Goal: Task Accomplishment & Management: Manage account settings

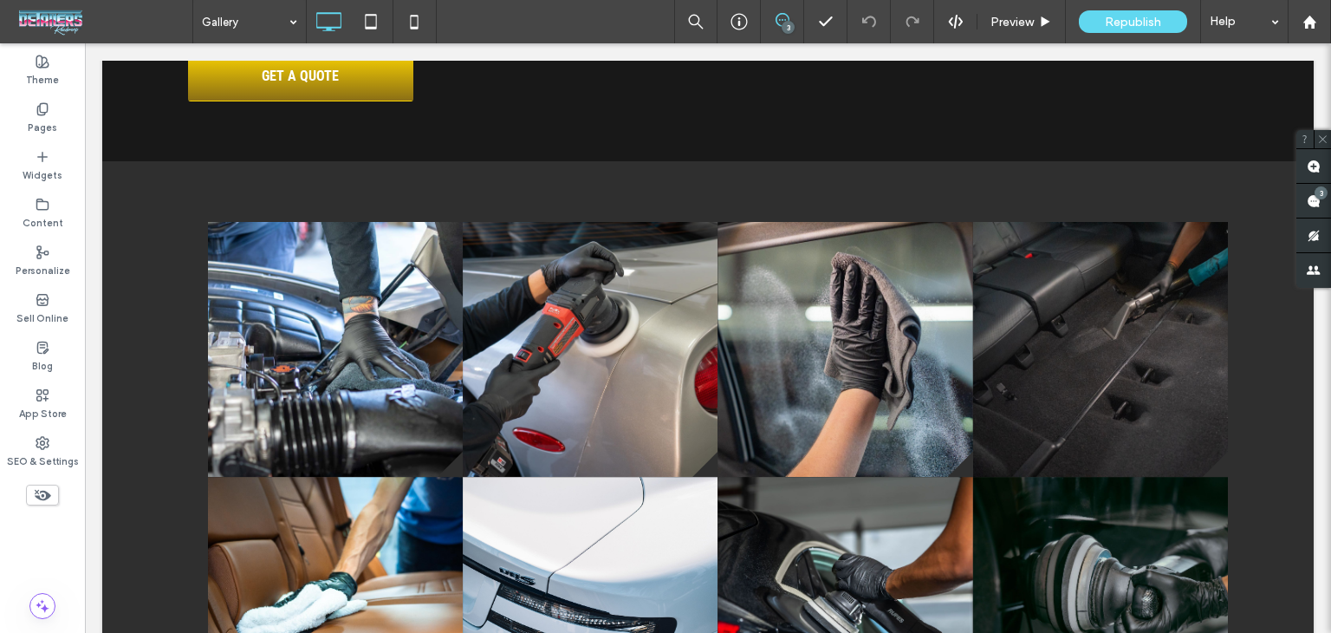
scroll to position [1387, 0]
click at [1308, 202] on use at bounding box center [1314, 201] width 14 height 14
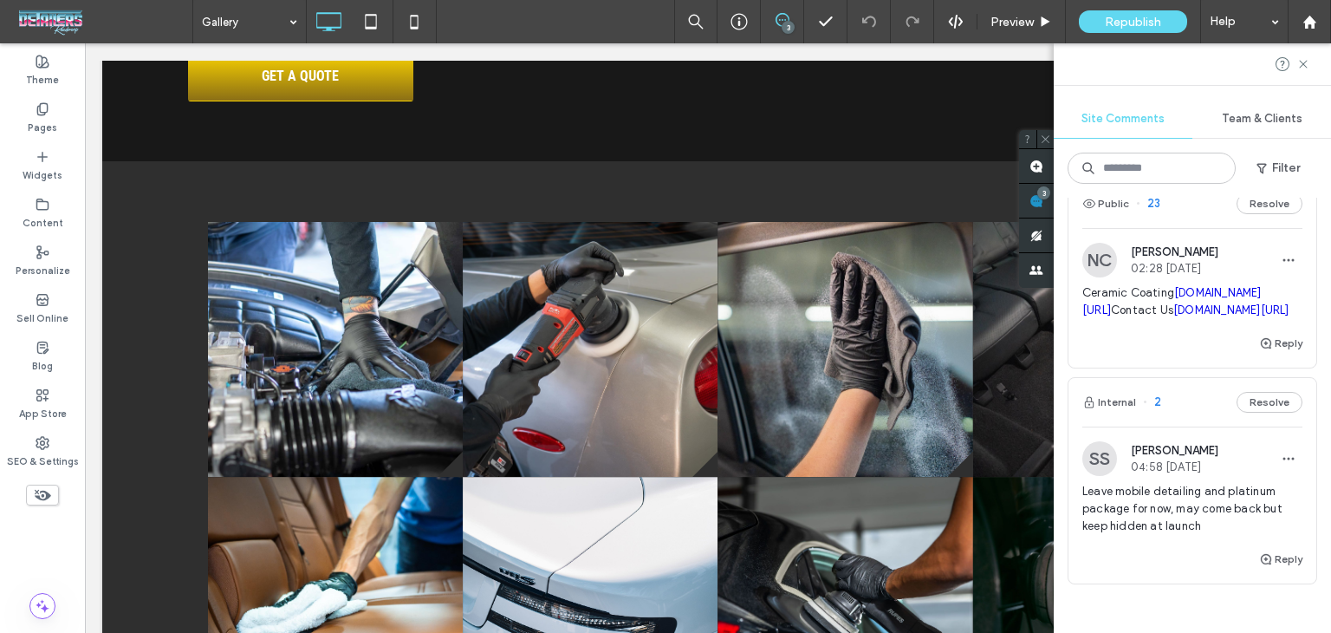
scroll to position [347, 0]
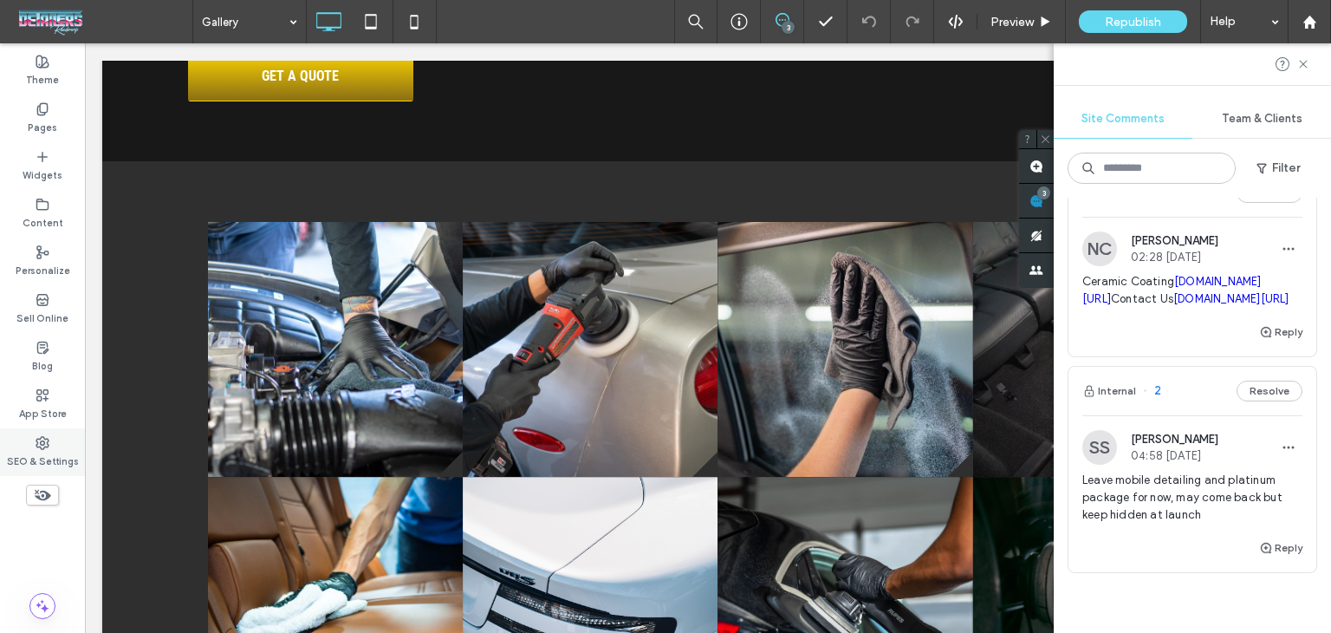
click at [40, 442] on use at bounding box center [42, 443] width 12 height 12
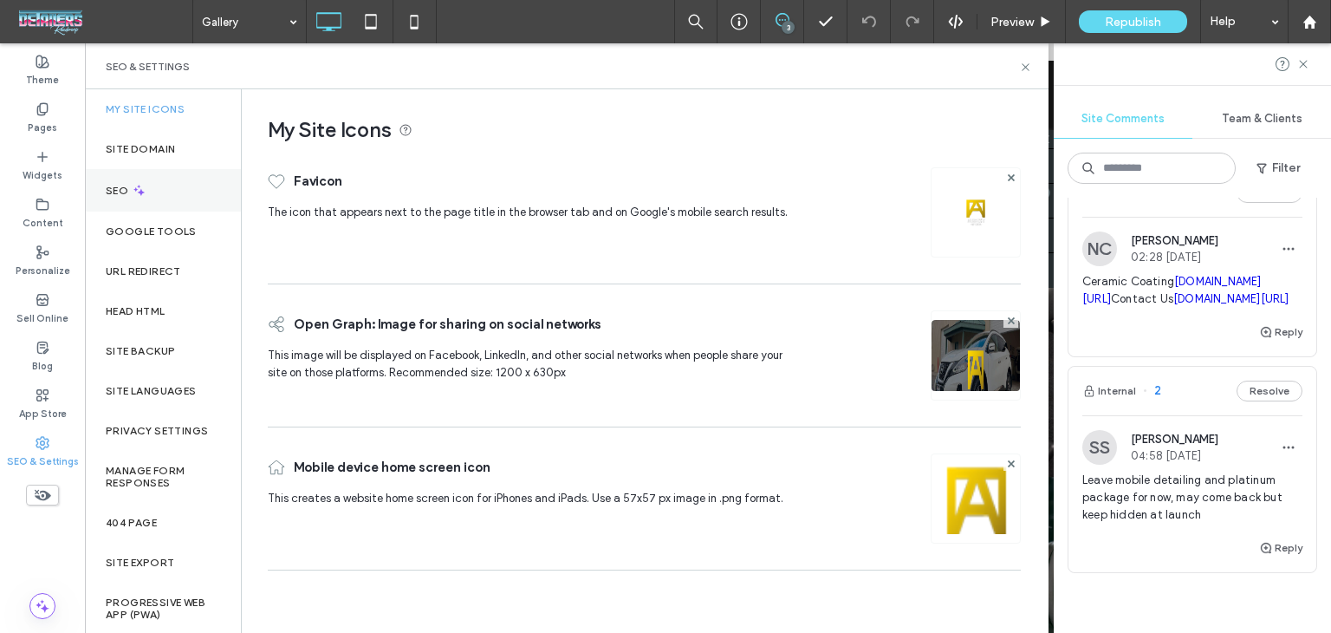
click at [182, 198] on div "SEO" at bounding box center [163, 190] width 156 height 42
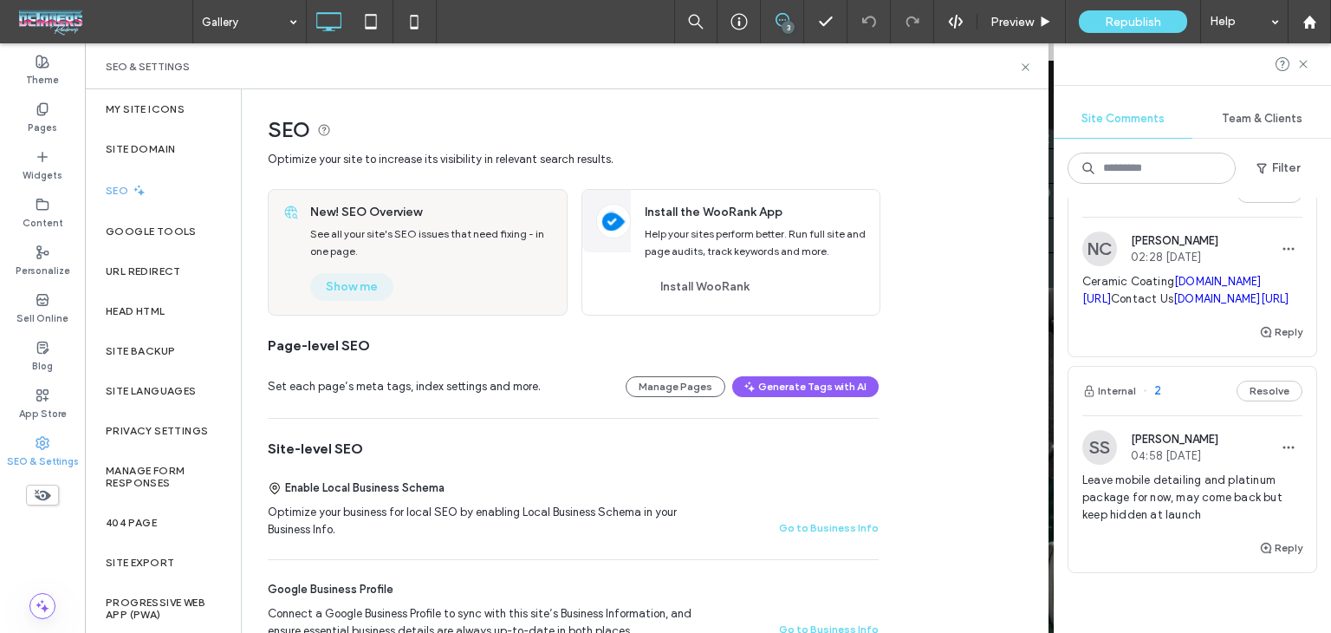
click at [348, 282] on button "Show me" at bounding box center [351, 287] width 83 height 28
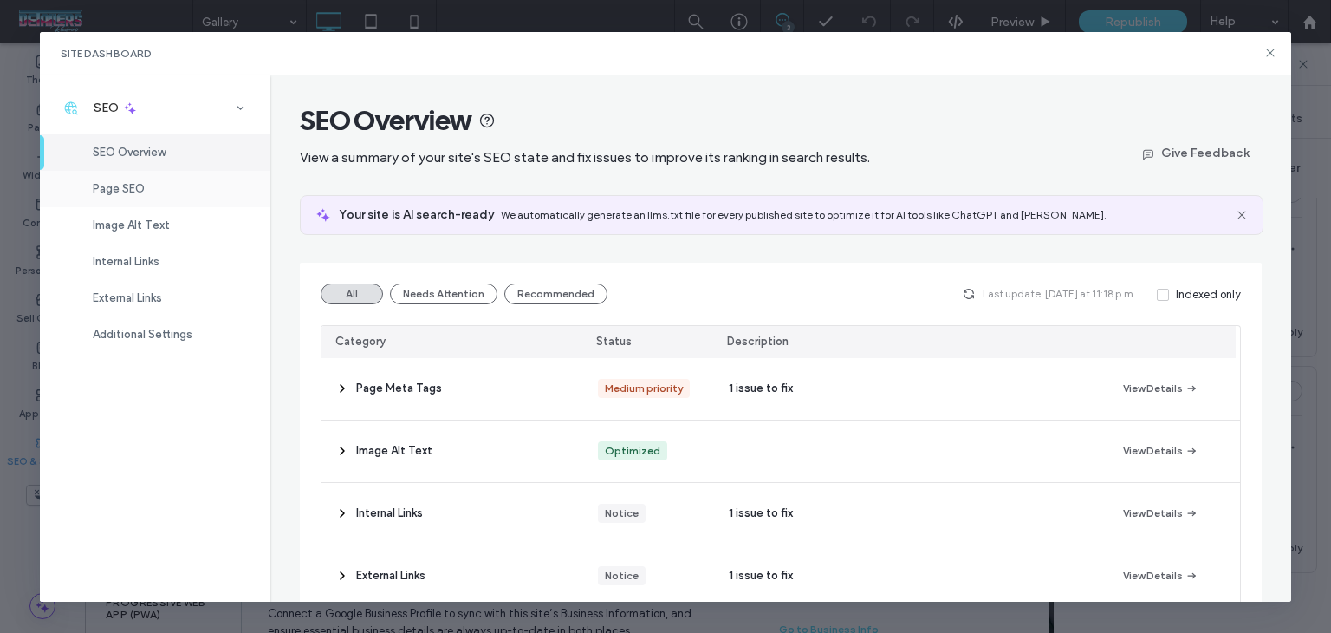
click at [141, 190] on span "Page SEO" at bounding box center [119, 188] width 52 height 13
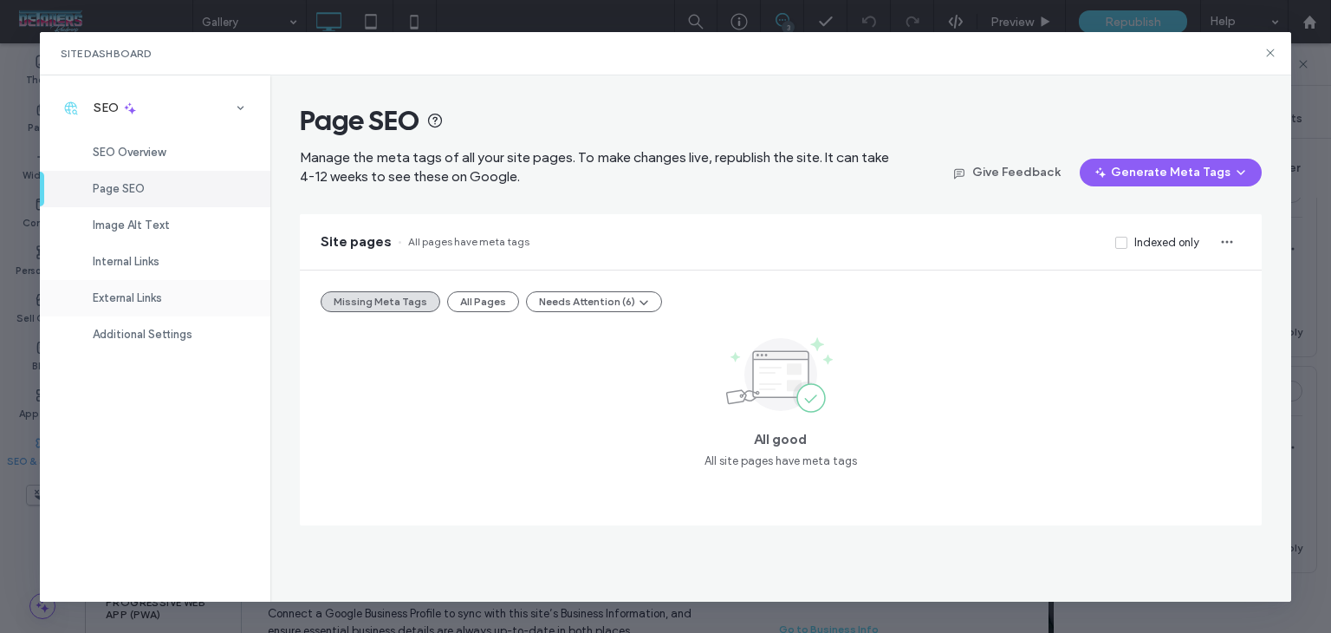
click at [179, 283] on div "External Links" at bounding box center [155, 298] width 231 height 36
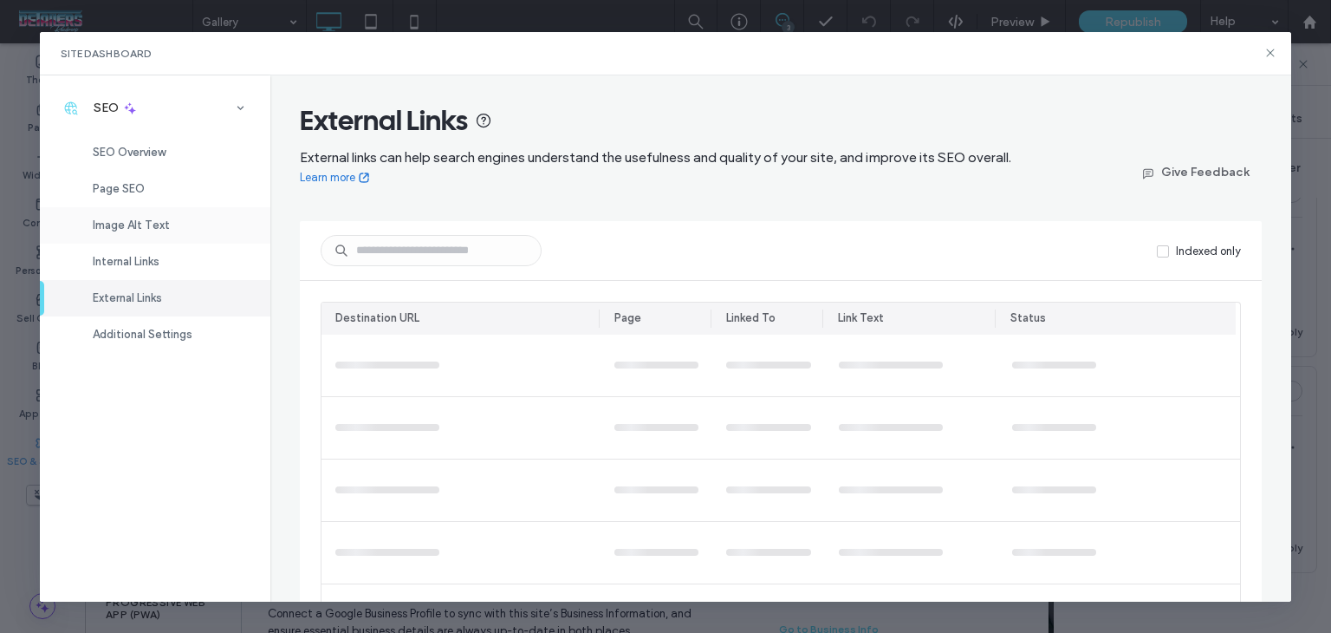
click at [180, 233] on div "Image Alt Text" at bounding box center [155, 225] width 231 height 36
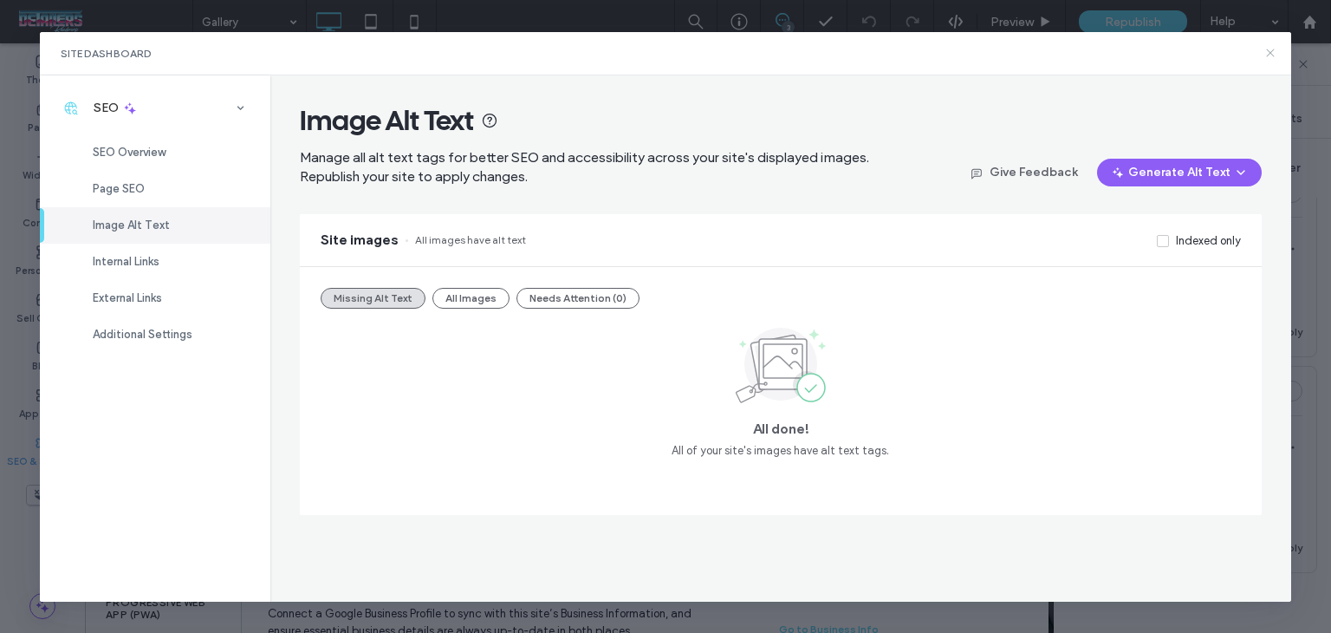
click at [1269, 53] on icon at bounding box center [1271, 53] width 14 height 14
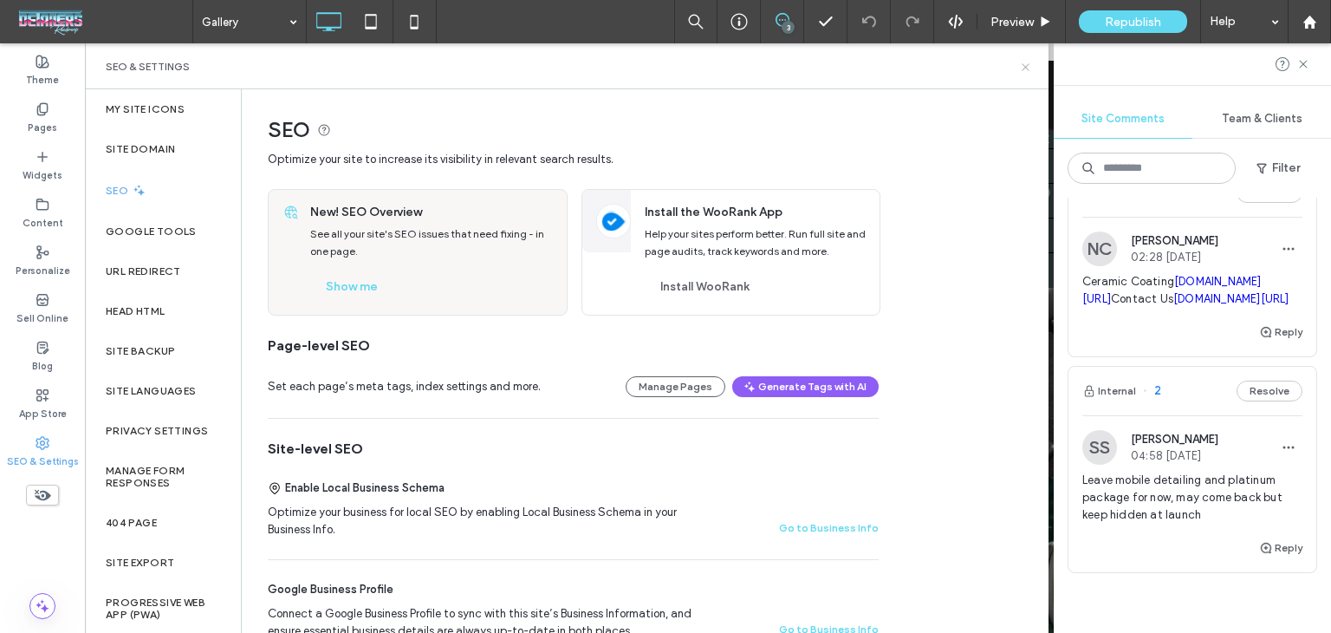
click at [1023, 64] on use at bounding box center [1025, 66] width 7 height 7
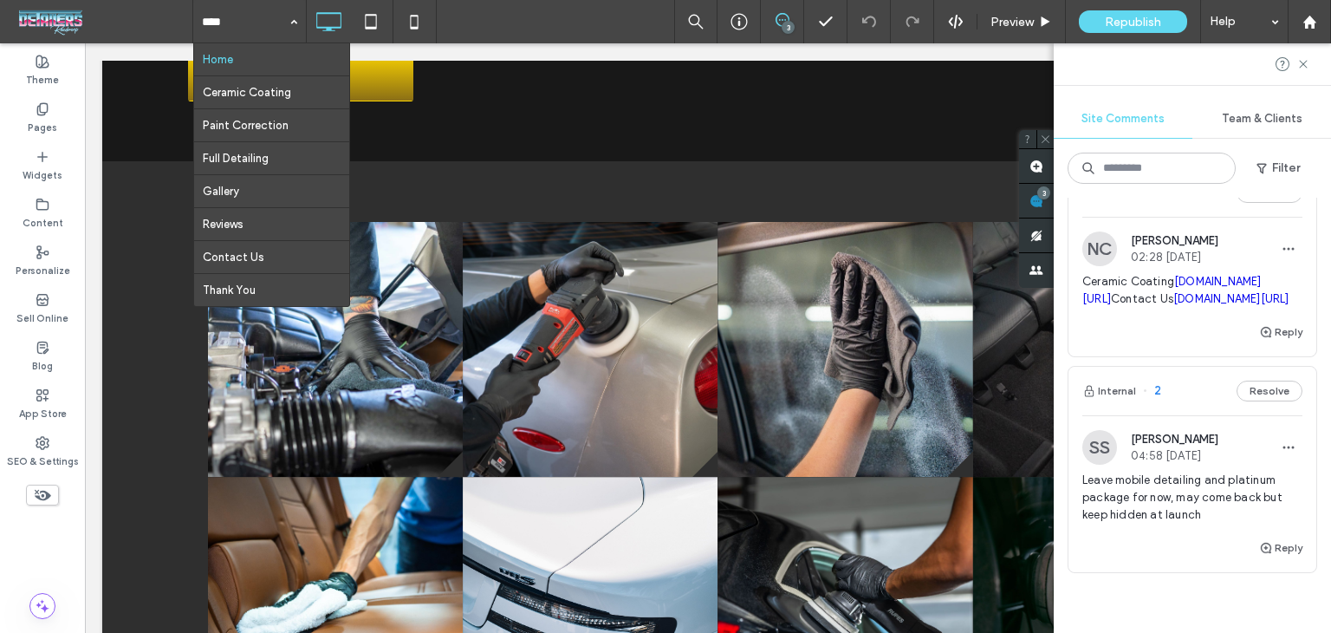
click at [269, 17] on input at bounding box center [245, 21] width 87 height 43
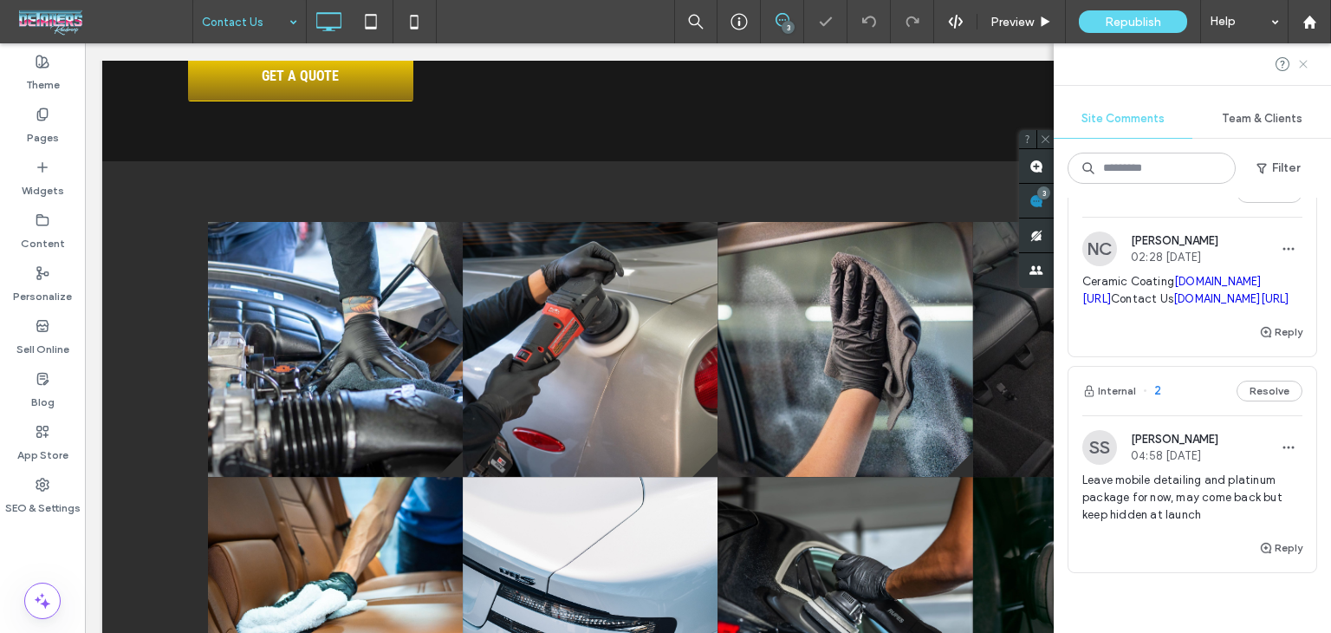
click at [1303, 65] on use at bounding box center [1303, 64] width 8 height 8
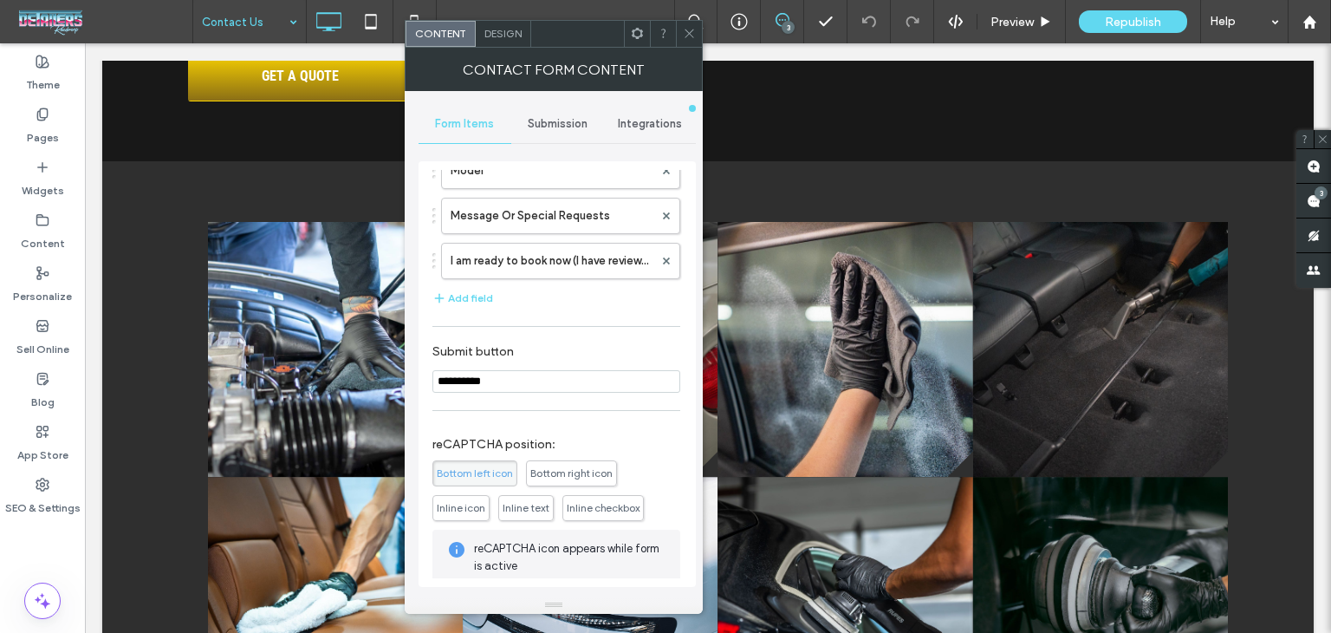
scroll to position [535, 0]
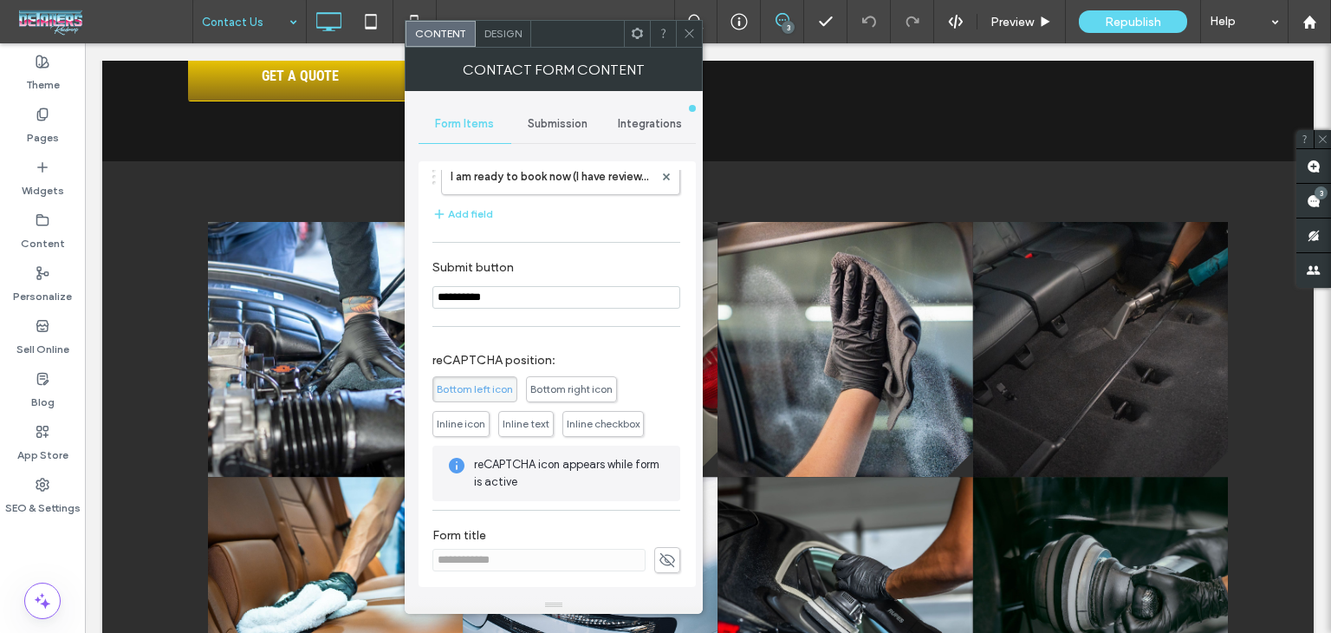
click at [519, 428] on span "Inline text" at bounding box center [525, 424] width 55 height 26
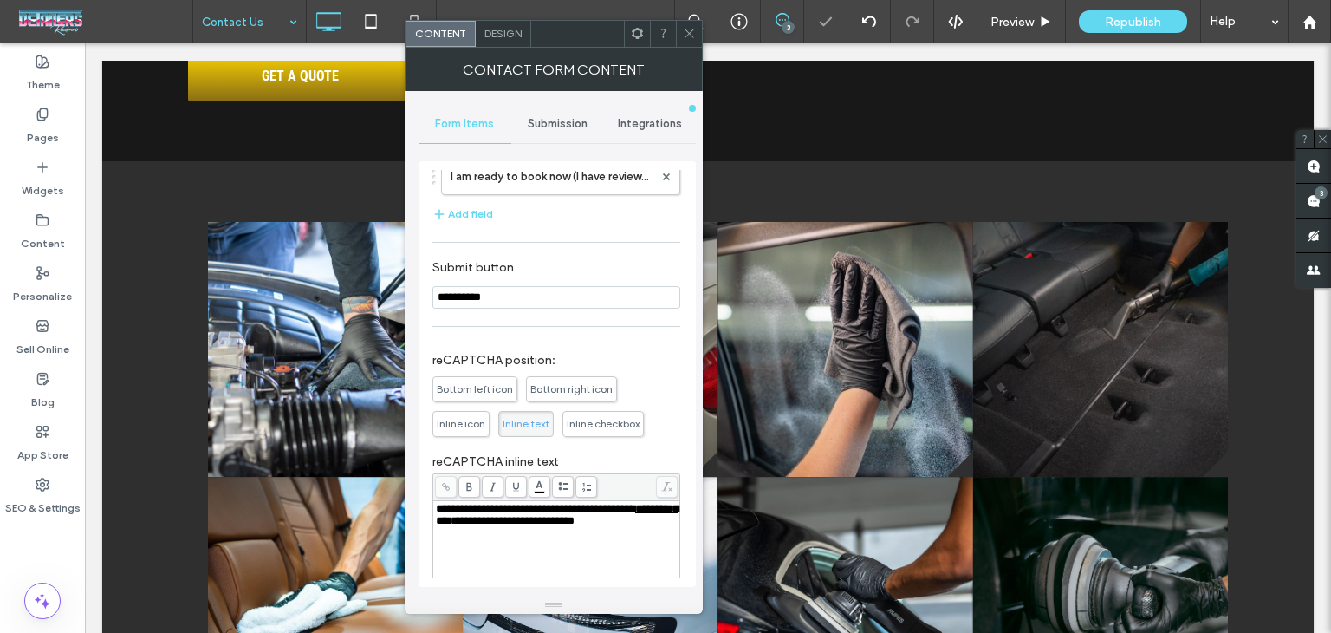
click at [690, 36] on icon at bounding box center [689, 33] width 13 height 13
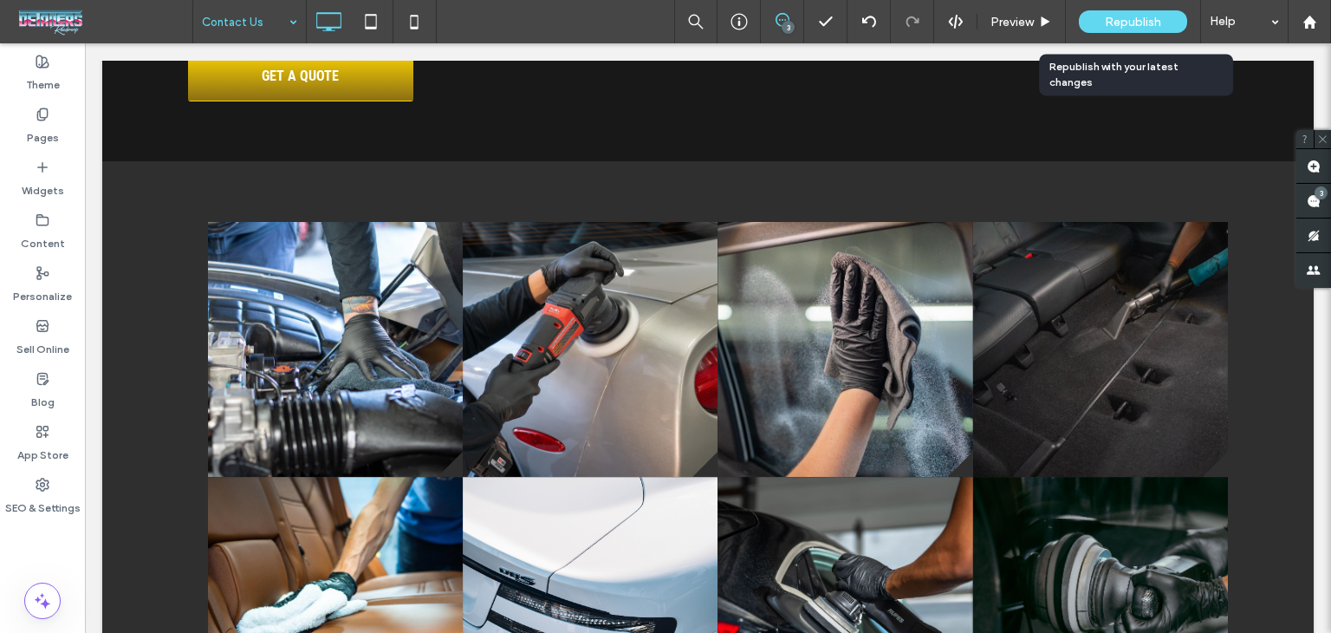
click at [1128, 18] on span "Republish" at bounding box center [1133, 22] width 56 height 15
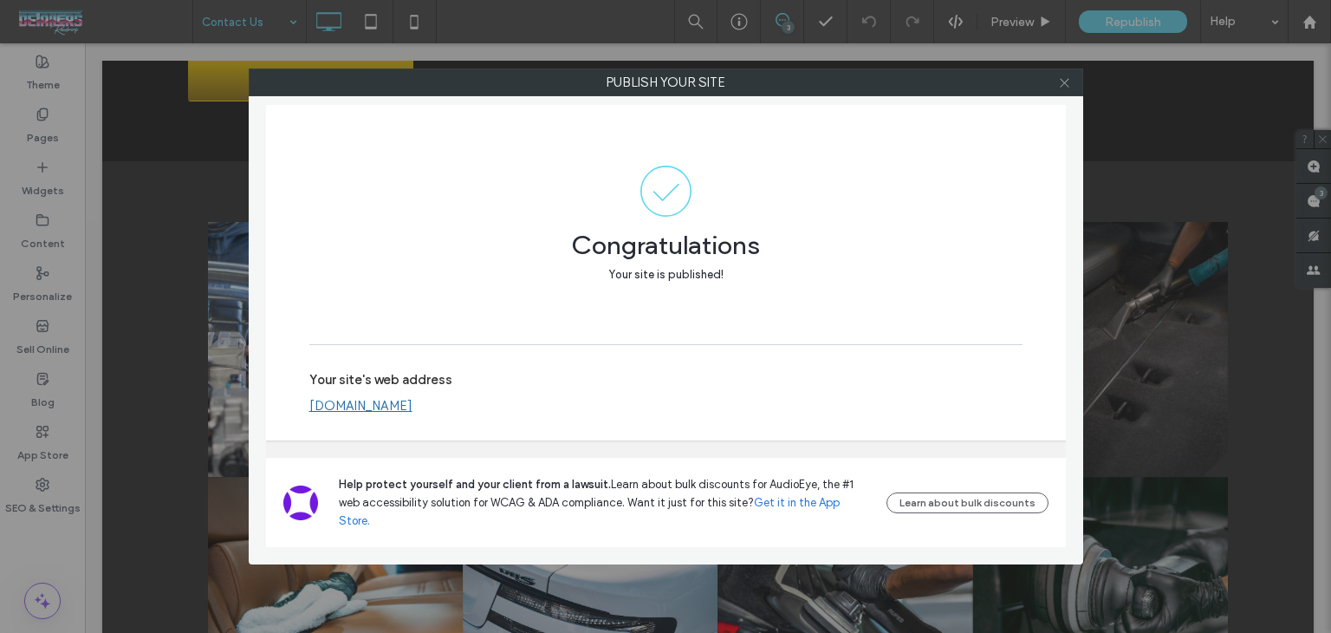
click at [1065, 81] on icon at bounding box center [1064, 82] width 13 height 13
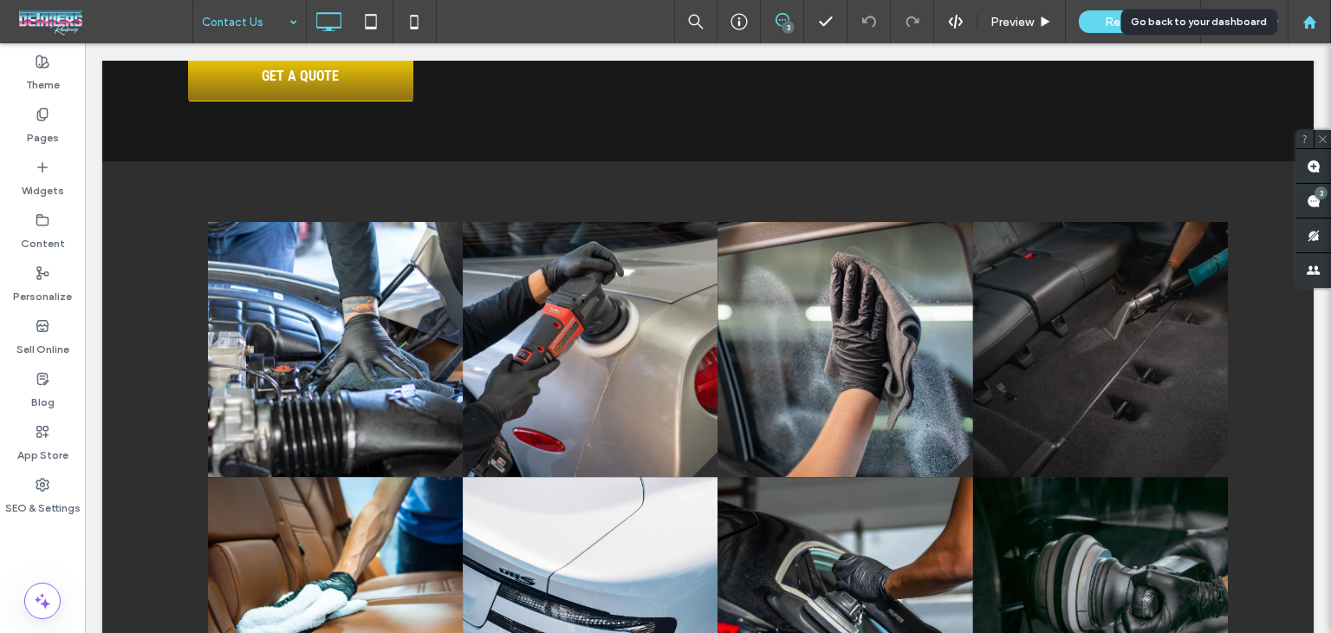
click at [1302, 10] on div at bounding box center [1309, 21] width 43 height 43
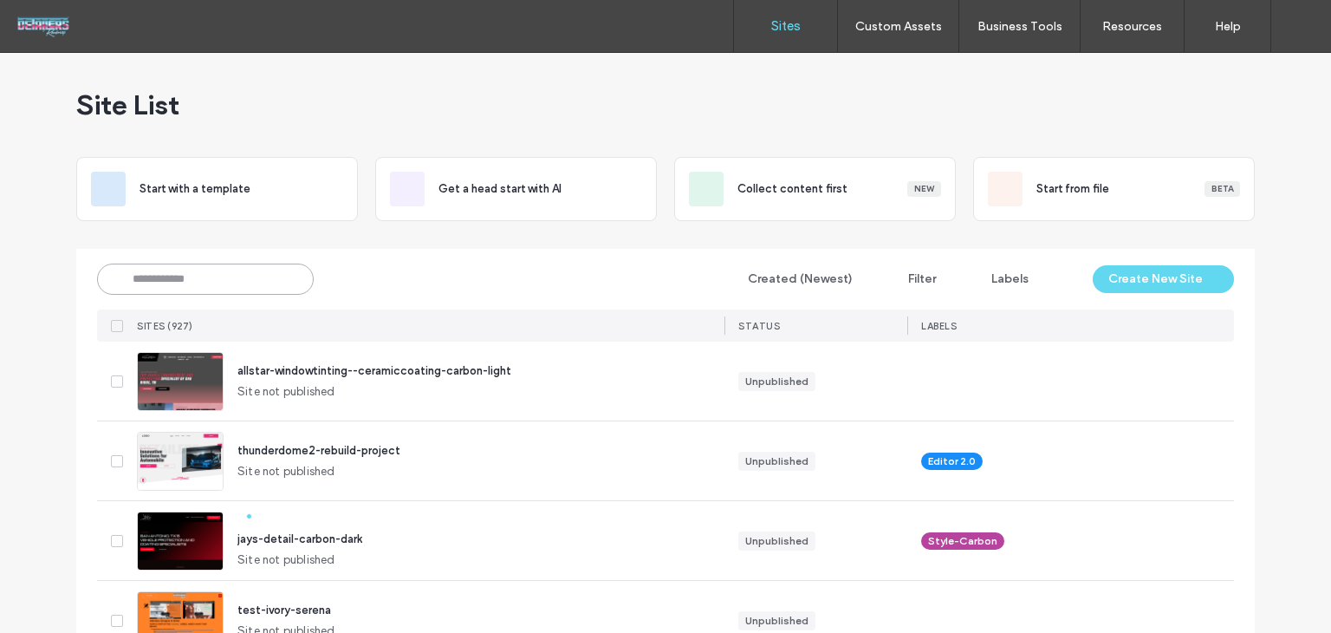
click at [170, 270] on input at bounding box center [205, 278] width 217 height 31
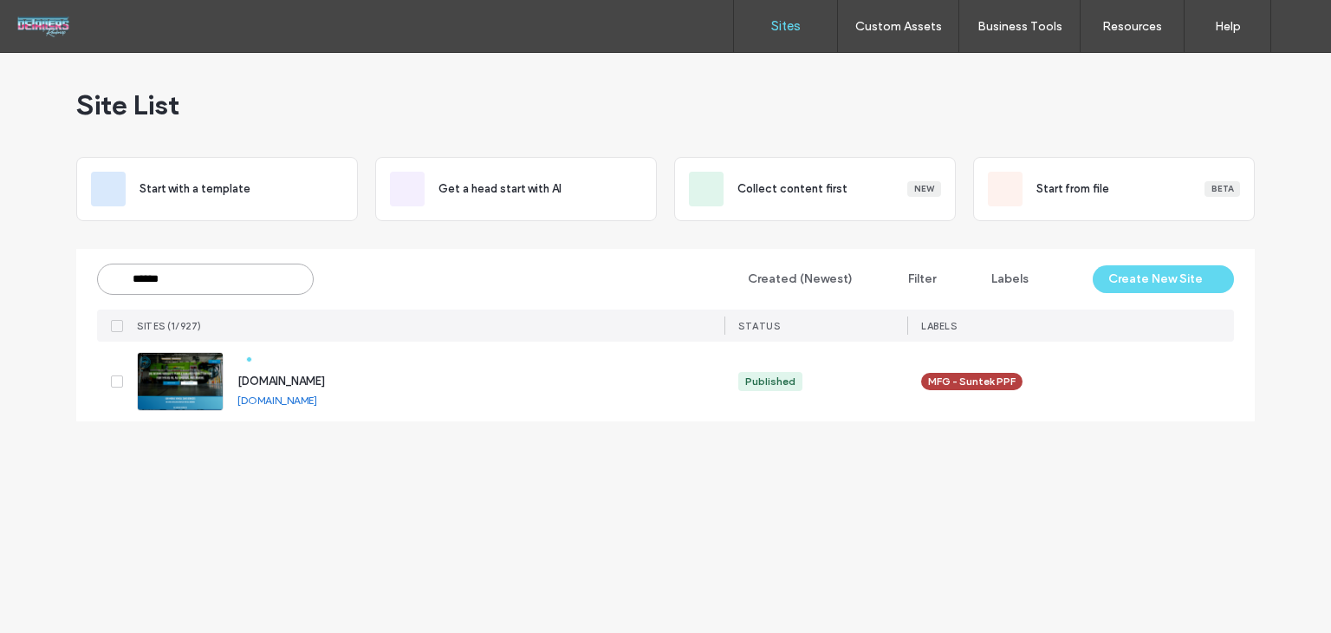
type input "******"
click at [325, 377] on span "www.6speedmobiledetailing.com" at bounding box center [281, 380] width 88 height 13
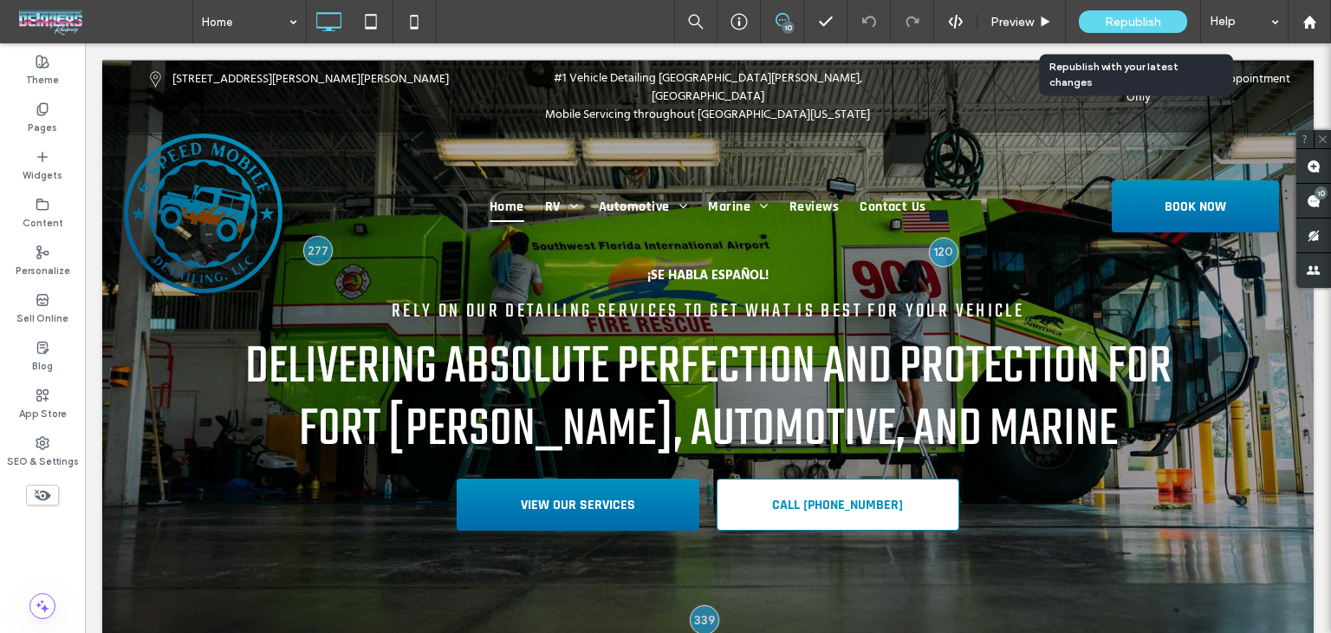
click at [1129, 16] on span "Republish" at bounding box center [1133, 22] width 56 height 15
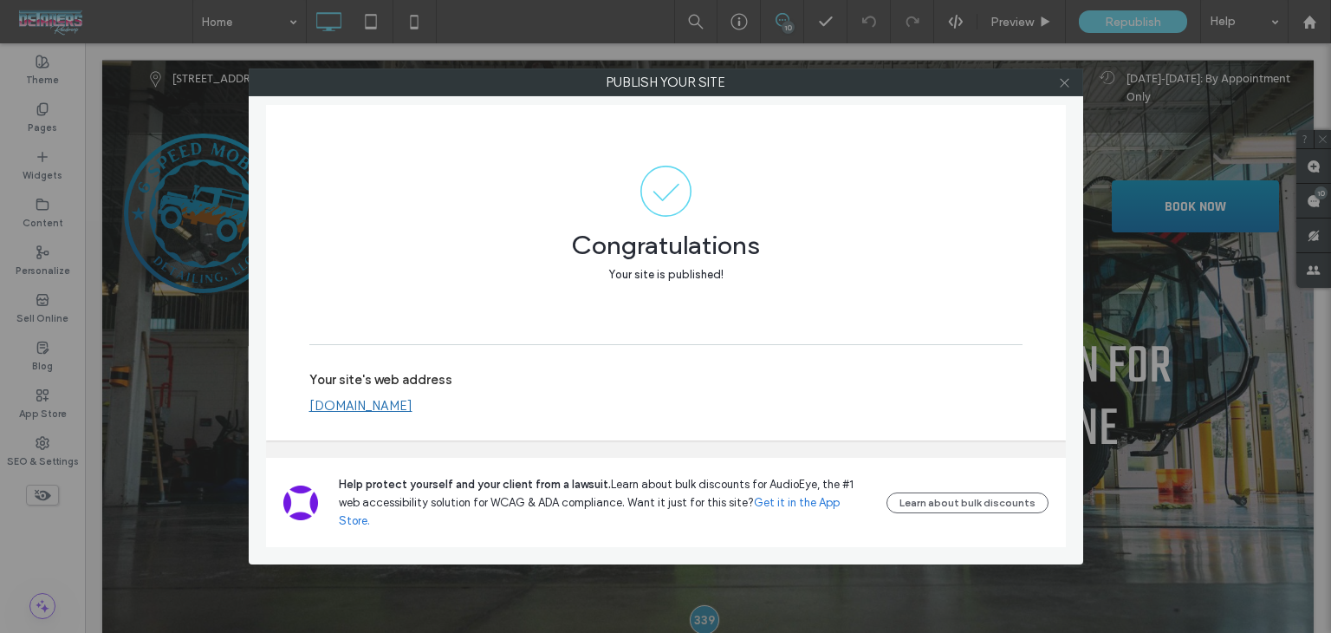
click at [1058, 79] on icon at bounding box center [1064, 82] width 13 height 13
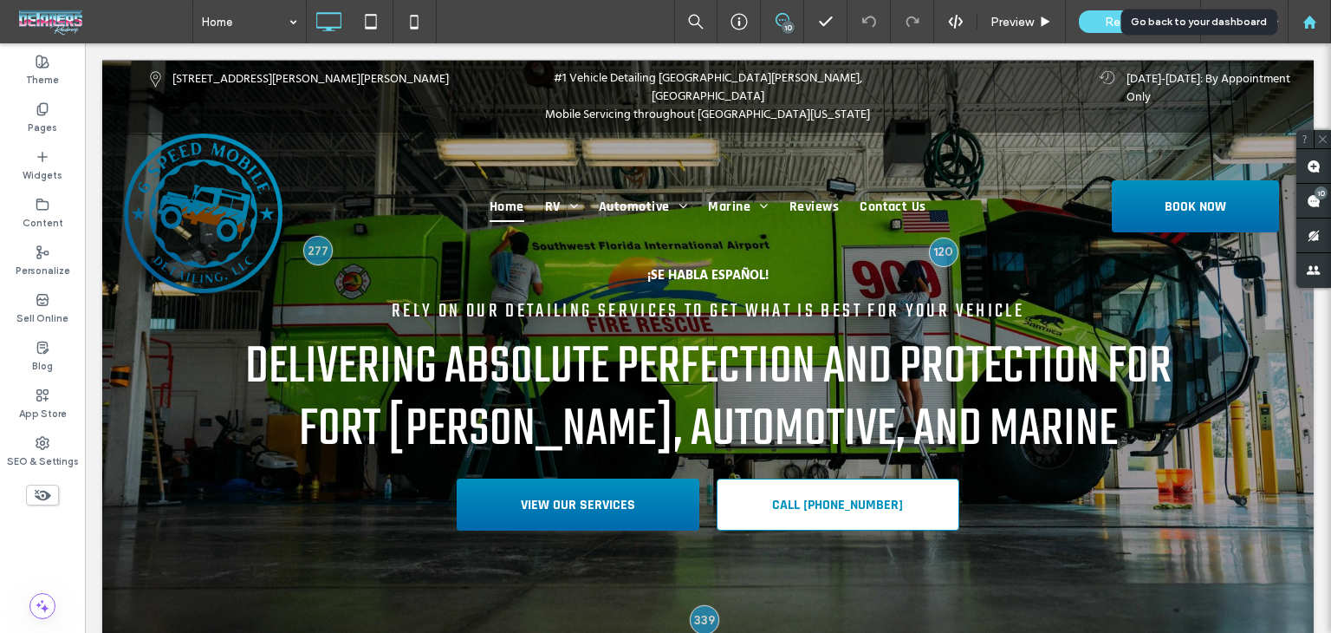
click at [1305, 18] on icon at bounding box center [1310, 22] width 15 height 15
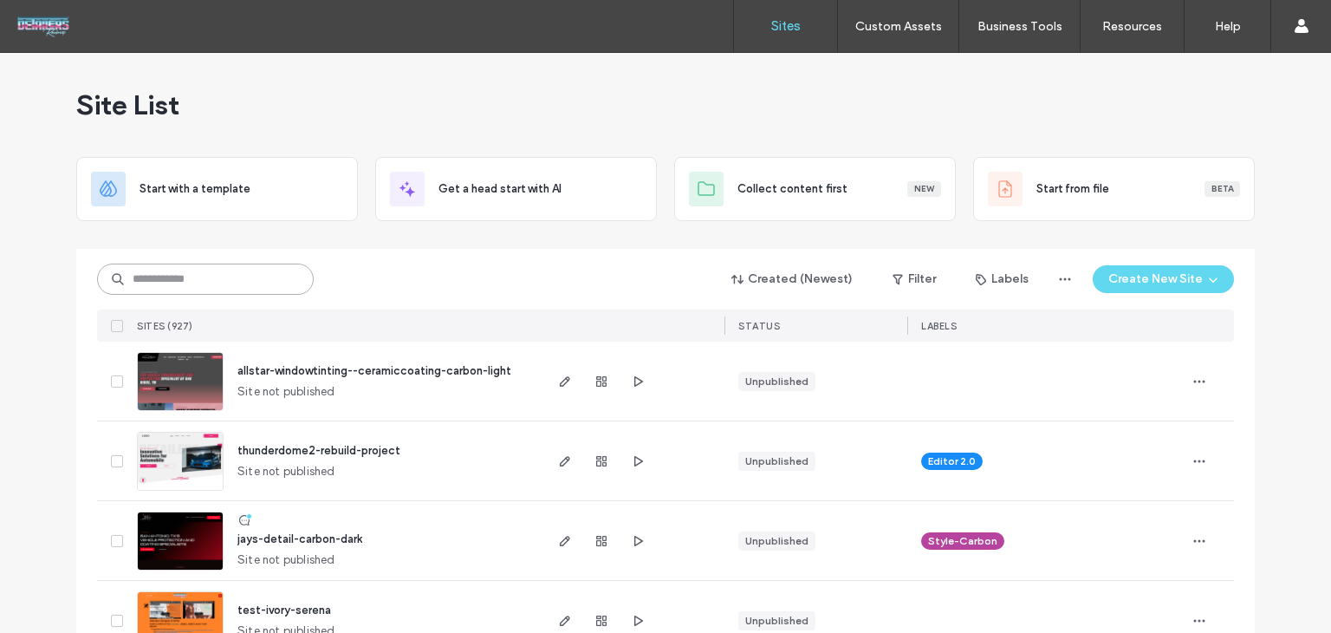
click at [271, 274] on input at bounding box center [205, 278] width 217 height 31
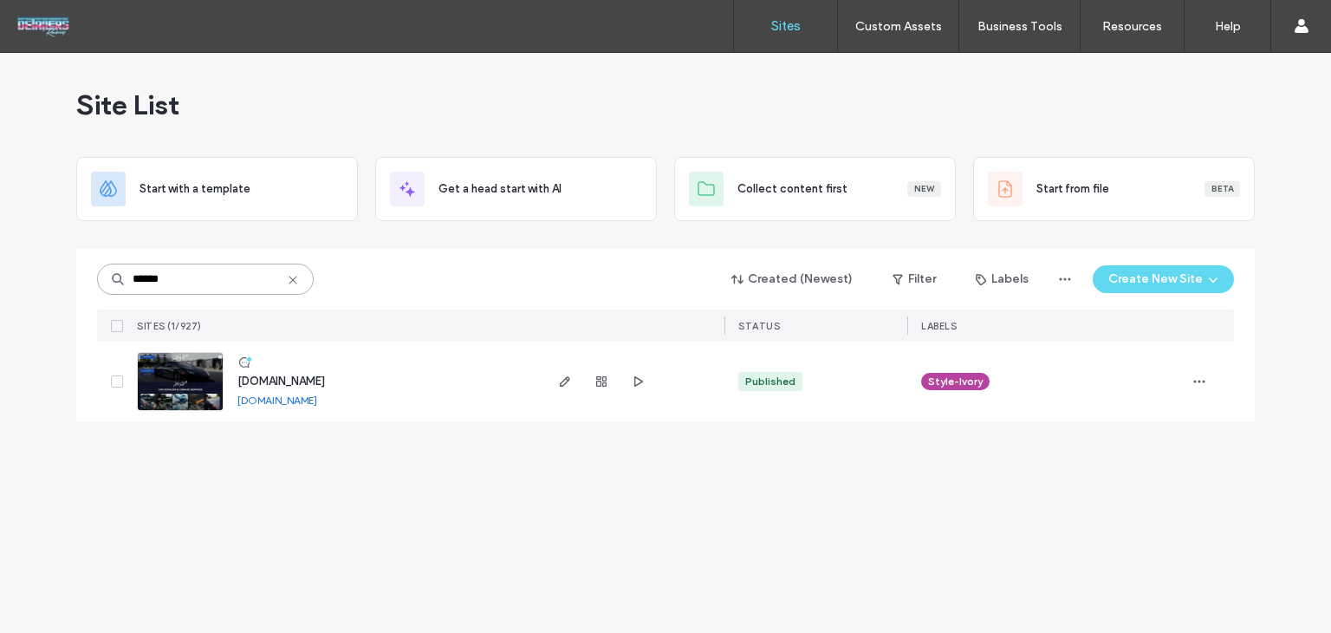
type input "******"
click at [300, 381] on span "[DOMAIN_NAME]" at bounding box center [281, 380] width 88 height 13
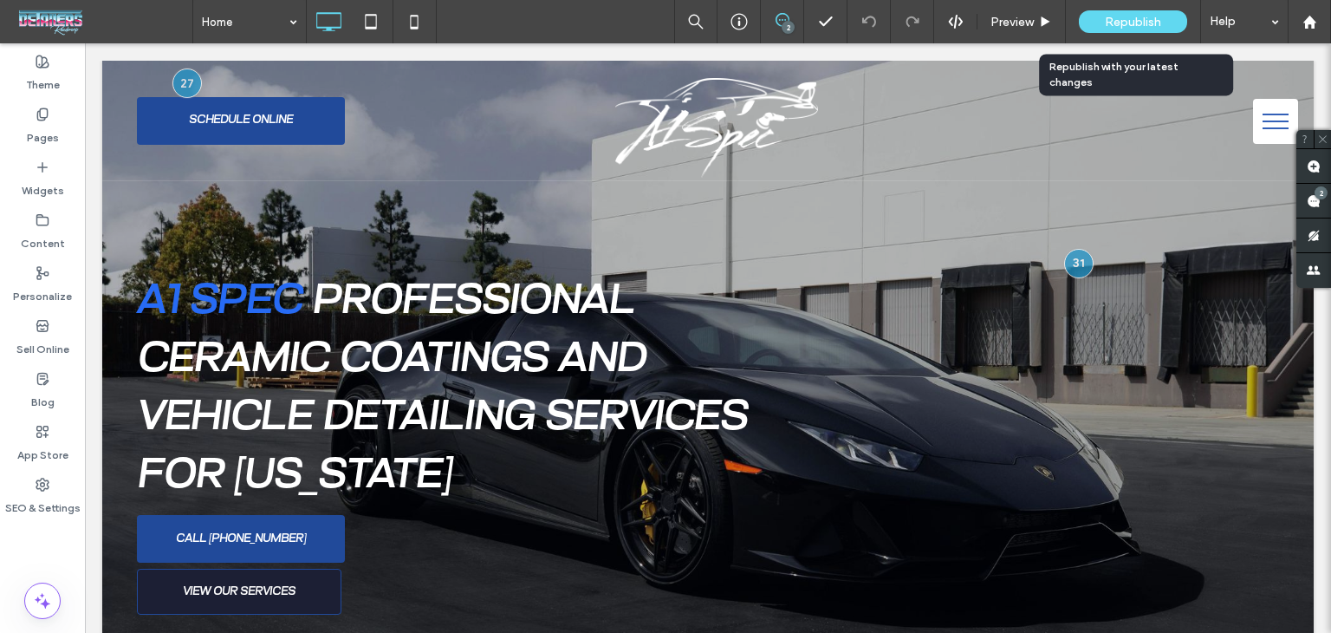
click at [1144, 22] on span "Republish" at bounding box center [1133, 22] width 56 height 15
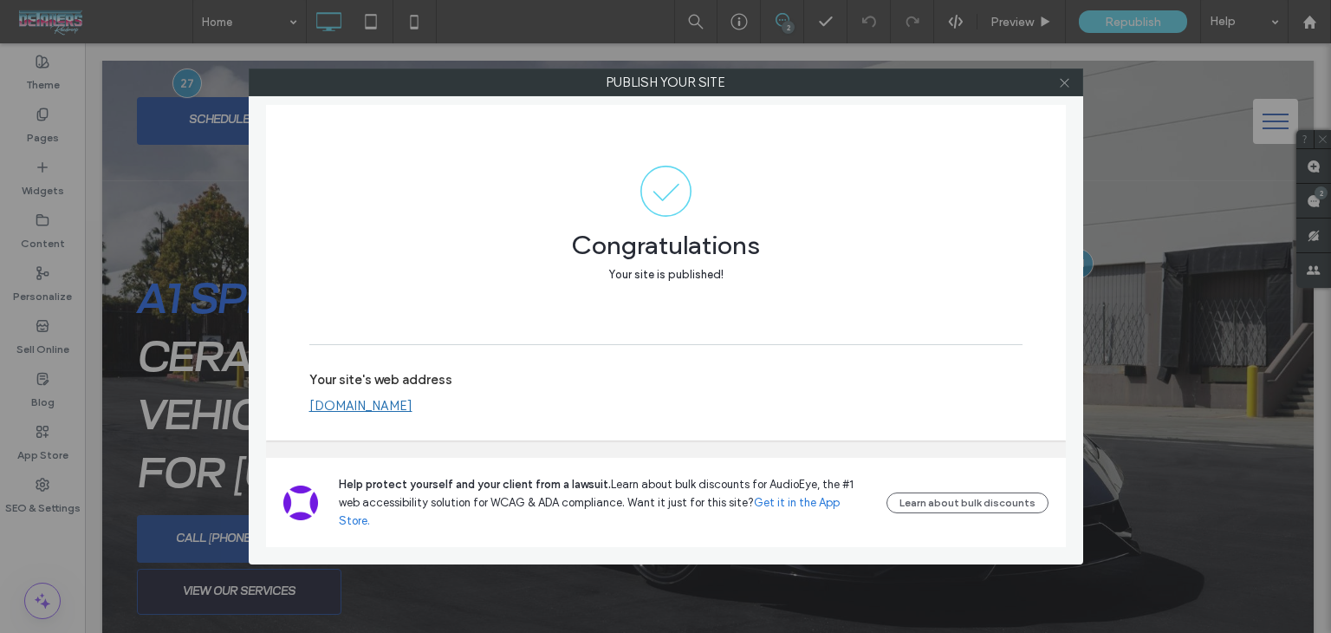
click at [1062, 85] on icon at bounding box center [1064, 82] width 13 height 13
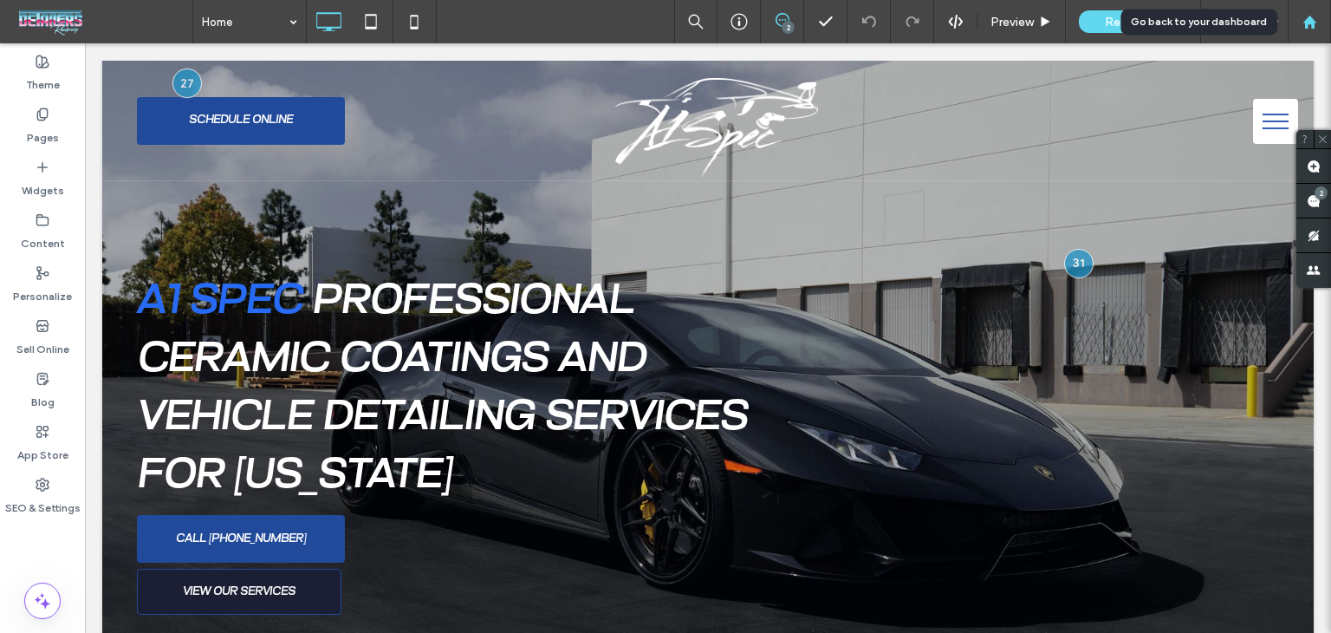
click at [1303, 17] on icon at bounding box center [1310, 22] width 15 height 15
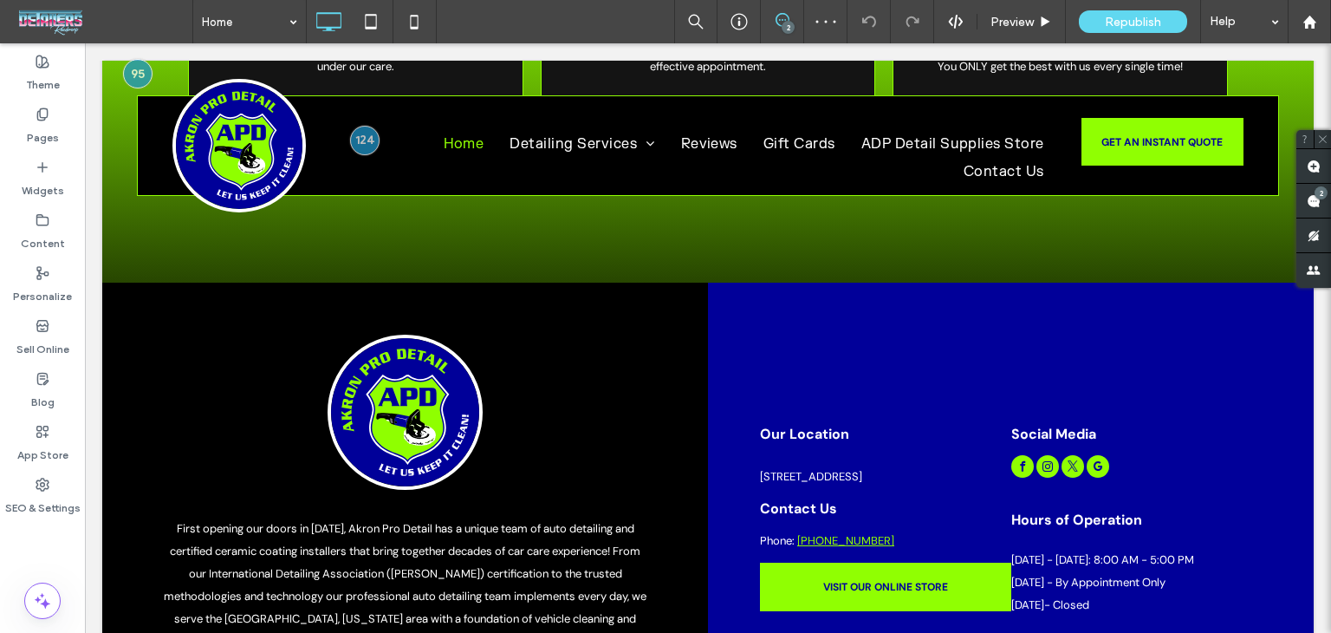
scroll to position [3262, 0]
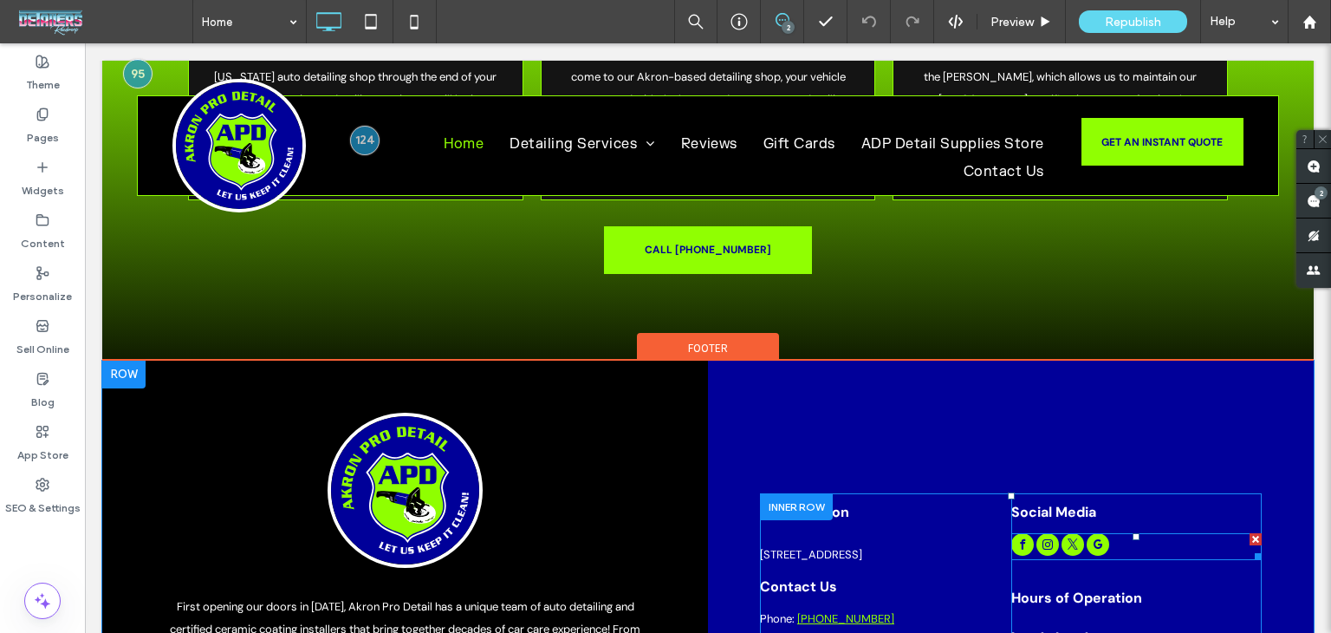
click at [1015, 534] on span "facebook" at bounding box center [1022, 544] width 23 height 23
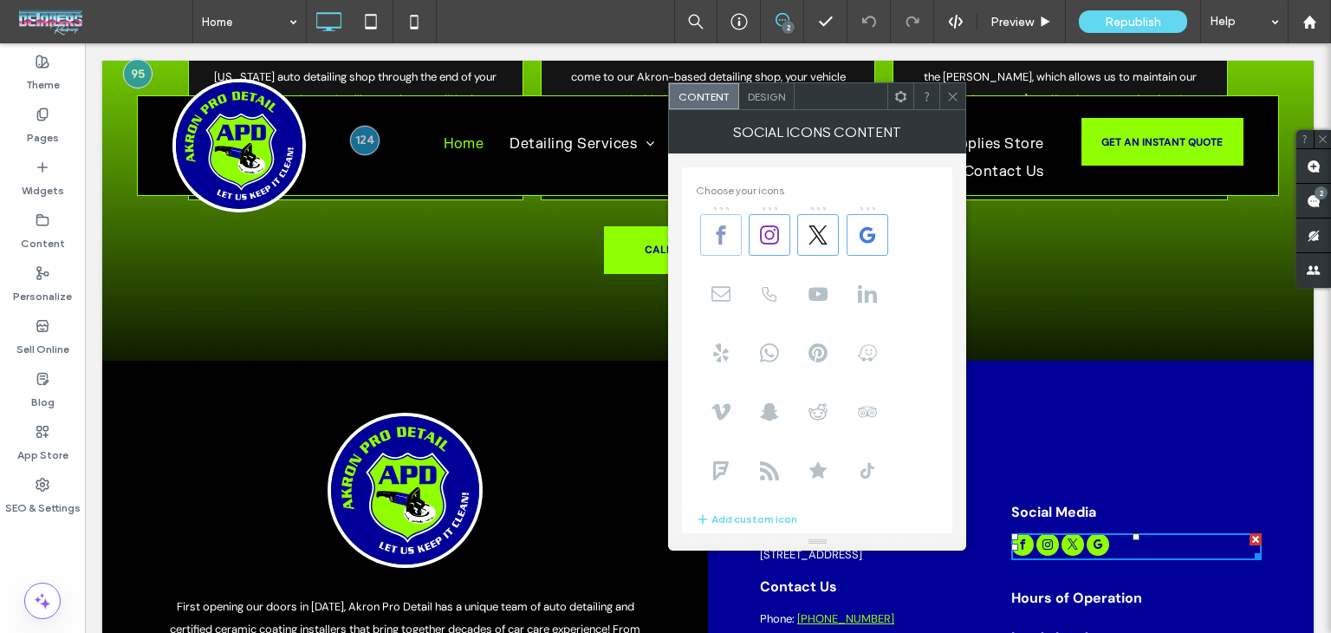
click at [725, 230] on icon at bounding box center [721, 234] width 19 height 19
click at [725, 240] on icon at bounding box center [721, 234] width 19 height 19
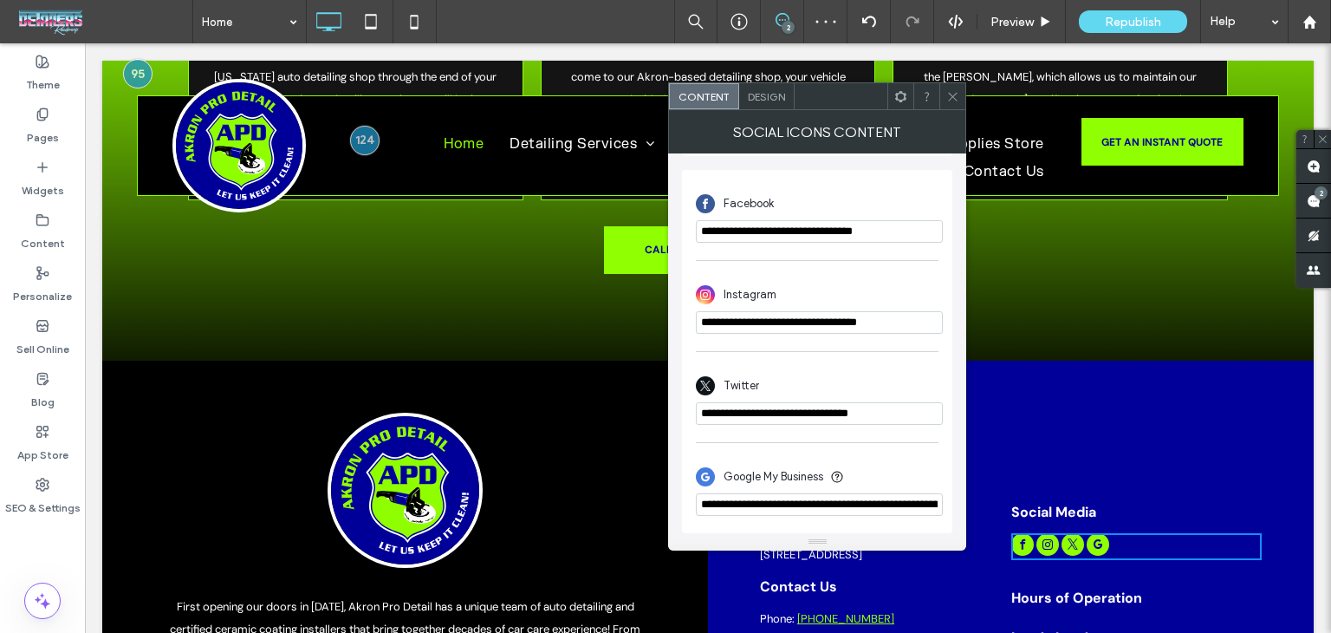
scroll to position [393, 0]
click at [862, 506] on input "**********" at bounding box center [819, 504] width 247 height 23
click at [66, 227] on div "Content" at bounding box center [42, 231] width 85 height 53
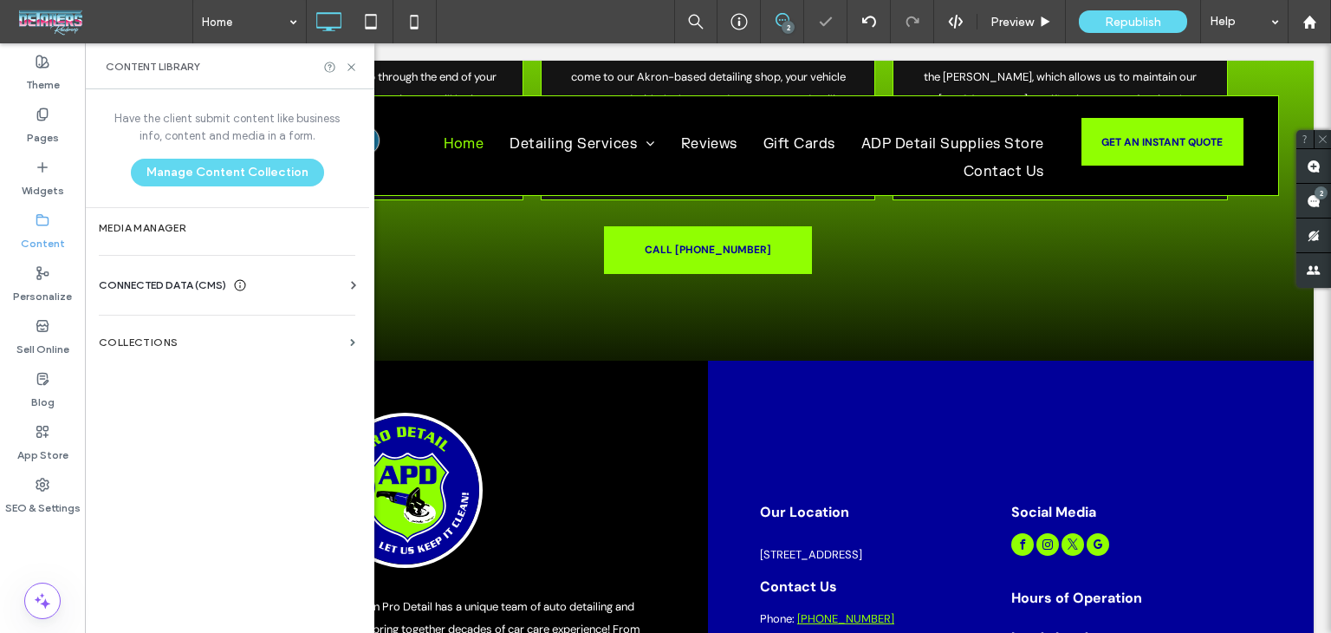
click at [205, 282] on span "CONNECTED DATA (CMS)" at bounding box center [162, 284] width 127 height 17
click at [221, 322] on label "Business Info" at bounding box center [231, 328] width 236 height 12
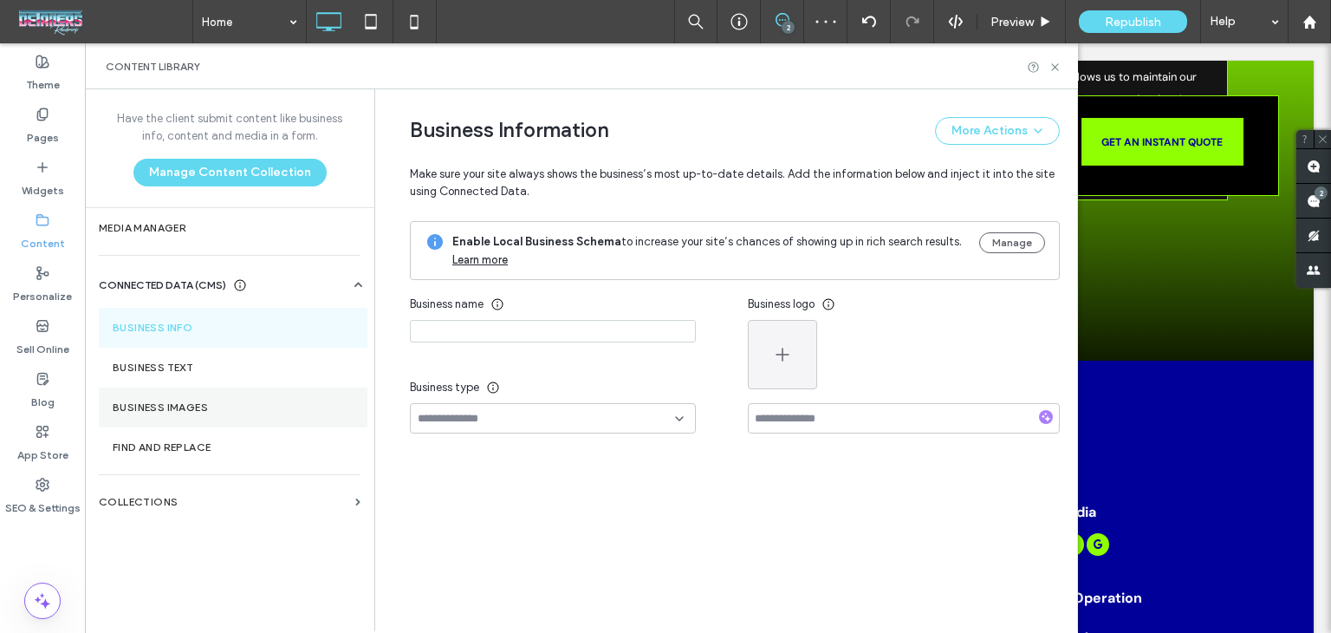
type input "**********"
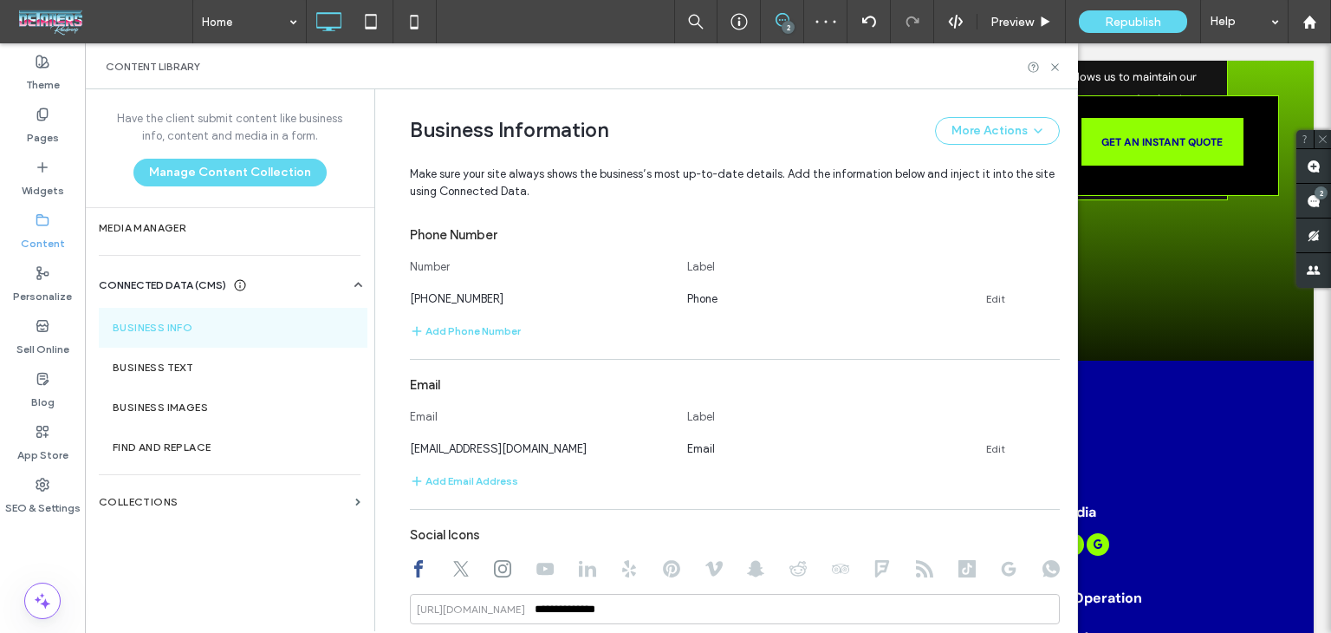
scroll to position [884, 0]
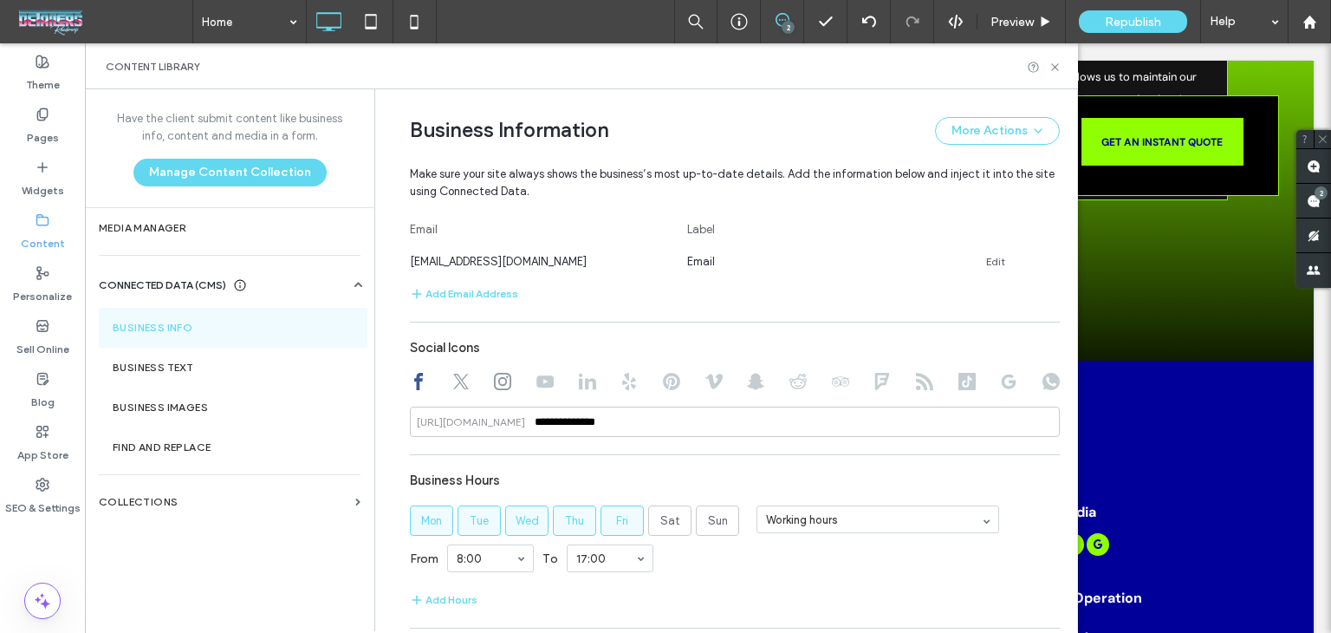
click at [1000, 373] on icon at bounding box center [1008, 381] width 17 height 17
click at [708, 426] on input at bounding box center [735, 421] width 650 height 30
paste input "**********"
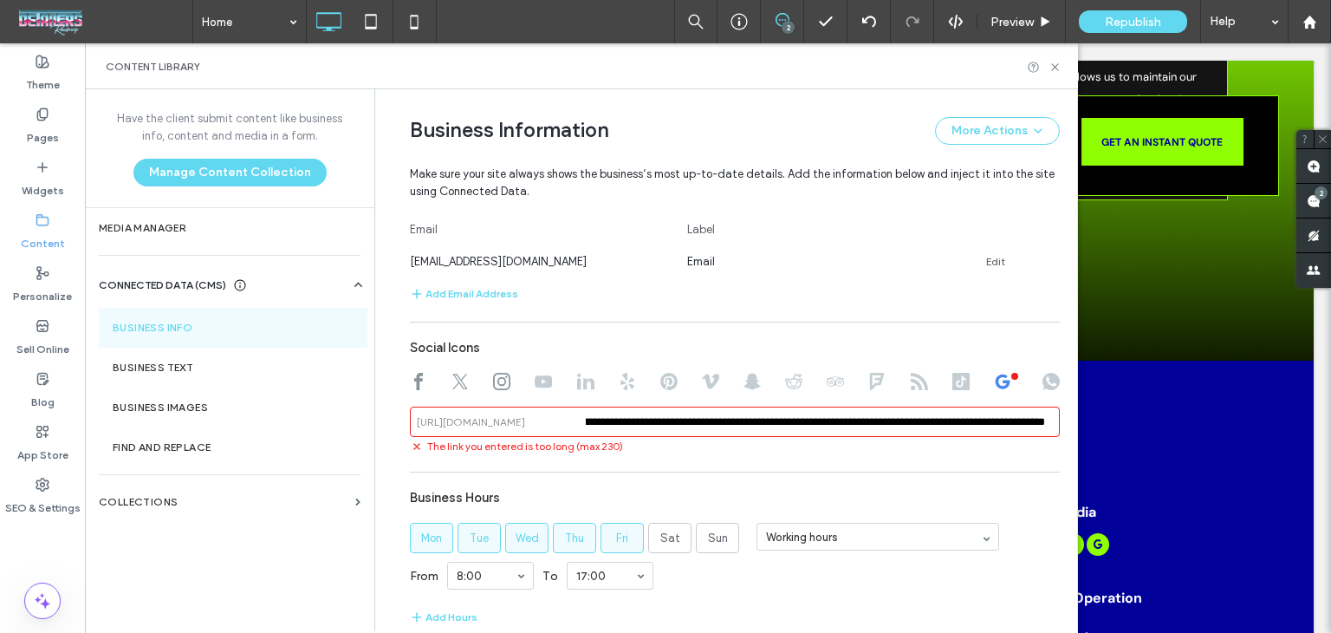
scroll to position [0, 0]
drag, startPoint x: 691, startPoint y: 426, endPoint x: 548, endPoint y: 431, distance: 143.1
click at [489, 433] on input "**********" at bounding box center [735, 421] width 650 height 30
click at [784, 419] on input "**********" at bounding box center [735, 421] width 650 height 30
drag, startPoint x: 784, startPoint y: 419, endPoint x: 406, endPoint y: 413, distance: 377.9
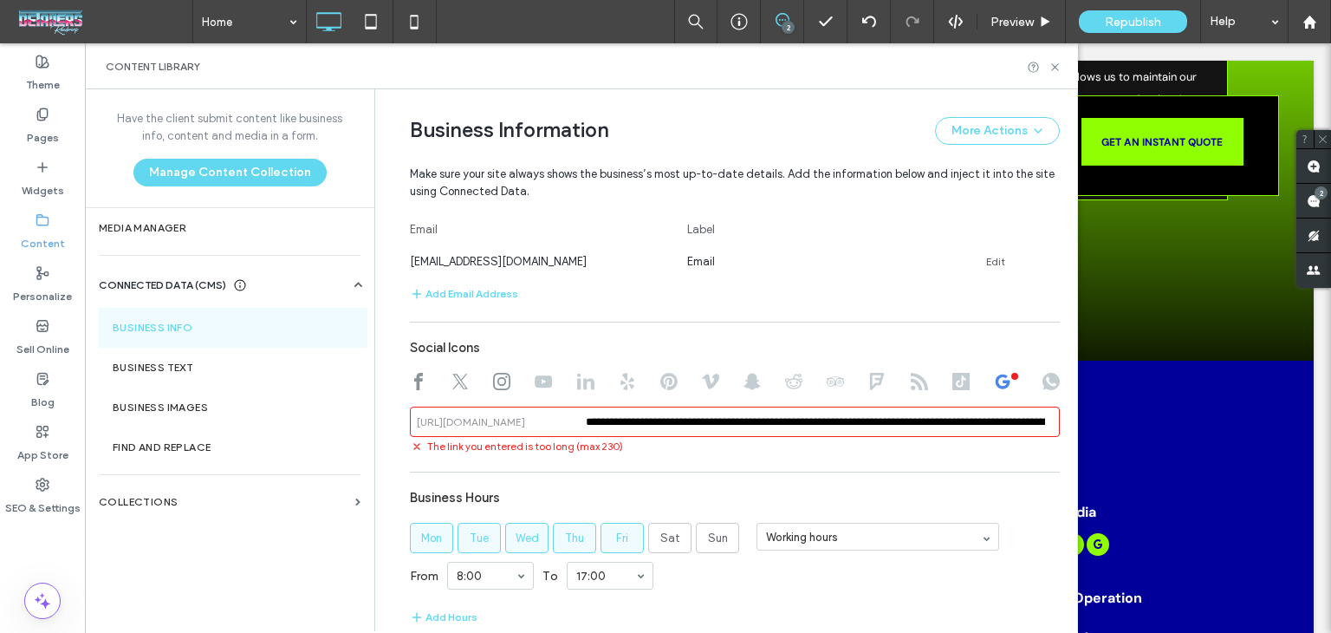
click at [410, 413] on div "**********" at bounding box center [735, 421] width 650 height 30
type input "**********"
click at [1061, 70] on icon at bounding box center [1055, 67] width 13 height 13
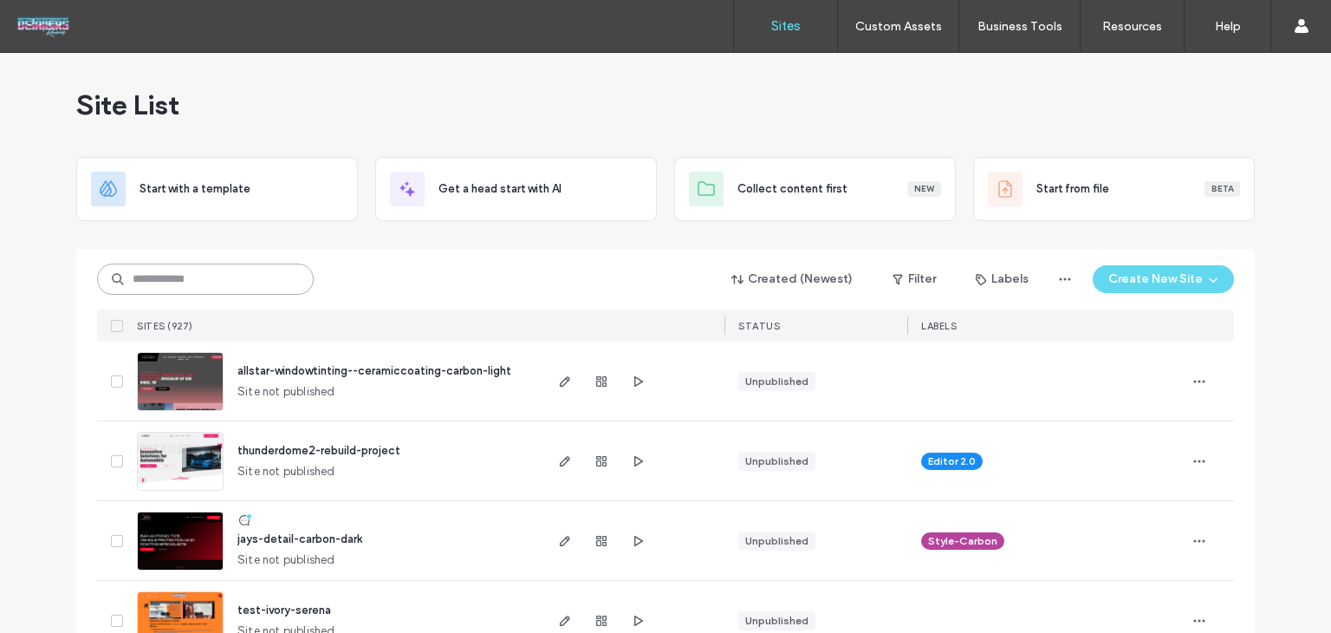
click at [222, 274] on input at bounding box center [205, 278] width 217 height 31
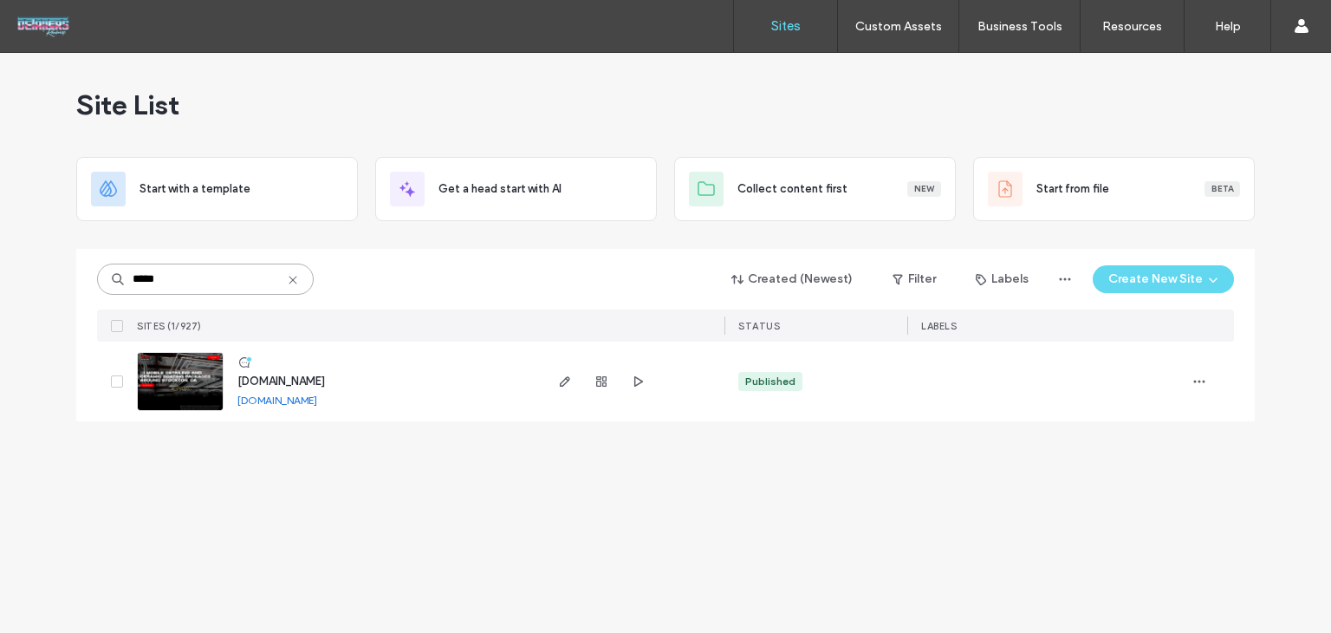
type input "*****"
click at [295, 380] on span "www.alexsdetailing.com" at bounding box center [281, 380] width 88 height 13
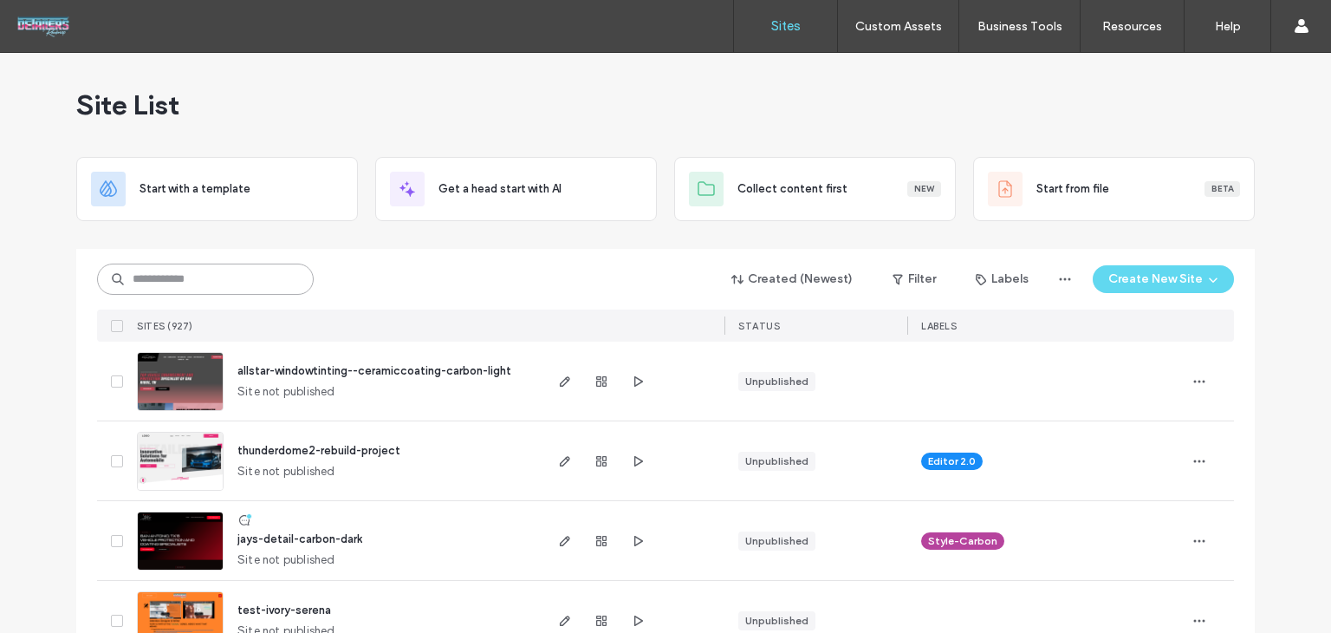
drag, startPoint x: 302, startPoint y: 278, endPoint x: 216, endPoint y: 289, distance: 86.5
click at [270, 285] on input at bounding box center [205, 278] width 217 height 31
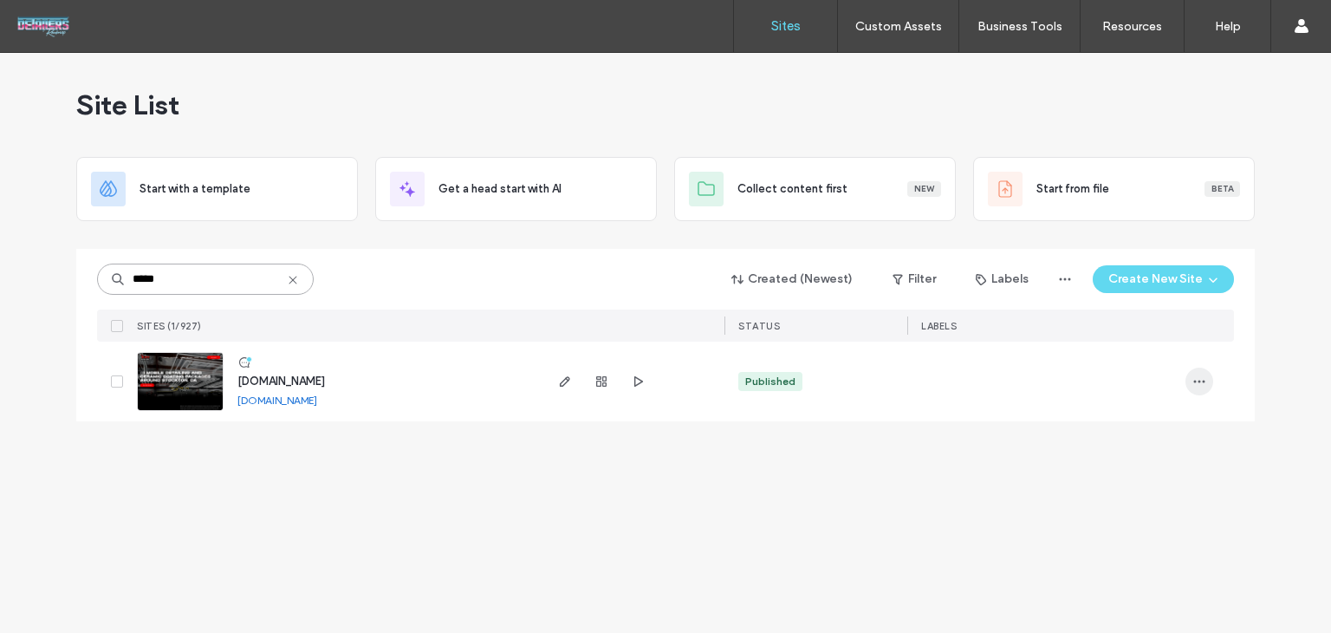
type input "*****"
click at [1203, 369] on span "button" at bounding box center [1200, 381] width 28 height 28
click at [1156, 483] on div "Assign Label" at bounding box center [1135, 492] width 154 height 33
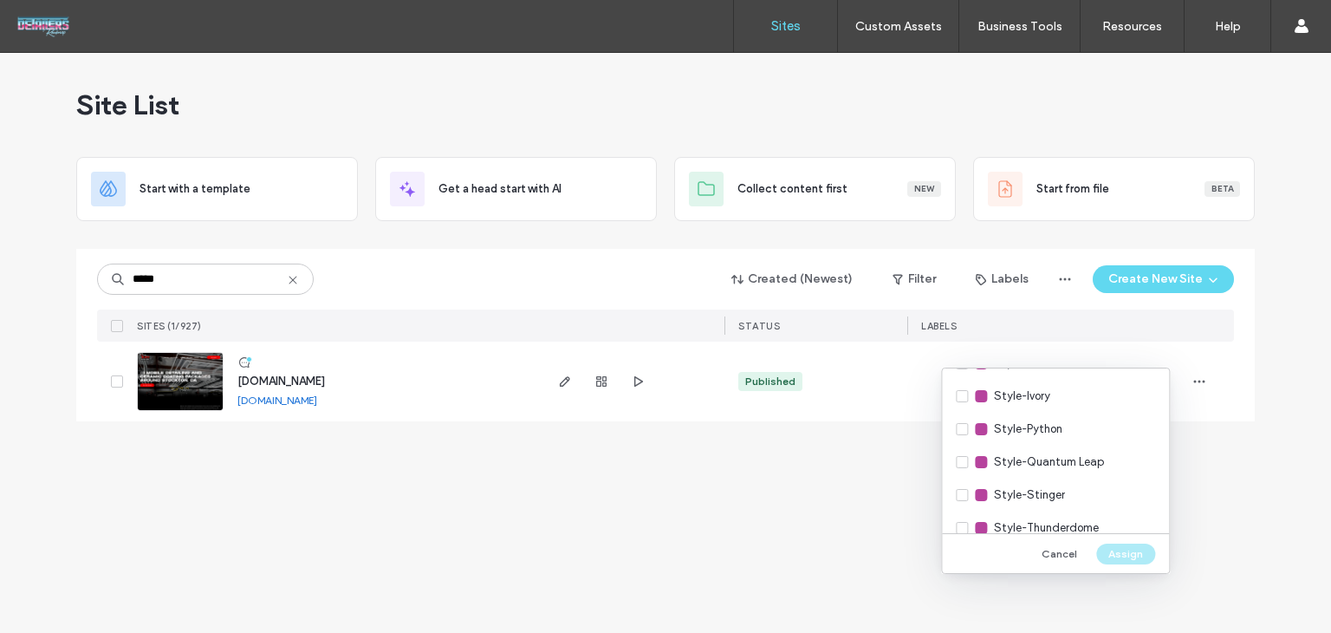
scroll to position [867, 0]
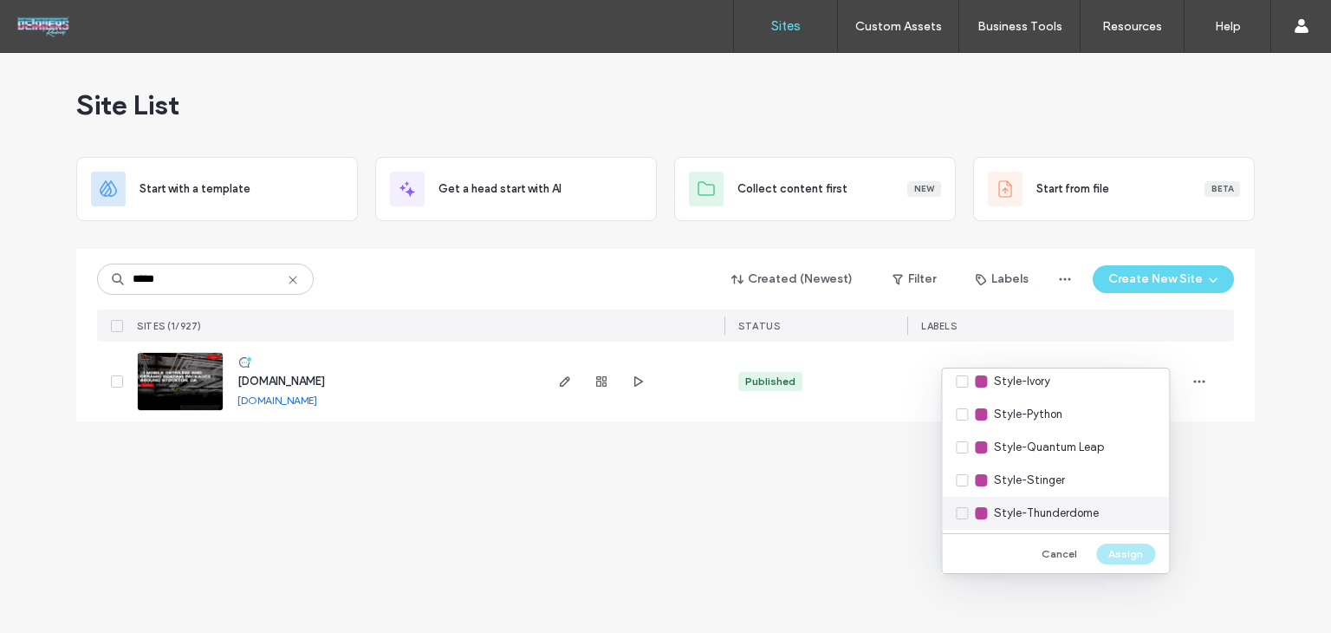
click at [1033, 514] on span "Style-Thunderdome" at bounding box center [1046, 512] width 105 height 17
click at [1135, 549] on button "Assign" at bounding box center [1125, 553] width 59 height 21
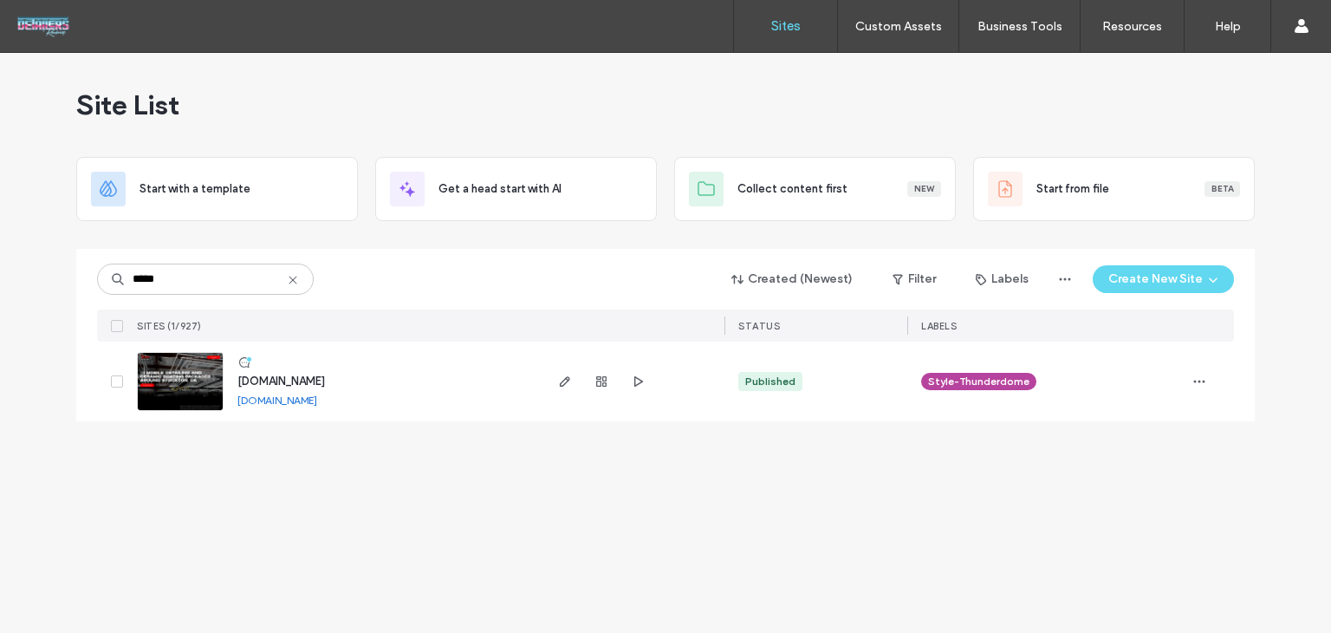
click at [323, 378] on span "www.alexsdetailing.com" at bounding box center [281, 380] width 88 height 13
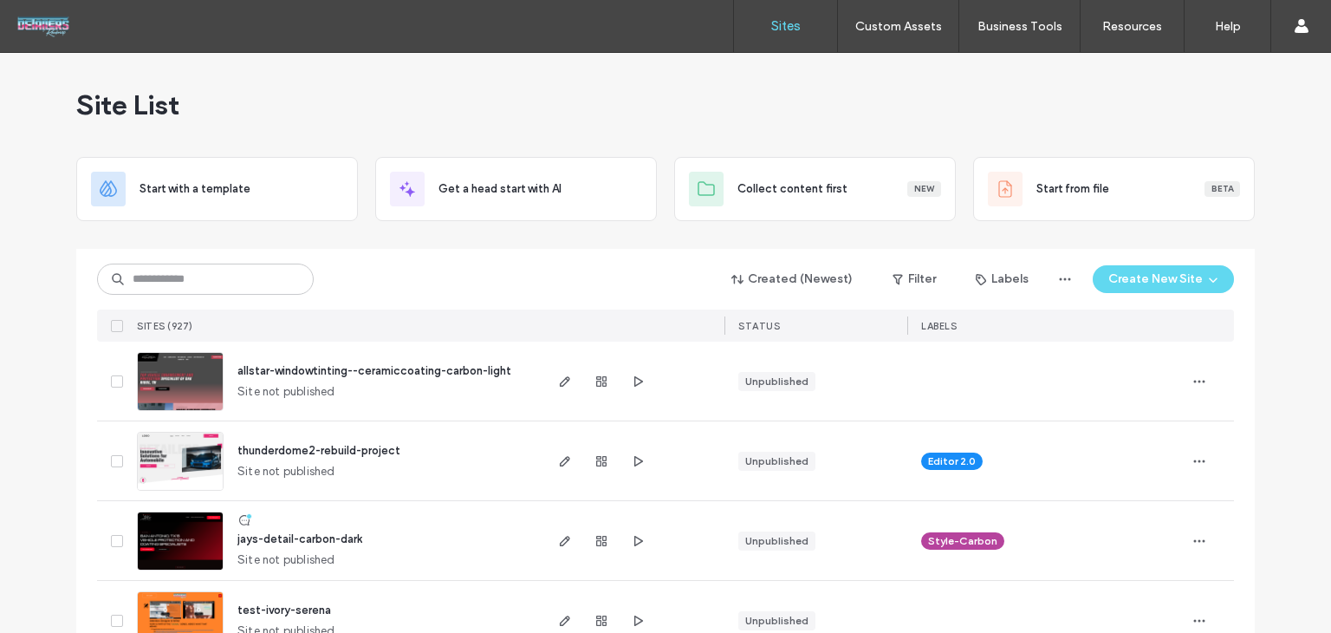
click at [231, 263] on div "Created (Newest) Filter Labels Create New Site" at bounding box center [665, 279] width 1137 height 33
click at [228, 269] on input at bounding box center [205, 278] width 217 height 31
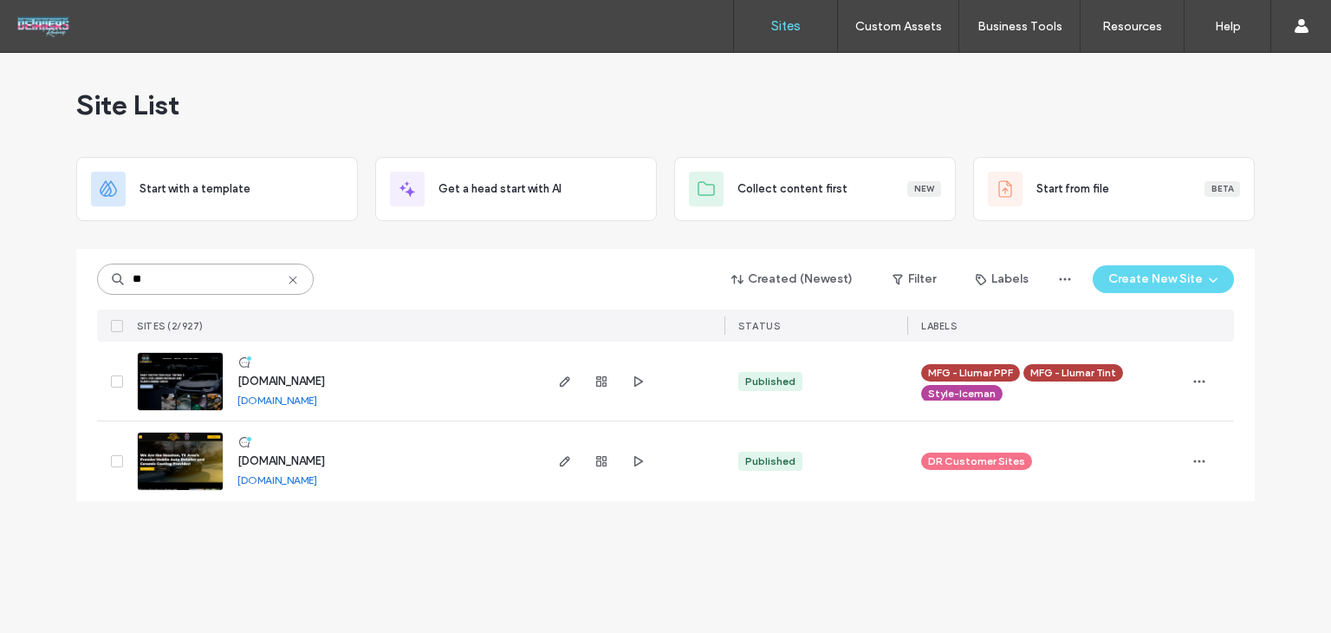
type input "**"
click at [286, 462] on span "www.4k-autodetailing.com" at bounding box center [281, 460] width 88 height 13
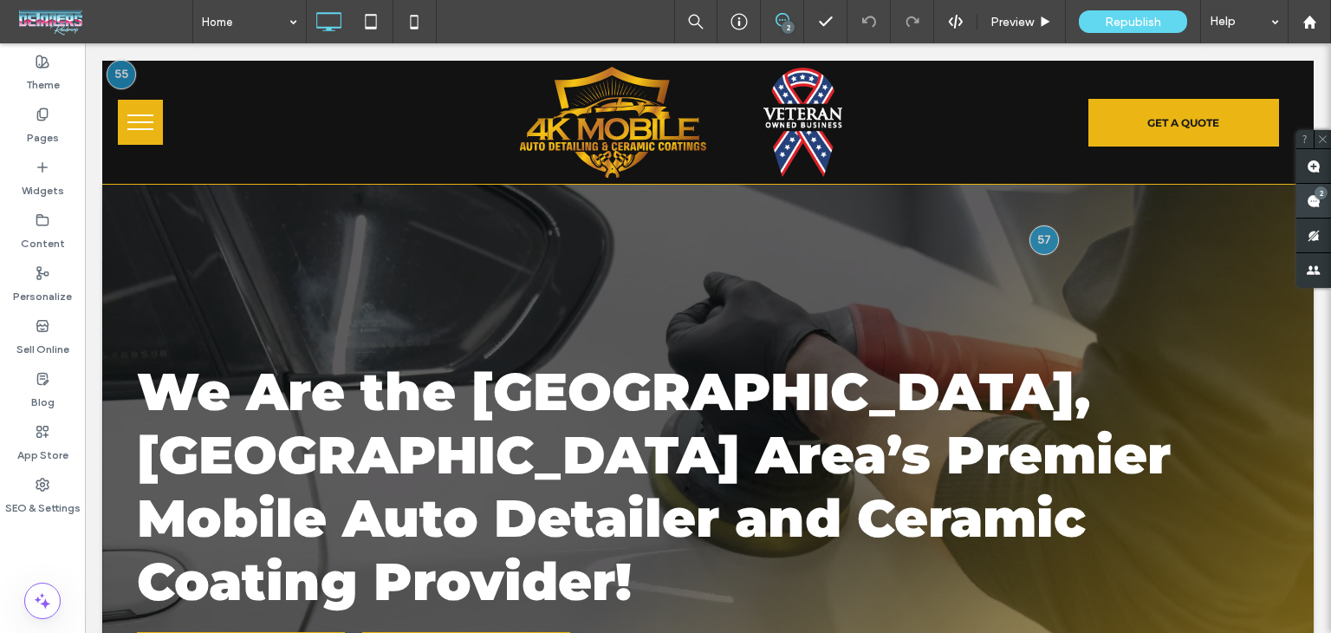
click at [1310, 198] on use at bounding box center [1314, 201] width 14 height 14
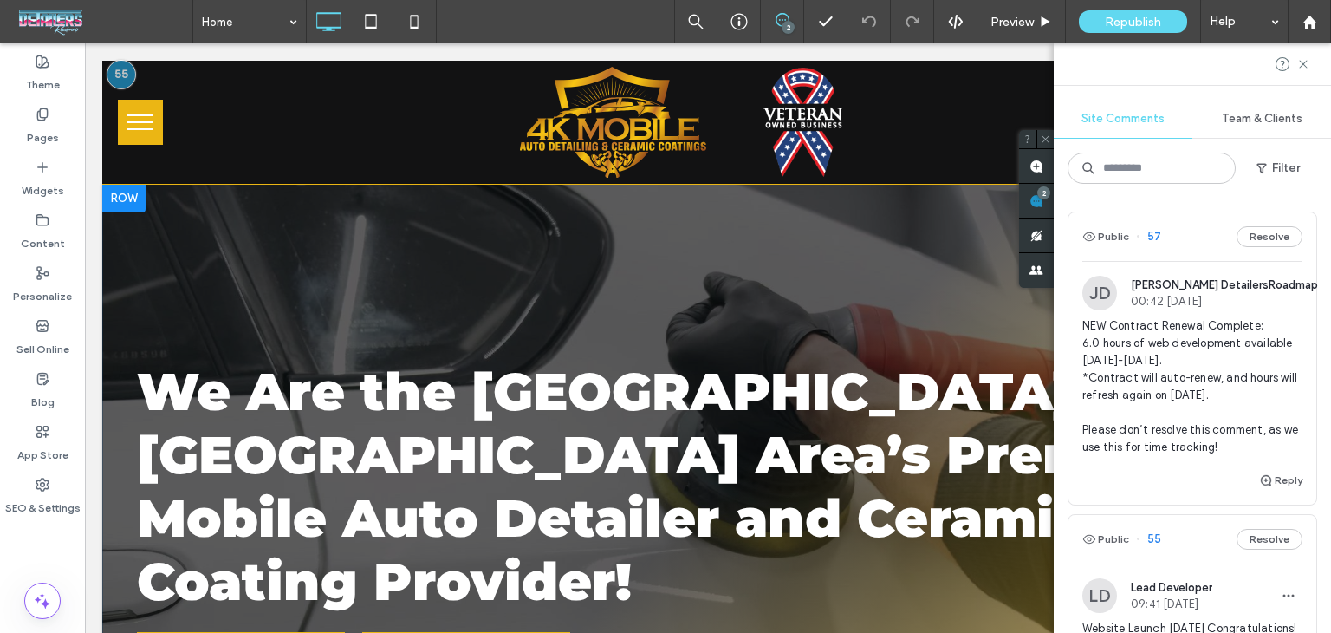
click at [887, 245] on div at bounding box center [708, 519] width 1212 height 668
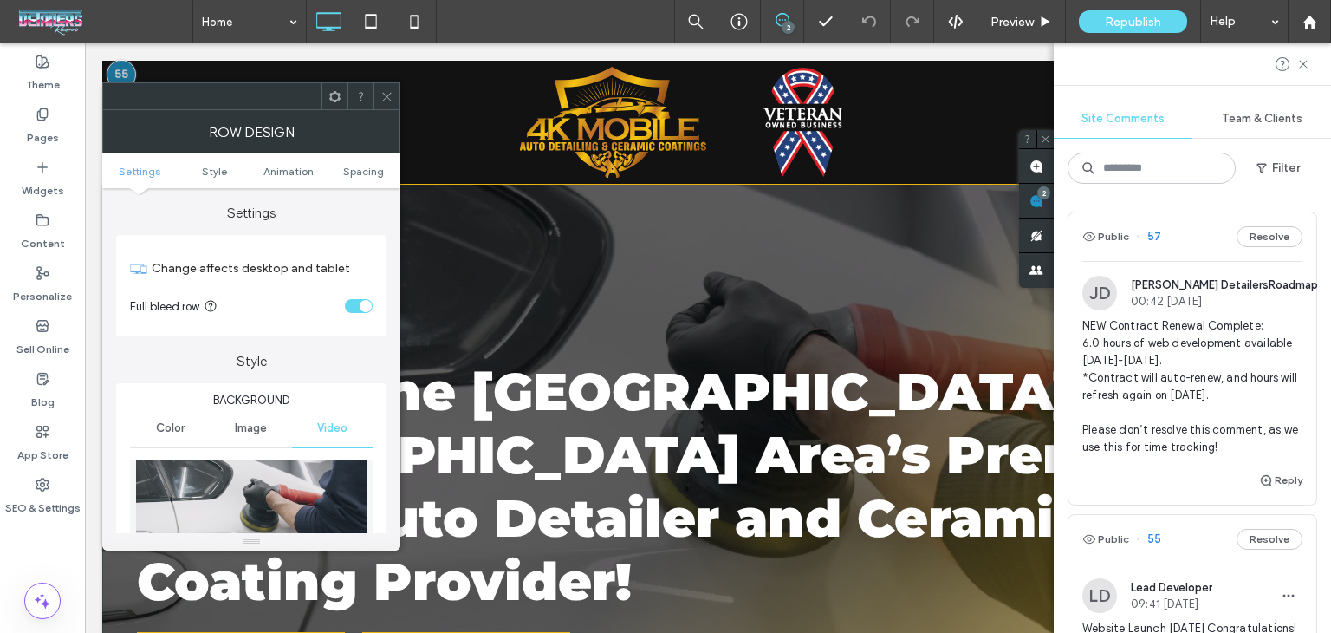
click at [1303, 73] on div at bounding box center [1192, 64] width 277 height 42
click at [1304, 63] on use at bounding box center [1303, 64] width 8 height 8
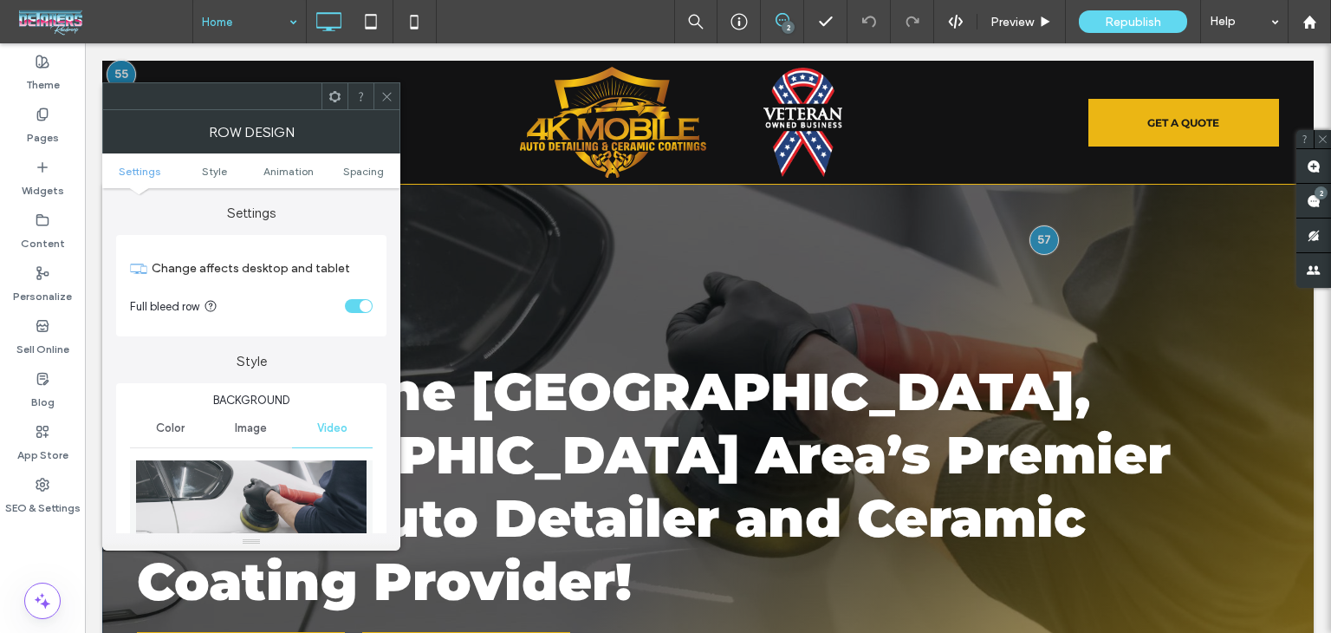
drag, startPoint x: 211, startPoint y: 7, endPoint x: 266, endPoint y: 30, distance: 60.2
click at [387, 101] on span at bounding box center [386, 96] width 13 height 26
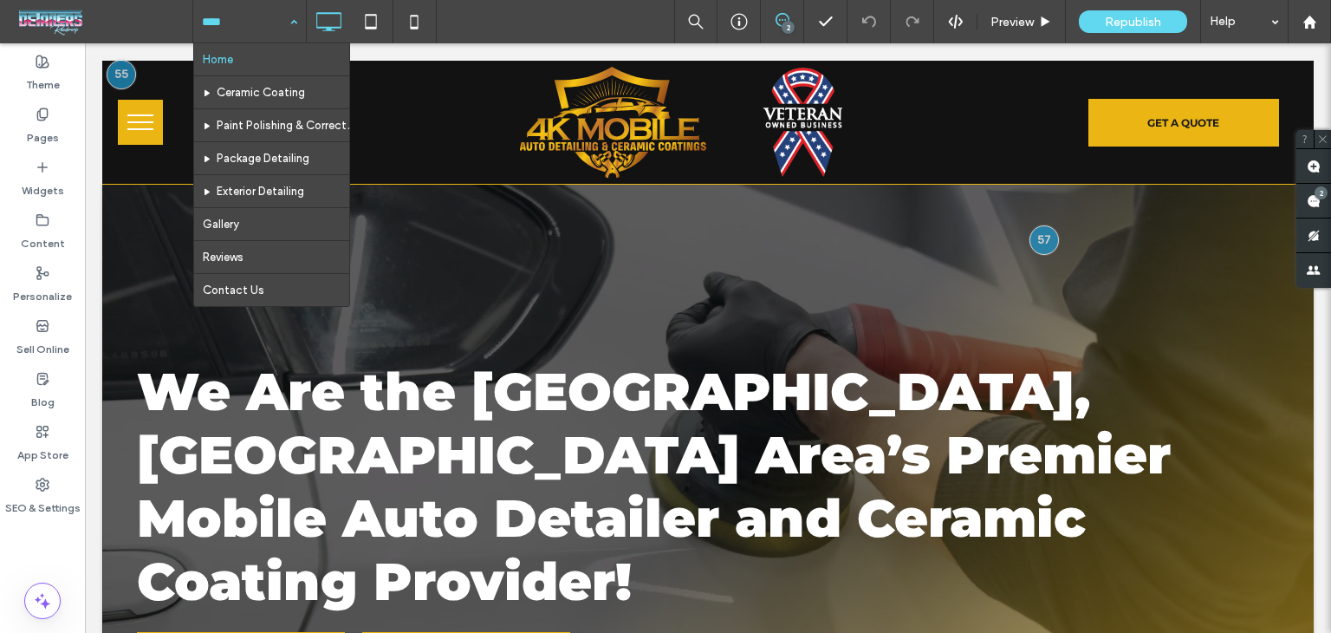
click at [281, 14] on div "Home Ceramic Coating Paint Polishing & Correction Package Detailing Exterior De…" at bounding box center [249, 21] width 113 height 43
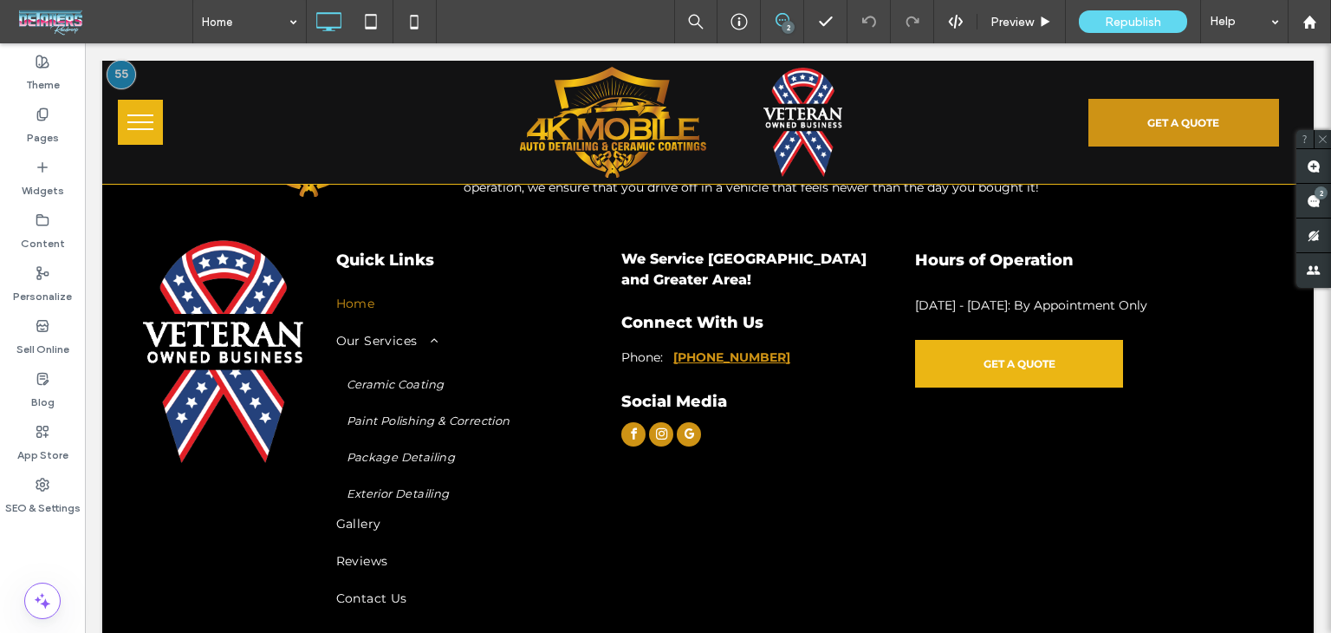
scroll to position [3782, 0]
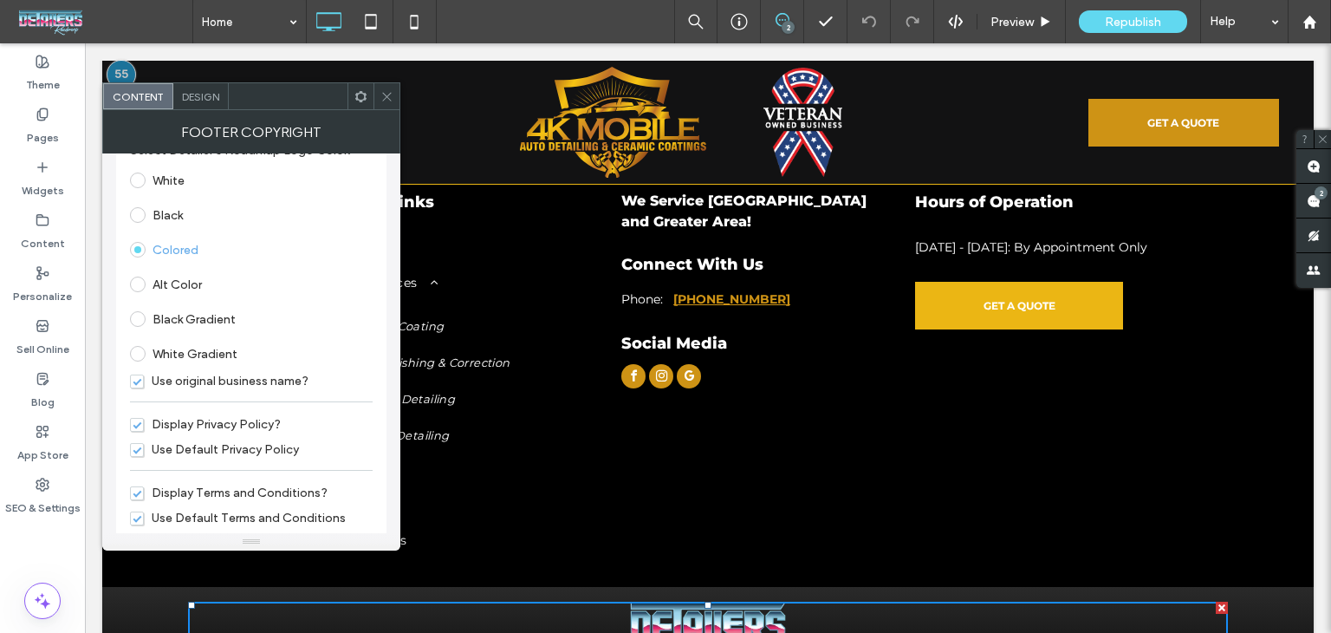
scroll to position [63, 0]
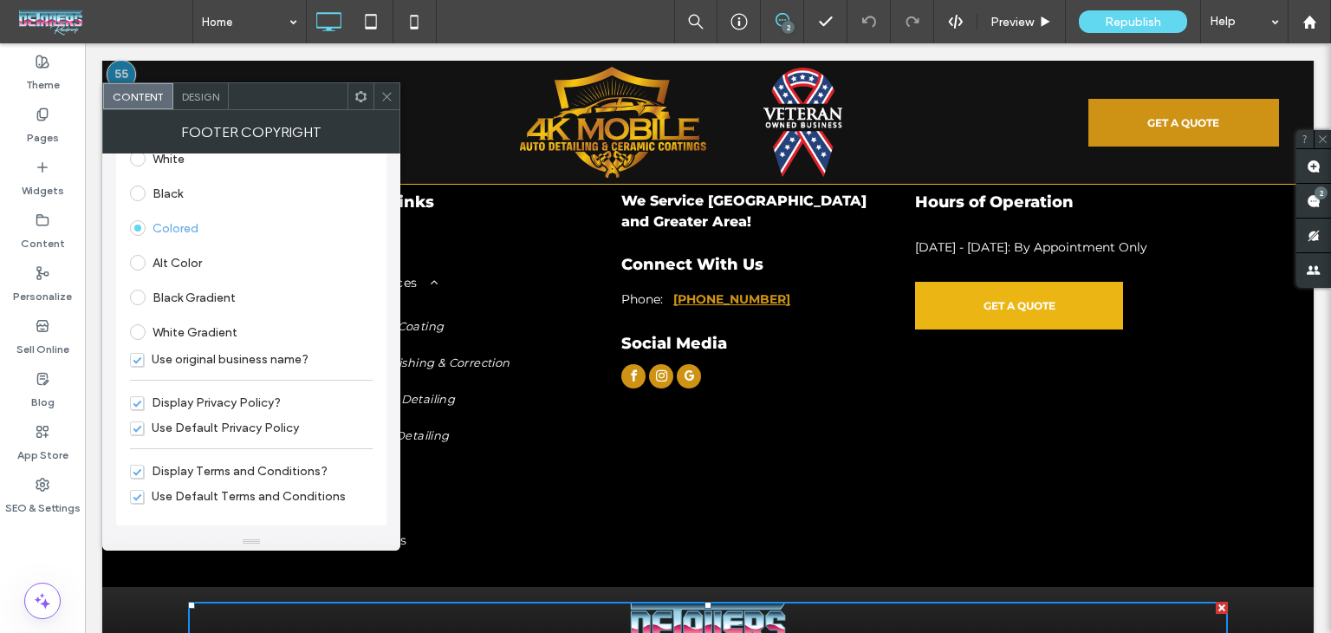
click at [200, 398] on span "Display Privacy Policy?" at bounding box center [205, 402] width 151 height 15
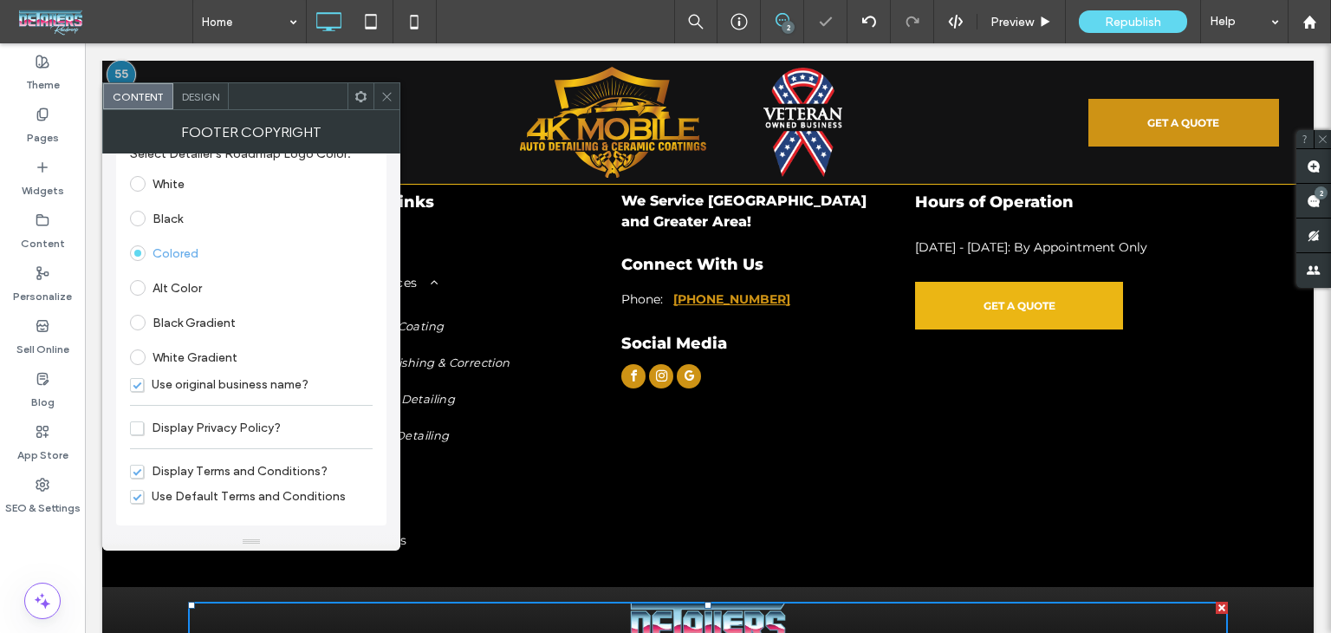
scroll to position [3749, 0]
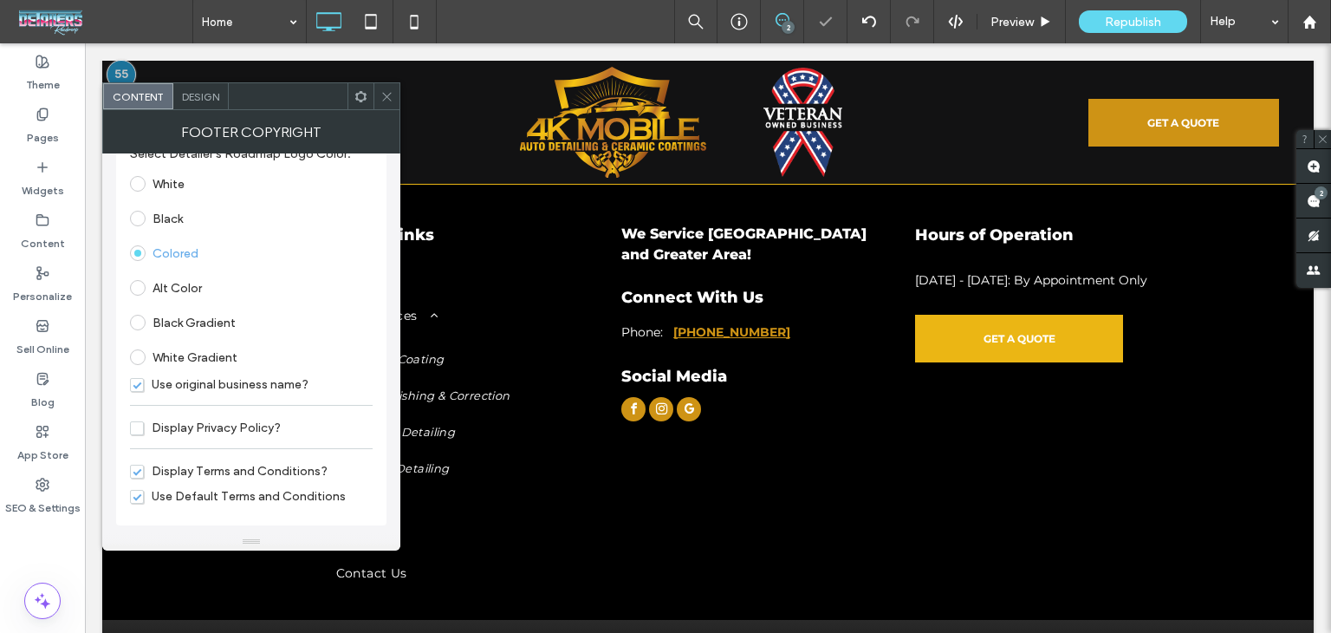
click at [182, 469] on span "Display Terms and Conditions?" at bounding box center [229, 471] width 198 height 15
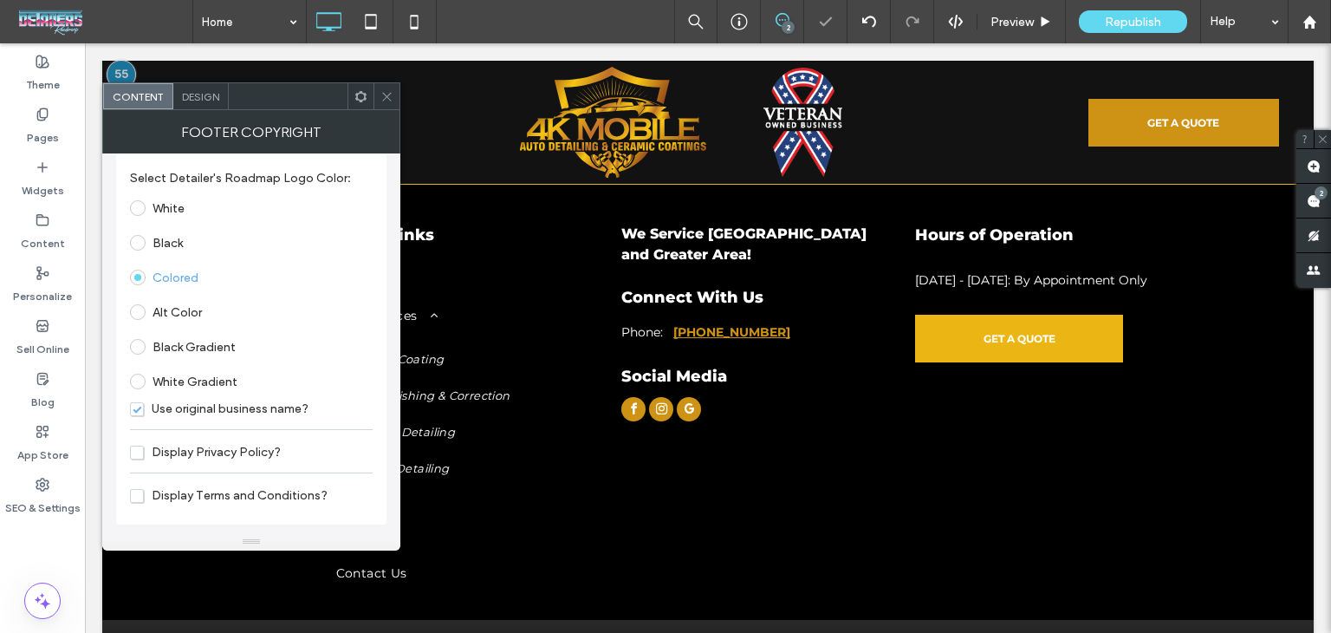
scroll to position [3762, 0]
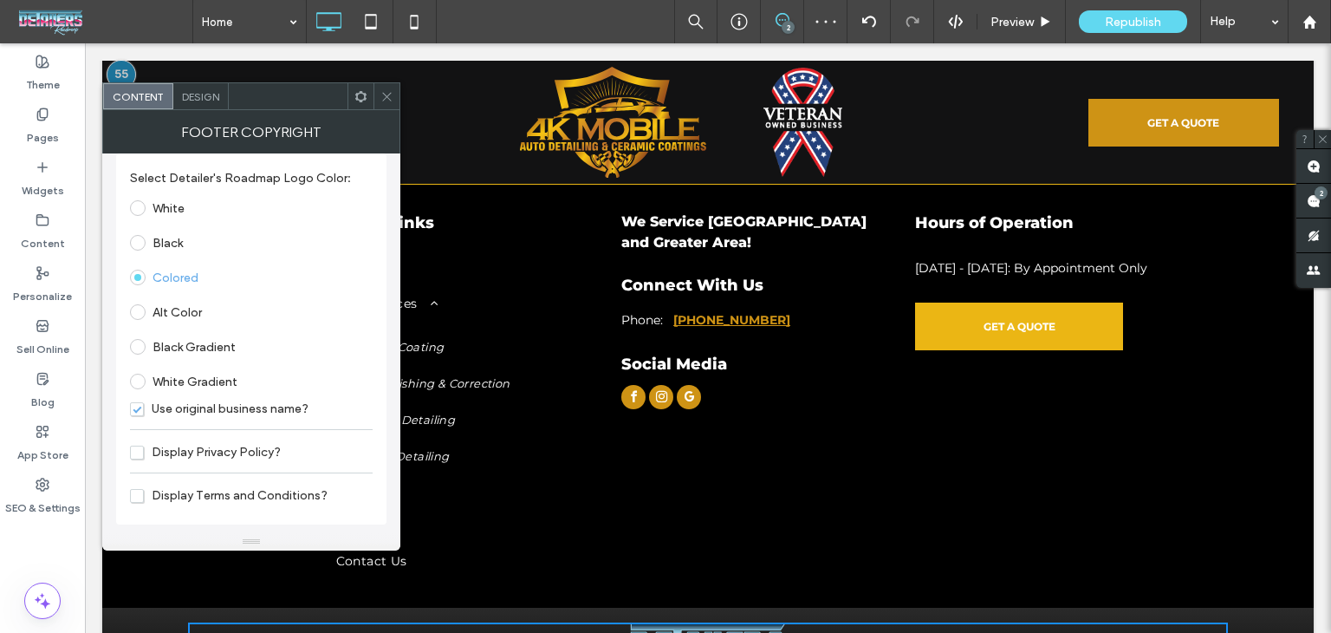
drag, startPoint x: 389, startPoint y: 105, endPoint x: 361, endPoint y: 94, distance: 29.6
click at [388, 102] on span at bounding box center [386, 96] width 13 height 26
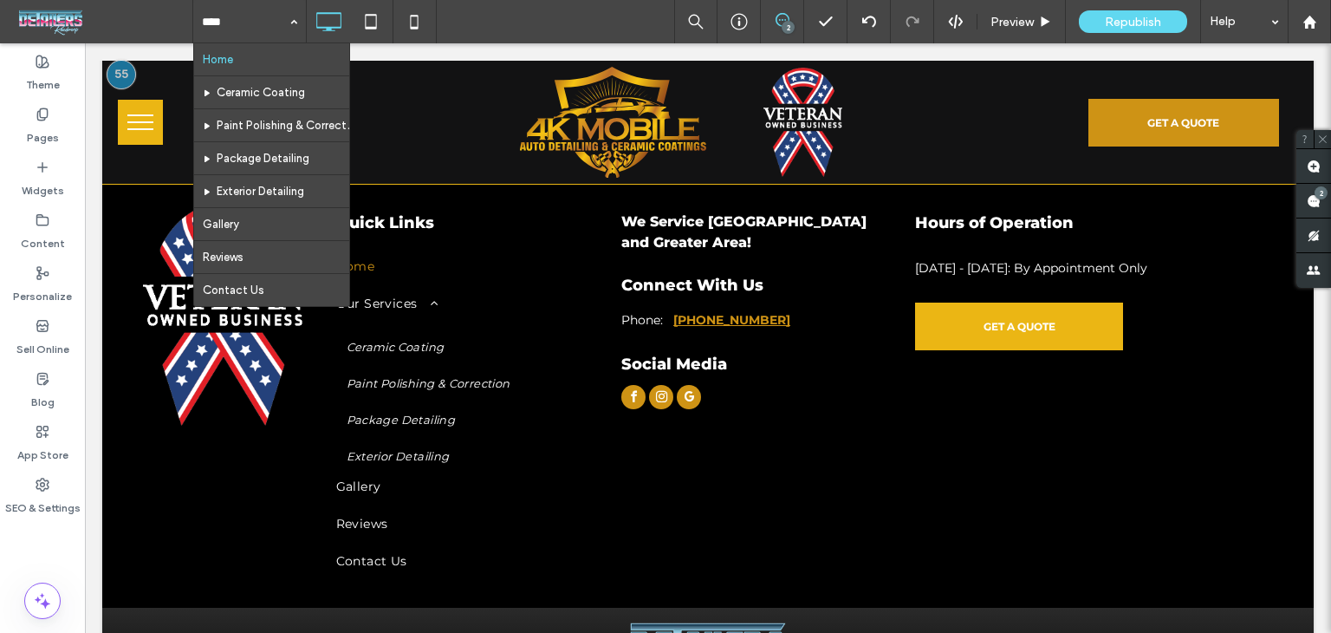
click at [238, 25] on input at bounding box center [245, 21] width 87 height 43
drag, startPoint x: 47, startPoint y: 233, endPoint x: 55, endPoint y: 239, distance: 10.6
click at [47, 233] on label "Content" at bounding box center [43, 239] width 44 height 24
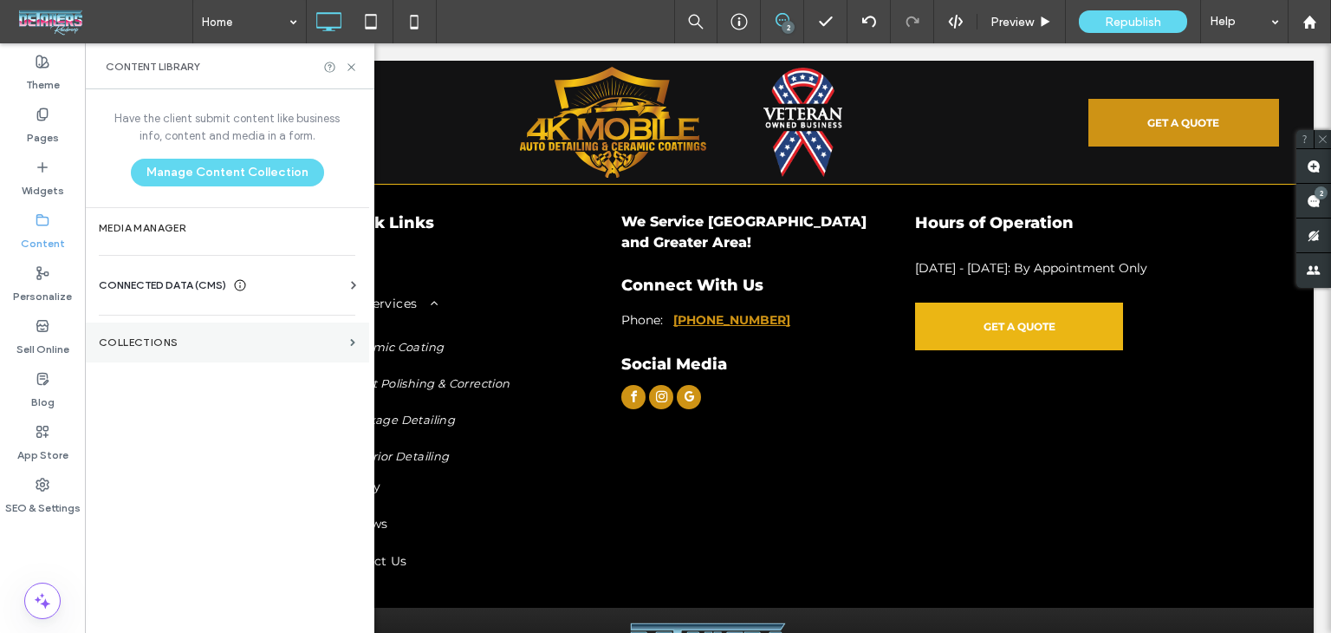
drag, startPoint x: 52, startPoint y: 129, endPoint x: 225, endPoint y: 323, distance: 260.3
click at [51, 129] on label "Pages" at bounding box center [43, 133] width 32 height 24
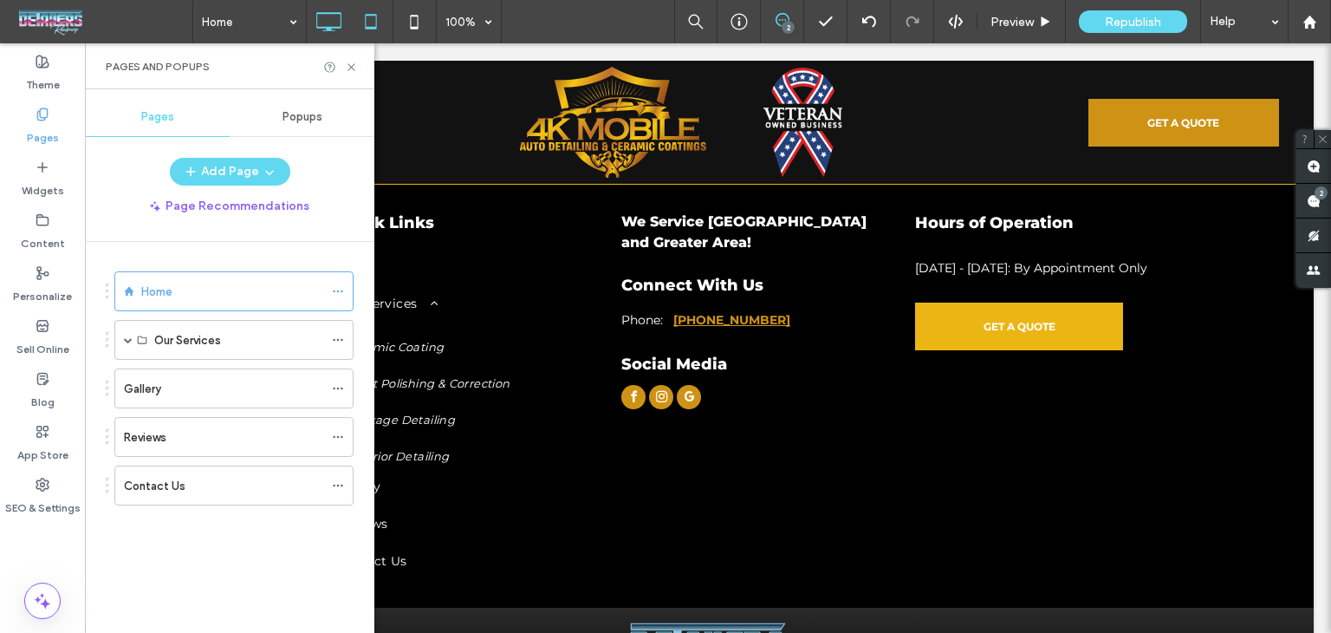
drag, startPoint x: 569, startPoint y: 18, endPoint x: 349, endPoint y: 23, distance: 219.3
click at [569, 20] on div "Home 100% 2 Preview Republish Help" at bounding box center [761, 21] width 1139 height 43
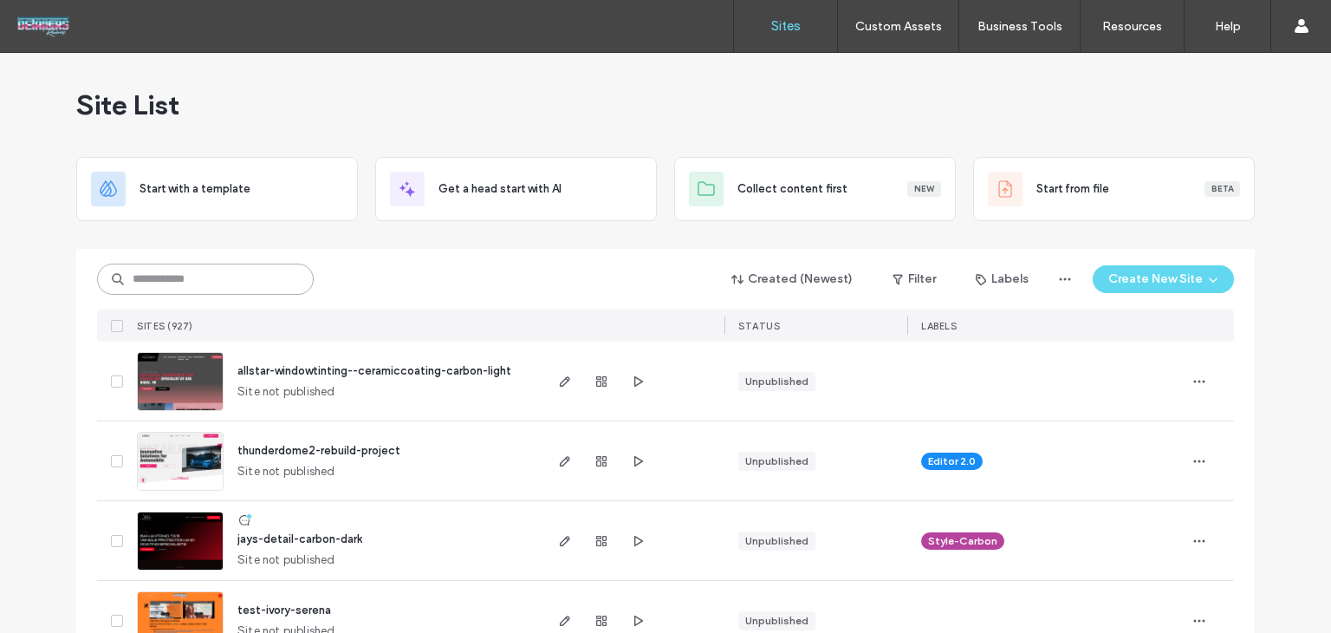
click at [243, 275] on input at bounding box center [205, 278] width 217 height 31
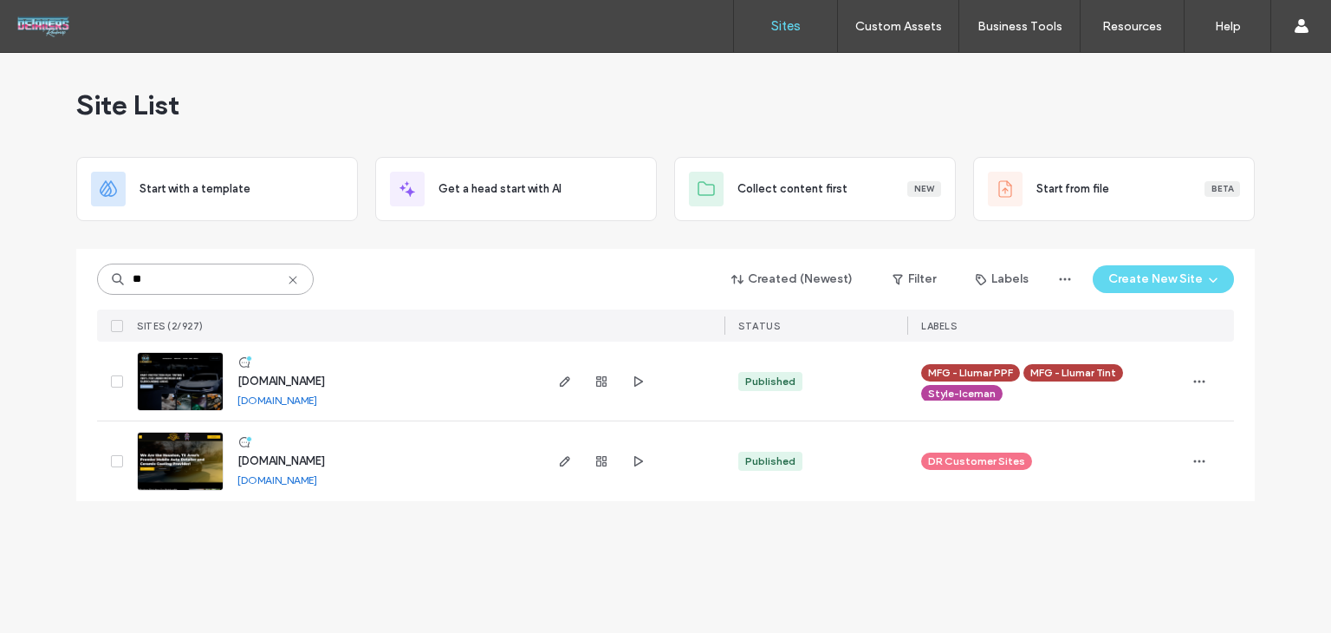
type input "**"
click at [276, 381] on span "[DOMAIN_NAME]" at bounding box center [281, 380] width 88 height 13
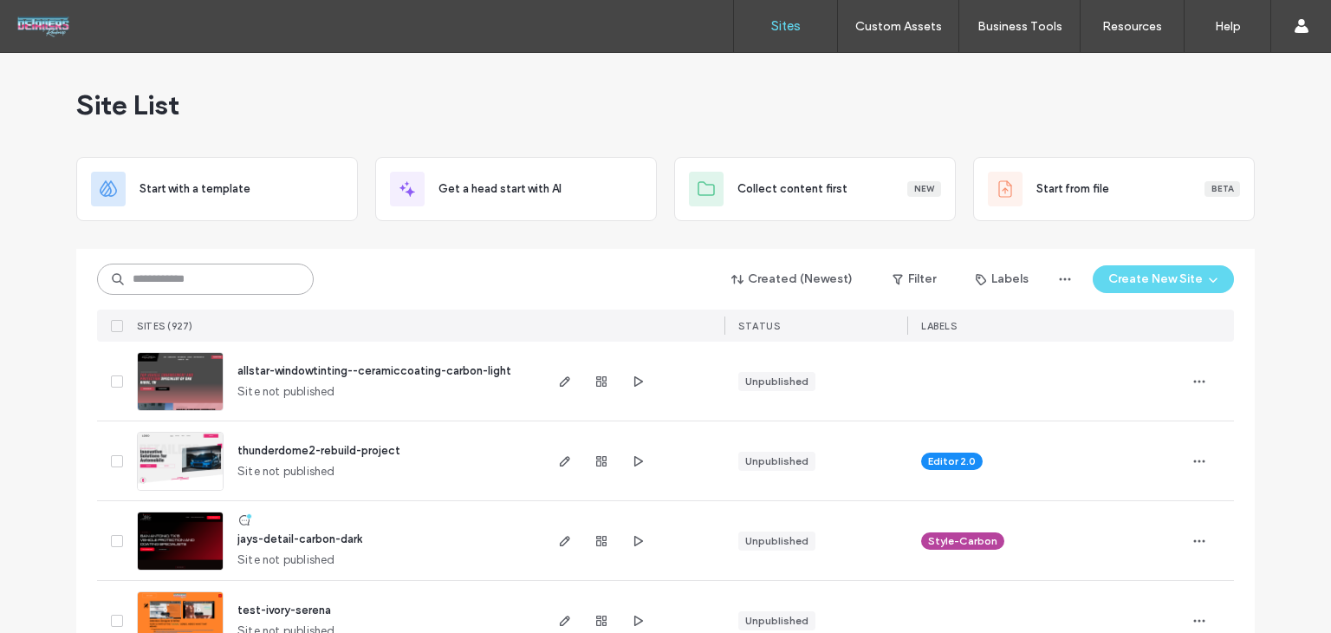
click at [205, 285] on input at bounding box center [205, 278] width 217 height 31
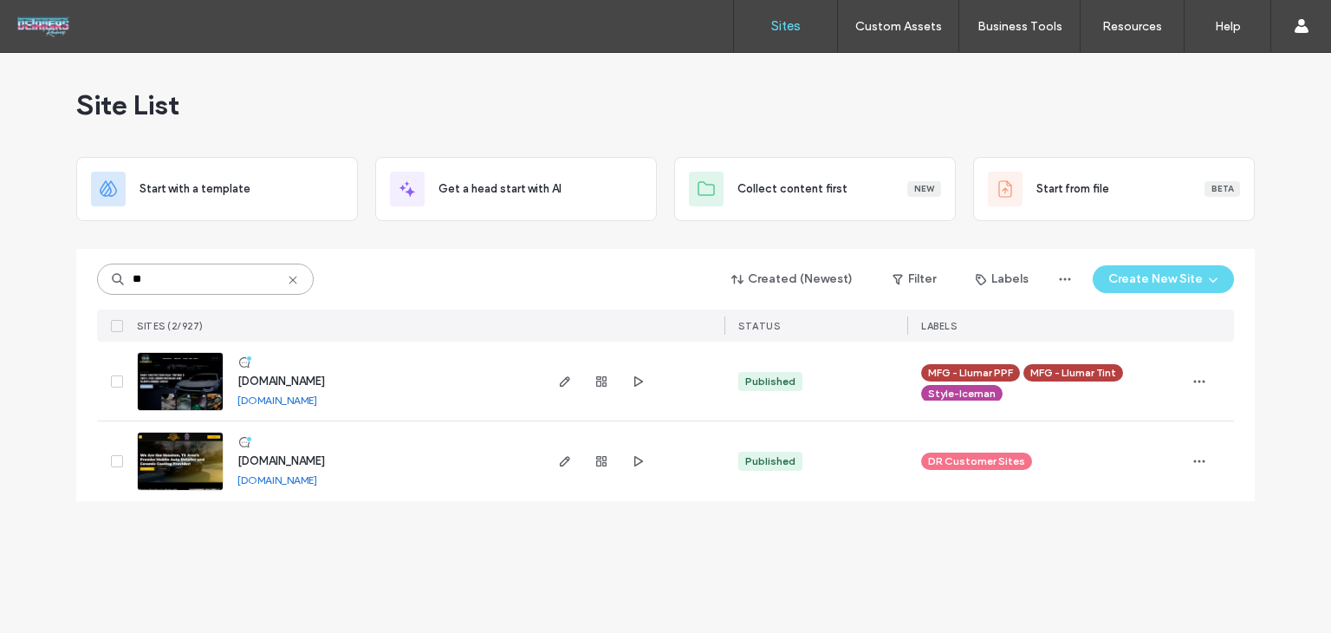
type input "**"
click at [325, 464] on span "[DOMAIN_NAME]" at bounding box center [281, 460] width 88 height 13
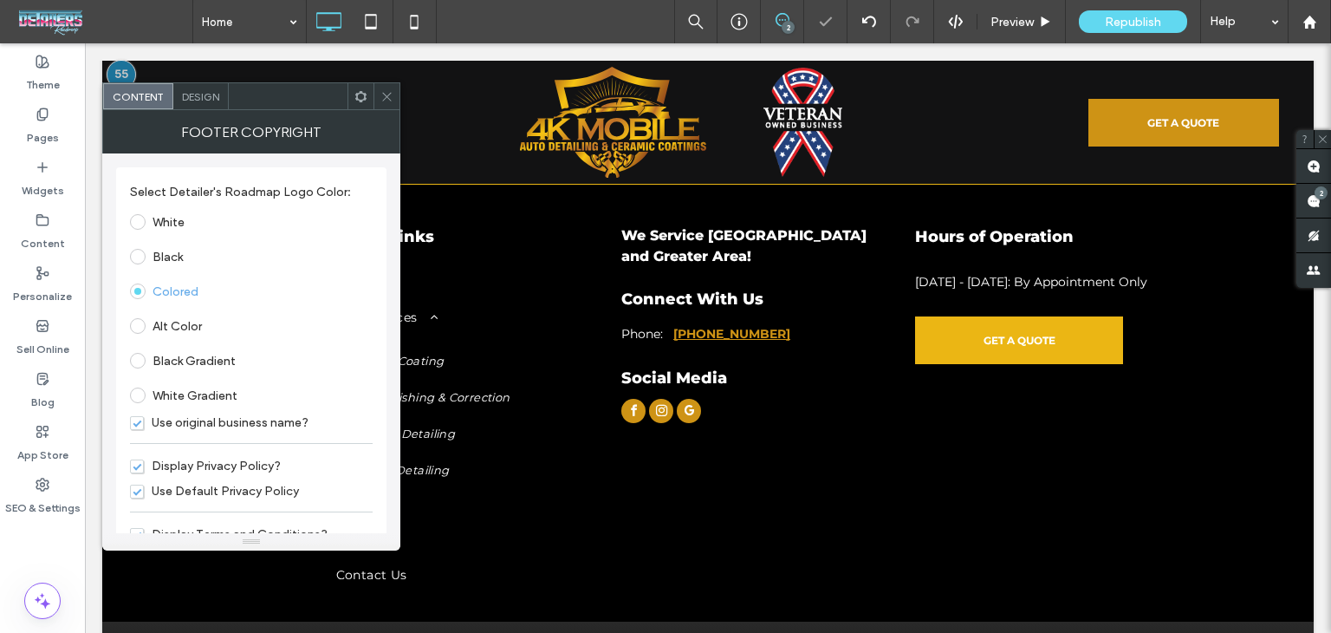
scroll to position [63, 0]
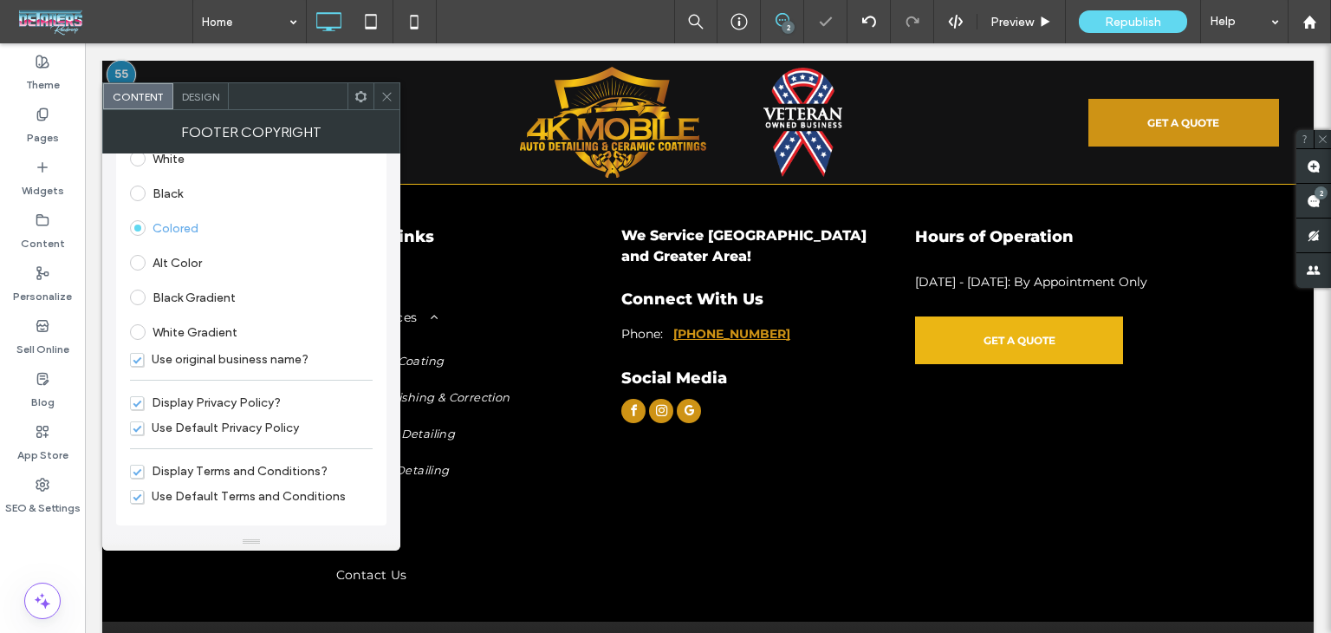
click at [387, 97] on icon at bounding box center [386, 96] width 13 height 13
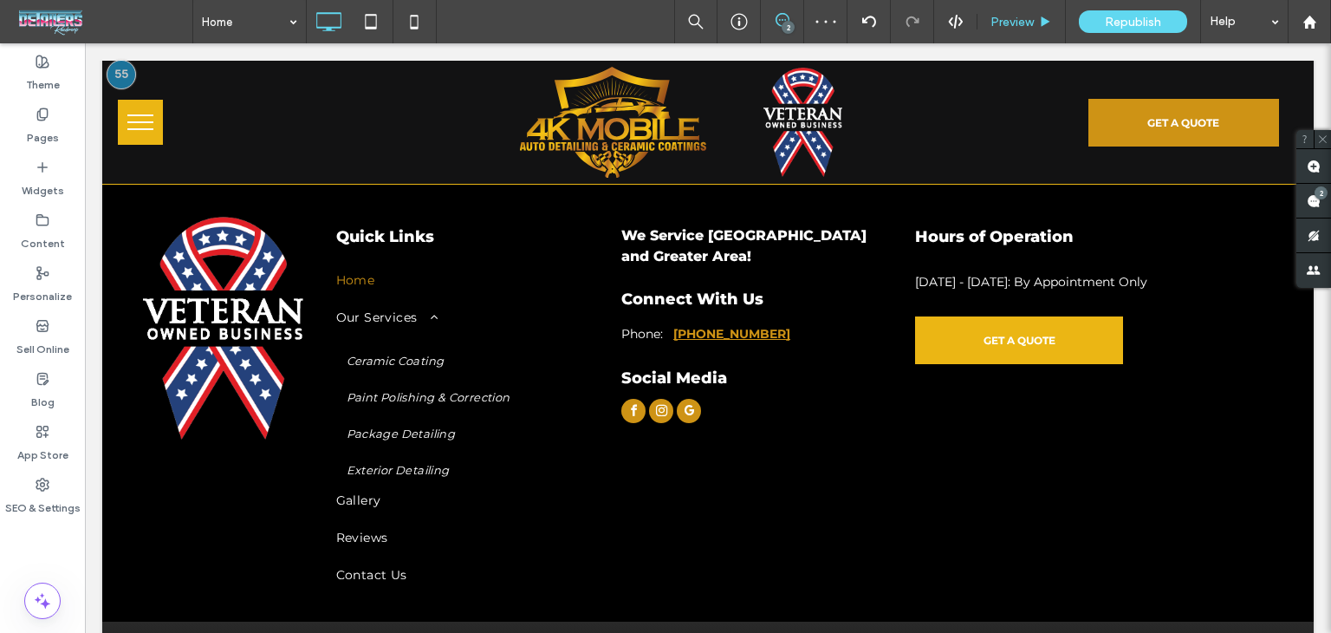
click at [1023, 25] on span "Preview" at bounding box center [1012, 22] width 43 height 15
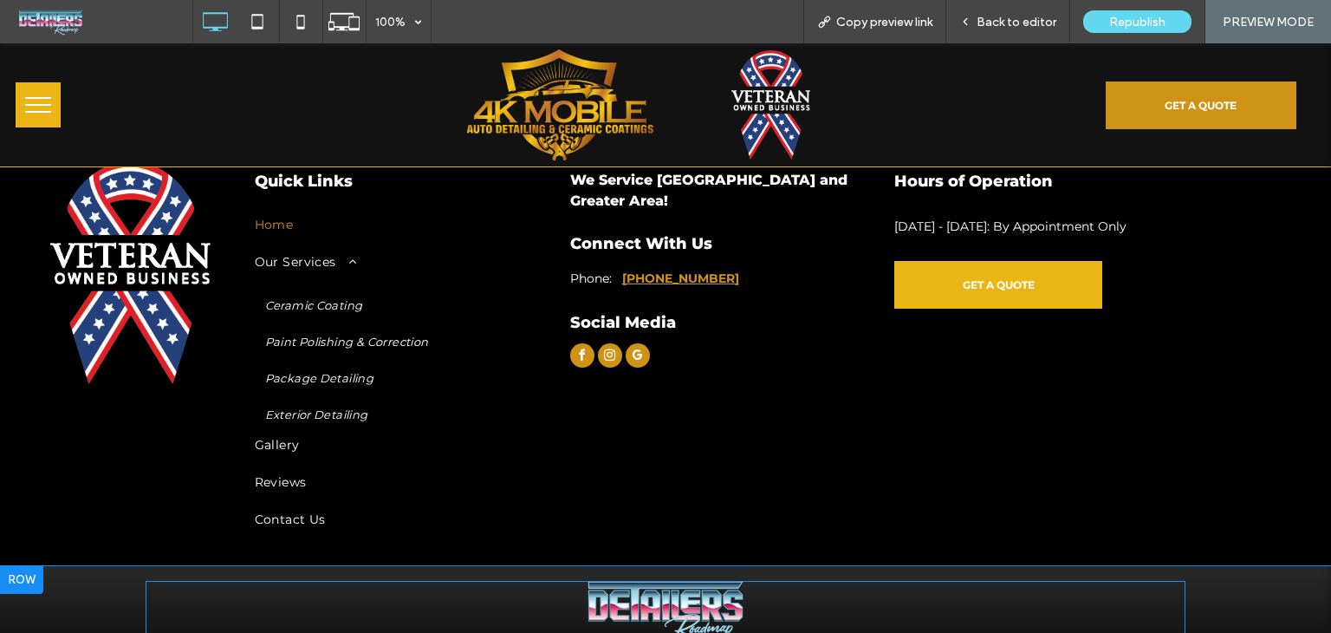
scroll to position [3659, 0]
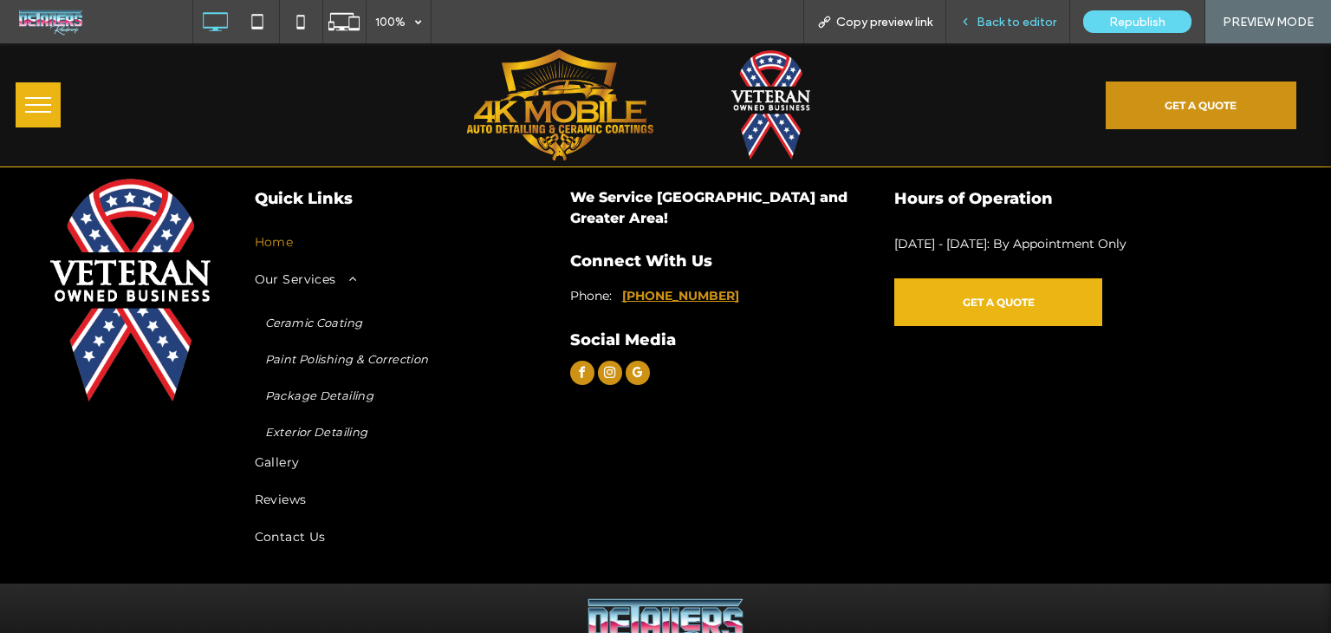
click at [1021, 15] on span "Back to editor" at bounding box center [1017, 22] width 80 height 15
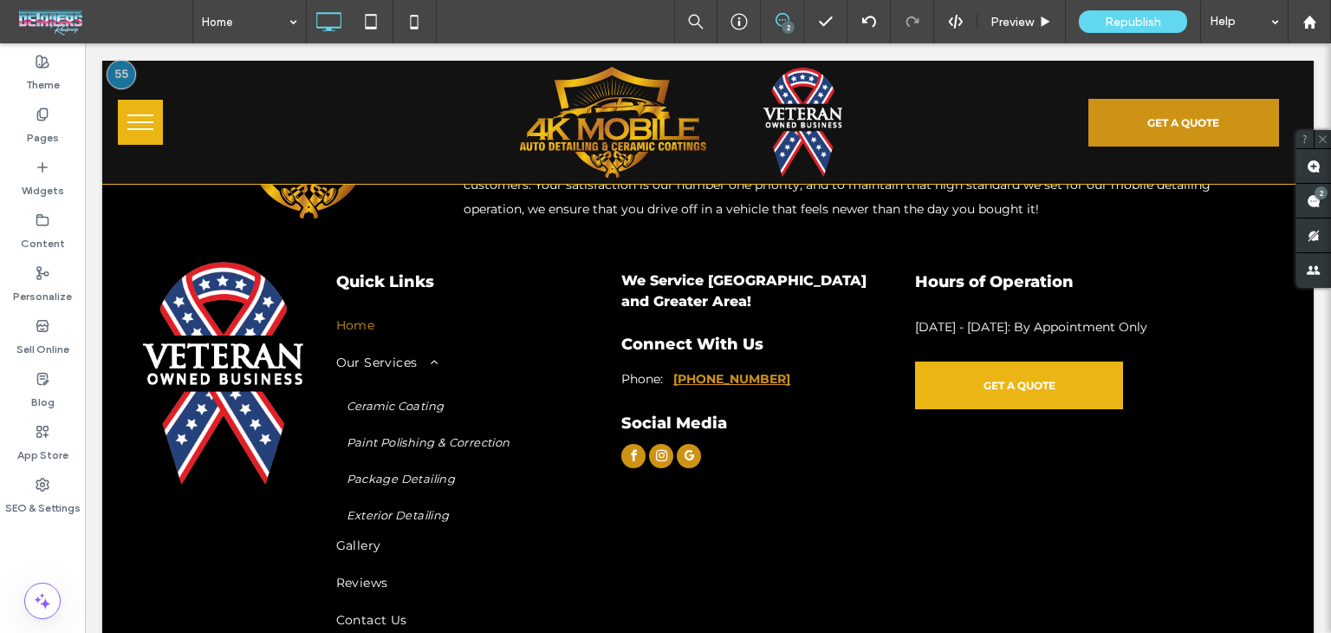
scroll to position [3710, 0]
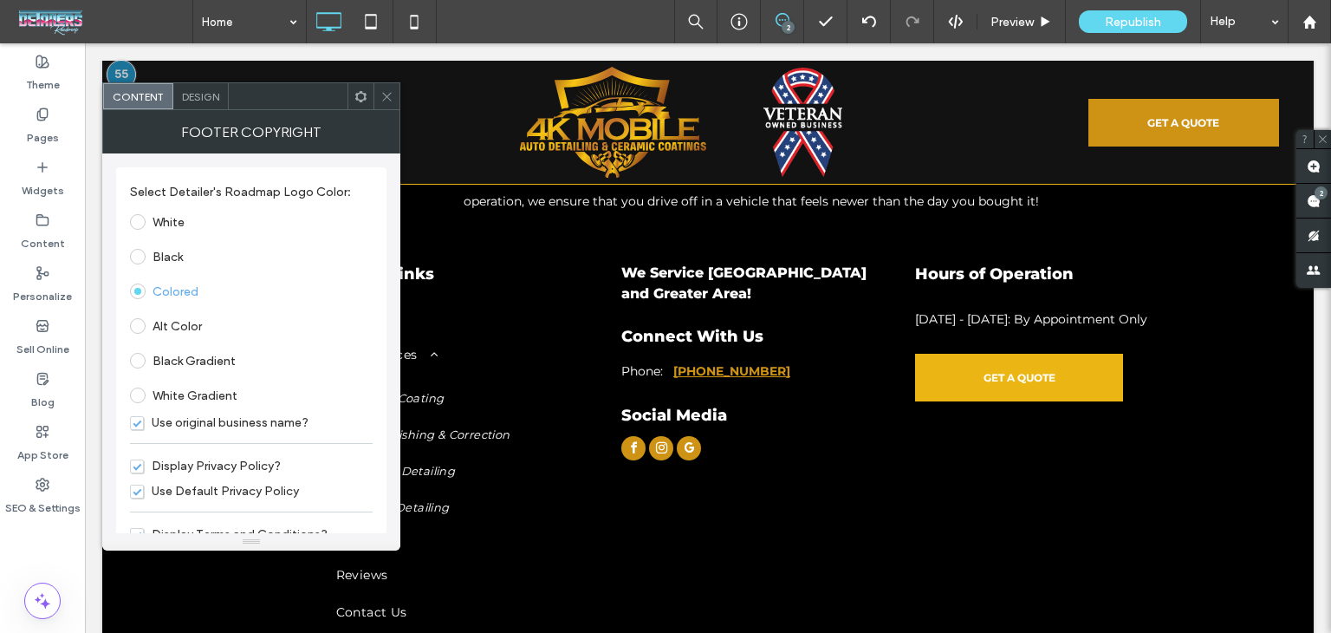
click at [200, 478] on div "Use Default Privacy Policy" at bounding box center [251, 490] width 243 height 25
click at [236, 468] on span "Display Privacy Policy?" at bounding box center [205, 465] width 151 height 15
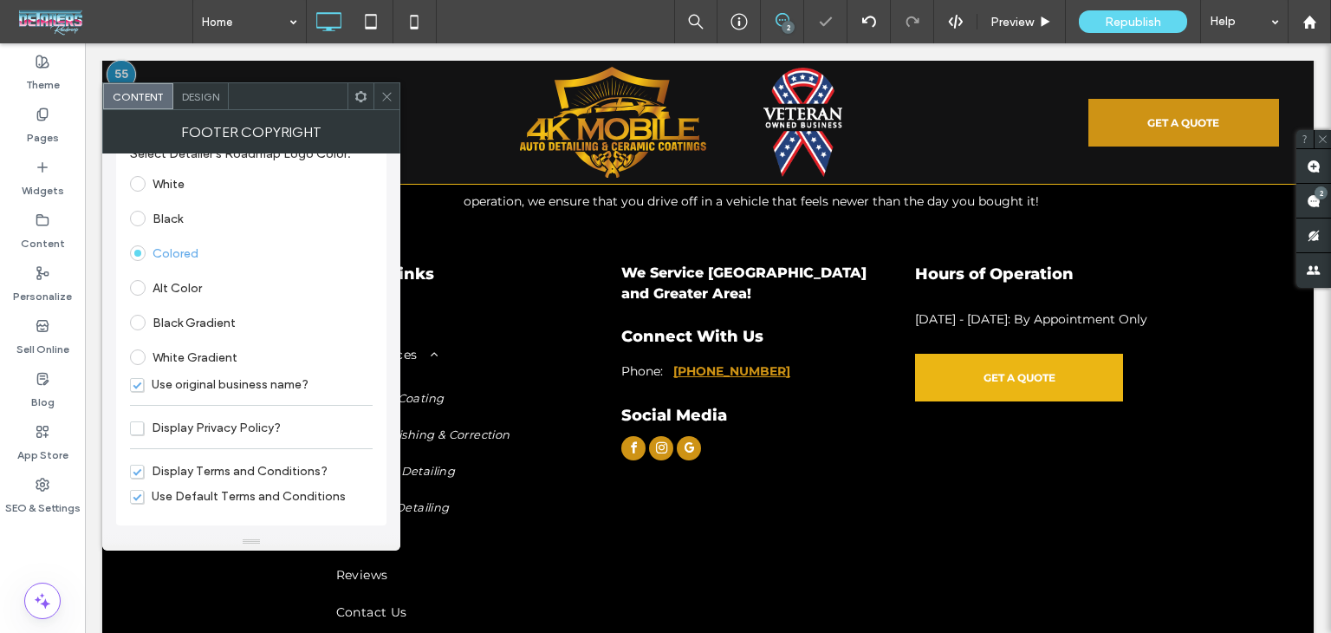
drag, startPoint x: 250, startPoint y: 471, endPoint x: 259, endPoint y: 479, distance: 12.3
click at [249, 473] on span "Display Terms and Conditions?" at bounding box center [229, 471] width 198 height 15
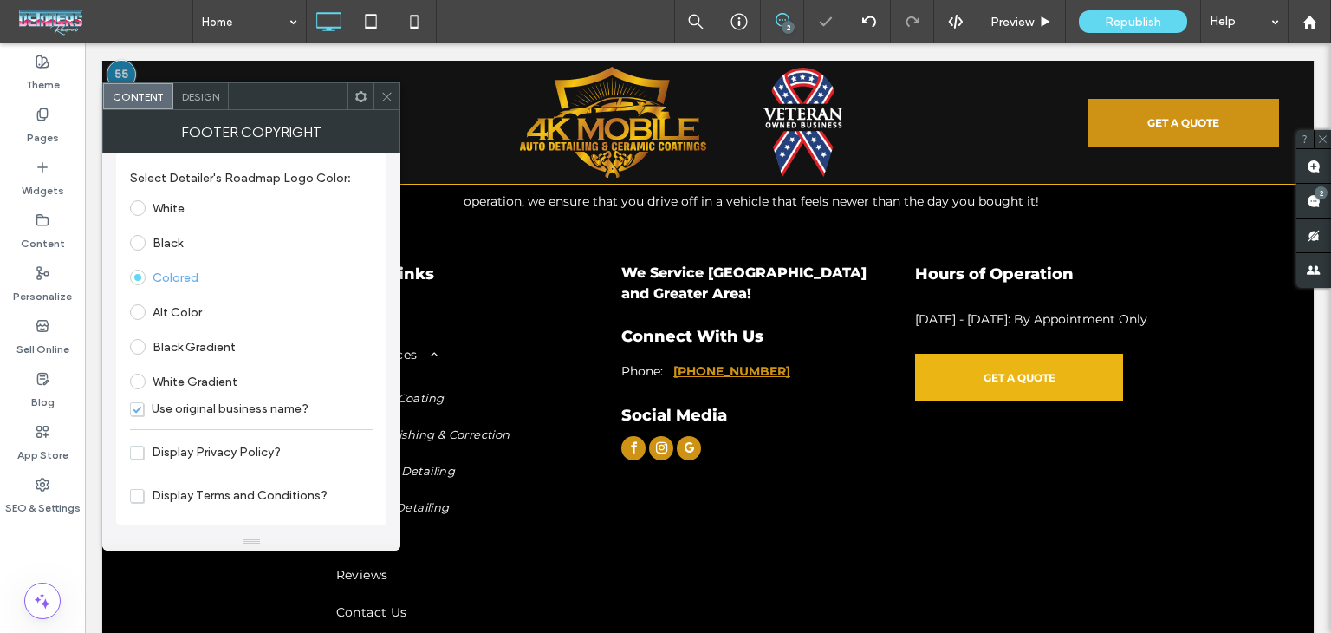
scroll to position [14, 0]
drag, startPoint x: 380, startPoint y: 107, endPoint x: 398, endPoint y: 108, distance: 18.3
click at [394, 108] on div "Content Design" at bounding box center [251, 96] width 298 height 28
click at [385, 92] on icon at bounding box center [386, 96] width 13 height 13
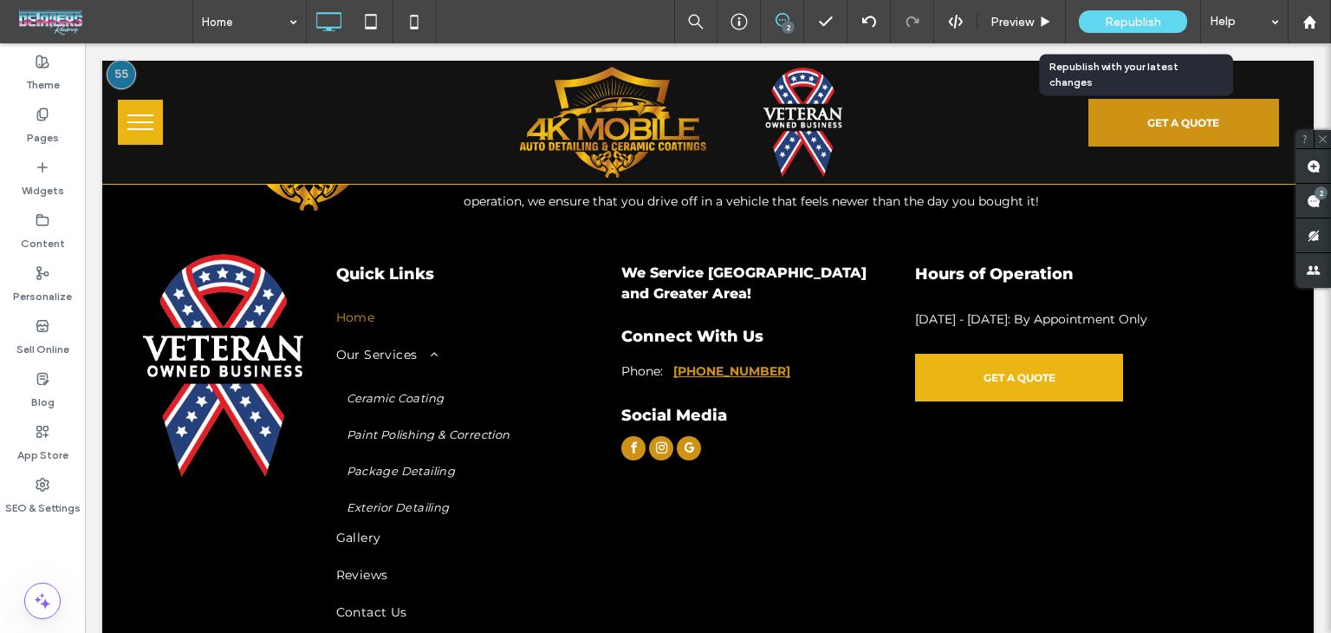
click at [1113, 18] on span "Republish" at bounding box center [1133, 22] width 56 height 15
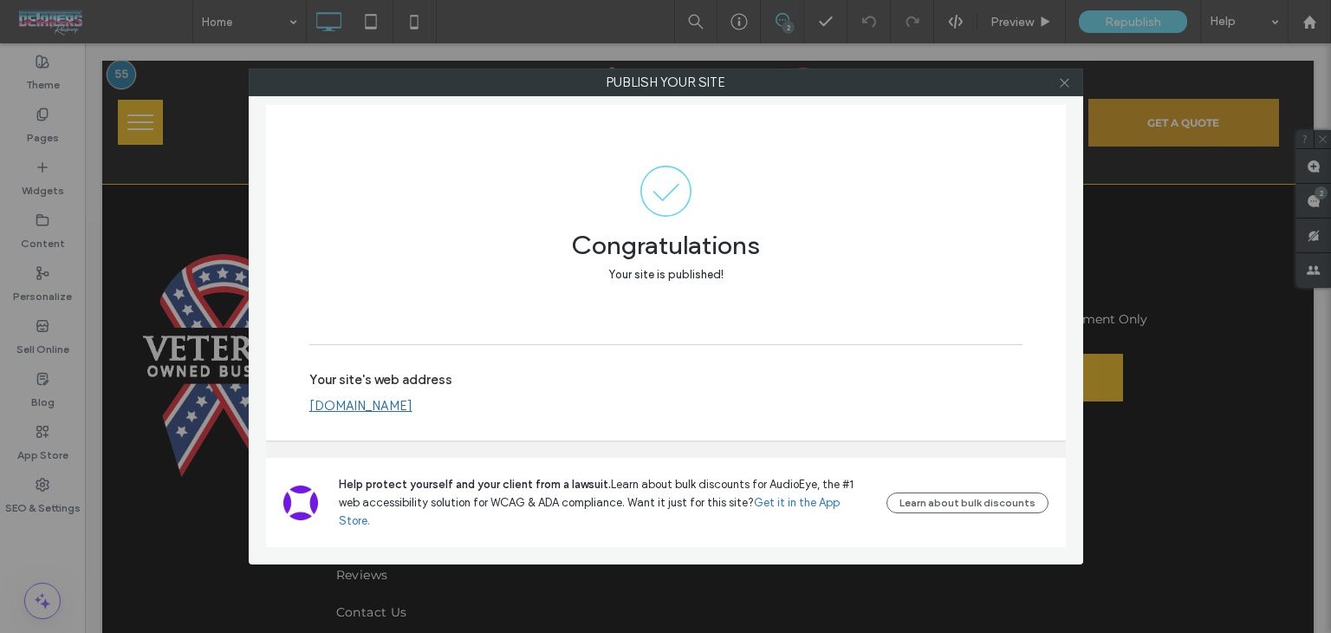
click at [1065, 86] on icon at bounding box center [1064, 82] width 13 height 13
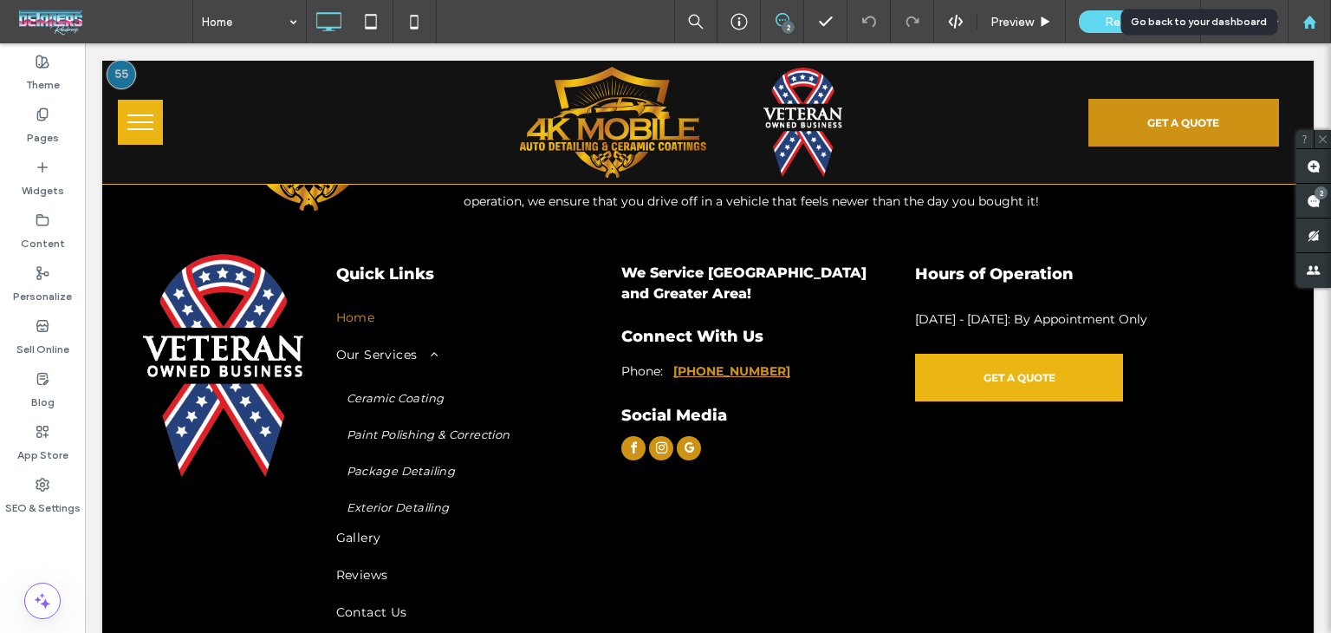
click at [1308, 26] on icon at bounding box center [1310, 22] width 15 height 15
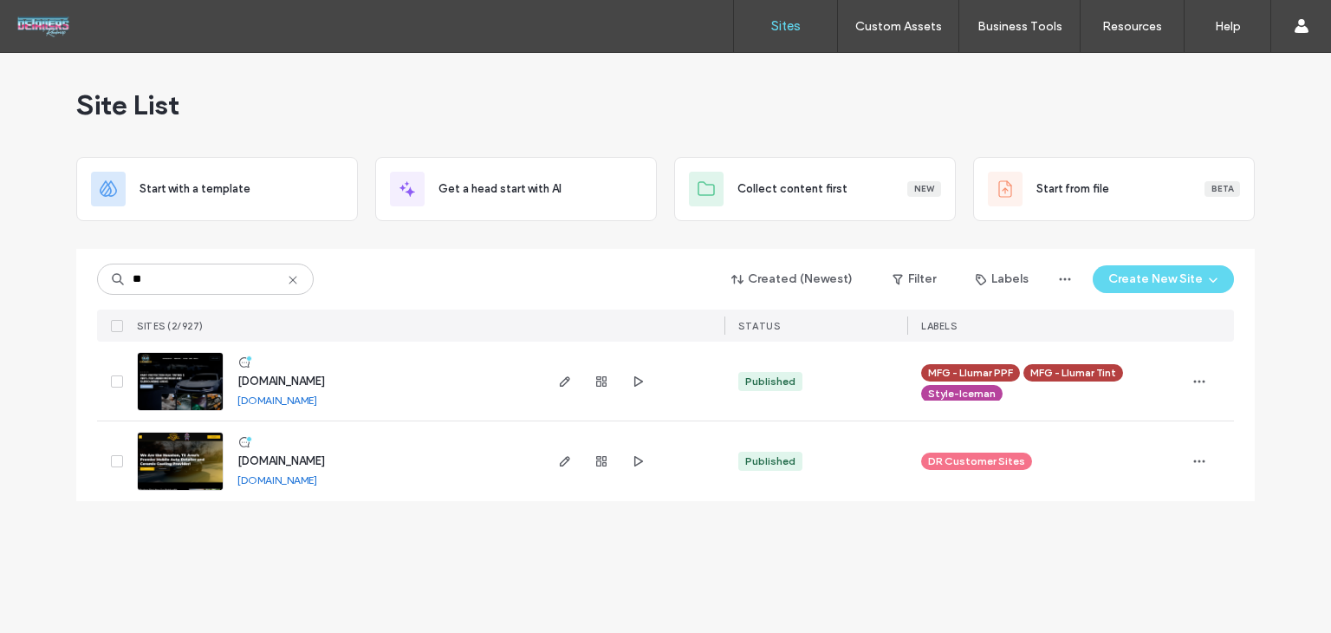
type input "**"
click at [300, 380] on span "[DOMAIN_NAME]" at bounding box center [281, 380] width 88 height 13
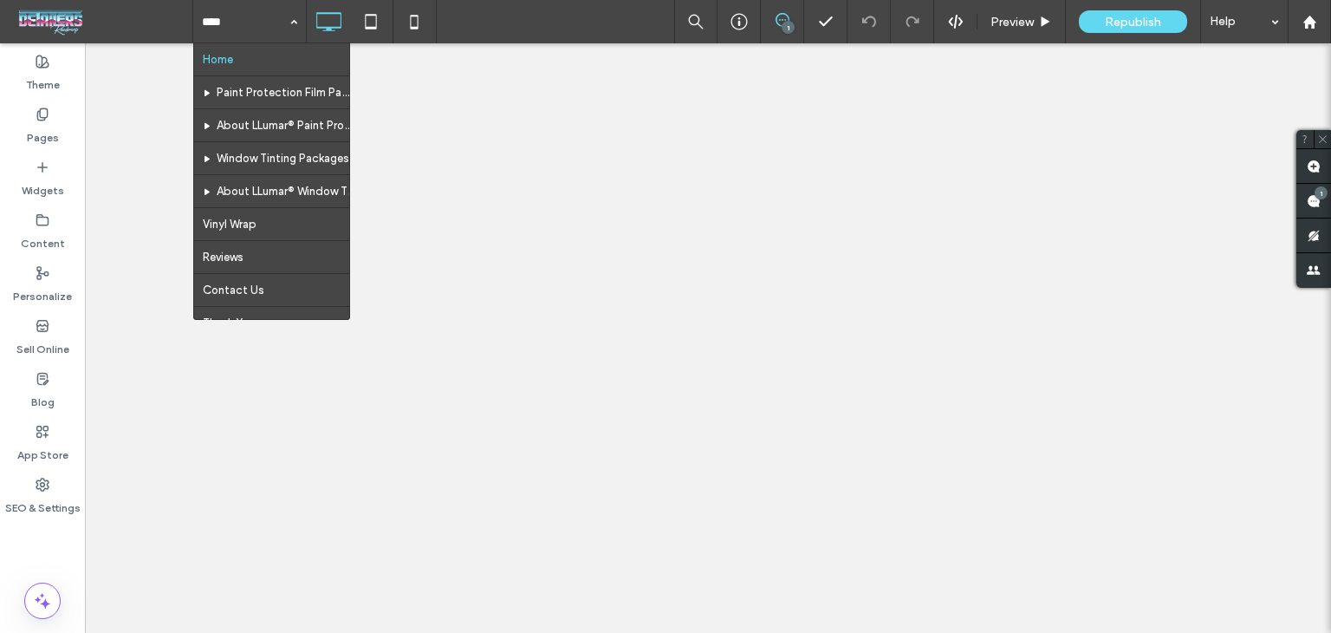
click at [527, 3] on div "Home Paint Protection Film Package About LLumar® Paint Protection Film Window T…" at bounding box center [761, 21] width 1139 height 43
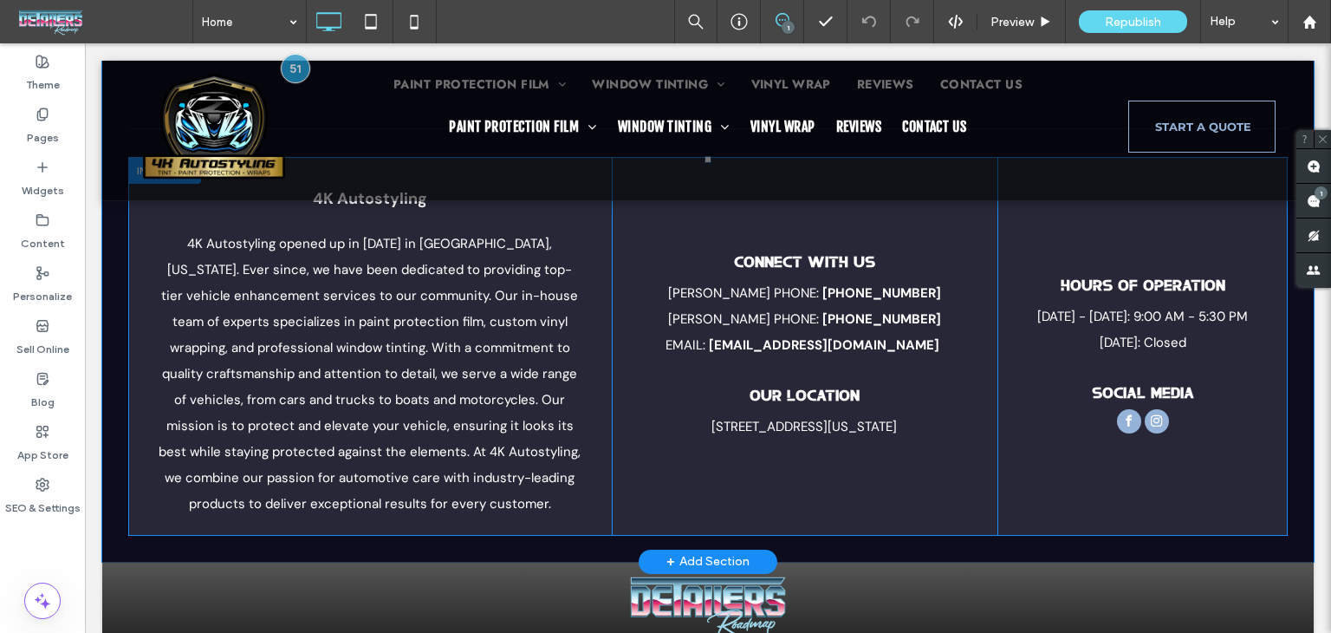
scroll to position [4771, 0]
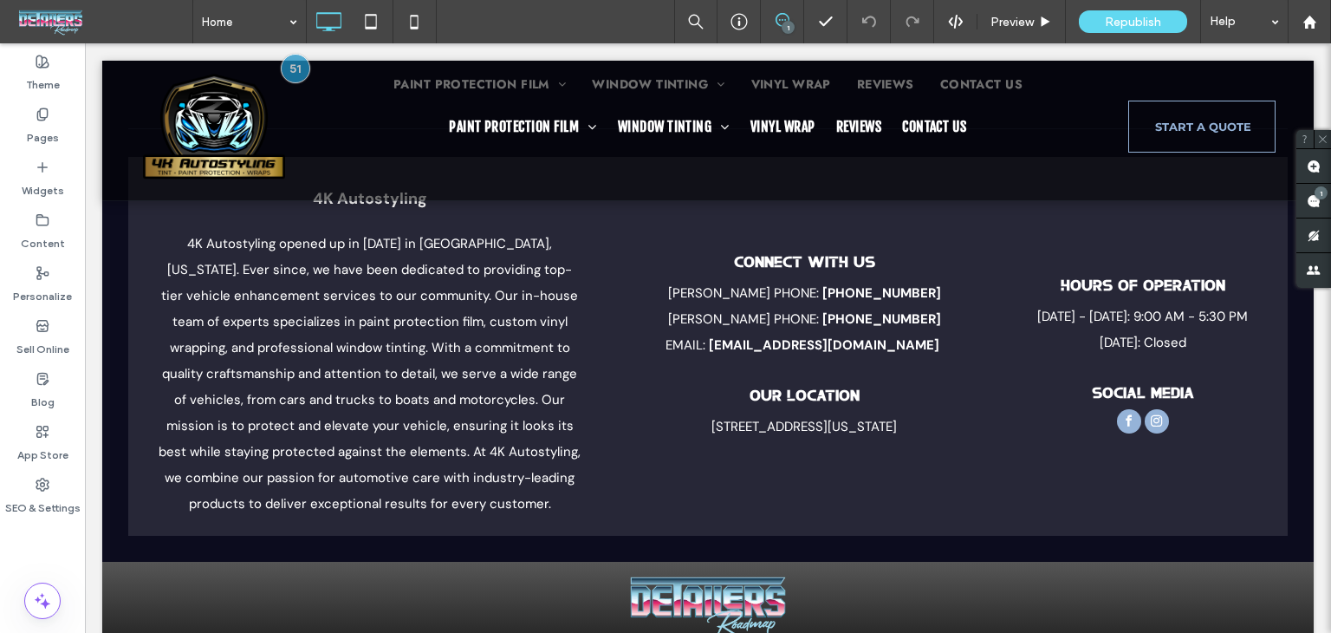
click at [1144, 32] on div "Republish" at bounding box center [1133, 21] width 108 height 43
click at [1148, 23] on span "Republish" at bounding box center [1133, 22] width 56 height 15
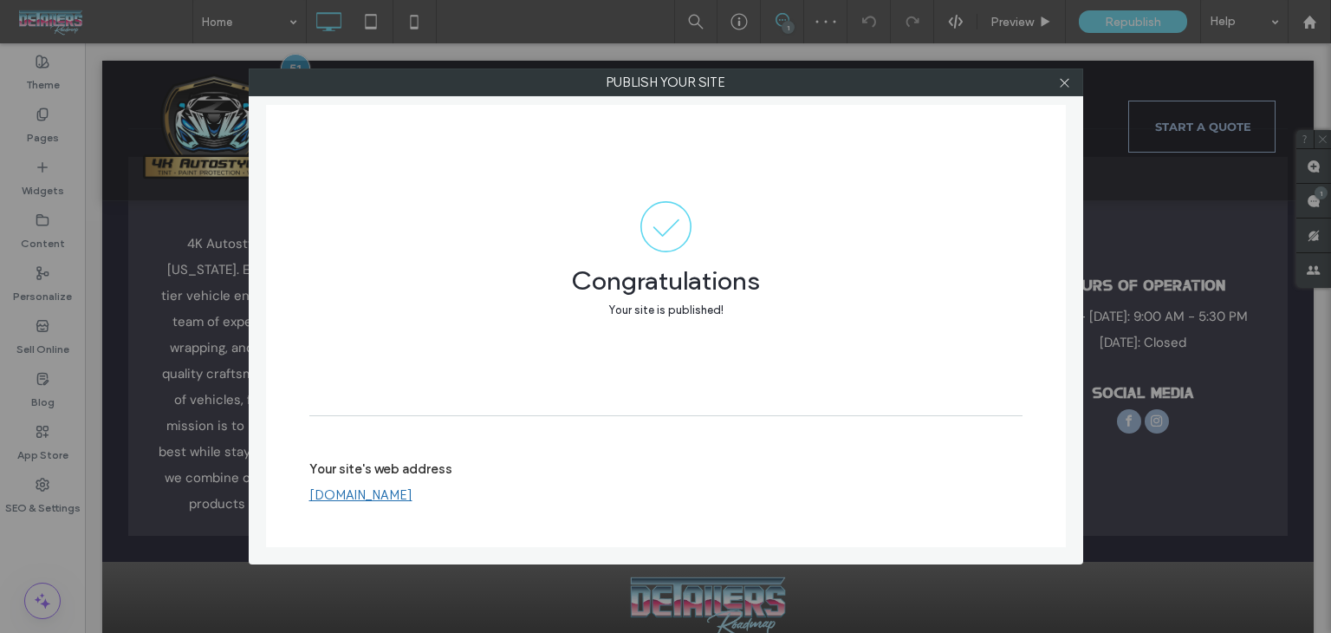
click at [1057, 81] on div at bounding box center [1065, 82] width 26 height 26
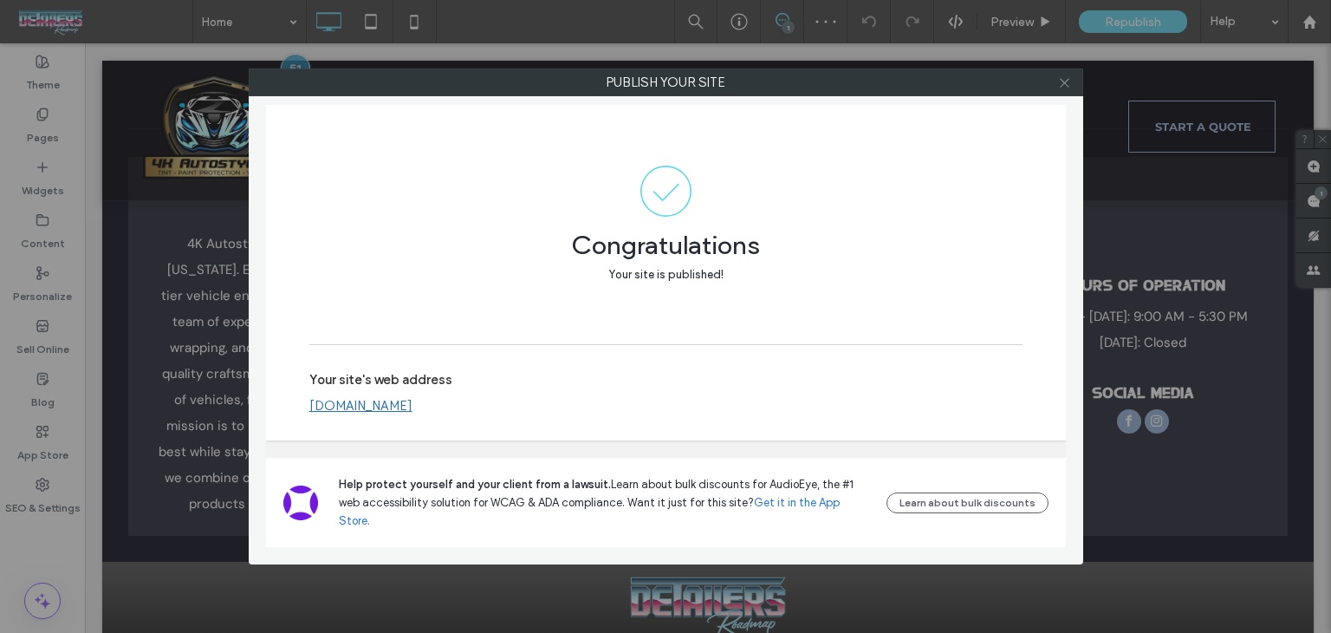
click at [1062, 87] on icon at bounding box center [1064, 82] width 13 height 13
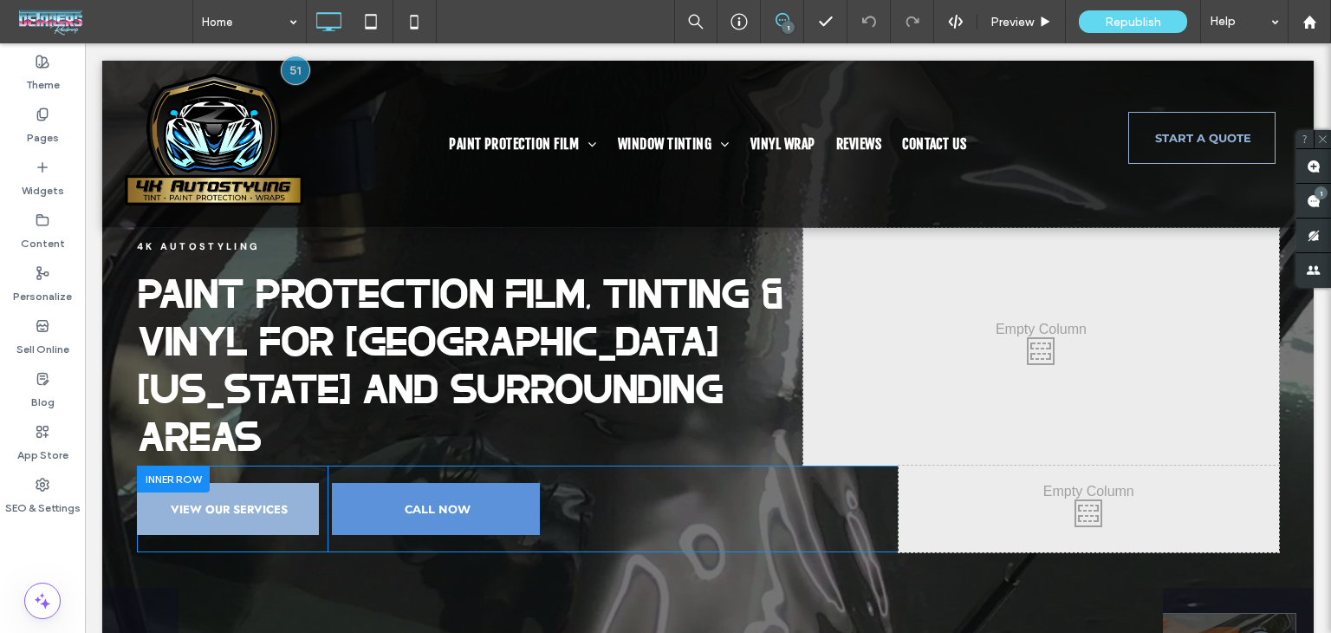
scroll to position [0, 0]
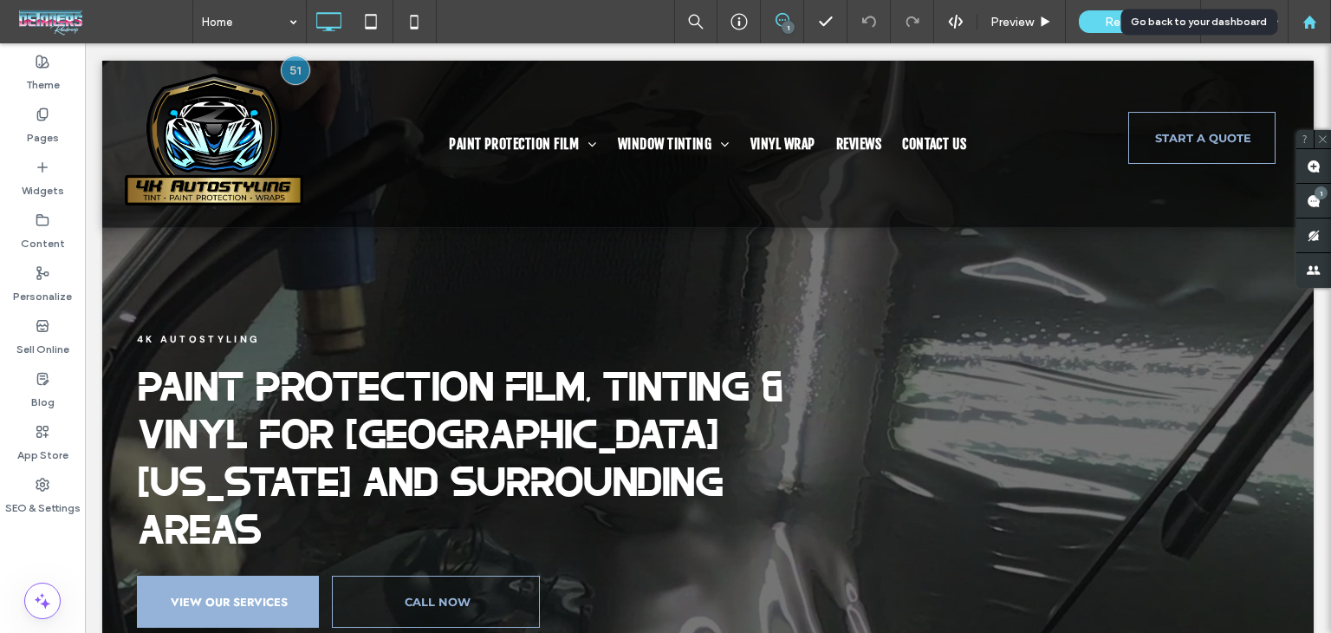
click at [1317, 25] on div at bounding box center [1310, 22] width 42 height 15
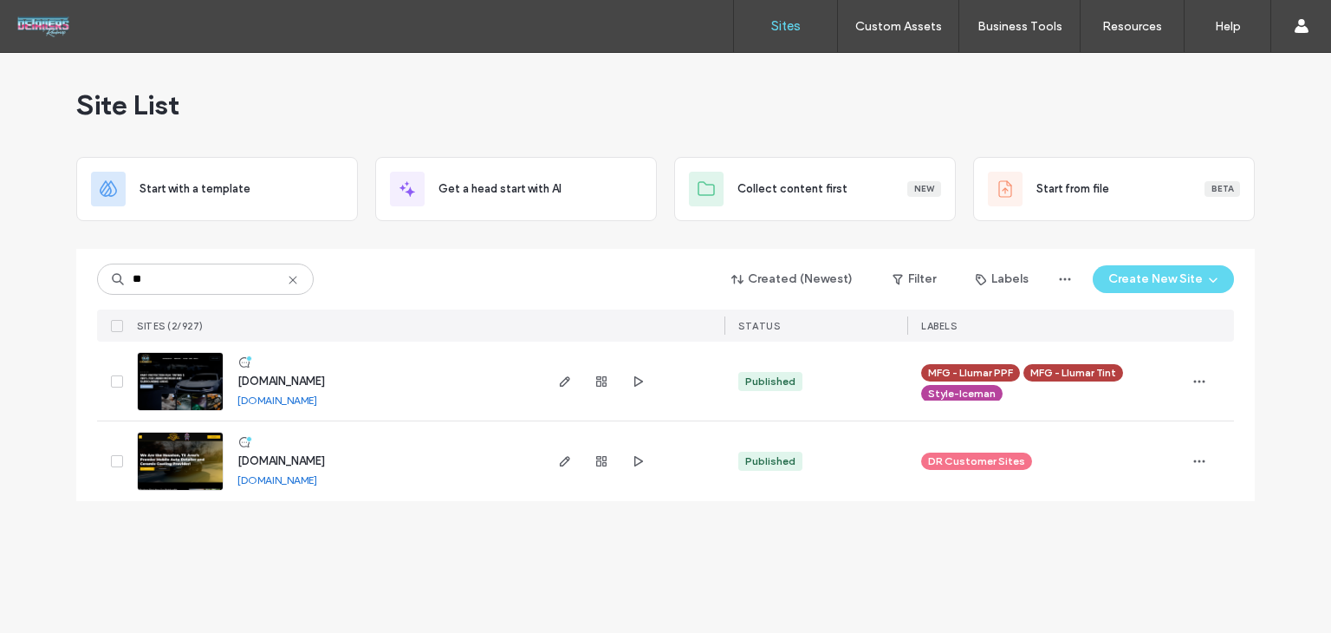
type input "**"
click at [325, 454] on span "www.4k-autodetailing.com" at bounding box center [281, 460] width 88 height 13
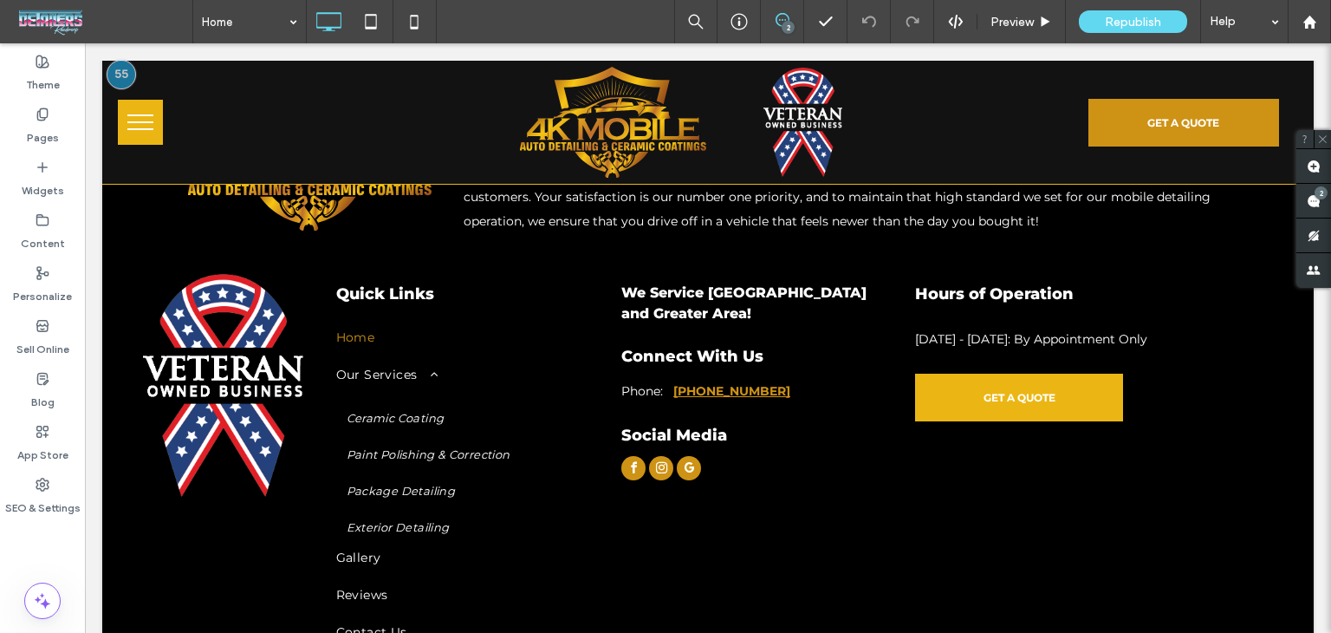
scroll to position [3762, 0]
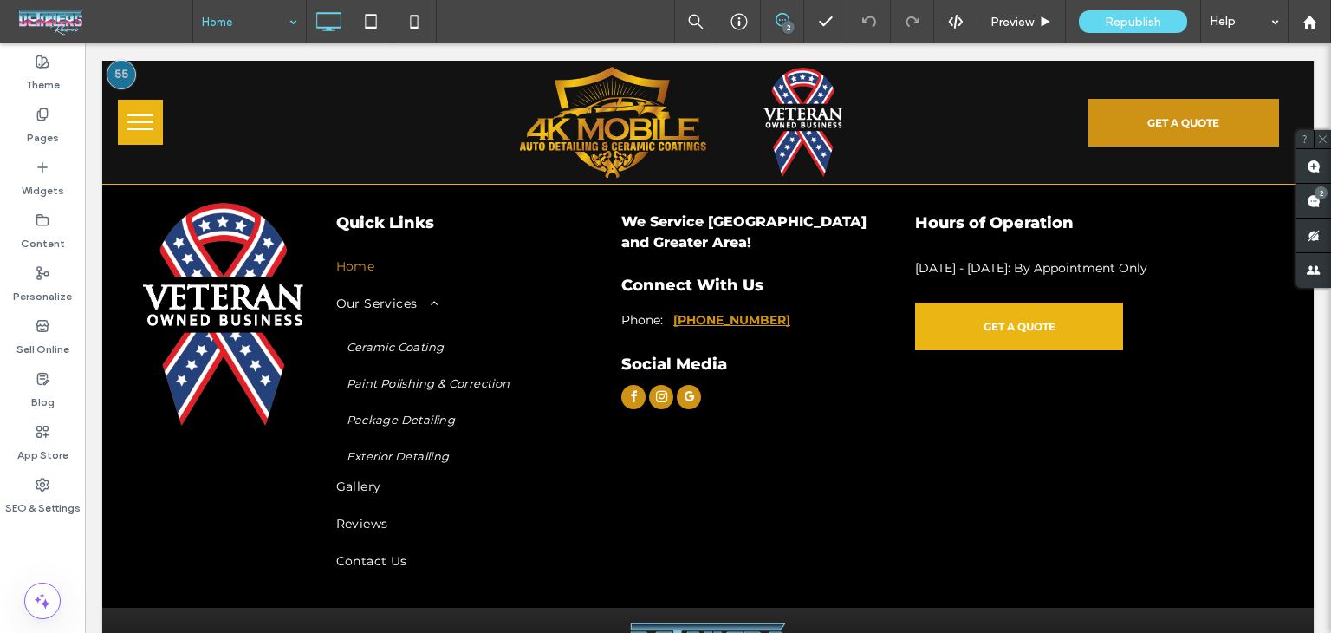
drag, startPoint x: 299, startPoint y: 23, endPoint x: 296, endPoint y: 32, distance: 9.0
click at [1141, 13] on div "Republish" at bounding box center [1133, 21] width 108 height 23
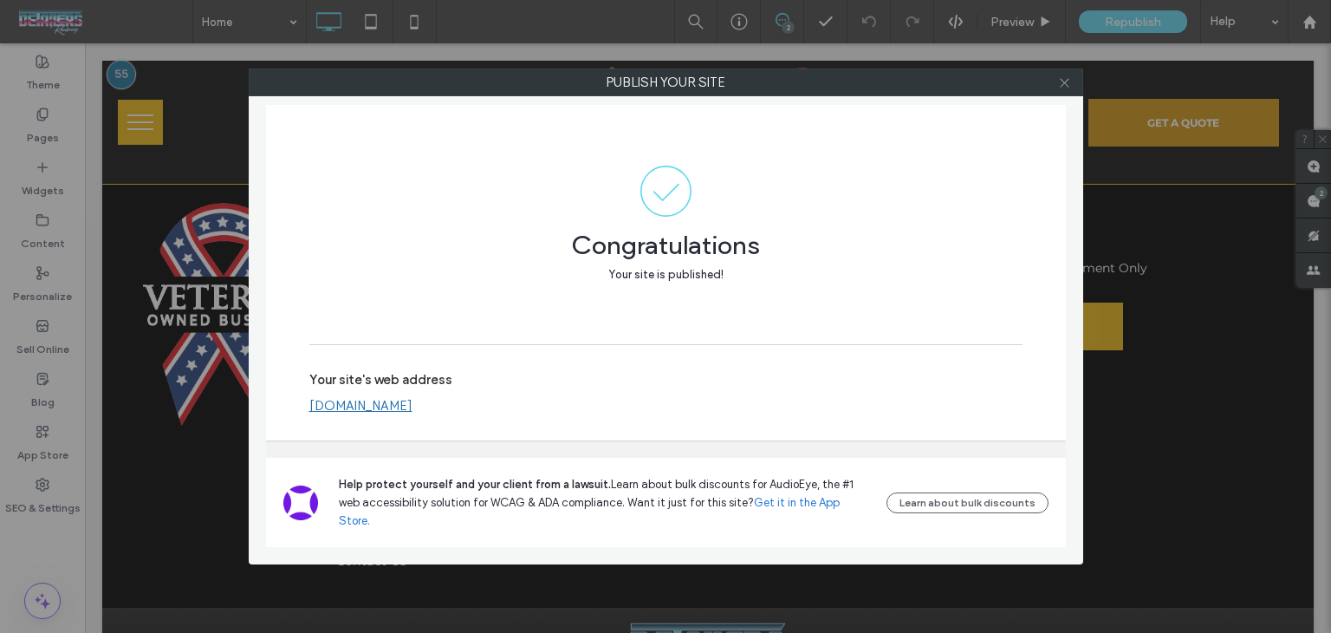
click at [1066, 82] on icon at bounding box center [1064, 82] width 13 height 13
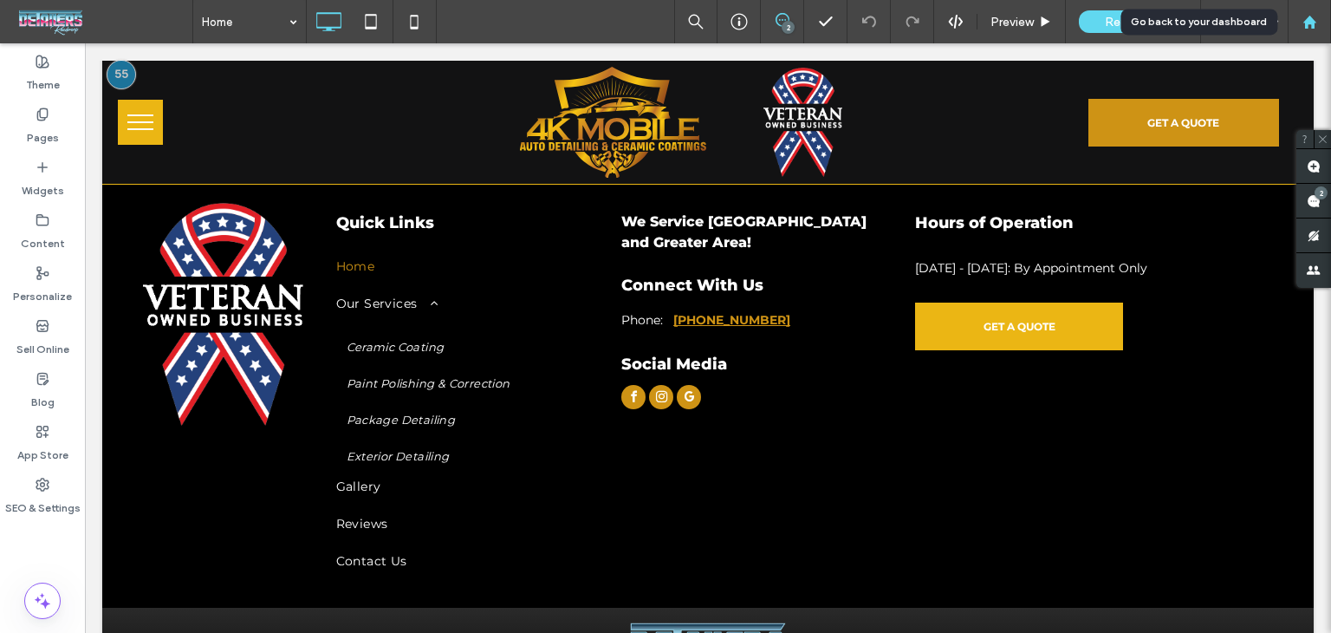
click at [1303, 11] on div at bounding box center [1309, 21] width 43 height 43
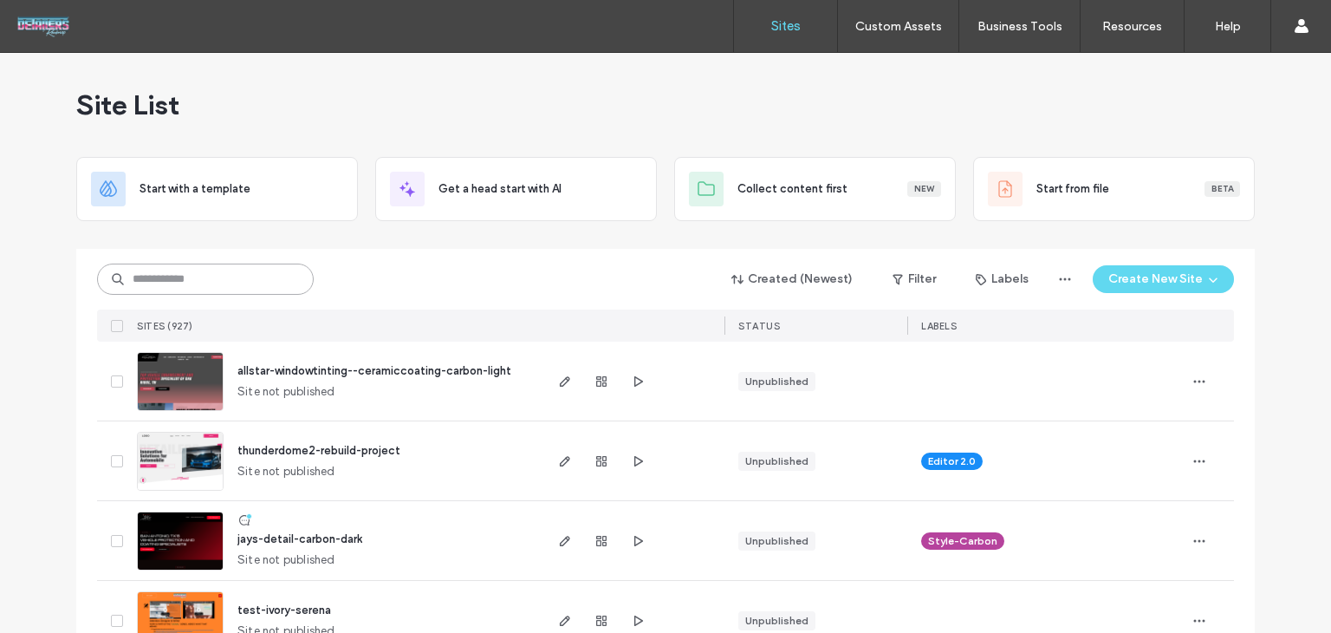
click at [184, 278] on input at bounding box center [205, 278] width 217 height 31
type input "***"
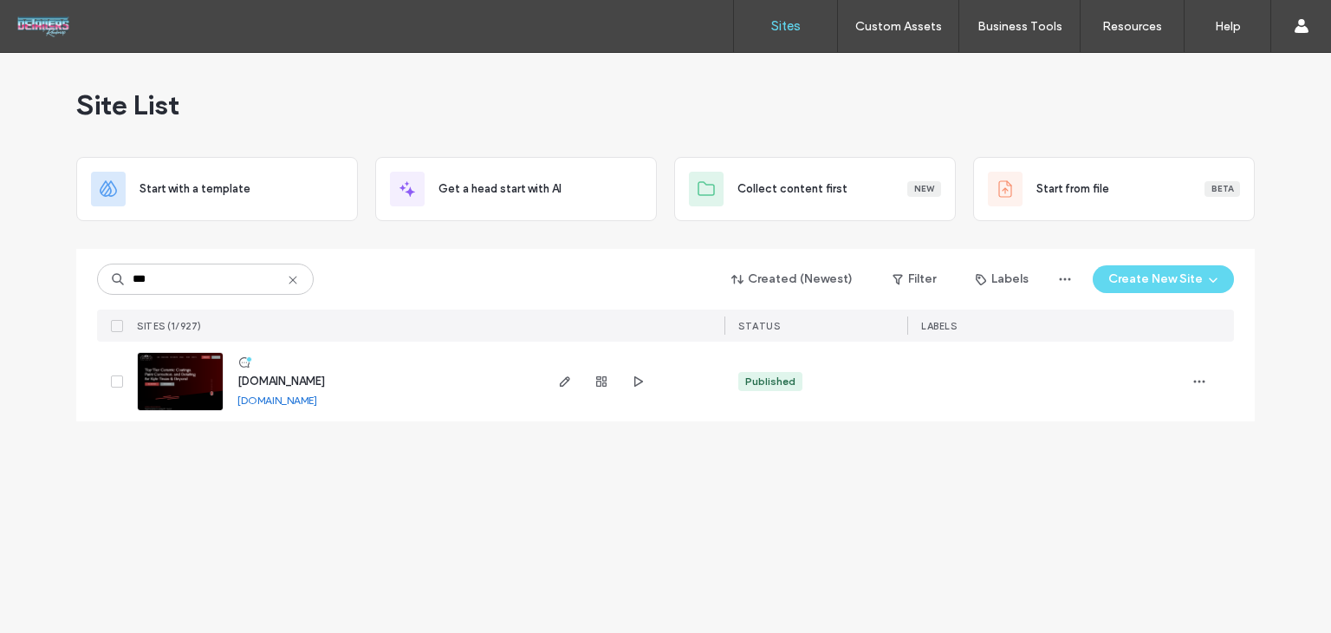
click at [274, 385] on span "www.512detail.com" at bounding box center [281, 380] width 88 height 13
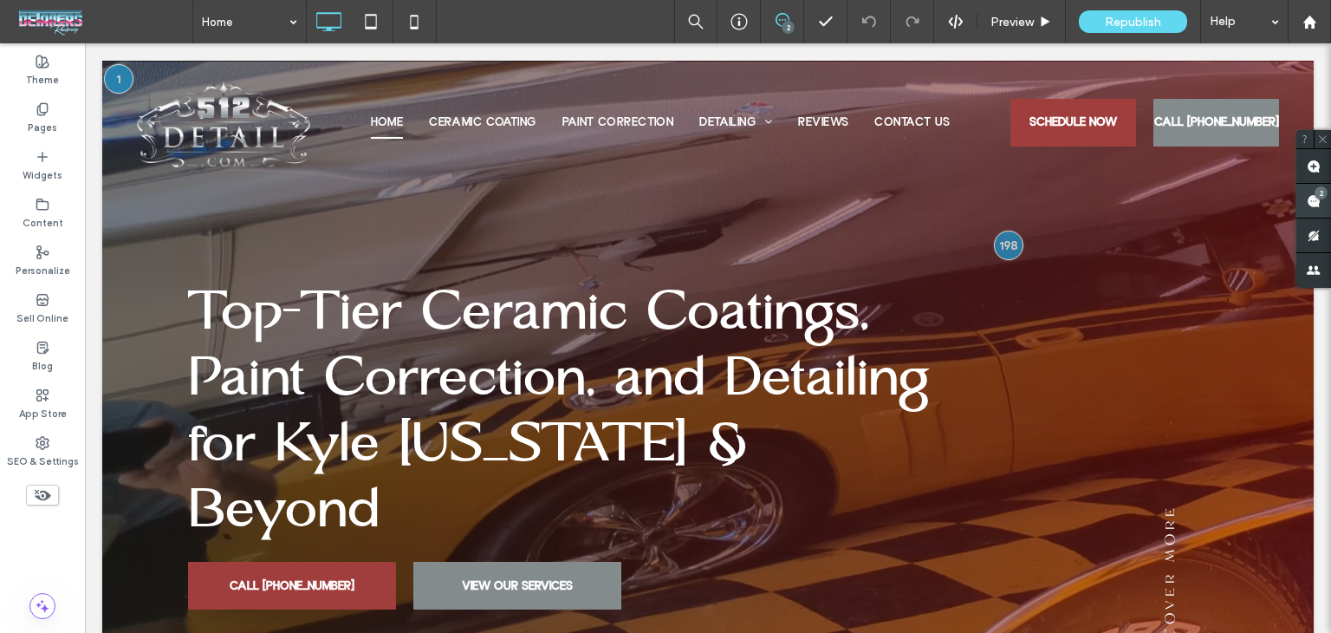
drag, startPoint x: 998, startPoint y: 245, endPoint x: 1316, endPoint y: 196, distance: 321.0
click at [1316, 196] on div "2" at bounding box center [1321, 192] width 13 height 13
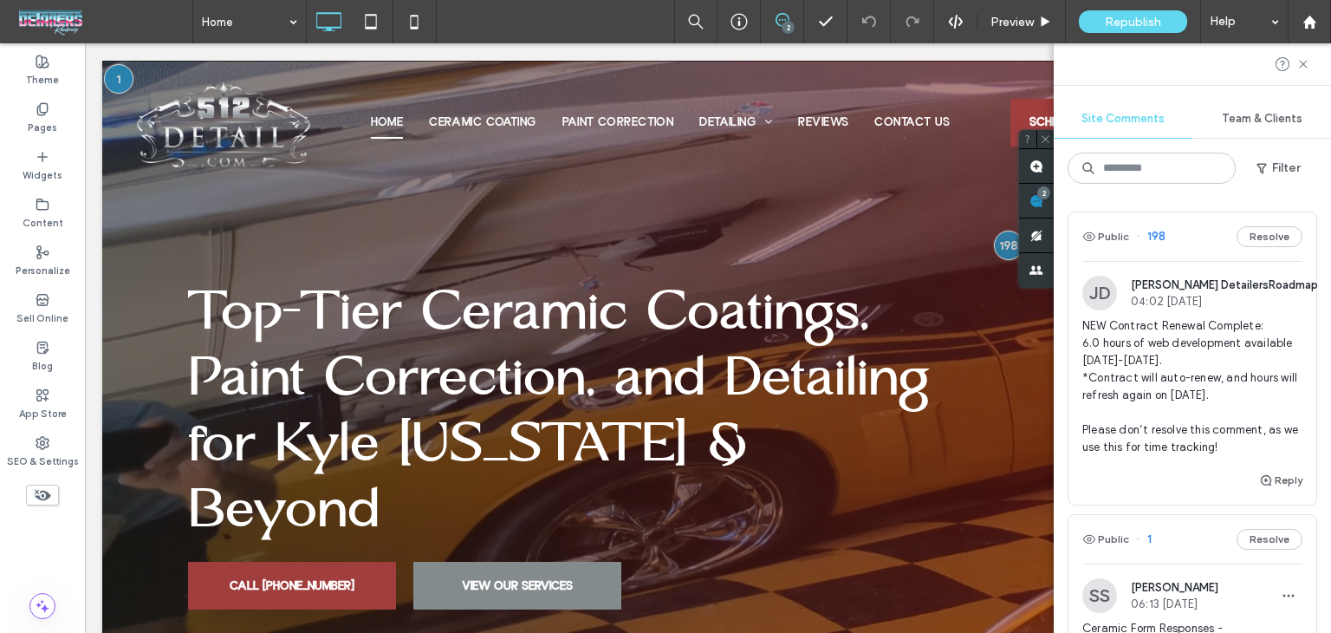
drag, startPoint x: 1304, startPoint y: 64, endPoint x: 1330, endPoint y: 122, distance: 64.0
click at [1304, 64] on use at bounding box center [1303, 64] width 8 height 8
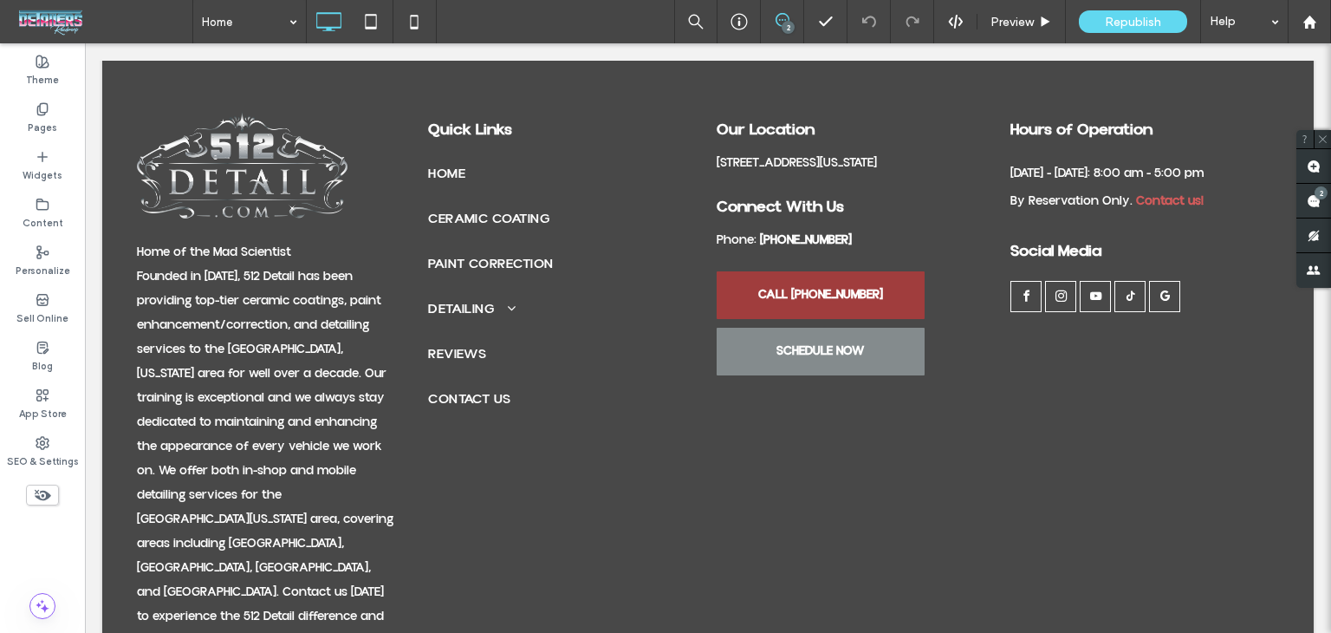
scroll to position [6504, 0]
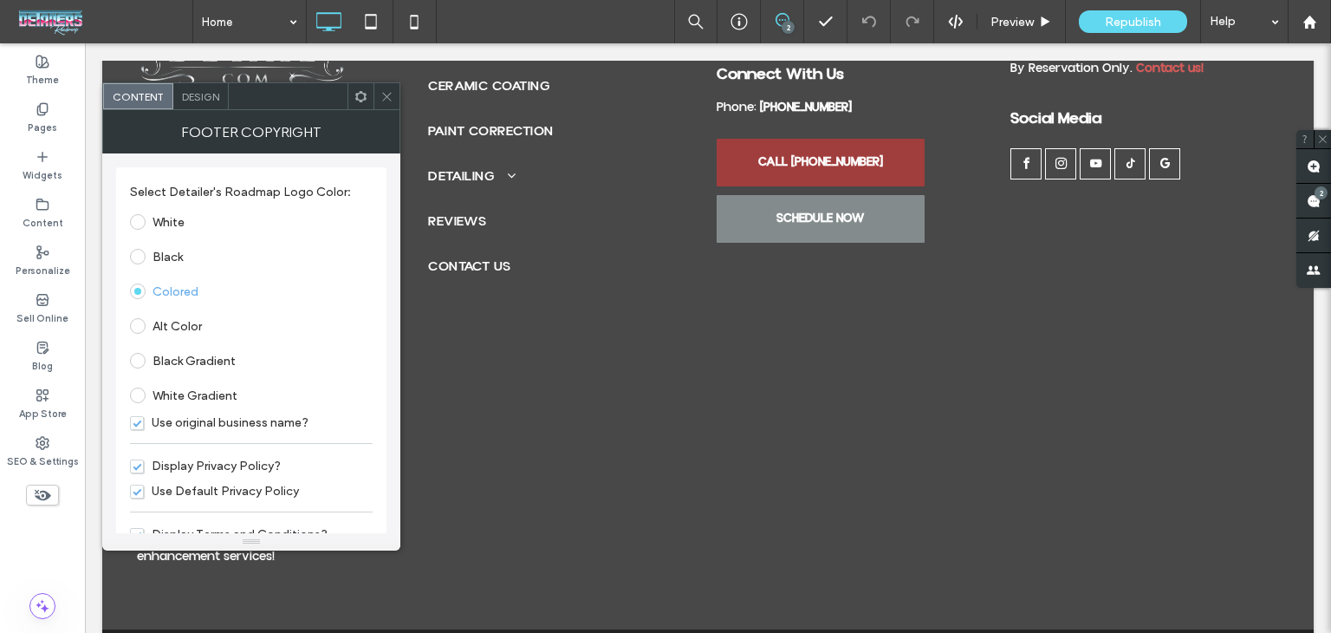
click at [388, 105] on span at bounding box center [386, 96] width 13 height 26
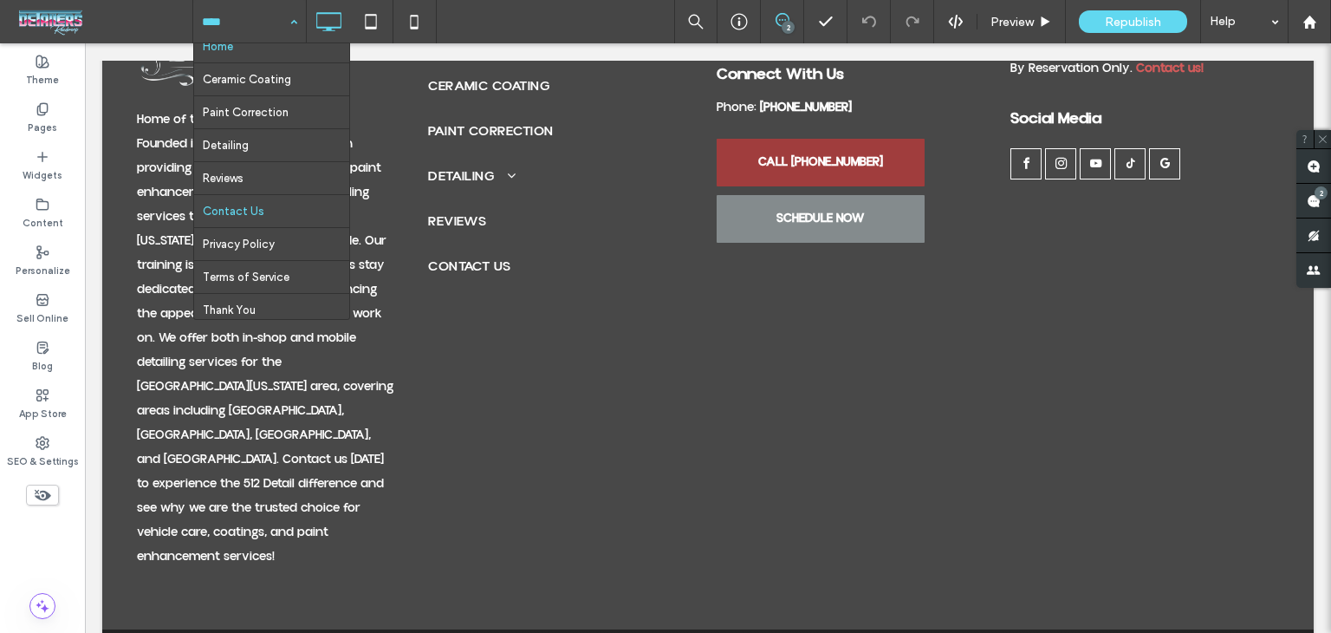
scroll to position [24, 0]
drag, startPoint x: 518, startPoint y: 29, endPoint x: 452, endPoint y: 18, distance: 66.7
click at [518, 29] on div "Home Ceramic Coating Paint Correction Detailing Reviews Contact Us Privacy Poli…" at bounding box center [761, 21] width 1139 height 43
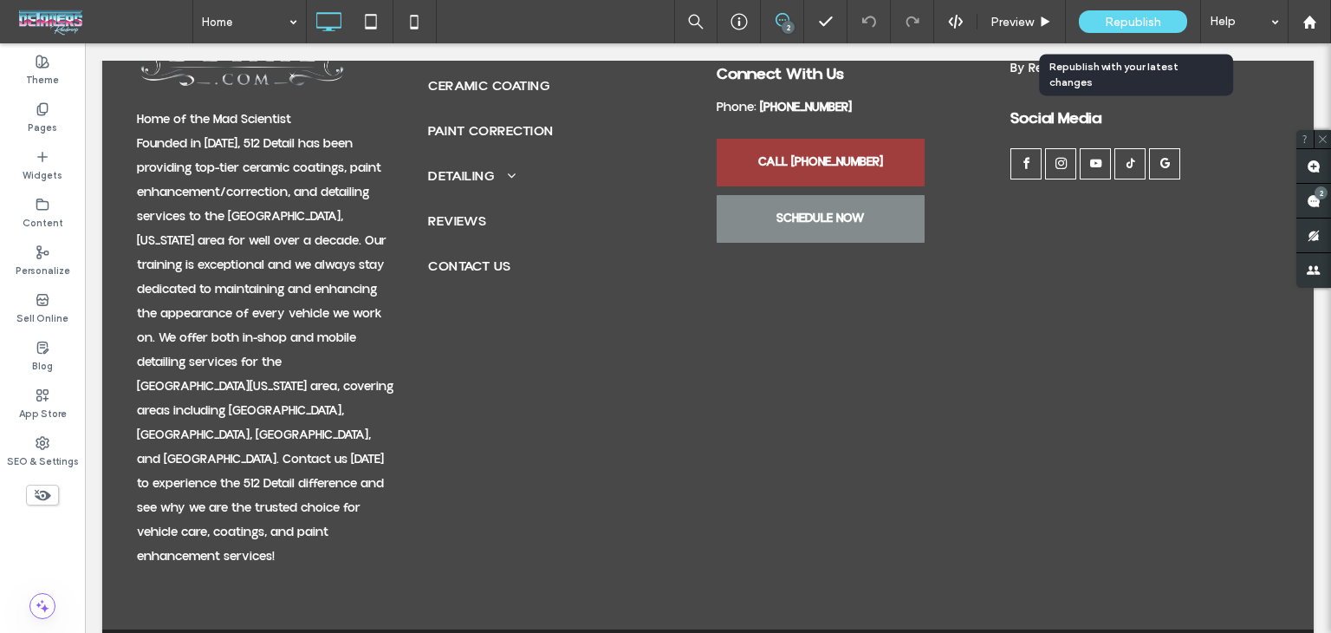
click at [1122, 18] on span "Republish" at bounding box center [1133, 22] width 56 height 15
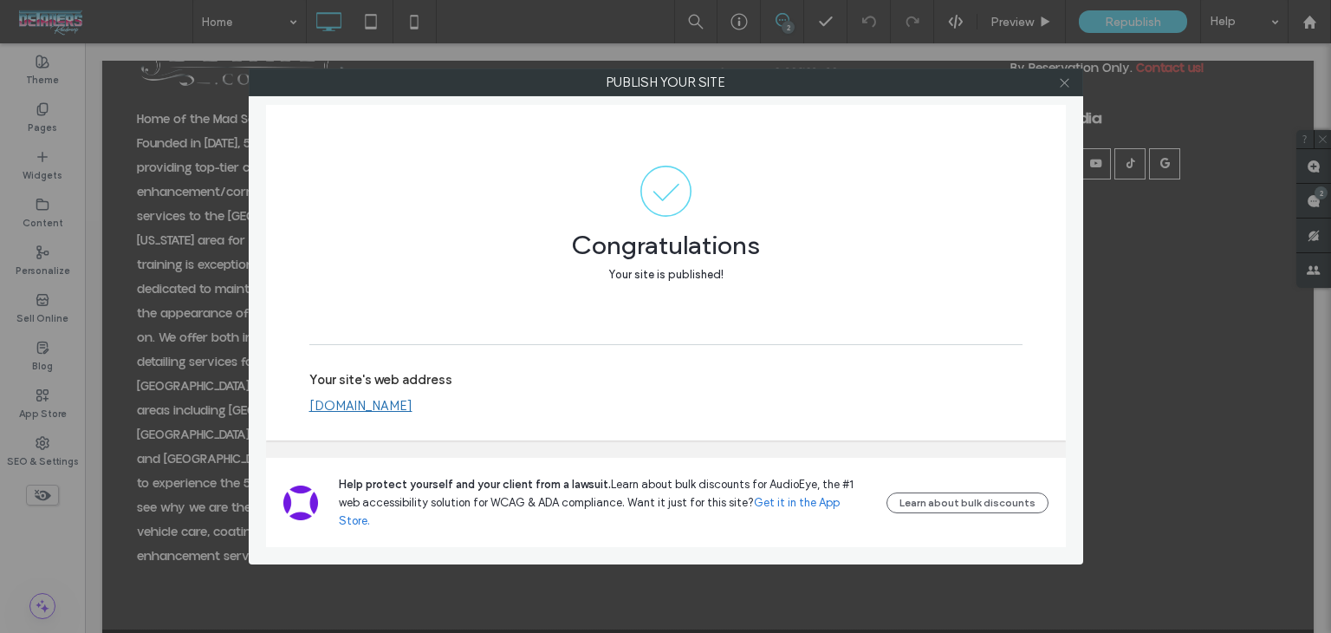
click at [1066, 83] on use at bounding box center [1064, 82] width 9 height 9
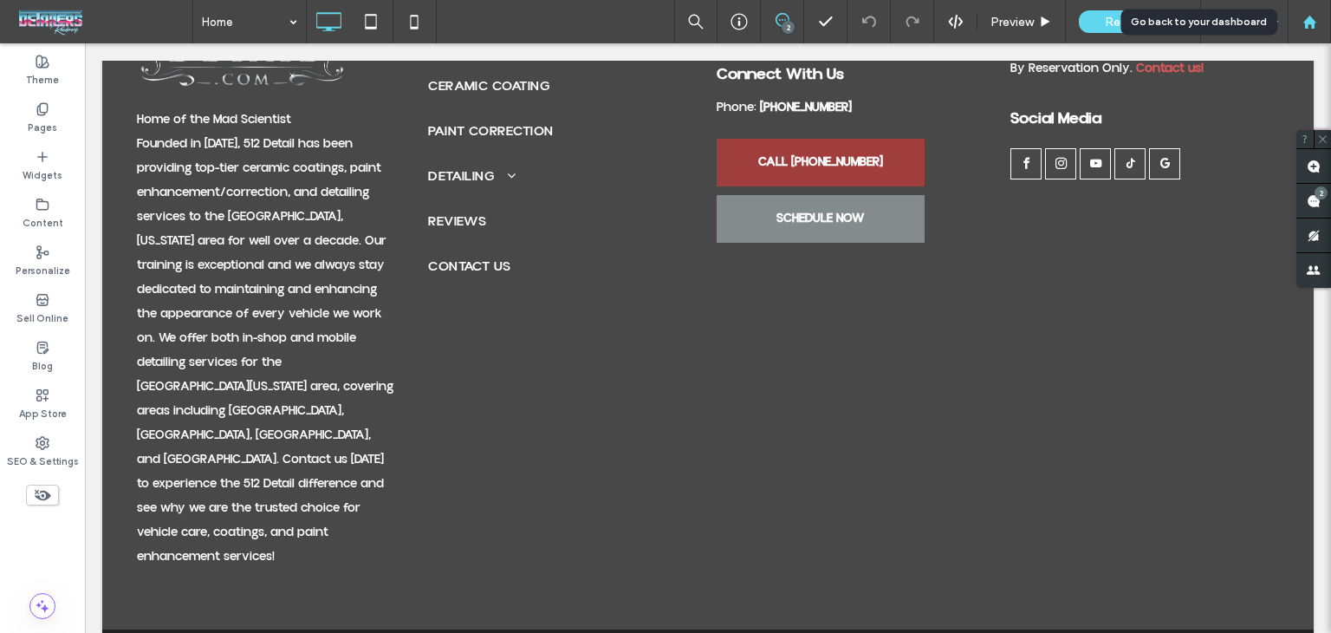
click at [1304, 25] on use at bounding box center [1309, 21] width 13 height 13
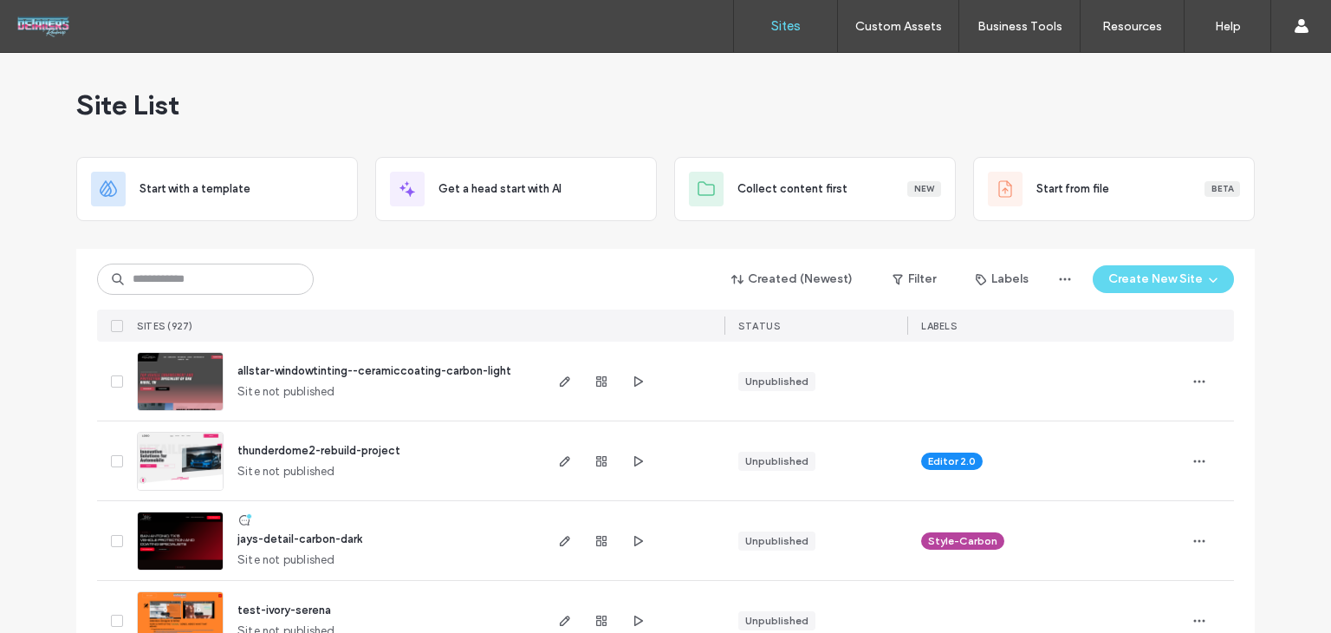
drag, startPoint x: 409, startPoint y: 282, endPoint x: 395, endPoint y: 275, distance: 15.5
click at [404, 278] on div "Created (Newest) Filter Labels Create New Site" at bounding box center [665, 279] width 1137 height 33
click at [263, 274] on input at bounding box center [205, 278] width 217 height 31
type input "******"
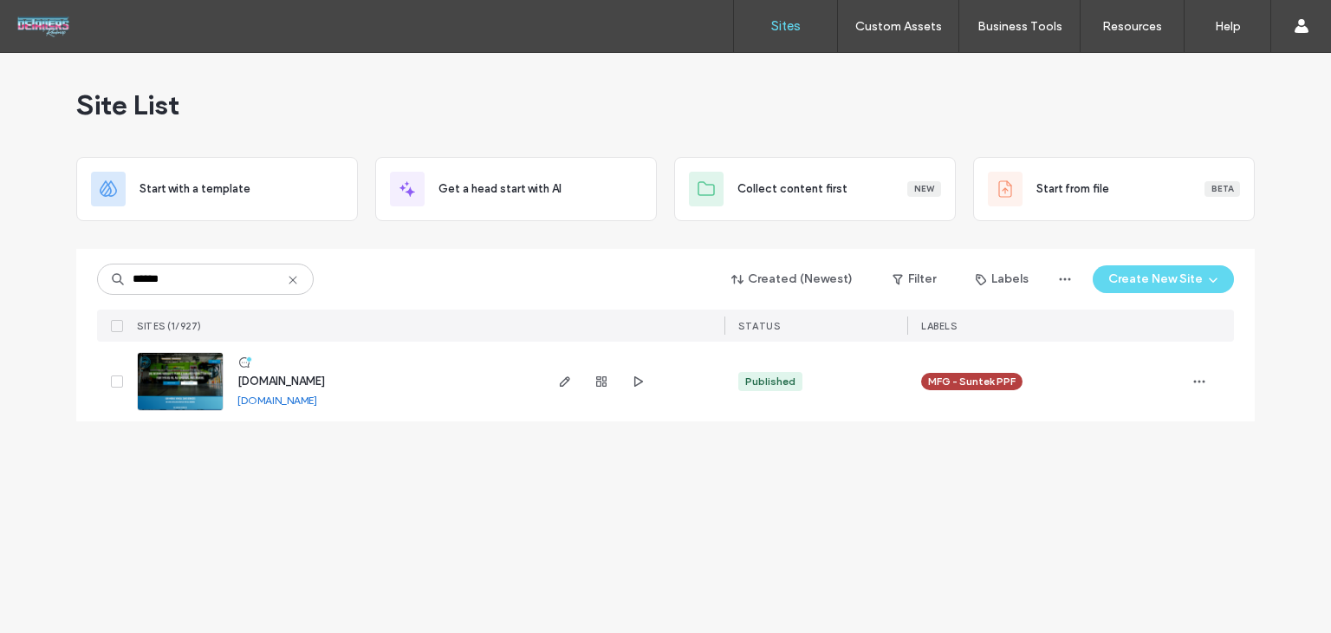
click at [325, 385] on span "[DOMAIN_NAME]" at bounding box center [281, 380] width 88 height 13
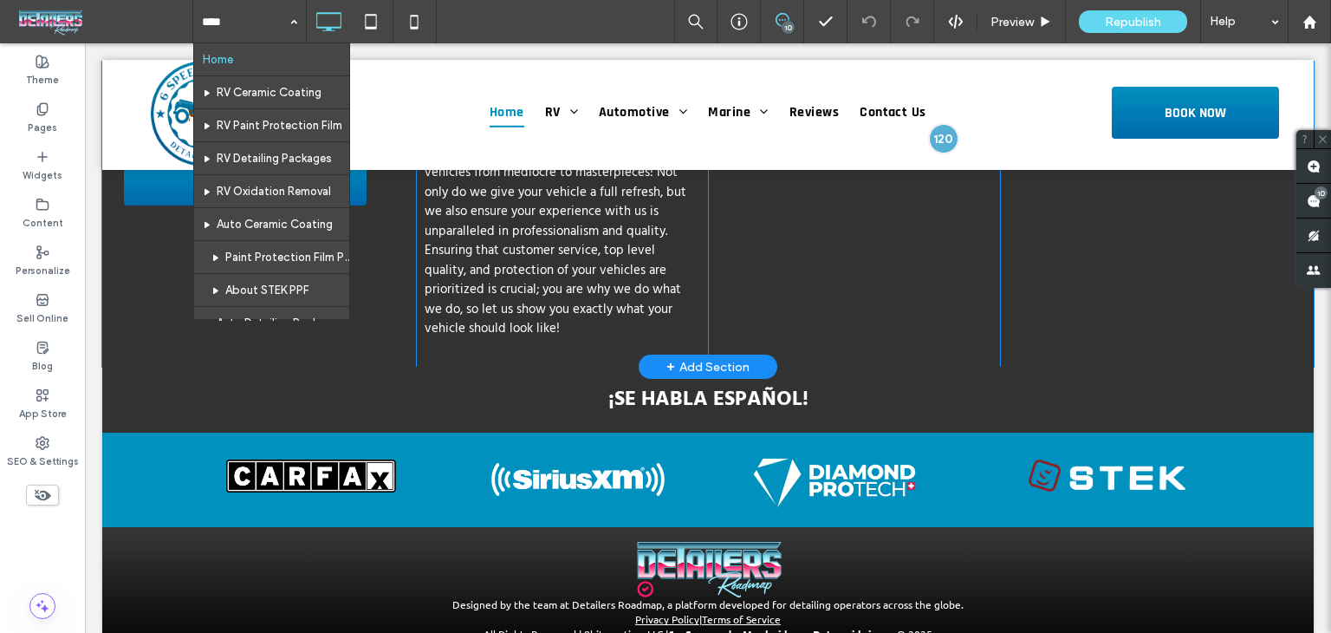
scroll to position [260, 0]
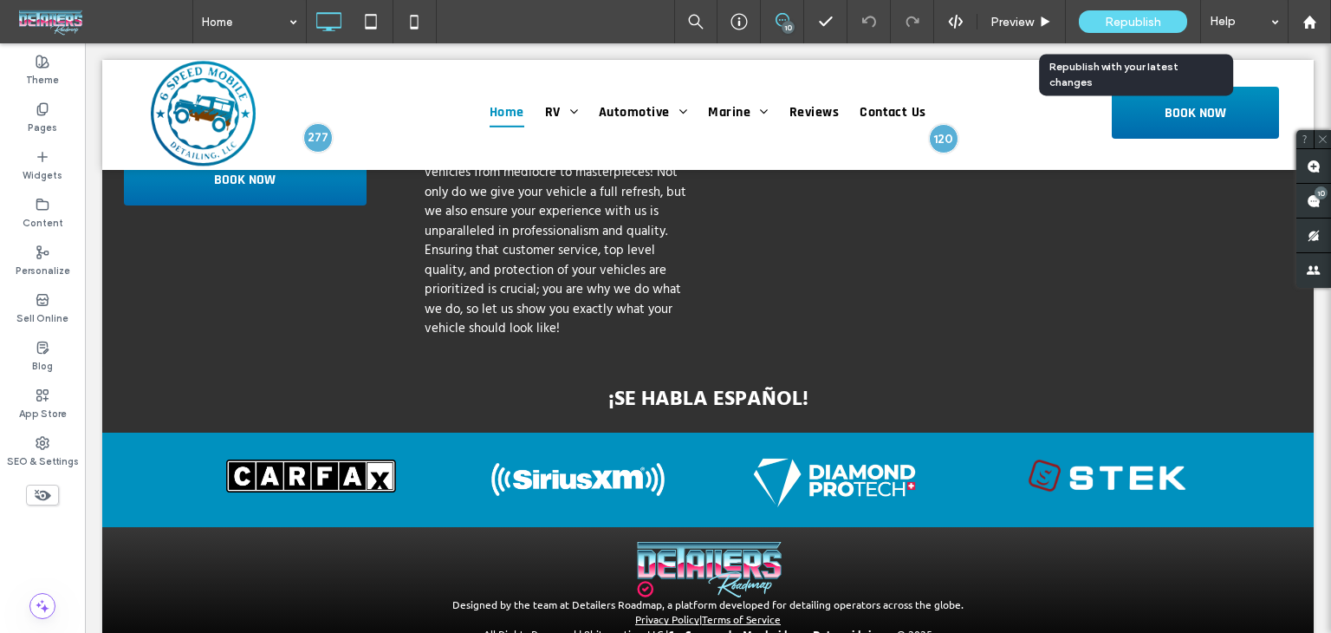
click at [1128, 19] on span "Republish" at bounding box center [1133, 22] width 56 height 15
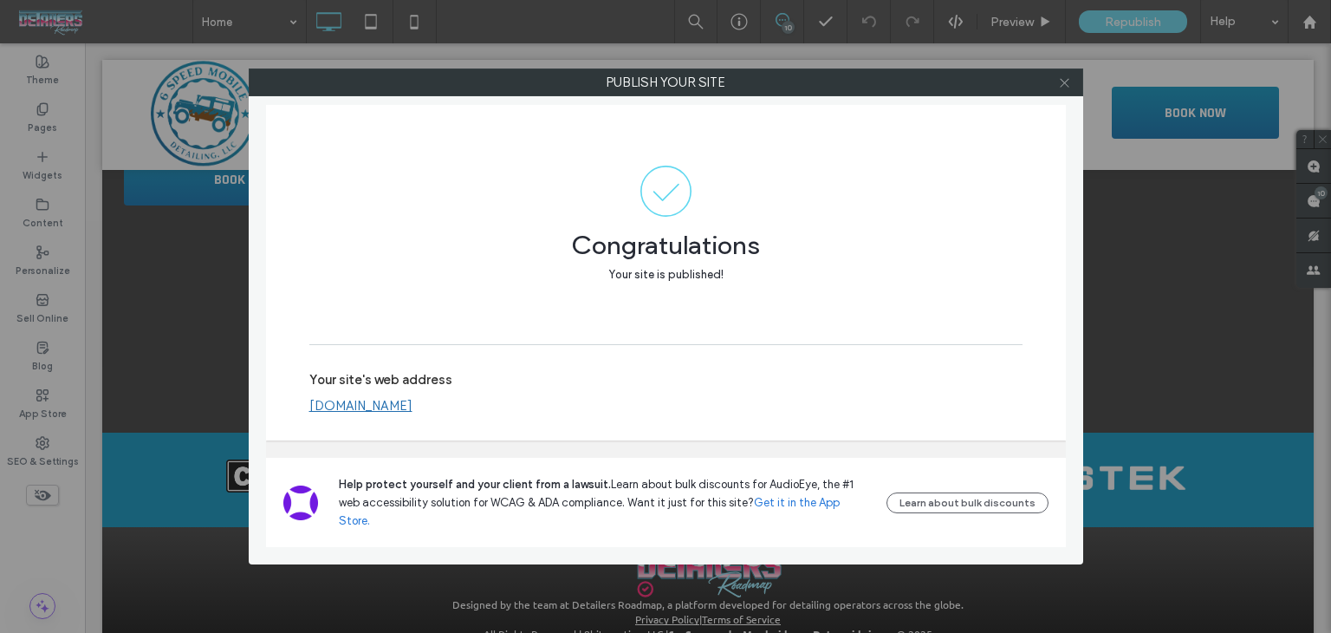
click at [1064, 89] on span at bounding box center [1064, 82] width 13 height 26
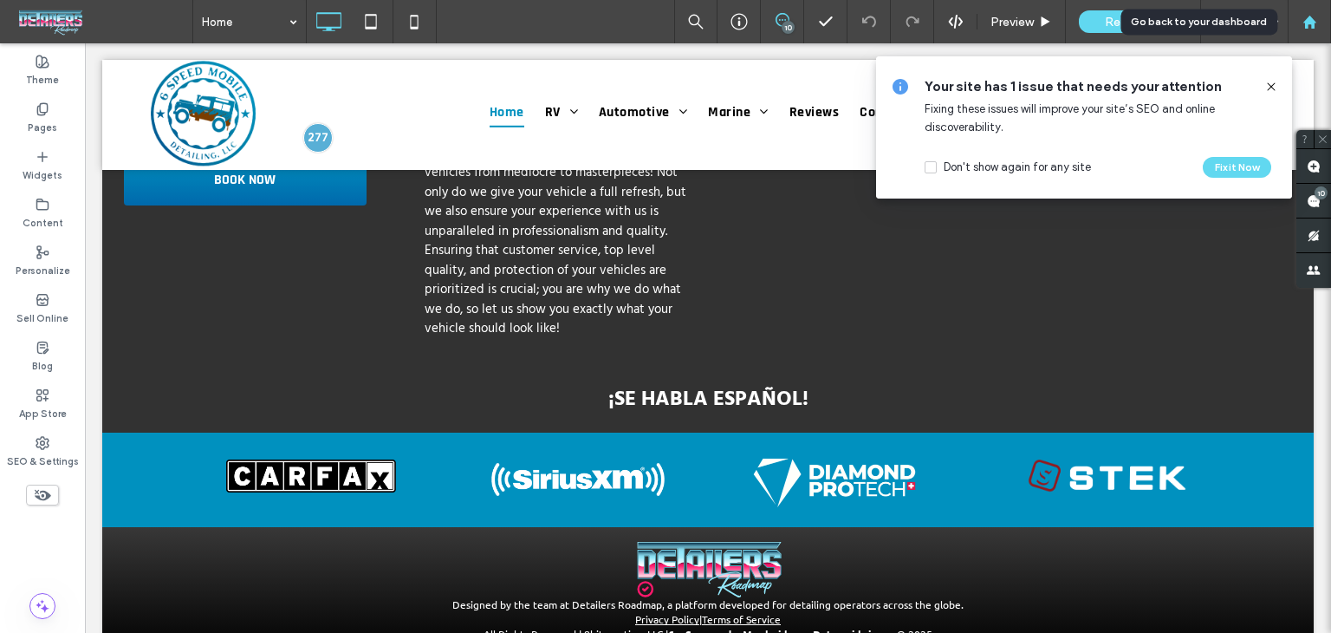
drag, startPoint x: 1328, startPoint y: 23, endPoint x: 1311, endPoint y: 25, distance: 16.7
click at [1327, 23] on div at bounding box center [1310, 22] width 42 height 15
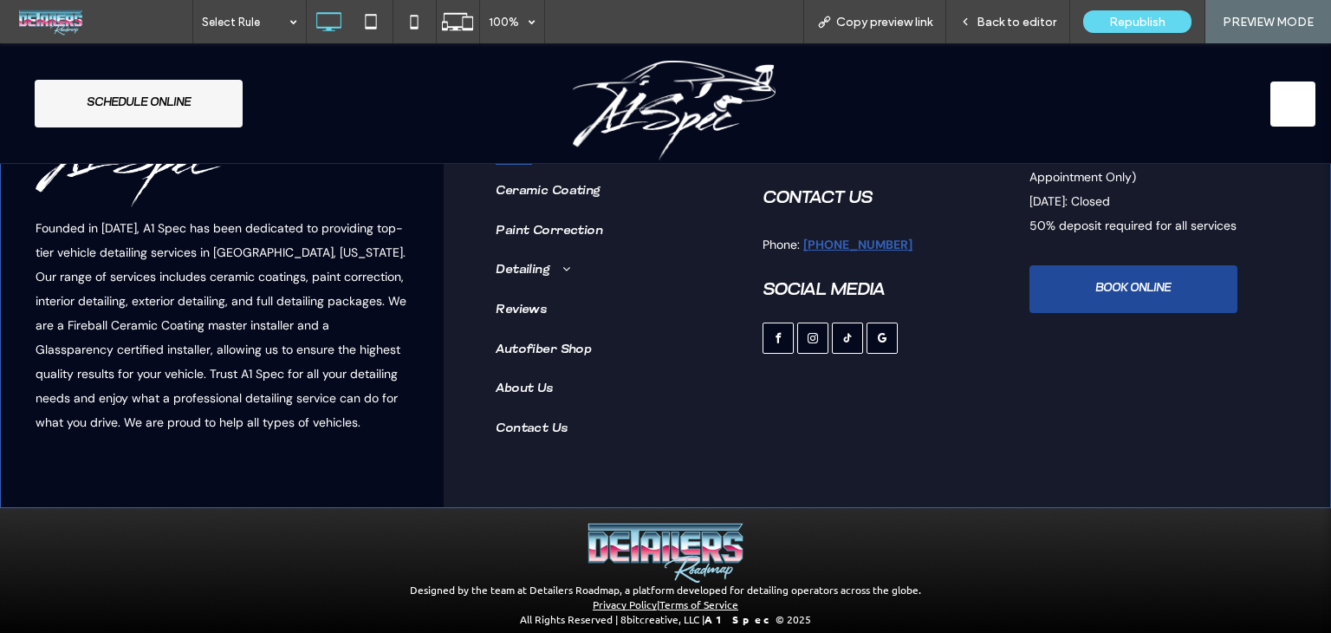
scroll to position [4536, 0]
click at [605, 597] on link "Privacy Policy" at bounding box center [625, 604] width 64 height 14
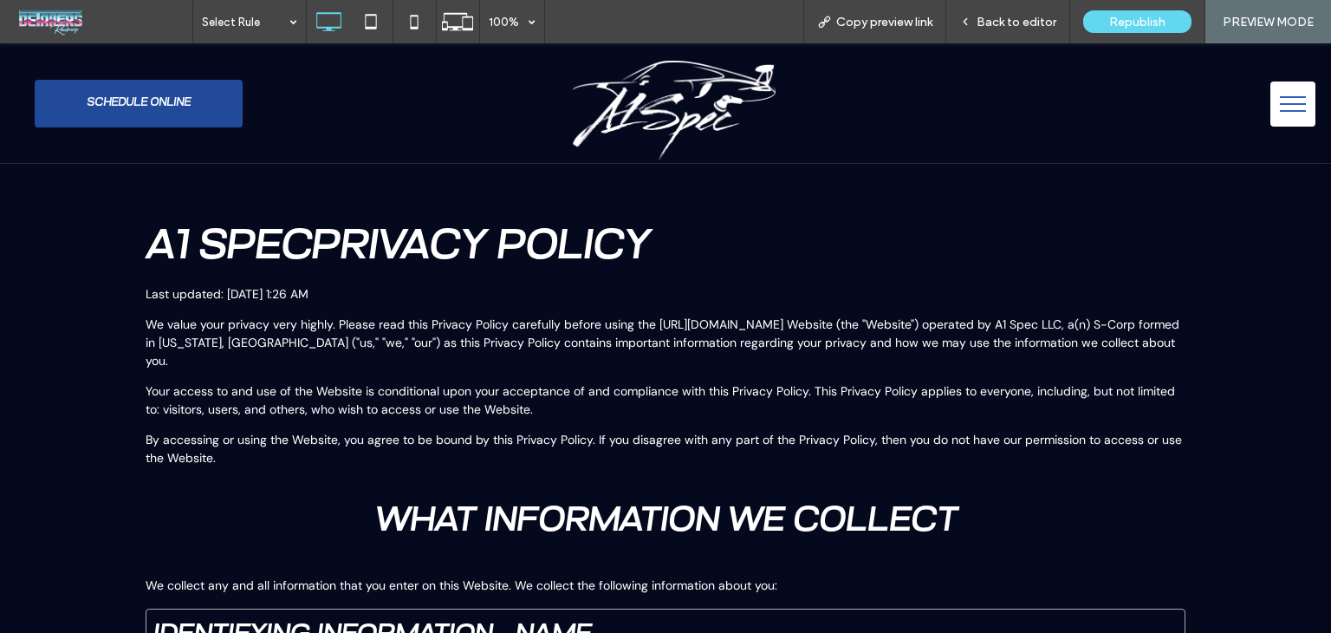
drag, startPoint x: 930, startPoint y: 48, endPoint x: 499, endPoint y: 104, distance: 434.4
click at [499, 104] on div "Click To Paste" at bounding box center [674, 104] width 640 height 114
click at [505, 133] on div "Click To Paste" at bounding box center [674, 104] width 640 height 114
click at [1006, 25] on span "Back to editor" at bounding box center [1017, 22] width 80 height 15
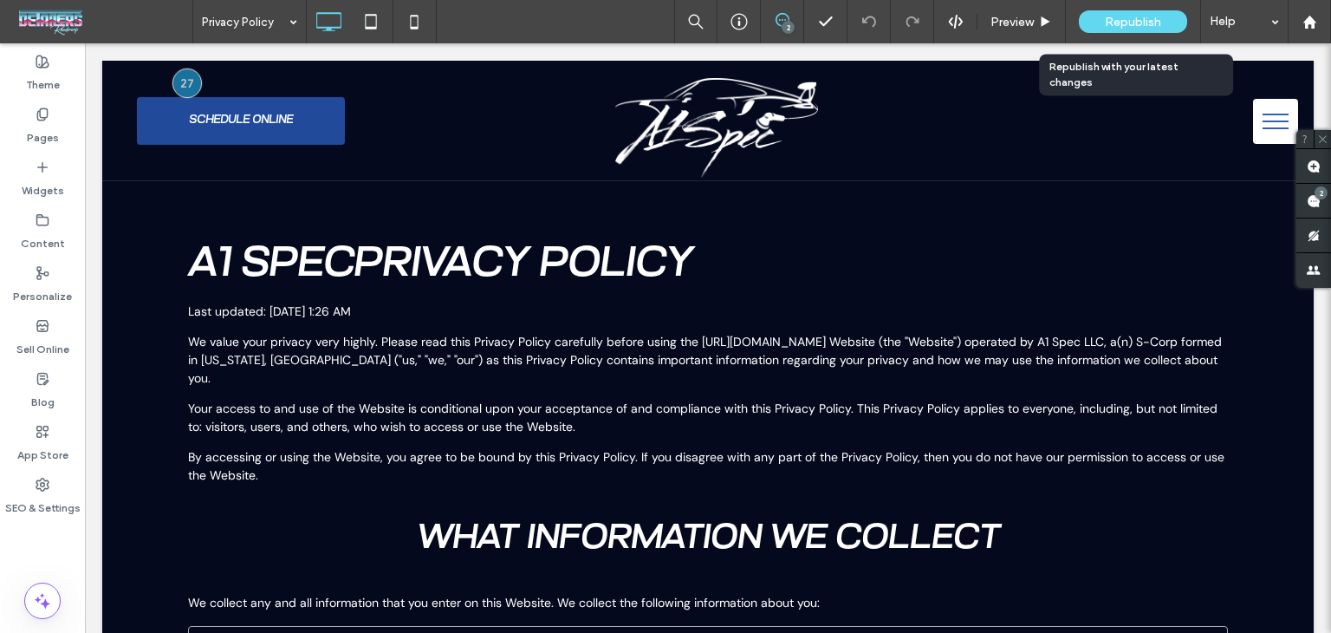
click at [1139, 15] on span "Republish" at bounding box center [1133, 22] width 56 height 15
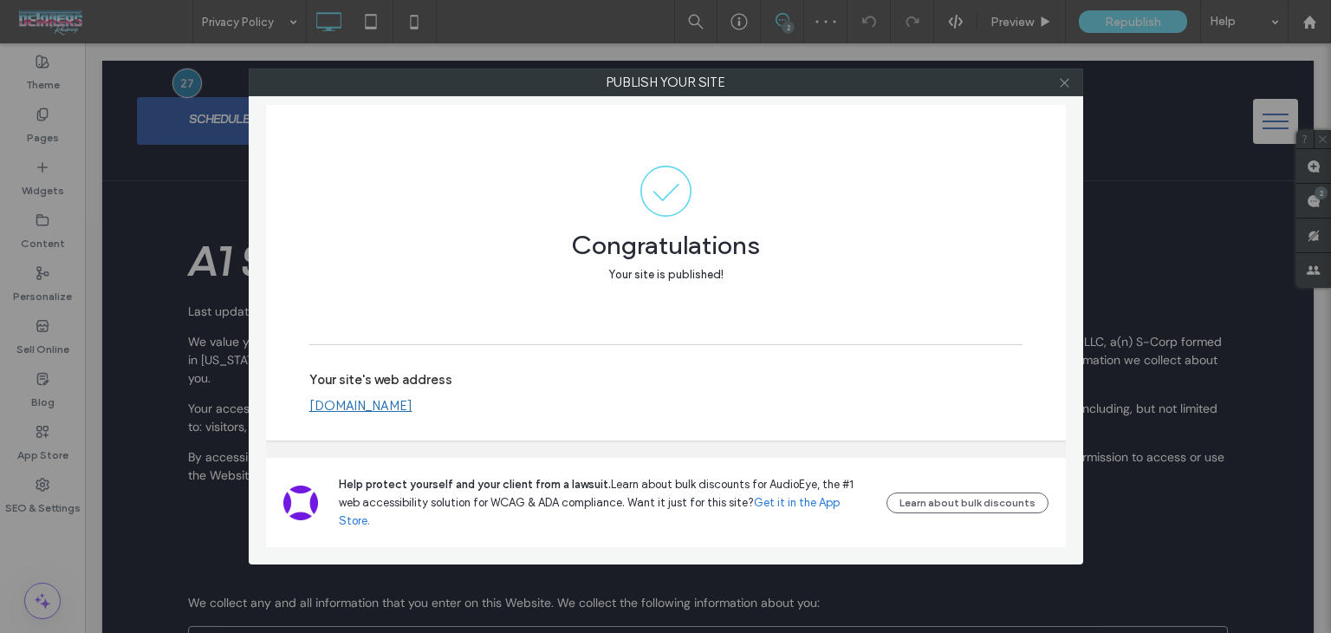
click at [1063, 76] on icon at bounding box center [1064, 82] width 13 height 13
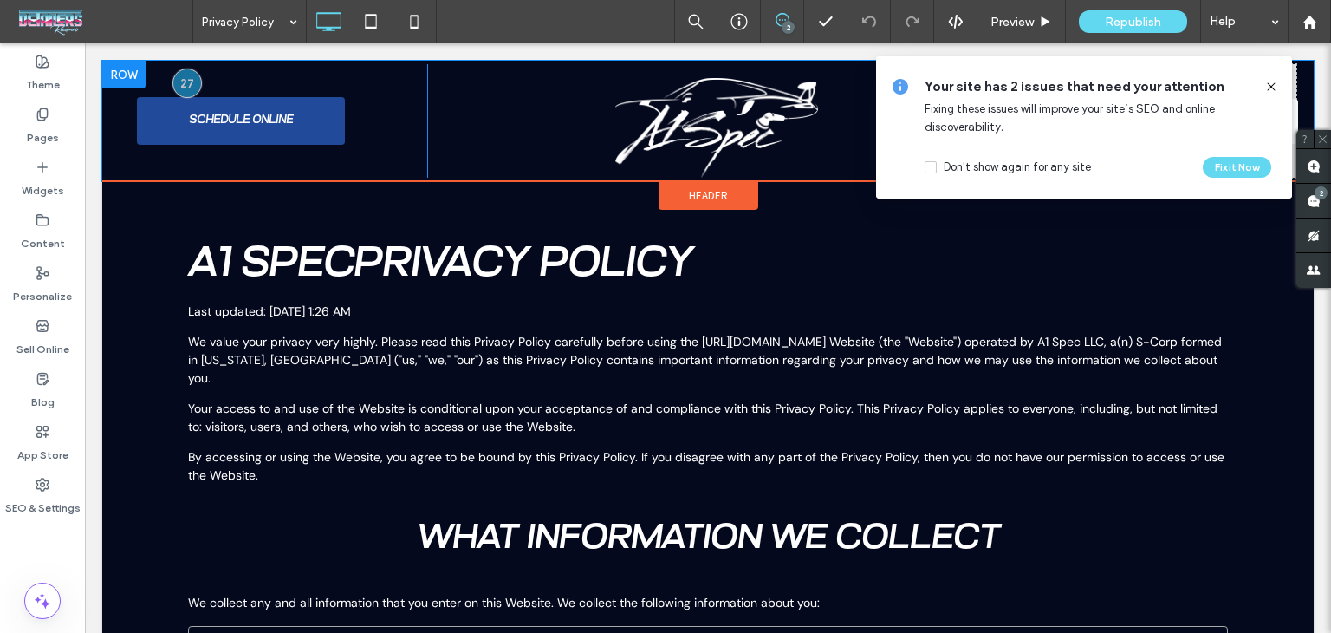
drag, startPoint x: 85, startPoint y: 138, endPoint x: 472, endPoint y: 164, distance: 388.3
click at [472, 164] on div "Click To Paste" at bounding box center [717, 121] width 580 height 114
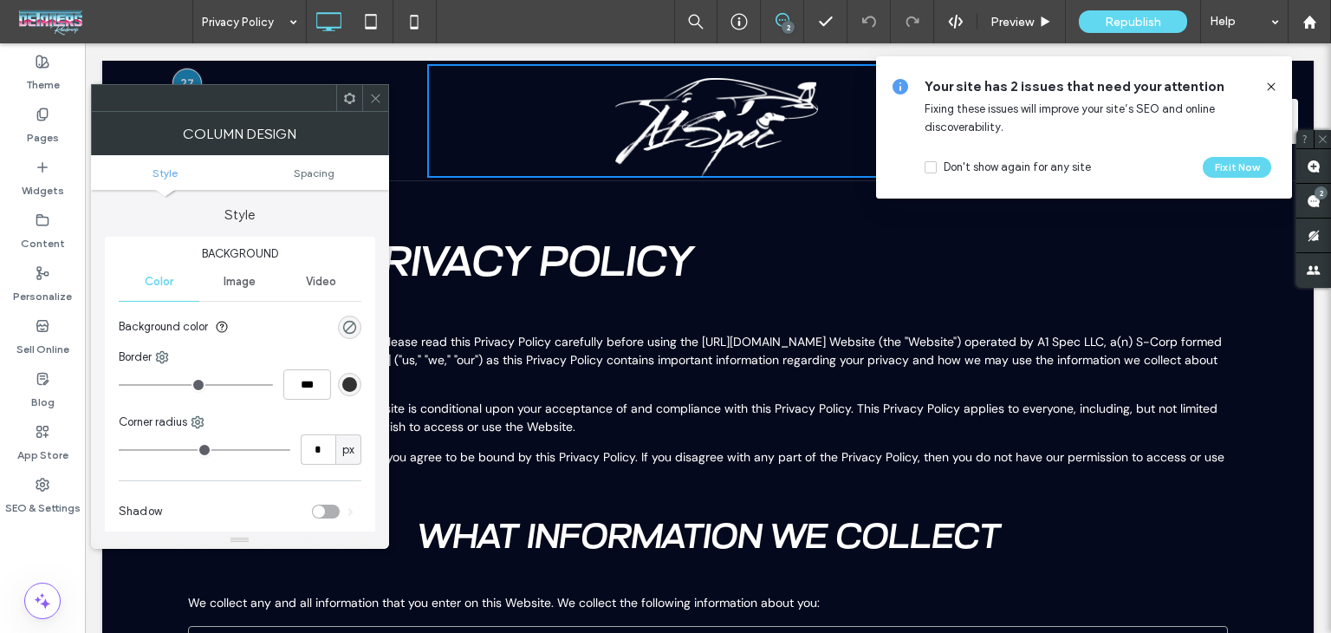
click at [371, 88] on span at bounding box center [375, 98] width 13 height 26
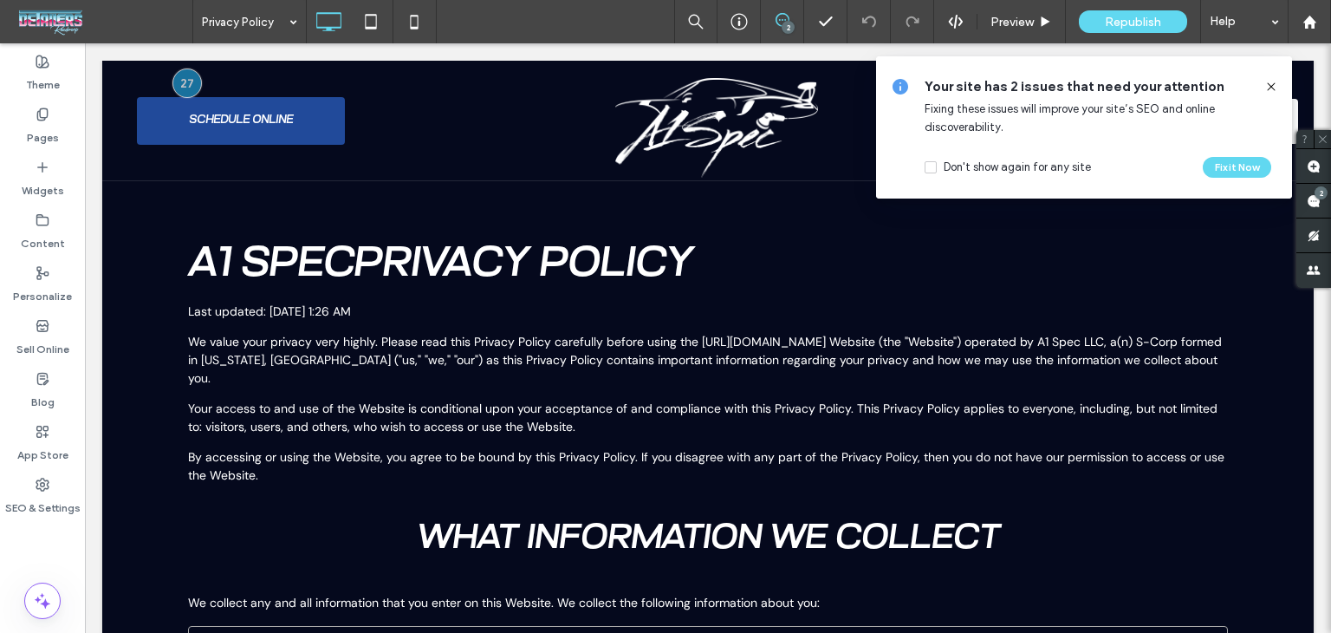
click at [1272, 88] on use at bounding box center [1271, 86] width 8 height 8
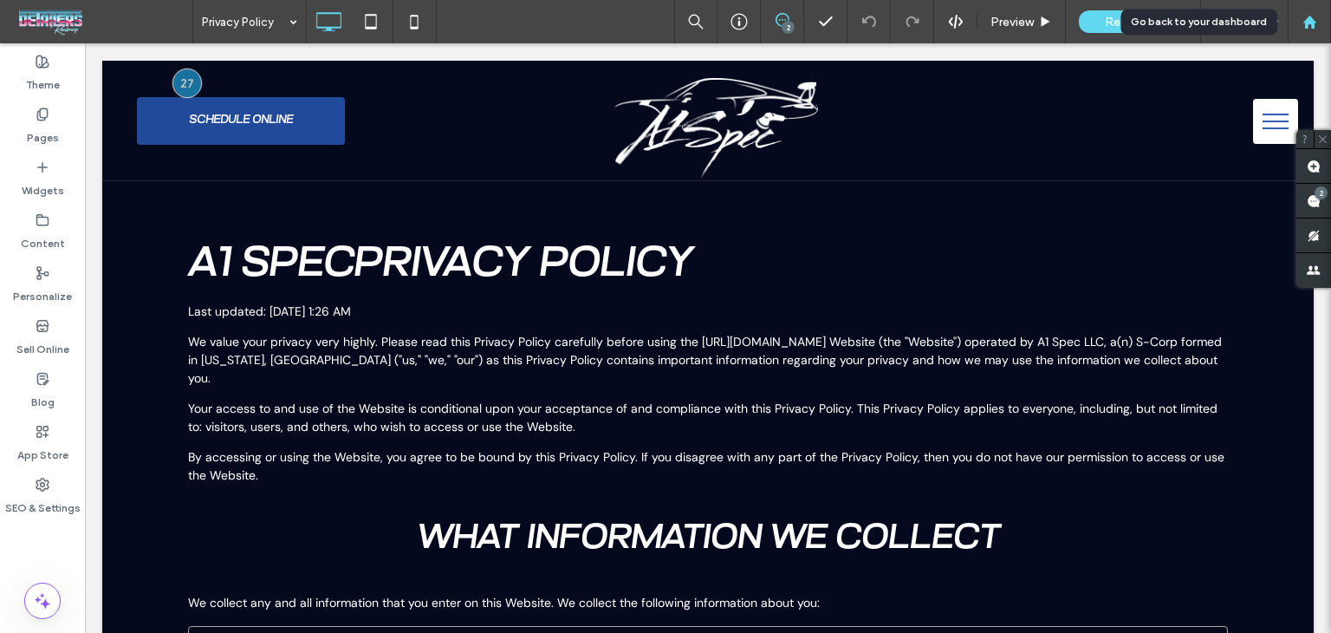
click at [1312, 18] on use at bounding box center [1309, 21] width 13 height 13
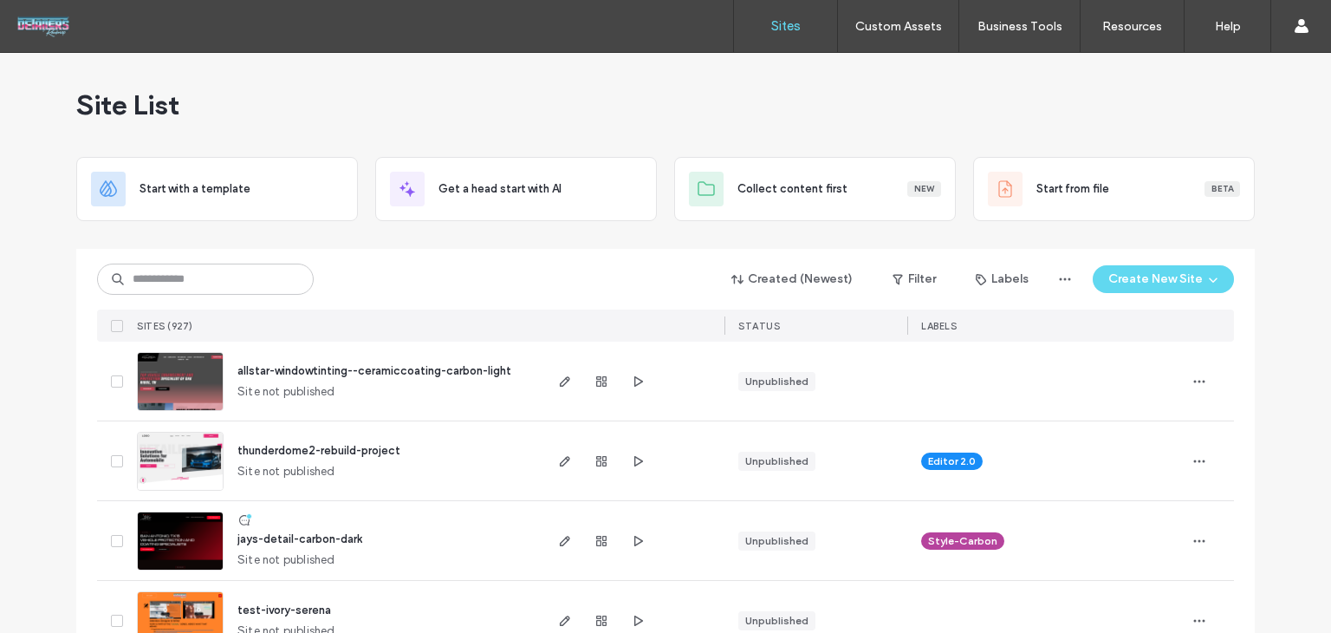
click at [194, 308] on div "Created (Newest) Filter Labels Create New Site SITES (927) STATUS LABELS" at bounding box center [665, 295] width 1137 height 93
click at [211, 278] on input at bounding box center [205, 278] width 217 height 31
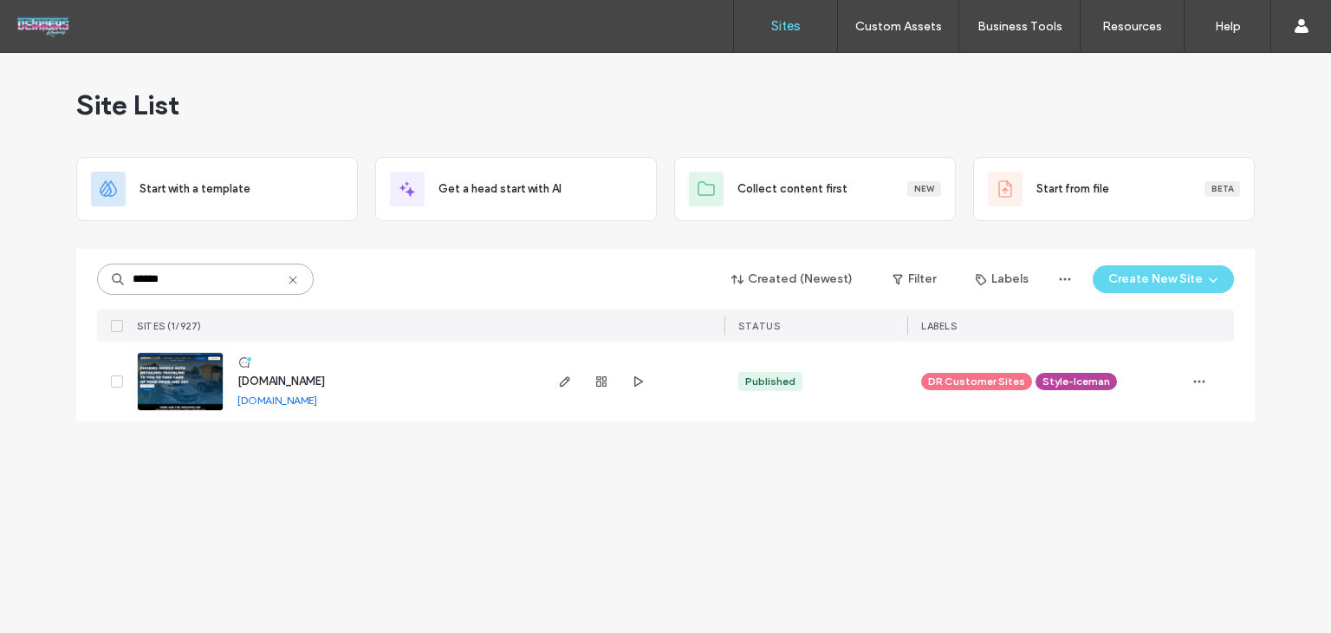
type input "******"
click at [325, 373] on div "[DOMAIN_NAME]" at bounding box center [281, 381] width 88 height 17
click at [350, 389] on div "[DOMAIN_NAME] [DOMAIN_NAME]" at bounding box center [382, 381] width 317 height 80
click at [325, 388] on div "[DOMAIN_NAME]" at bounding box center [281, 381] width 88 height 17
click at [325, 387] on div "[DOMAIN_NAME]" at bounding box center [281, 381] width 88 height 17
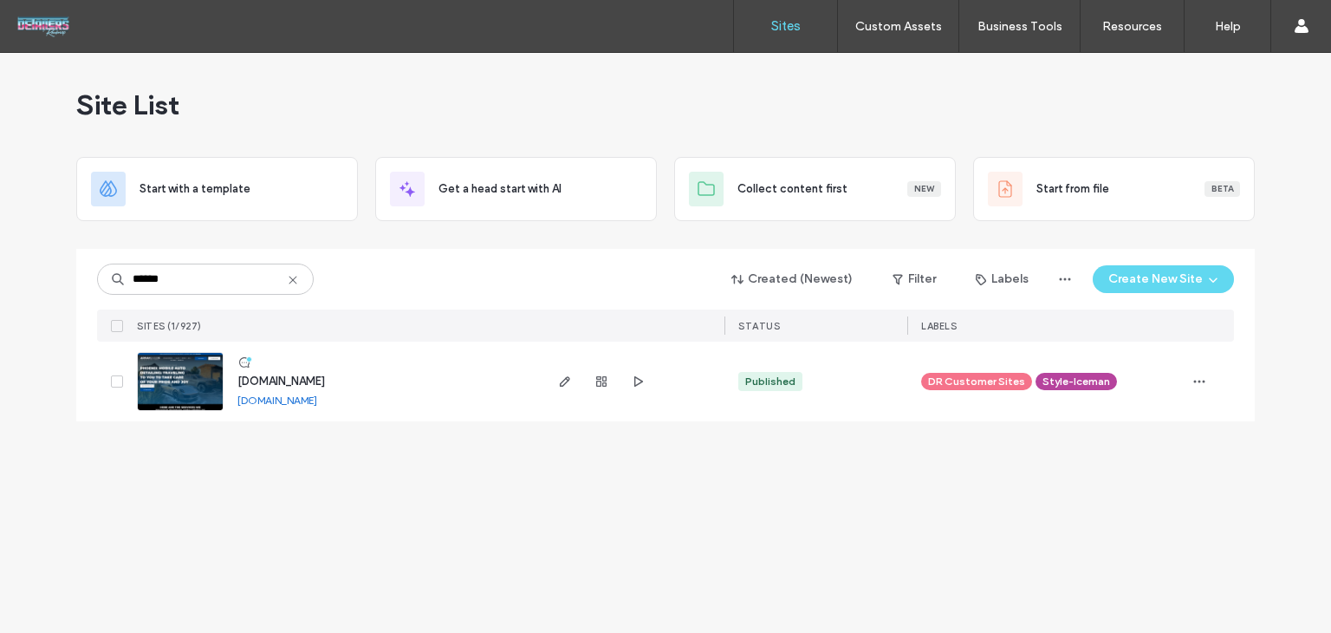
click at [325, 382] on span "[DOMAIN_NAME]" at bounding box center [281, 380] width 88 height 13
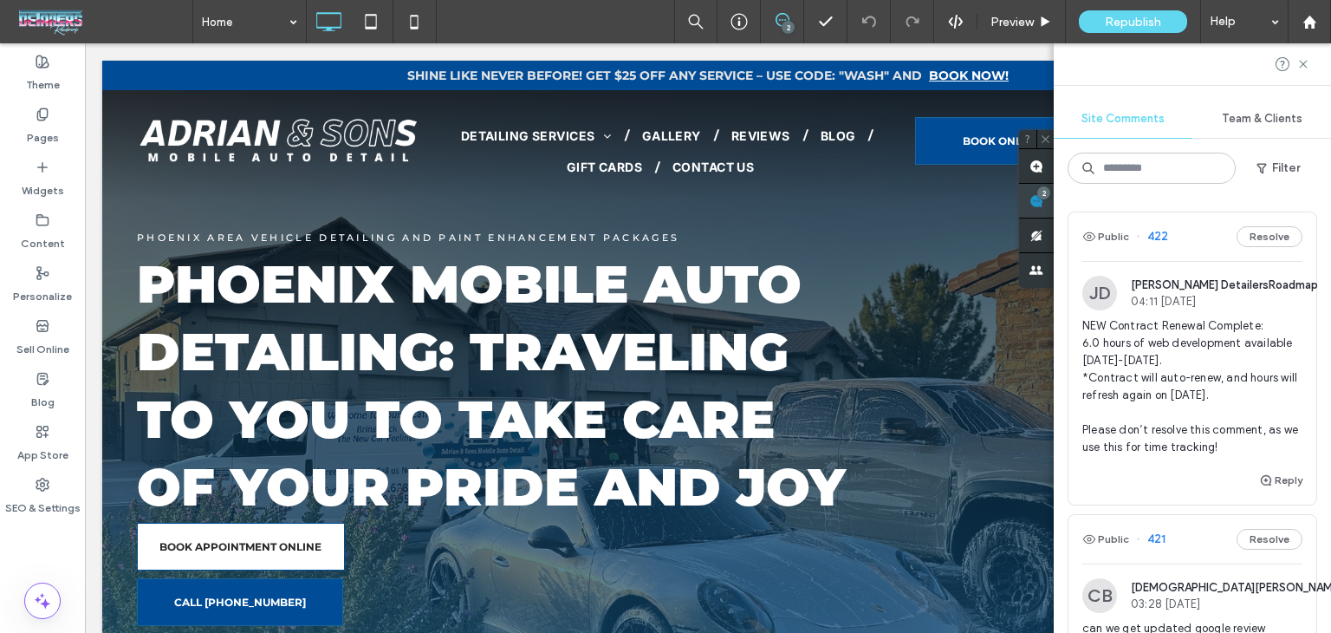
click at [1054, 205] on span at bounding box center [1036, 201] width 35 height 34
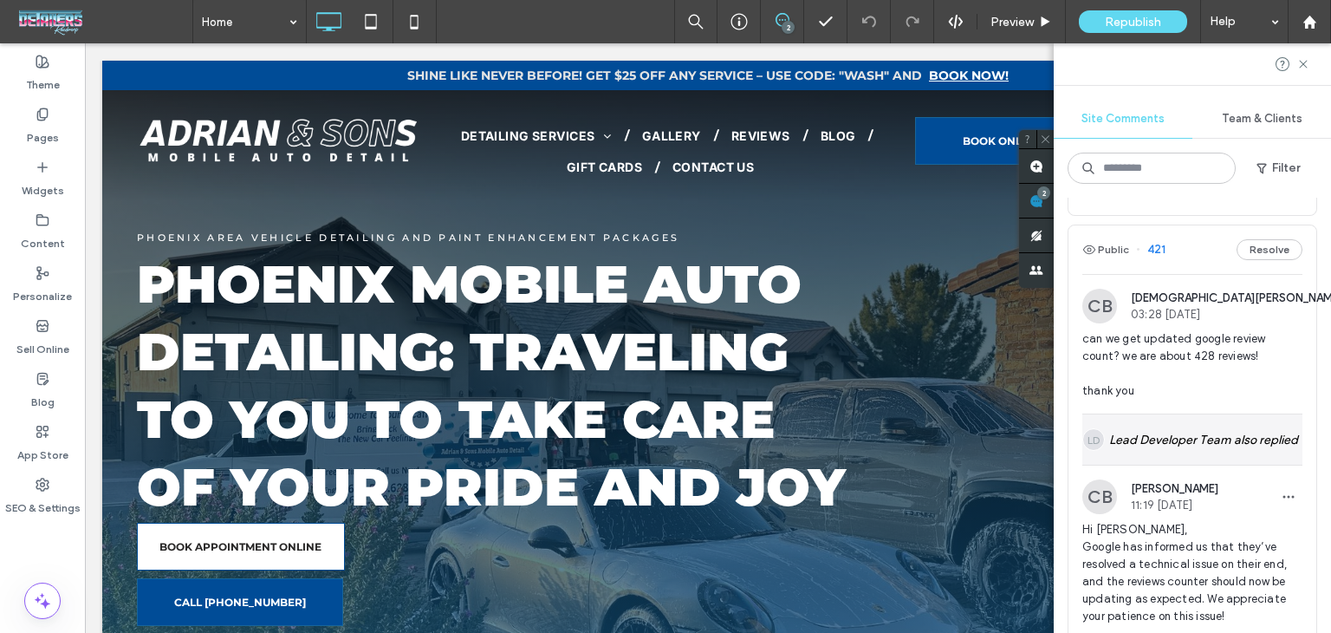
scroll to position [260, 0]
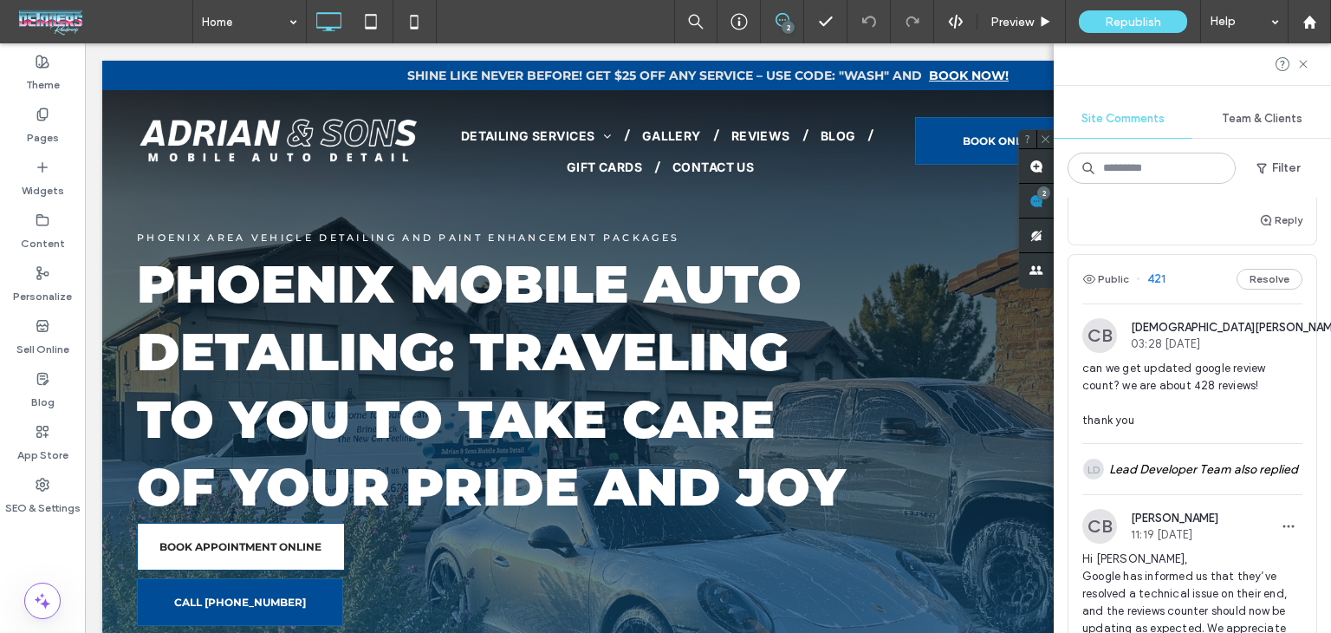
click at [1182, 300] on div "Public 421 Resolve" at bounding box center [1193, 279] width 248 height 49
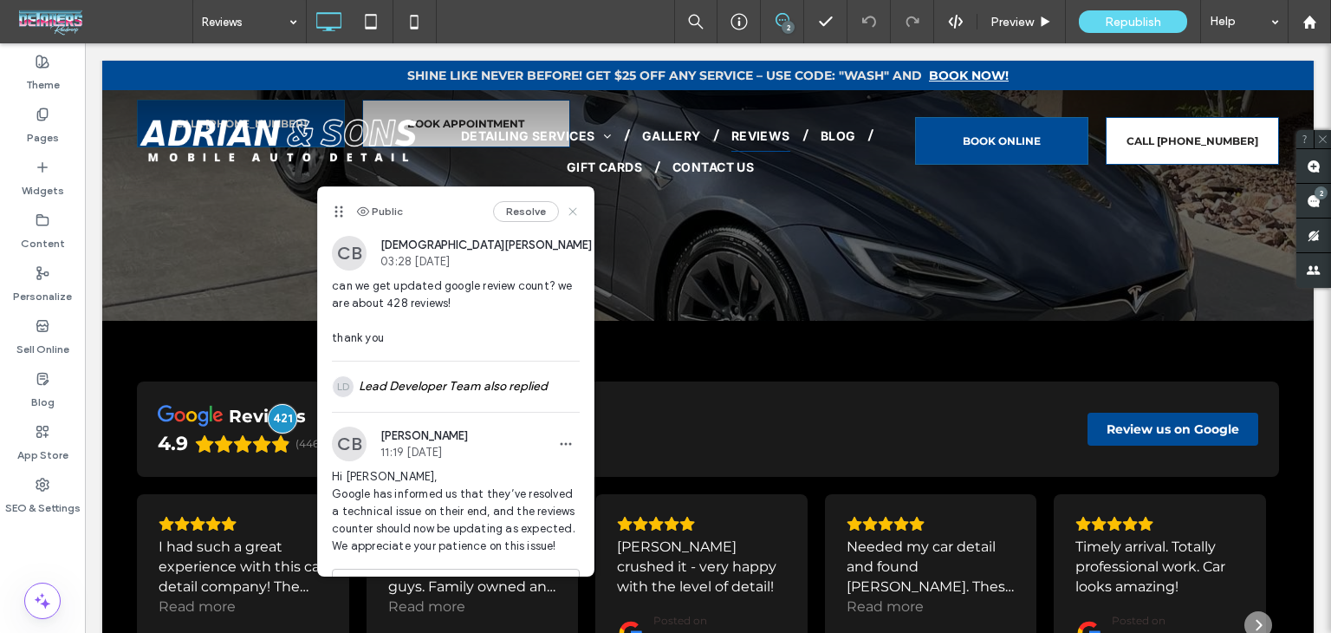
click at [566, 211] on icon at bounding box center [573, 212] width 14 height 14
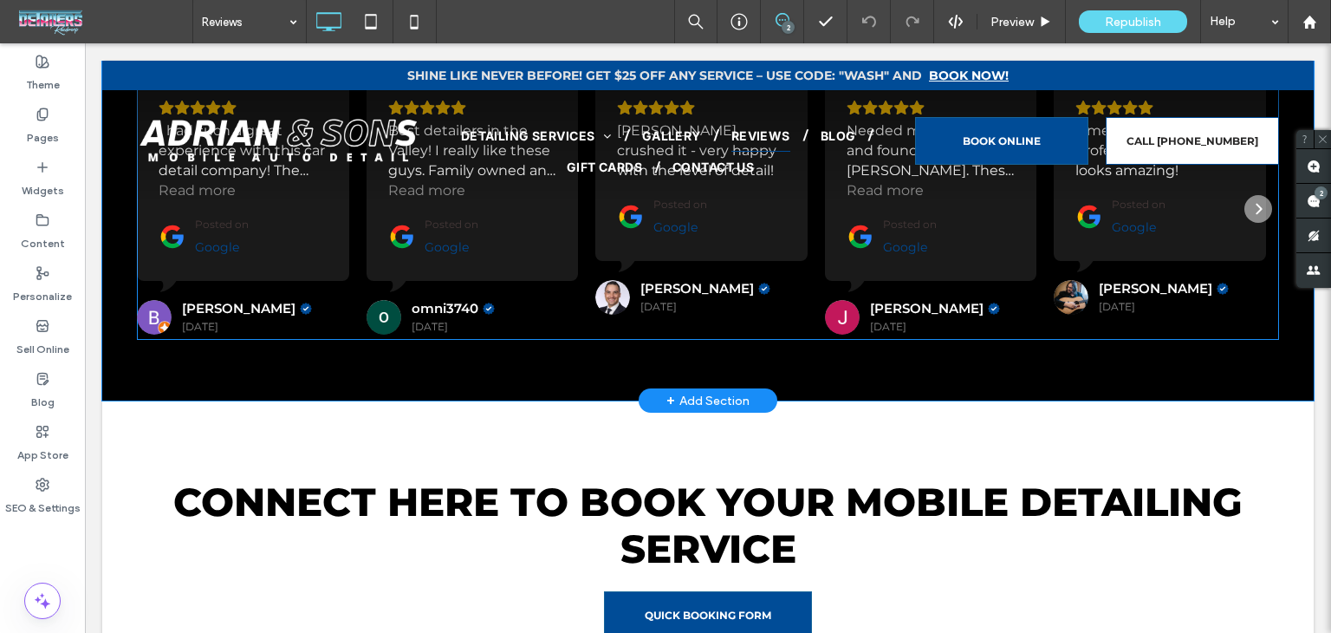
scroll to position [720, 0]
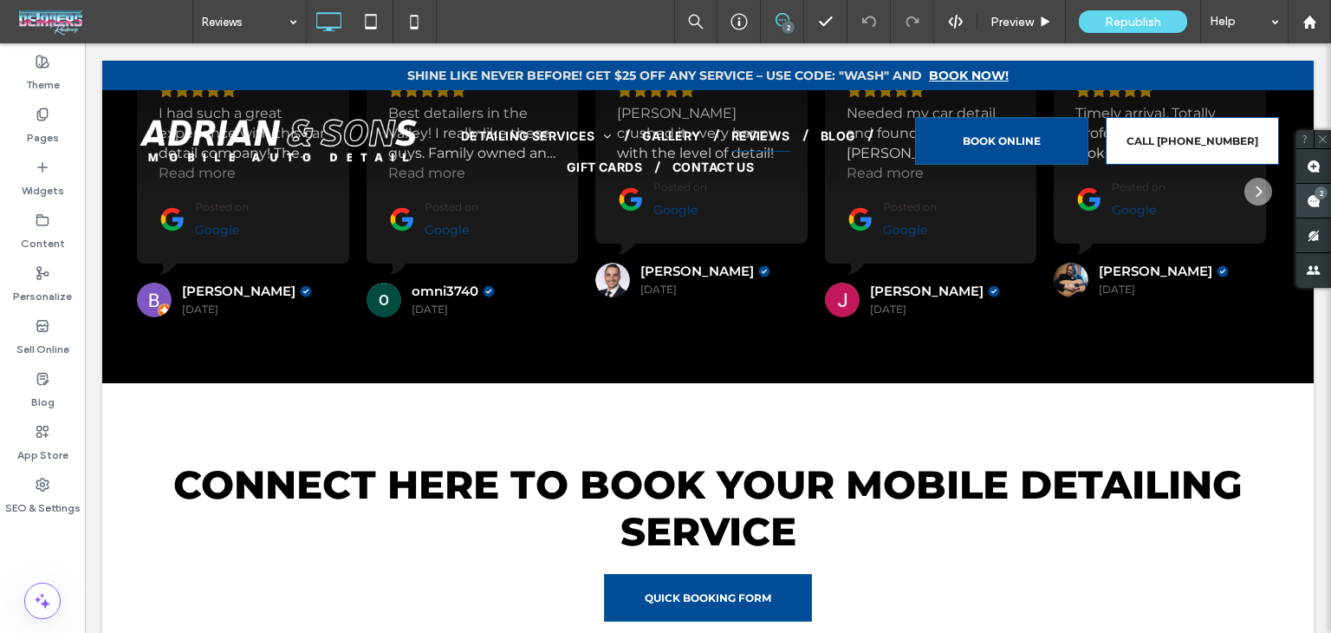
click at [1310, 195] on use at bounding box center [1314, 201] width 14 height 14
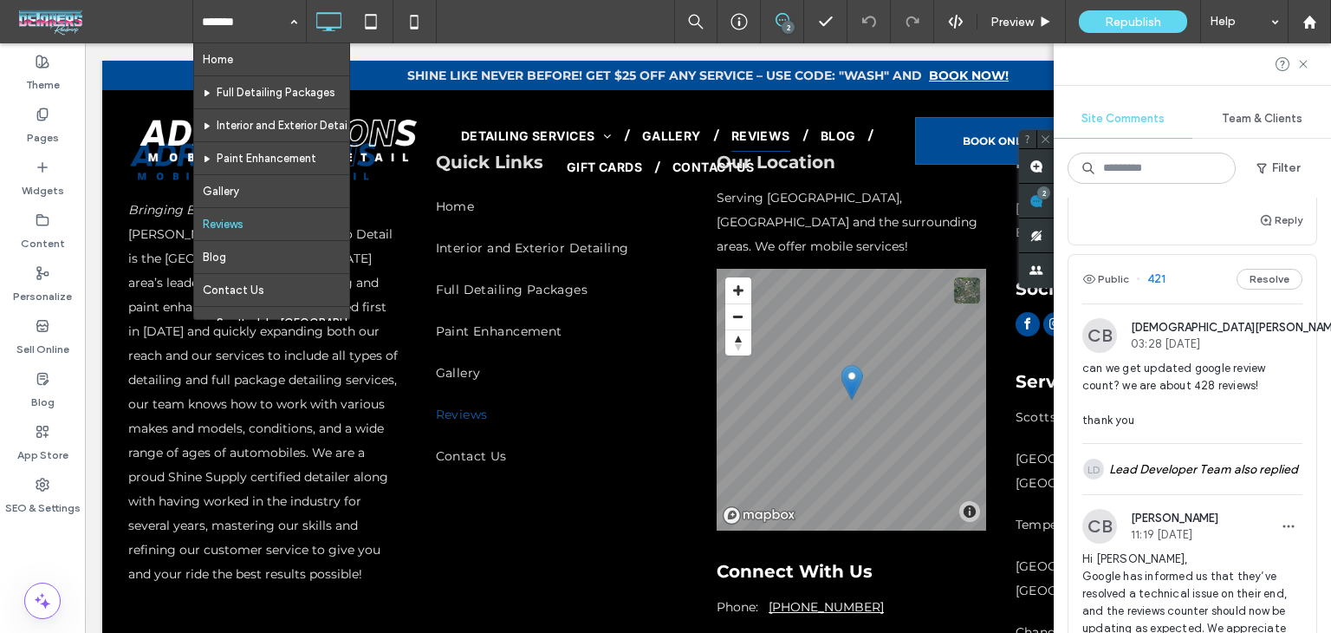
scroll to position [1414, 0]
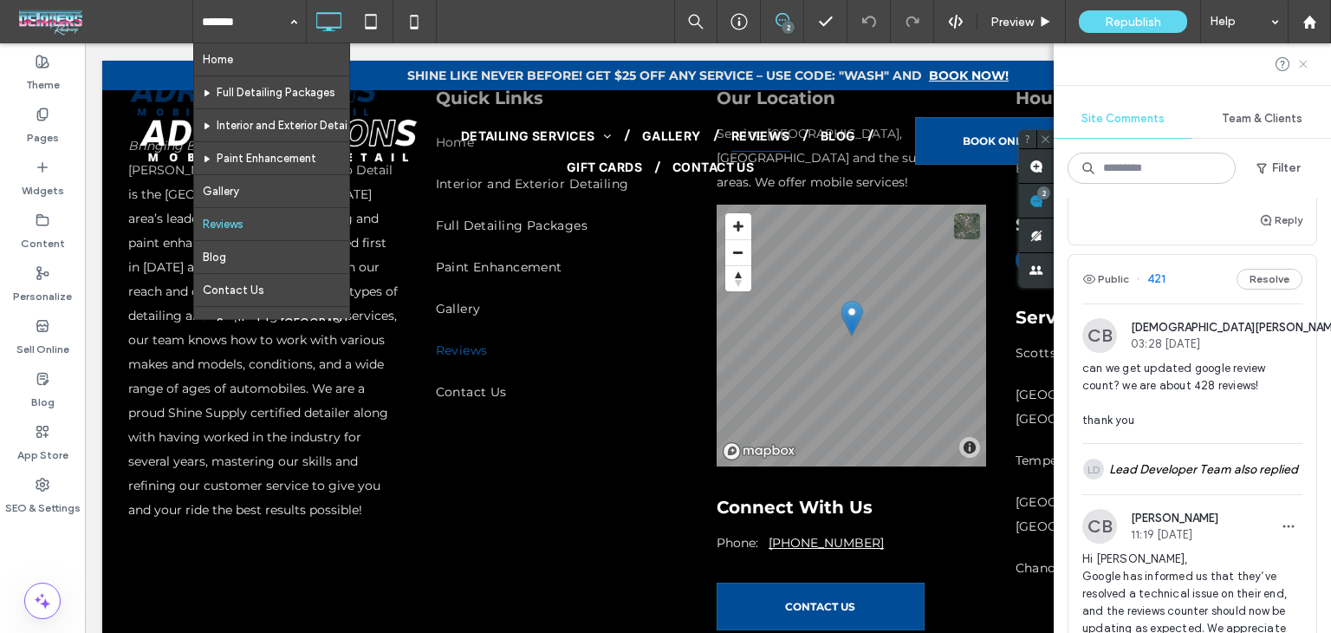
click at [1302, 66] on use at bounding box center [1303, 64] width 8 height 8
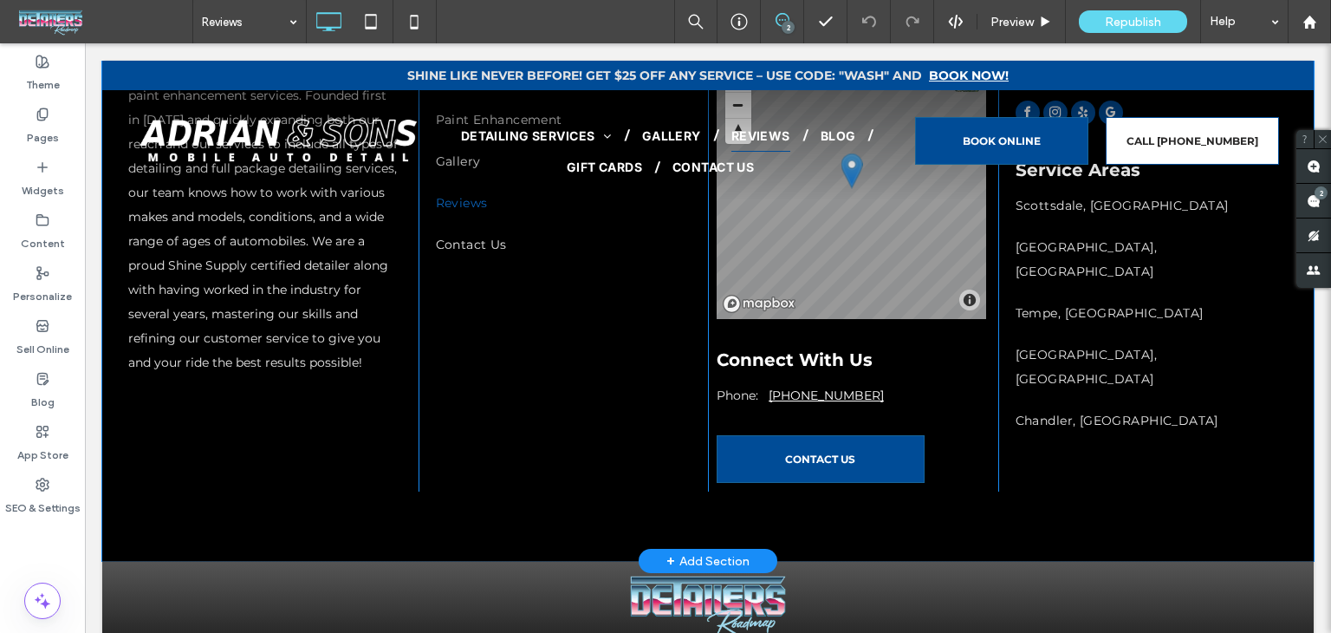
scroll to position [1620, 0]
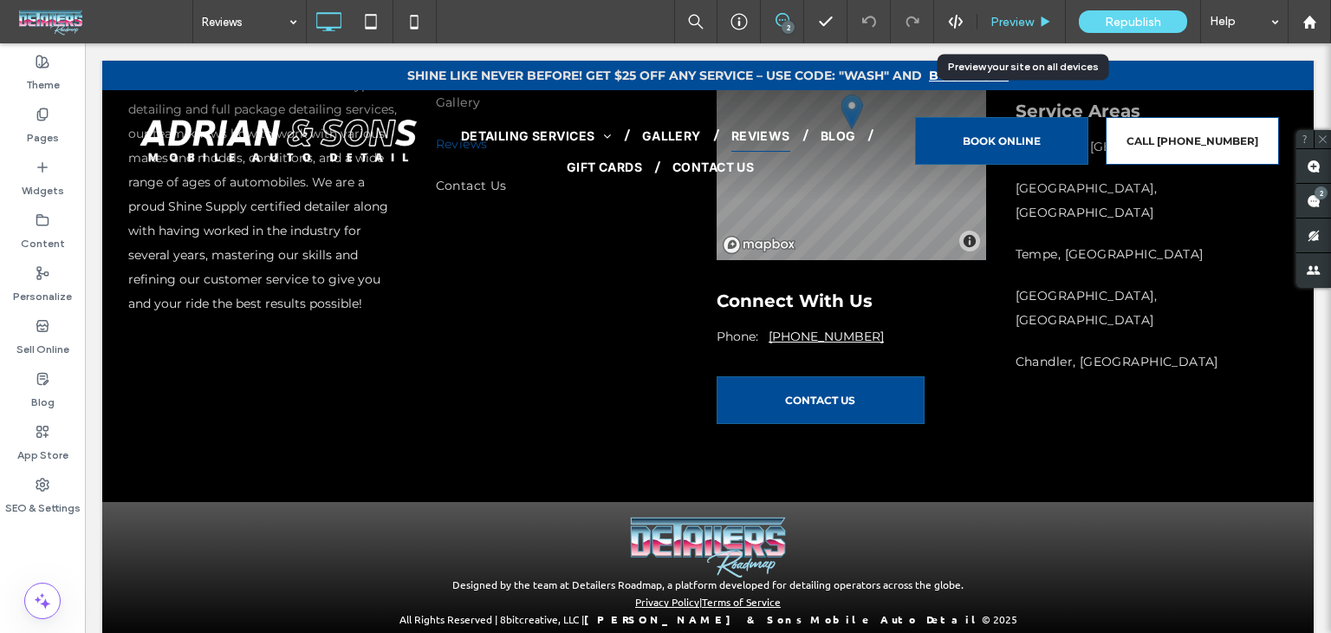
click at [1024, 15] on span "Preview" at bounding box center [1012, 22] width 43 height 15
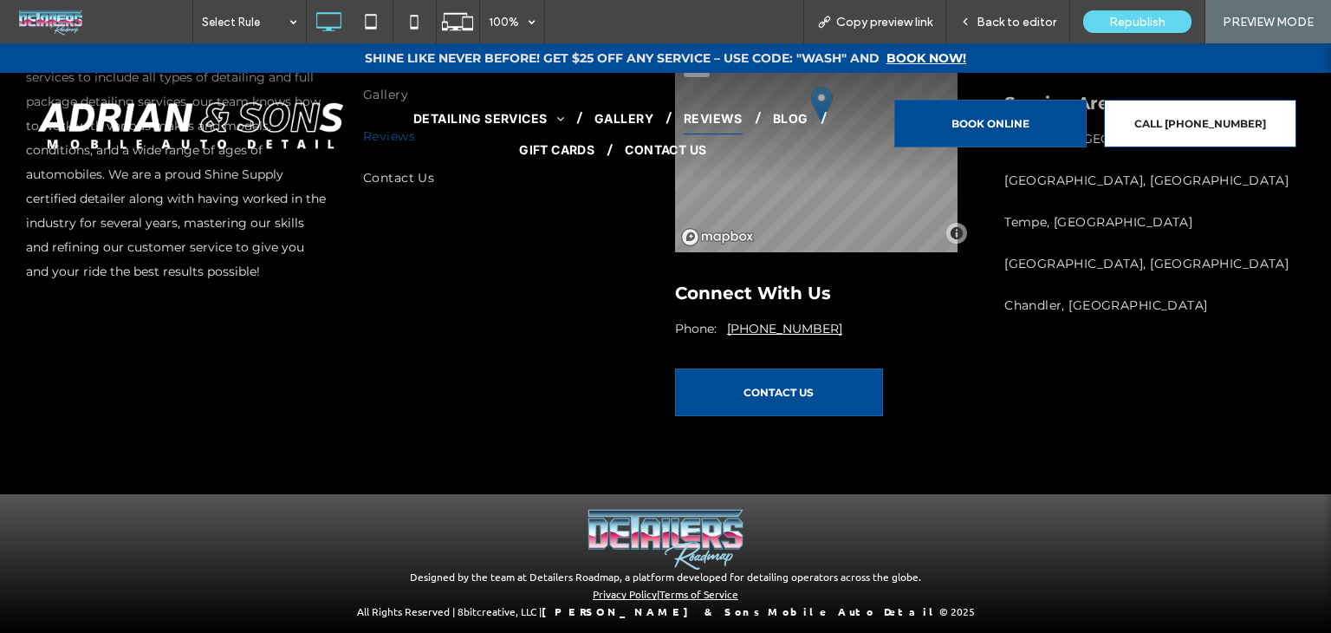
scroll to position [1471, 0]
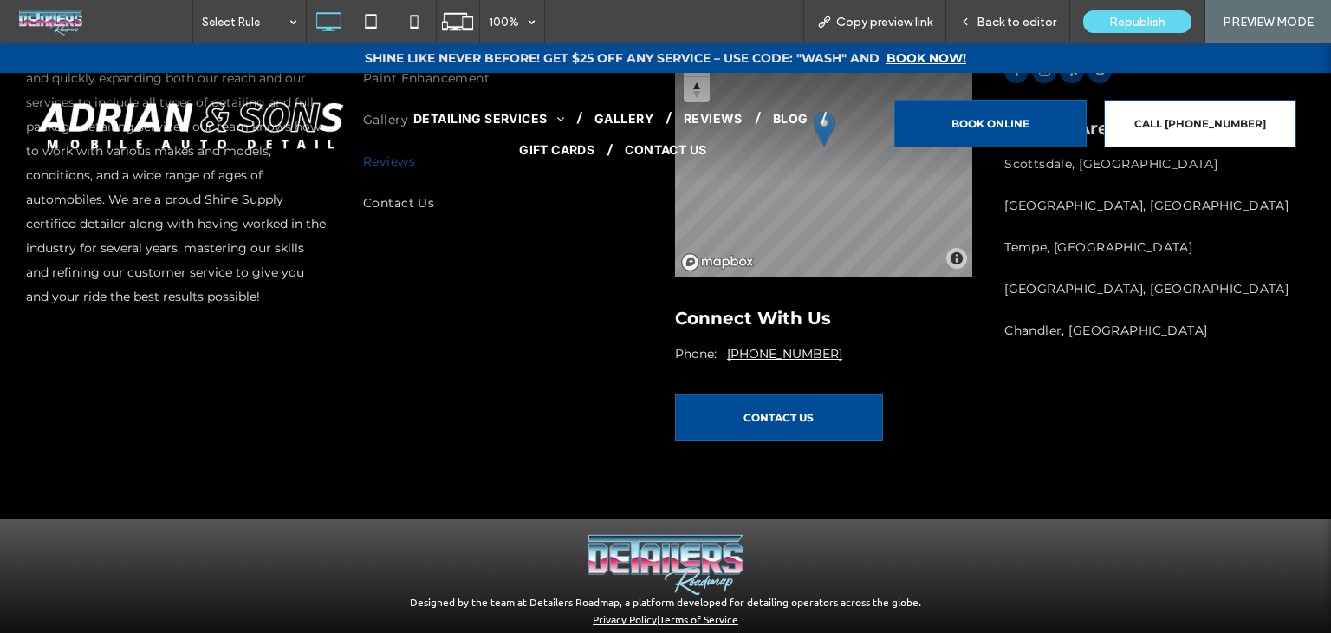
click at [631, 612] on link "Privacy Policy" at bounding box center [625, 619] width 64 height 14
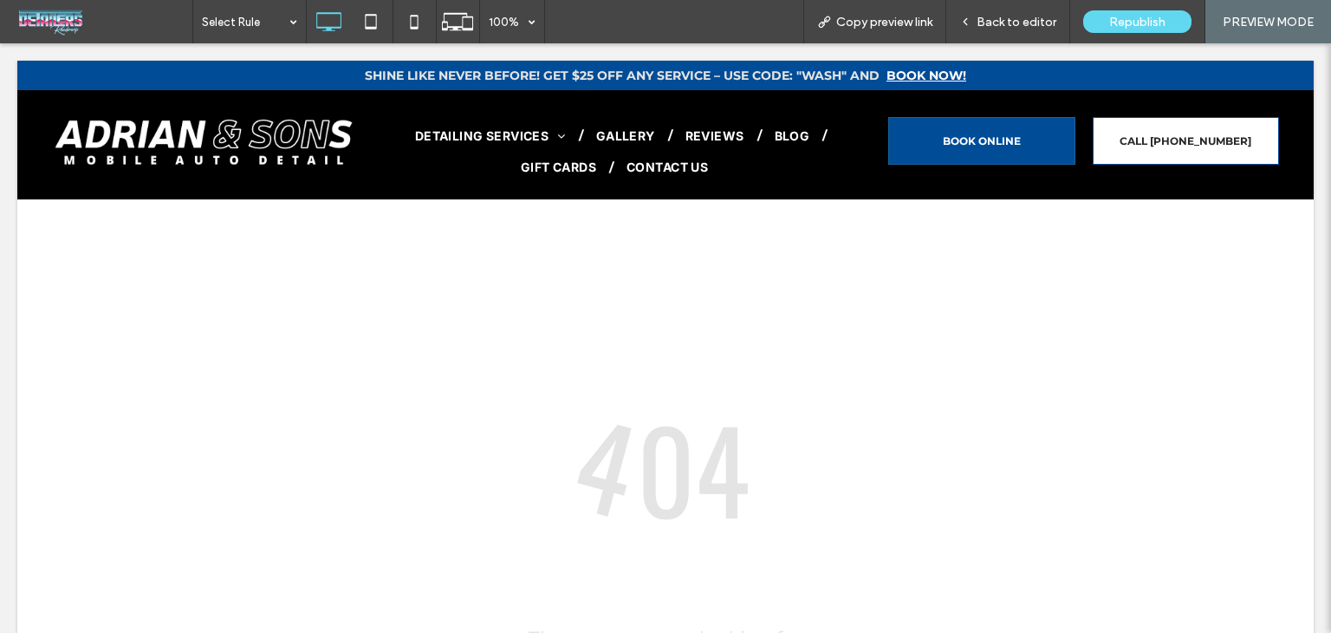
scroll to position [0, 0]
click at [986, 16] on div at bounding box center [665, 316] width 1331 height 633
click at [1016, 23] on div at bounding box center [665, 316] width 1331 height 633
click at [1023, 14] on div at bounding box center [665, 316] width 1331 height 633
click at [1013, 23] on div at bounding box center [665, 316] width 1331 height 633
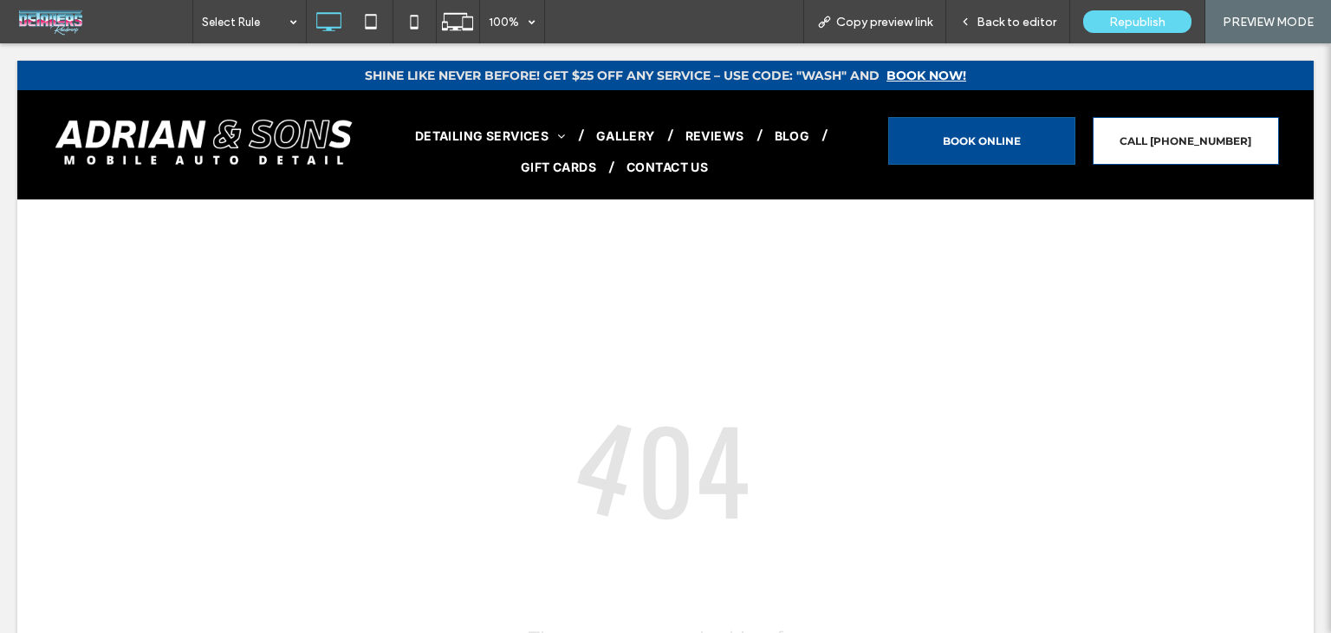
click at [1008, 23] on div at bounding box center [665, 316] width 1331 height 633
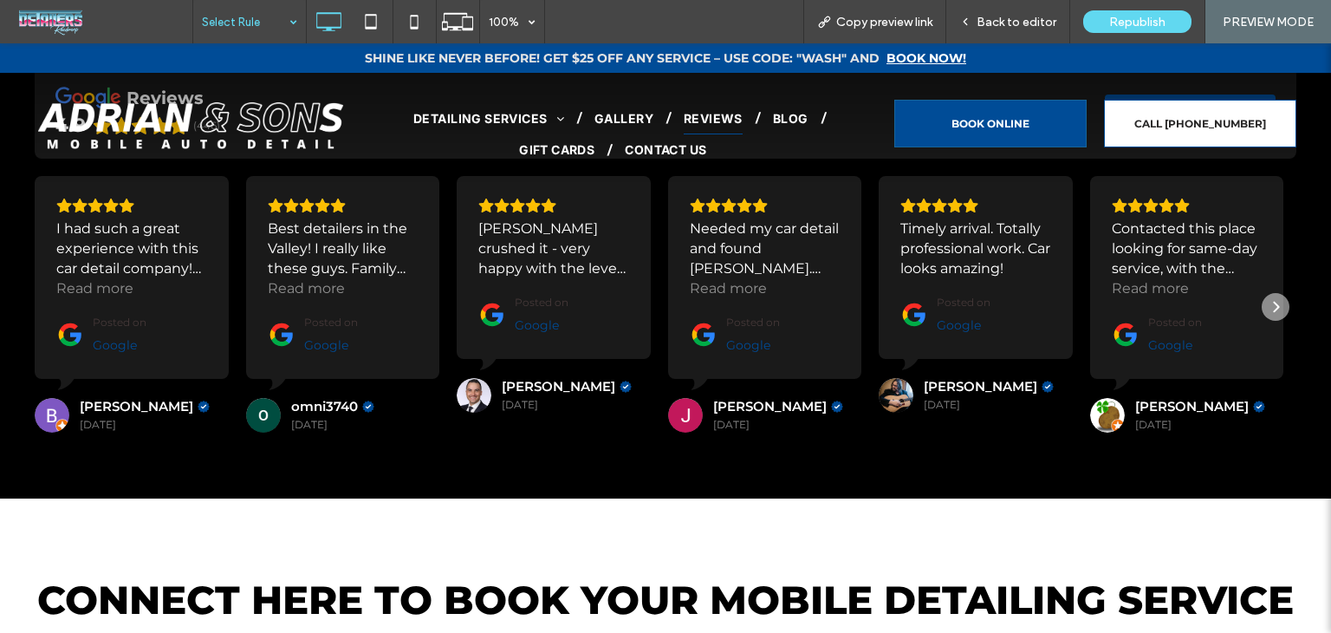
drag, startPoint x: 244, startPoint y: 14, endPoint x: 246, endPoint y: 32, distance: 18.3
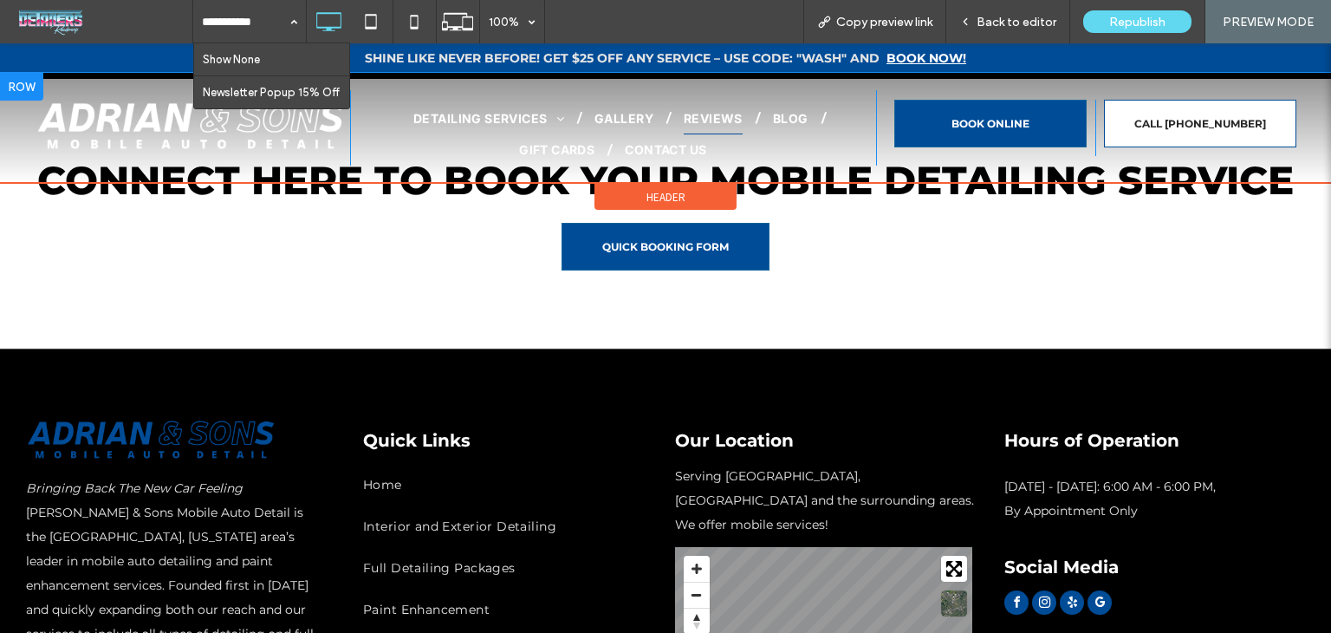
scroll to position [953, 0]
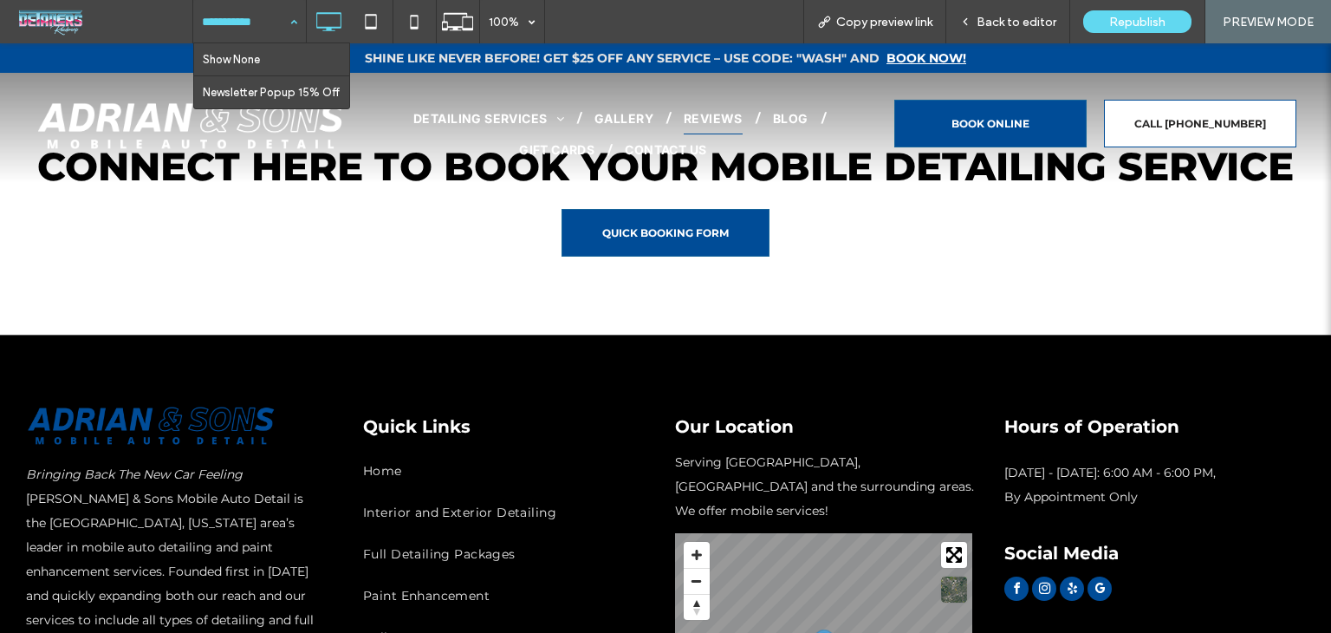
click at [263, 15] on input at bounding box center [245, 21] width 87 height 43
click at [1011, 21] on span "Back to editor" at bounding box center [1017, 22] width 80 height 15
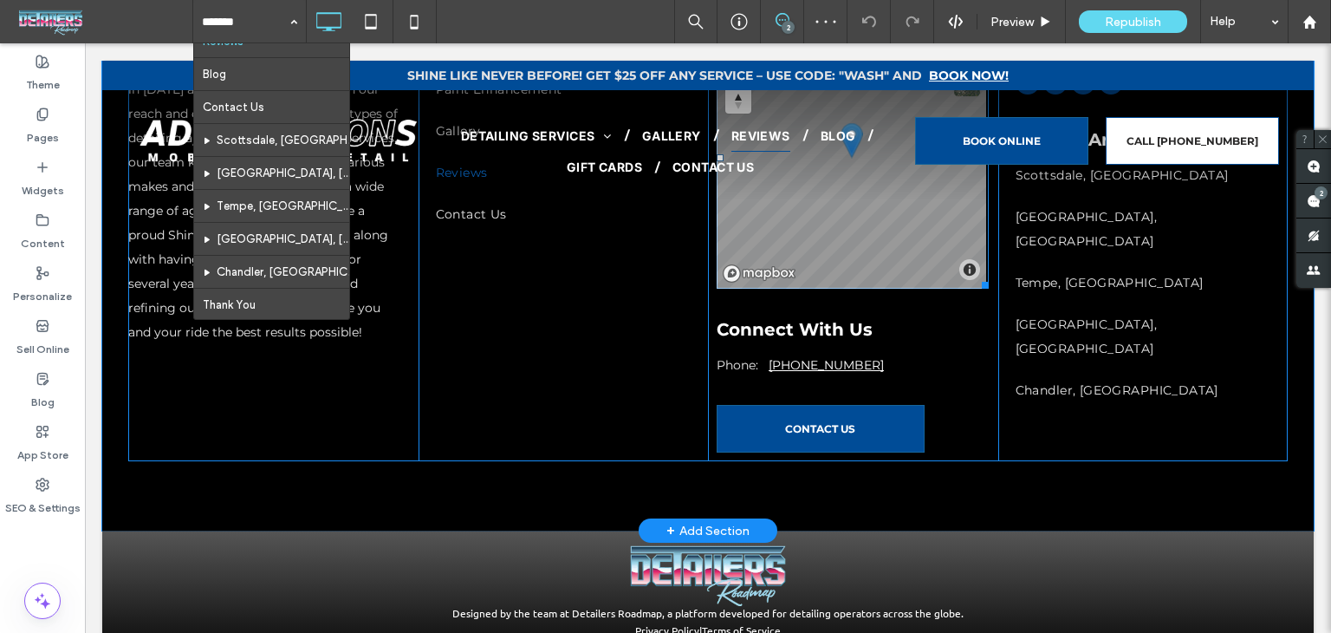
scroll to position [1620, 0]
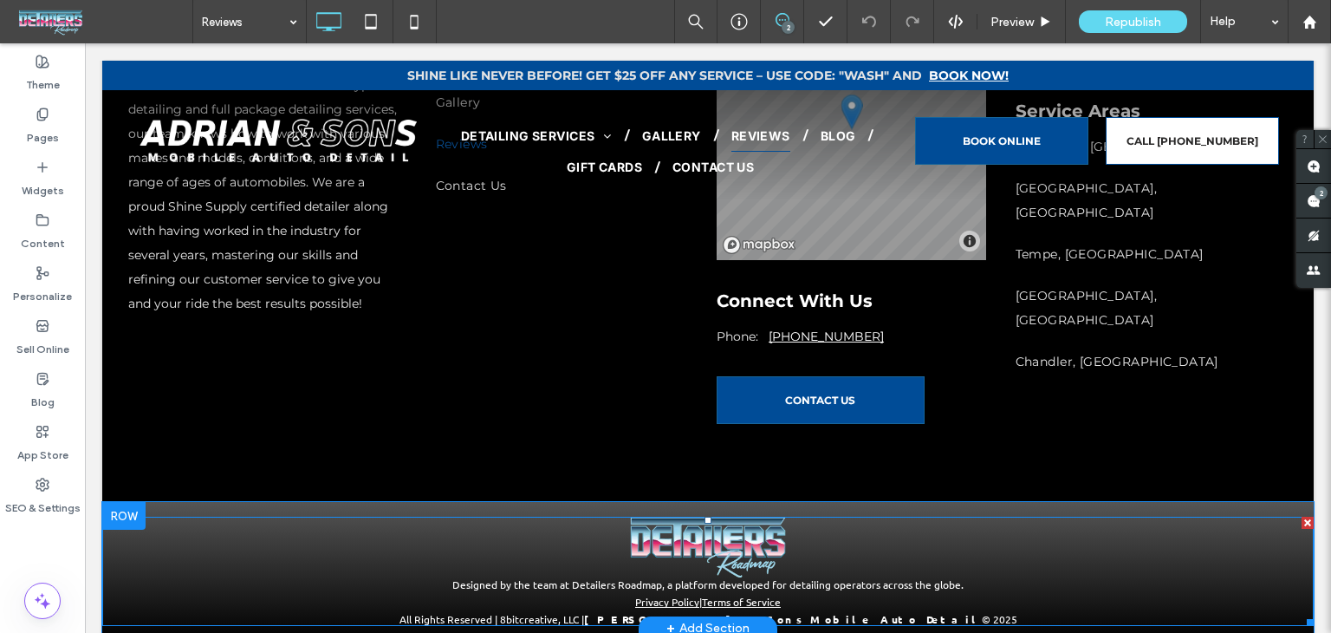
click at [480, 517] on span at bounding box center [708, 571] width 1212 height 109
click at [480, 517] on link at bounding box center [708, 547] width 1212 height 61
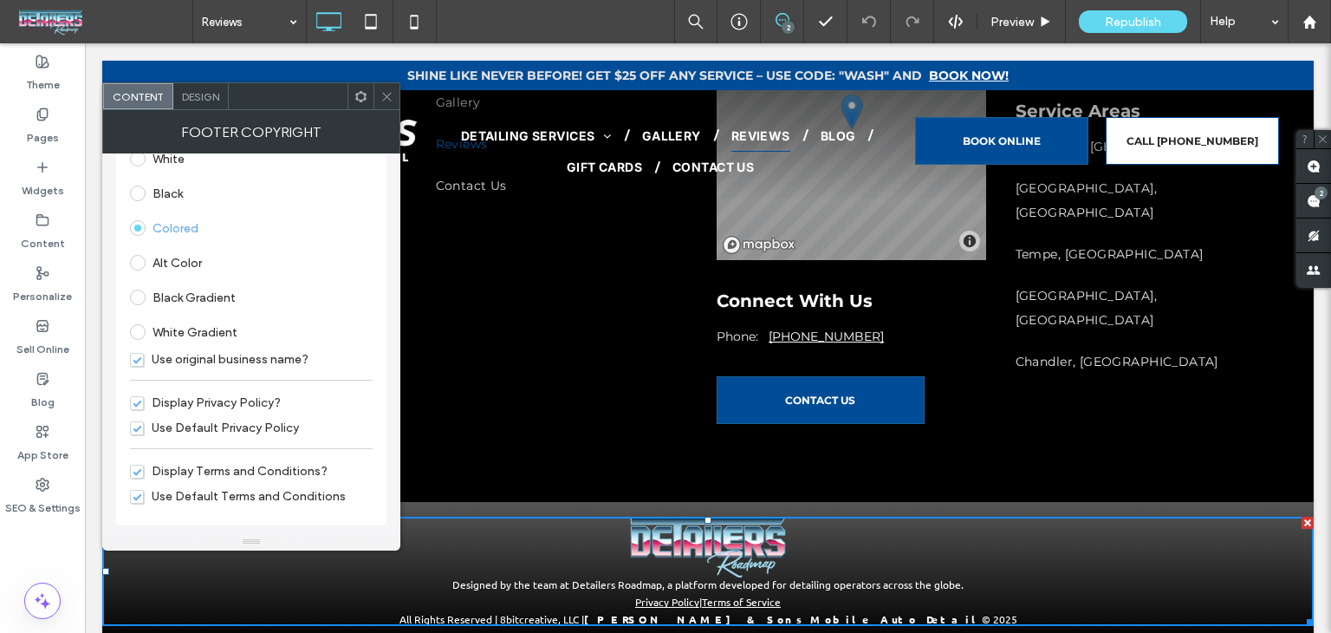
click at [244, 403] on span "Display Privacy Policy?" at bounding box center [205, 402] width 151 height 15
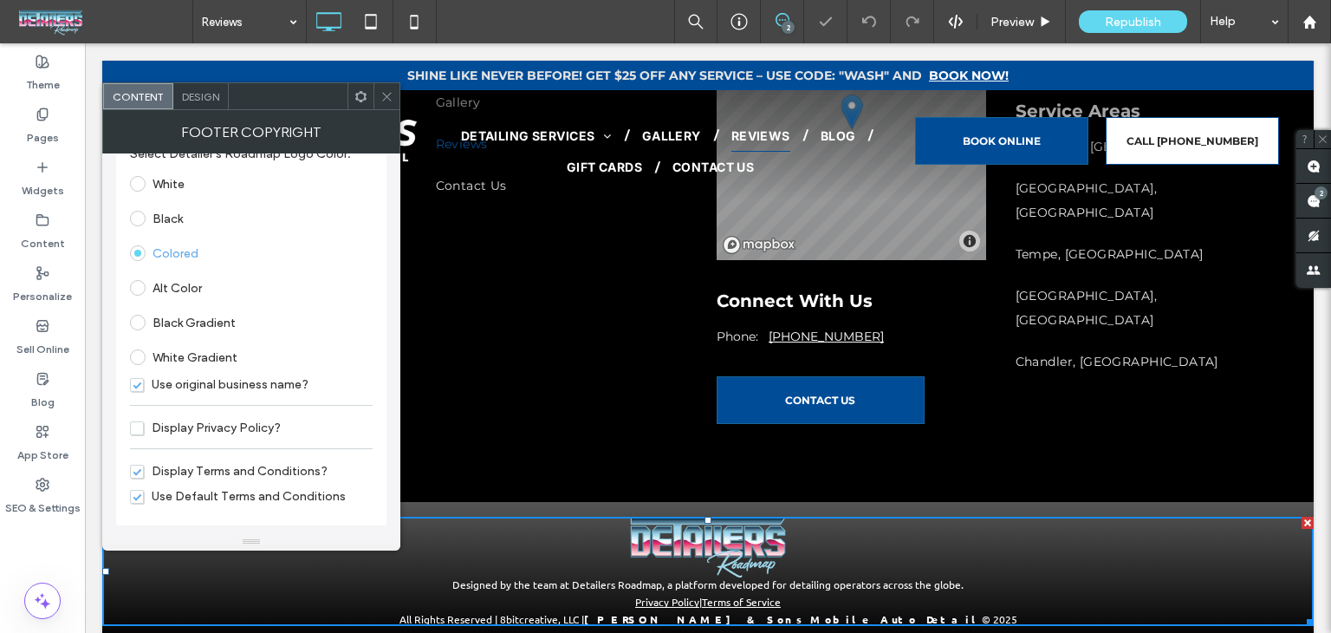
click at [238, 479] on div "Display Terms and Conditions?" at bounding box center [251, 470] width 243 height 25
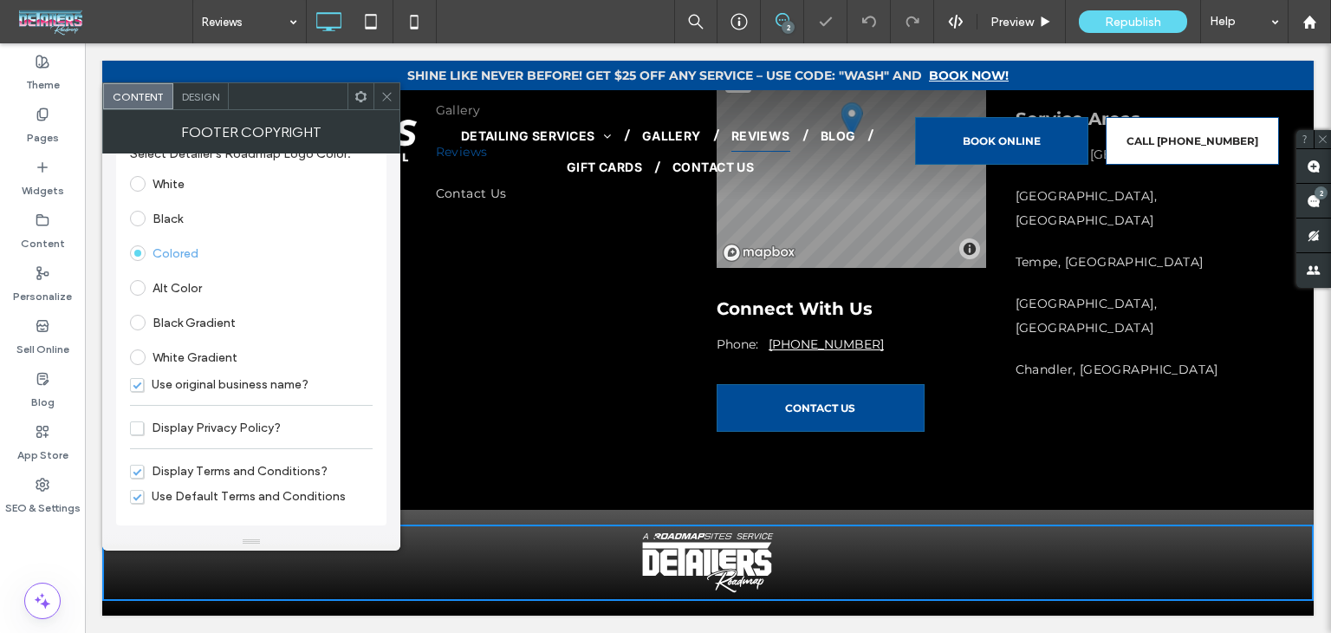
scroll to position [1588, 0]
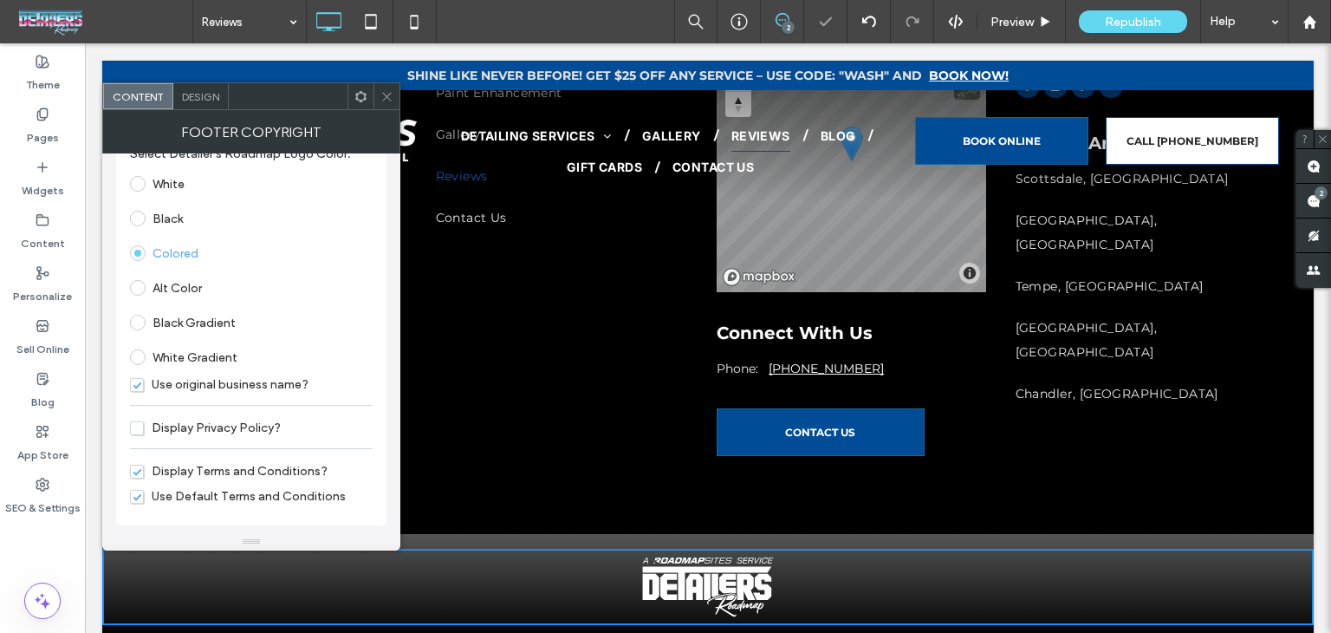
drag, startPoint x: 245, startPoint y: 471, endPoint x: 305, endPoint y: 495, distance: 64.5
click at [246, 470] on span "Display Terms and Conditions?" at bounding box center [229, 471] width 198 height 15
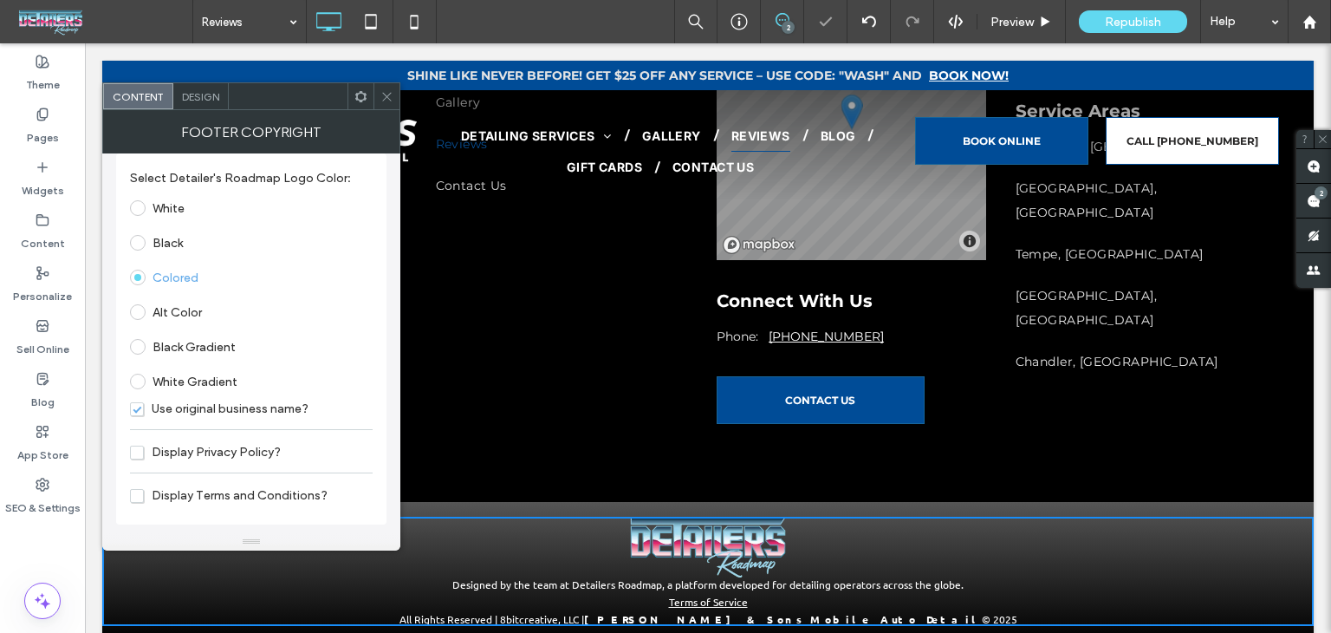
scroll to position [1599, 0]
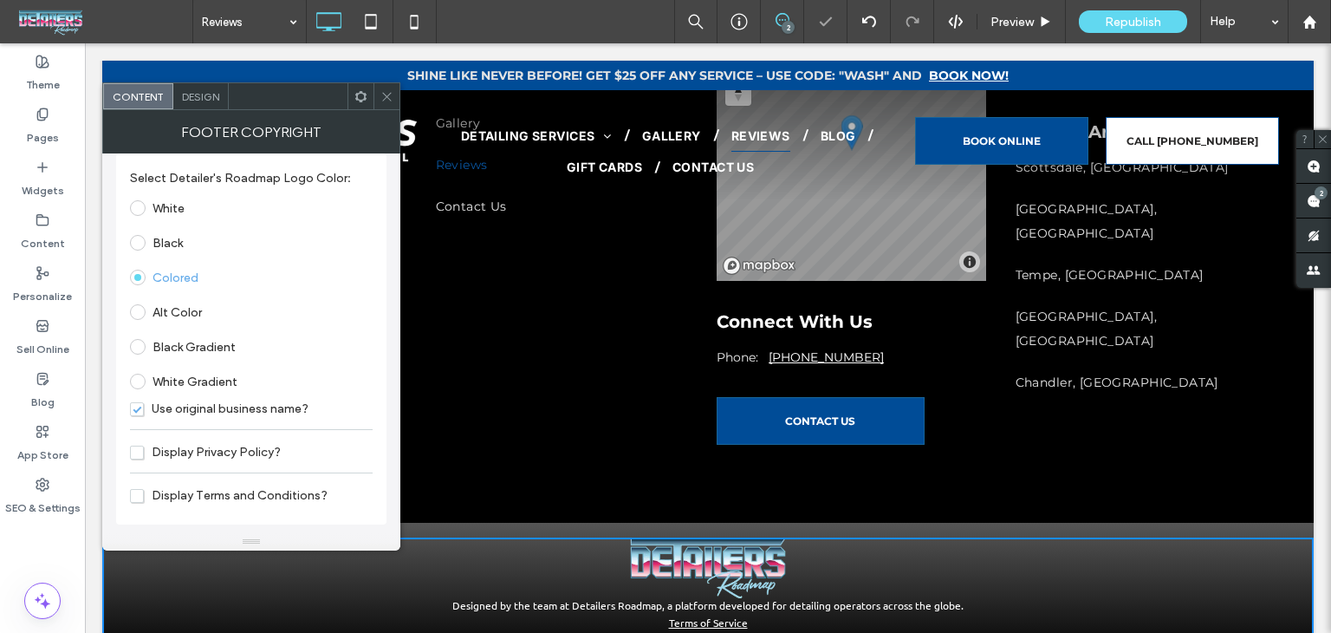
click at [387, 101] on icon at bounding box center [386, 96] width 13 height 13
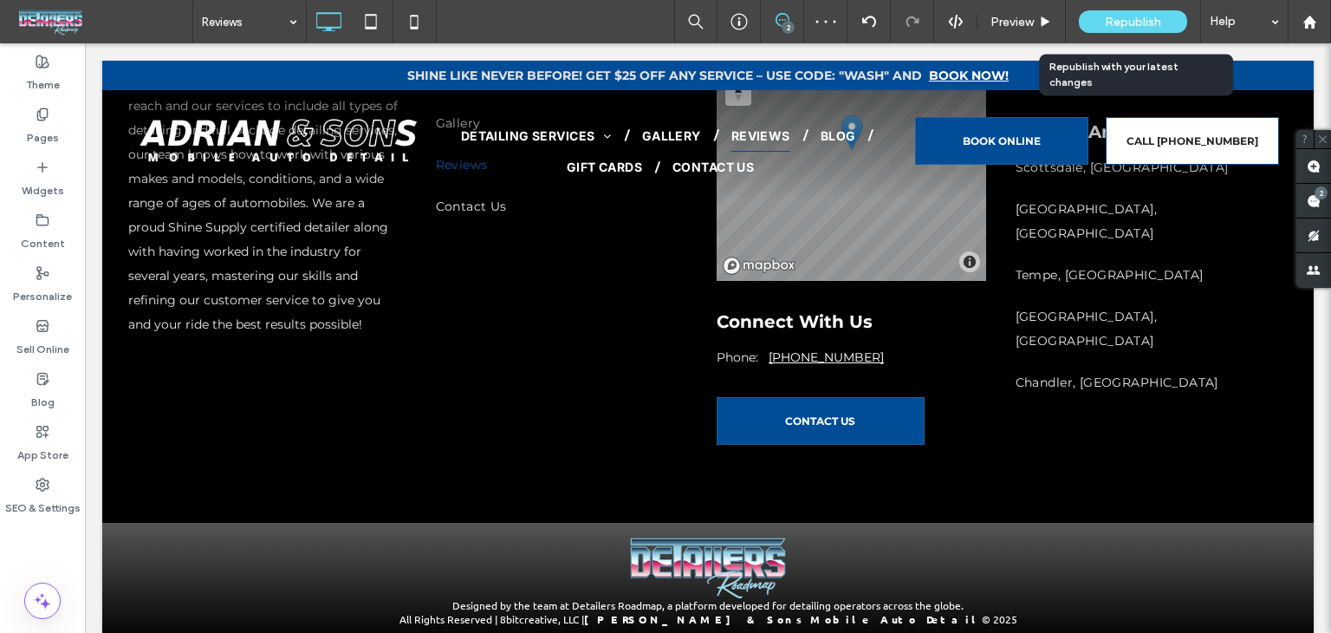
click at [1106, 25] on span "Republish" at bounding box center [1133, 22] width 56 height 15
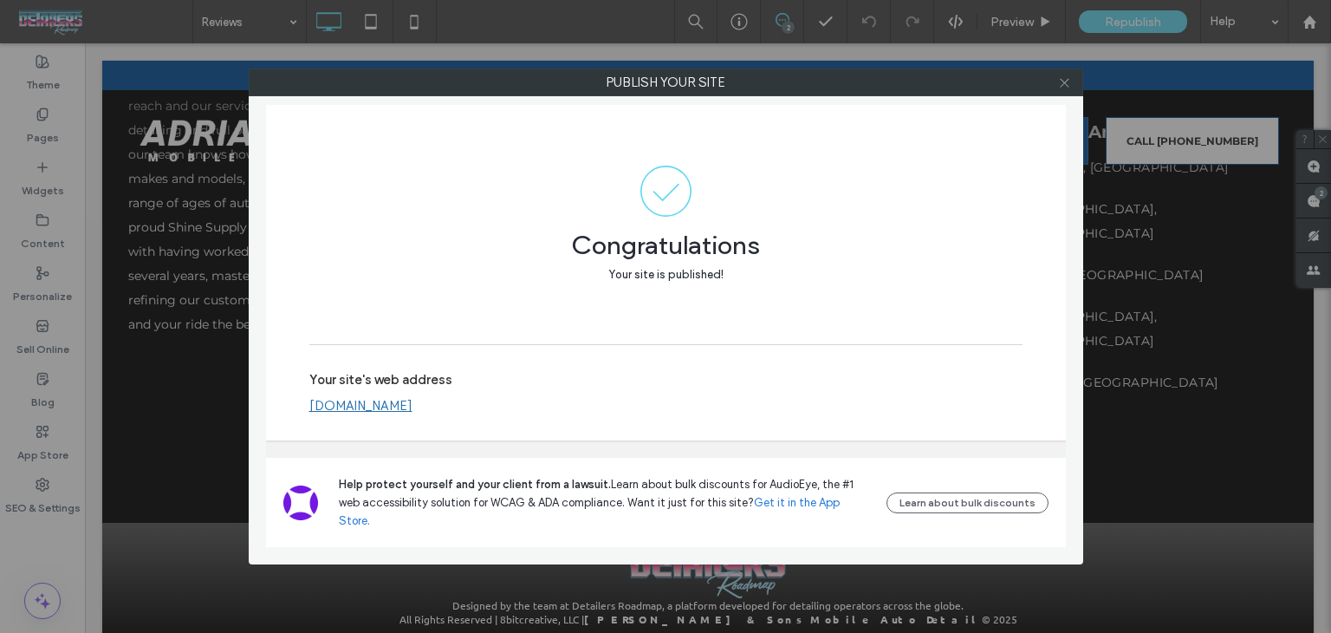
click at [1068, 79] on icon at bounding box center [1064, 82] width 13 height 13
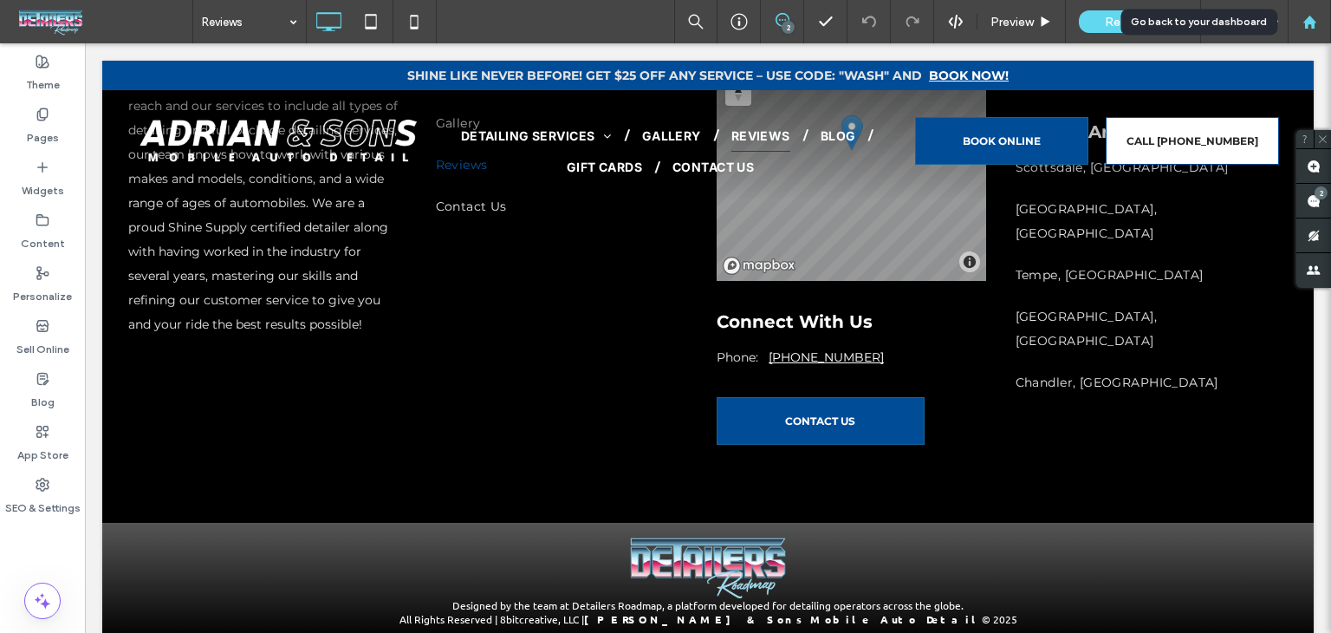
click at [1313, 22] on use at bounding box center [1309, 21] width 13 height 13
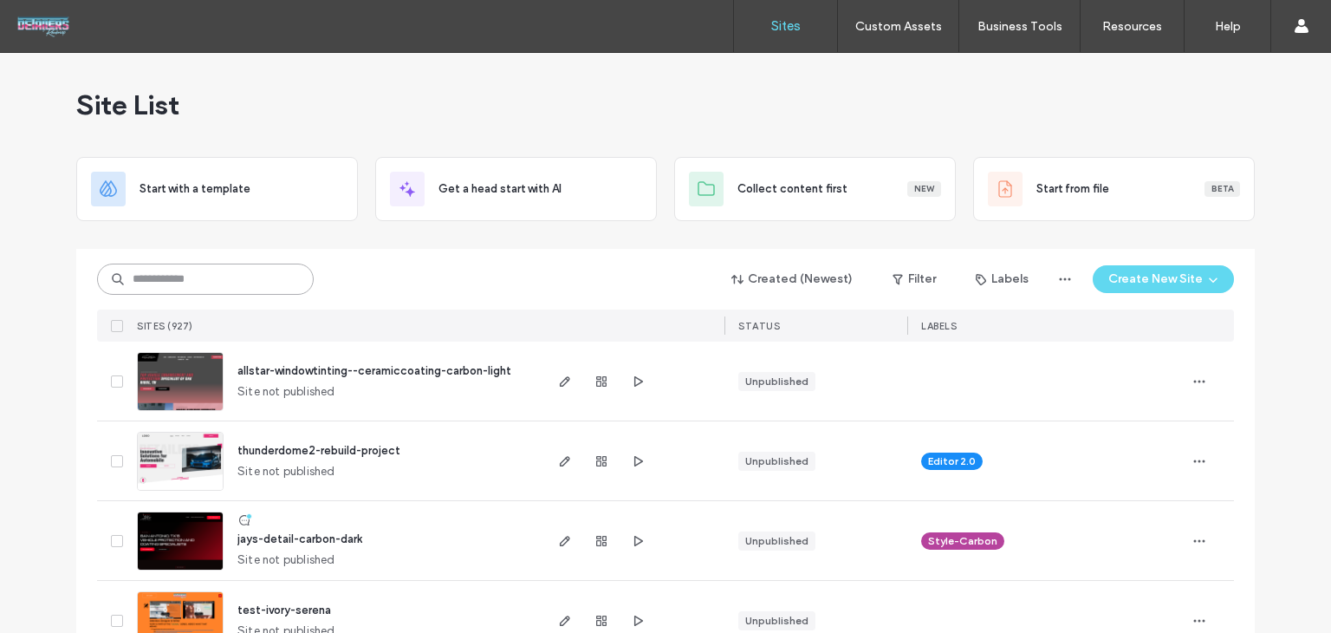
click at [223, 278] on input at bounding box center [205, 278] width 217 height 31
type input "*****"
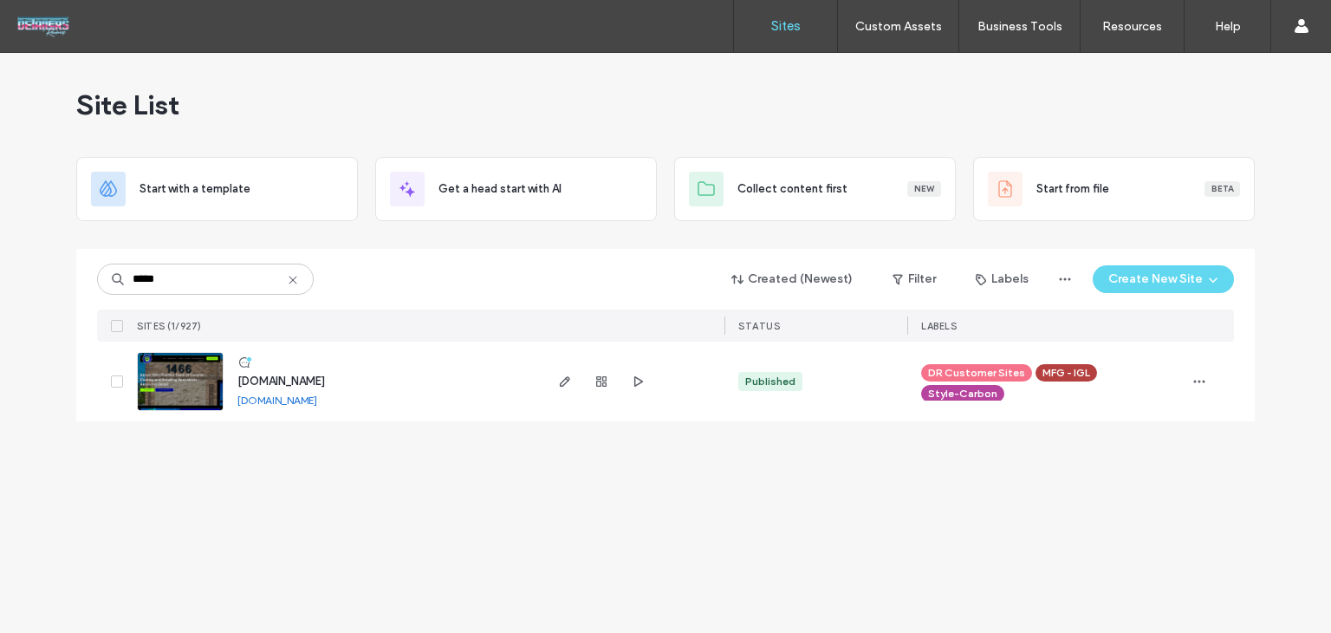
click at [266, 377] on span "[DOMAIN_NAME]" at bounding box center [281, 380] width 88 height 13
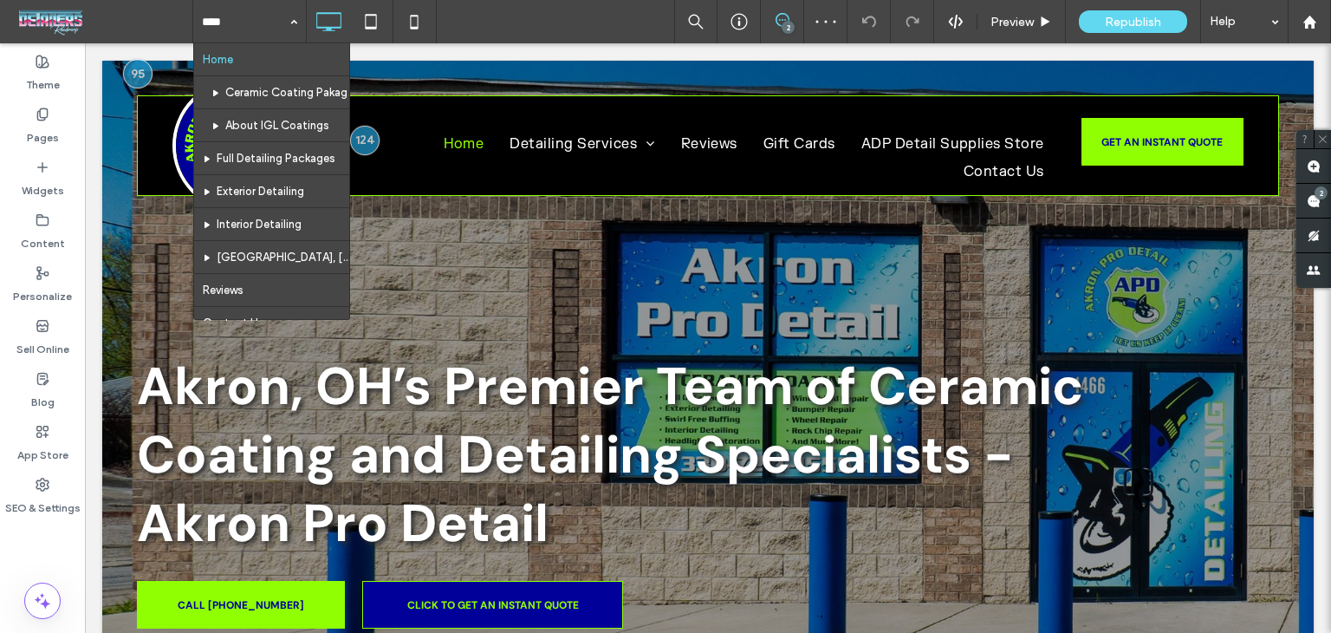
scroll to position [125, 0]
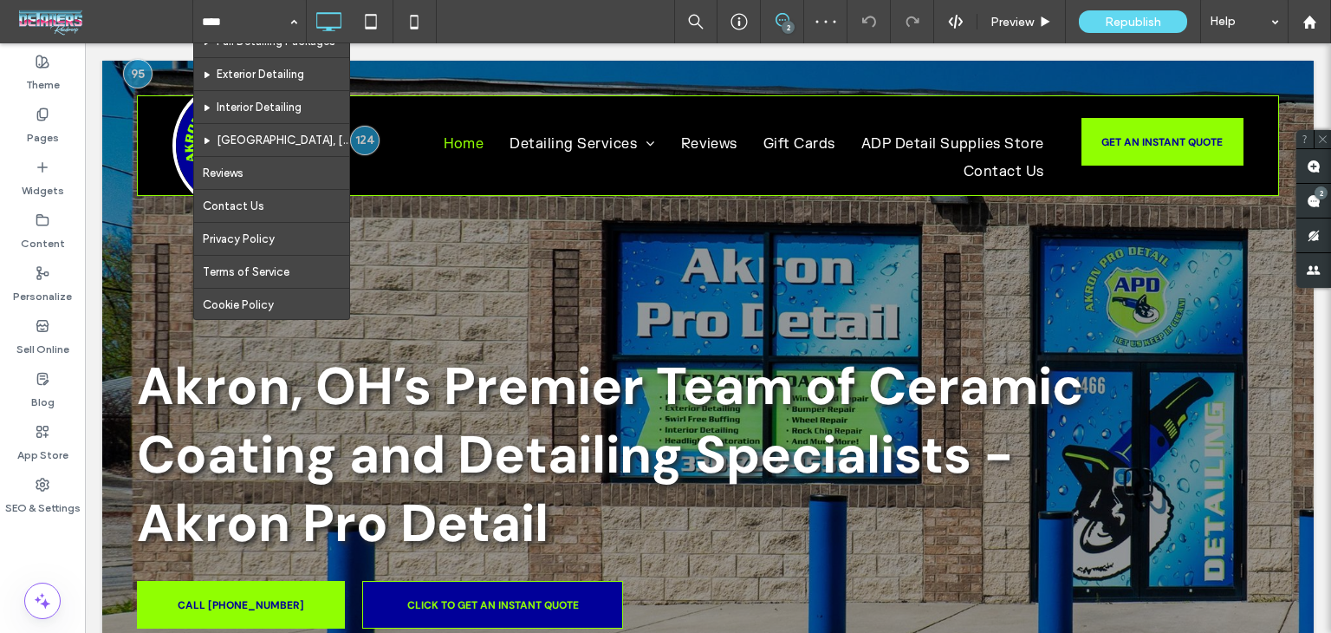
click at [508, 22] on div "Home Ceramic Coating Pakages About IGL Coatings Full Detailing Packages Exterio…" at bounding box center [761, 21] width 1139 height 43
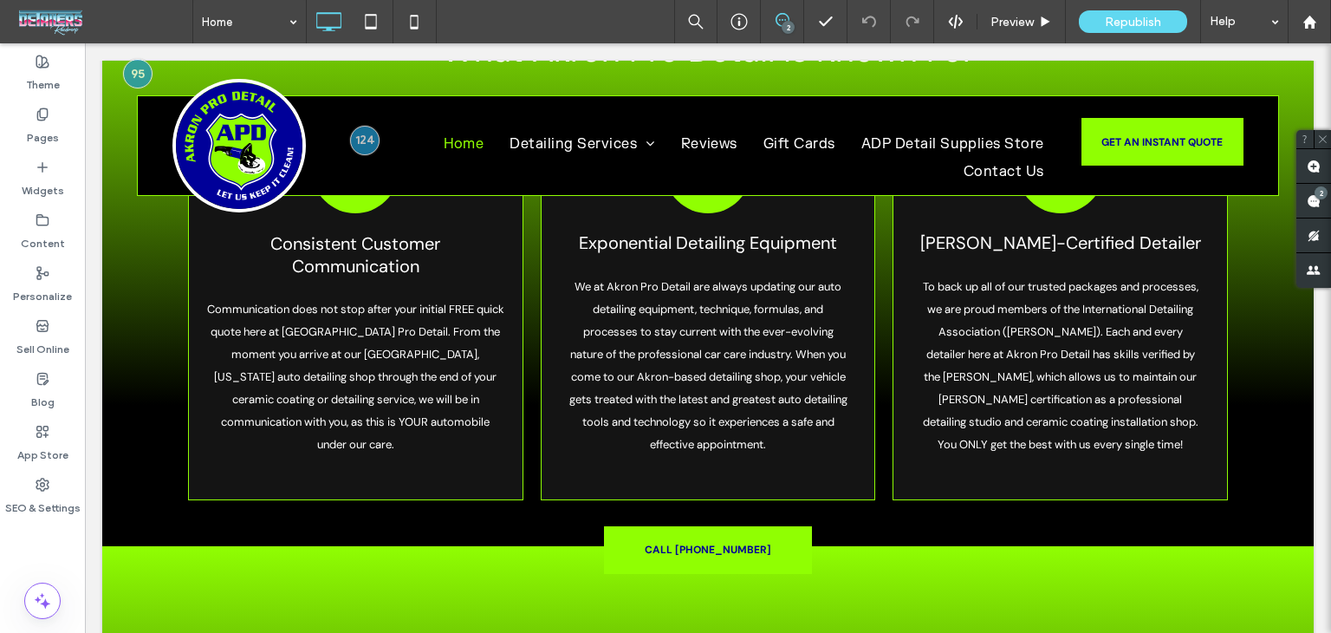
scroll to position [3635, 0]
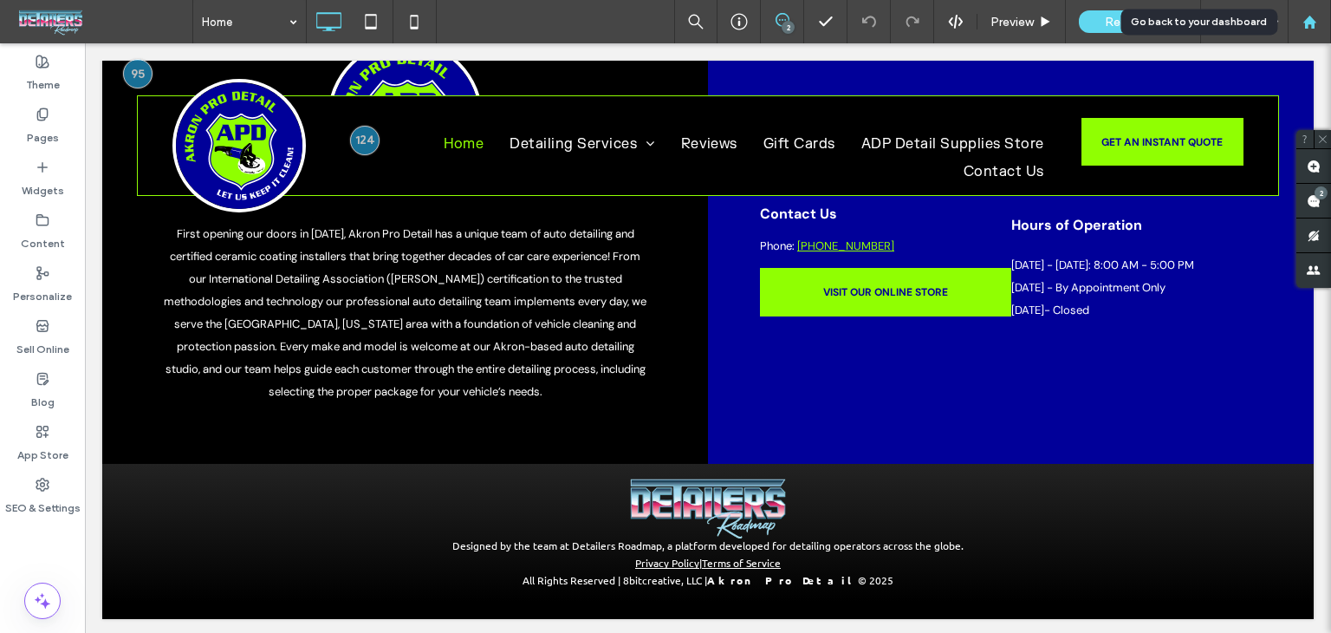
click at [1309, 22] on use at bounding box center [1309, 21] width 13 height 13
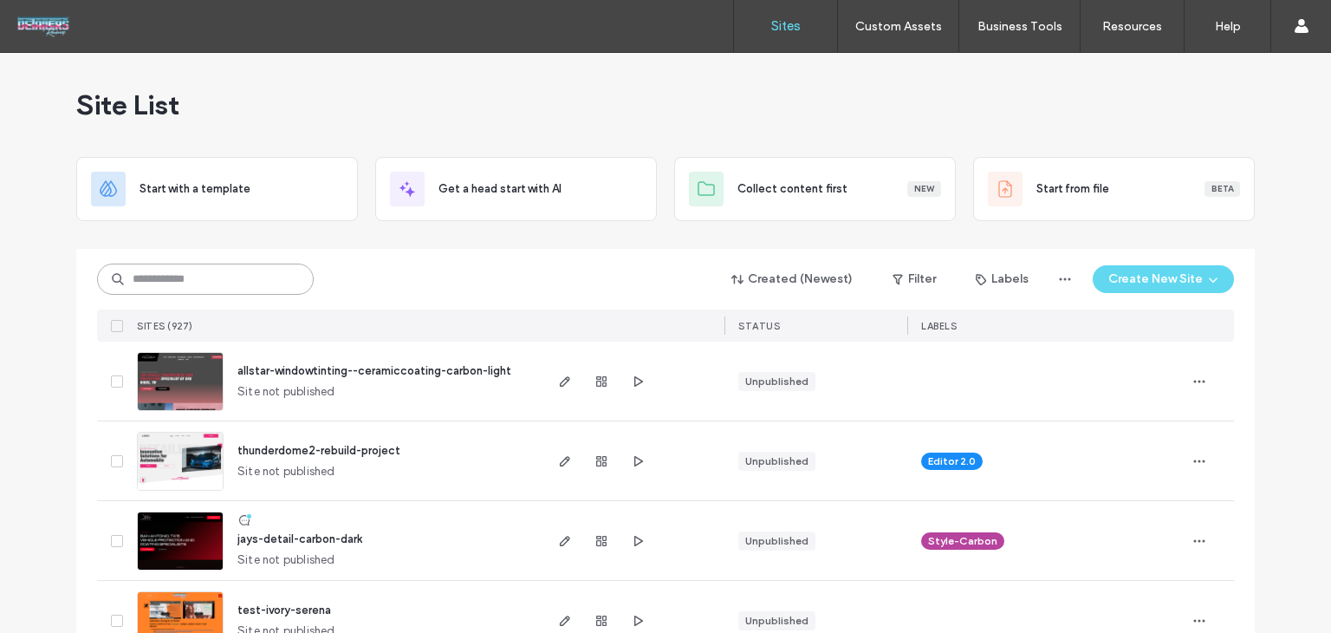
click at [159, 282] on input at bounding box center [205, 278] width 217 height 31
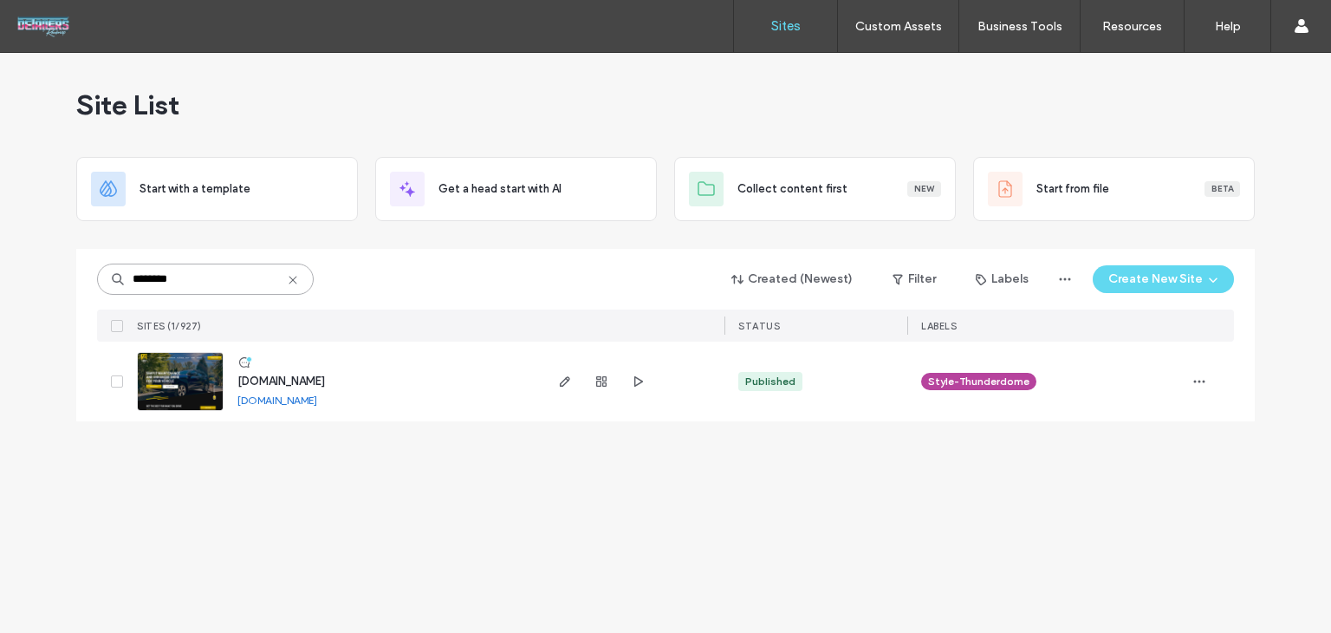
type input "********"
click at [302, 374] on span "[DOMAIN_NAME]" at bounding box center [281, 380] width 88 height 13
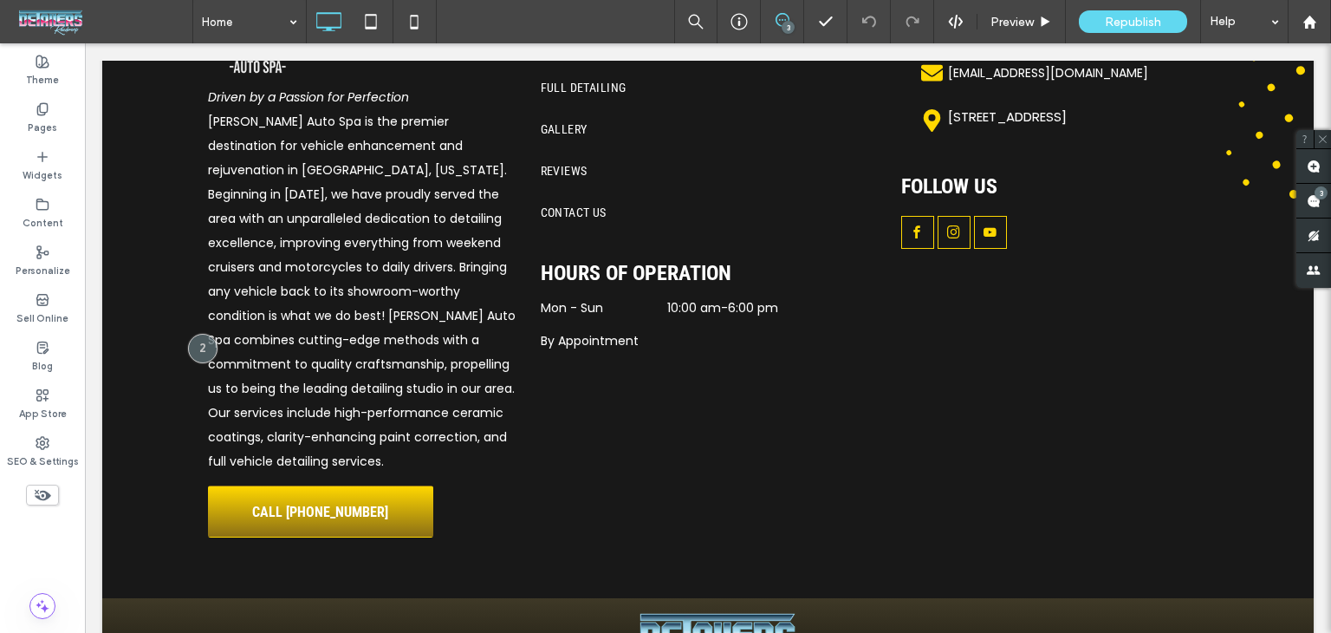
scroll to position [5186, 0]
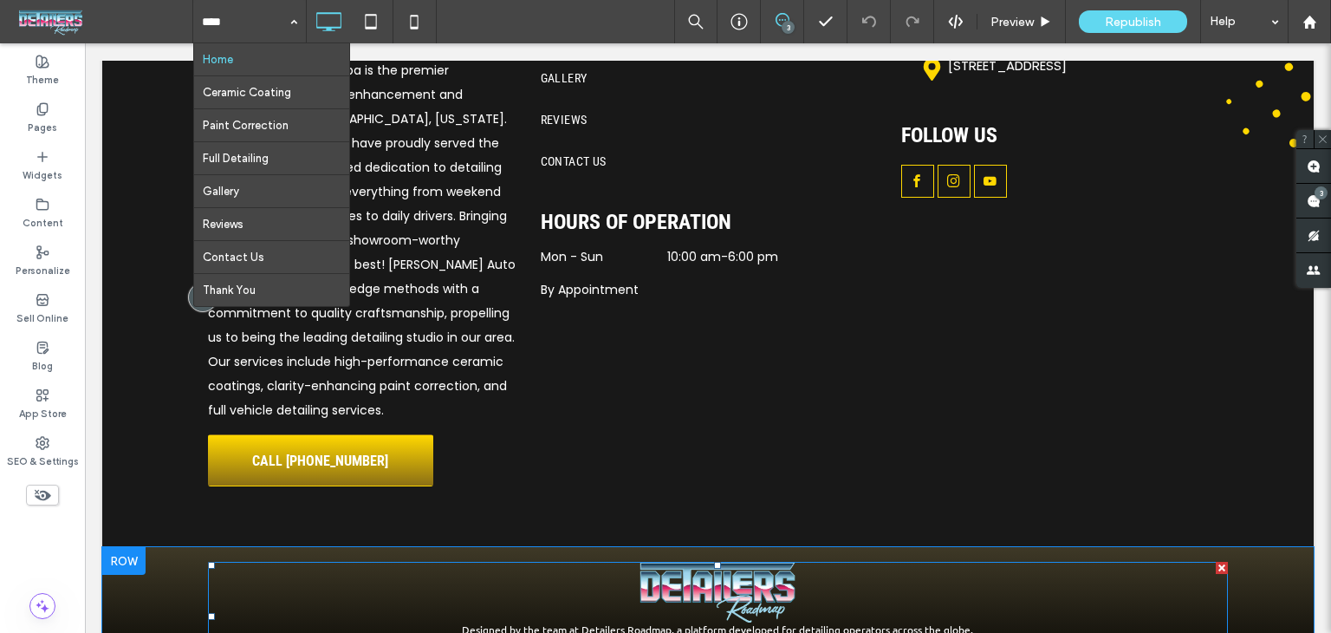
click at [440, 562] on span at bounding box center [718, 616] width 1020 height 109
click at [440, 562] on link at bounding box center [718, 592] width 1020 height 61
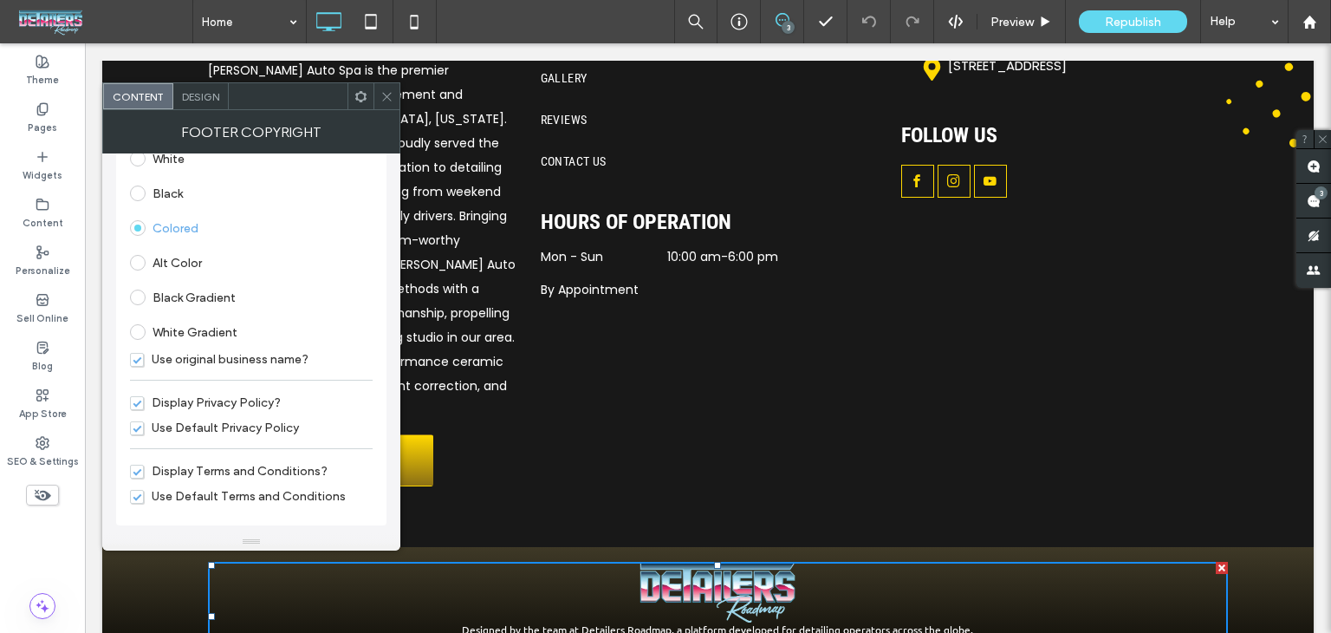
click at [231, 404] on span "Display Privacy Policy?" at bounding box center [205, 402] width 151 height 15
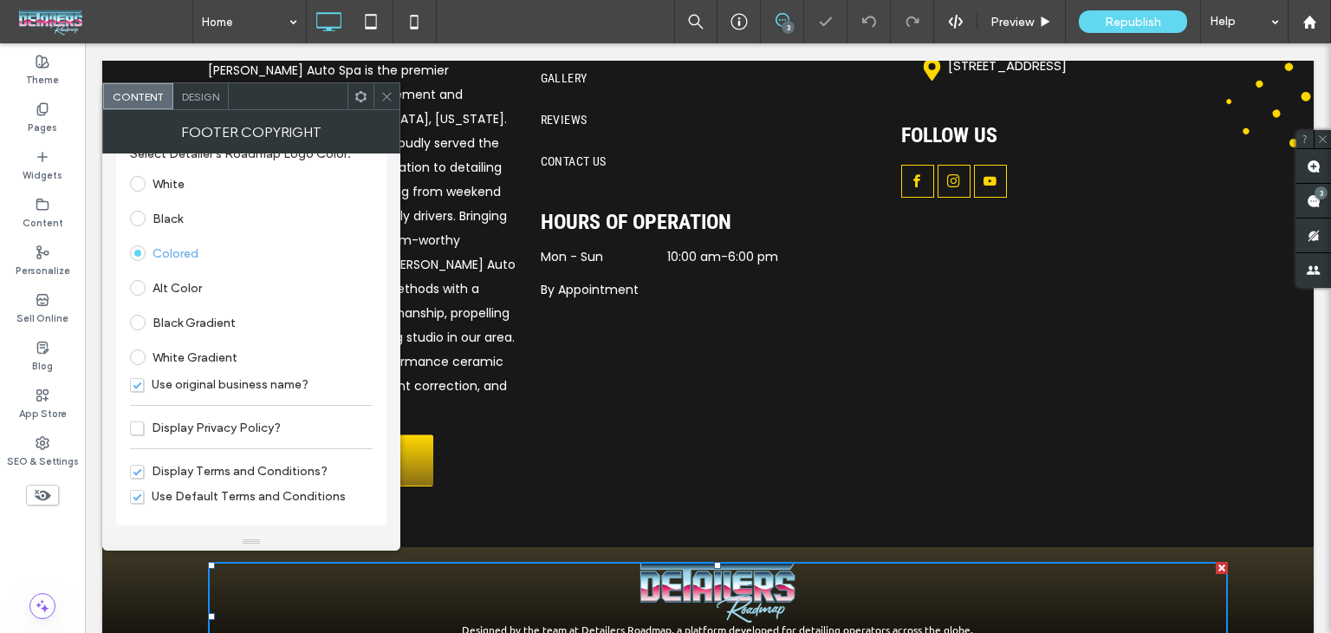
click at [234, 472] on span "Display Terms and Conditions?" at bounding box center [229, 471] width 198 height 15
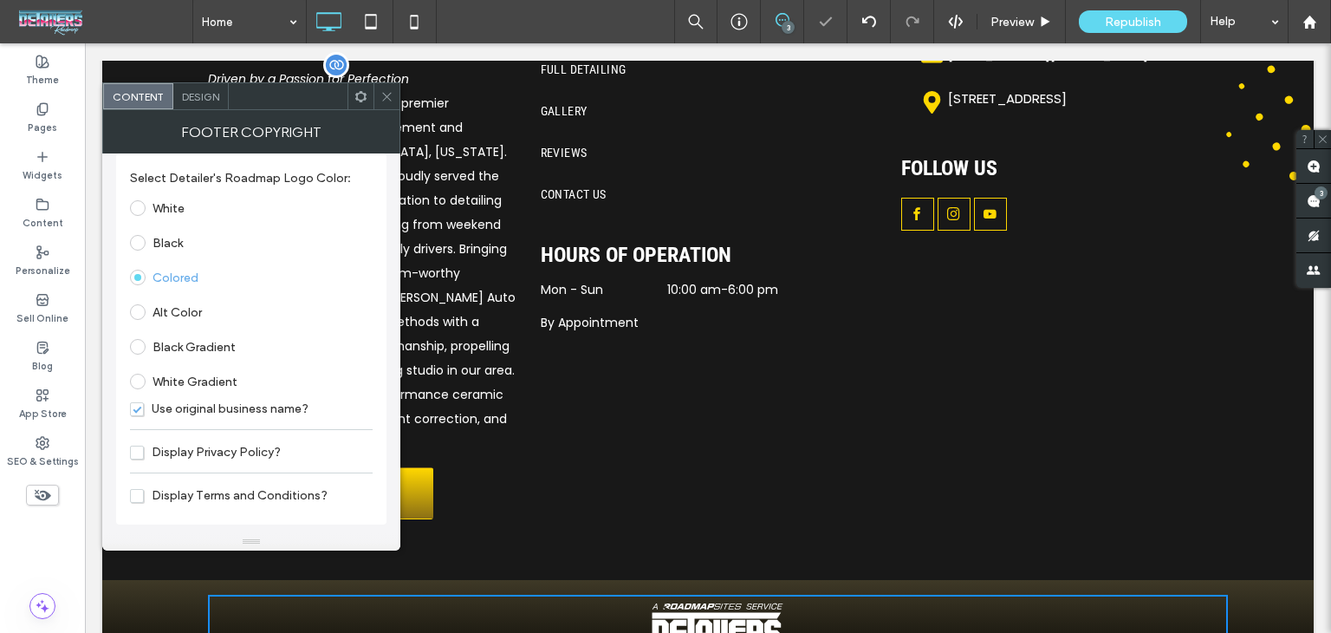
click at [397, 94] on p "Albrecht Auto Spa is the premier destination for vehicle enhancement and rejuve…" at bounding box center [362, 273] width 309 height 364
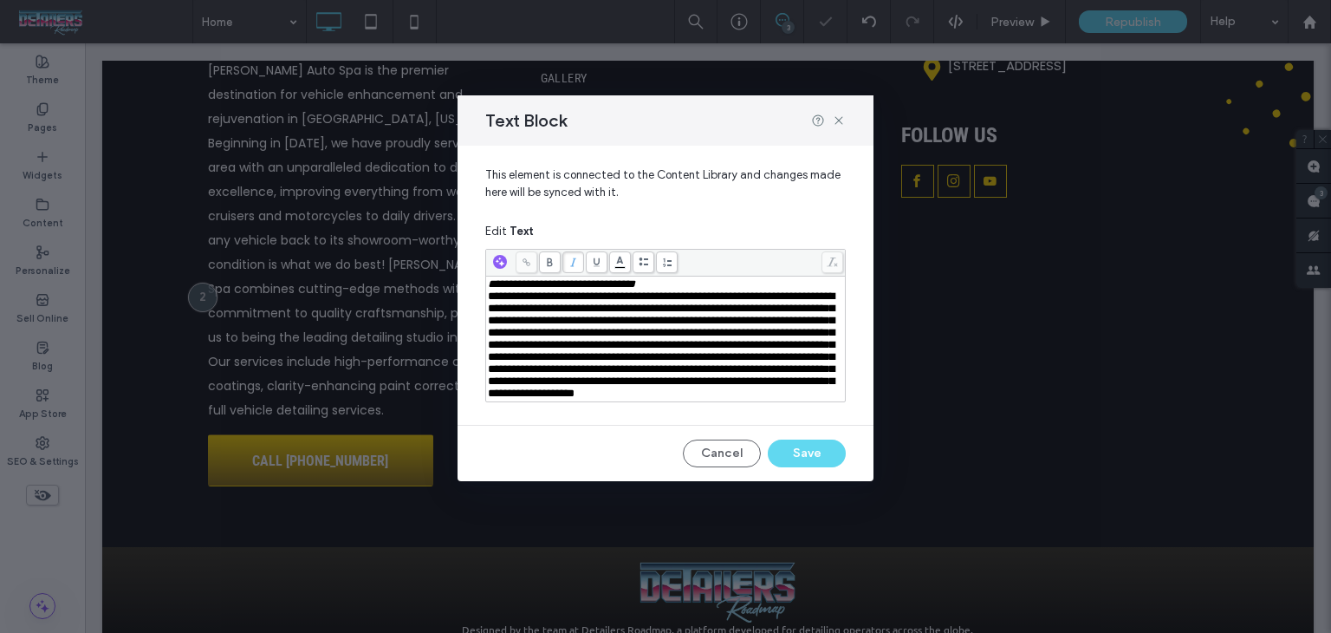
click at [387, 101] on div "**********" at bounding box center [665, 316] width 1331 height 633
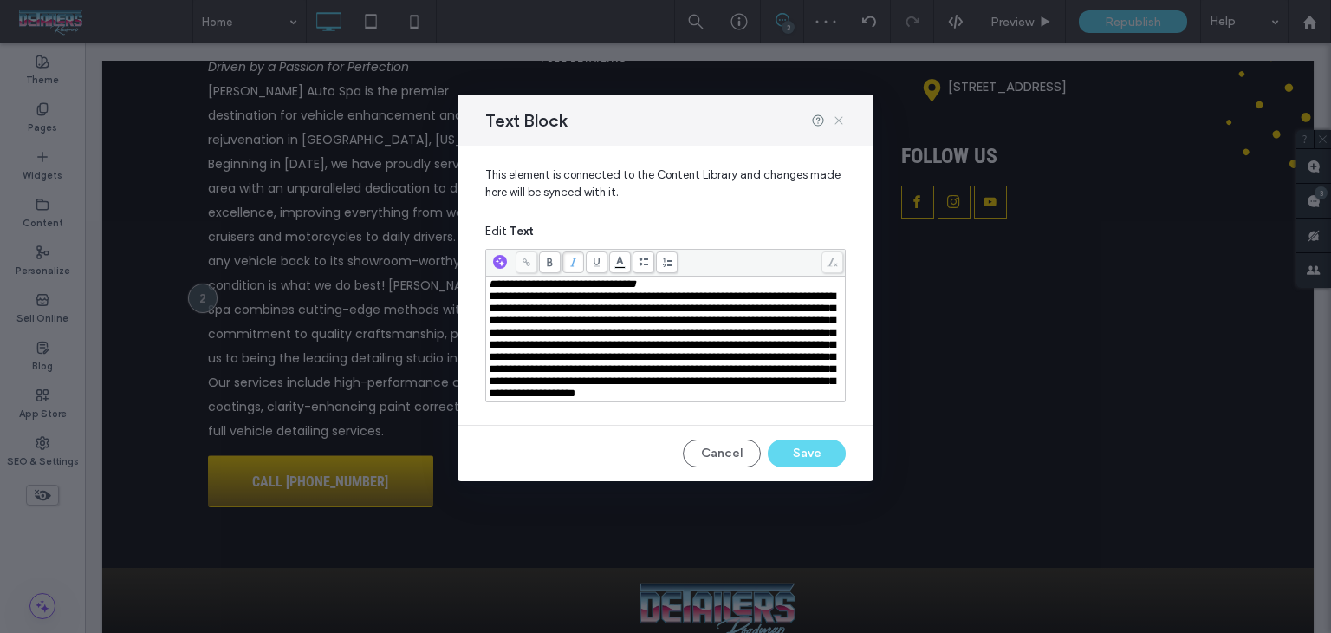
click at [838, 116] on icon at bounding box center [839, 121] width 14 height 14
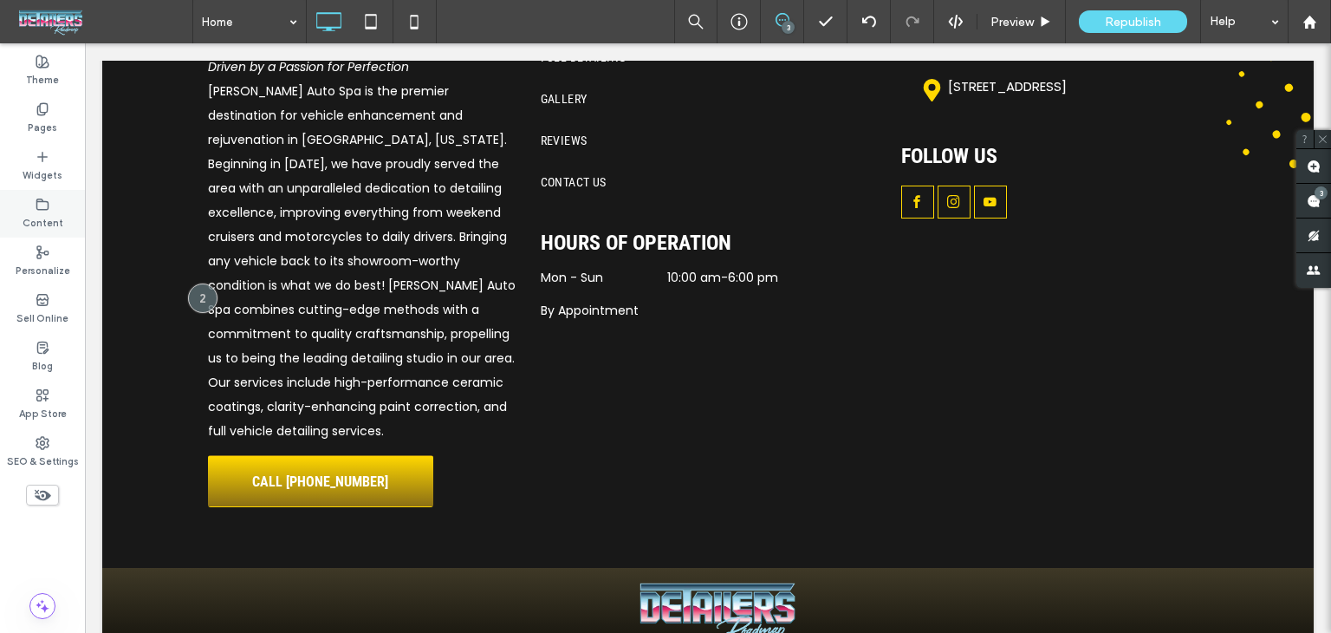
click at [36, 213] on label "Content" at bounding box center [43, 220] width 41 height 19
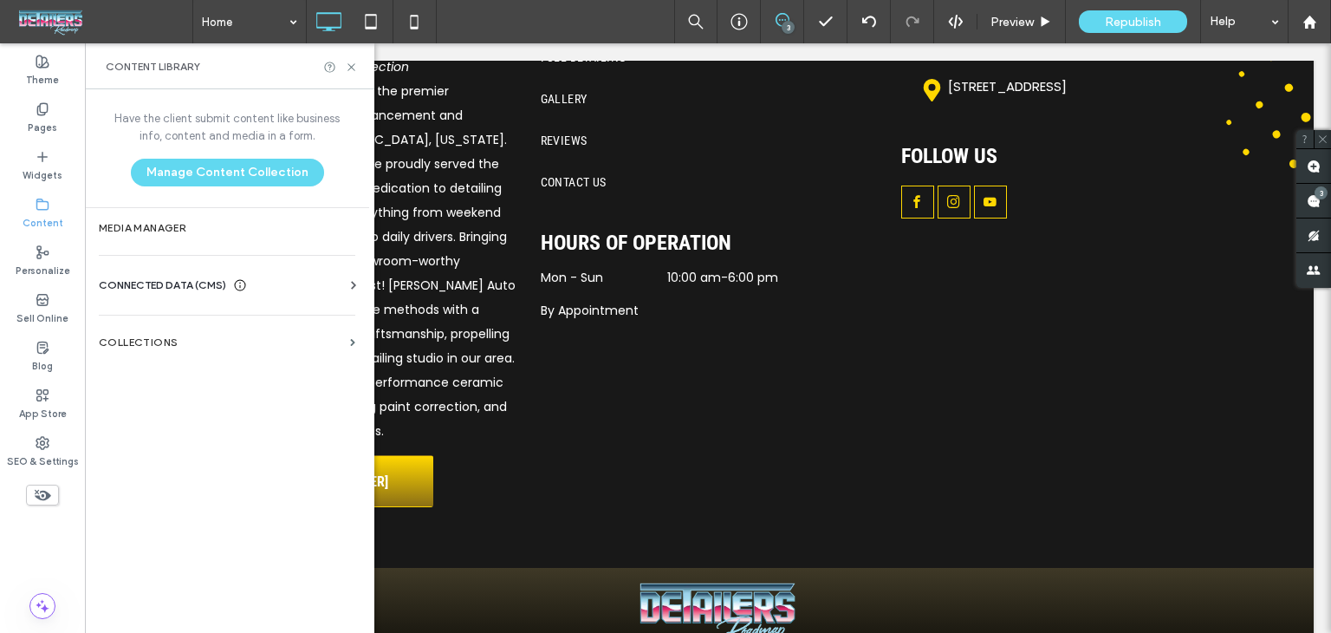
click at [36, 213] on label "Content" at bounding box center [43, 220] width 41 height 19
click at [49, 122] on label "Pages" at bounding box center [42, 125] width 29 height 19
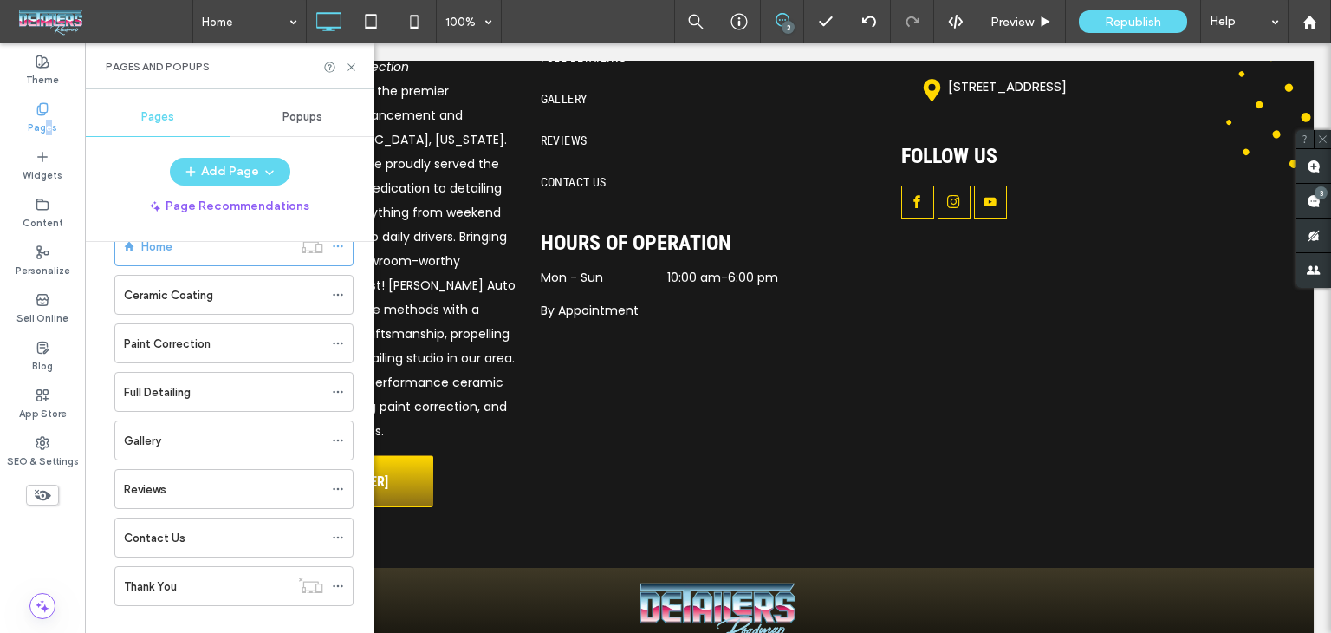
scroll to position [67, 0]
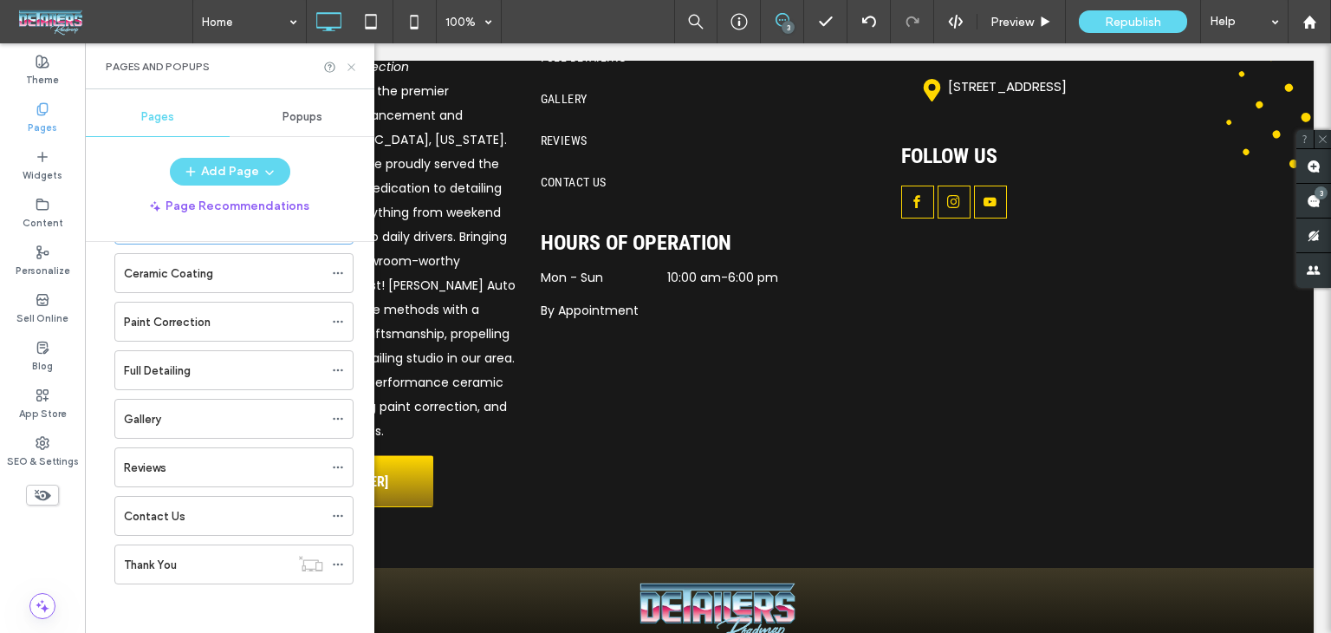
click at [347, 68] on icon at bounding box center [351, 67] width 13 height 13
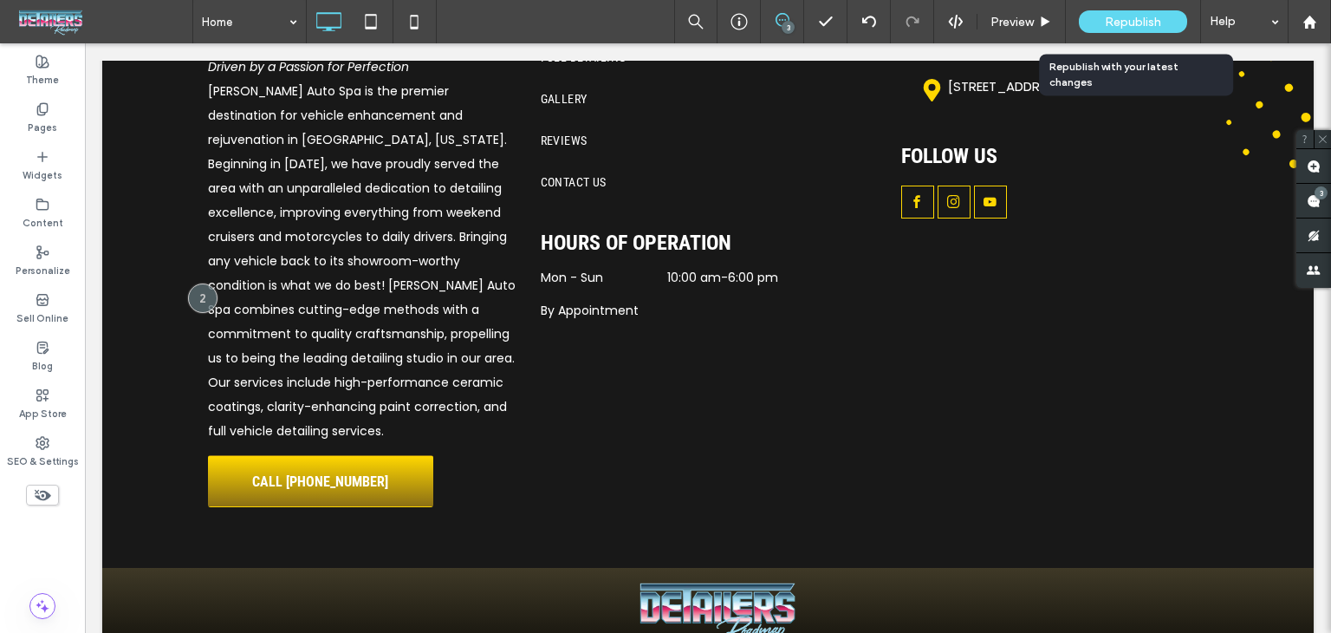
click at [1125, 30] on div "Republish" at bounding box center [1133, 21] width 108 height 23
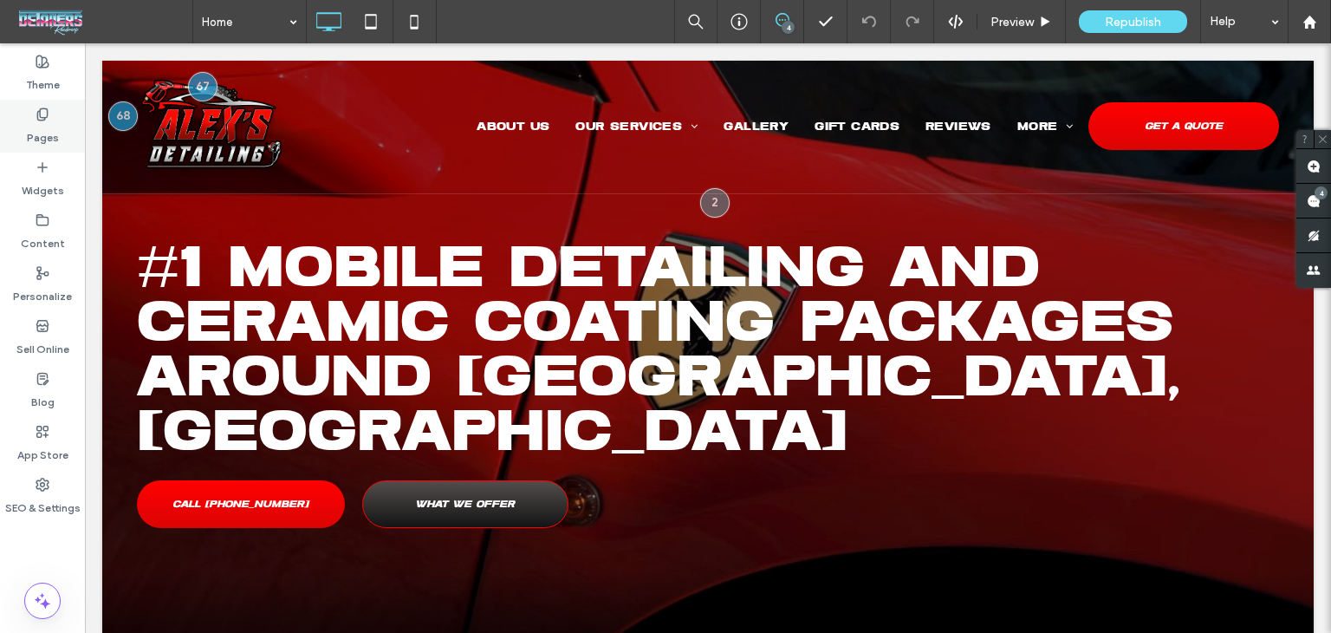
click at [32, 109] on div "Pages" at bounding box center [42, 126] width 85 height 53
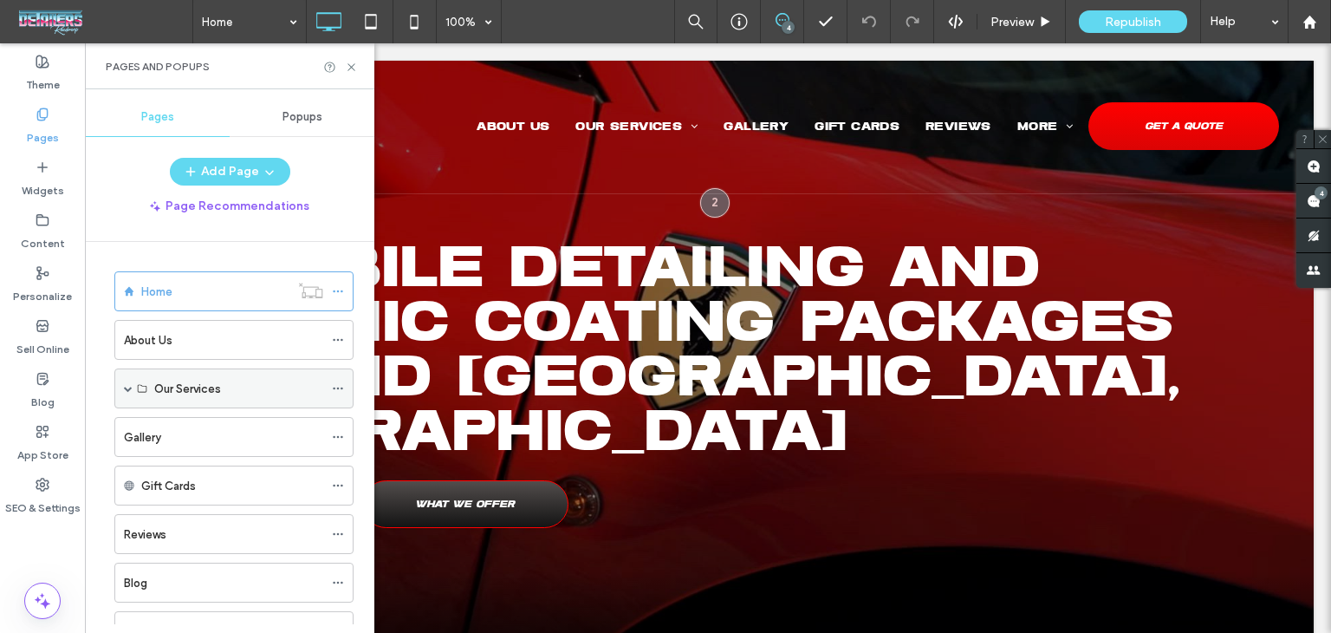
drag, startPoint x: 132, startPoint y: 380, endPoint x: 133, endPoint y: 388, distance: 8.7
click at [132, 380] on div "Our Services" at bounding box center [233, 388] width 239 height 40
click at [128, 380] on span at bounding box center [128, 388] width 9 height 38
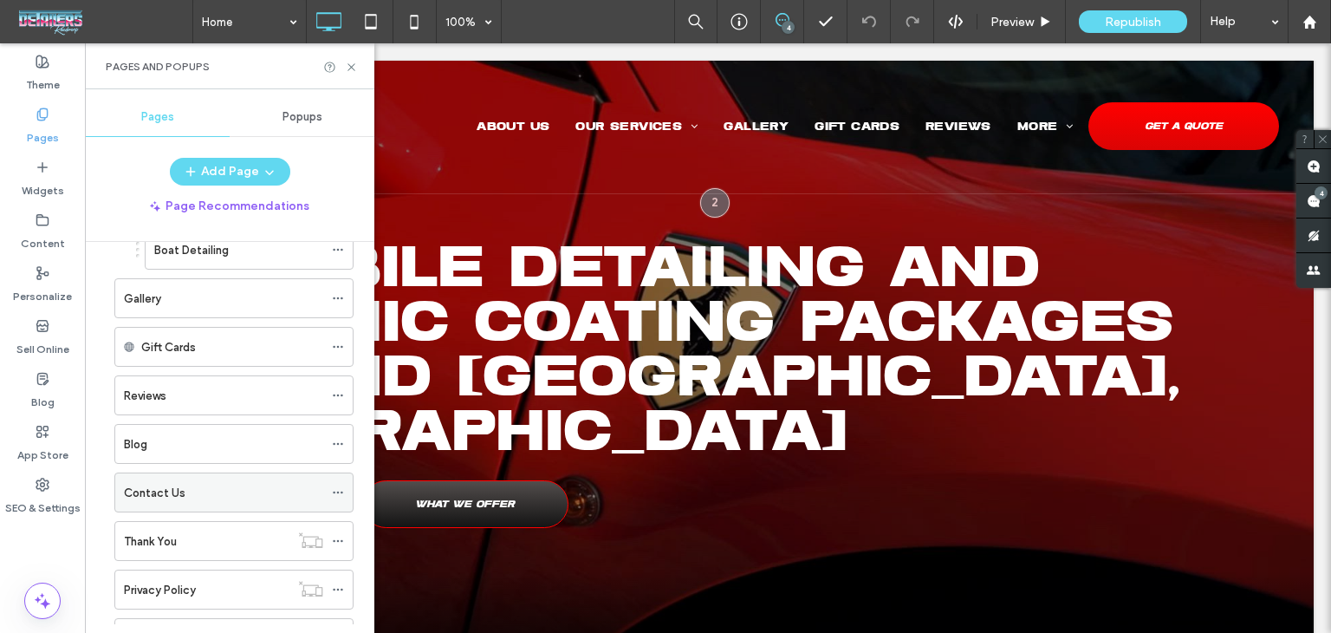
scroll to position [347, 0]
click at [358, 62] on div "Pages and Popups" at bounding box center [229, 66] width 289 height 46
click at [352, 69] on icon at bounding box center [351, 67] width 13 height 13
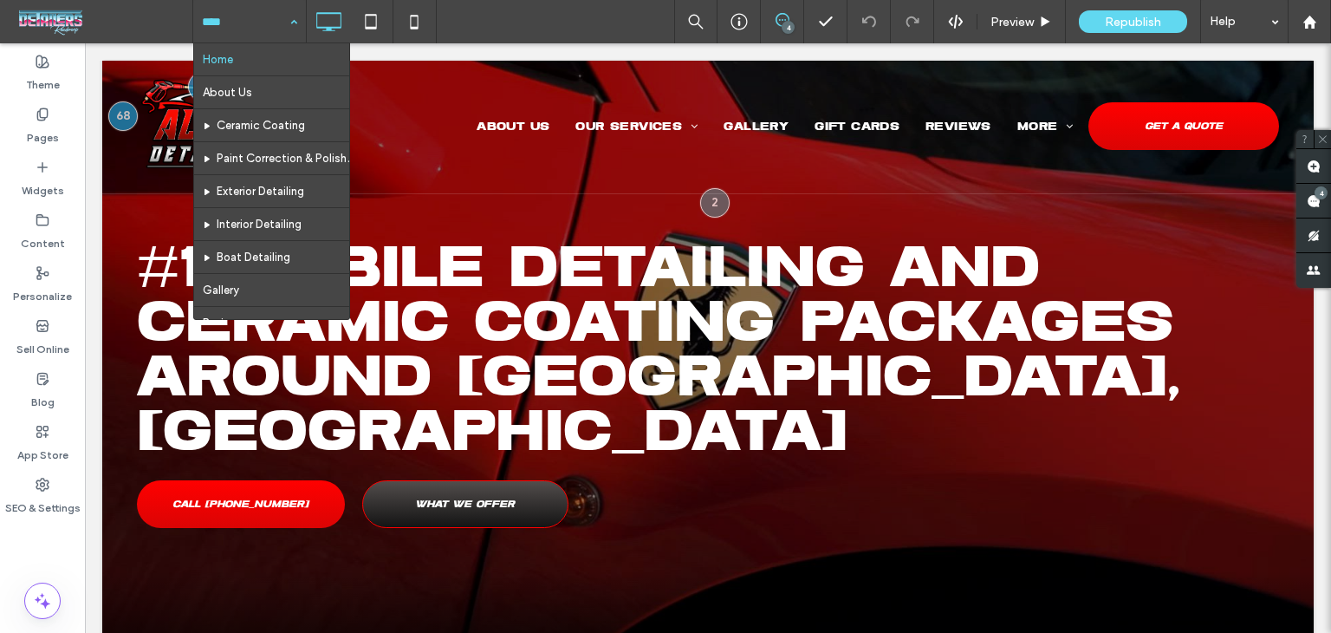
scroll to position [192, 0]
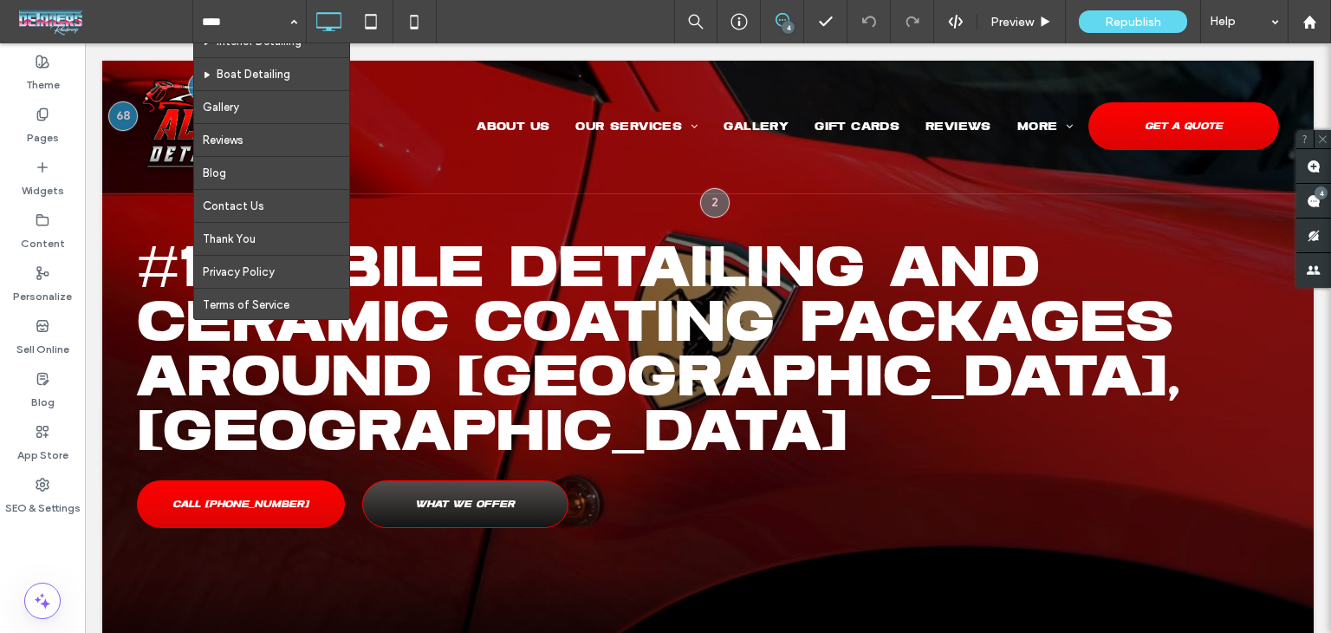
click at [570, 21] on div "Home About Us Ceramic Coating Paint Correction & Polishing Exterior Detailing I…" at bounding box center [761, 21] width 1139 height 43
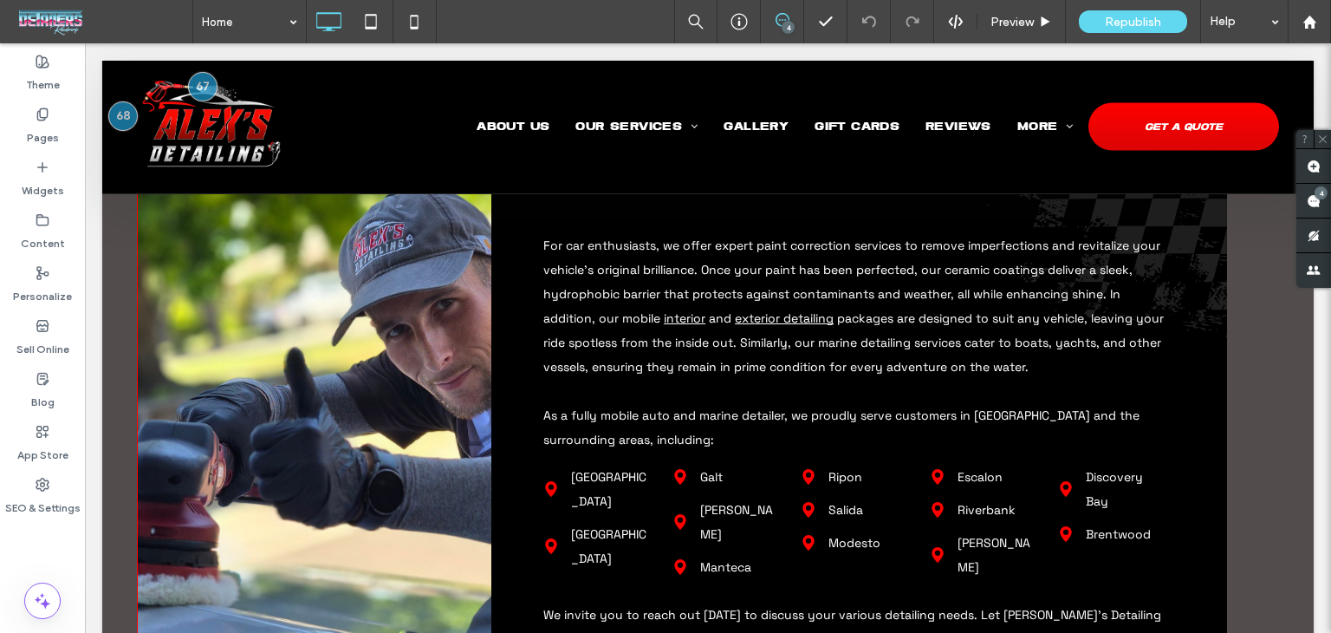
scroll to position [5222, 0]
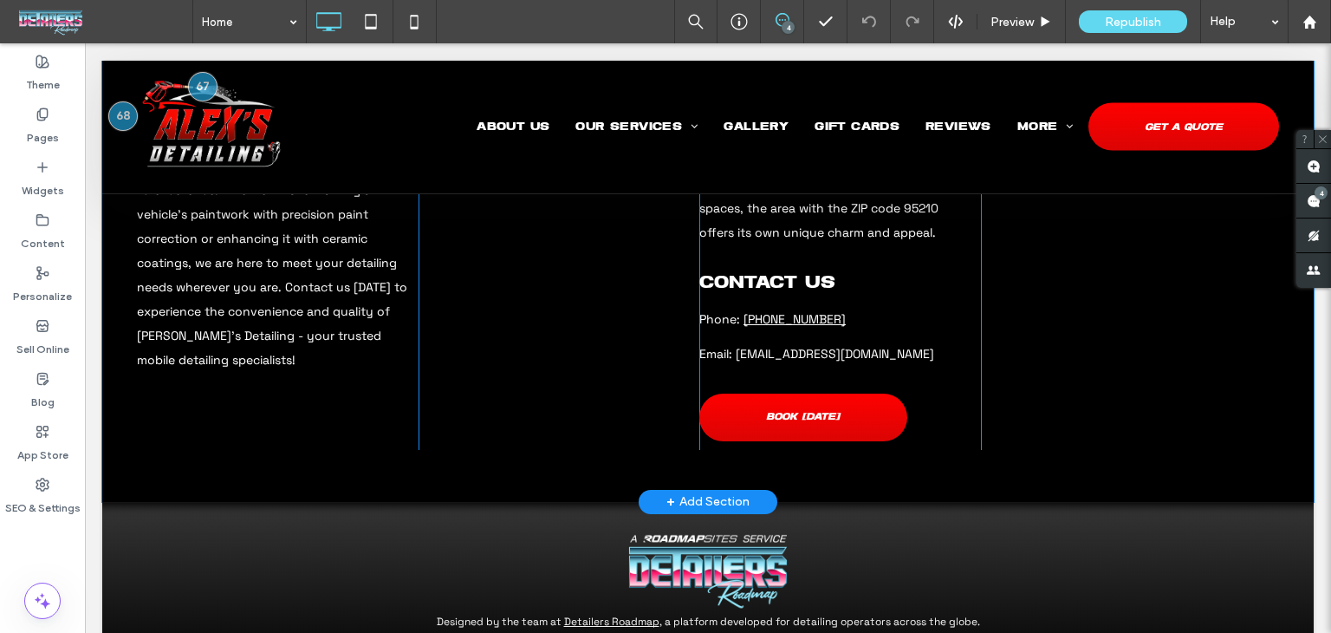
click at [716, 492] on div "+ Add Section" at bounding box center [708, 501] width 83 height 19
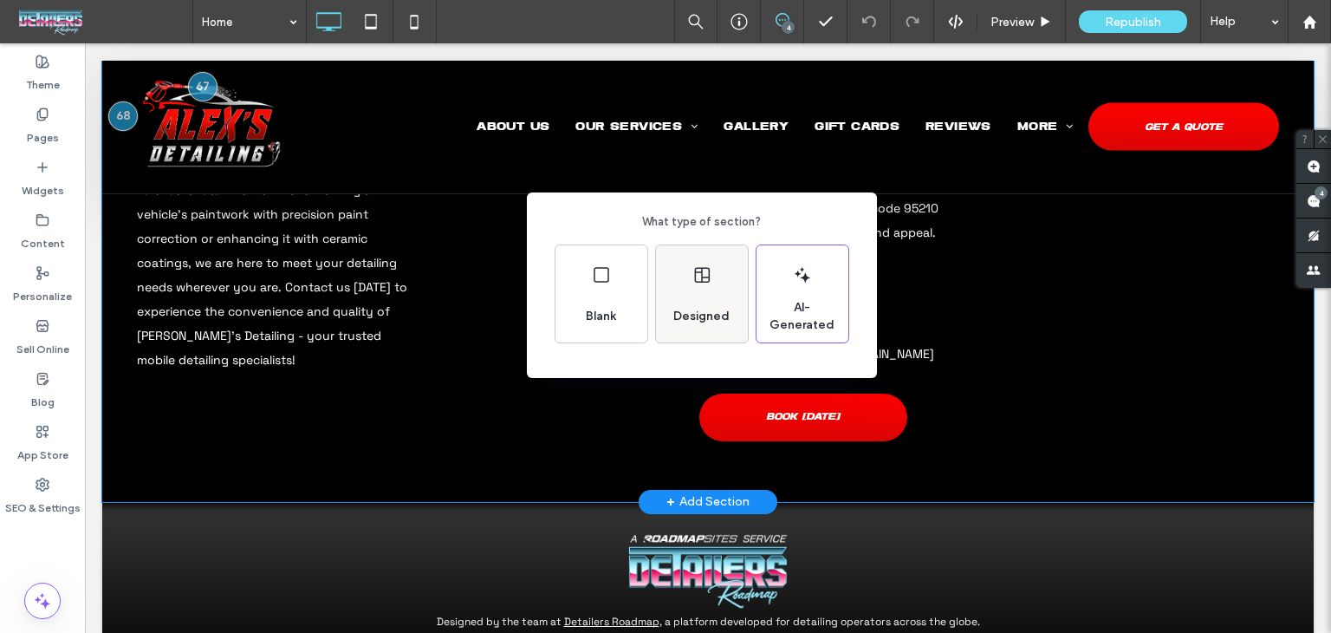
click at [683, 282] on div "Designed" at bounding box center [702, 293] width 92 height 97
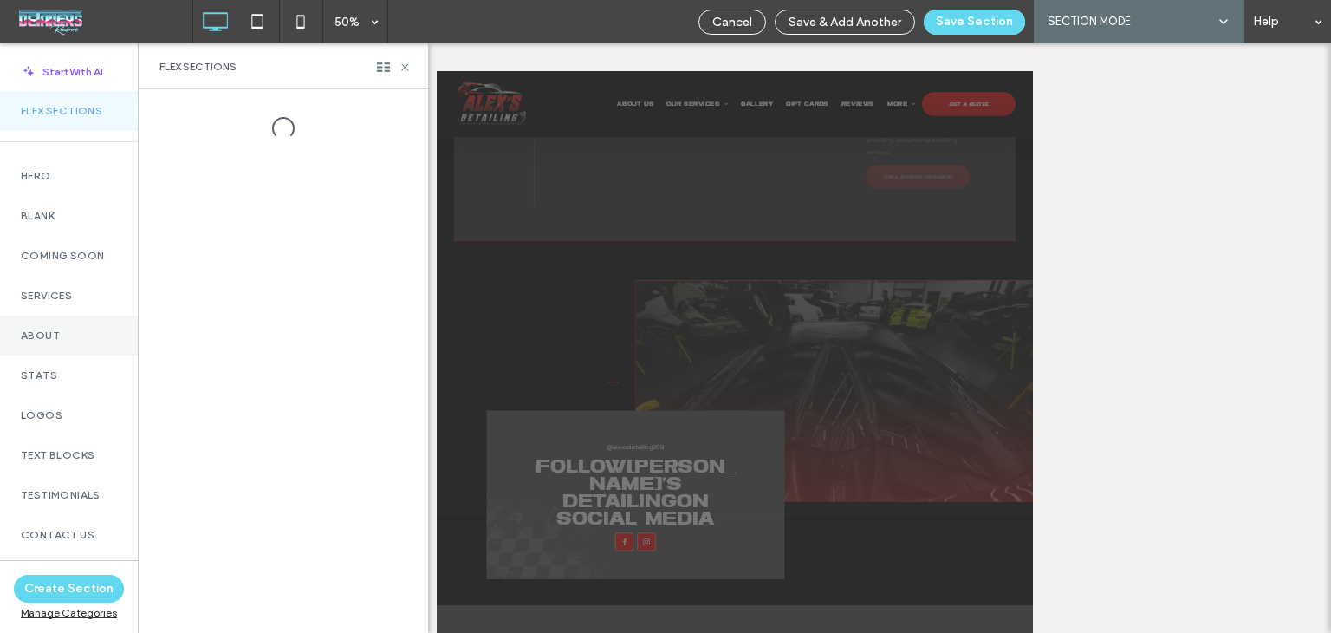
scroll to position [433, 0]
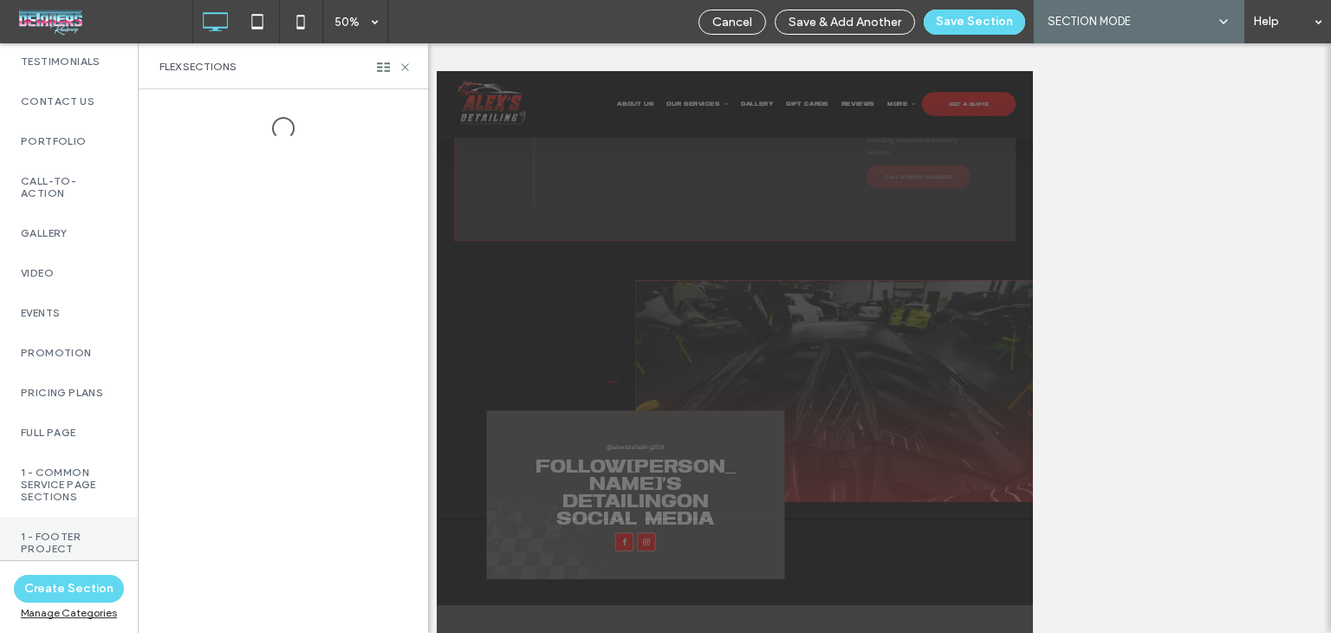
click at [83, 530] on label "1 - Footer Project" at bounding box center [69, 542] width 96 height 24
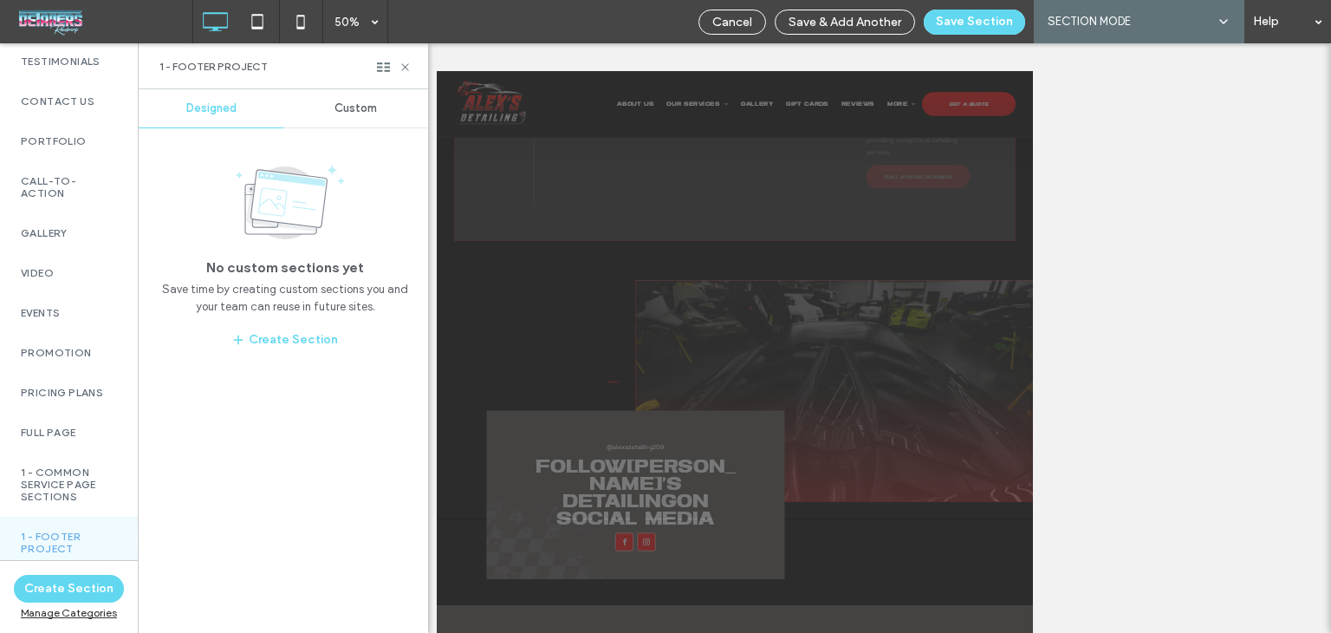
drag, startPoint x: 361, startPoint y: 112, endPoint x: 376, endPoint y: 116, distance: 15.4
click at [361, 113] on span "Custom" at bounding box center [356, 108] width 42 height 14
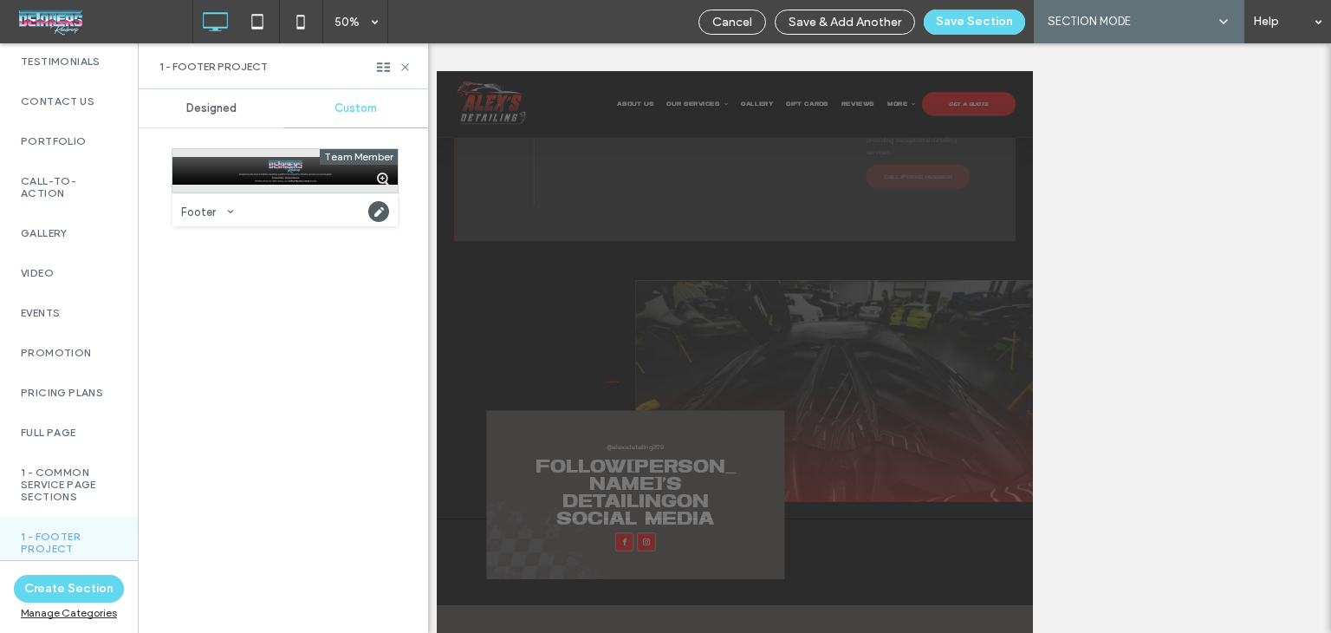
click at [308, 169] on div at bounding box center [284, 170] width 225 height 43
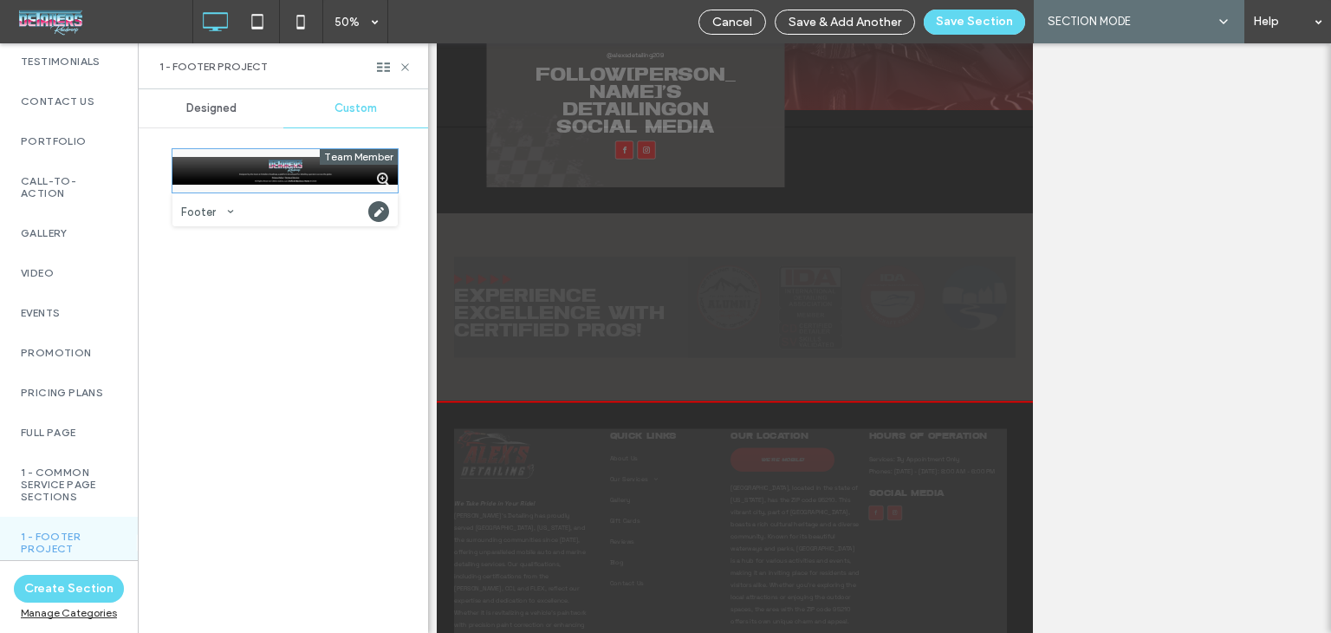
scroll to position [591, 0]
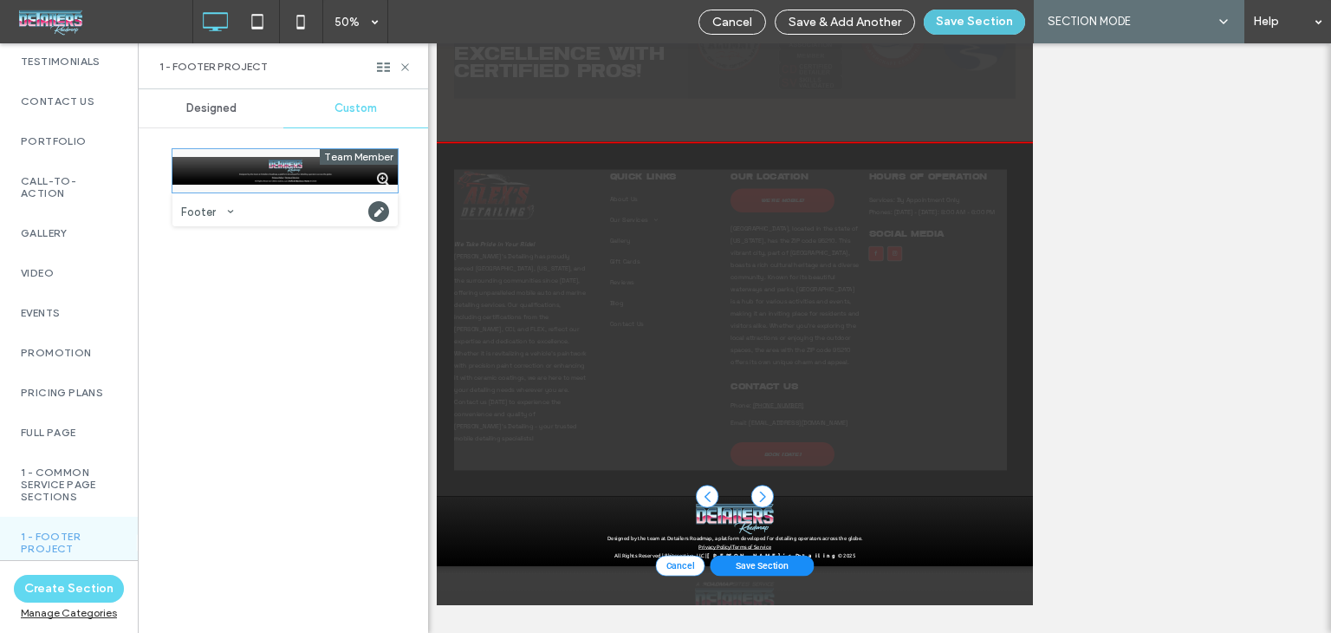
click at [953, 25] on button "Save Section" at bounding box center [974, 22] width 101 height 25
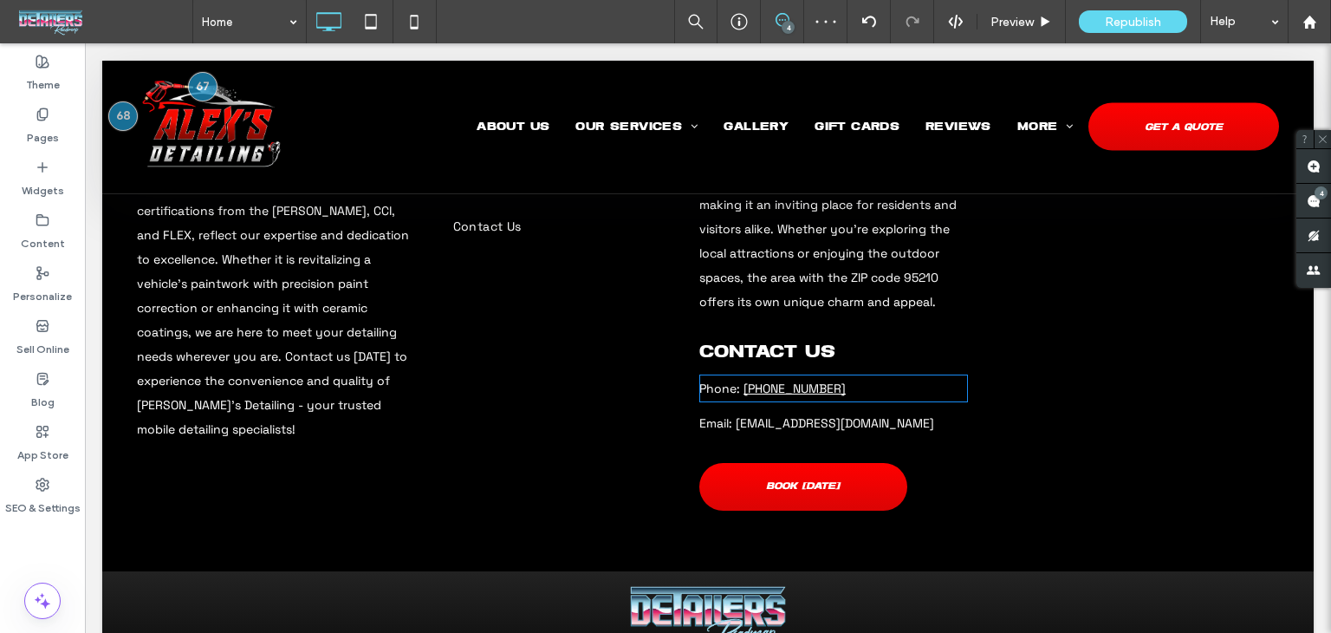
scroll to position [5361, 0]
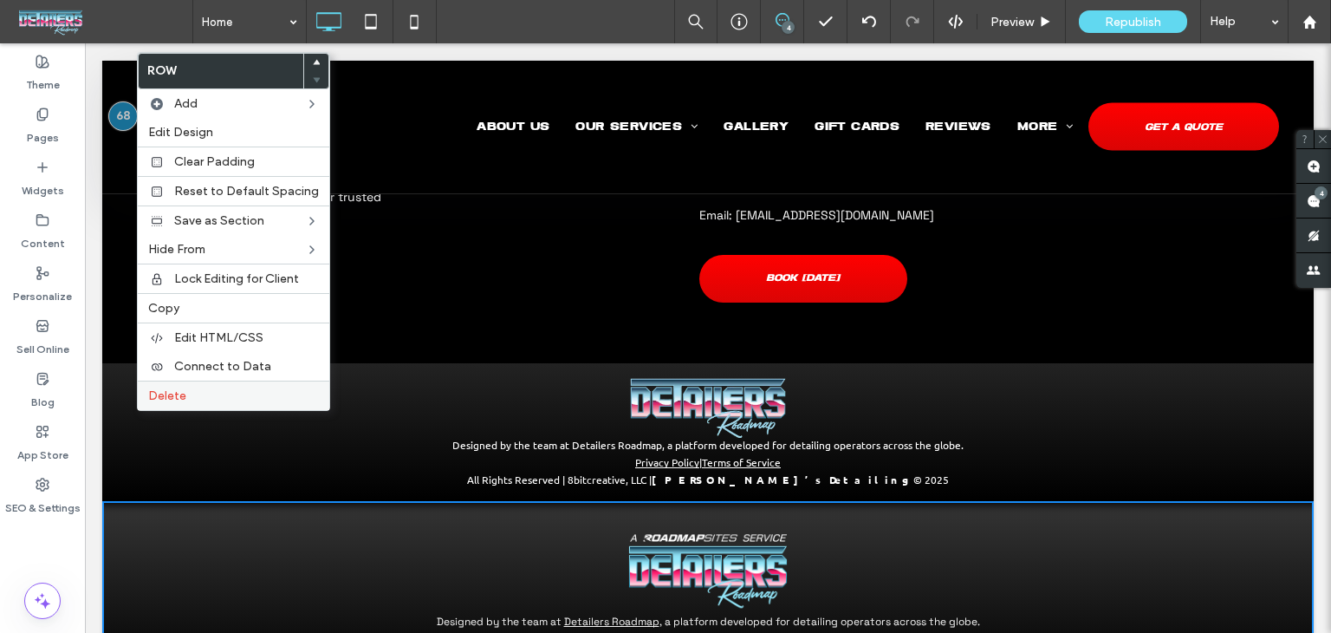
click at [153, 396] on span "Delete" at bounding box center [167, 395] width 38 height 15
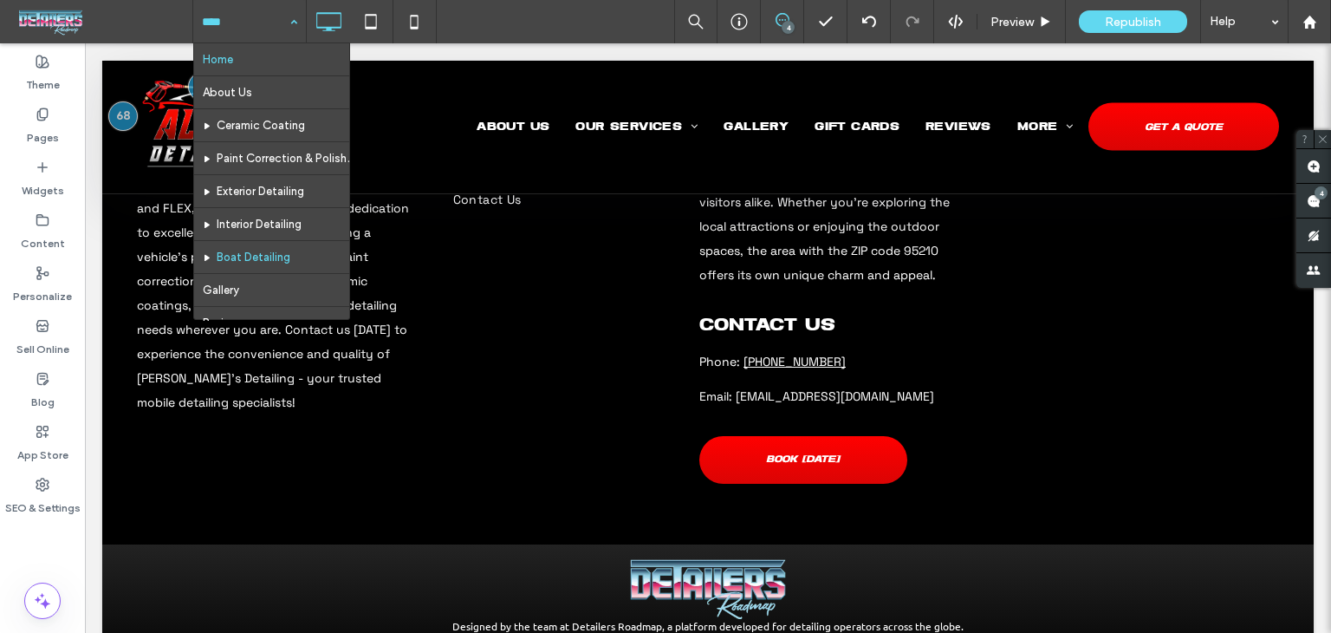
scroll to position [192, 0]
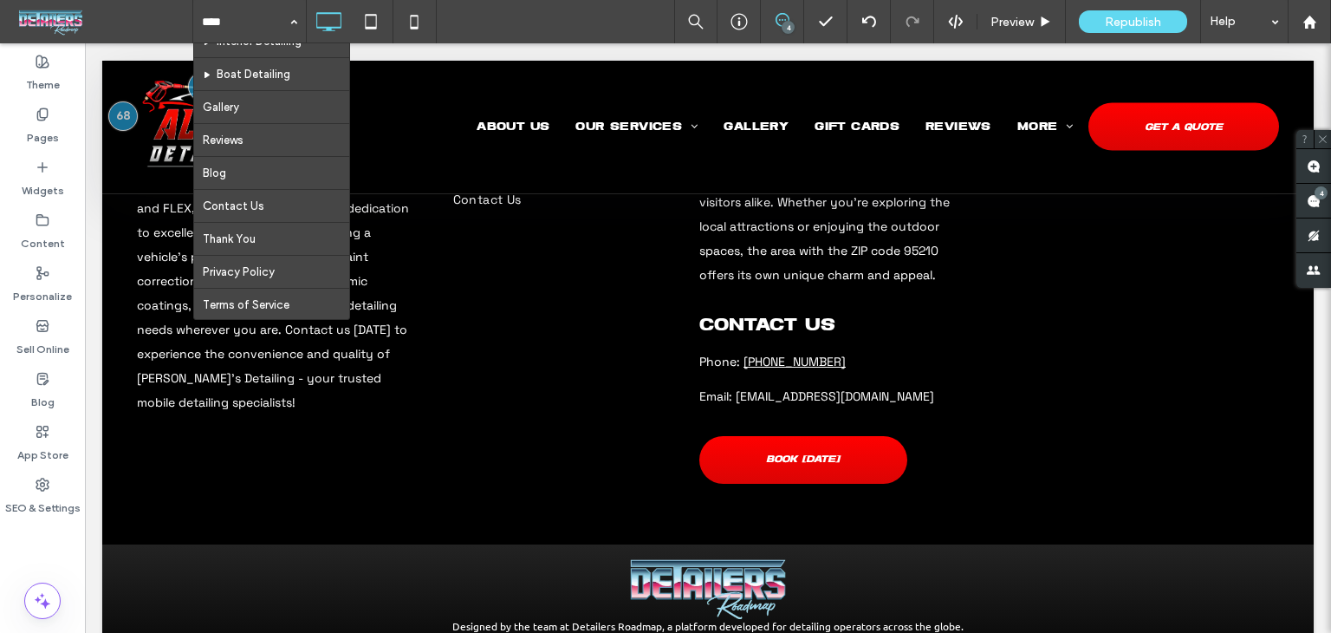
click at [511, 25] on div "Home About Us Ceramic Coating Paint Correction & Polishing Exterior Detailing I…" at bounding box center [761, 21] width 1139 height 43
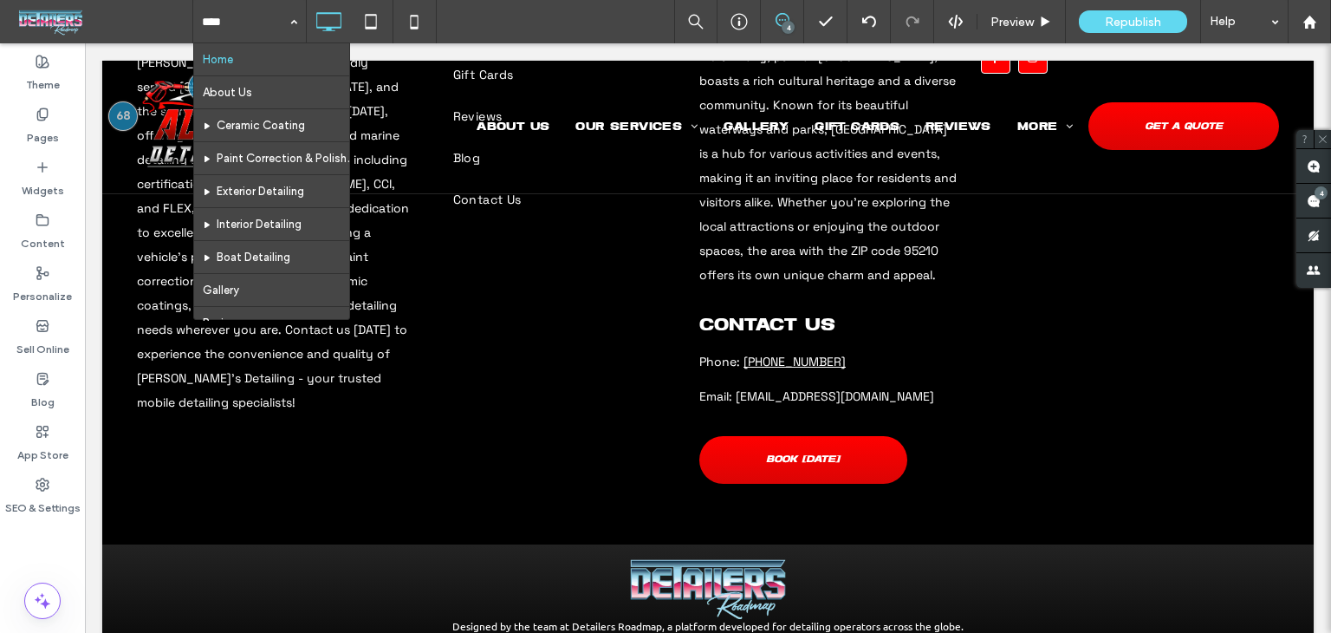
scroll to position [0, 0]
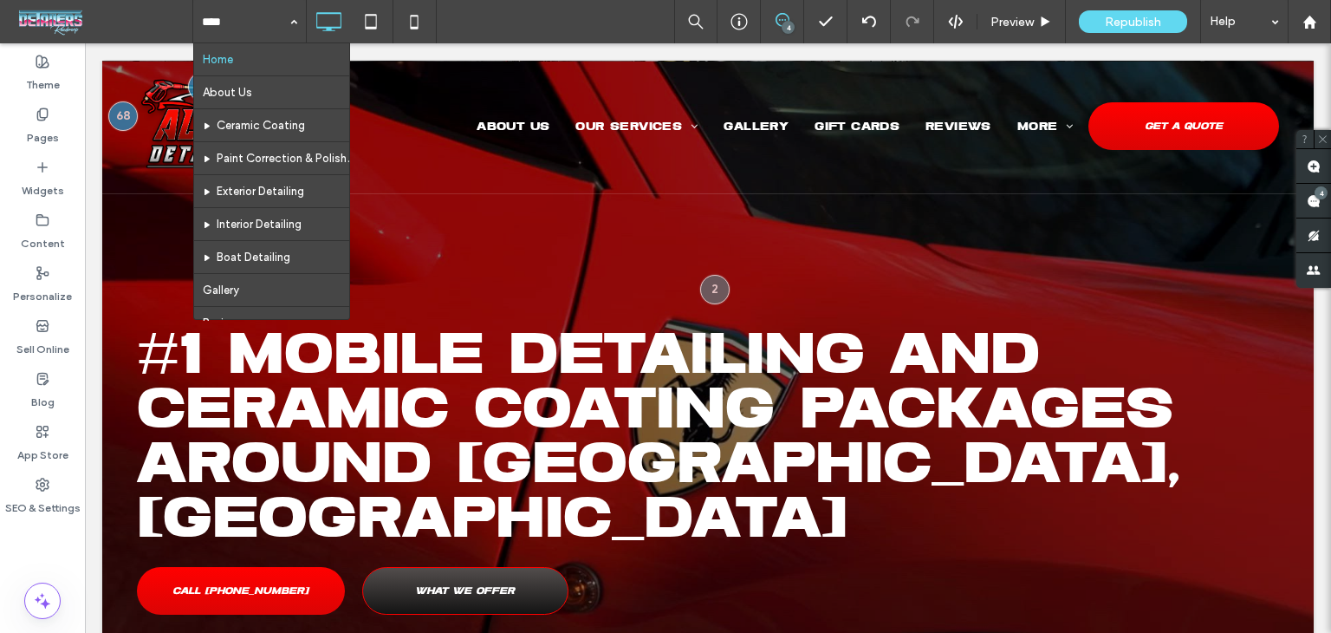
drag, startPoint x: 1330, startPoint y: 589, endPoint x: 1415, endPoint y: 54, distance: 541.5
click at [519, 29] on div "Home About Us Ceramic Coating Paint Correction & Polishing Exterior Detailing I…" at bounding box center [761, 21] width 1139 height 43
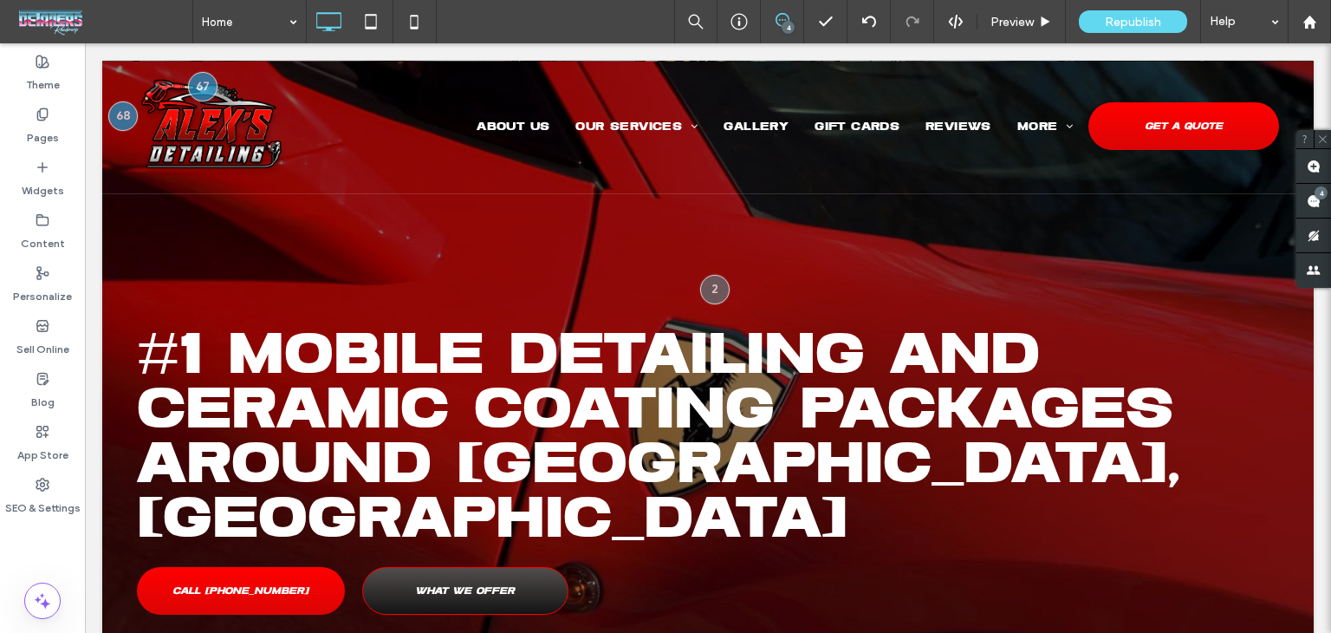
click at [263, 18] on input at bounding box center [245, 21] width 87 height 43
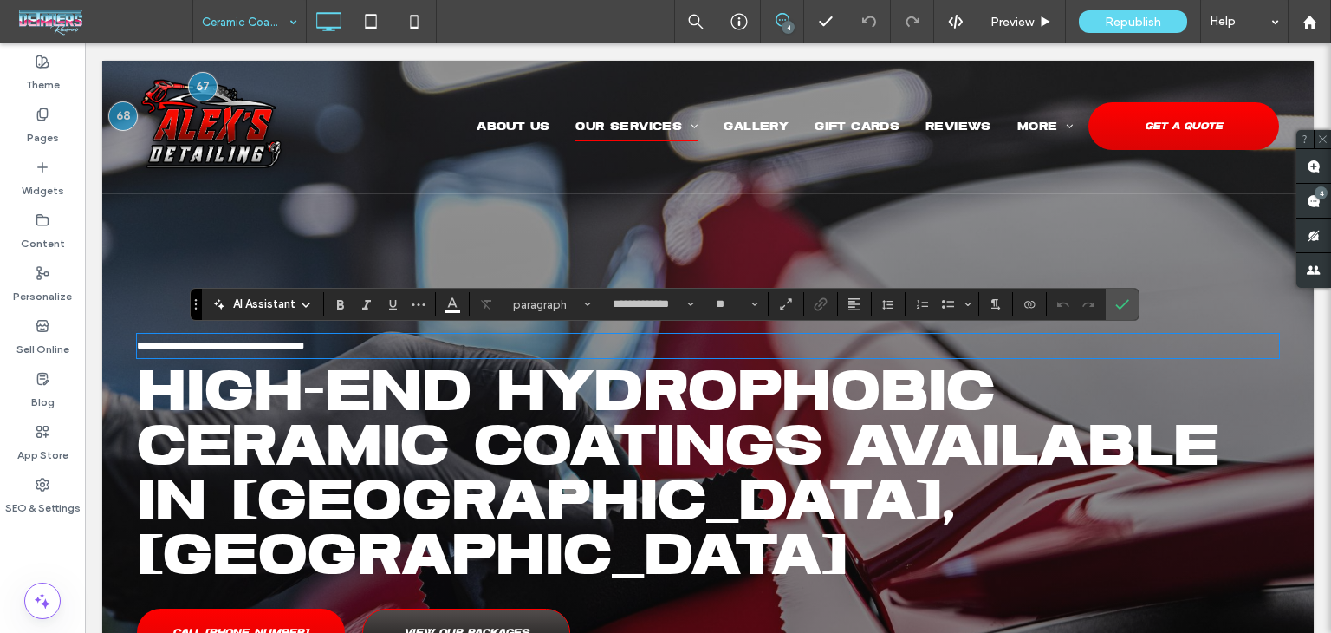
click at [245, 349] on span "**********" at bounding box center [220, 346] width 167 height 10
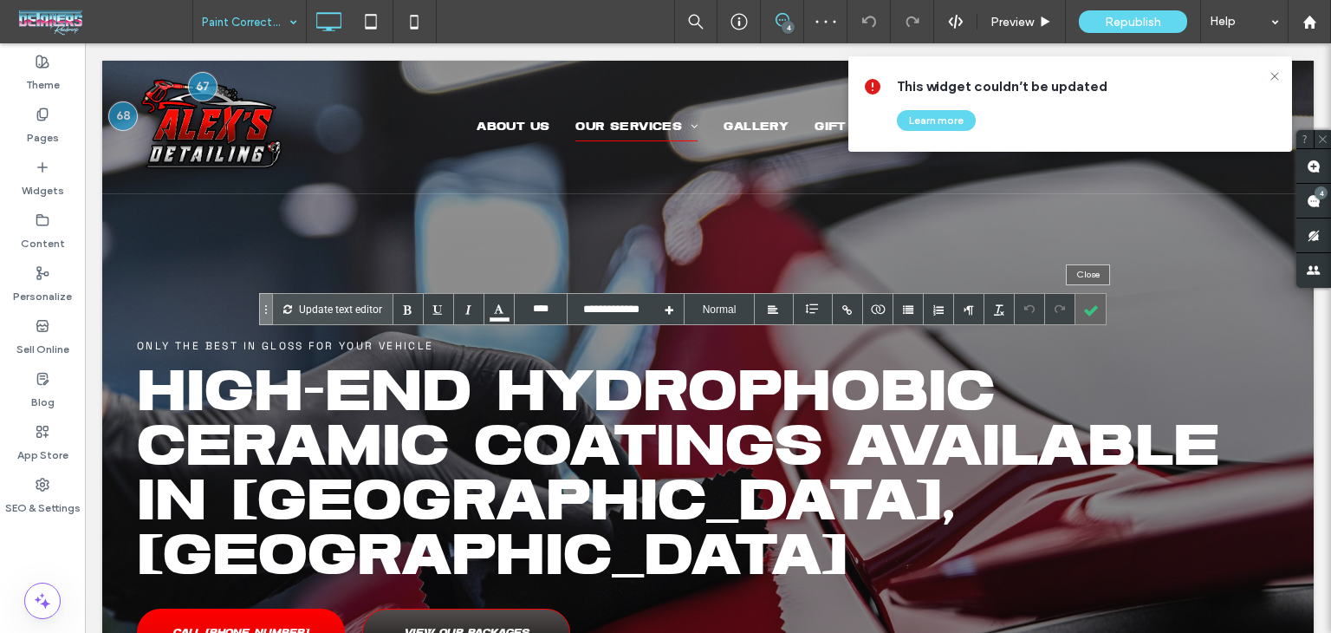
click at [1095, 299] on div at bounding box center [1091, 309] width 30 height 30
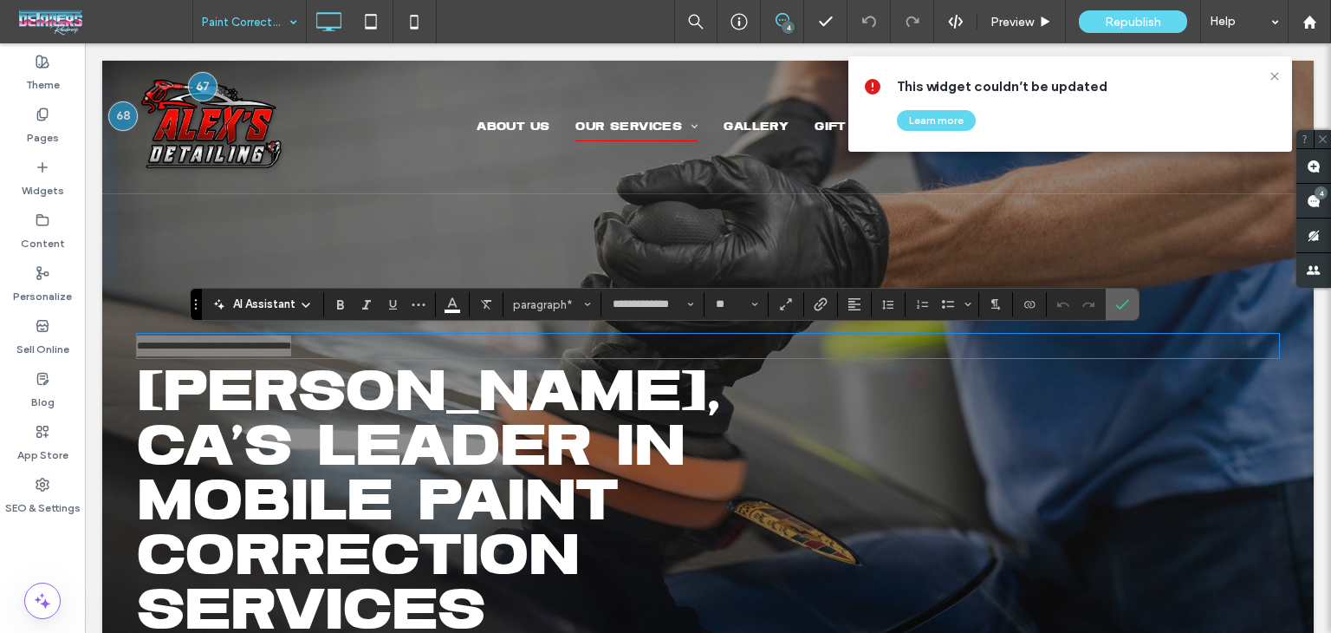
click at [1109, 311] on label "Confirm" at bounding box center [1122, 304] width 26 height 31
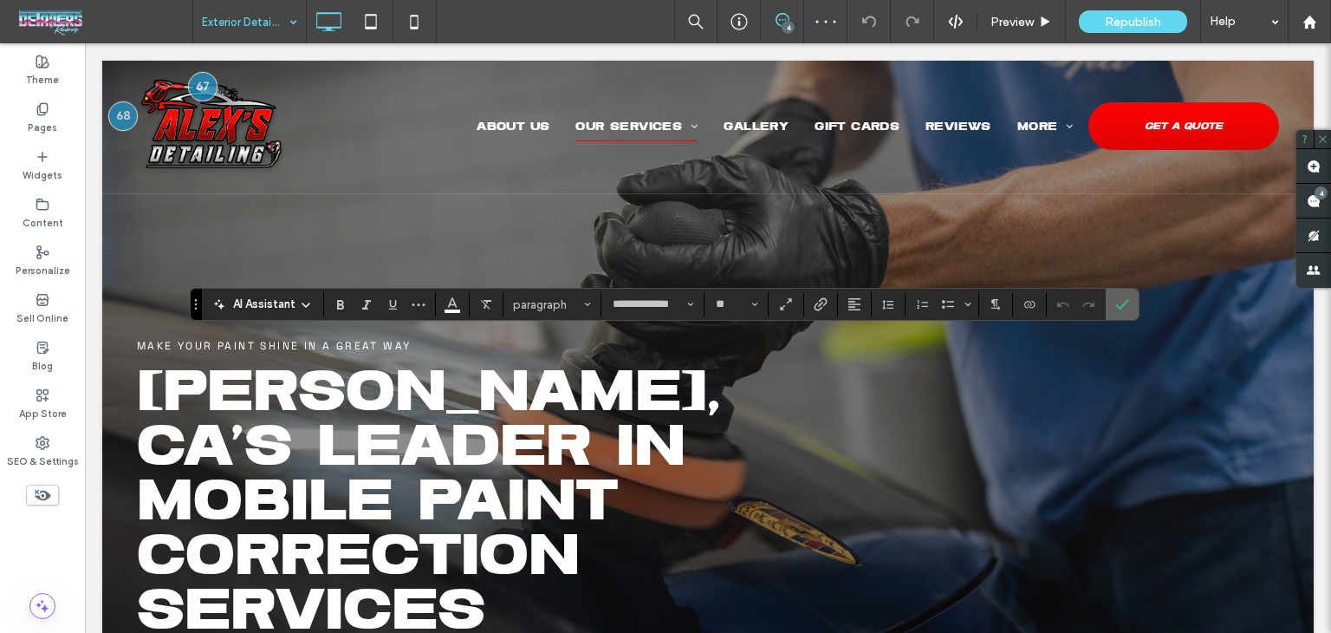
click at [1115, 309] on icon "Confirm" at bounding box center [1122, 304] width 14 height 14
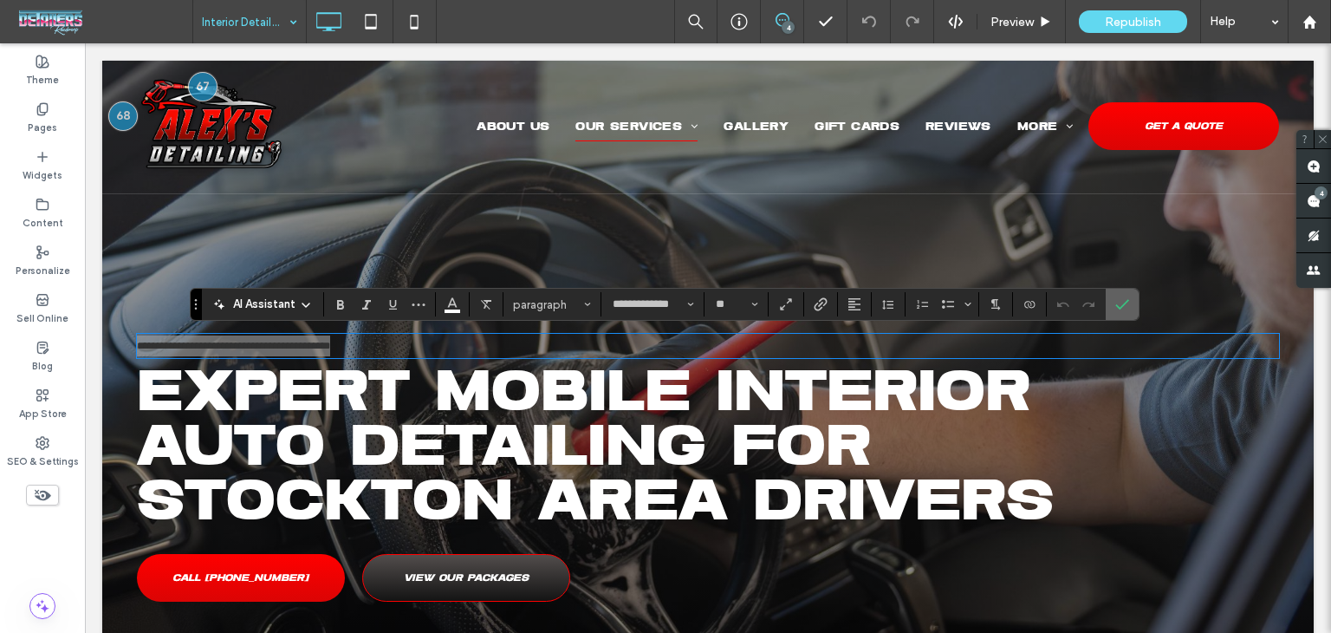
click at [1109, 315] on label "Confirm" at bounding box center [1122, 304] width 26 height 31
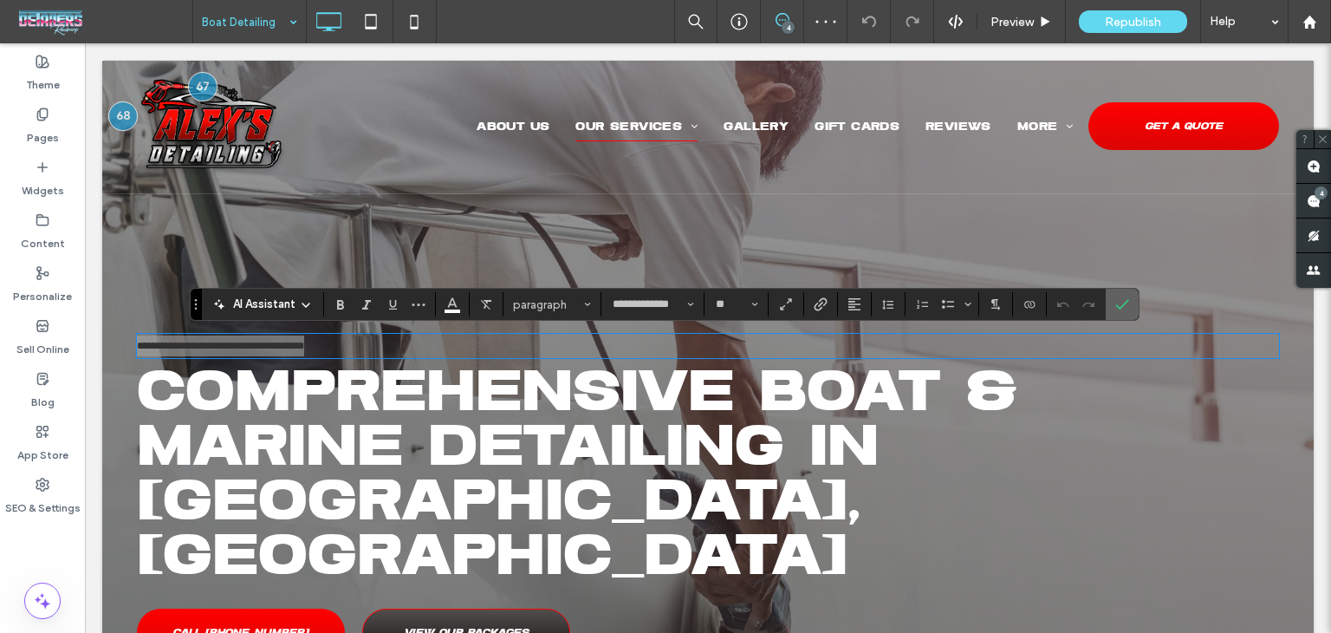
click at [1121, 306] on icon "Confirm" at bounding box center [1122, 304] width 14 height 14
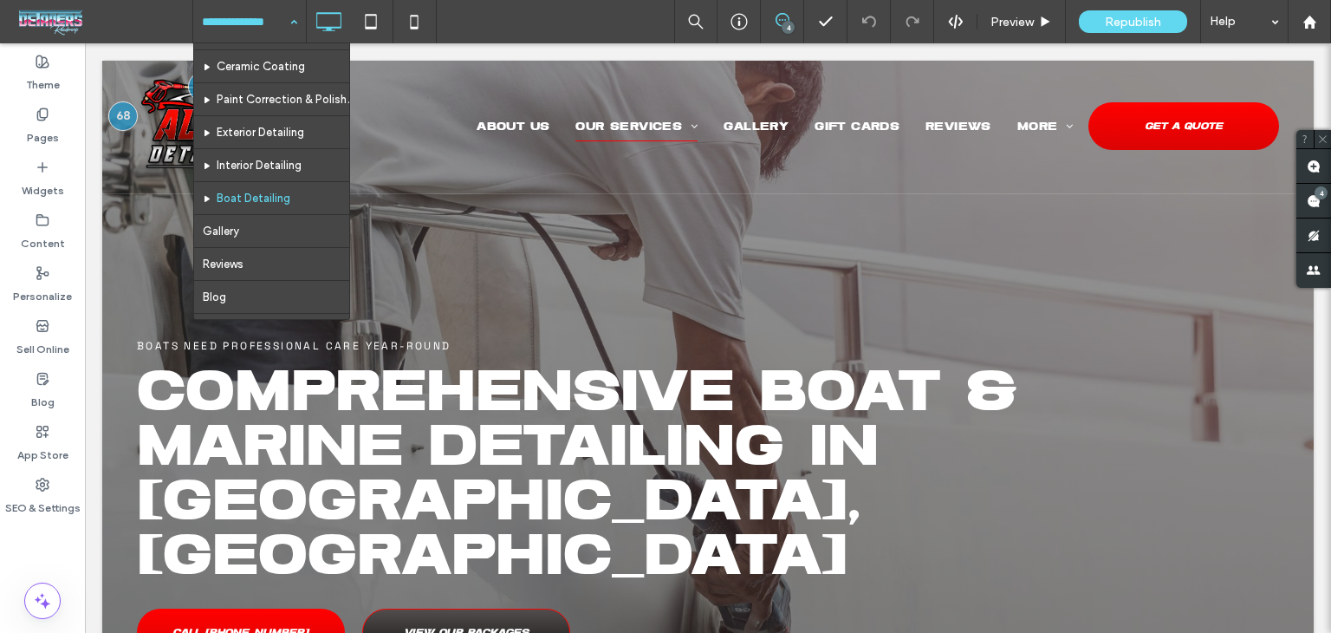
scroll to position [87, 0]
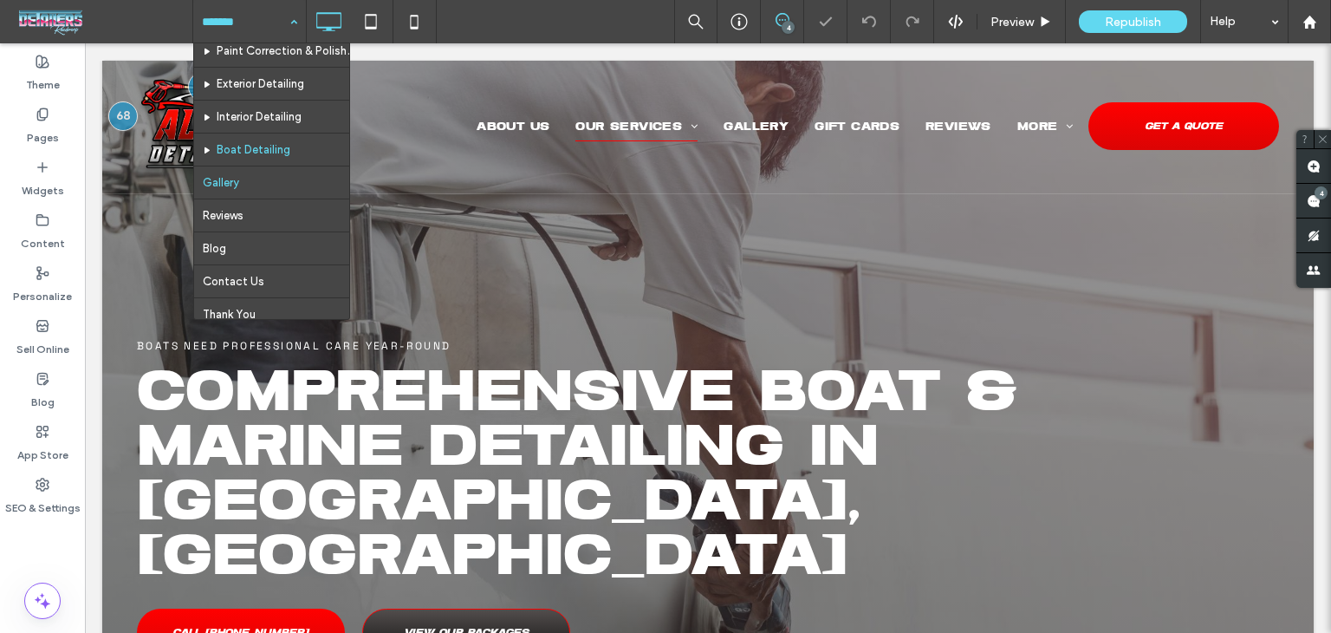
scroll to position [192, 0]
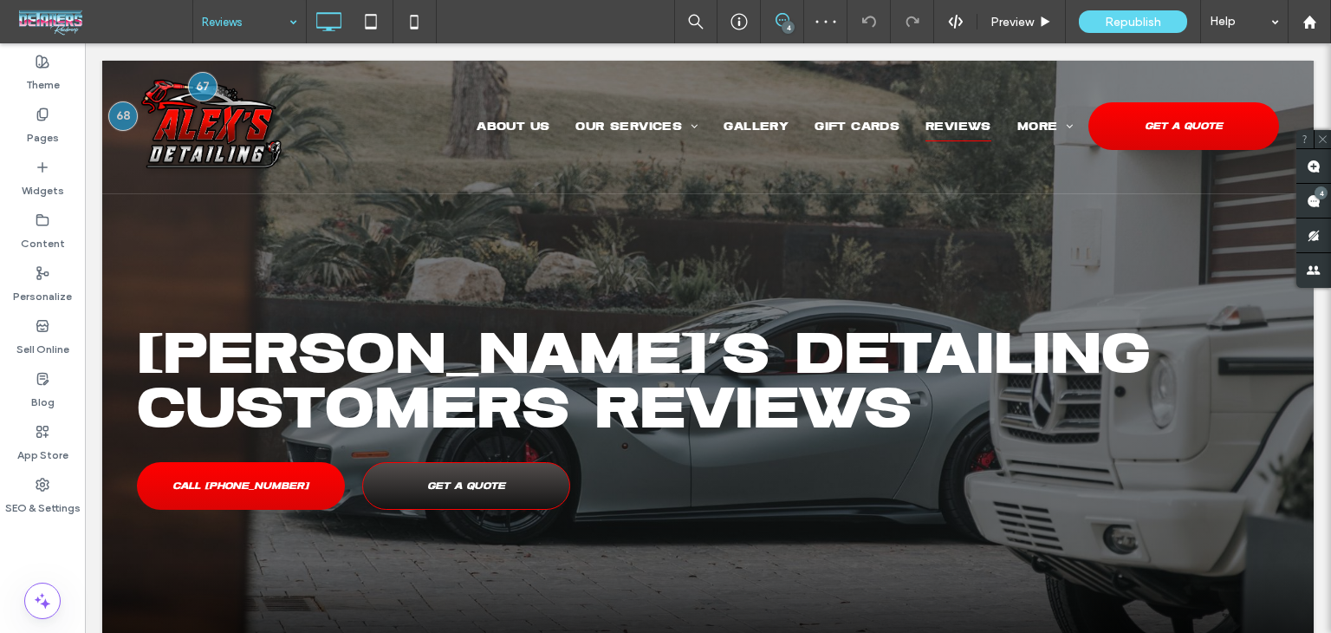
click at [218, 27] on input at bounding box center [245, 21] width 87 height 43
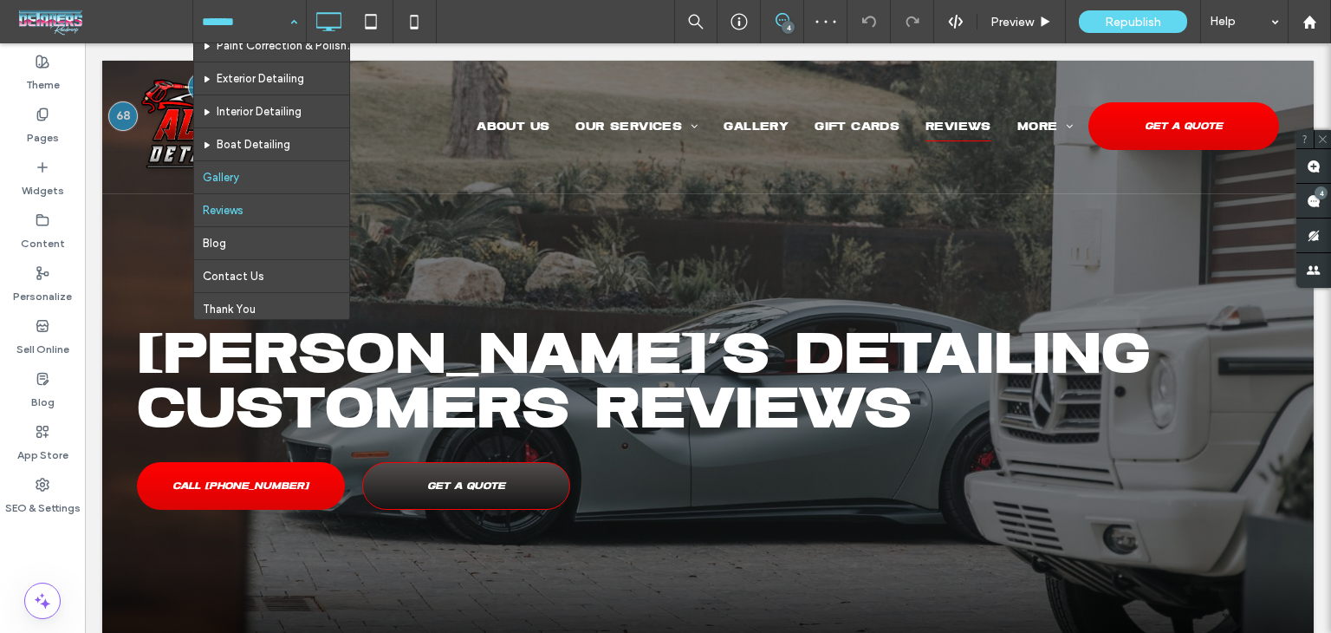
scroll to position [192, 0]
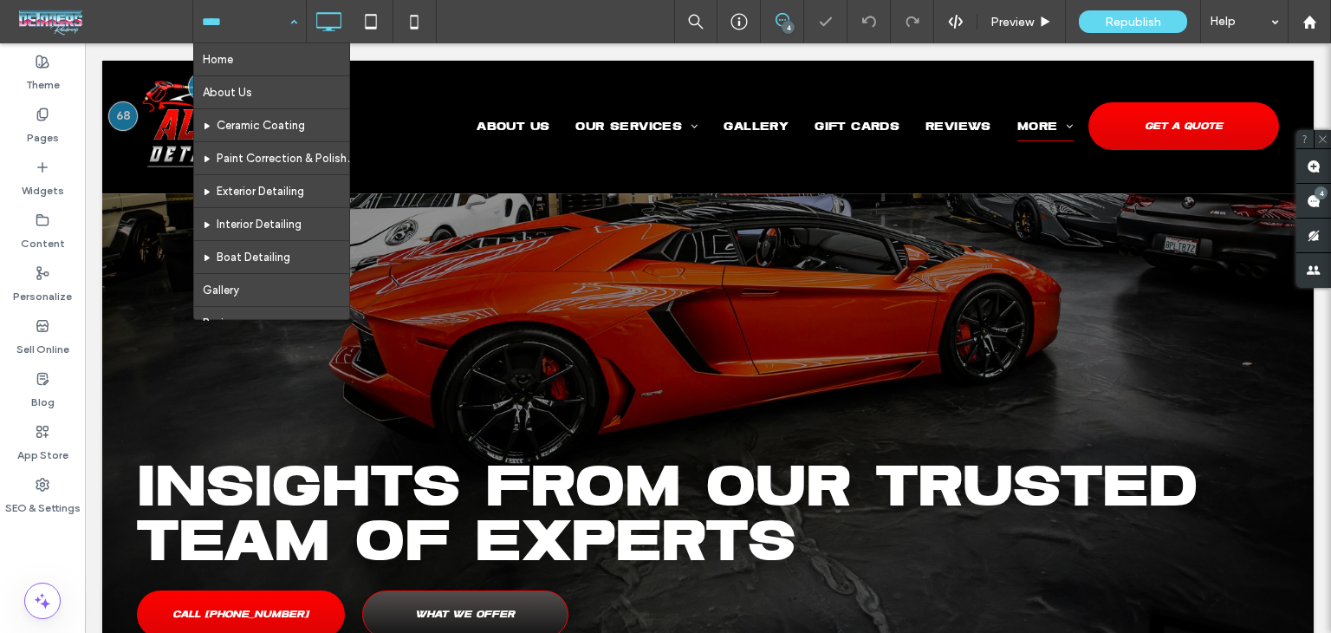
click at [241, 17] on input at bounding box center [245, 21] width 87 height 43
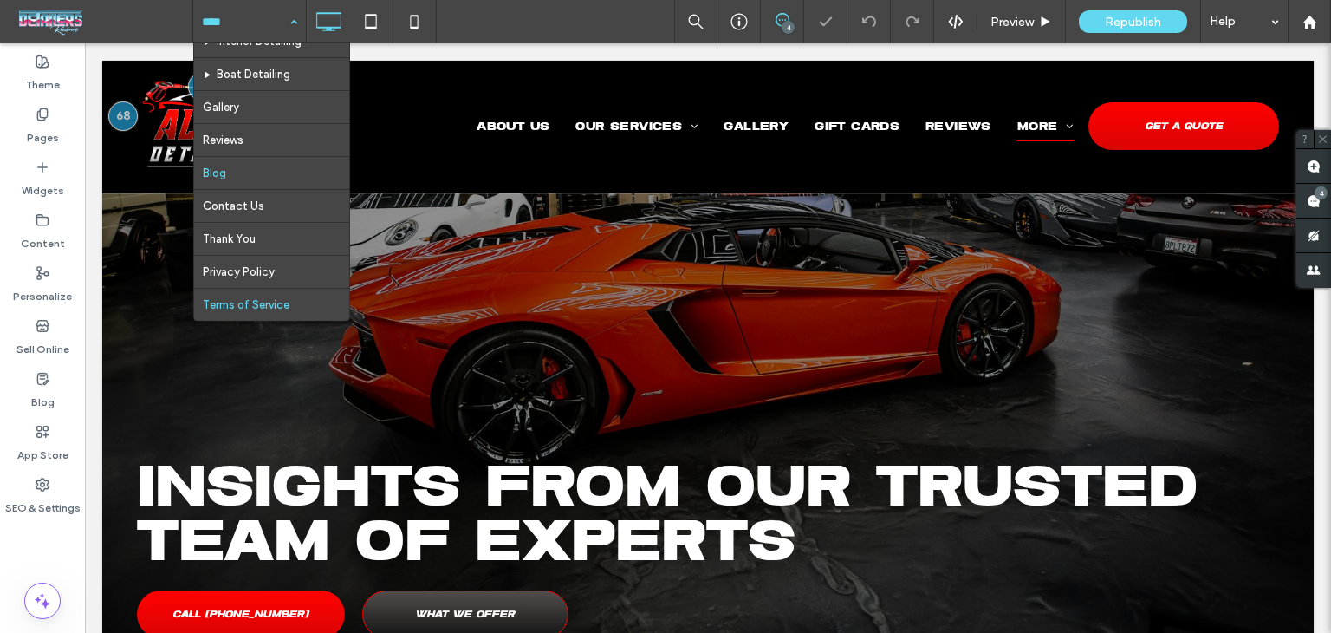
scroll to position [192, 0]
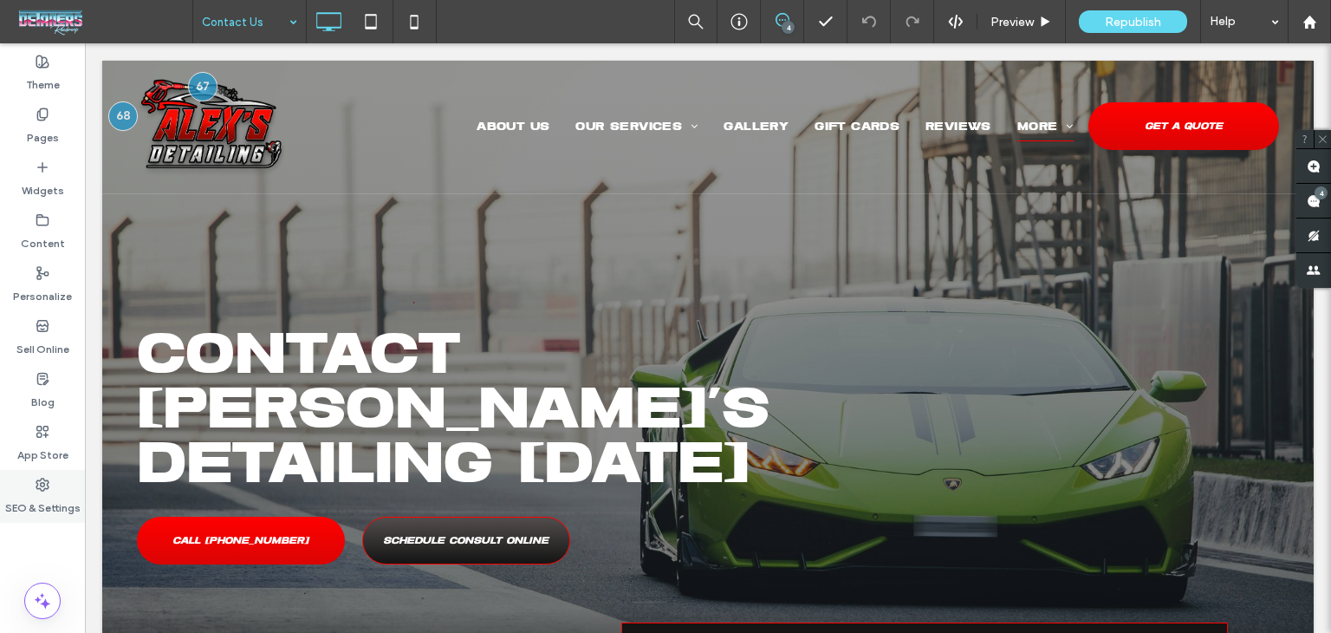
click at [55, 490] on div "SEO & Settings" at bounding box center [42, 496] width 85 height 53
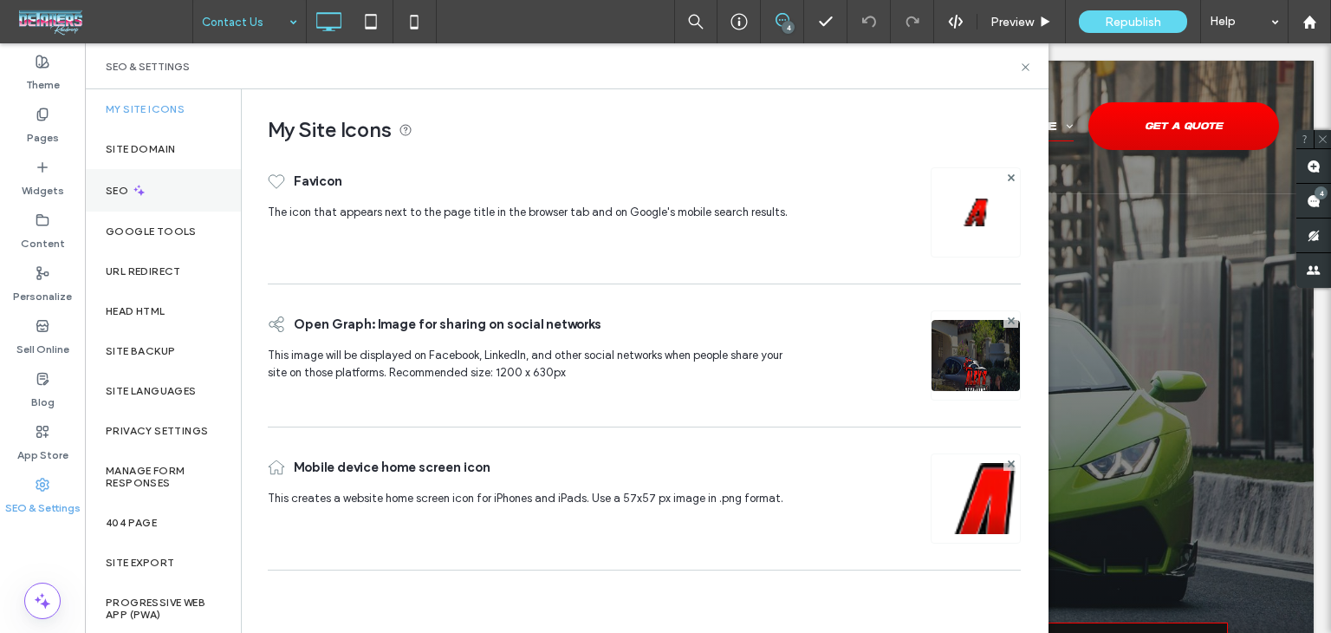
click at [160, 190] on div "SEO" at bounding box center [163, 190] width 156 height 42
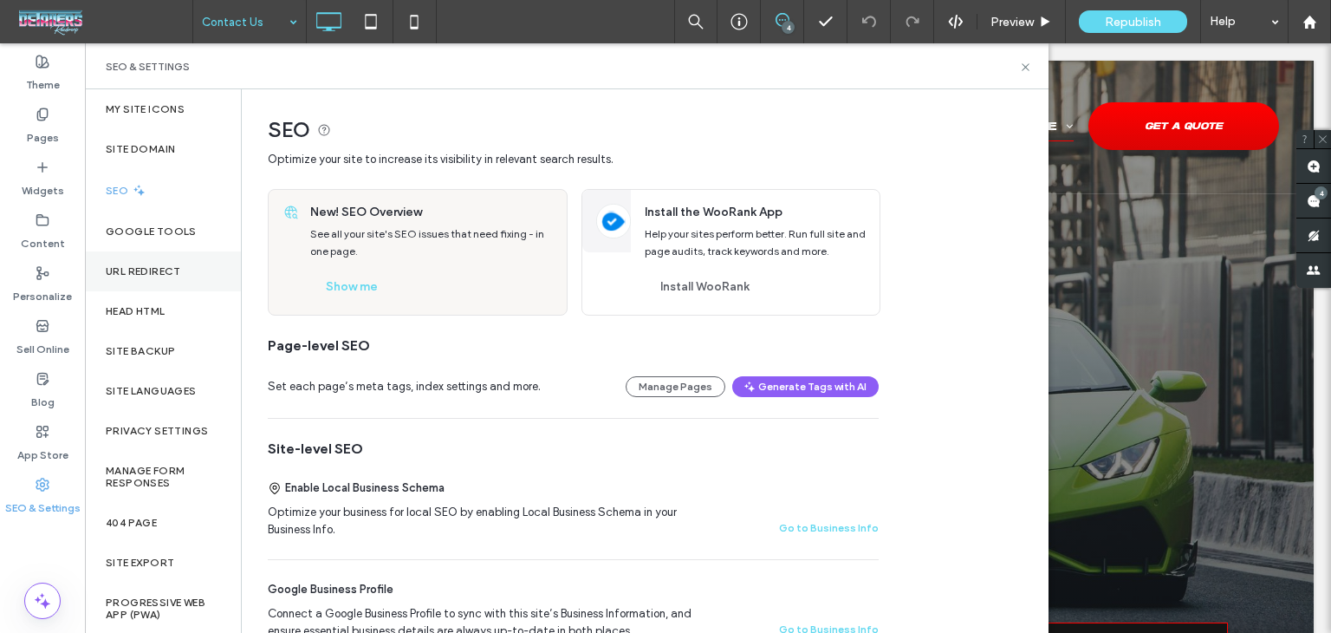
click at [59, 236] on label "Content" at bounding box center [43, 239] width 44 height 24
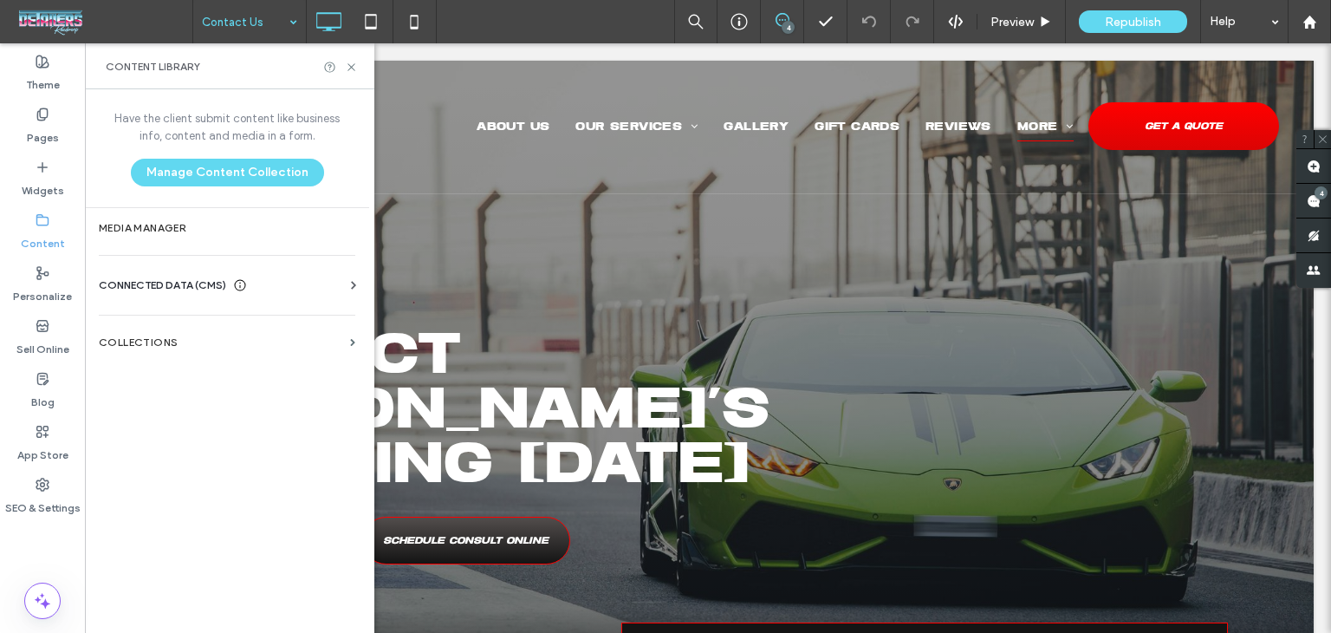
click at [159, 289] on div "URL Redirect" at bounding box center [163, 271] width 156 height 40
click at [210, 299] on div "Business Info Business Text Business Images Find and Replace" at bounding box center [230, 301] width 263 height 14
click at [218, 282] on span "CONNECTED DATA (CMS)" at bounding box center [162, 284] width 127 height 17
drag, startPoint x: 217, startPoint y: 306, endPoint x: 217, endPoint y: 323, distance: 17.3
click at [217, 315] on section "Business Info" at bounding box center [230, 328] width 263 height 40
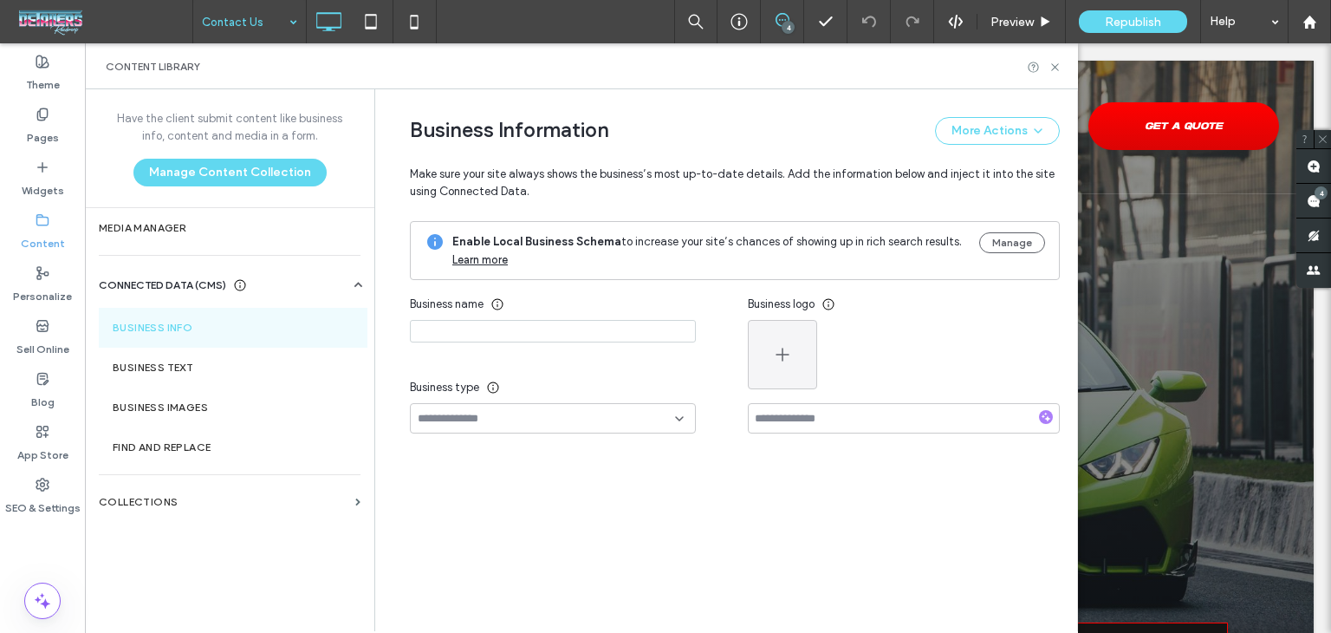
click at [218, 330] on section "Business Info" at bounding box center [233, 328] width 269 height 40
type input "**********"
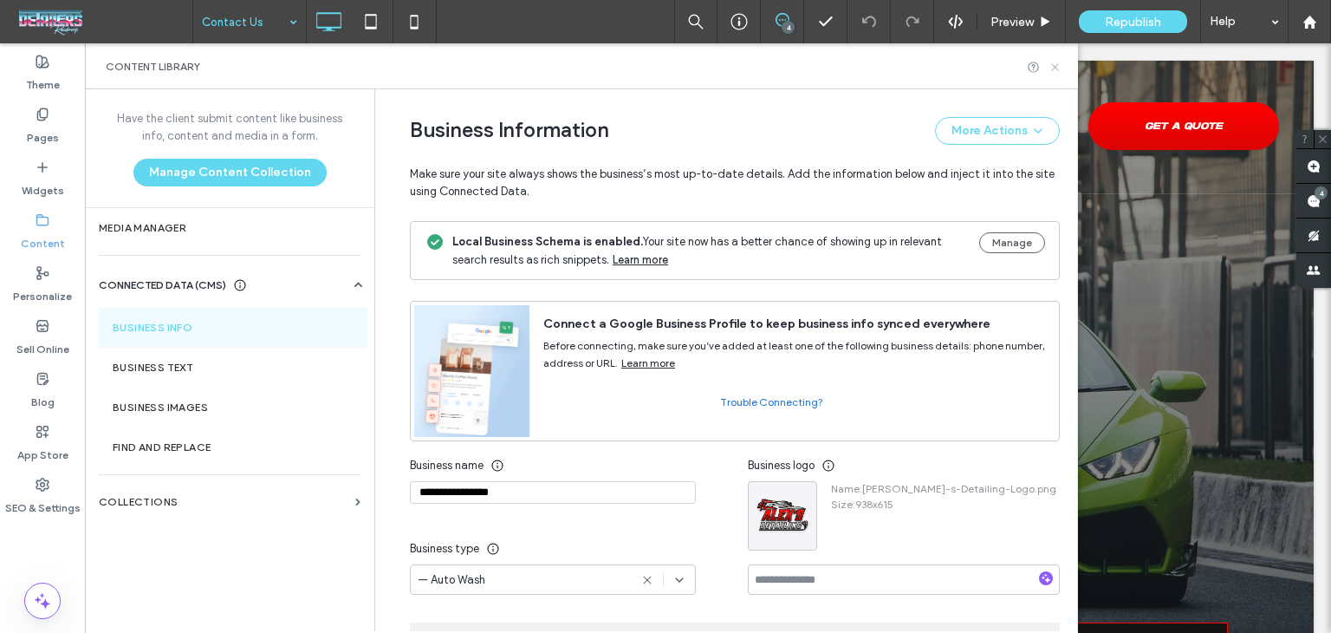
click at [1052, 70] on icon at bounding box center [1055, 67] width 13 height 13
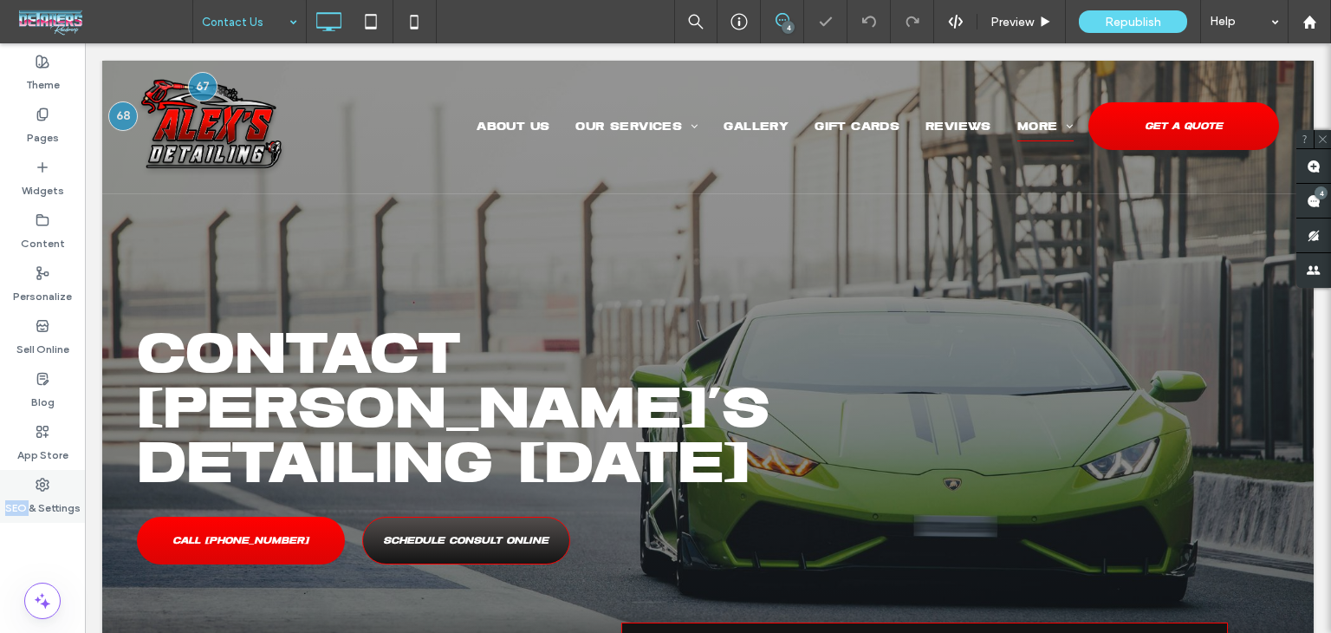
drag, startPoint x: 32, startPoint y: 490, endPoint x: 41, endPoint y: 497, distance: 11.7
click at [34, 490] on div "SEO & Settings" at bounding box center [42, 496] width 85 height 53
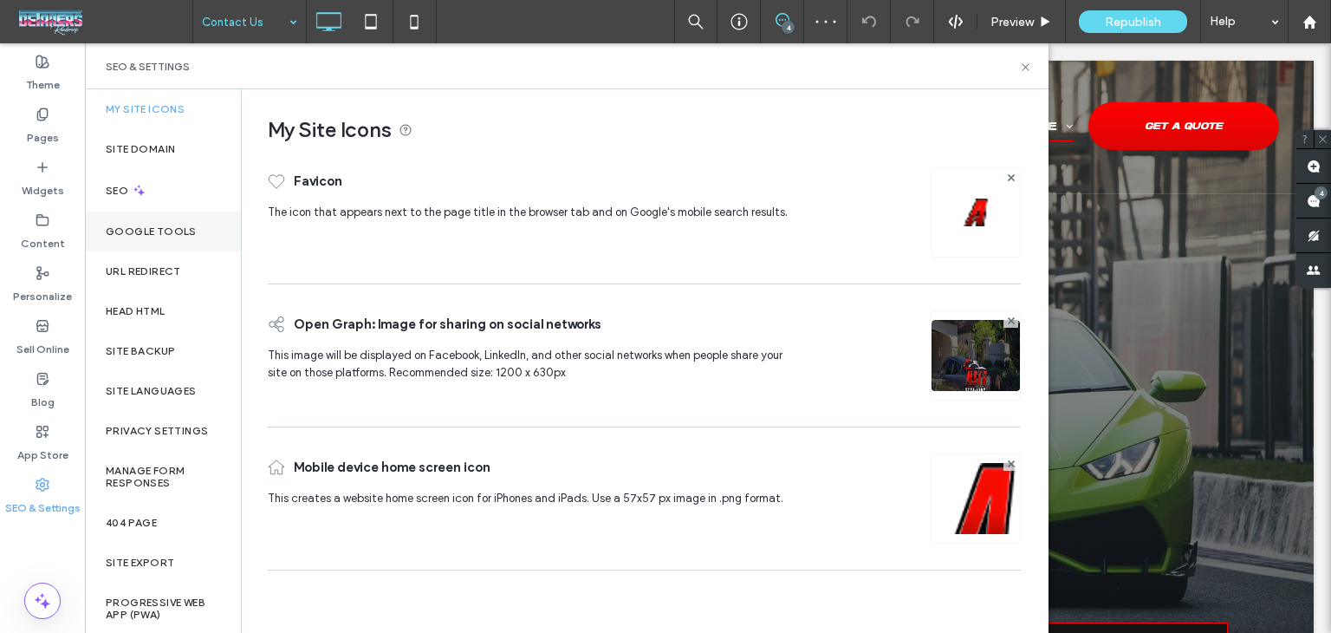
drag, startPoint x: 180, startPoint y: 182, endPoint x: 179, endPoint y: 231, distance: 49.4
click at [180, 184] on div "SEO" at bounding box center [163, 190] width 156 height 42
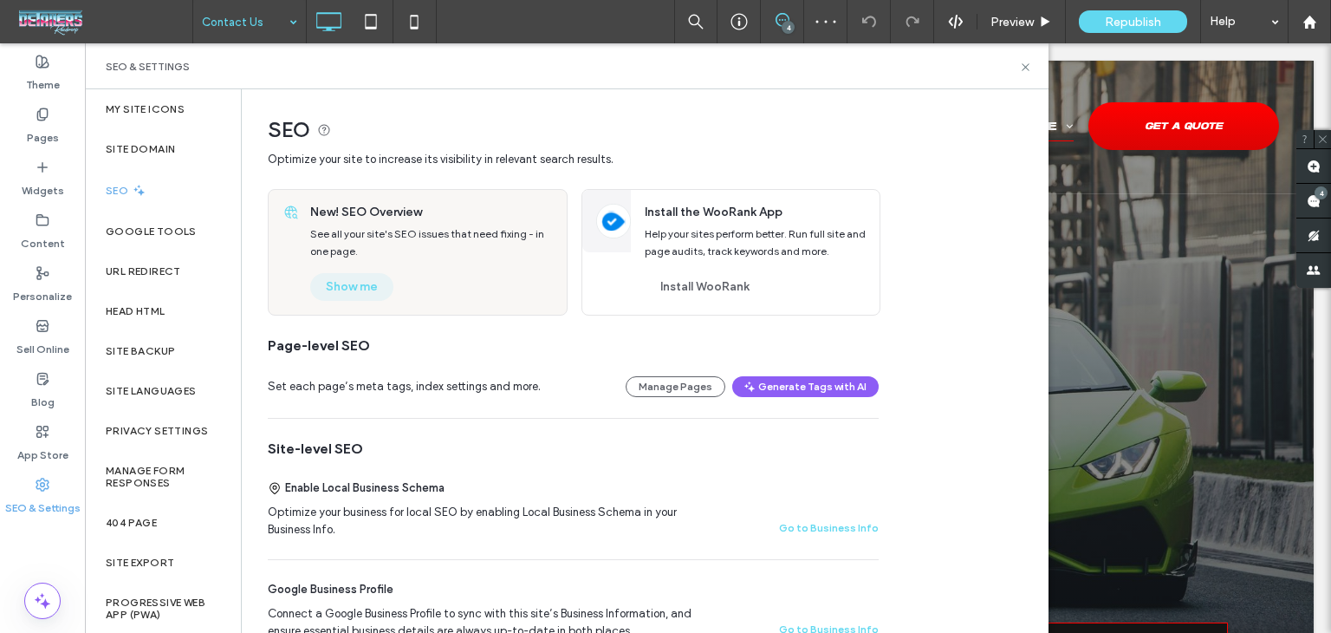
click at [328, 291] on button "Show me" at bounding box center [351, 287] width 83 height 28
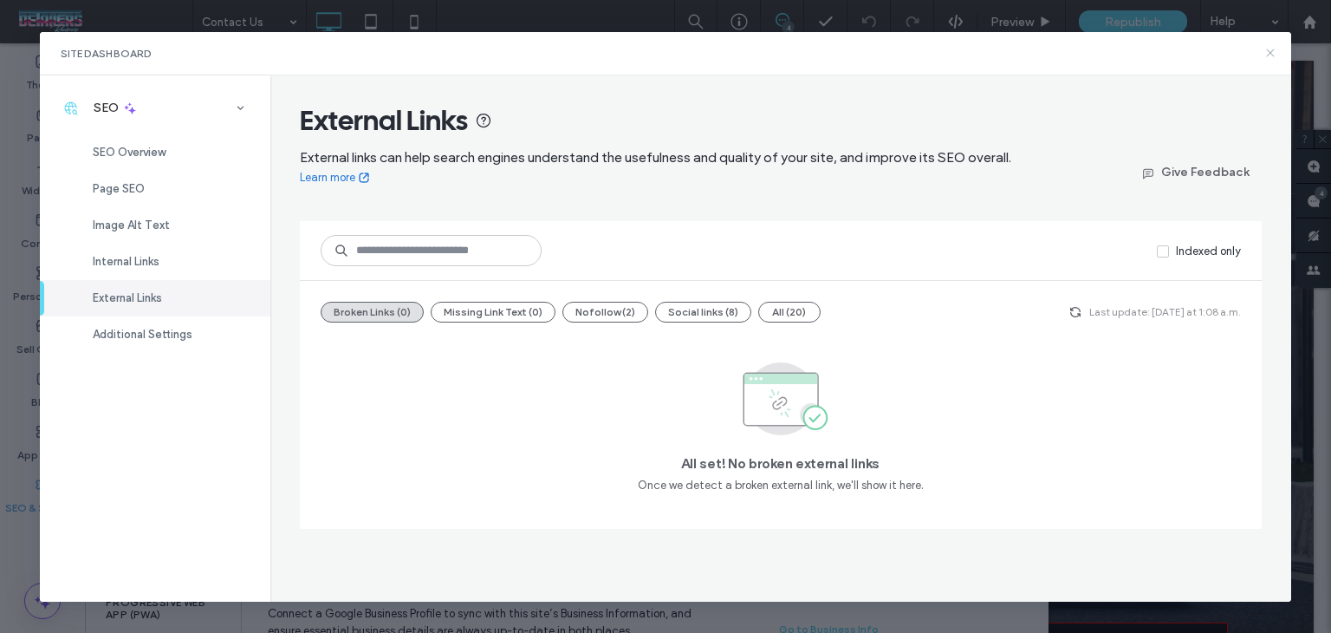
click at [1266, 48] on icon at bounding box center [1271, 53] width 14 height 14
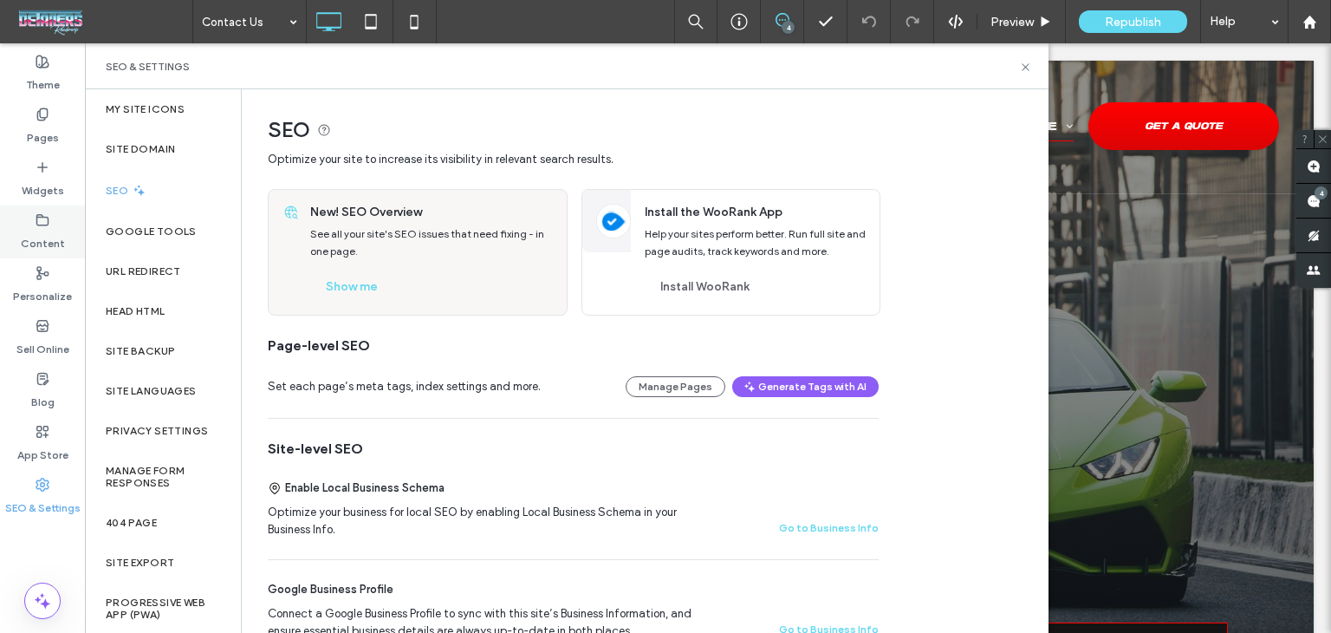
drag, startPoint x: 66, startPoint y: 238, endPoint x: 55, endPoint y: 237, distance: 10.5
click at [63, 236] on div "Content" at bounding box center [42, 231] width 85 height 53
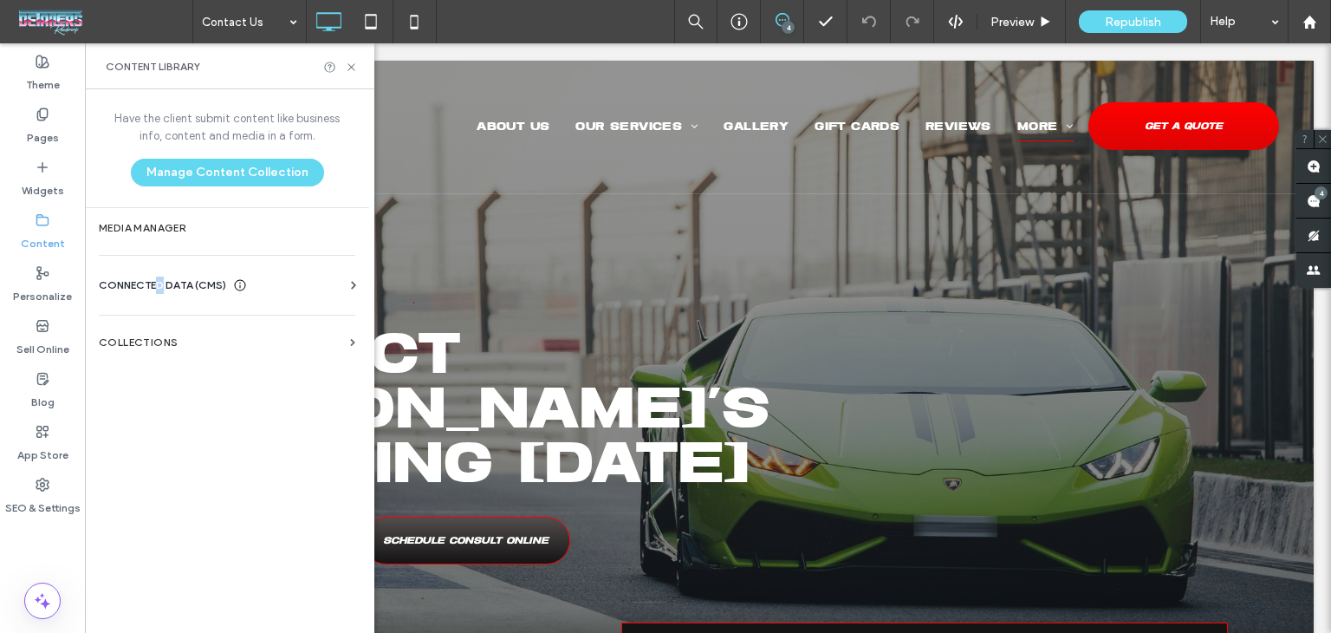
click at [161, 270] on div "CONNECTED DATA (CMS) Business Info Business Text Business Images Find and Repla…" at bounding box center [227, 285] width 284 height 45
click at [159, 286] on span "CONNECTED DATA (CMS)" at bounding box center [162, 284] width 127 height 17
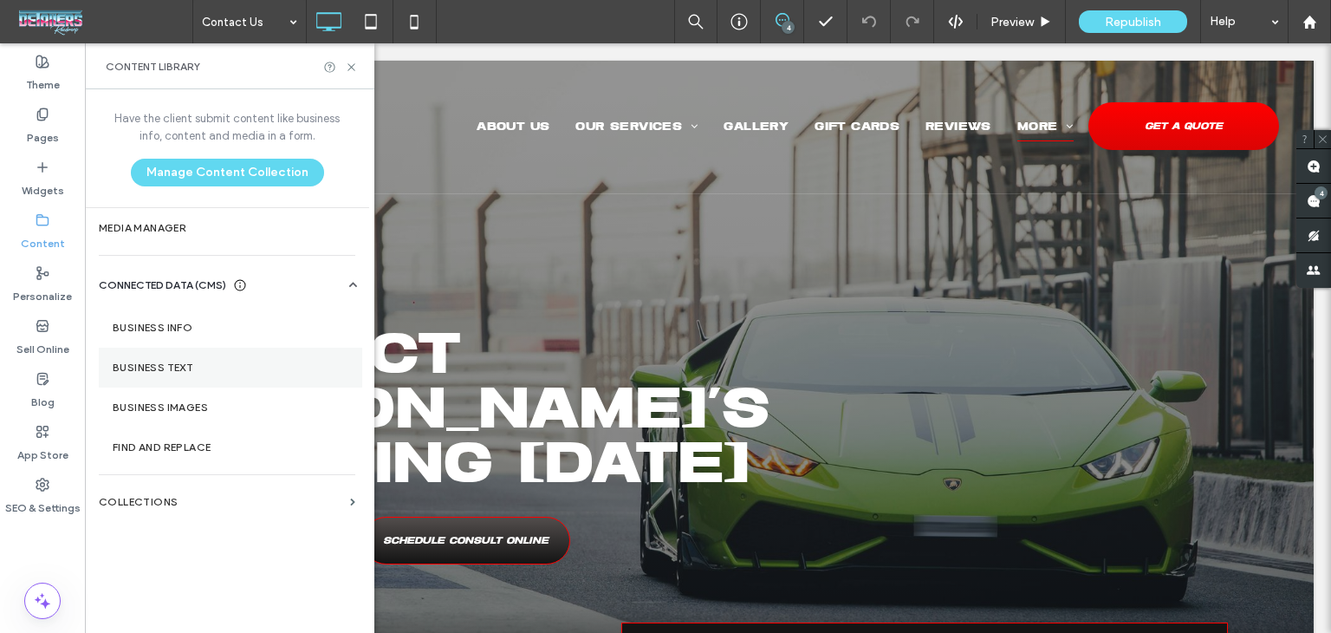
click at [198, 368] on label "Business Text" at bounding box center [231, 367] width 236 height 12
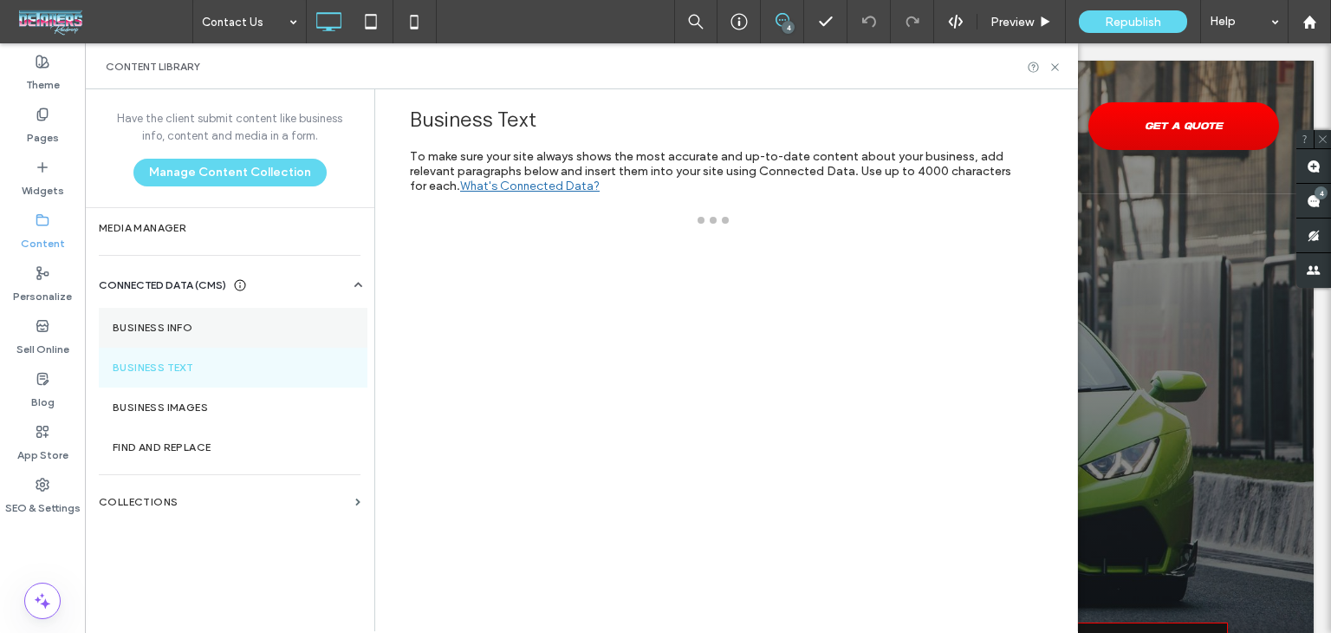
click at [206, 332] on label "Business Info" at bounding box center [233, 328] width 241 height 12
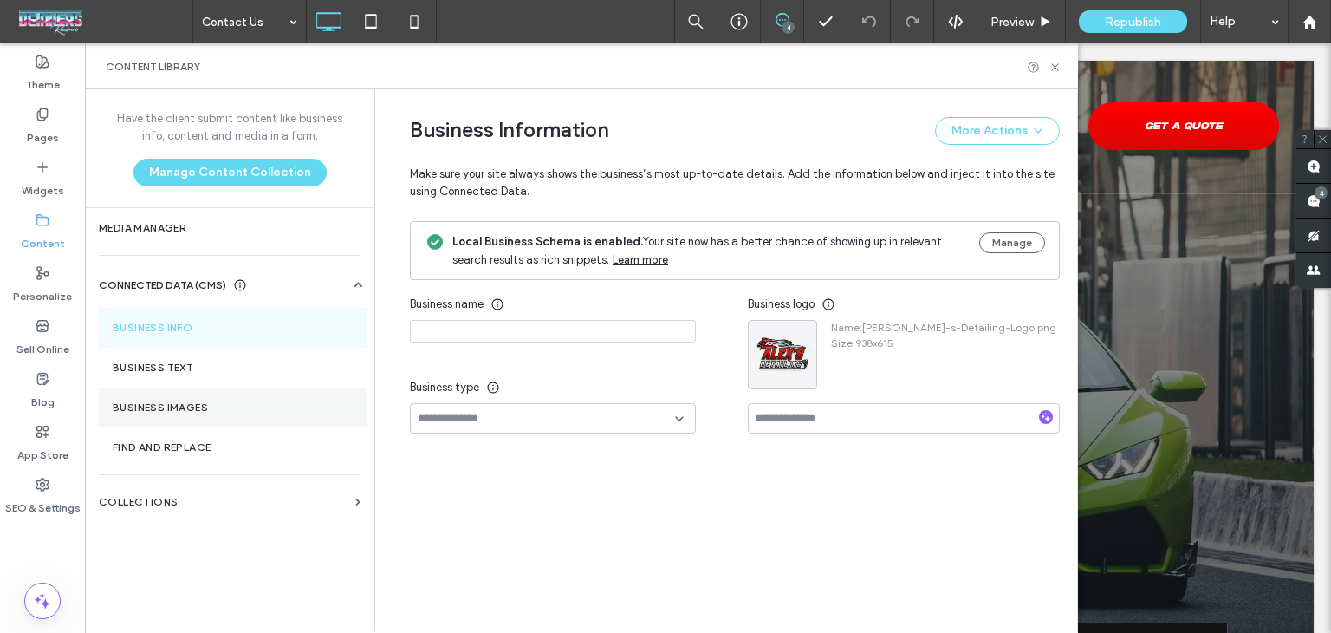
type input "**********"
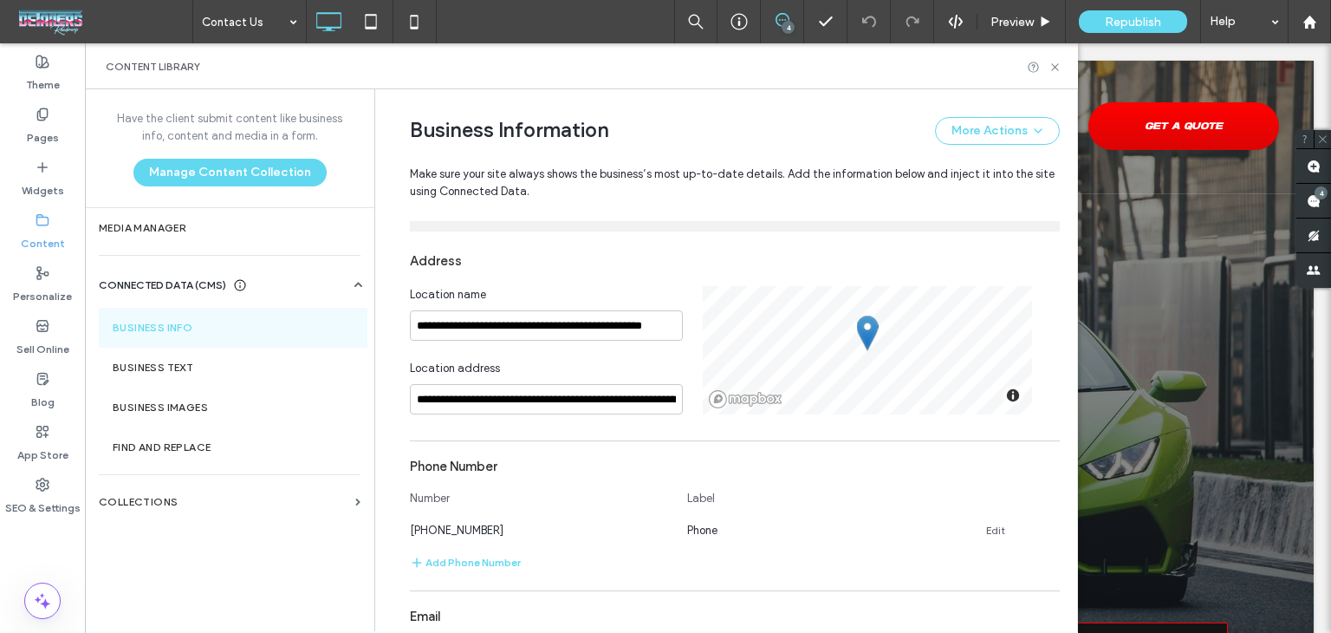
scroll to position [779, 0]
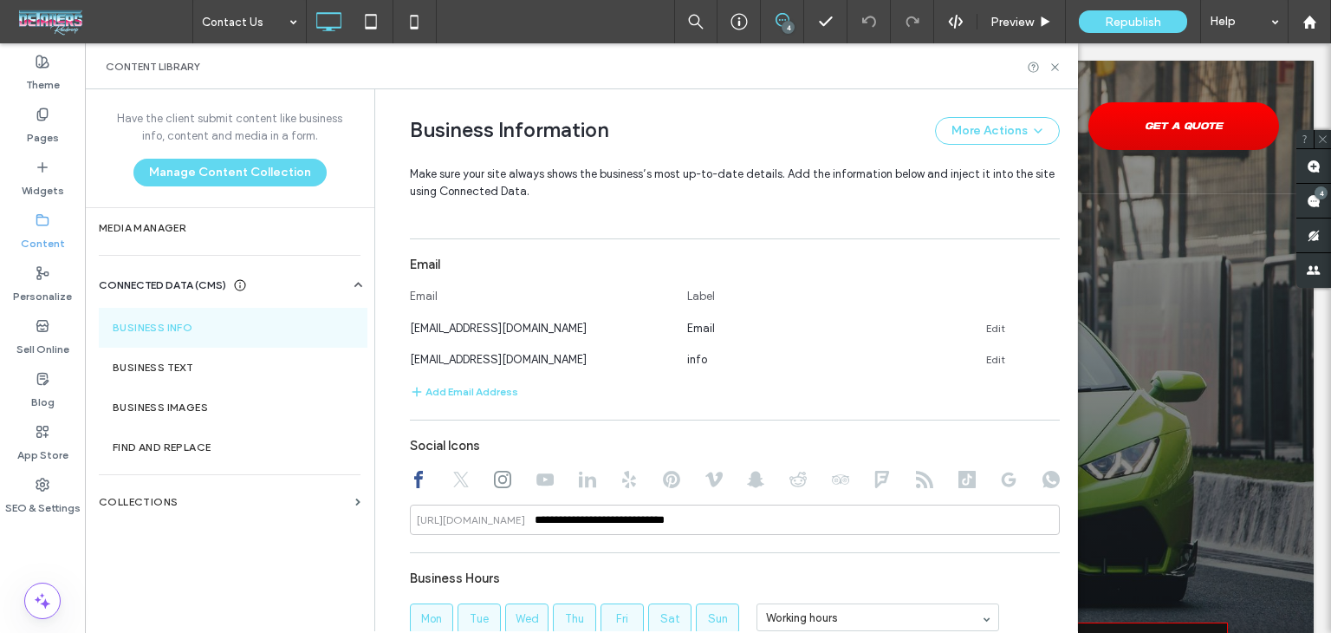
click at [1062, 66] on div "Content Library" at bounding box center [581, 66] width 993 height 46
click at [1050, 65] on icon at bounding box center [1055, 67] width 13 height 13
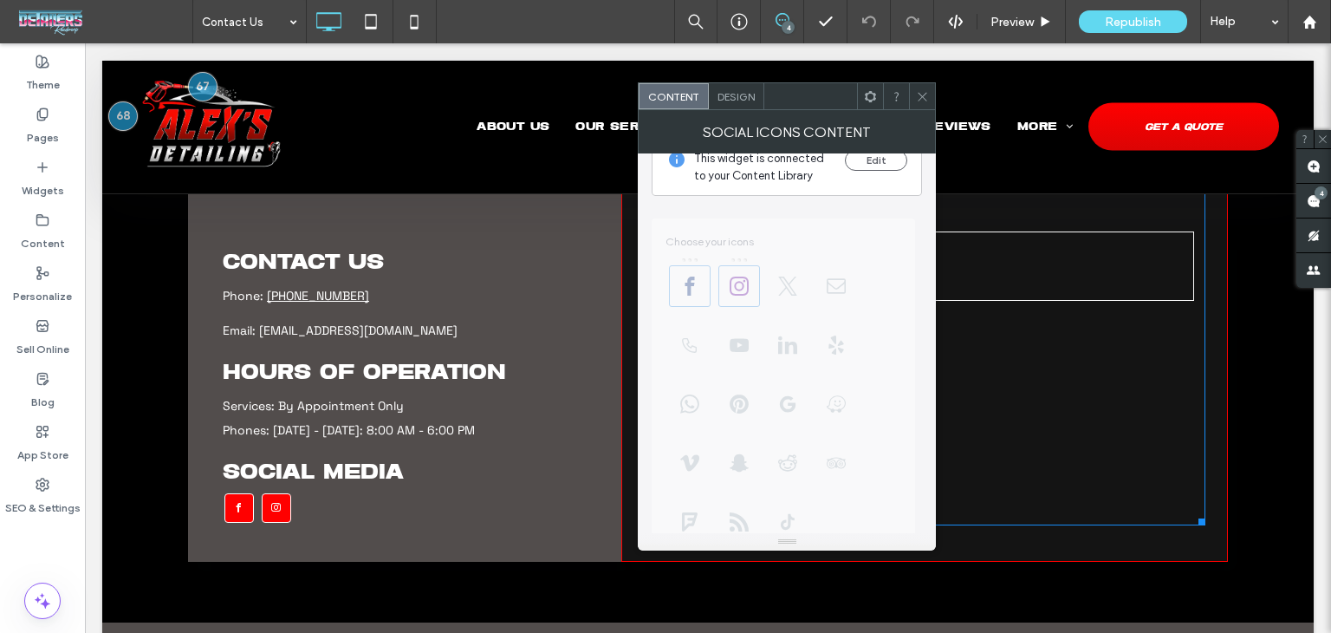
scroll to position [0, 0]
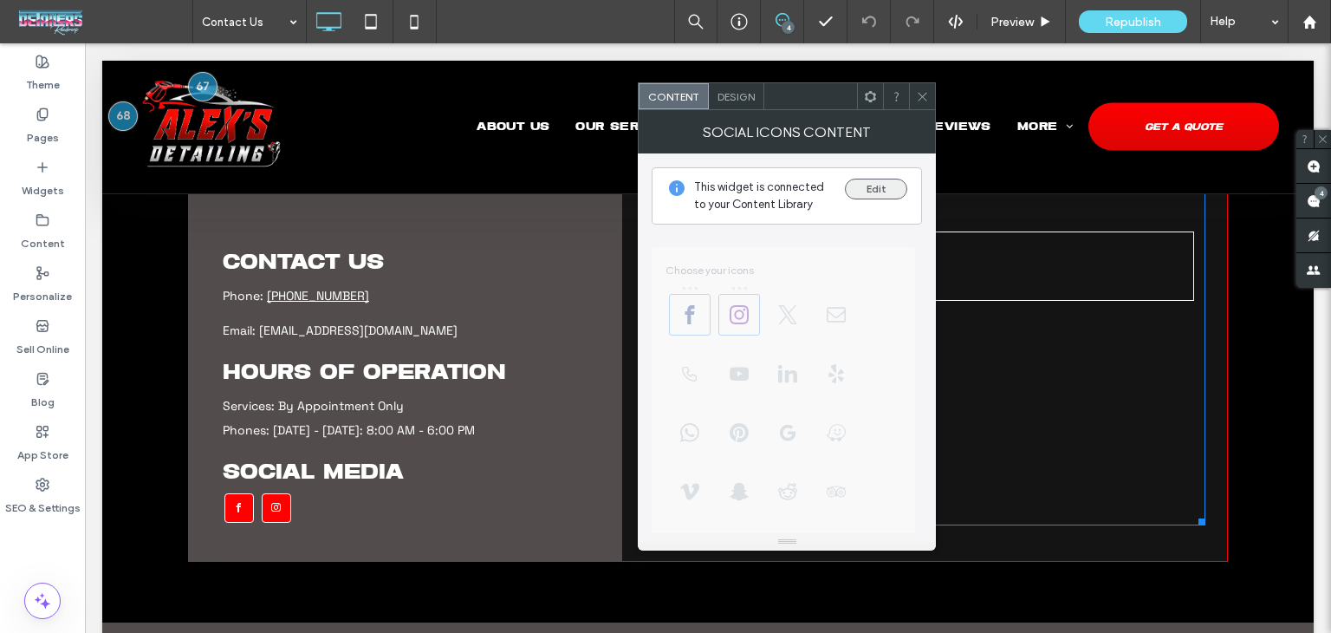
click at [875, 188] on button "Edit" at bounding box center [876, 189] width 62 height 21
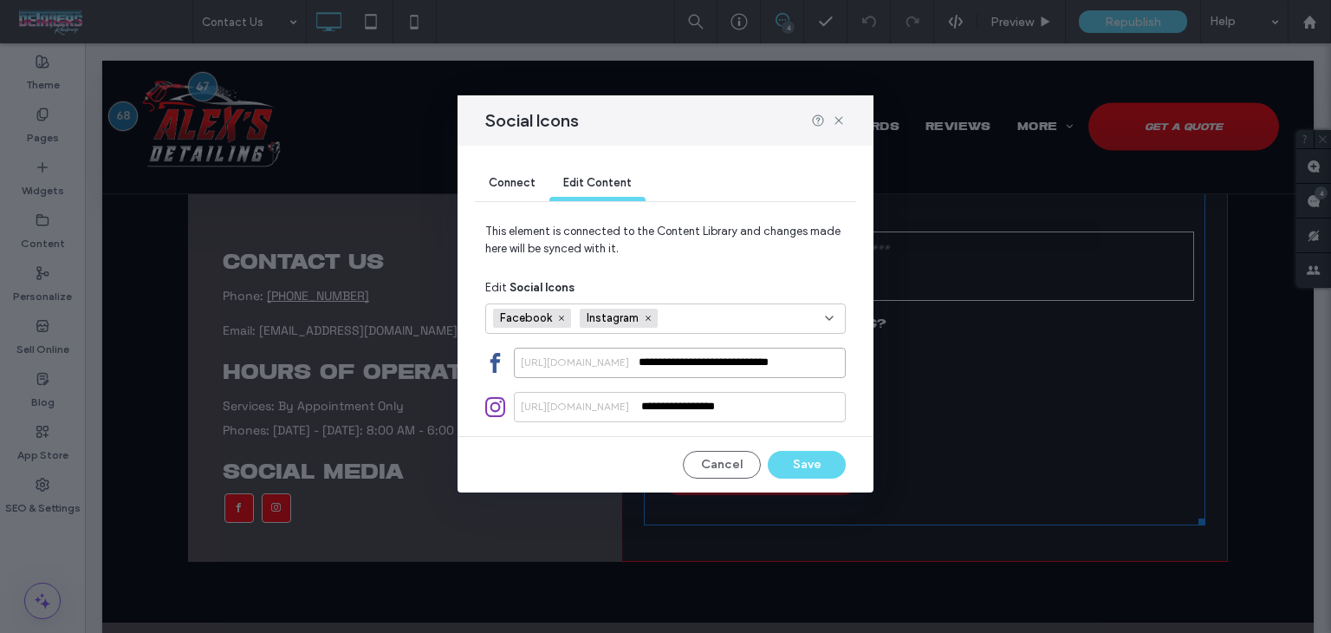
click at [697, 368] on input "**********" at bounding box center [680, 363] width 332 height 30
click at [842, 115] on icon at bounding box center [839, 121] width 14 height 14
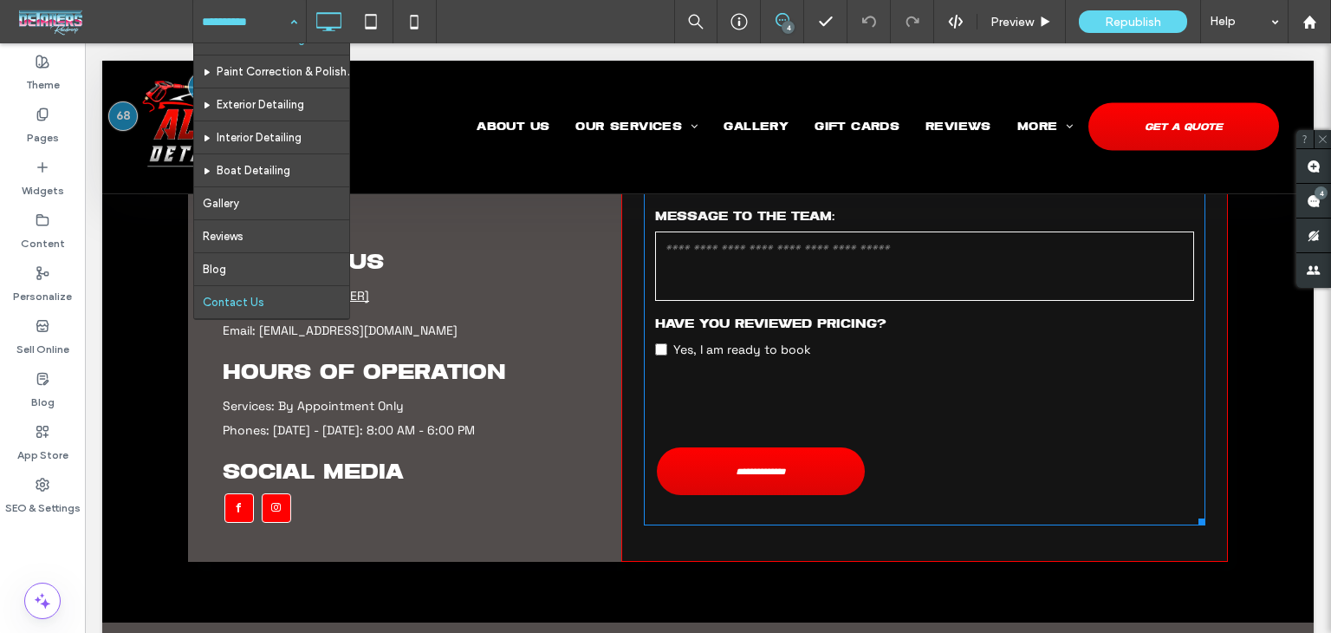
scroll to position [192, 0]
drag, startPoint x: 500, startPoint y: 8, endPoint x: 325, endPoint y: 16, distance: 175.3
click at [491, 11] on div "Home About Us Ceramic Coating Paint Correction & Polishing Exterior Detailing I…" at bounding box center [761, 21] width 1139 height 43
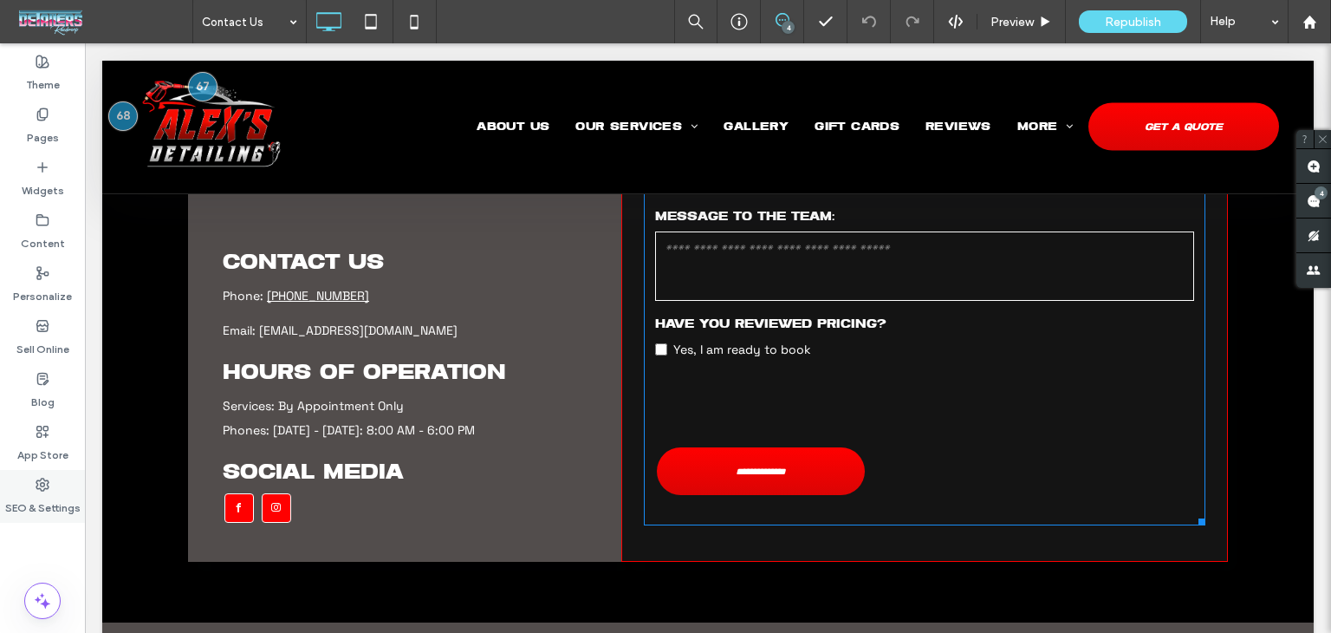
click at [38, 486] on icon at bounding box center [43, 485] width 14 height 14
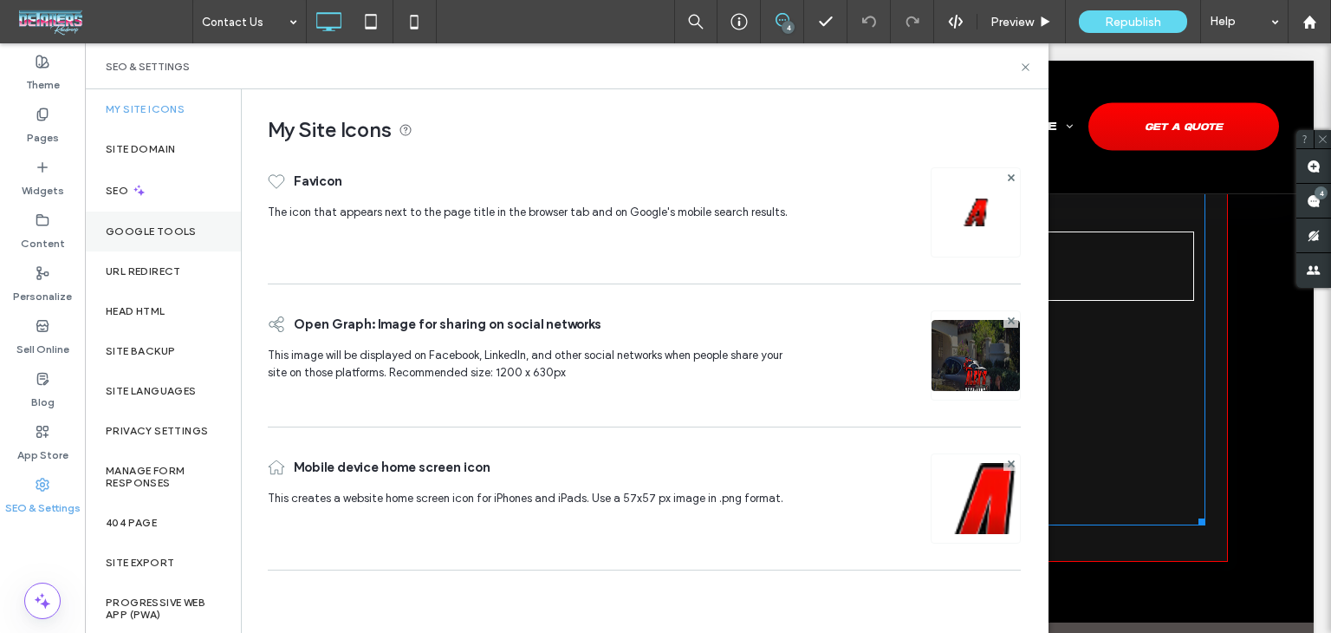
click at [175, 191] on div "SEO" at bounding box center [163, 190] width 156 height 42
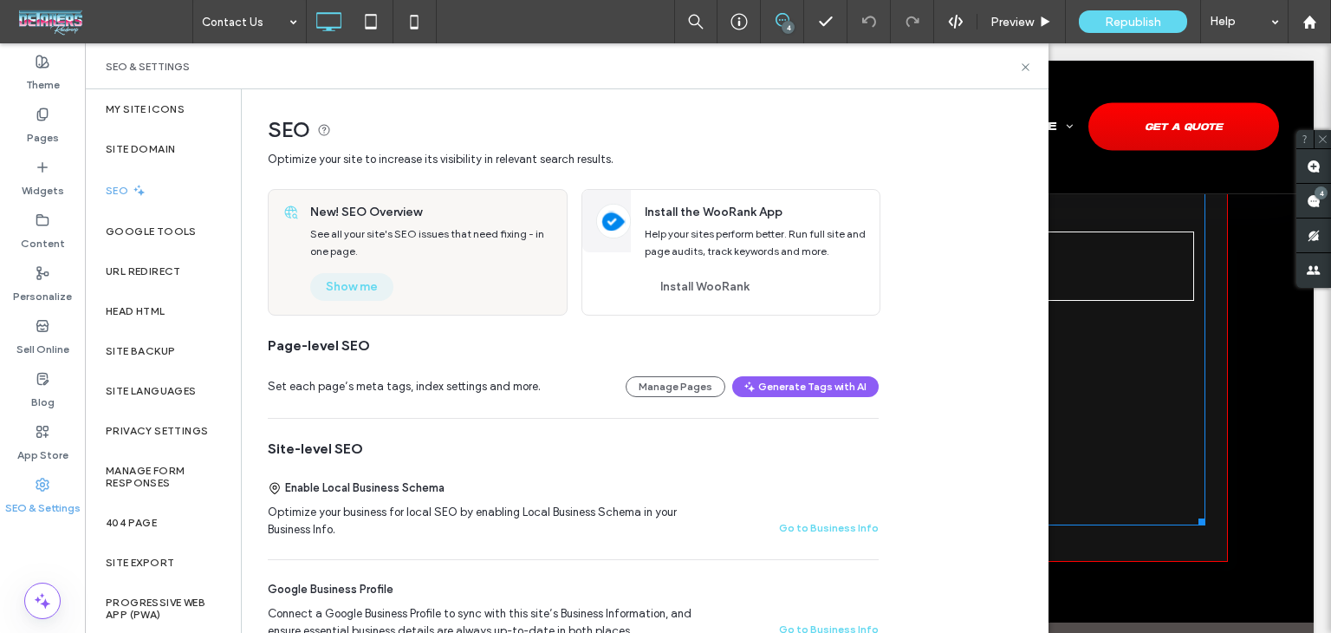
click at [365, 296] on button "Show me" at bounding box center [351, 287] width 83 height 28
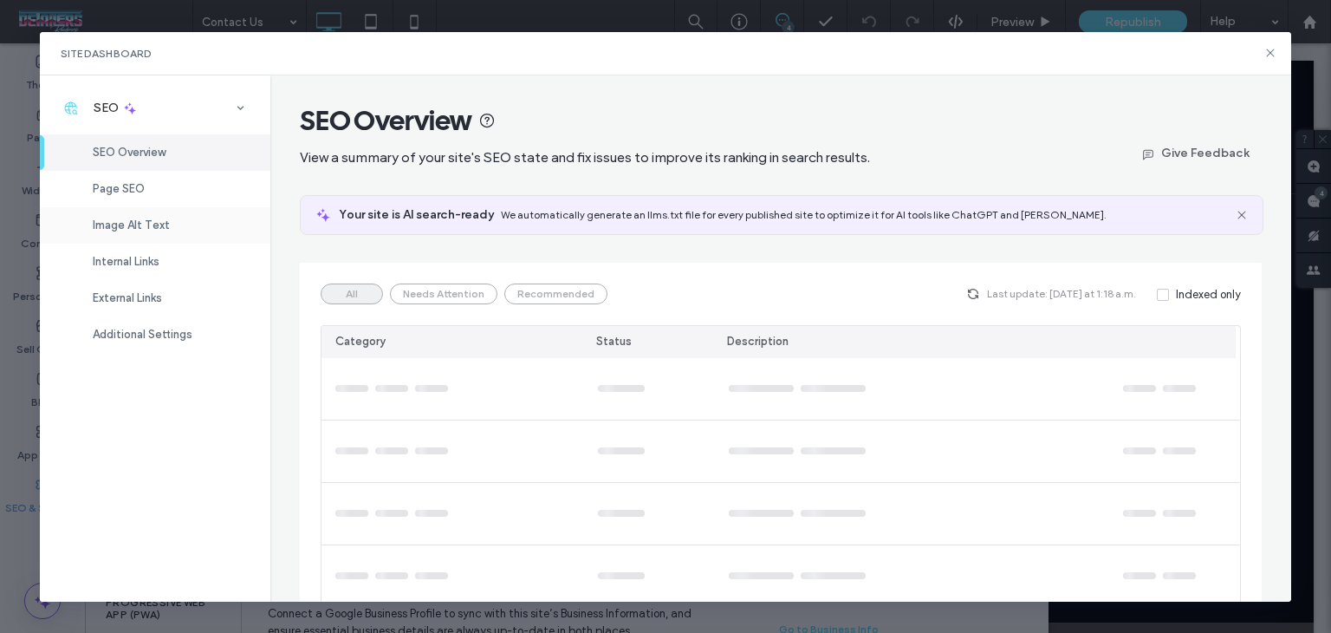
click at [133, 225] on span "Image Alt Text" at bounding box center [131, 224] width 77 height 13
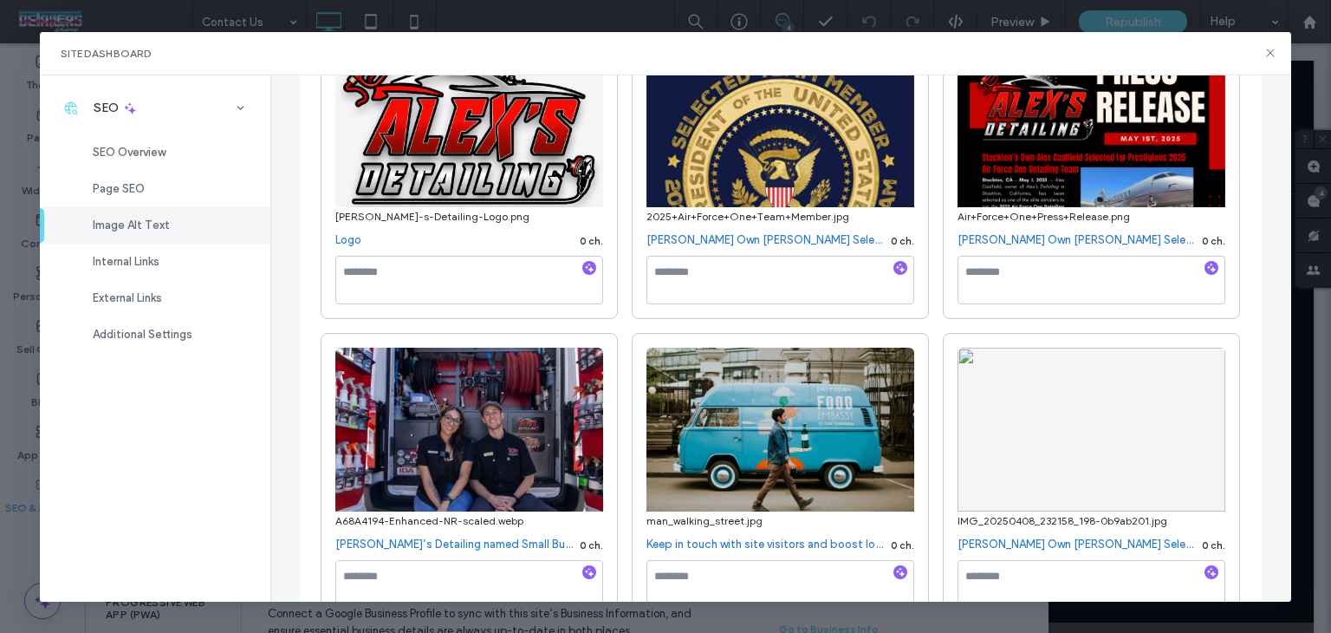
scroll to position [0, 0]
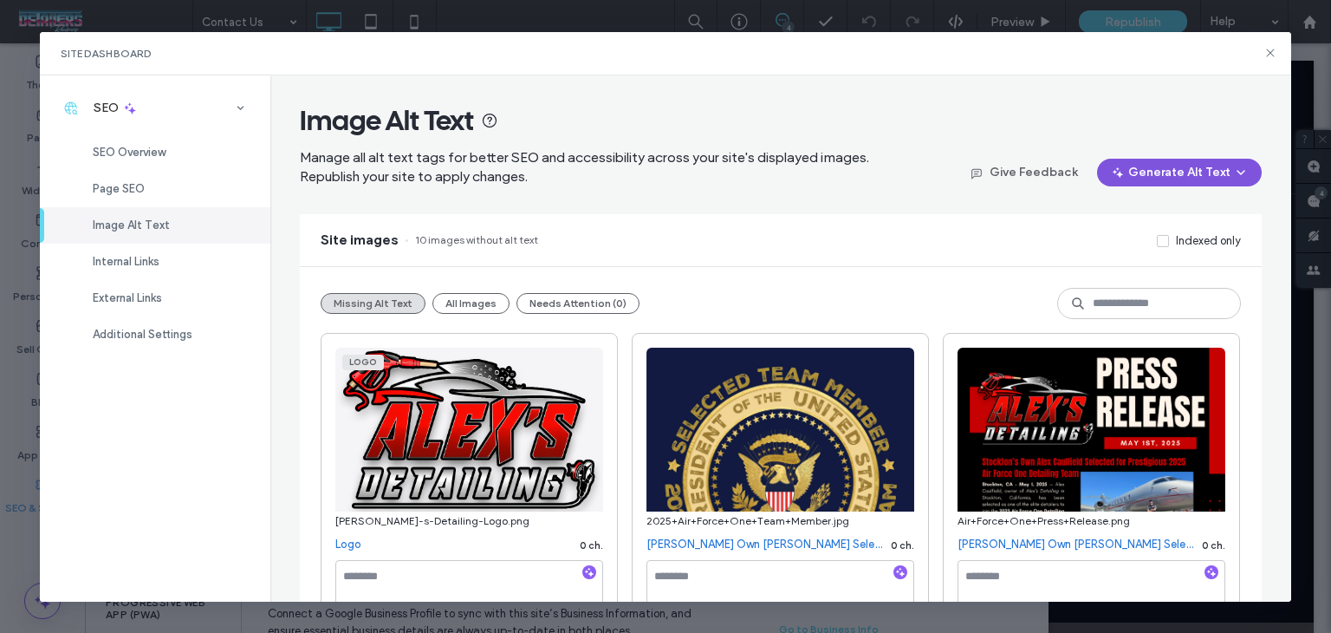
click at [1134, 160] on button "Generate Alt Text" at bounding box center [1179, 173] width 165 height 28
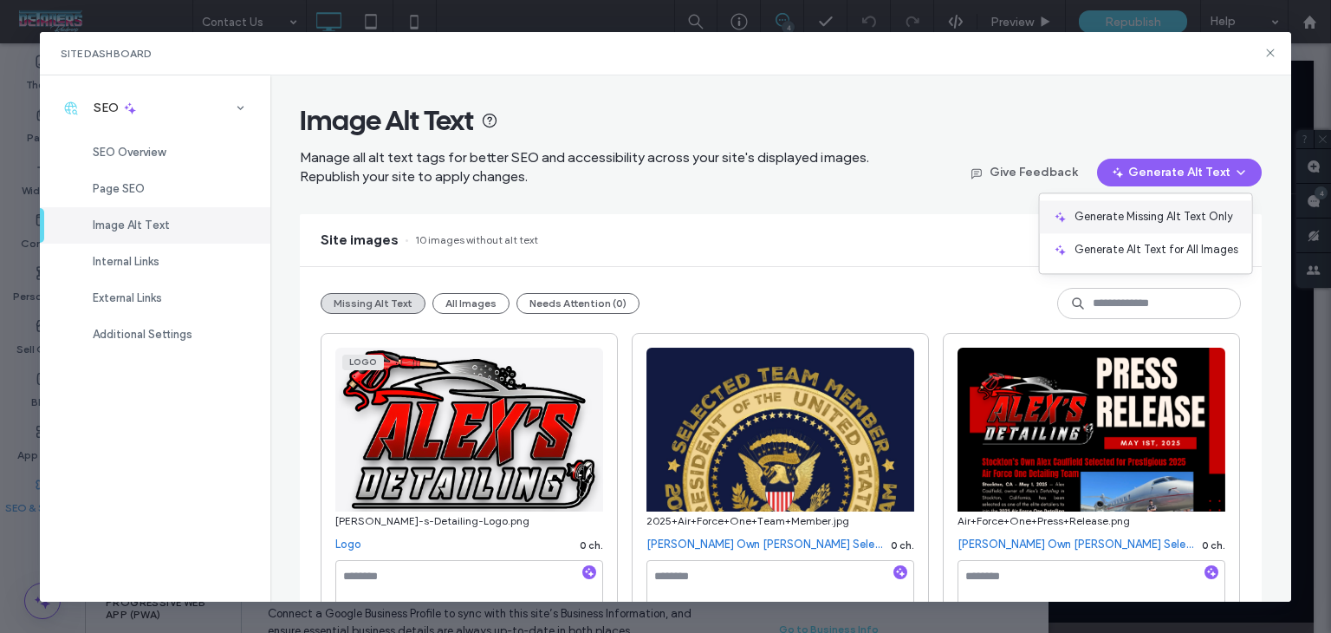
click at [1134, 202] on div "Generate Missing Alt Text Only" at bounding box center [1146, 216] width 212 height 33
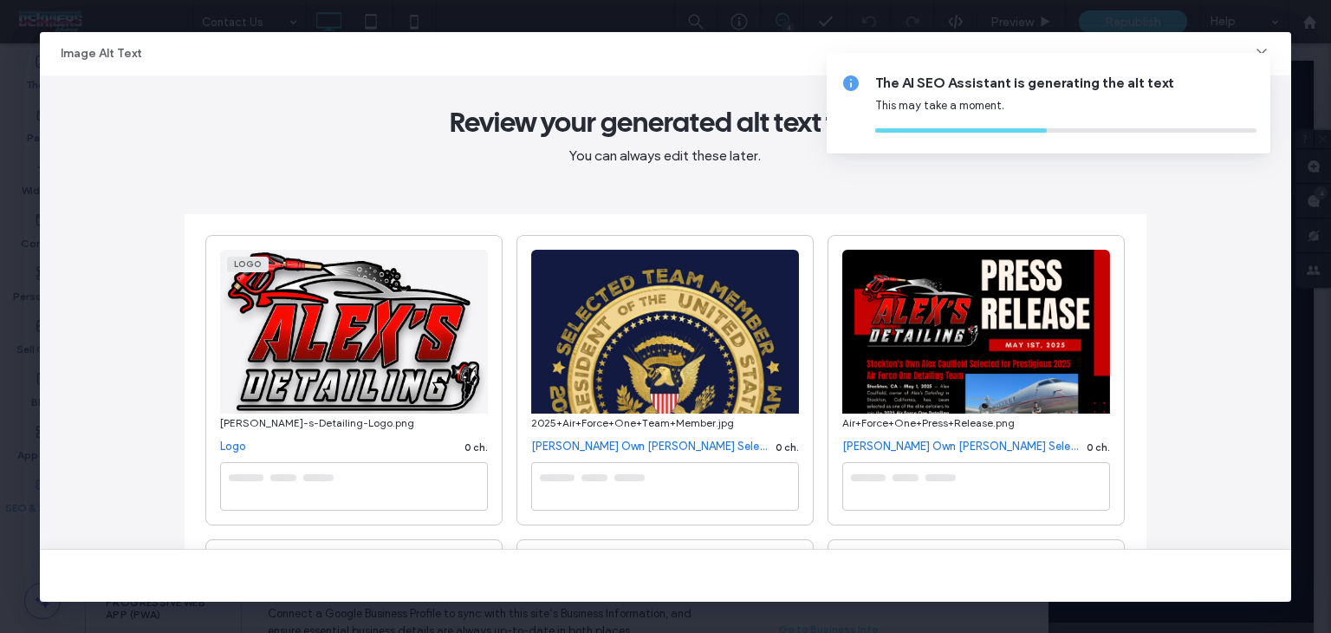
type textarea "**********"
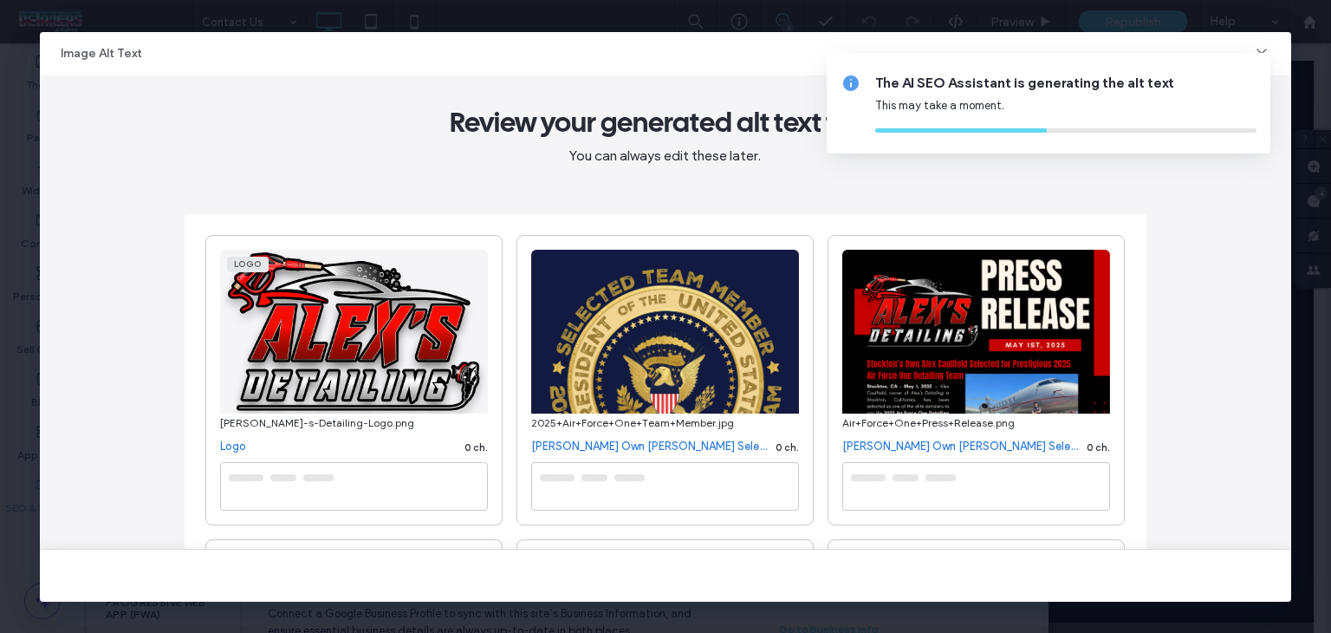
type textarea "**********"
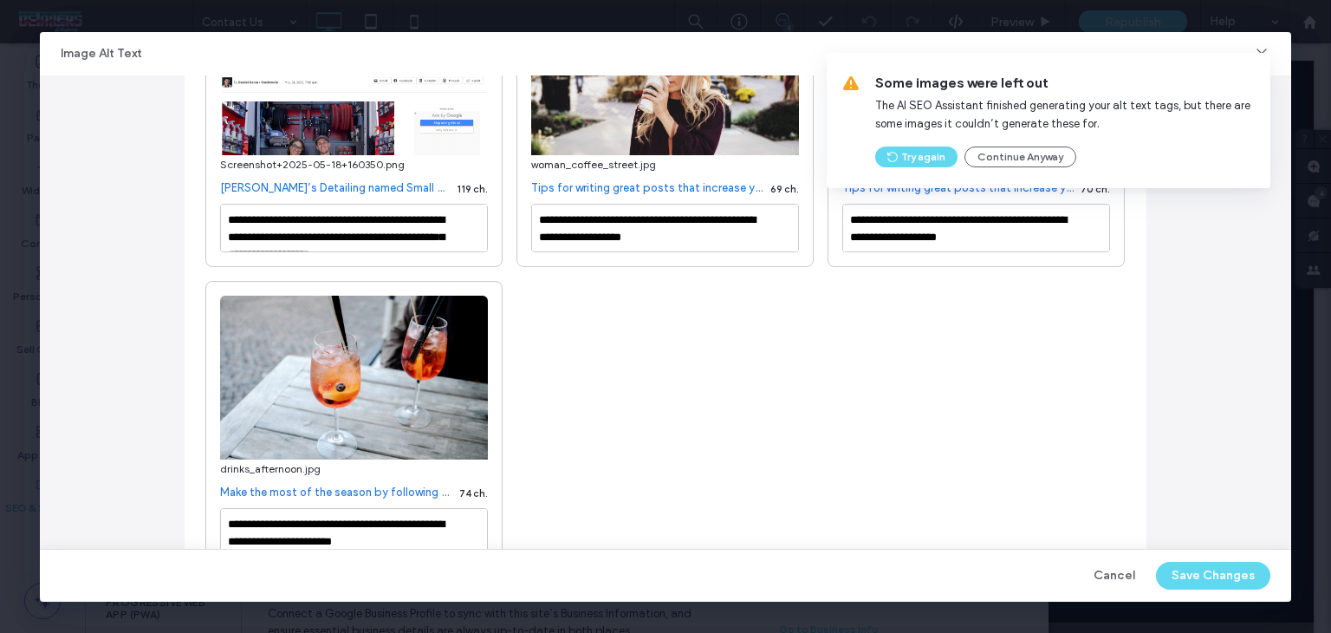
scroll to position [520, 0]
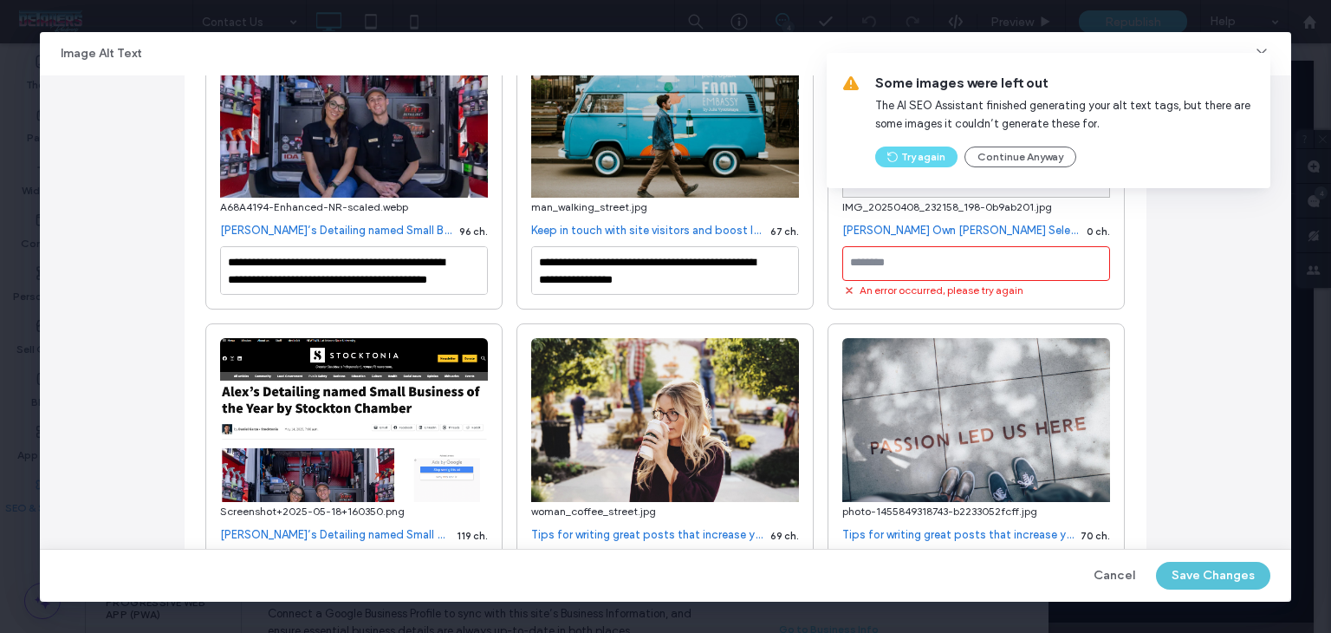
click at [1217, 570] on button "Save Changes" at bounding box center [1213, 576] width 114 height 28
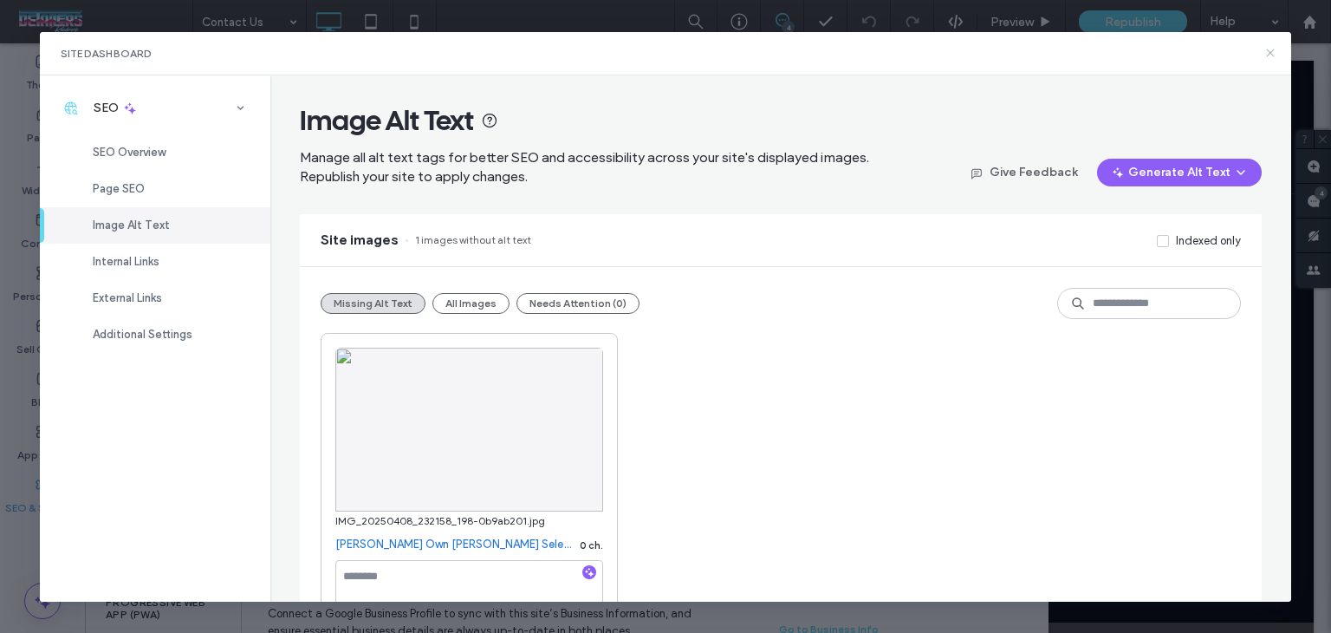
click at [1265, 53] on icon at bounding box center [1271, 53] width 14 height 14
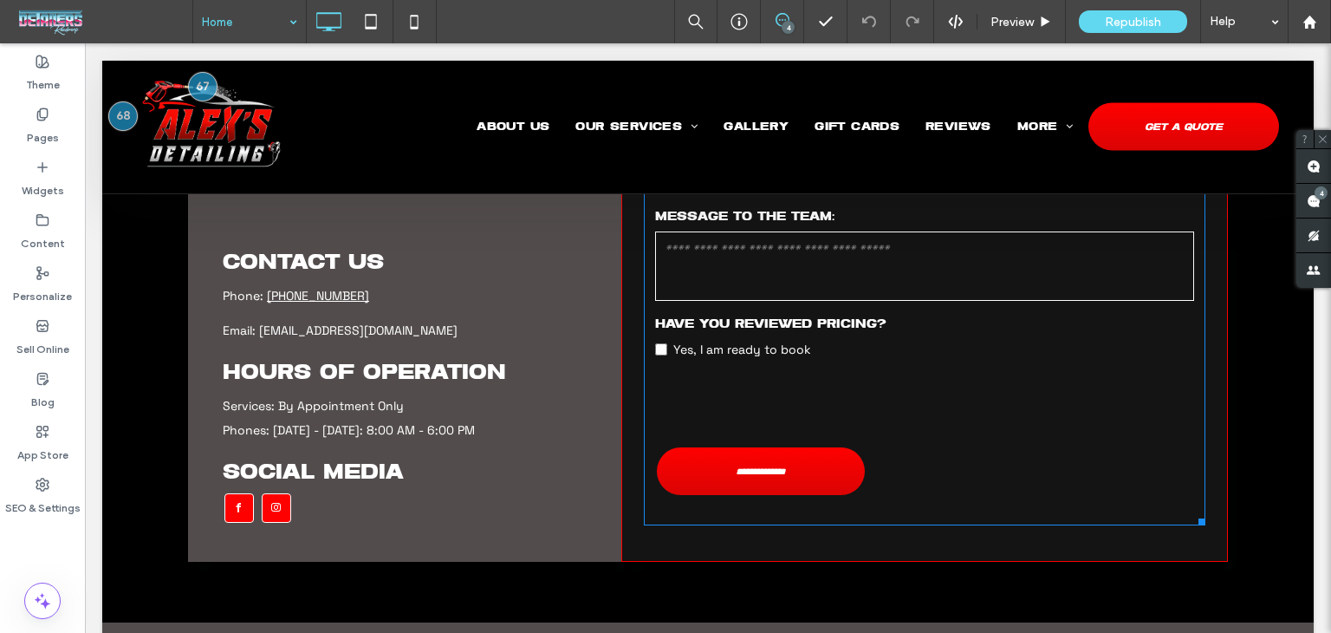
click at [225, 4] on div at bounding box center [665, 316] width 1331 height 633
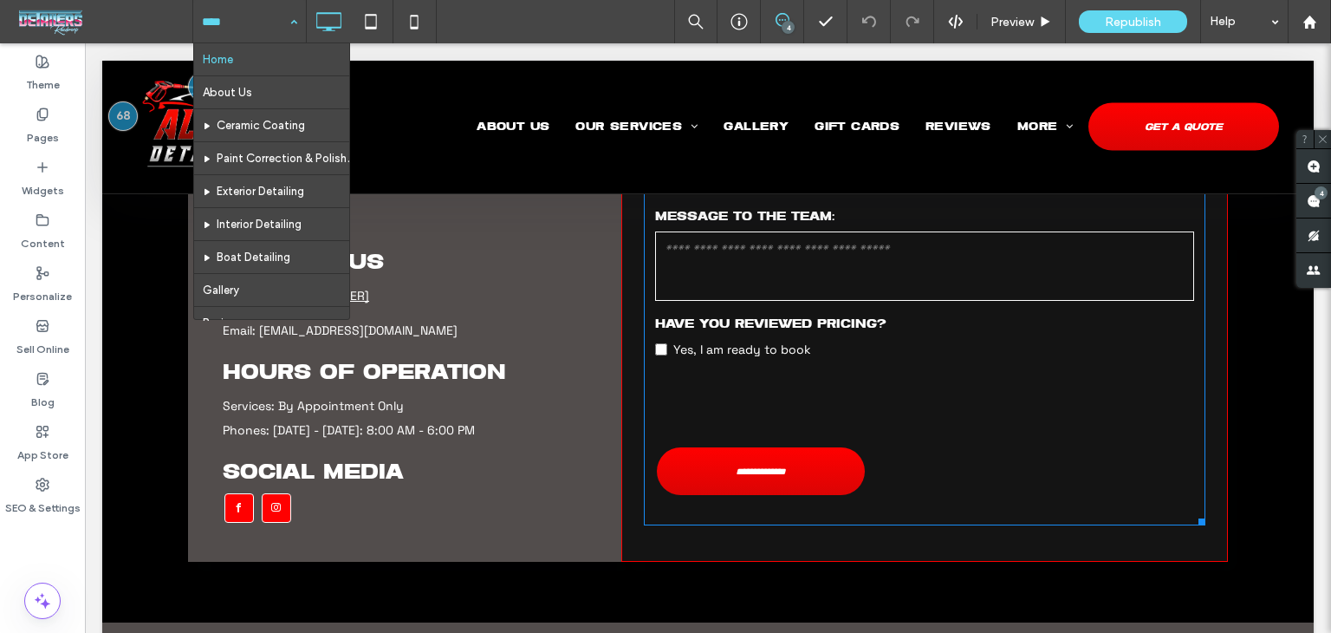
scroll to position [114, 0]
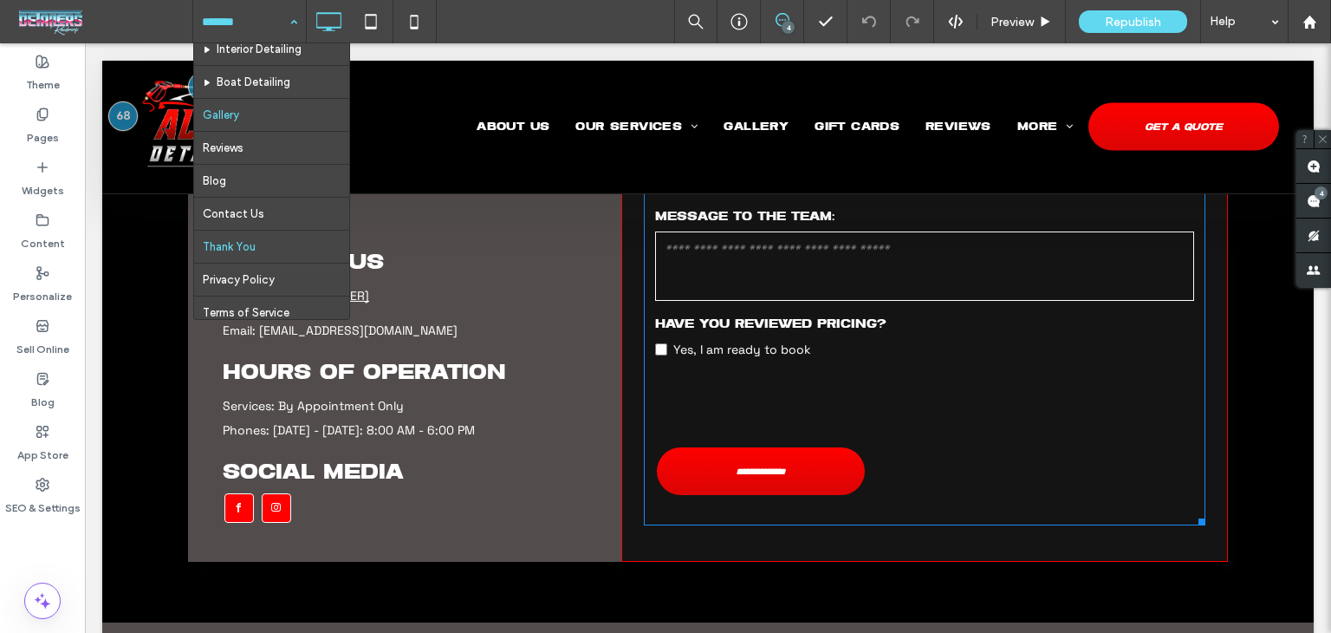
scroll to position [177, 0]
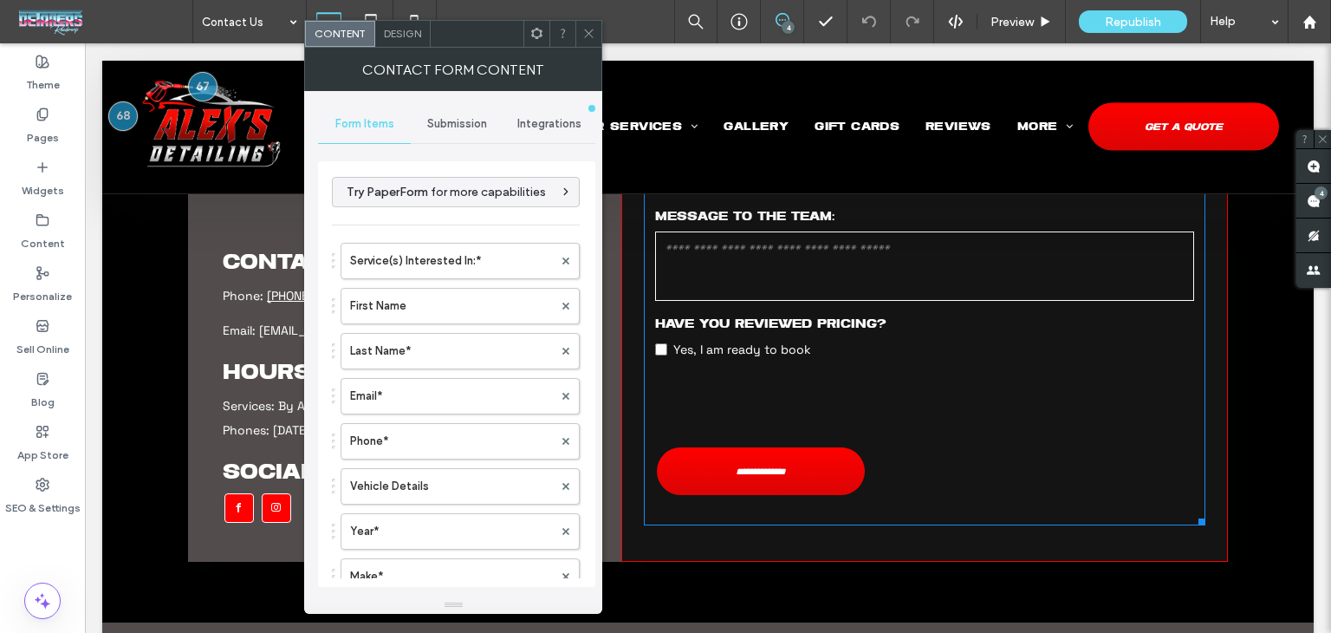
type input "**********"
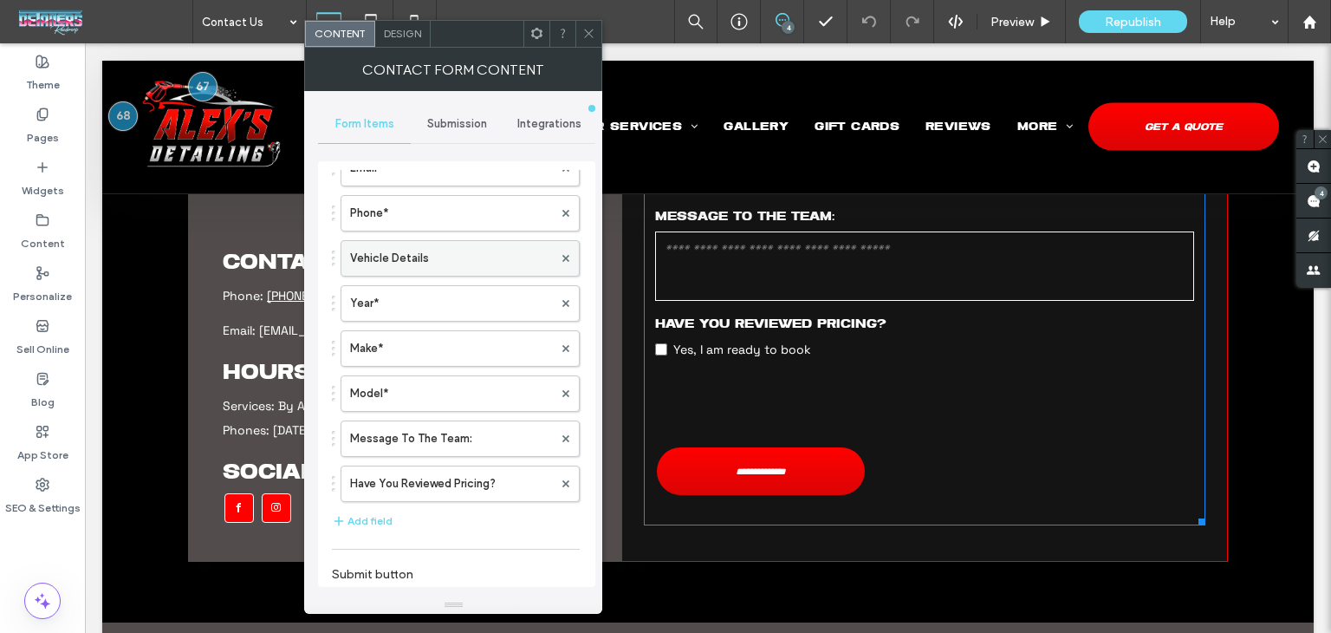
scroll to position [479, 0]
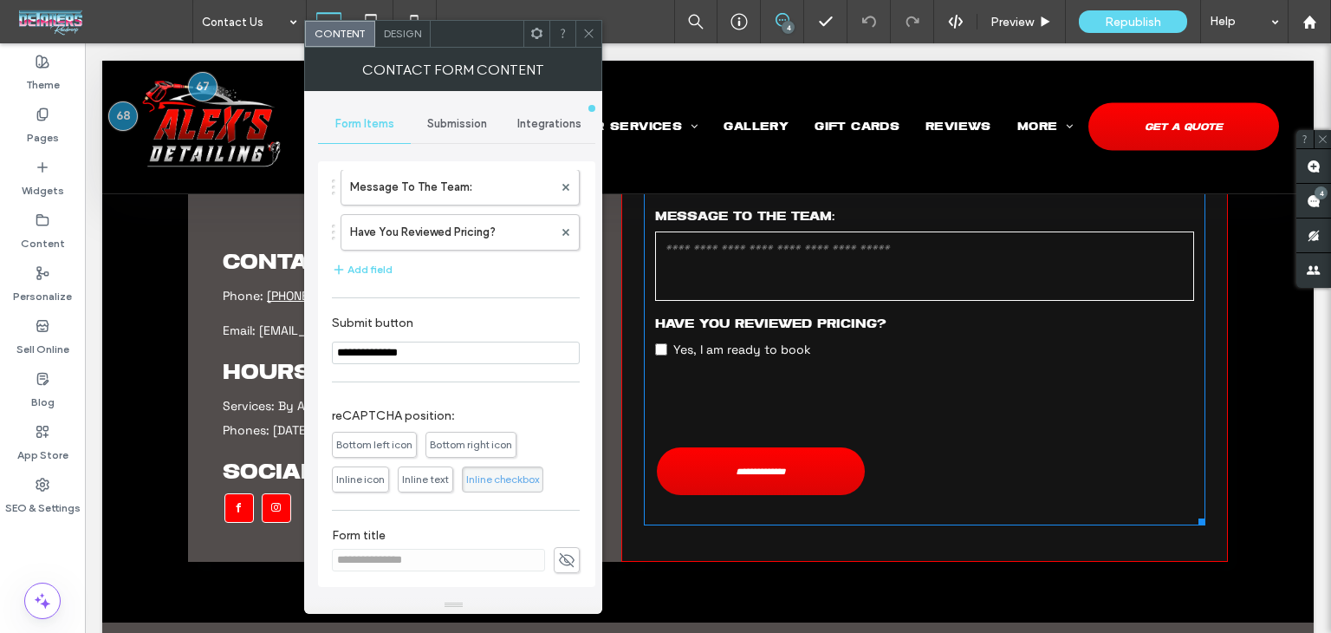
drag, startPoint x: 425, startPoint y: 481, endPoint x: 440, endPoint y: 488, distance: 17.1
click at [425, 479] on span "Inline text" at bounding box center [425, 479] width 55 height 26
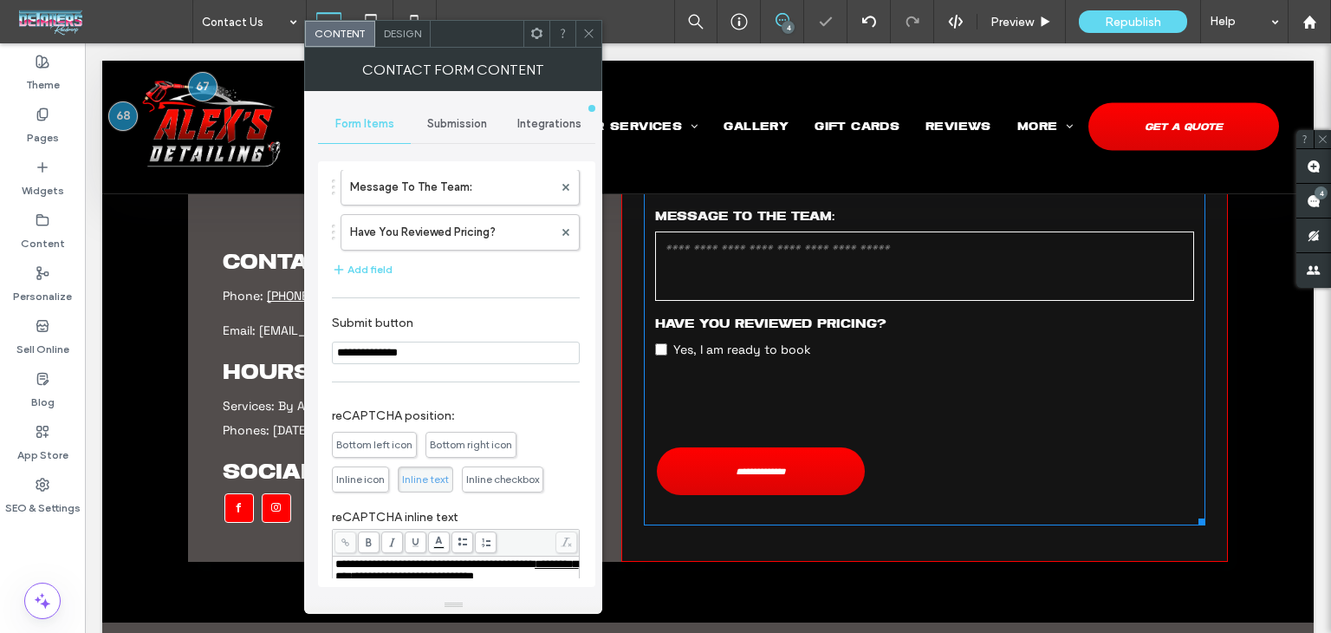
click at [594, 36] on icon at bounding box center [588, 33] width 13 height 13
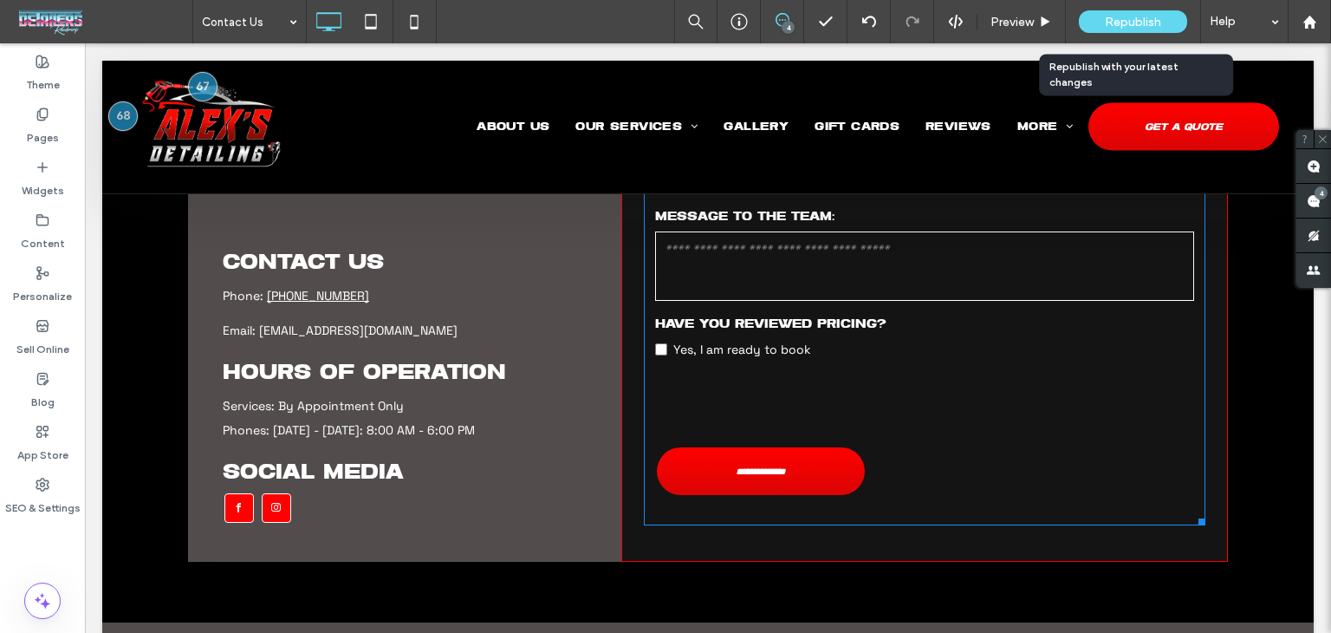
click at [1083, 21] on div "Republish" at bounding box center [1133, 21] width 108 height 23
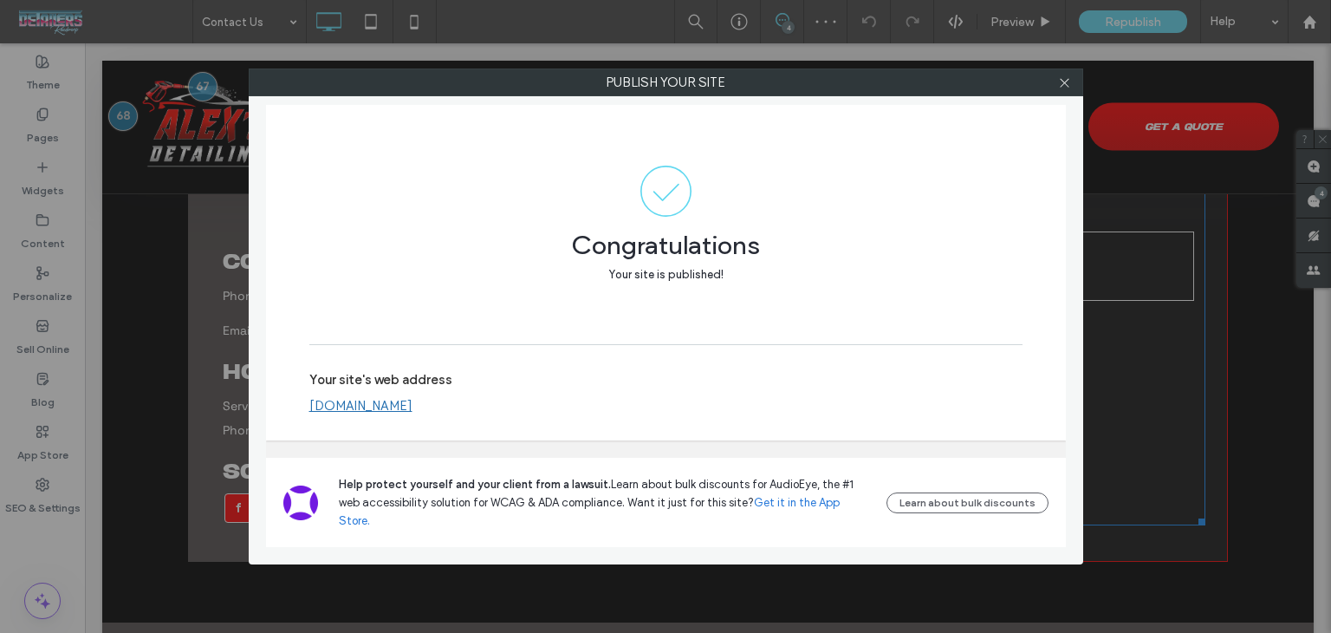
click at [1061, 82] on icon at bounding box center [1064, 82] width 13 height 13
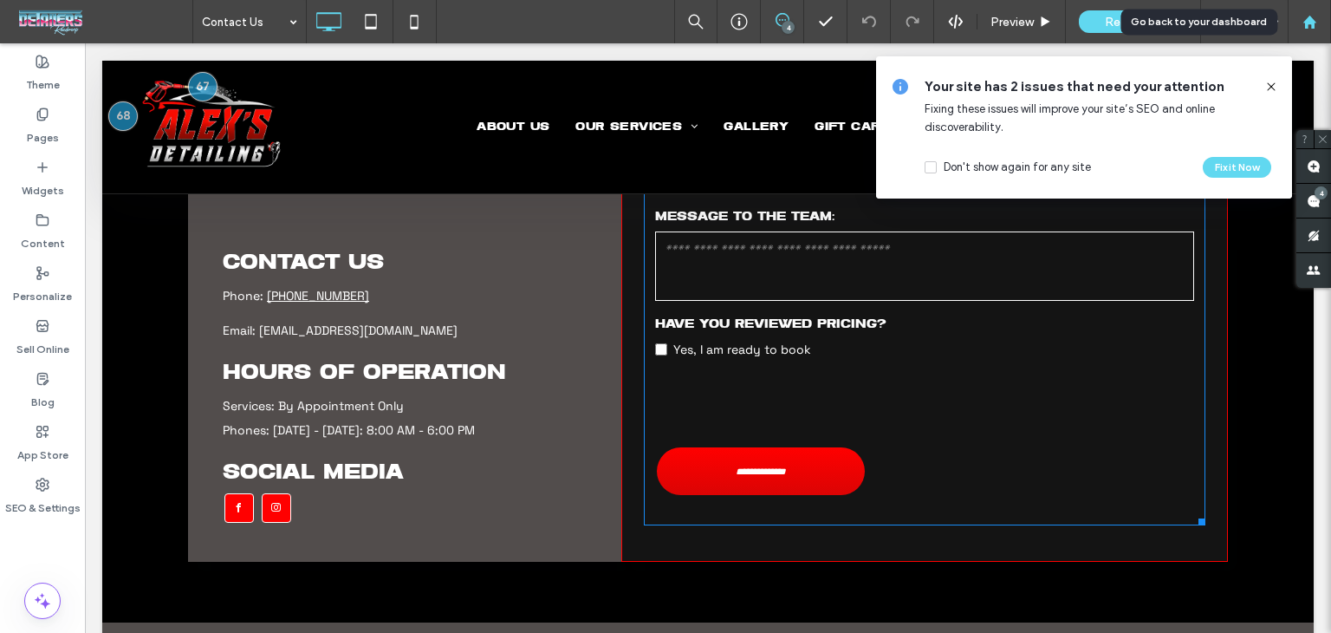
click at [1310, 19] on use at bounding box center [1309, 21] width 13 height 13
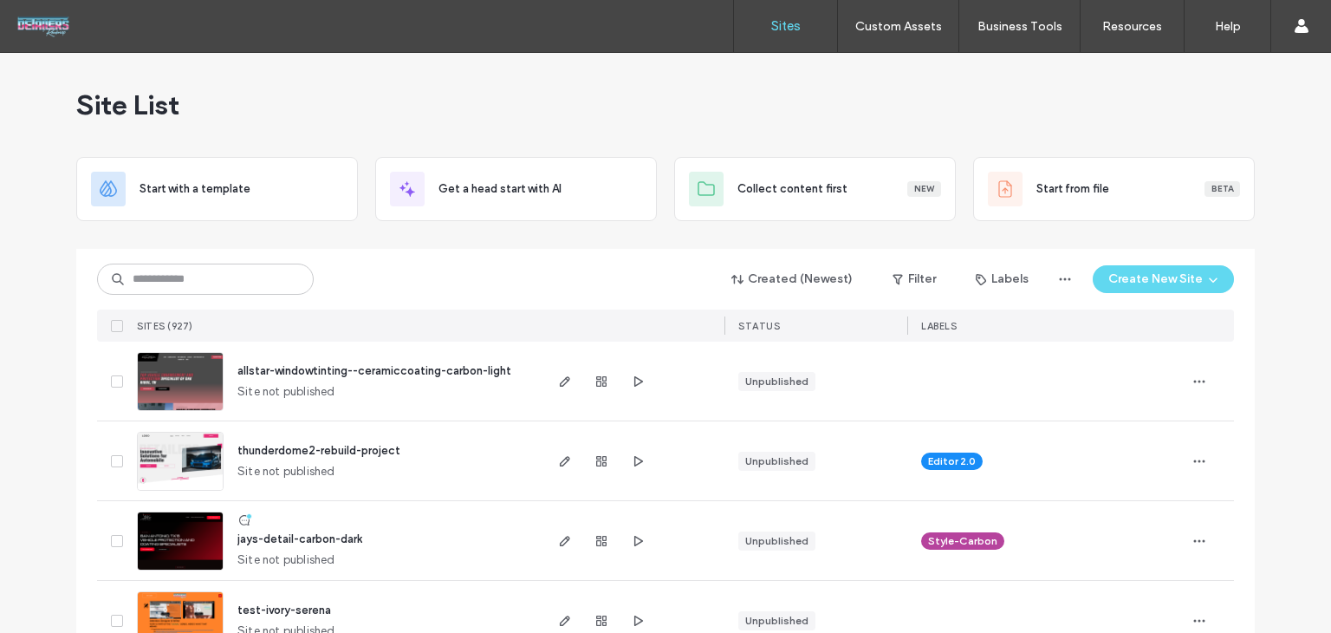
click at [159, 250] on div "Created (Newest) Filter Labels Create New Site SITES (927) STATUS LABELS" at bounding box center [665, 295] width 1137 height 93
click at [168, 266] on input at bounding box center [205, 278] width 217 height 31
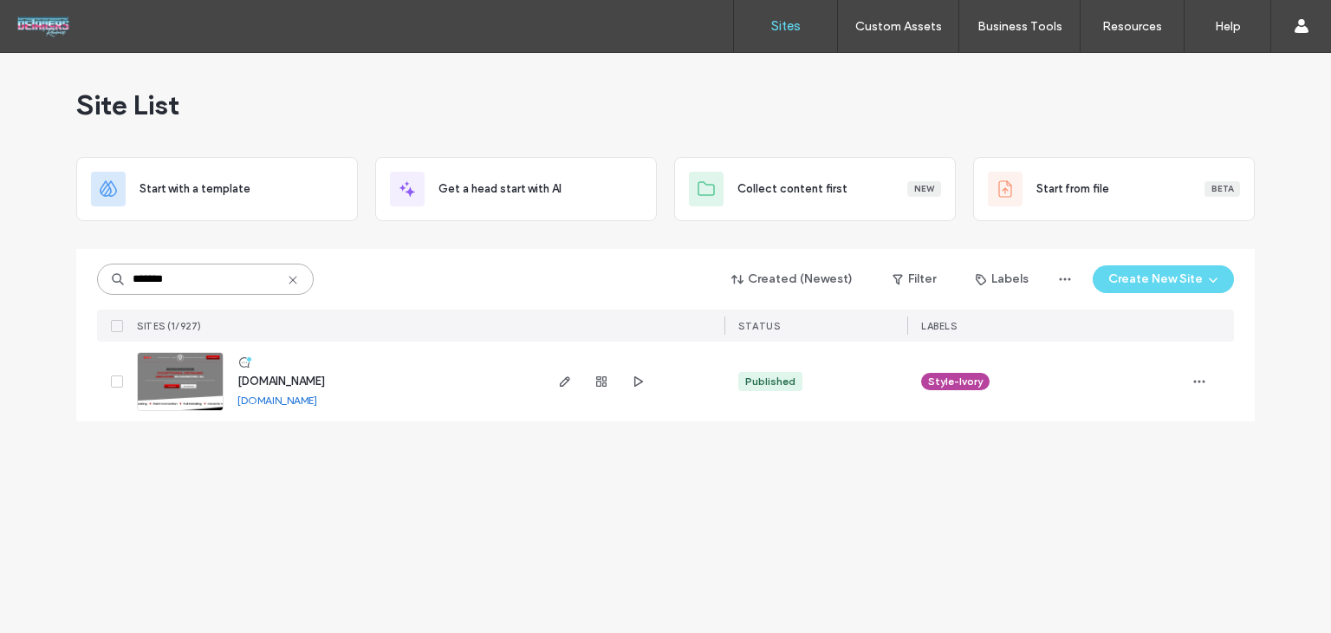
type input "*******"
click at [284, 386] on span "www.alphadetailllc.com" at bounding box center [281, 380] width 88 height 13
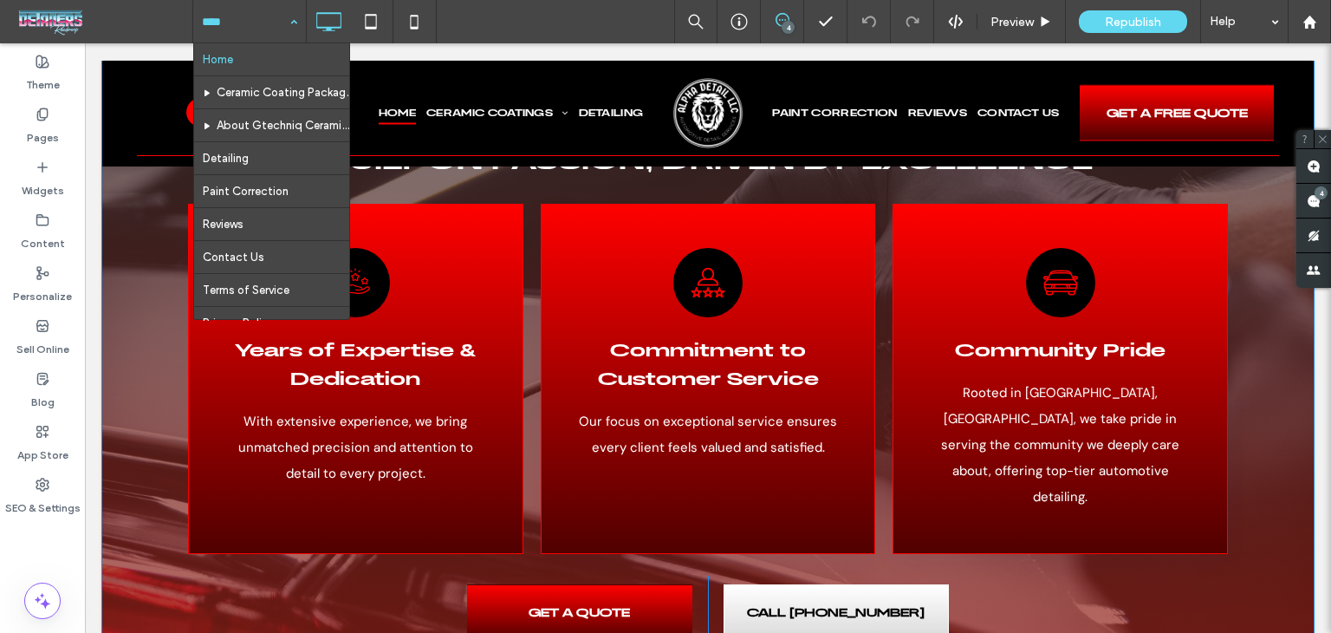
click at [305, 517] on div "Built on Passion, Driven by Excellence A line drawing of a hand holding three s…" at bounding box center [708, 390] width 1212 height 749
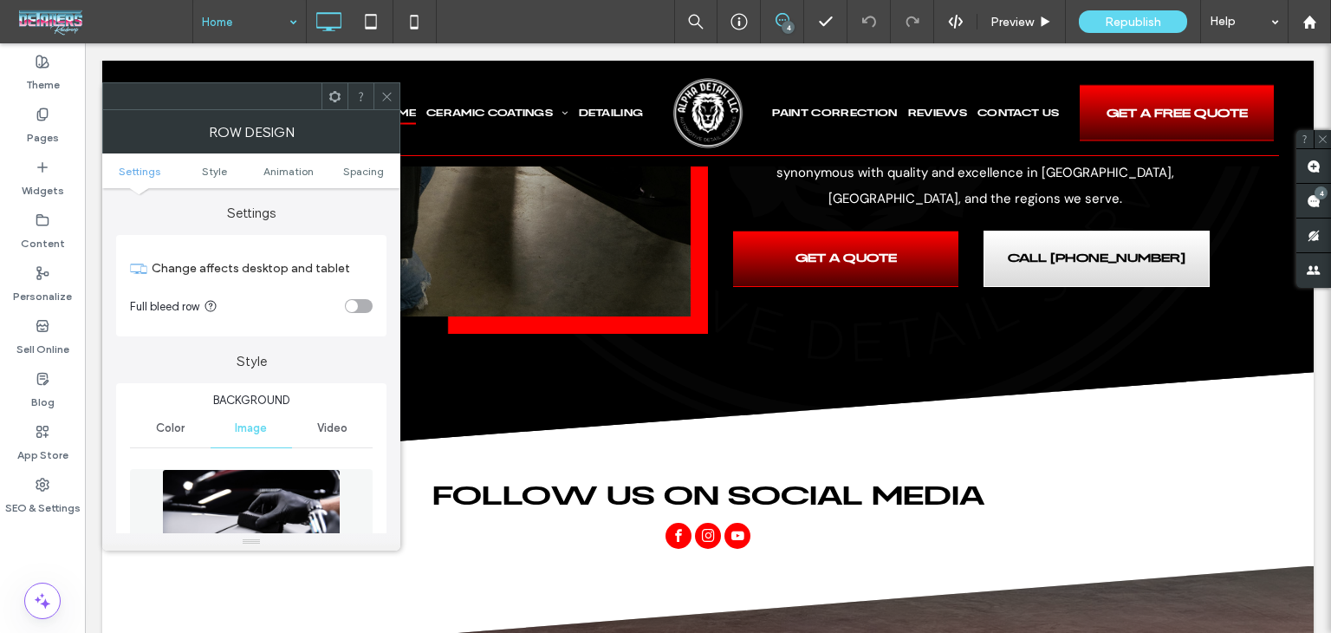
scroll to position [3900, 0]
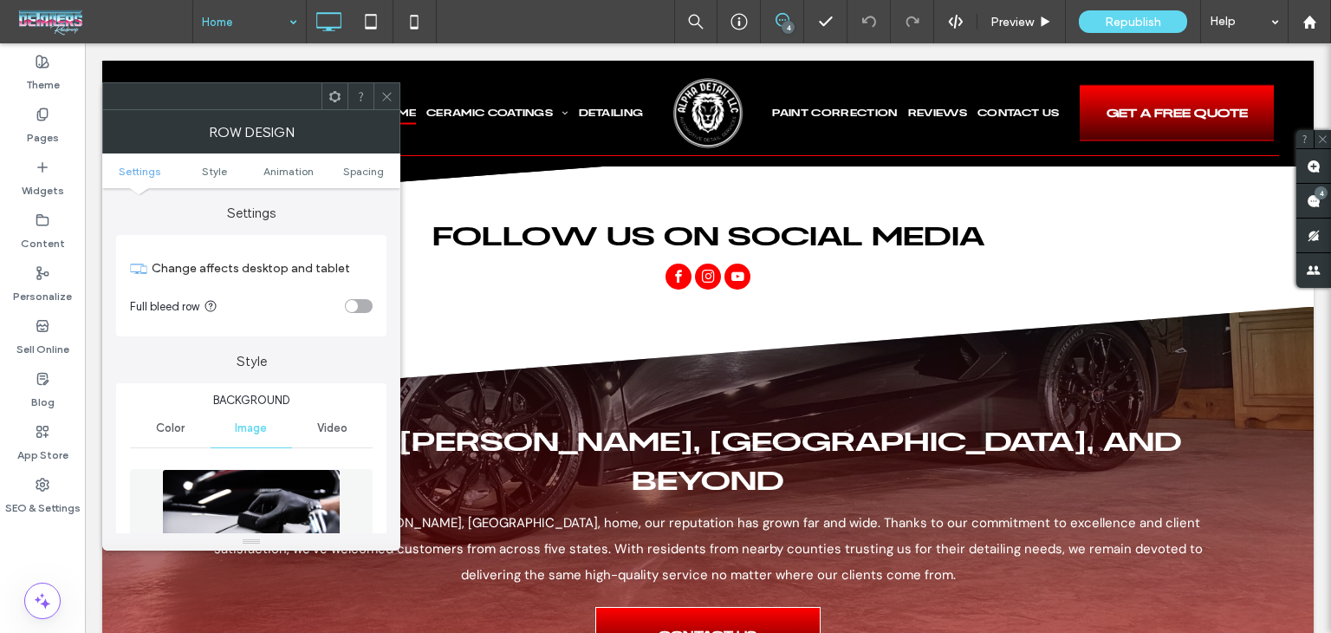
click at [379, 95] on div at bounding box center [387, 96] width 26 height 26
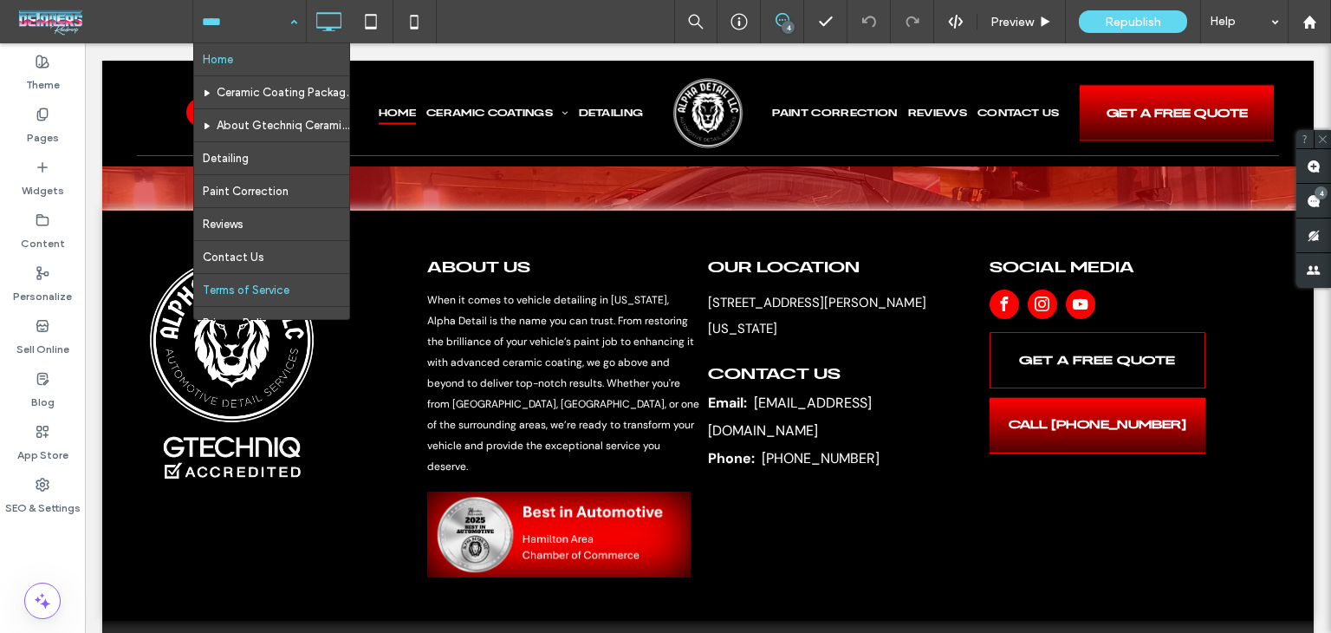
scroll to position [58, 0]
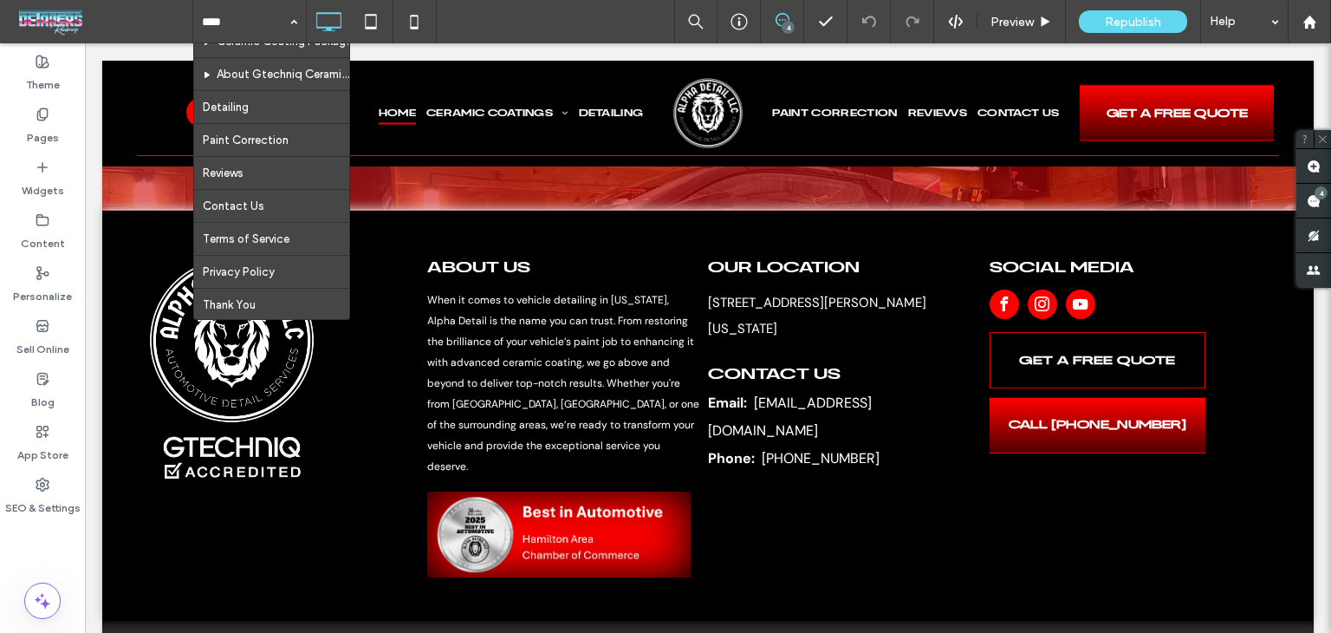
click at [499, 19] on div "Home Ceramic Coating Packages About Gtechniq Ceramic Coatings Detailing Paint C…" at bounding box center [761, 21] width 1139 height 43
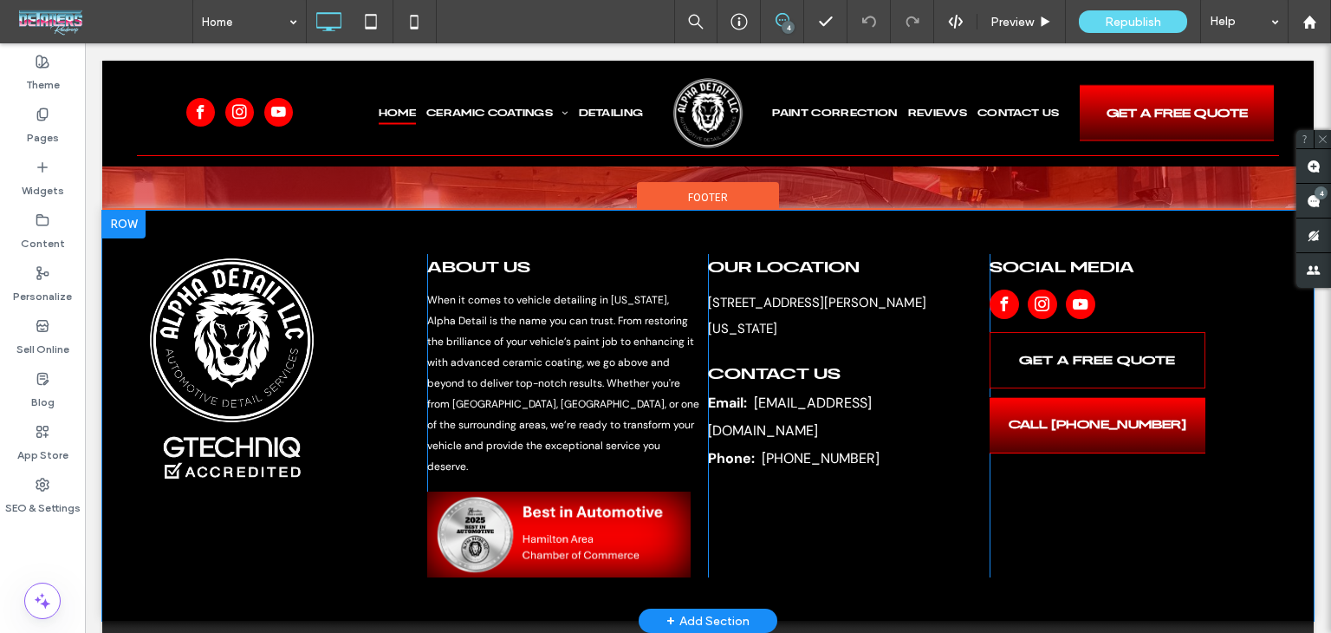
click at [704, 611] on div "+ Add Section" at bounding box center [708, 620] width 83 height 19
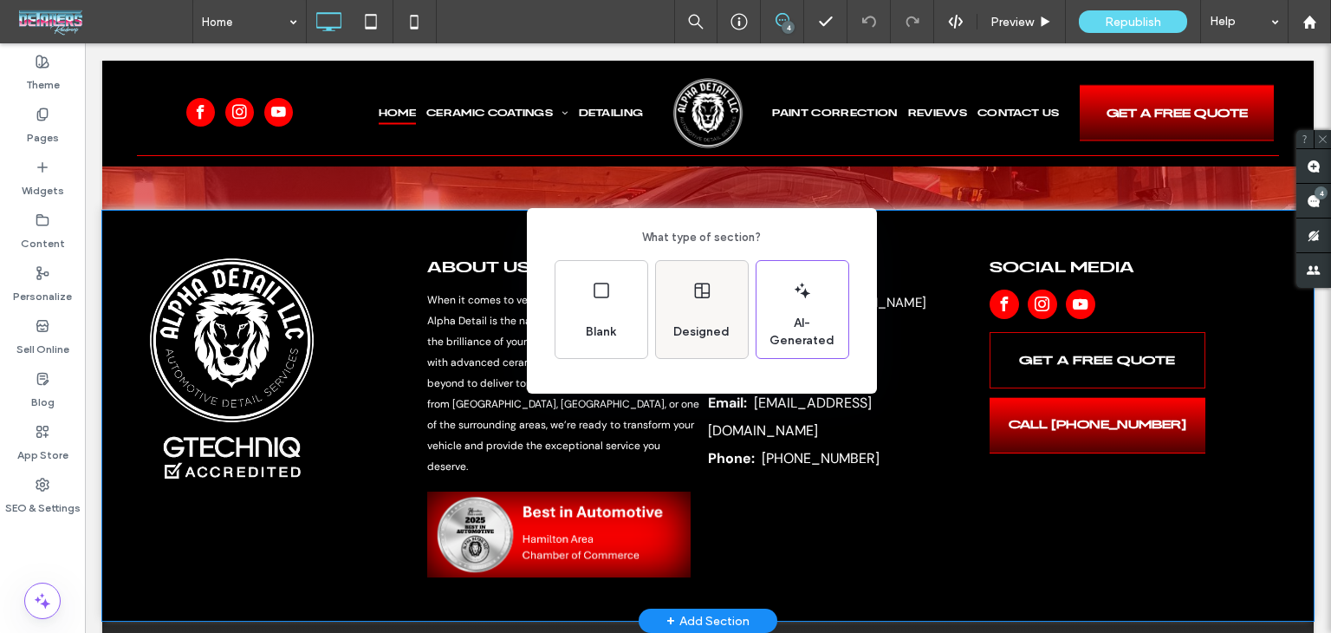
click at [722, 291] on div "Designed" at bounding box center [702, 309] width 92 height 97
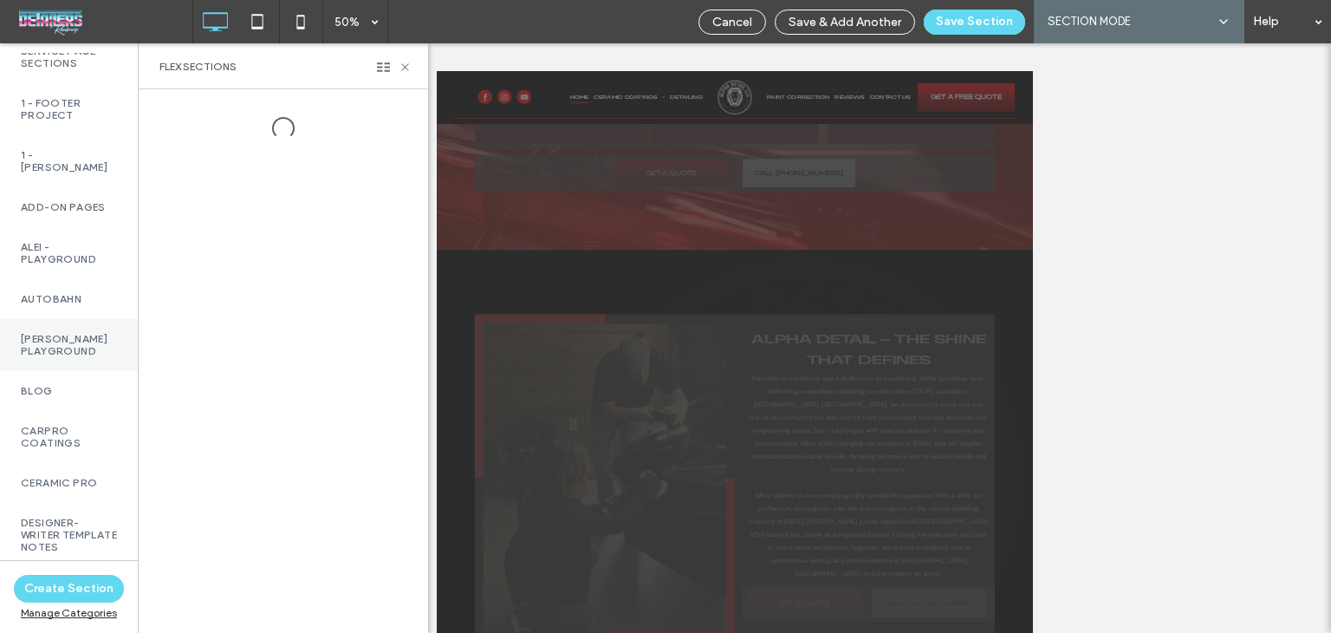
scroll to position [867, 0]
click at [62, 105] on label "1 - Footer Project" at bounding box center [69, 109] width 96 height 24
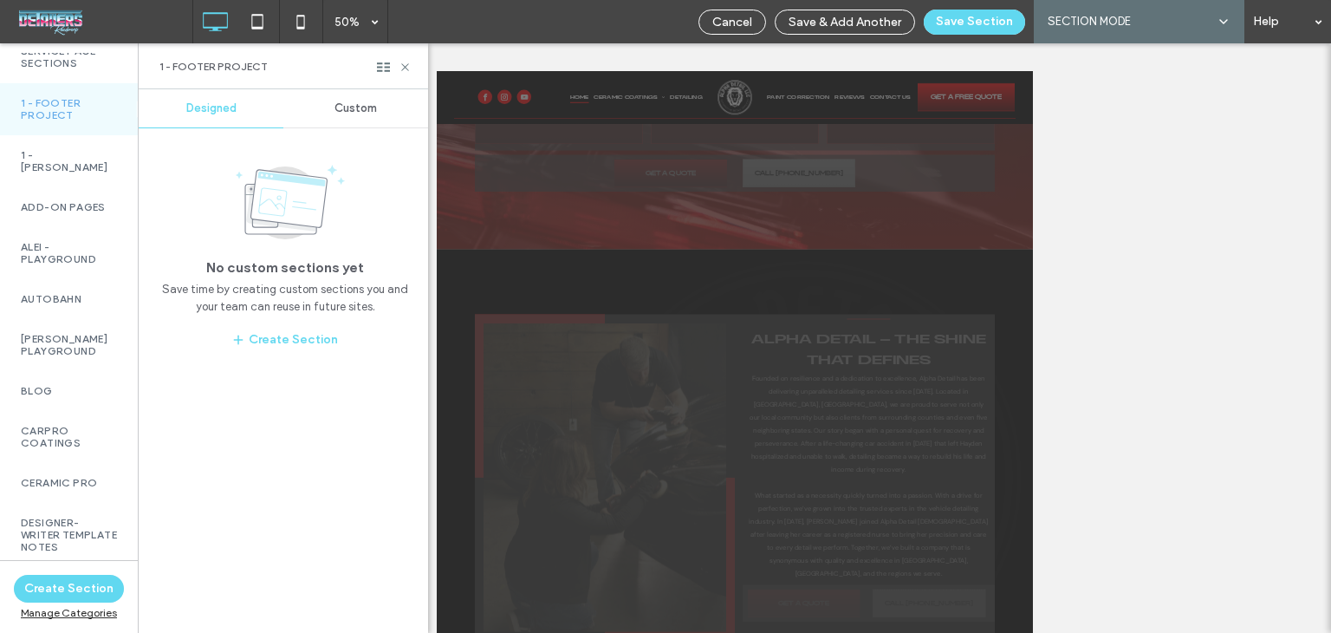
click at [338, 119] on div "Custom" at bounding box center [355, 108] width 145 height 38
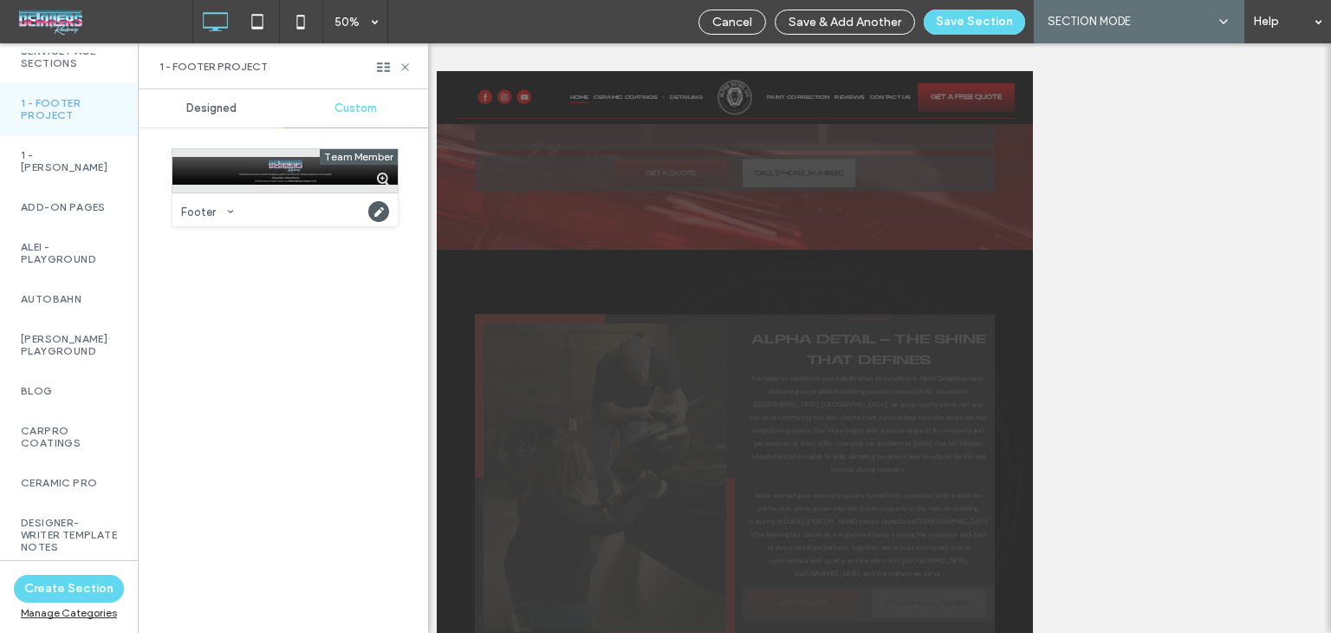
click at [270, 172] on div at bounding box center [284, 170] width 225 height 43
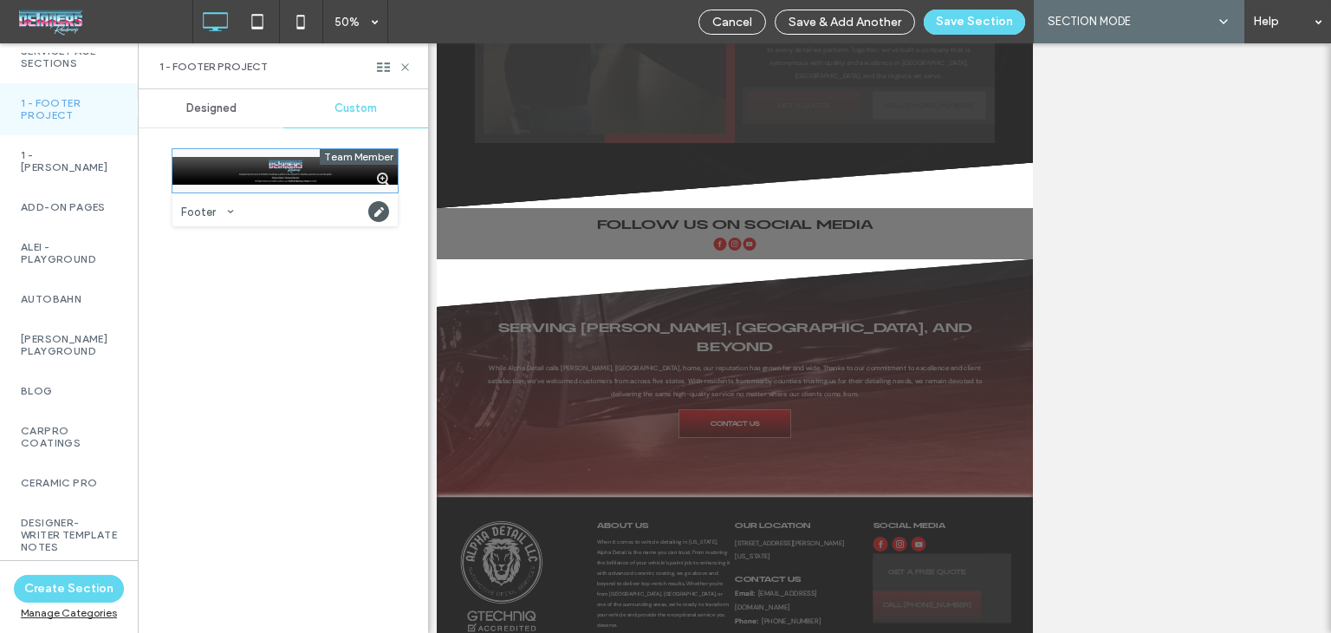
scroll to position [591, 0]
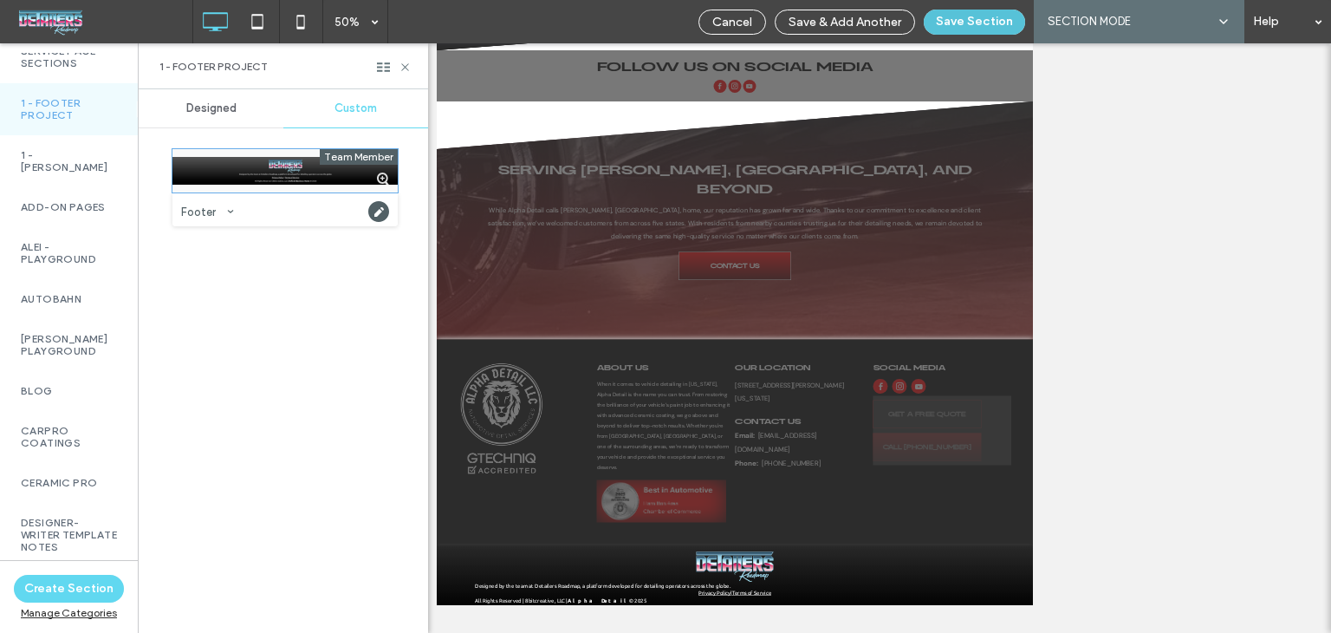
click at [983, 17] on button "Save Section" at bounding box center [974, 22] width 101 height 25
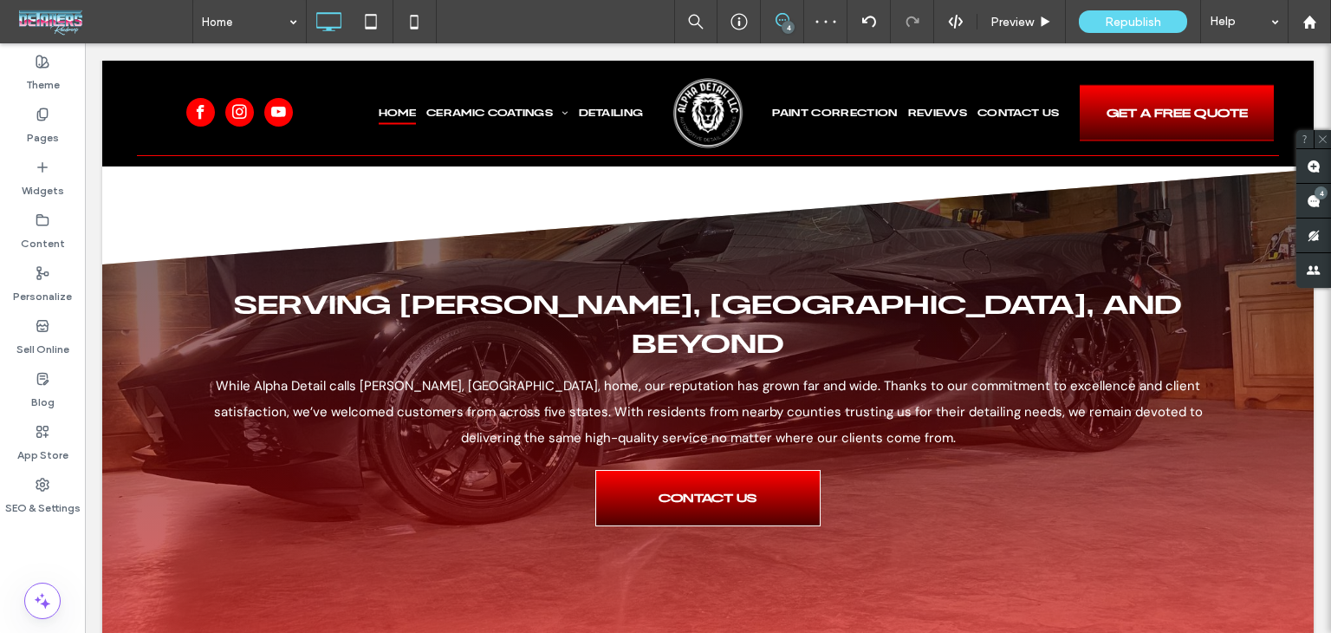
scroll to position [4606, 0]
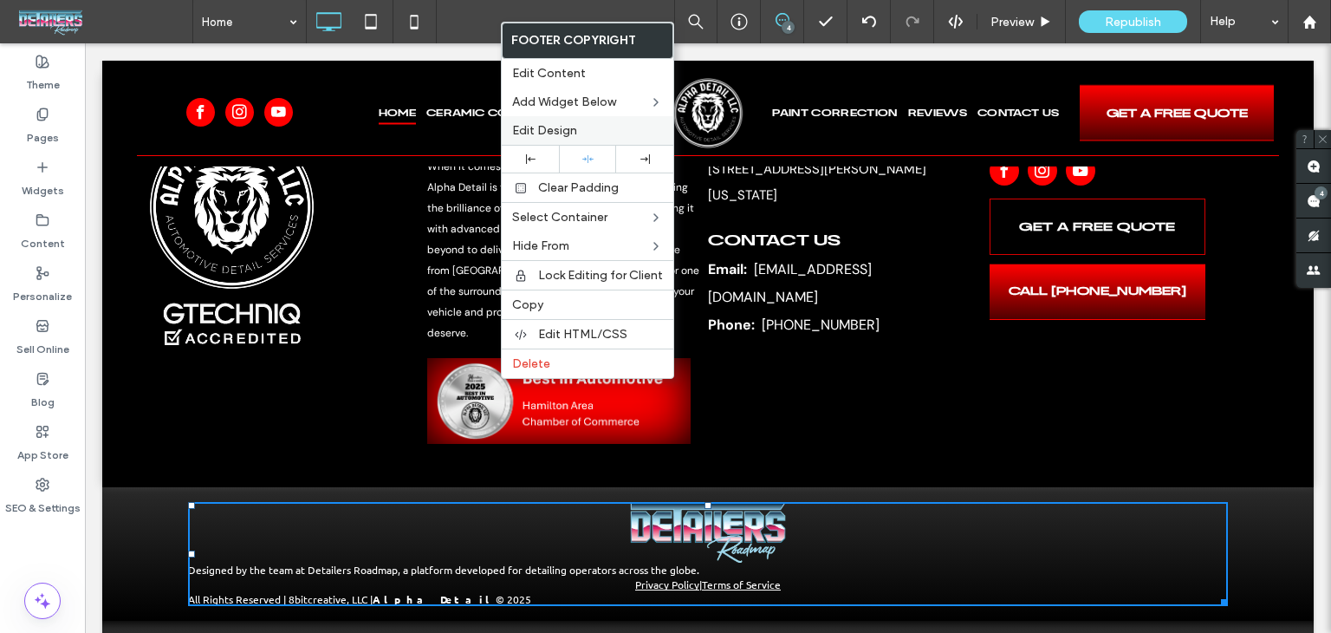
click at [520, 123] on span "Edit Design" at bounding box center [544, 130] width 65 height 15
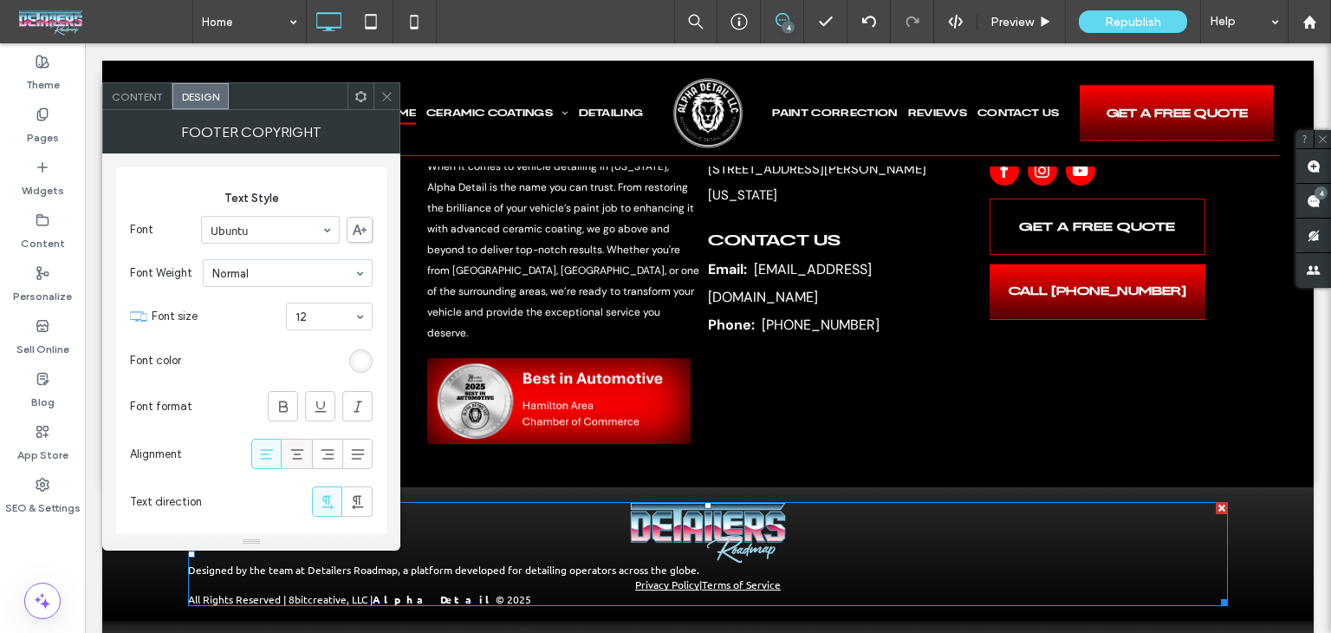
click at [293, 455] on icon at bounding box center [297, 453] width 17 height 17
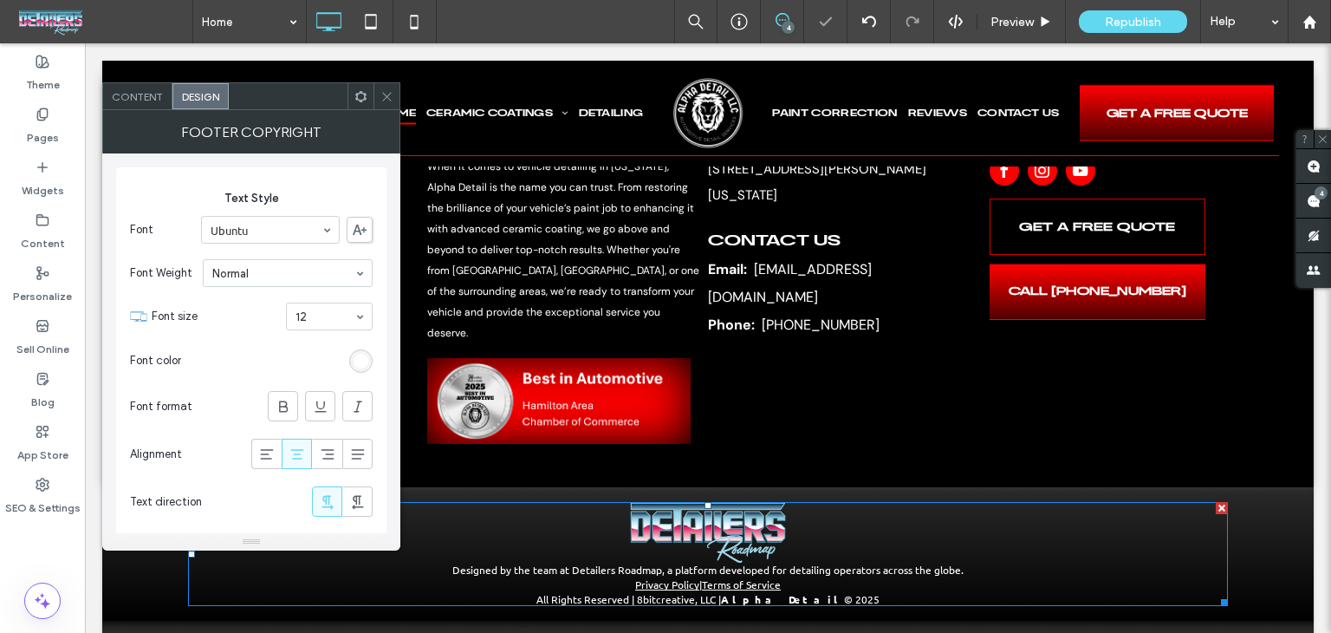
drag, startPoint x: 381, startPoint y: 94, endPoint x: 393, endPoint y: 172, distance: 78.9
click at [382, 95] on icon at bounding box center [386, 96] width 13 height 13
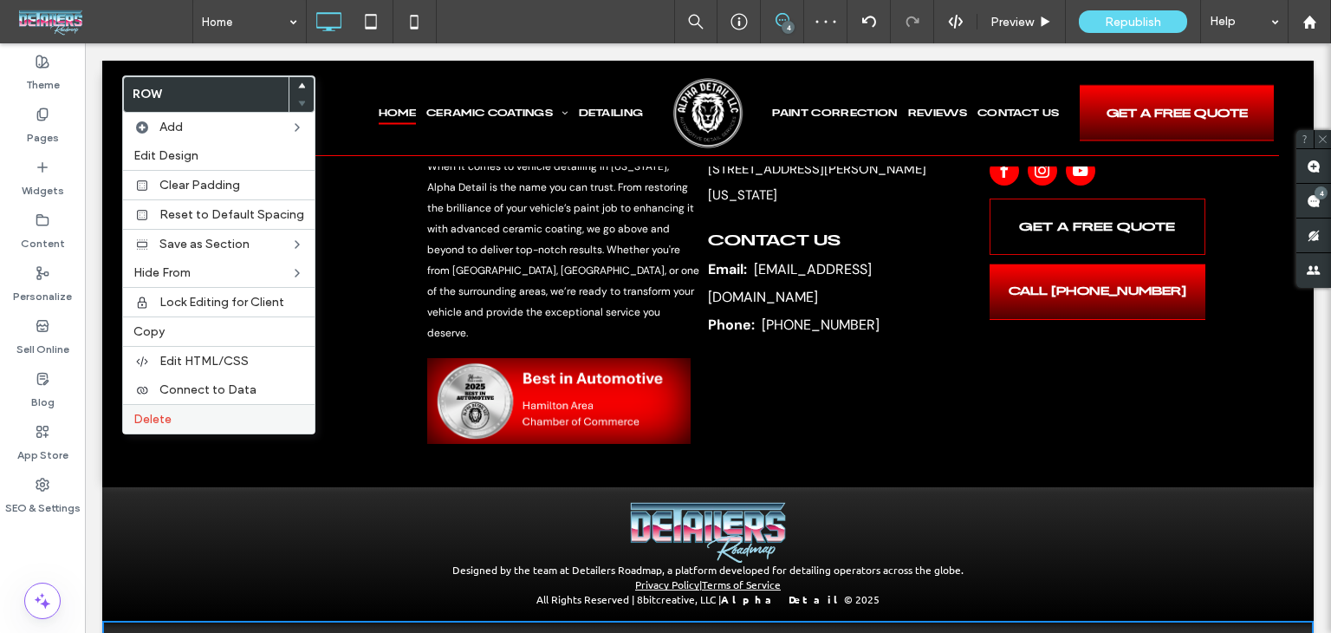
click at [177, 417] on label "Delete" at bounding box center [218, 419] width 171 height 15
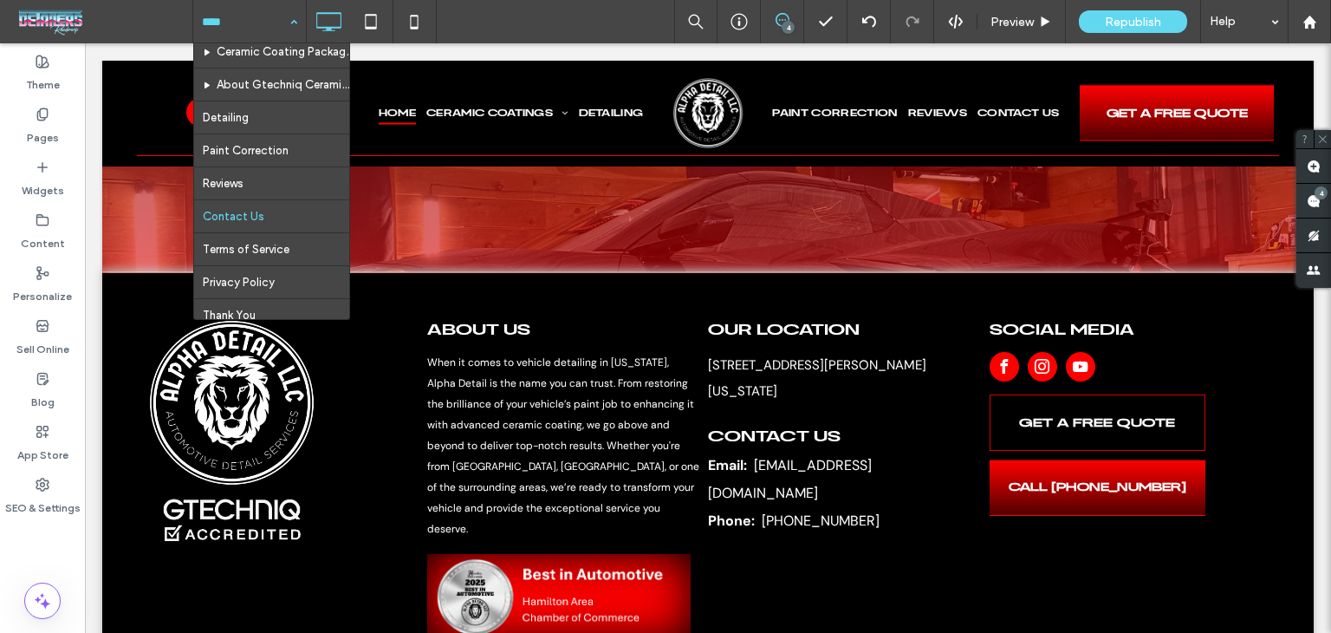
scroll to position [58, 0]
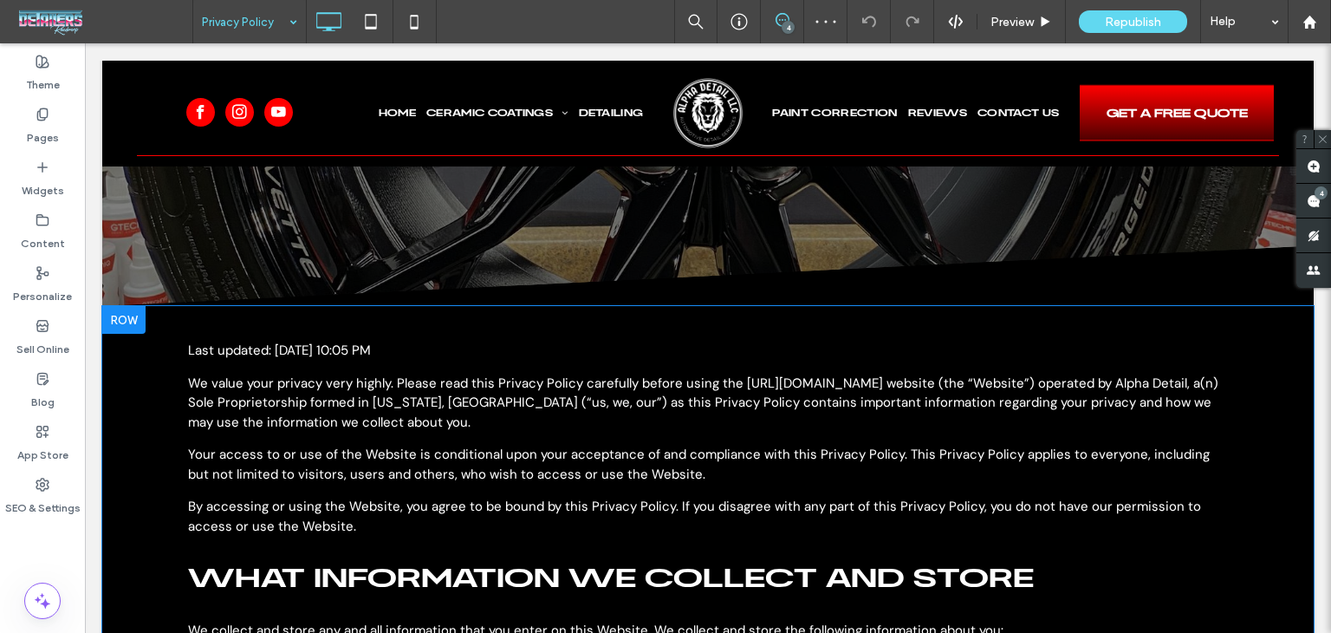
scroll to position [329, 0]
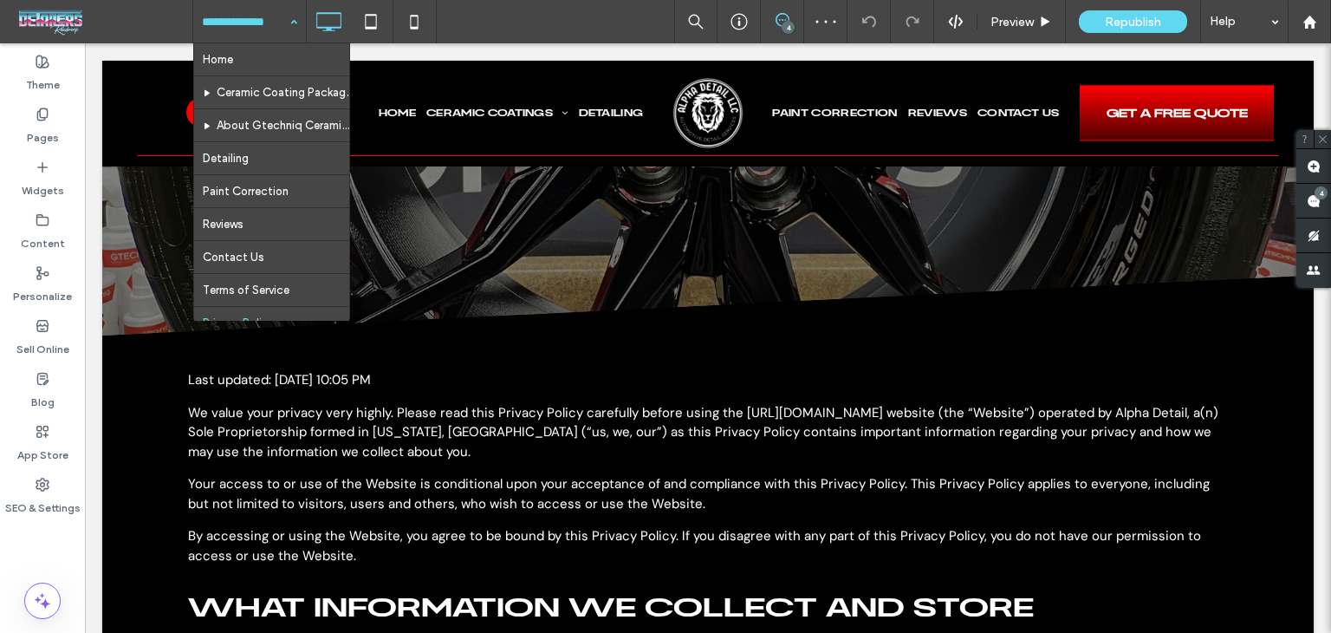
click at [246, 5] on input at bounding box center [245, 21] width 87 height 43
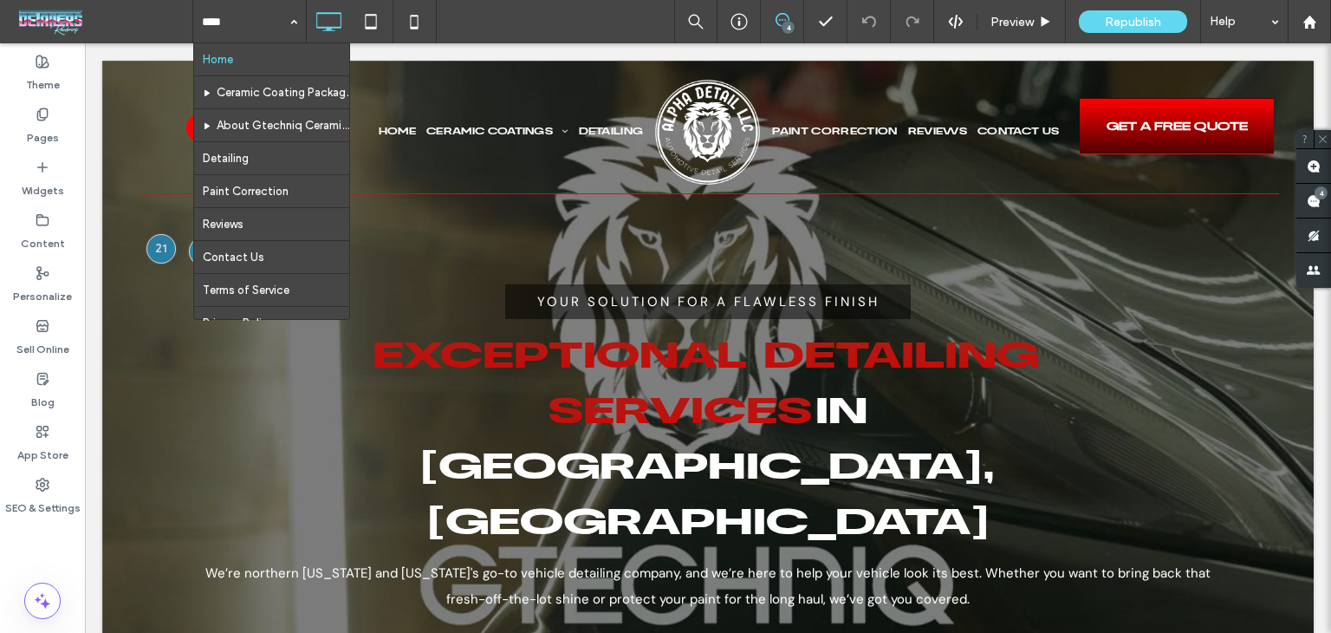
click at [538, 22] on div "Home Ceramic Coating Packages About Gtechniq Ceramic Coatings Detailing Paint C…" at bounding box center [761, 21] width 1139 height 43
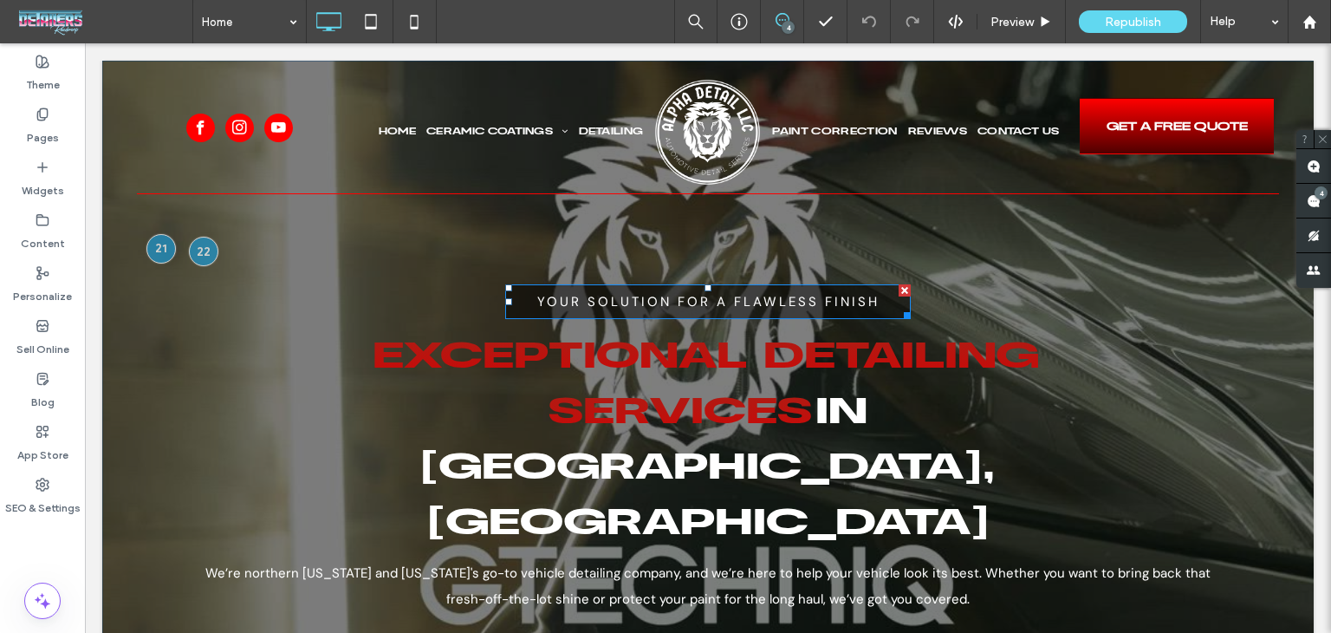
click at [718, 302] on span "Your Solution for a Flawless Finish" at bounding box center [708, 301] width 342 height 17
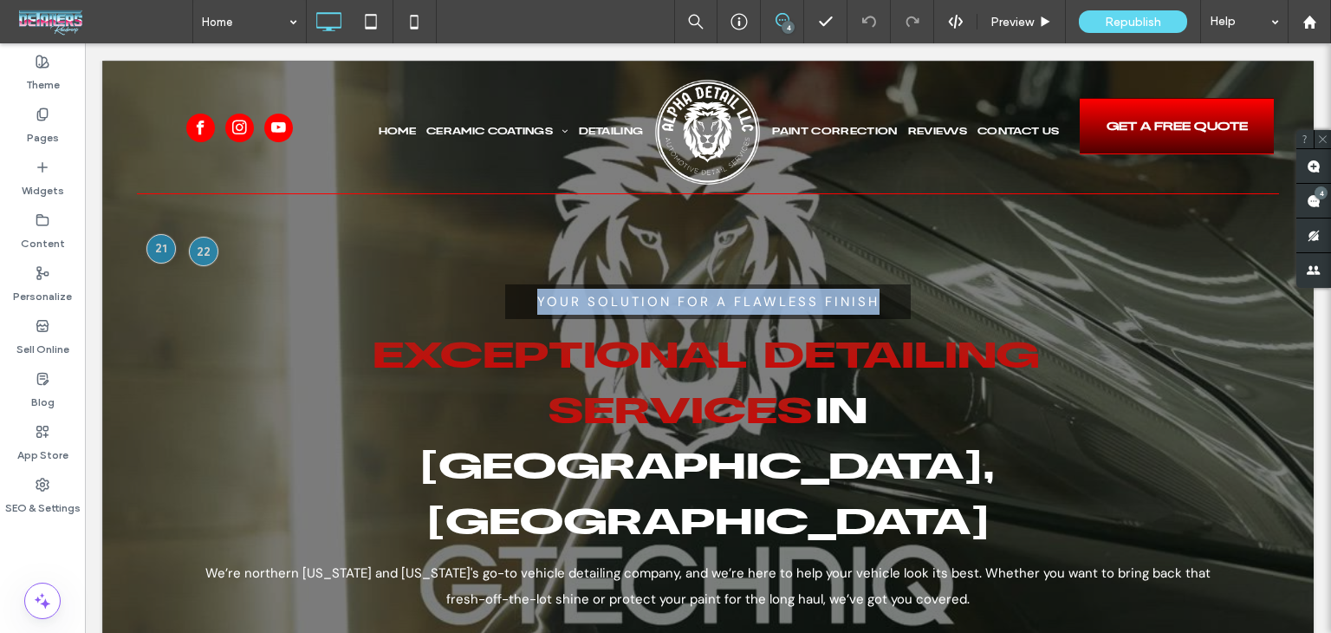
click at [718, 302] on span "Your Solution for a Flawless Finish" at bounding box center [708, 301] width 342 height 17
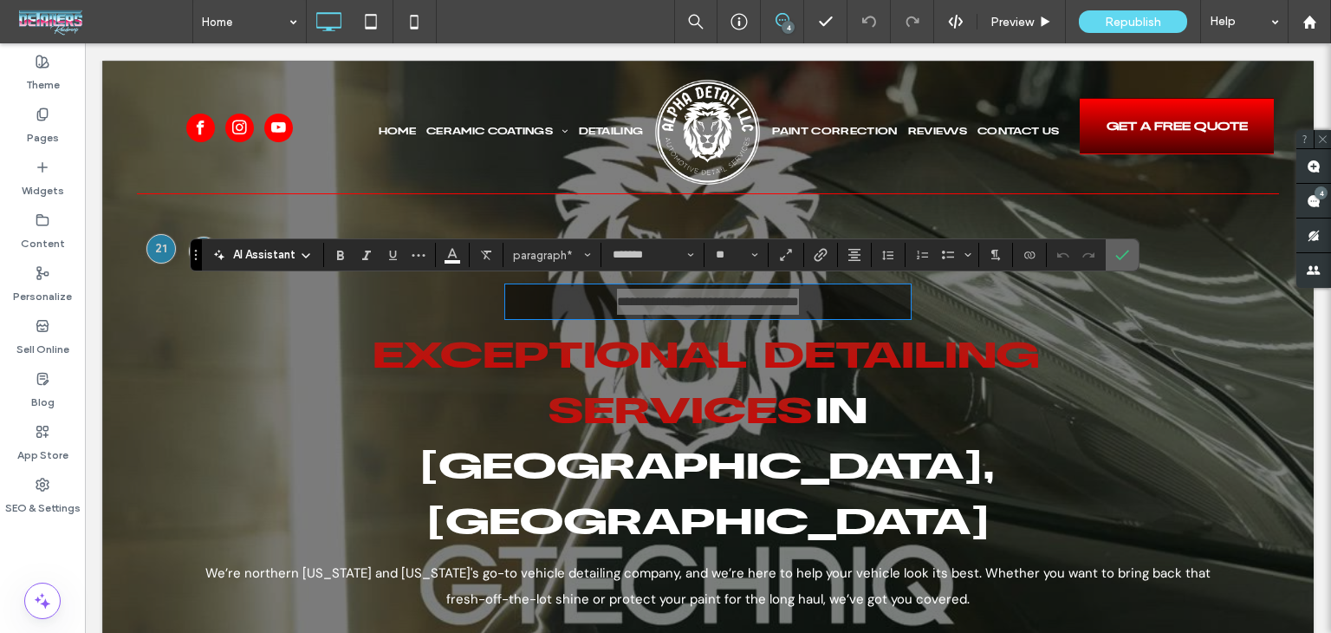
click at [1117, 255] on icon "Confirm" at bounding box center [1122, 255] width 14 height 14
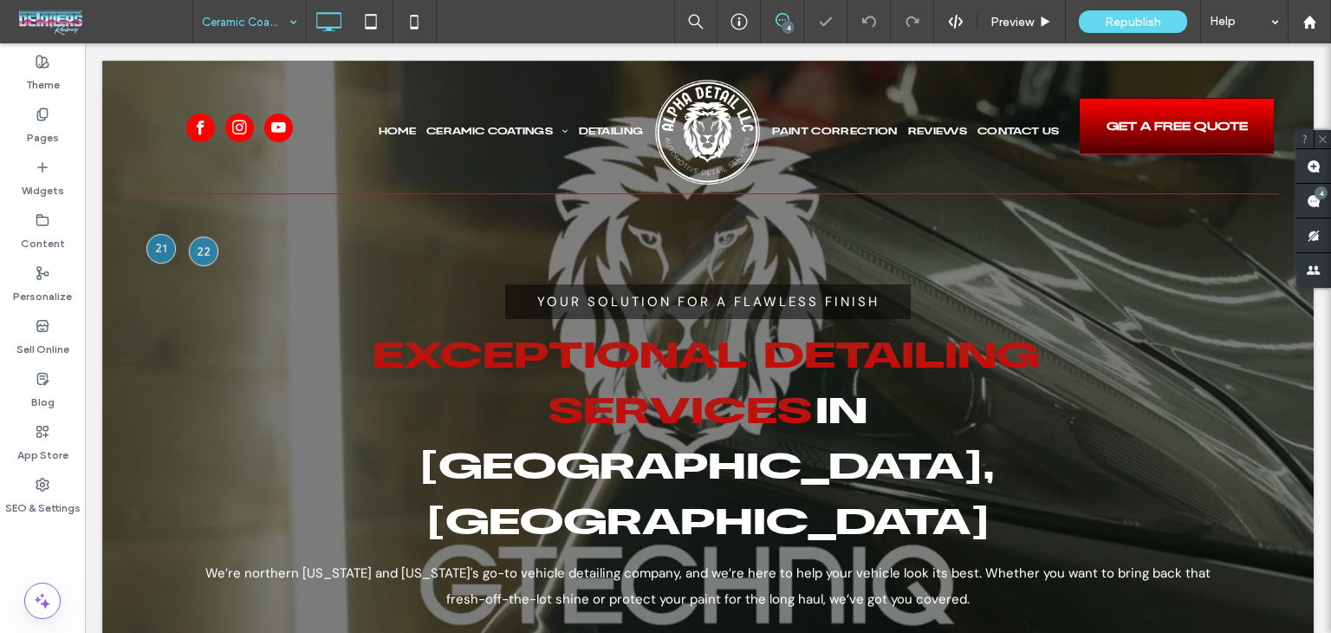
type input "*******"
type input "**"
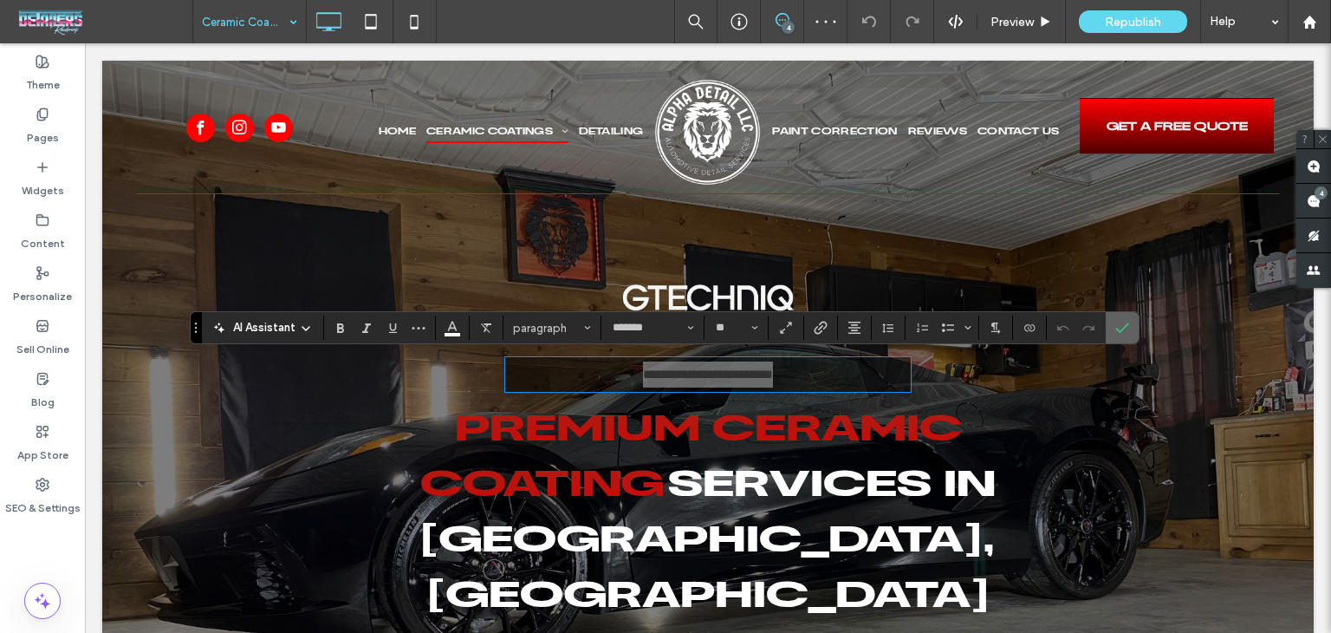
drag, startPoint x: 1120, startPoint y: 322, endPoint x: 848, endPoint y: 230, distance: 287.5
click at [1120, 322] on icon "Confirm" at bounding box center [1122, 328] width 14 height 14
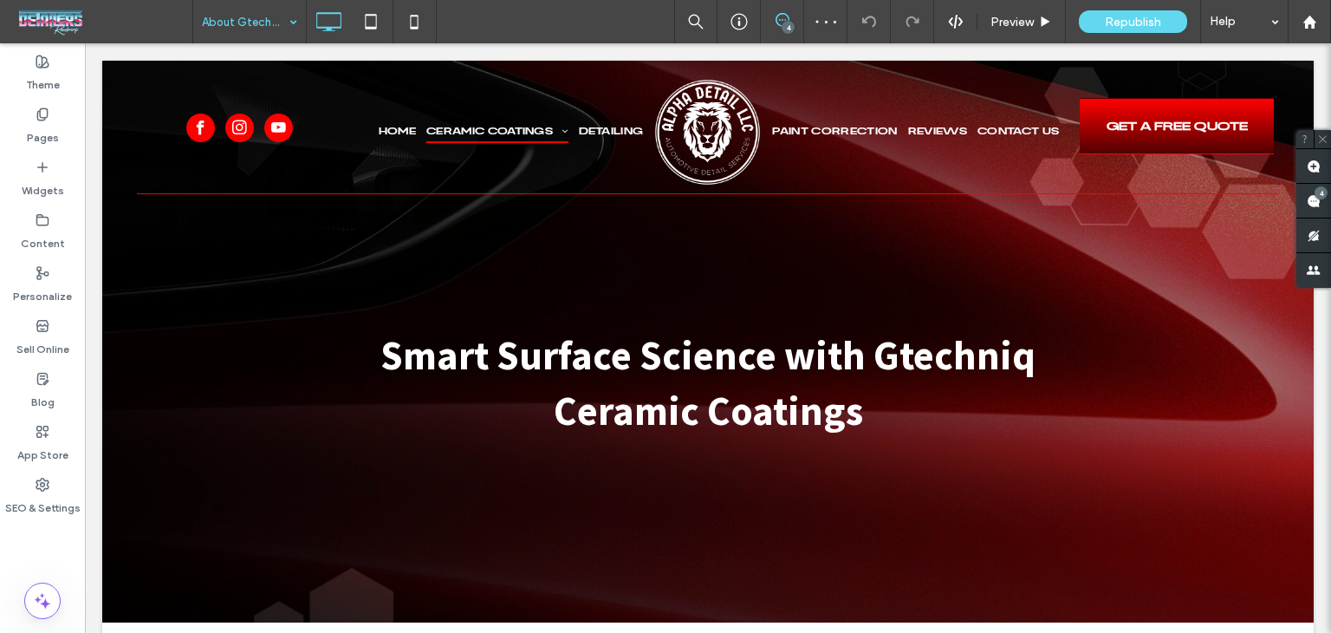
click at [246, 23] on input at bounding box center [245, 21] width 87 height 43
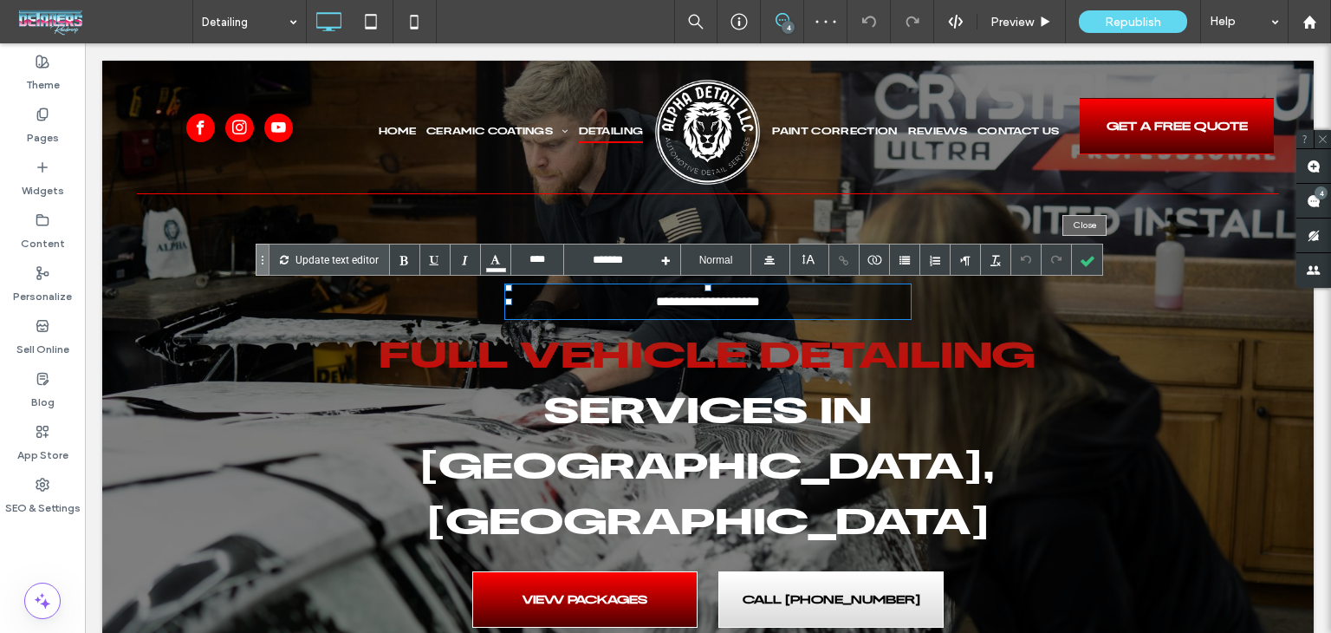
drag, startPoint x: 1087, startPoint y: 258, endPoint x: 803, endPoint y: 298, distance: 286.2
click at [1088, 257] on div at bounding box center [1087, 259] width 30 height 30
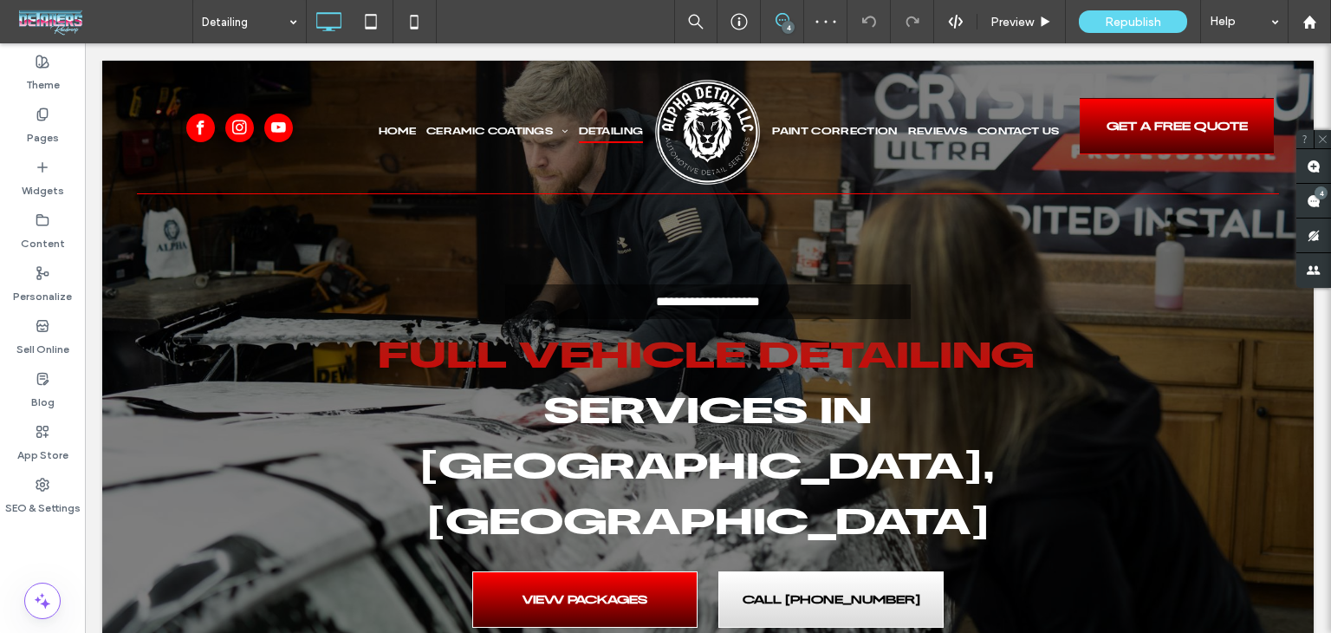
click at [732, 301] on div at bounding box center [665, 316] width 1331 height 633
click at [732, 301] on span "**********" at bounding box center [708, 301] width 104 height 13
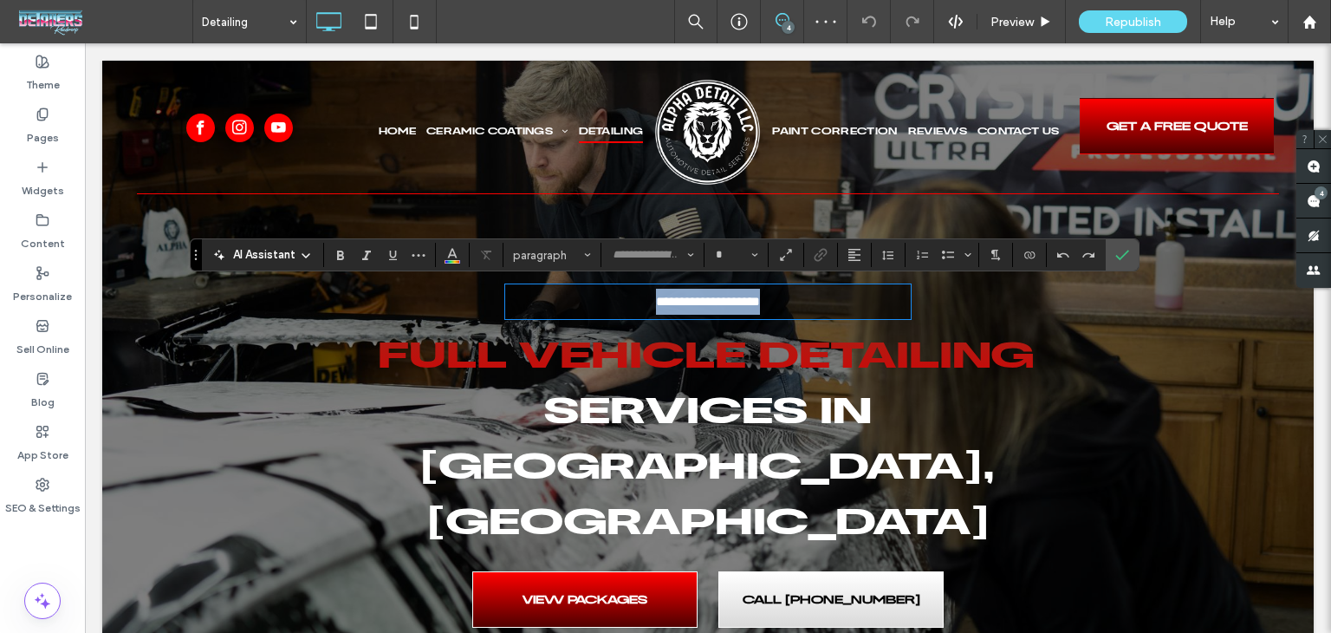
type input "*******"
type input "**"
click at [1109, 257] on label "Confirm" at bounding box center [1122, 254] width 26 height 31
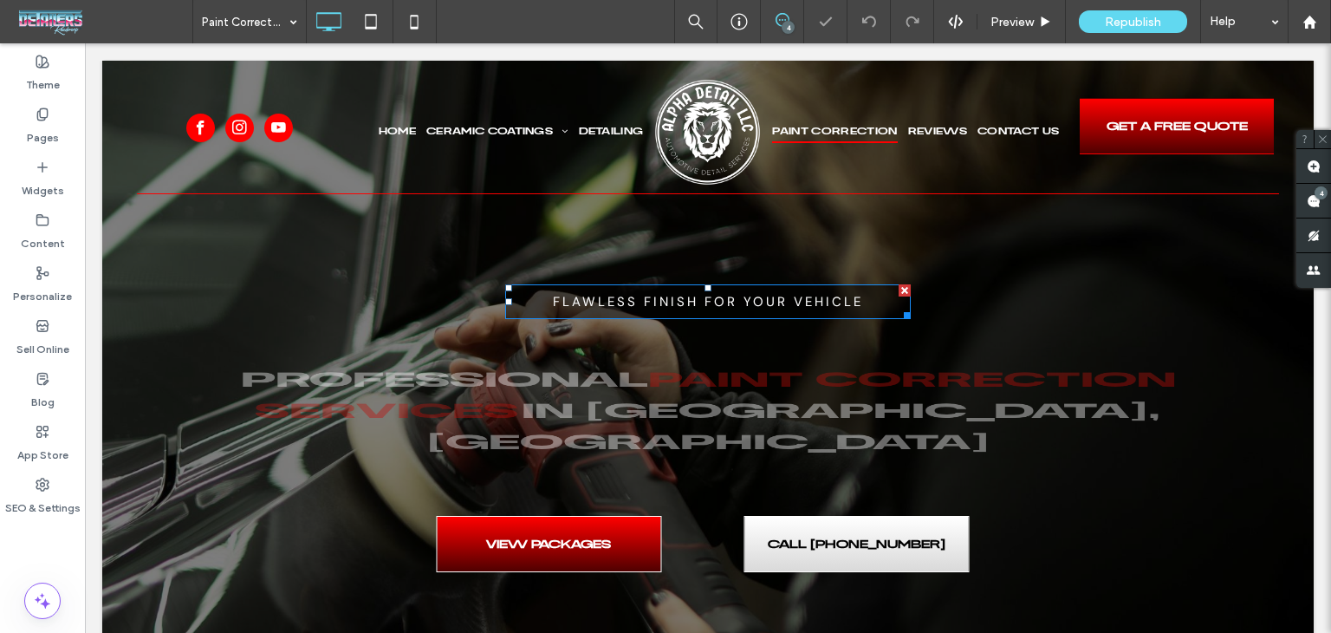
click at [705, 298] on span "Flawless Finish for Your Vehicle" at bounding box center [708, 301] width 310 height 17
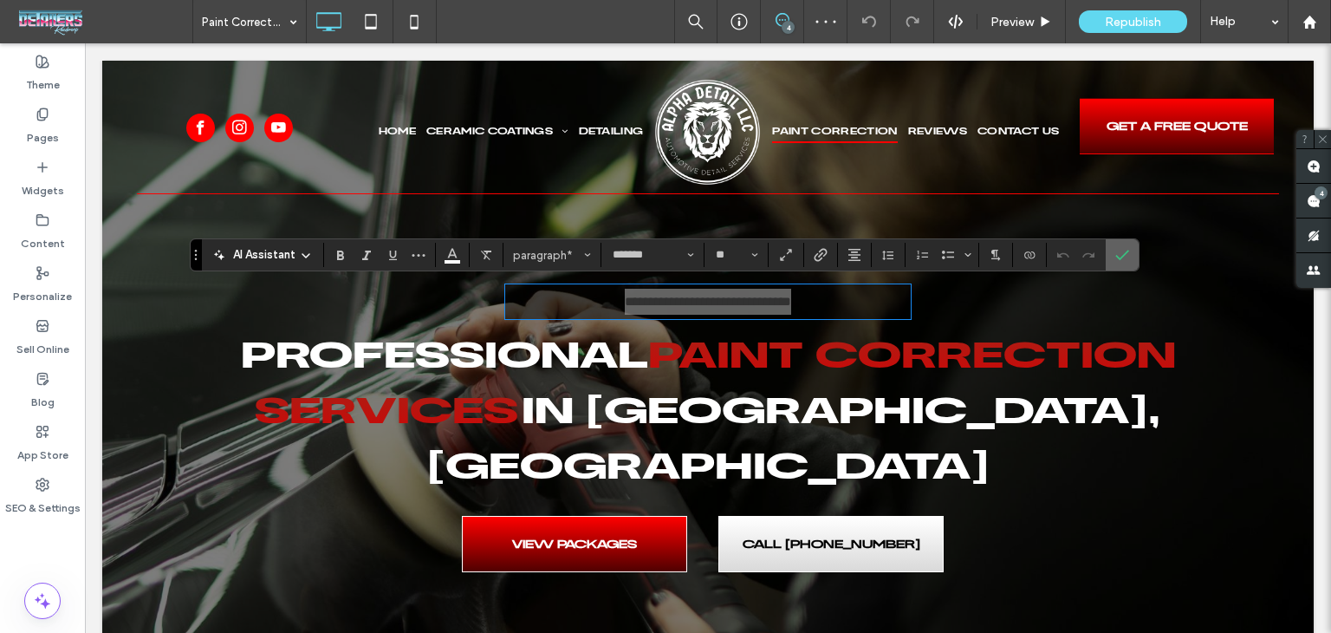
drag, startPoint x: 1110, startPoint y: 255, endPoint x: 891, endPoint y: 173, distance: 233.9
click at [1110, 255] on label "Confirm" at bounding box center [1122, 254] width 26 height 31
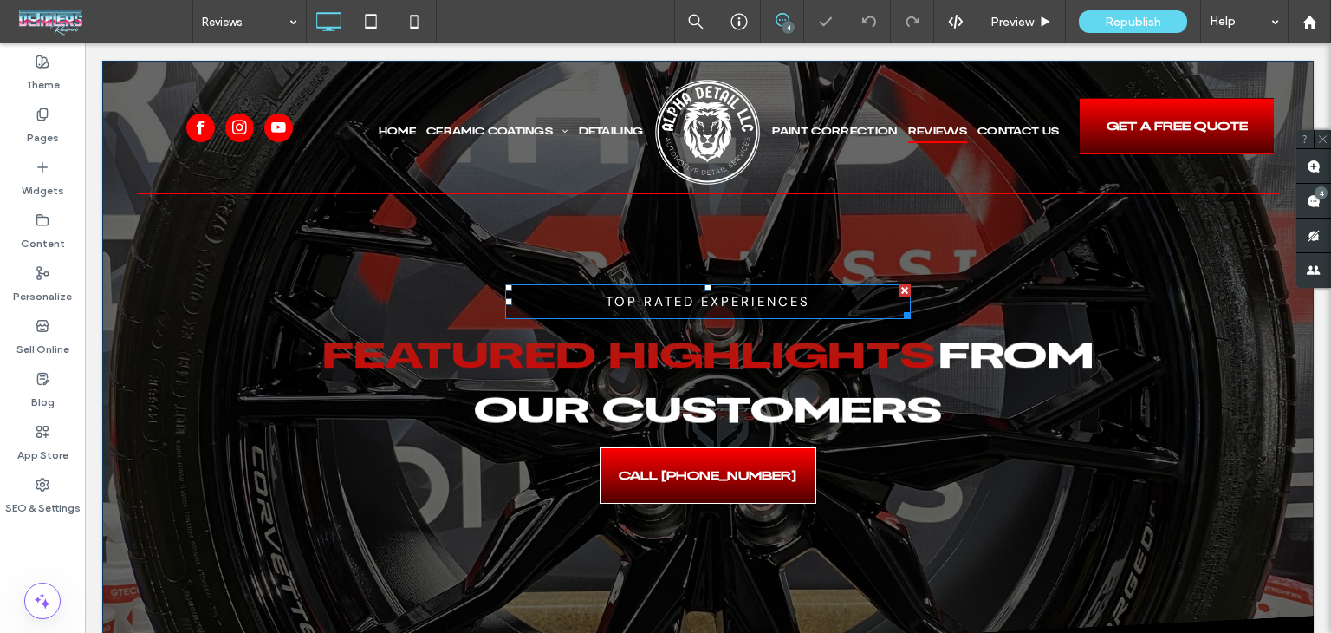
click at [655, 308] on span "Top Rated Experiences" at bounding box center [708, 301] width 205 height 17
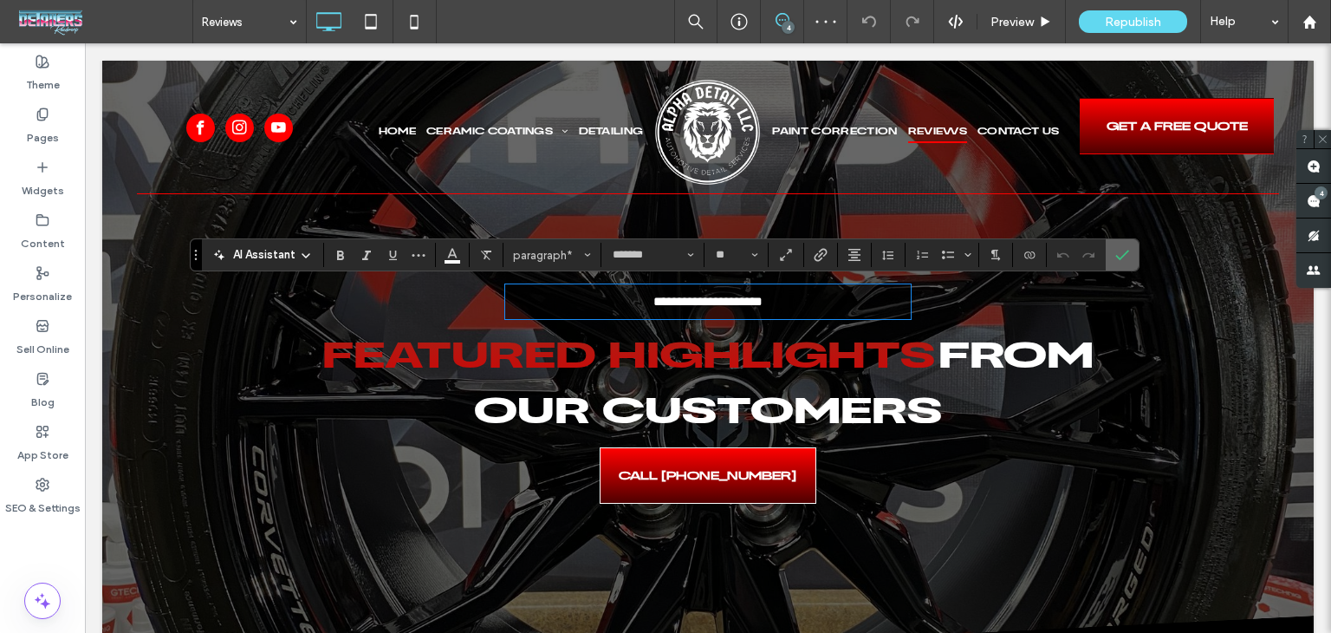
click at [1115, 250] on icon "Confirm" at bounding box center [1122, 255] width 14 height 14
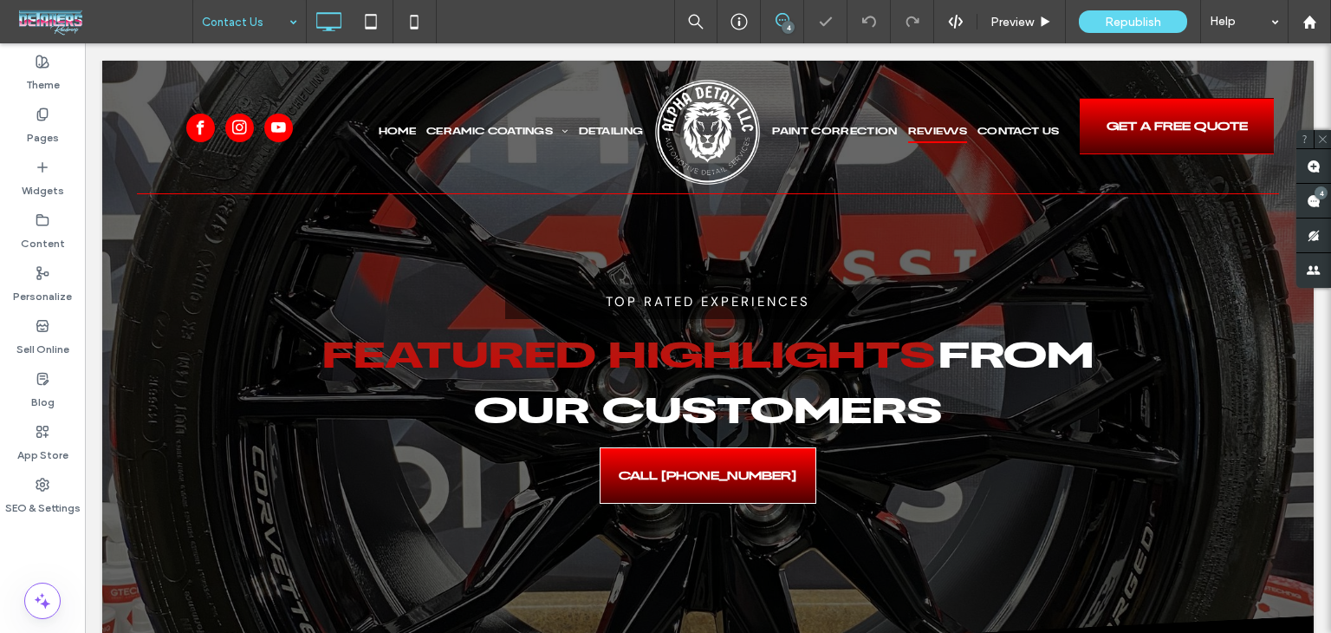
type input "*******"
type input "**"
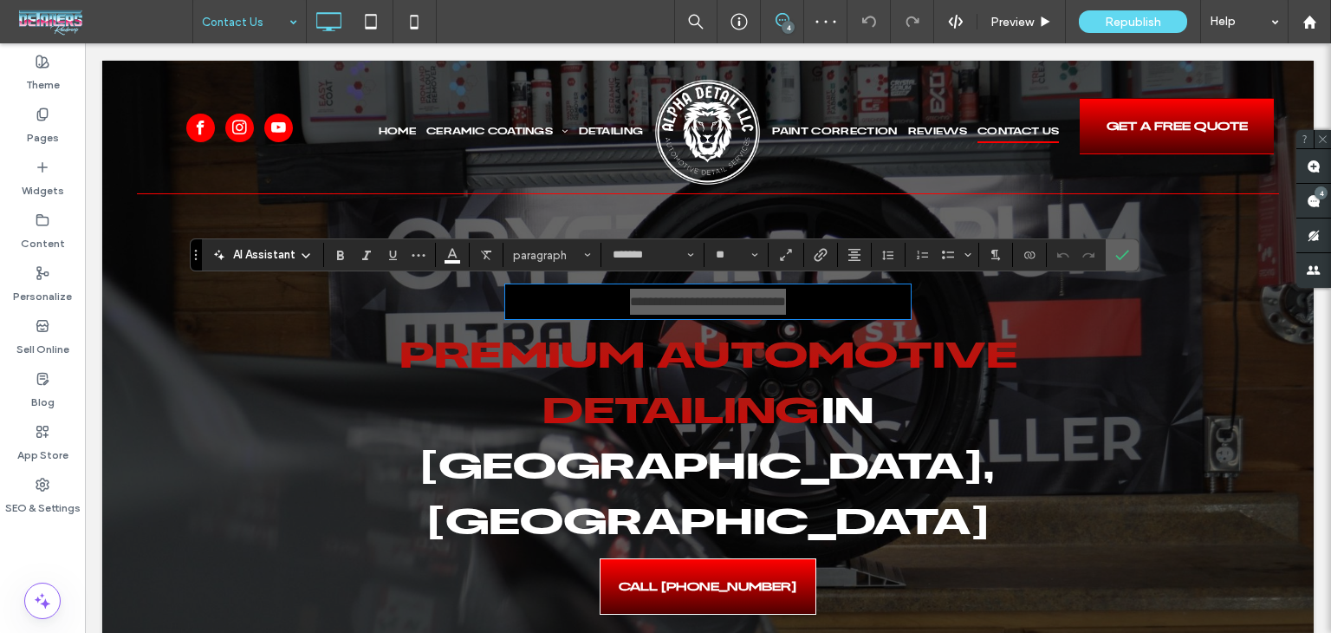
click at [1117, 250] on icon "Confirm" at bounding box center [1122, 255] width 14 height 14
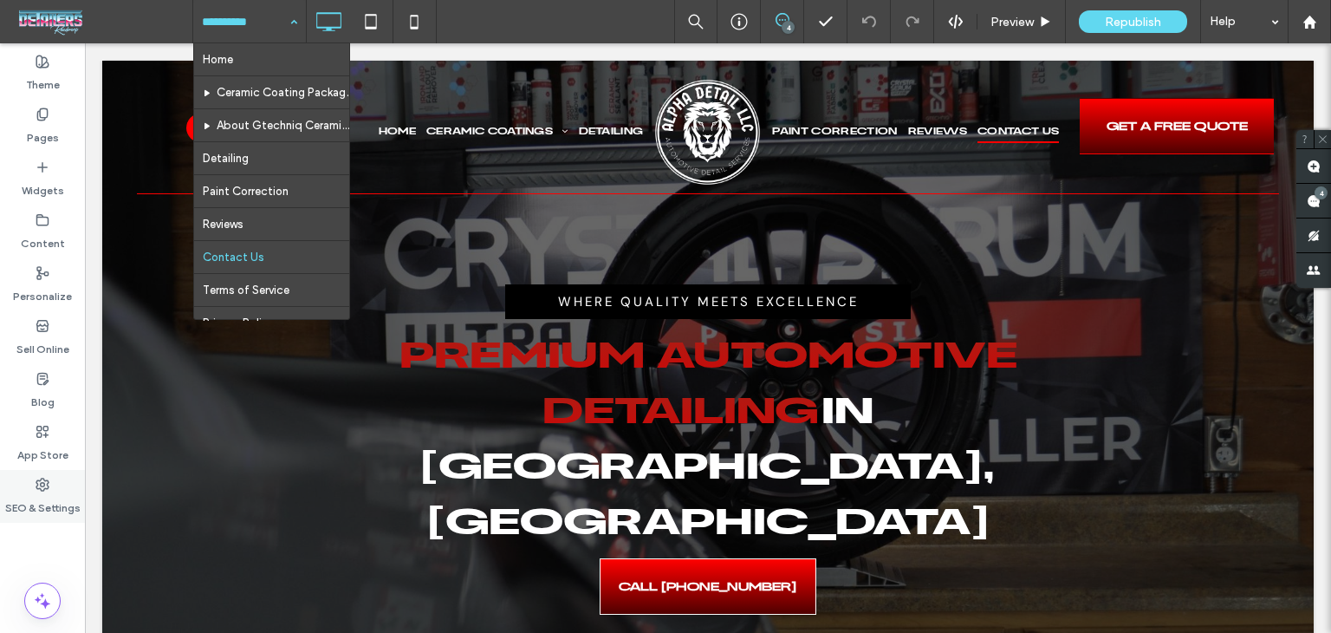
click at [39, 514] on label "SEO & Settings" at bounding box center [42, 503] width 75 height 24
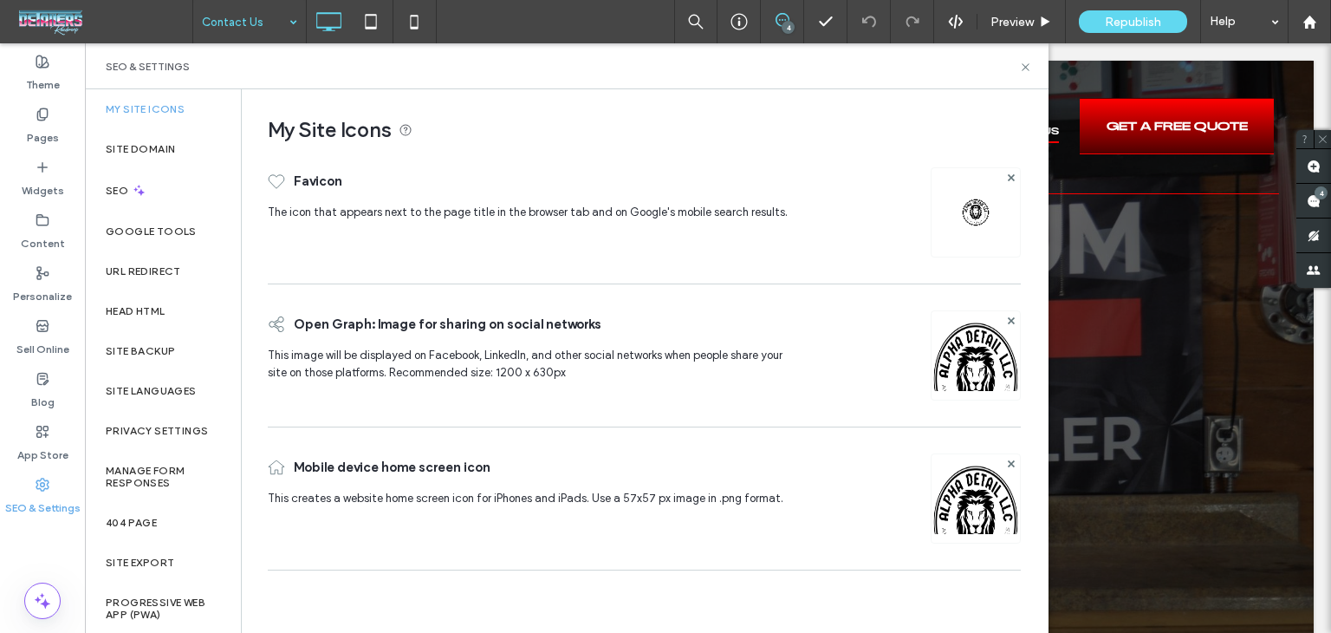
drag, startPoint x: 126, startPoint y: 192, endPoint x: 237, endPoint y: 198, distance: 112.0
click at [137, 185] on div "SEO" at bounding box center [163, 190] width 156 height 42
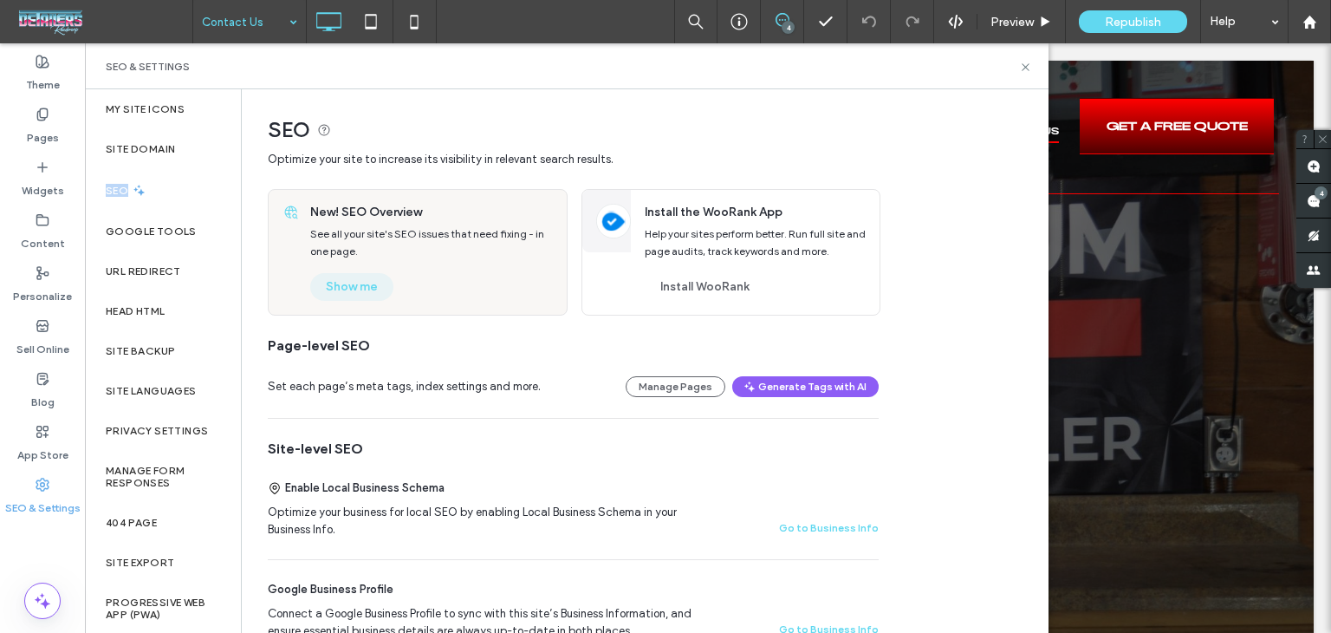
click at [345, 289] on button "Show me" at bounding box center [351, 287] width 83 height 28
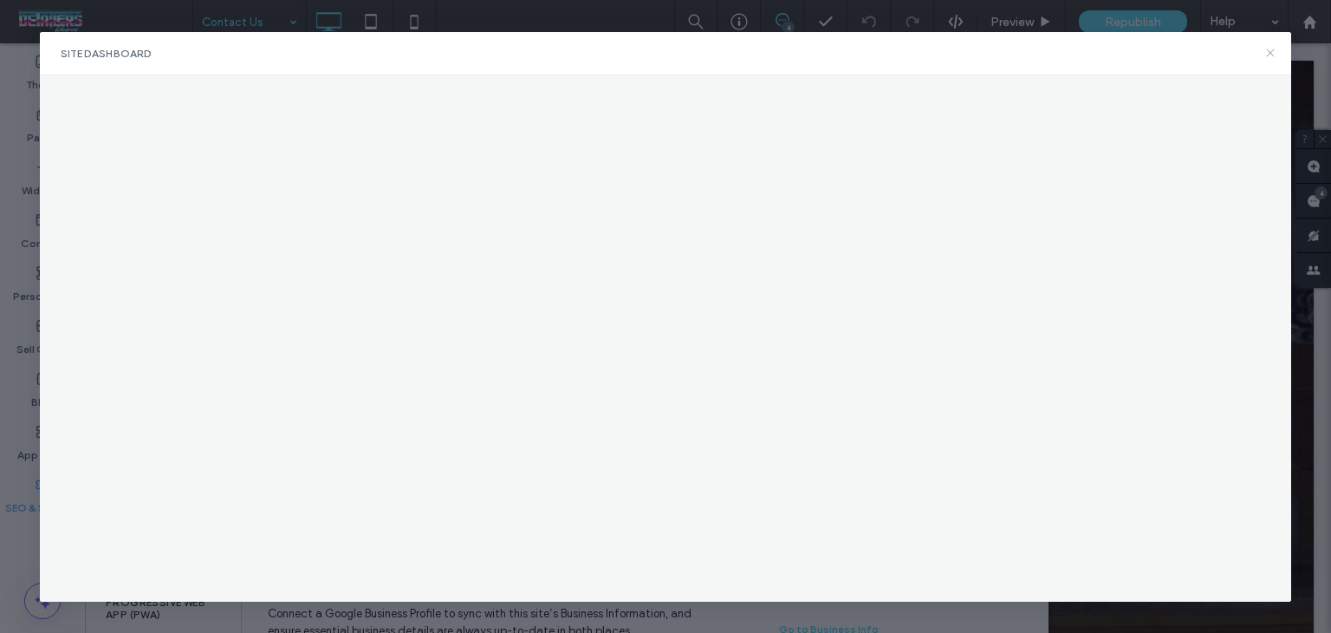
click at [1265, 56] on icon at bounding box center [1271, 53] width 14 height 14
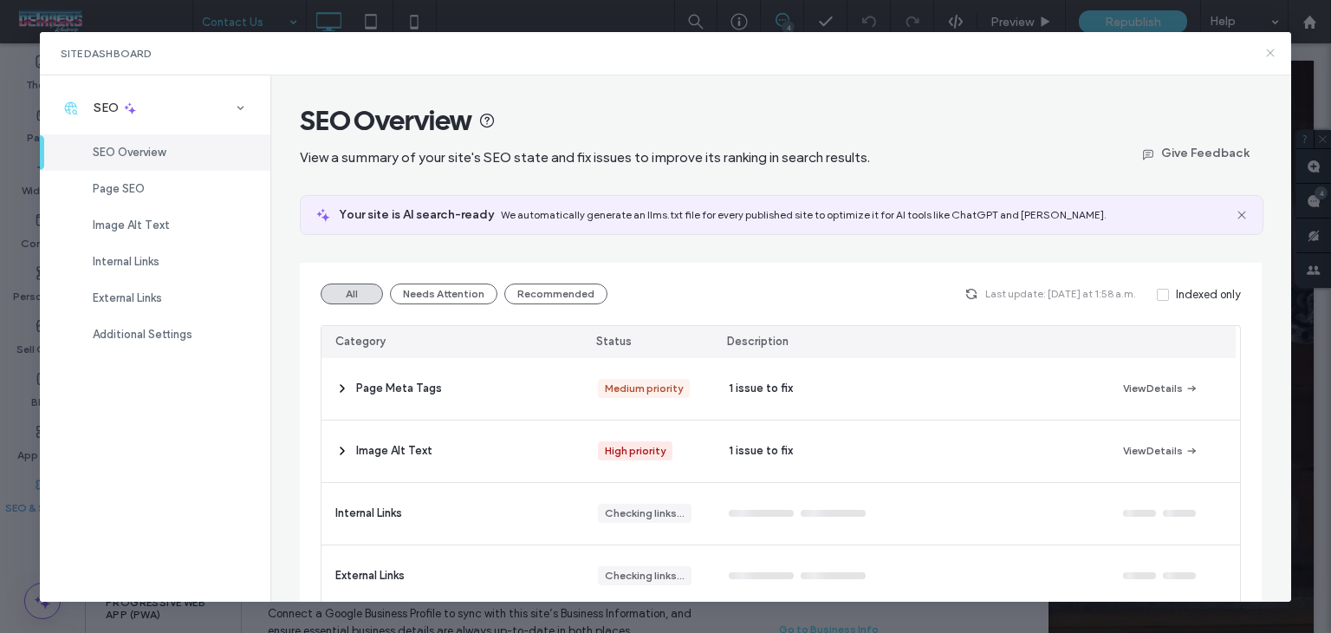
click at [1269, 55] on icon at bounding box center [1271, 53] width 14 height 14
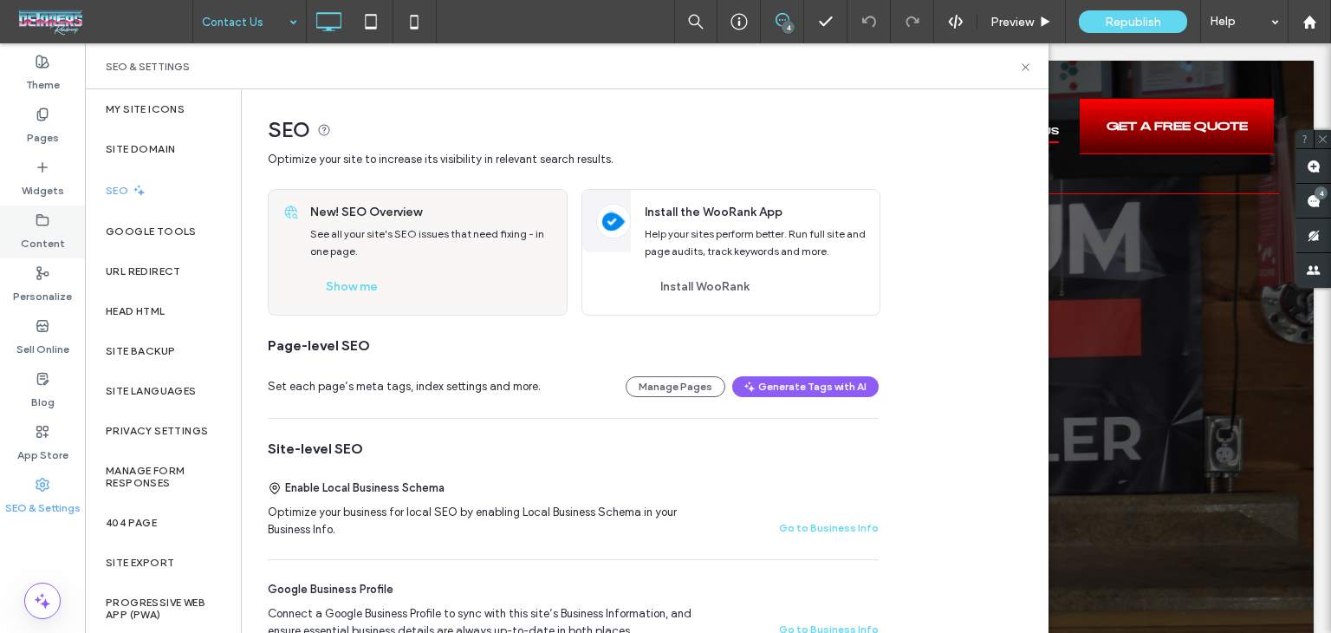
click at [39, 242] on label "Content" at bounding box center [43, 239] width 44 height 24
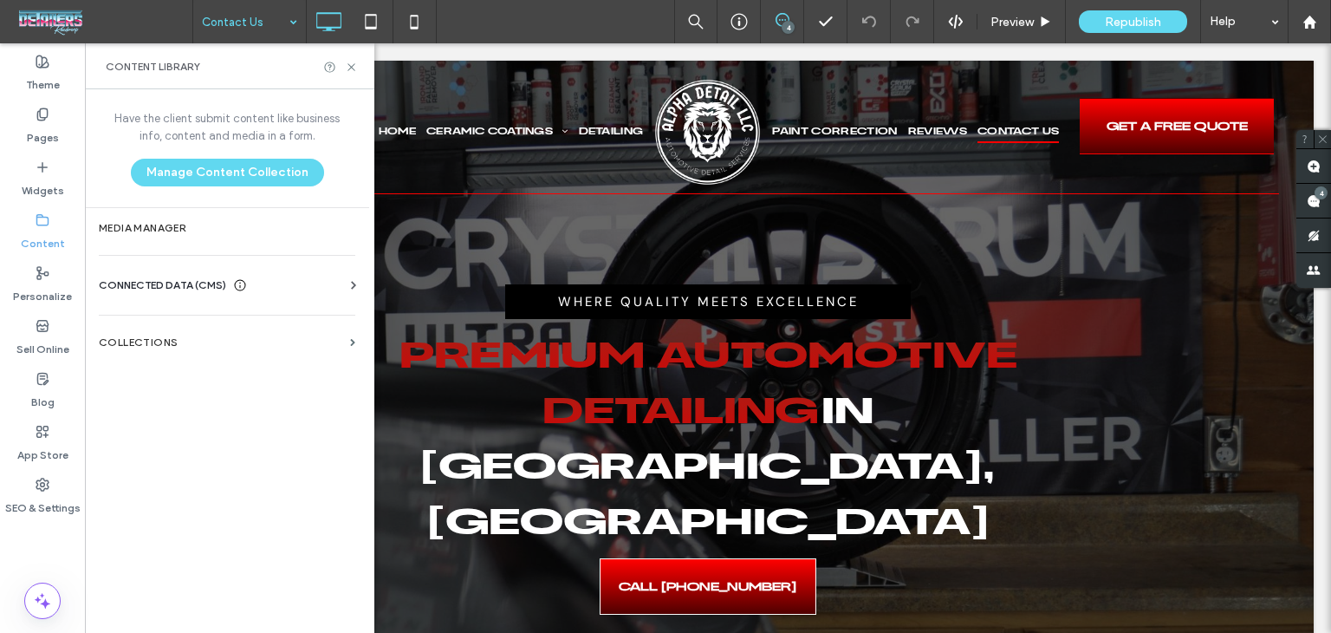
click at [179, 297] on div "Head HTML" at bounding box center [163, 311] width 156 height 40
drag, startPoint x: 207, startPoint y: 289, endPoint x: 233, endPoint y: 314, distance: 36.2
click at [213, 289] on span "CONNECTED DATA (CMS)" at bounding box center [162, 284] width 127 height 17
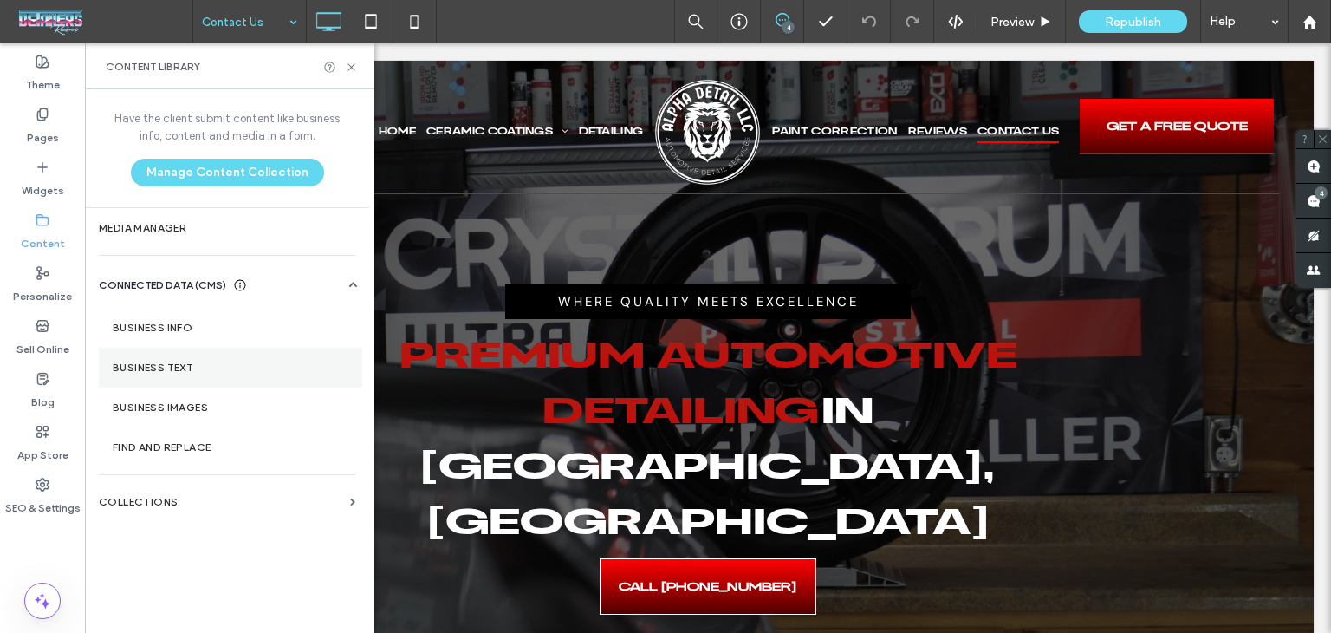
click at [211, 368] on label "Business Text" at bounding box center [231, 367] width 236 height 12
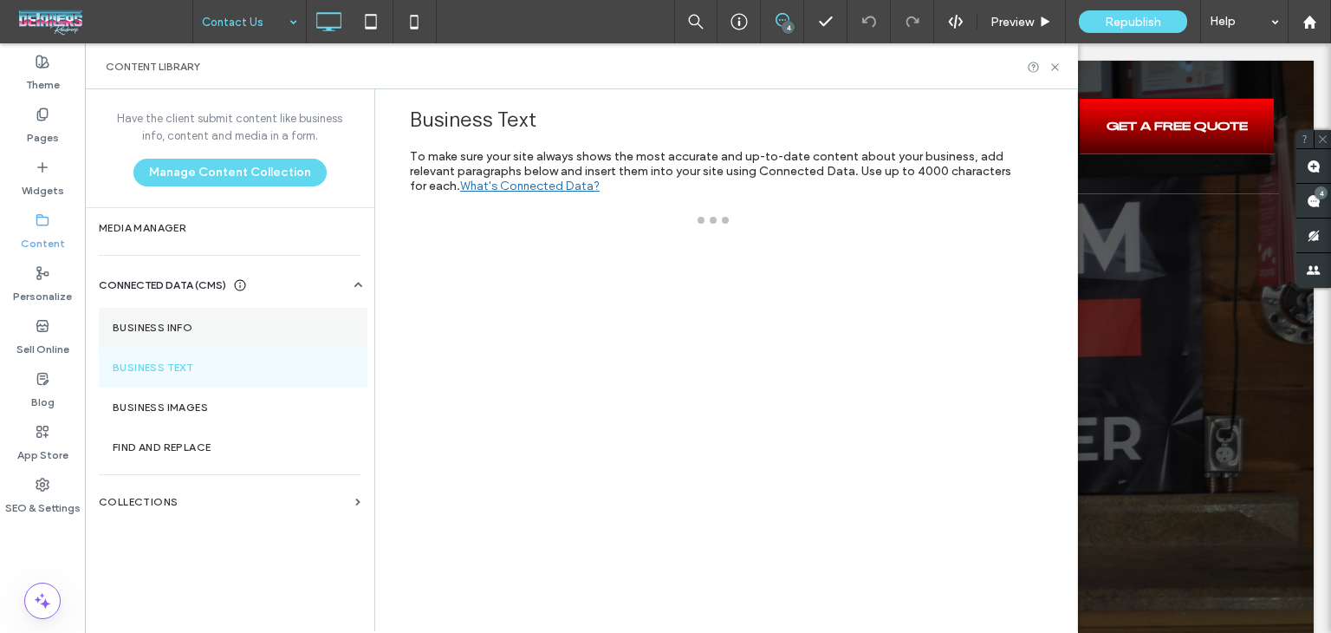
click at [205, 328] on label "Business Info" at bounding box center [233, 328] width 241 height 12
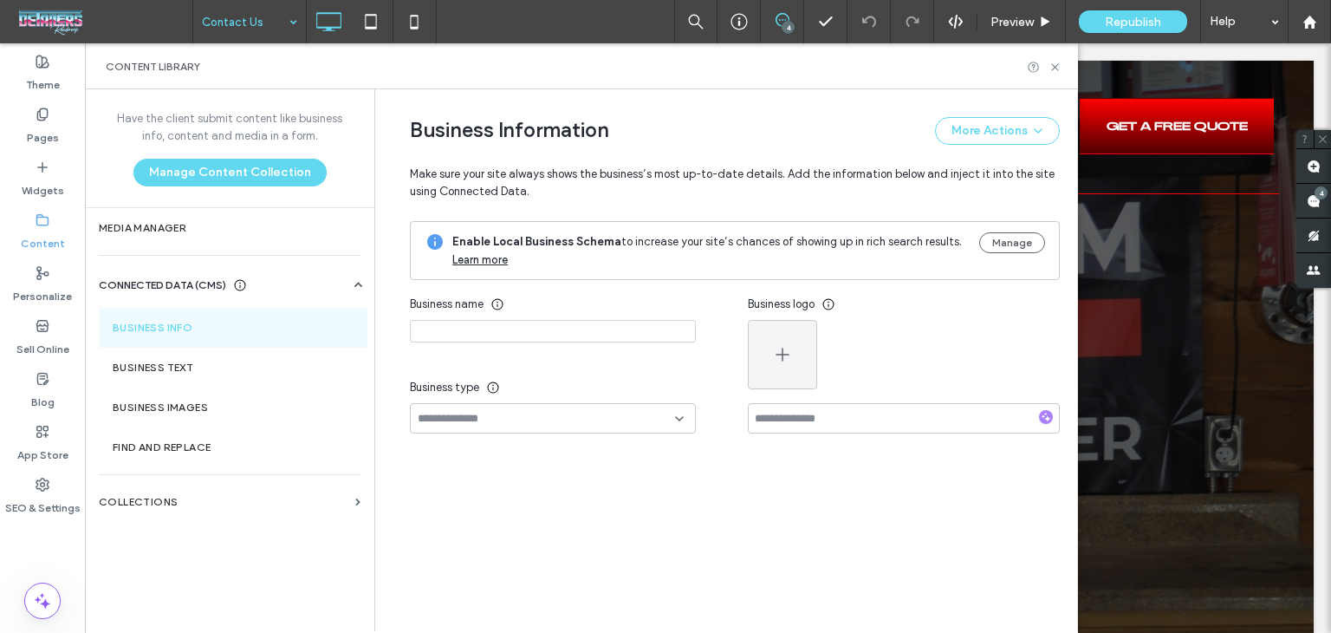
type input "**********"
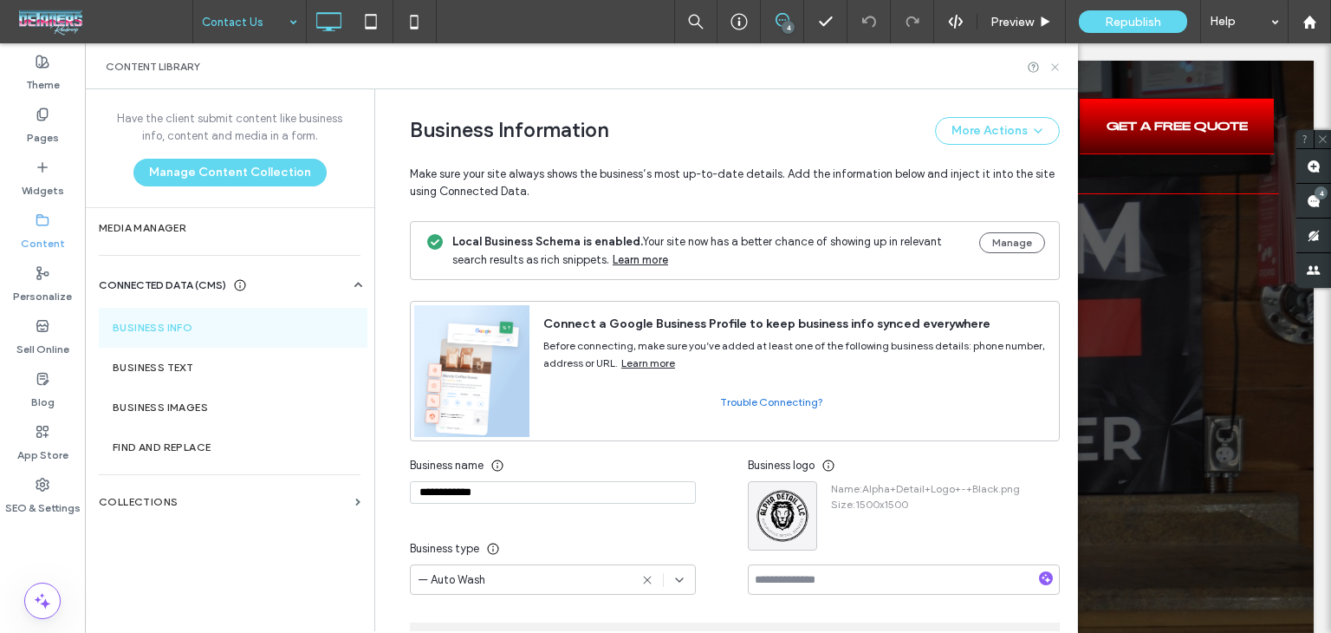
click at [1056, 62] on icon at bounding box center [1055, 67] width 13 height 13
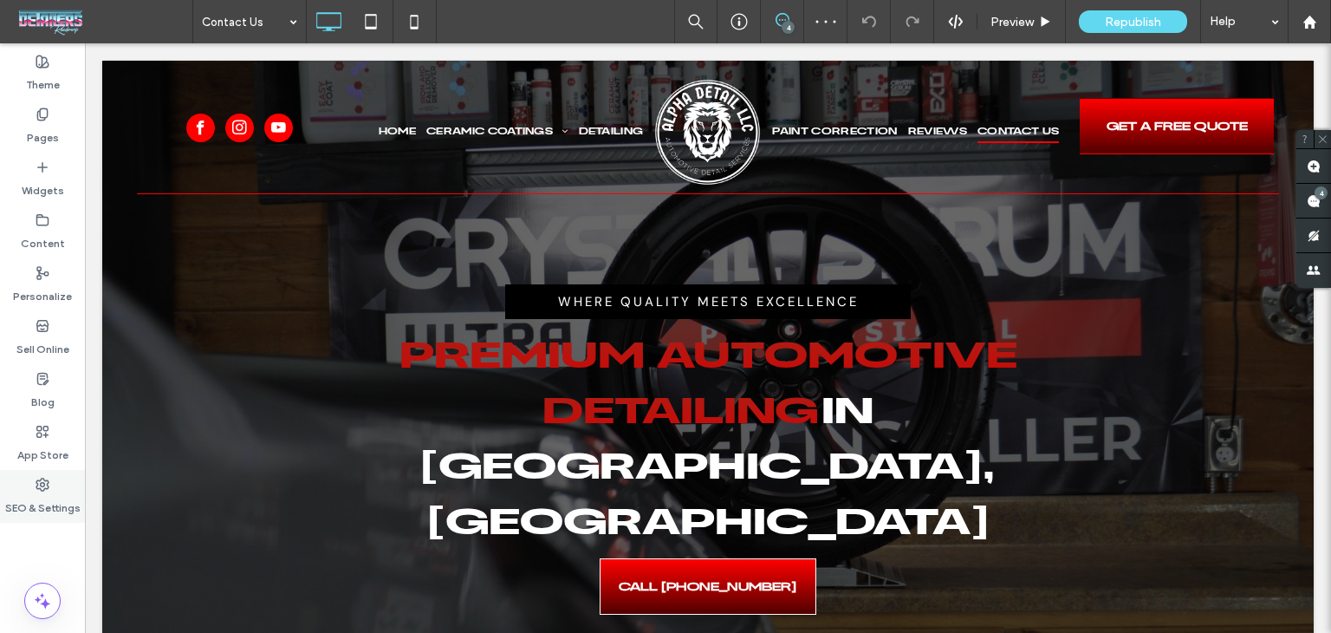
click at [40, 500] on label "SEO & Settings" at bounding box center [42, 503] width 75 height 24
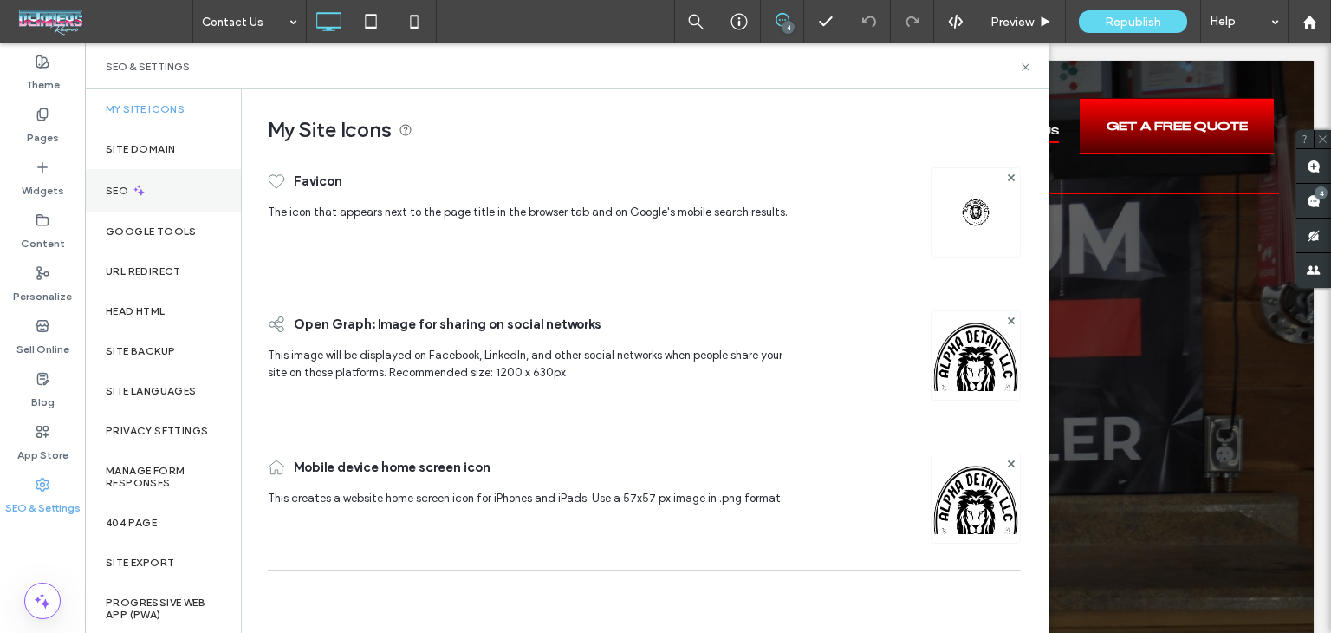
click at [166, 192] on div "SEO" at bounding box center [163, 190] width 156 height 42
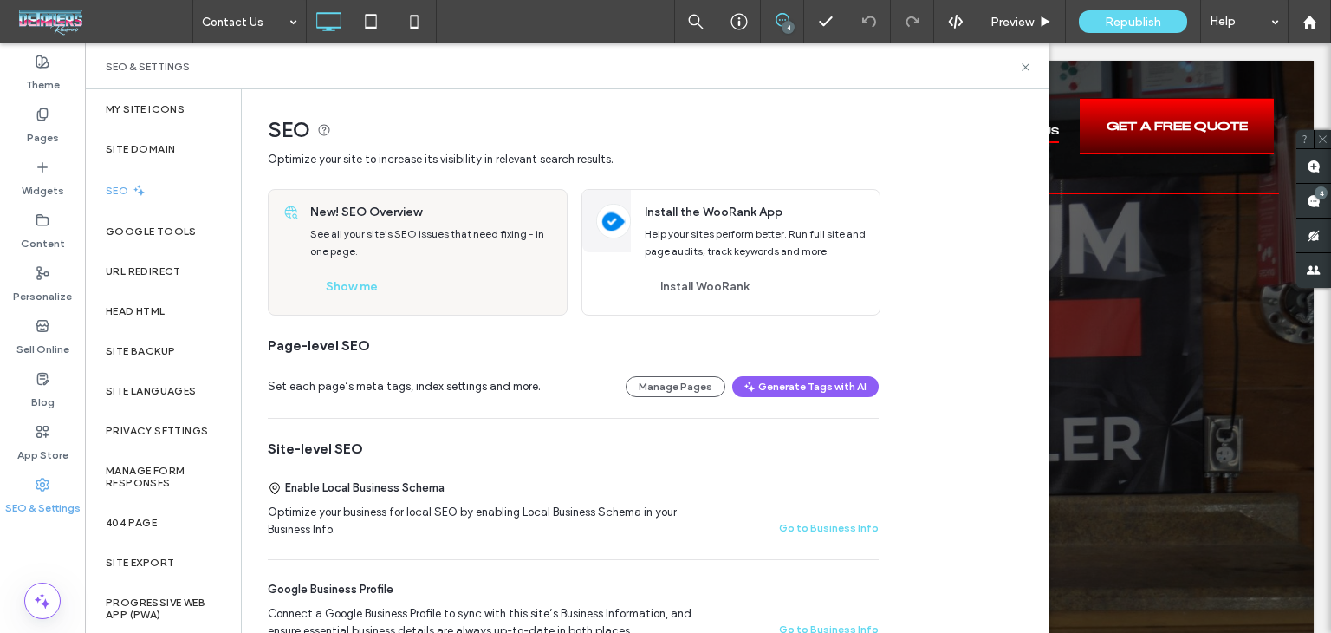
click at [343, 305] on div "New! SEO Overview See all your site's SEO issues that need fixing - in one page…" at bounding box center [433, 252] width 267 height 125
click at [349, 296] on button "Show me" at bounding box center [351, 287] width 83 height 28
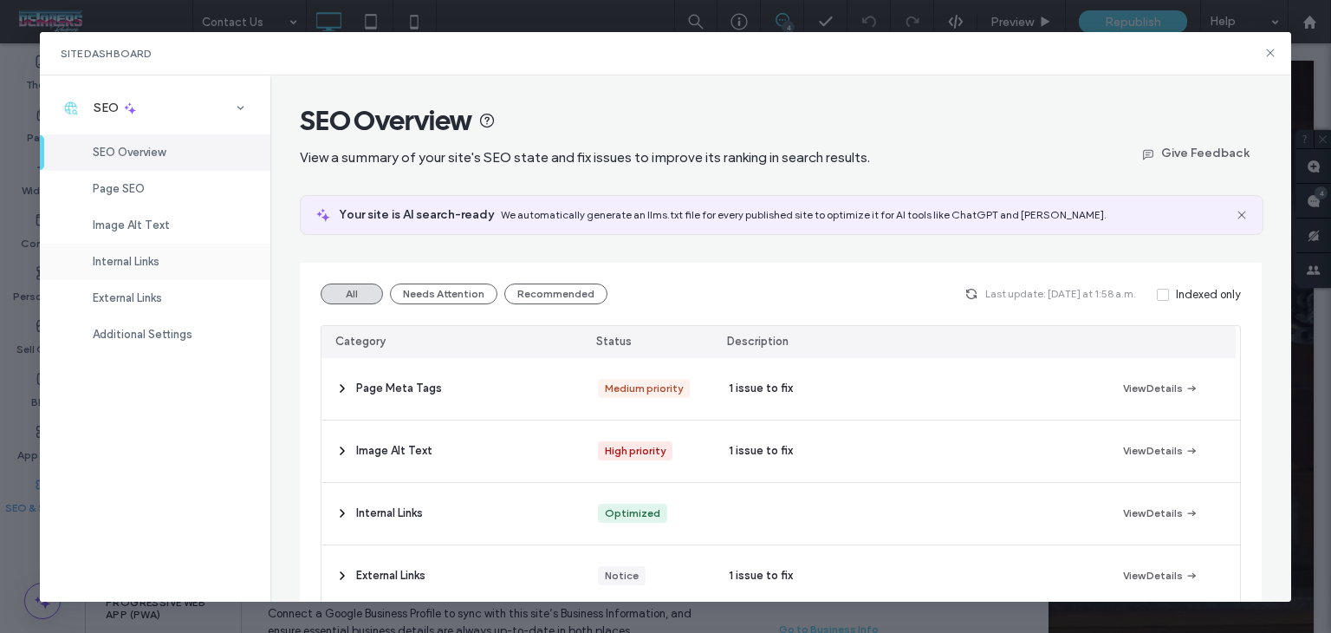
click at [159, 259] on span "Internal Links" at bounding box center [126, 261] width 67 height 13
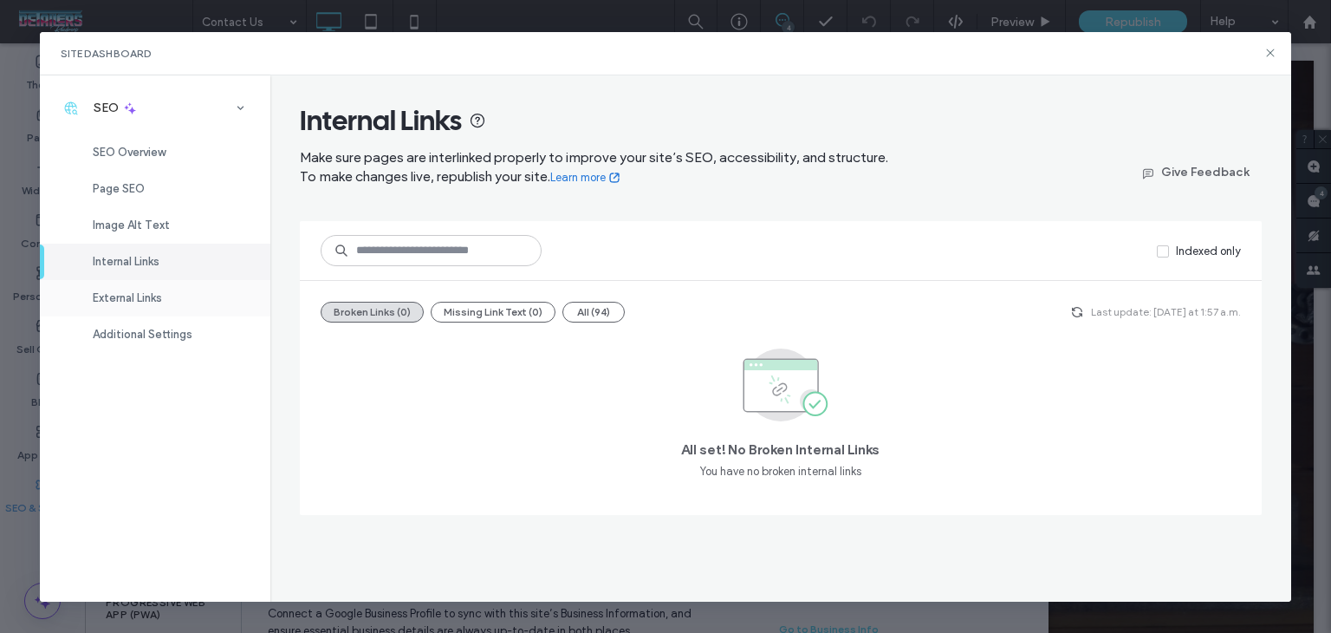
click at [172, 307] on div "External Links" at bounding box center [155, 298] width 231 height 36
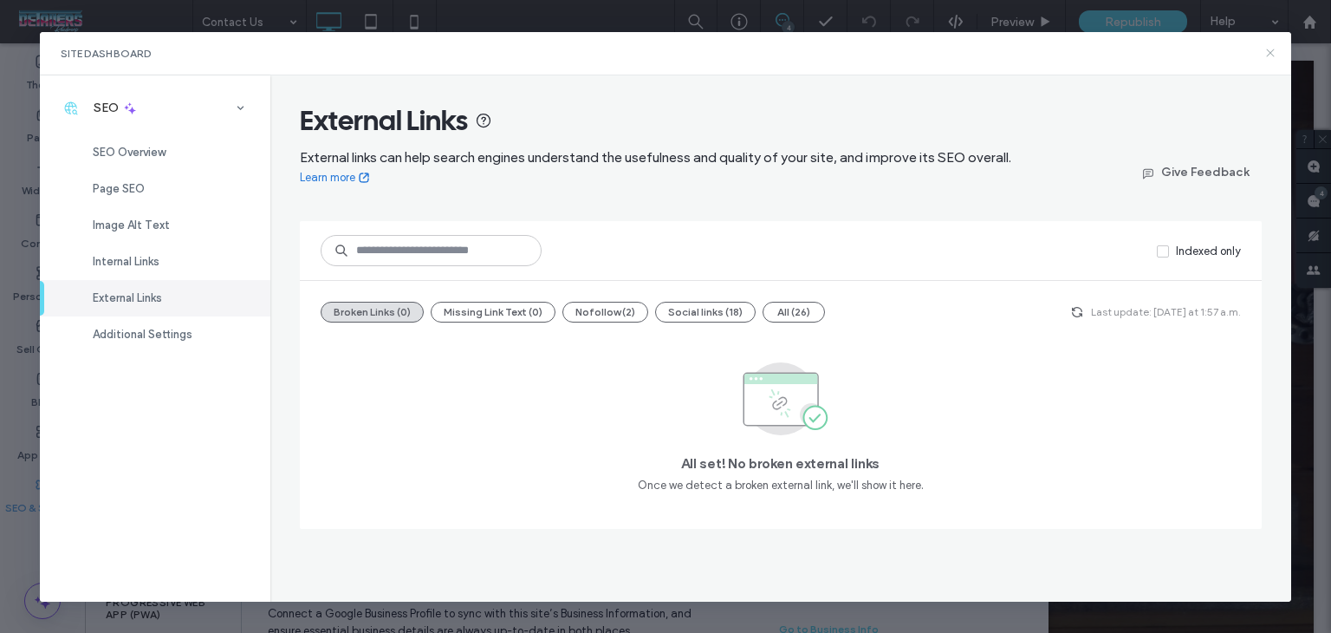
drag, startPoint x: 1273, startPoint y: 51, endPoint x: 1186, endPoint y: 10, distance: 96.9
click at [1273, 51] on icon at bounding box center [1271, 53] width 14 height 14
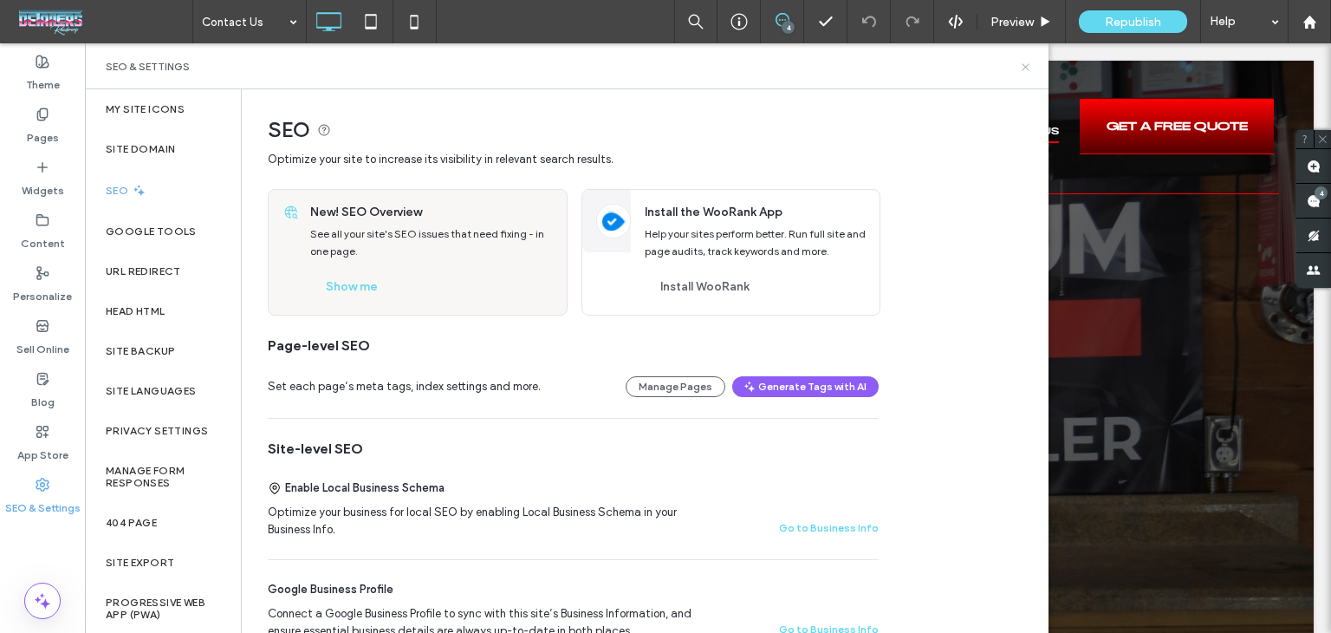
drag, startPoint x: 1024, startPoint y: 65, endPoint x: 836, endPoint y: 67, distance: 188.1
click at [1024, 65] on use at bounding box center [1025, 66] width 7 height 7
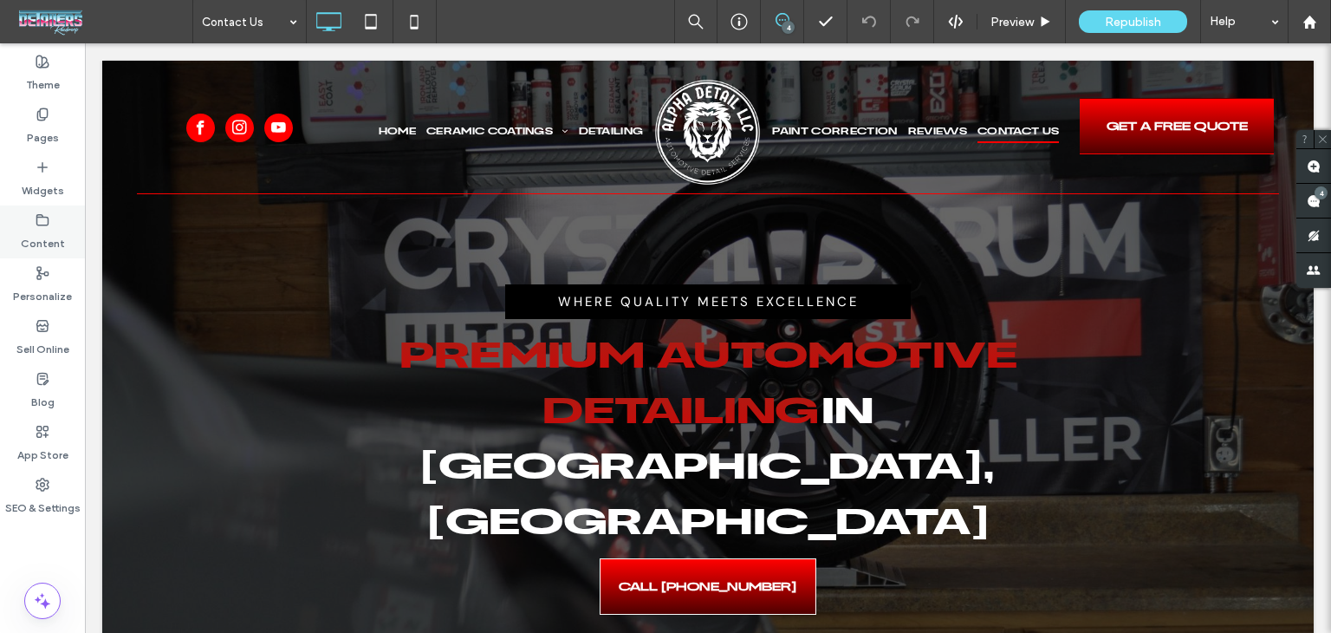
click at [54, 235] on label "Content" at bounding box center [43, 239] width 44 height 24
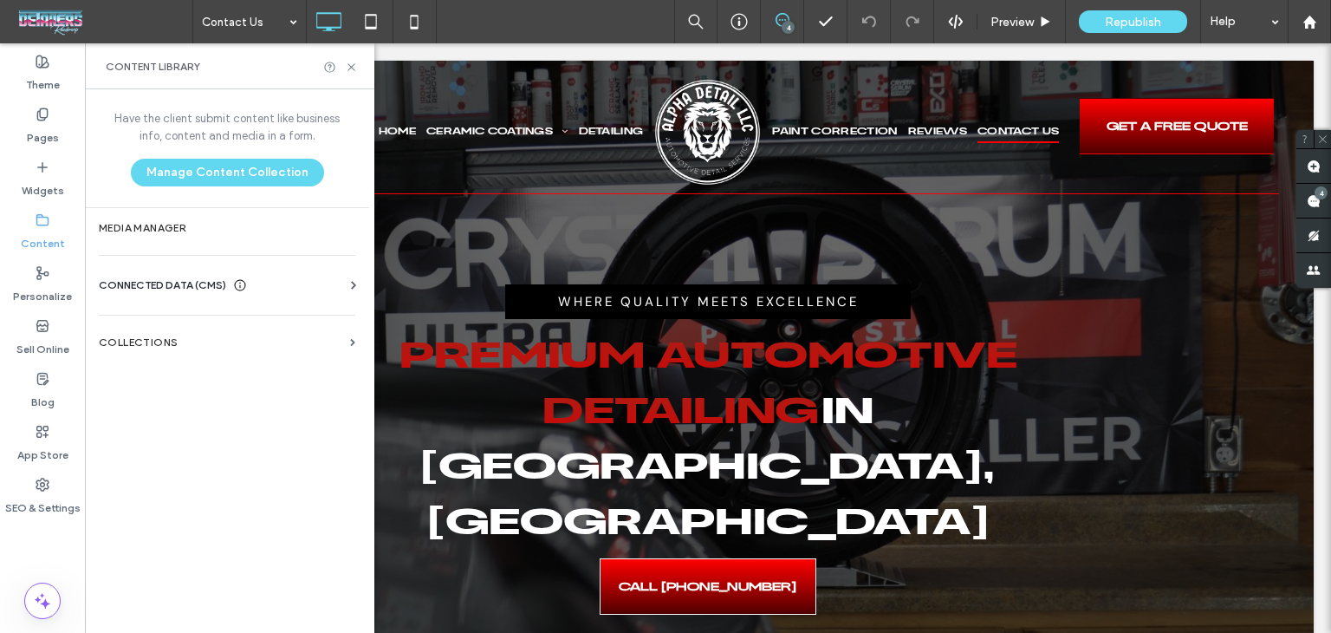
click at [242, 294] on div "Business Info Business Text Business Images Find and Replace" at bounding box center [230, 301] width 263 height 14
click at [244, 282] on icon at bounding box center [240, 285] width 14 height 14
click at [231, 324] on label "Business Info" at bounding box center [231, 328] width 236 height 12
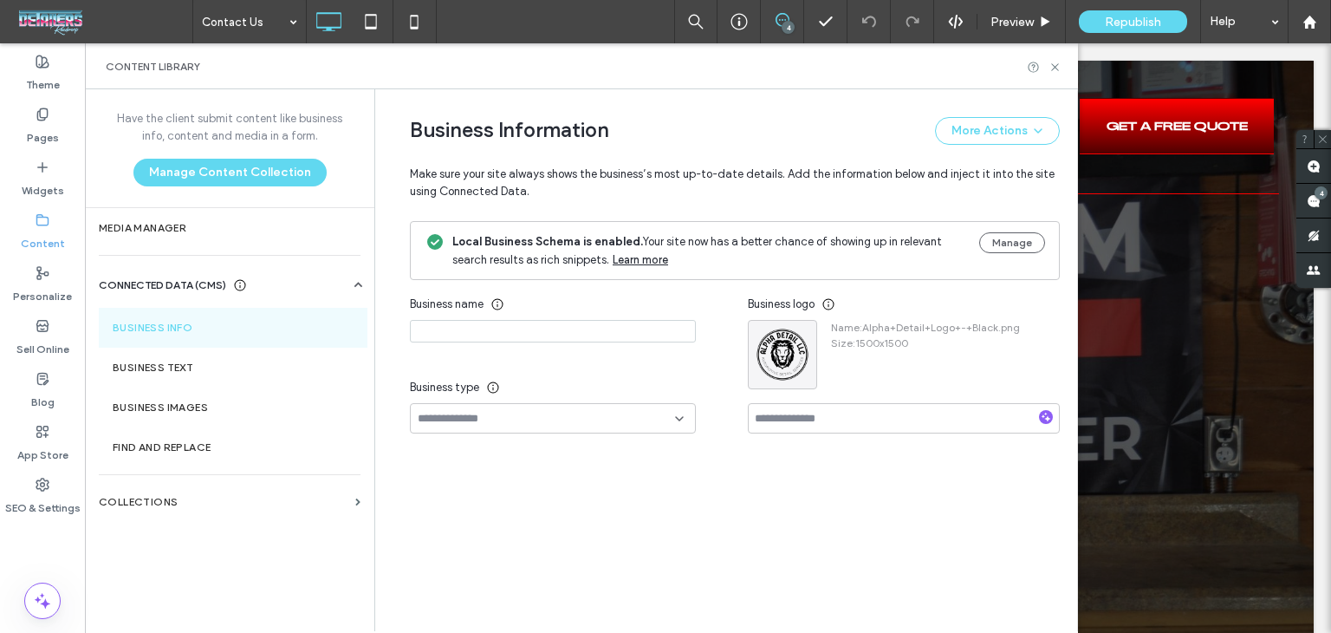
type input "**********"
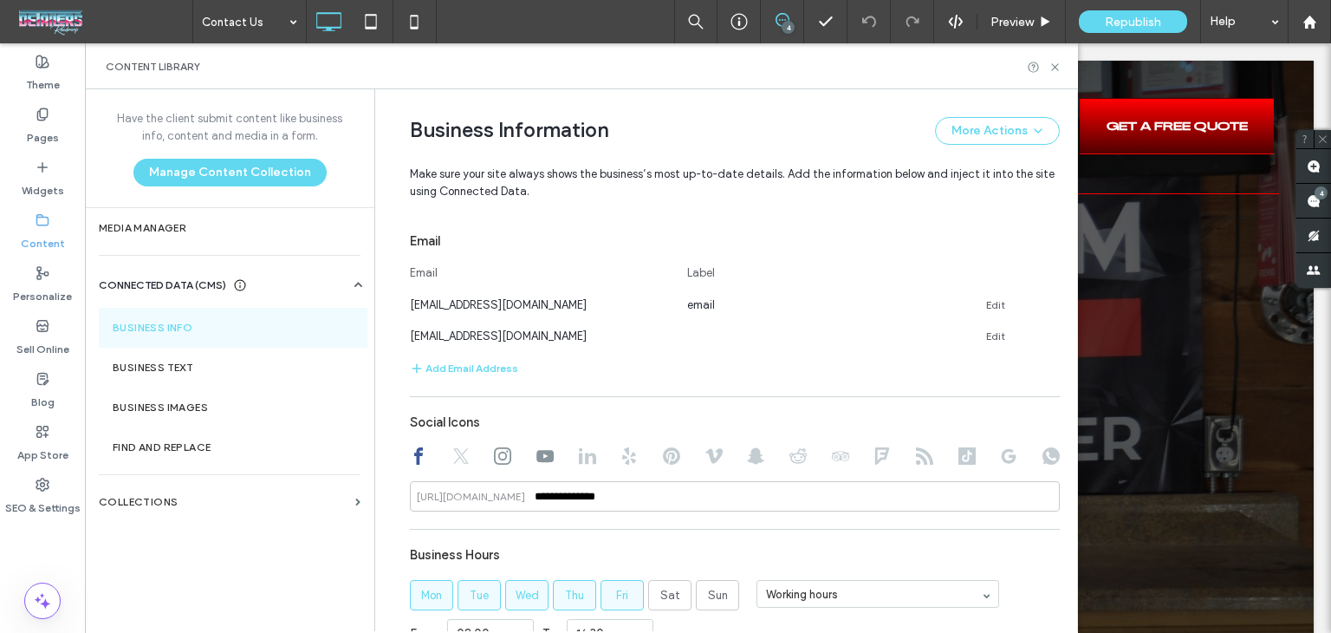
scroll to position [808, 0]
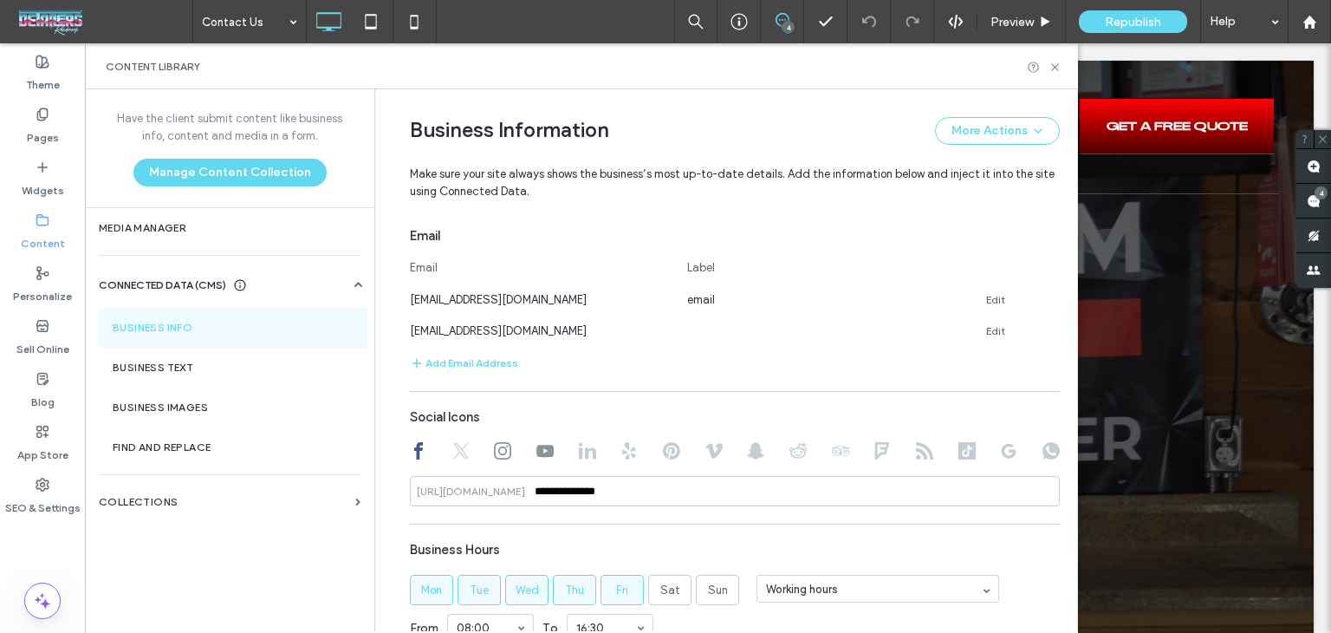
click at [496, 448] on icon at bounding box center [502, 450] width 17 height 17
drag, startPoint x: 528, startPoint y: 452, endPoint x: 544, endPoint y: 458, distance: 17.5
click at [536, 452] on icon at bounding box center [544, 450] width 17 height 17
type input "**********"
drag, startPoint x: 662, startPoint y: 447, endPoint x: 673, endPoint y: 462, distance: 18.0
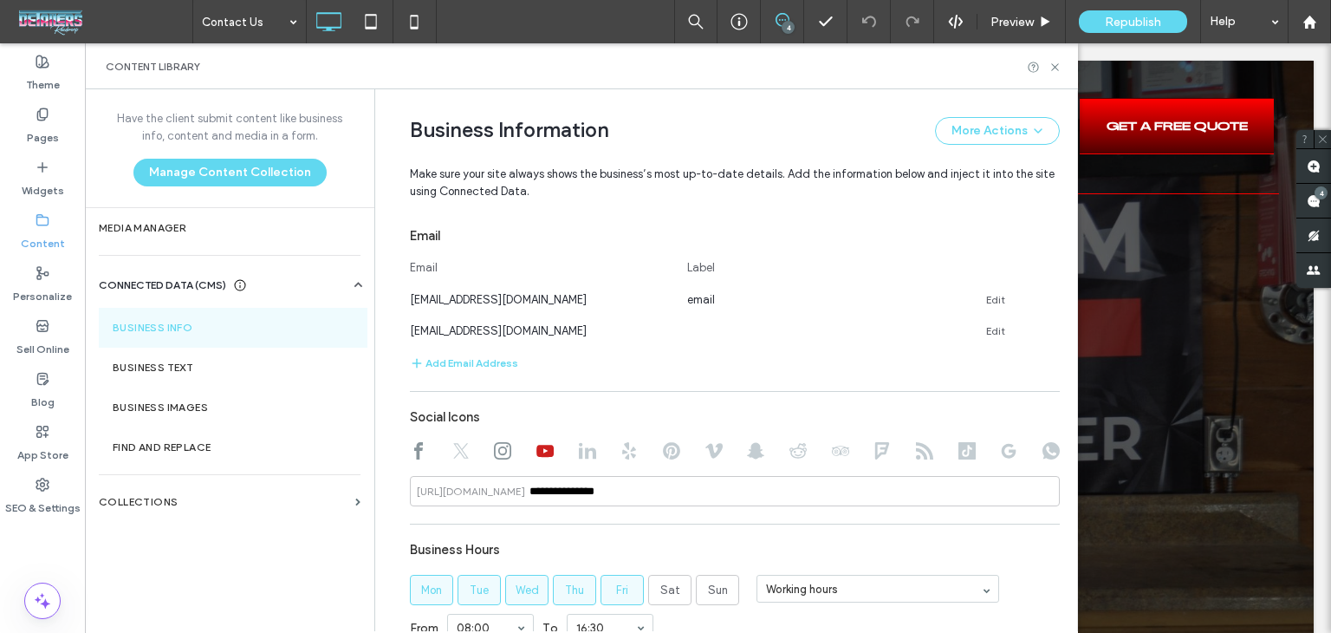
click at [664, 452] on use at bounding box center [671, 450] width 17 height 17
drag, startPoint x: 603, startPoint y: 446, endPoint x: 603, endPoint y: 458, distance: 12.1
click at [603, 452] on div at bounding box center [735, 452] width 650 height 21
click at [579, 452] on icon at bounding box center [587, 450] width 17 height 17
drag, startPoint x: 612, startPoint y: 452, endPoint x: 662, endPoint y: 462, distance: 51.2
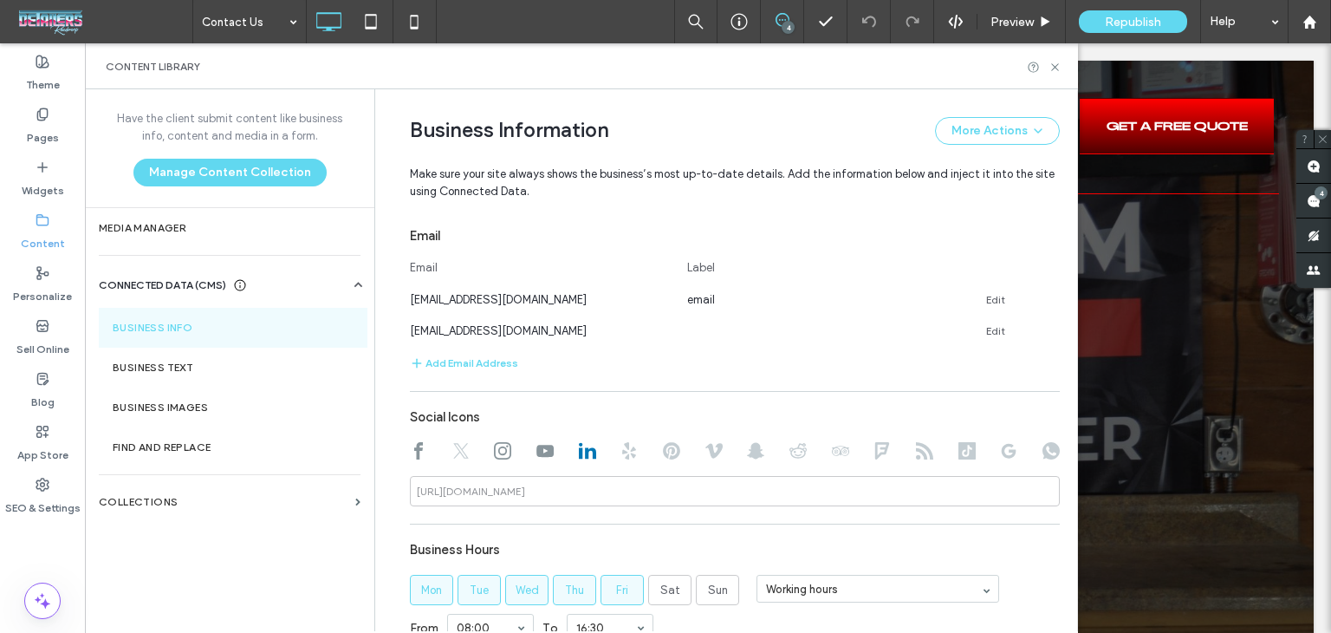
click at [621, 452] on icon at bounding box center [629, 450] width 17 height 17
click at [747, 452] on use at bounding box center [755, 451] width 17 height 16
drag, startPoint x: 779, startPoint y: 455, endPoint x: 790, endPoint y: 458, distance: 10.7
click at [781, 456] on div at bounding box center [735, 452] width 650 height 21
click at [966, 451] on use at bounding box center [967, 450] width 17 height 17
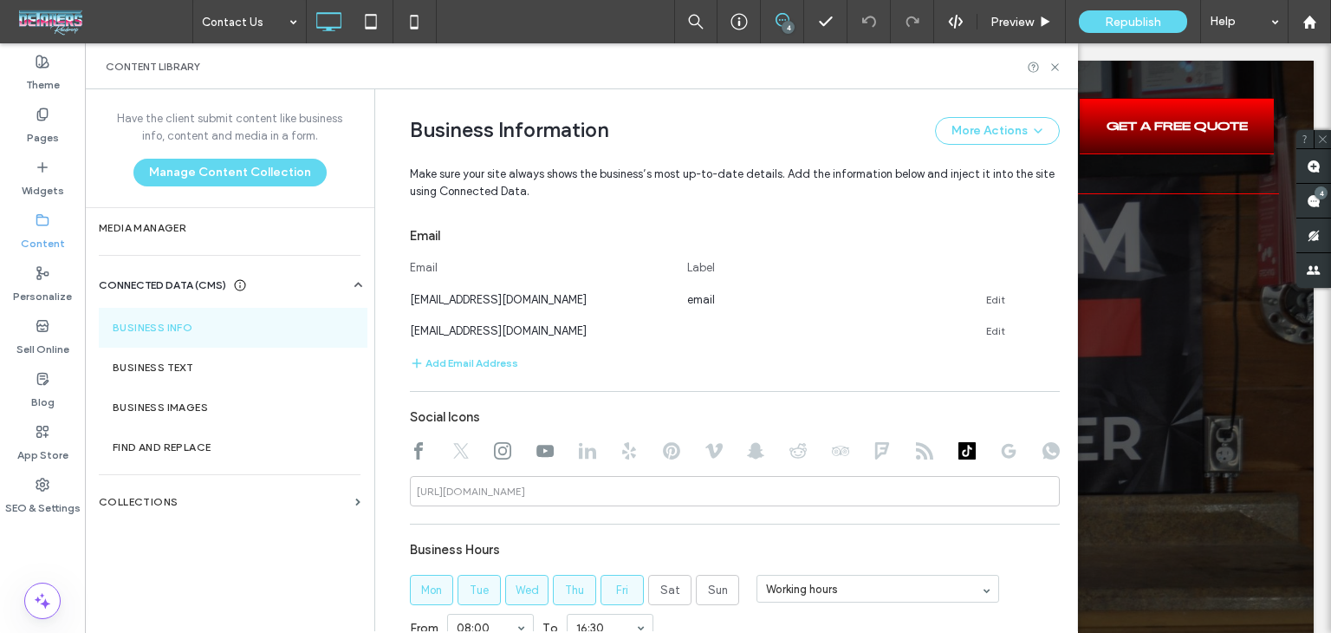
click at [1000, 456] on icon at bounding box center [1008, 450] width 17 height 17
click at [1043, 452] on icon at bounding box center [1051, 450] width 17 height 17
click at [1057, 72] on div "Content Library" at bounding box center [581, 66] width 993 height 46
drag, startPoint x: 1059, startPoint y: 73, endPoint x: 989, endPoint y: 75, distance: 70.3
click at [1059, 73] on icon at bounding box center [1055, 67] width 13 height 13
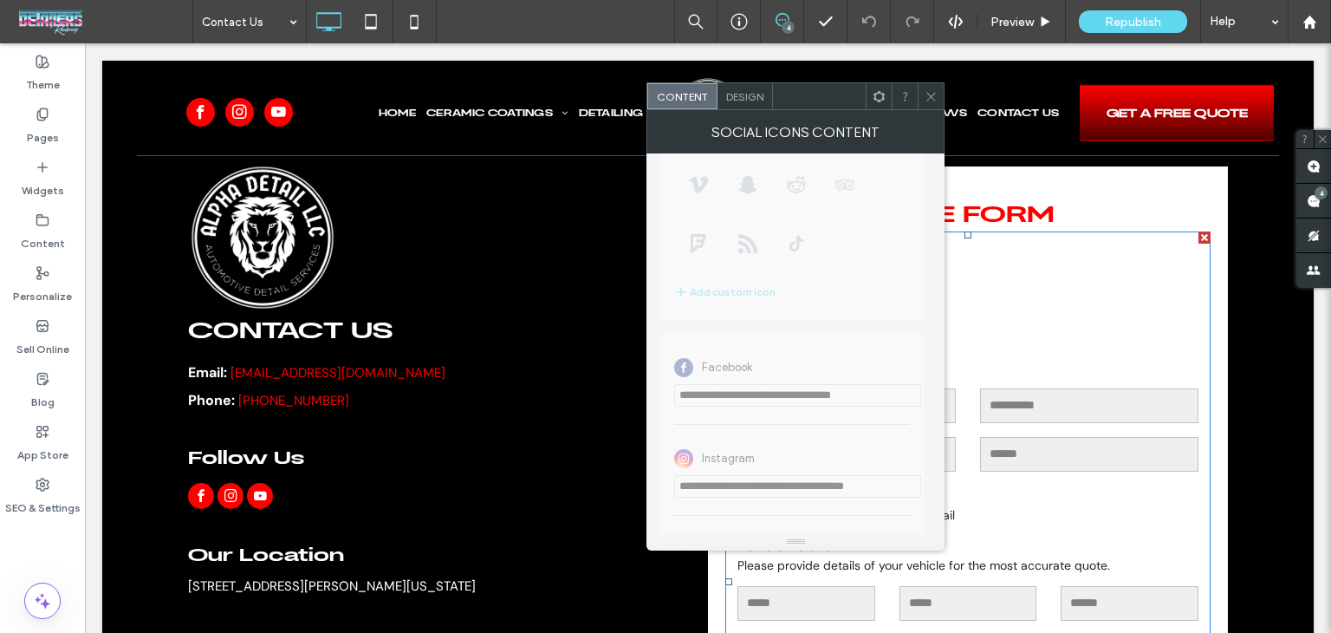
scroll to position [391, 0]
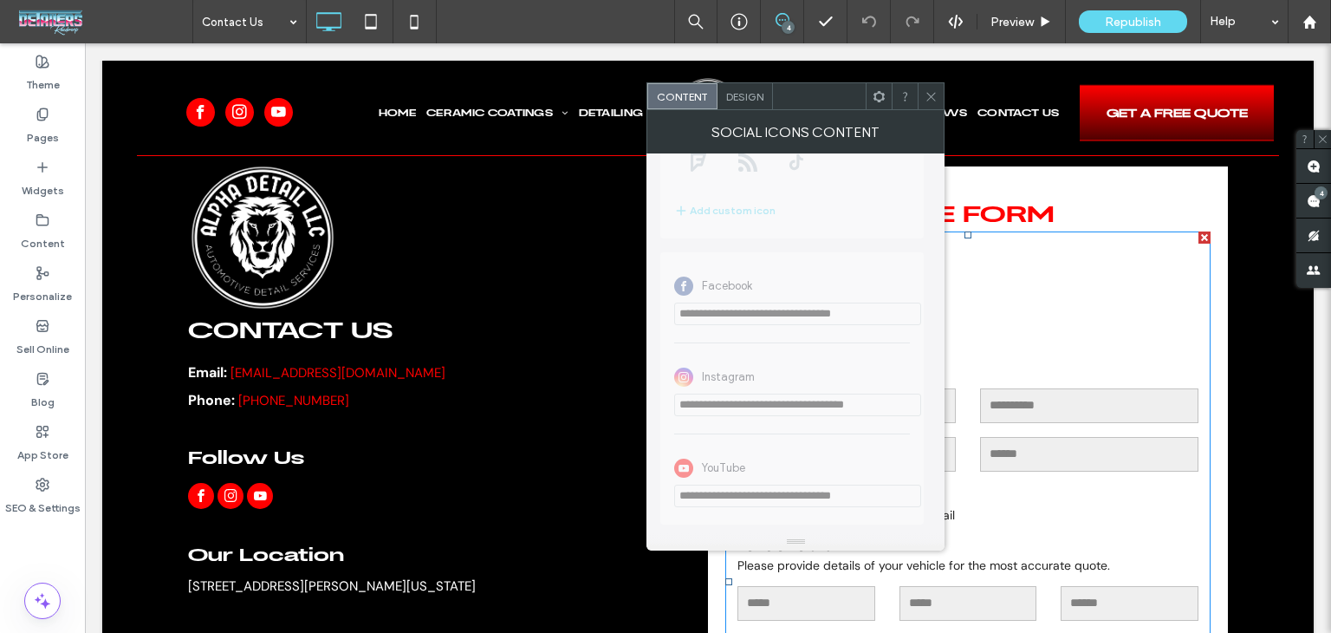
click at [936, 94] on icon at bounding box center [931, 96] width 13 height 13
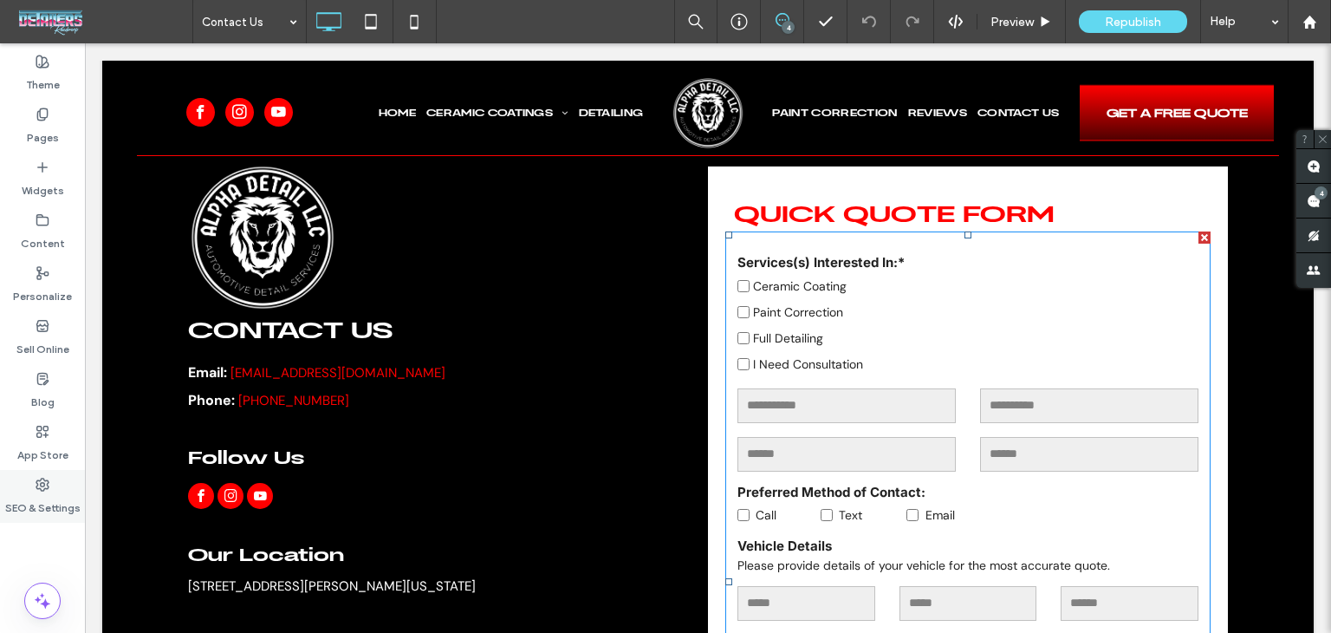
click at [42, 488] on icon at bounding box center [43, 485] width 14 height 14
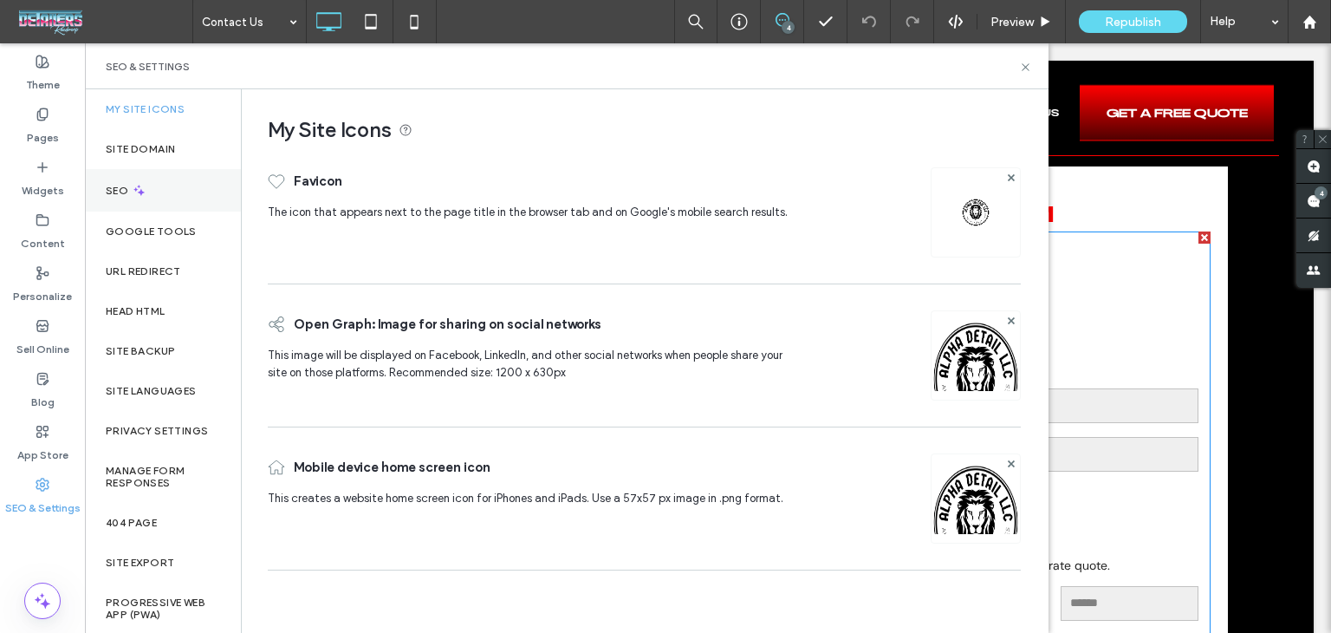
click at [164, 196] on div "SEO" at bounding box center [163, 190] width 156 height 42
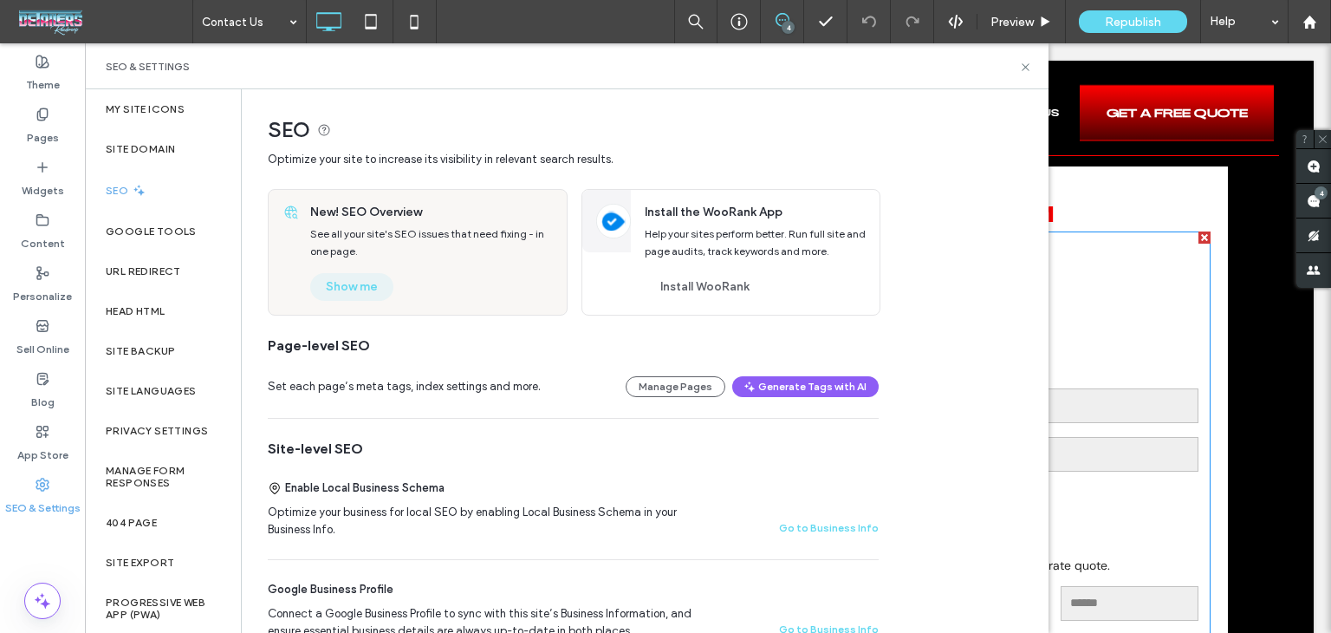
click at [367, 293] on button "Show me" at bounding box center [351, 287] width 83 height 28
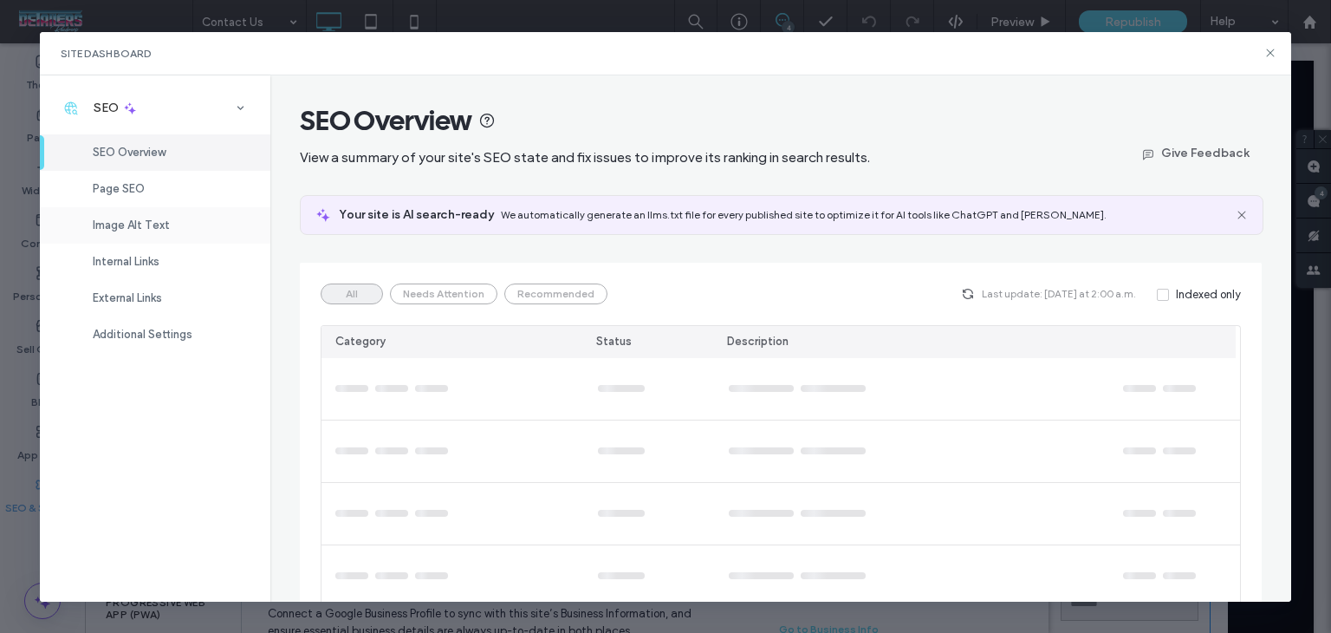
click at [145, 226] on span "Image Alt Text" at bounding box center [131, 224] width 77 height 13
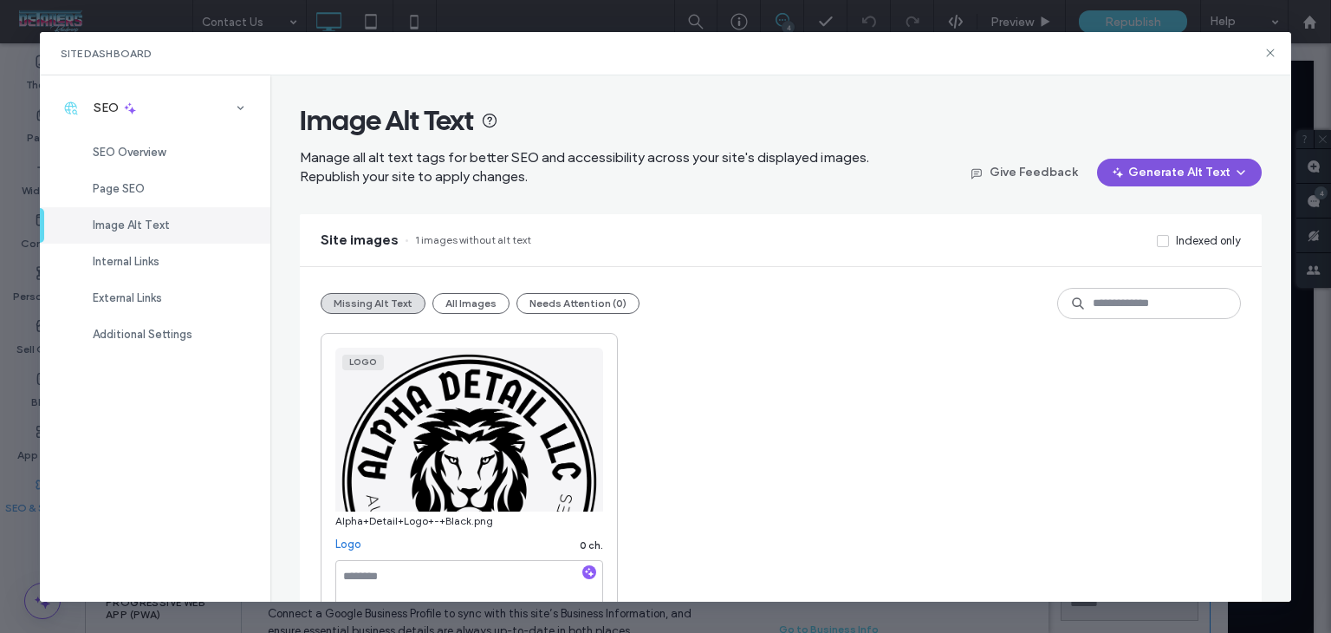
click at [1187, 163] on button "Generate Alt Text" at bounding box center [1179, 173] width 165 height 28
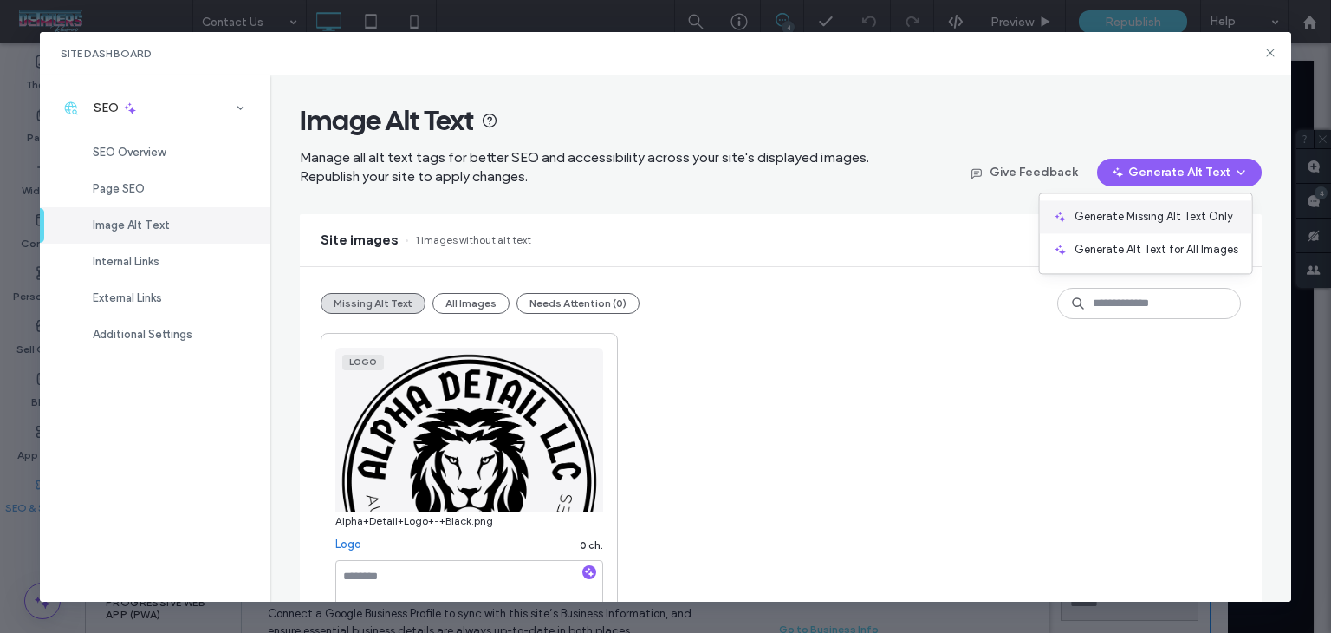
click at [1154, 210] on span "Generate Missing Alt Text Only" at bounding box center [1154, 216] width 159 height 17
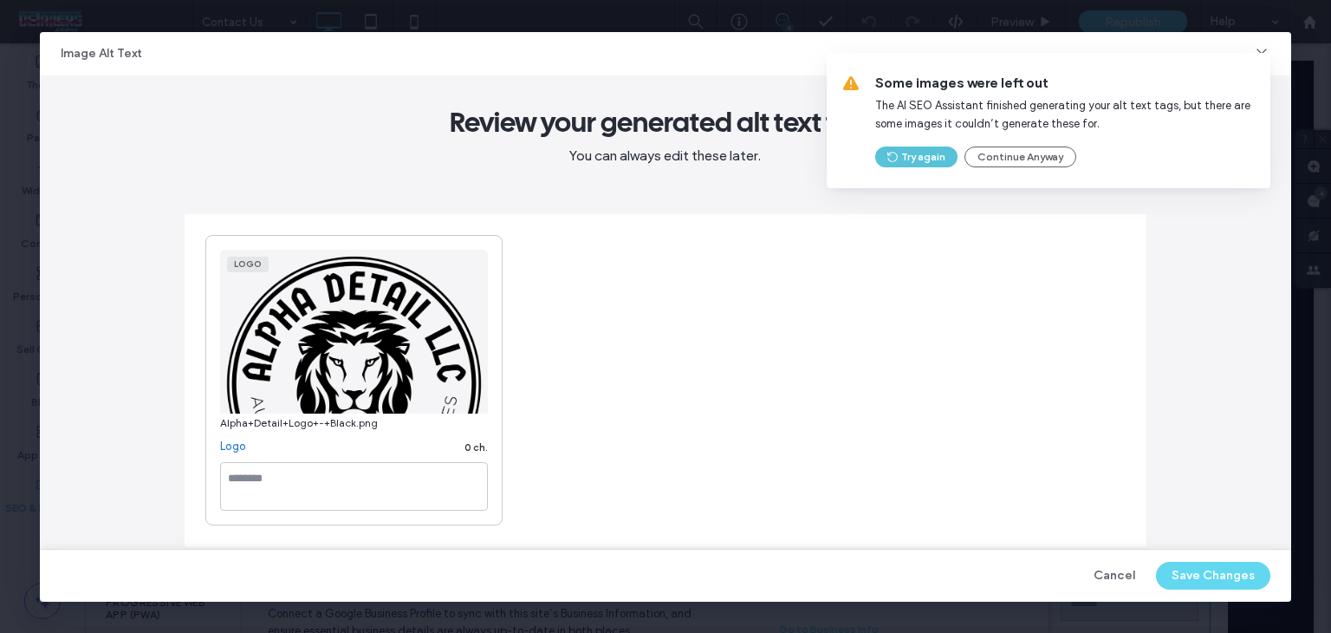
click at [907, 157] on button "Try again" at bounding box center [916, 156] width 82 height 21
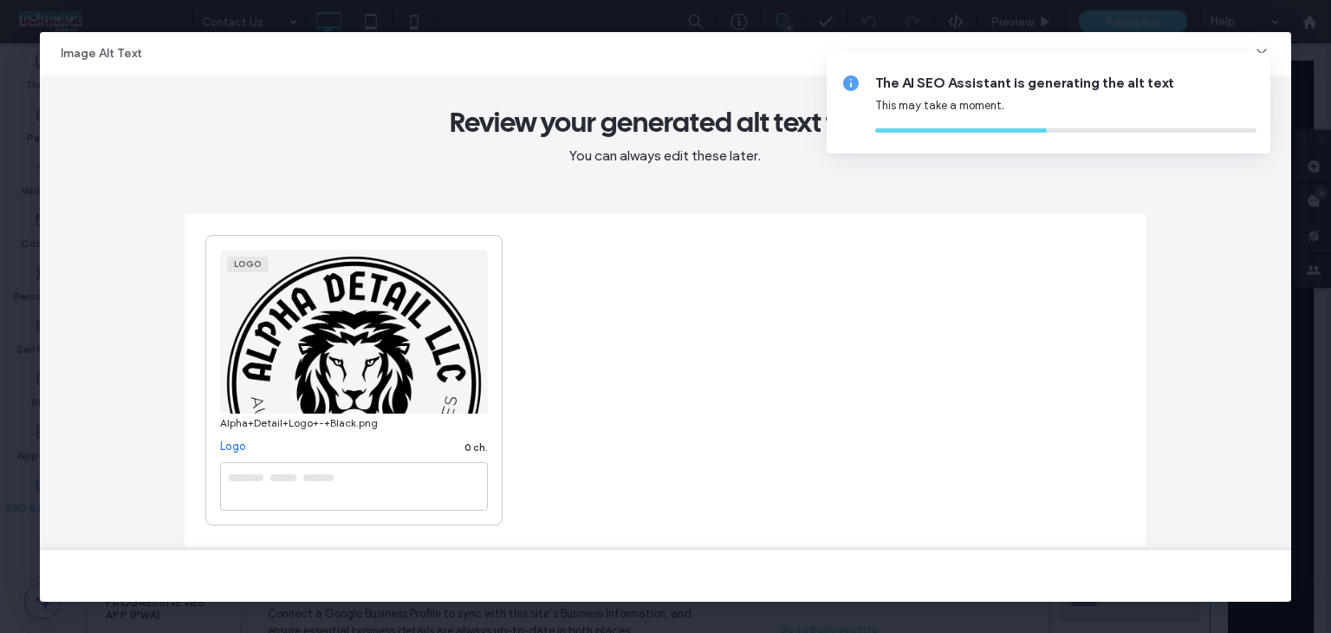
type textarea "**********"
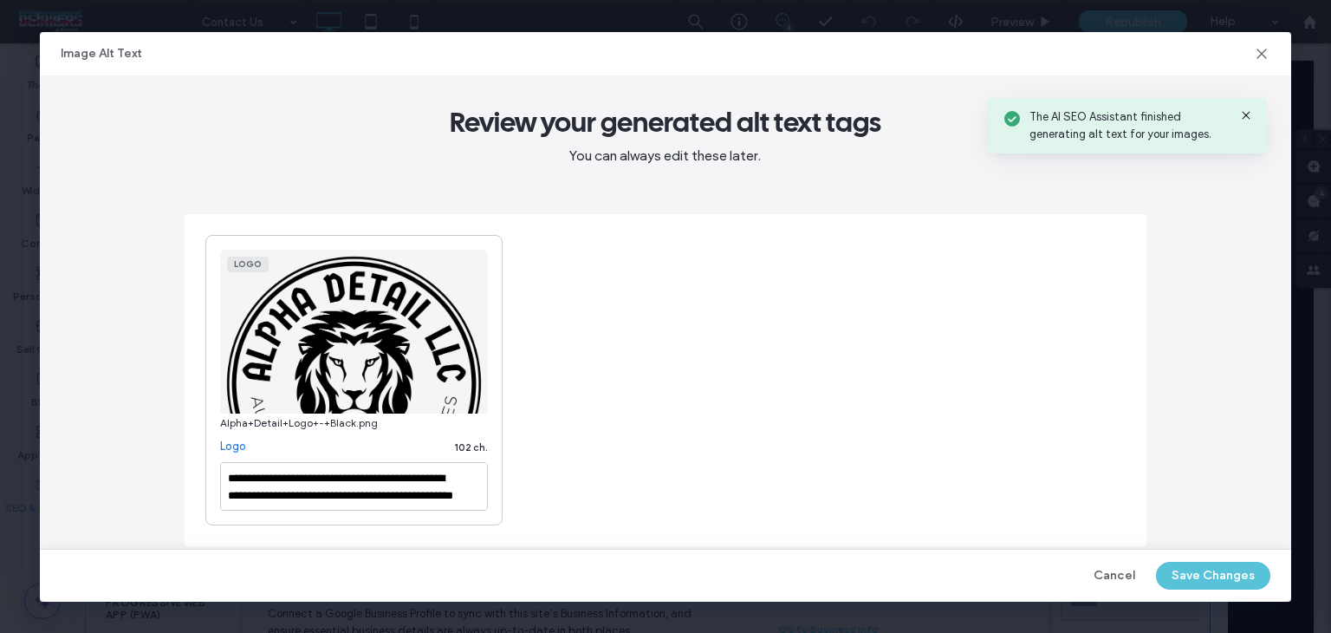
click at [1230, 576] on button "Save Changes" at bounding box center [1213, 576] width 114 height 28
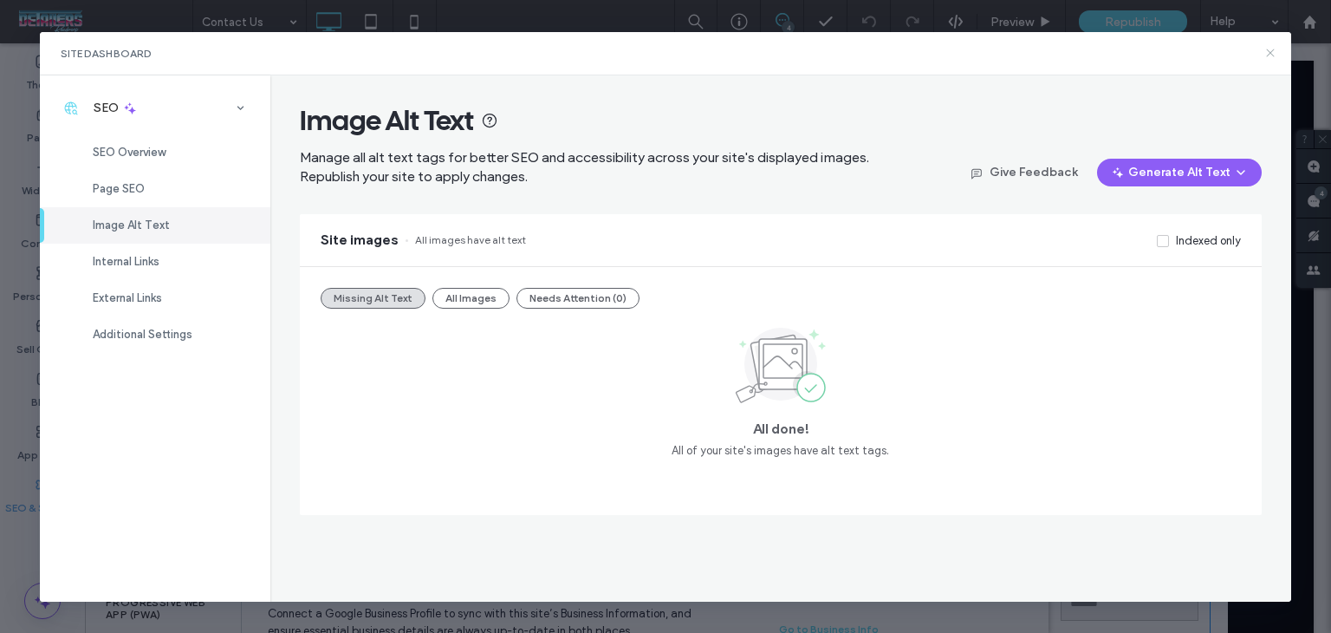
click at [1271, 52] on icon at bounding box center [1271, 53] width 14 height 14
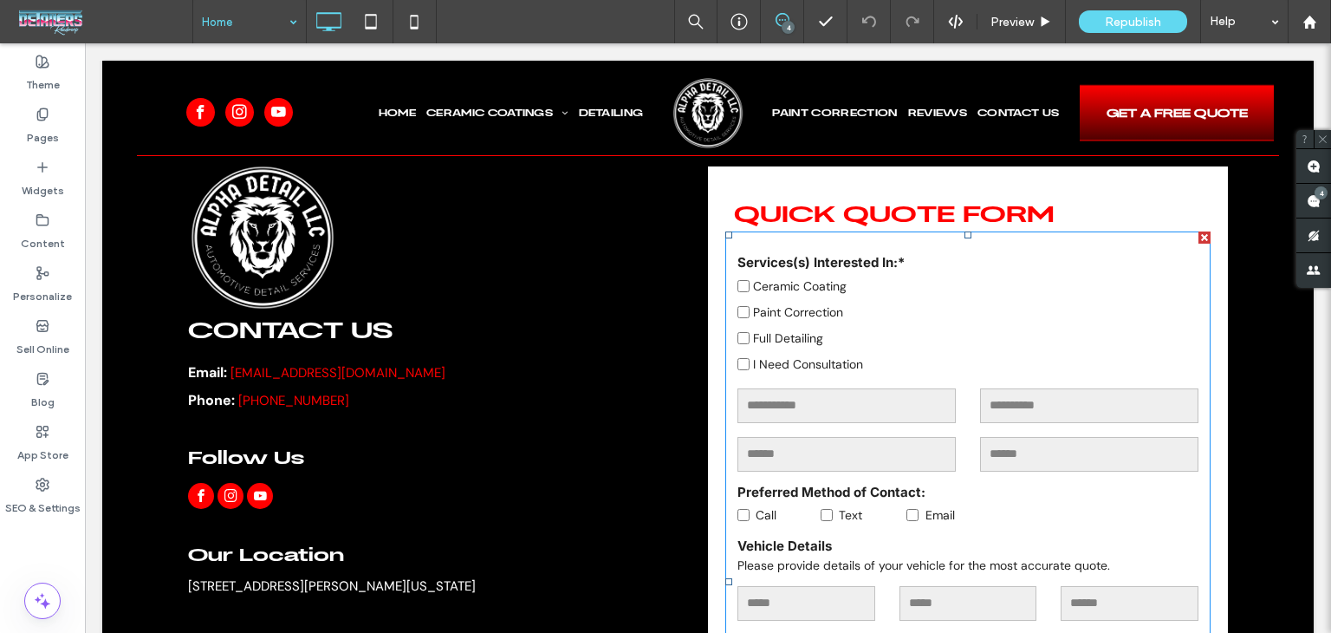
click at [222, 29] on input at bounding box center [245, 21] width 87 height 43
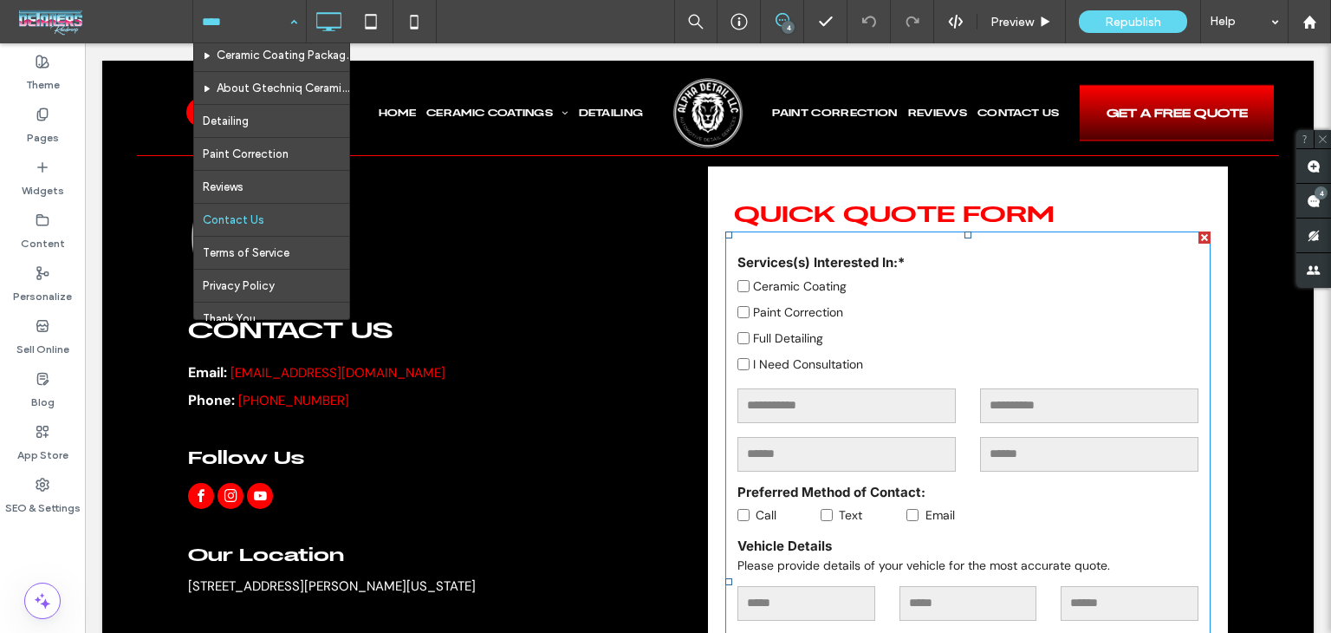
scroll to position [58, 0]
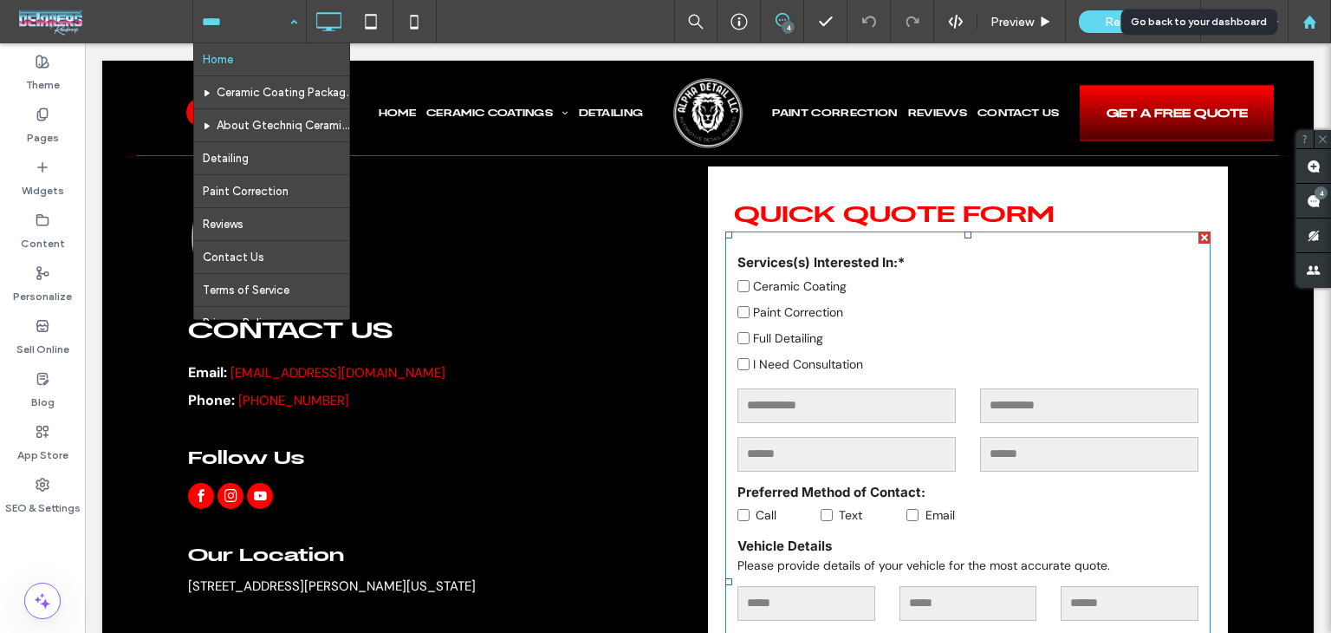
click at [1303, 16] on icon at bounding box center [1310, 22] width 15 height 15
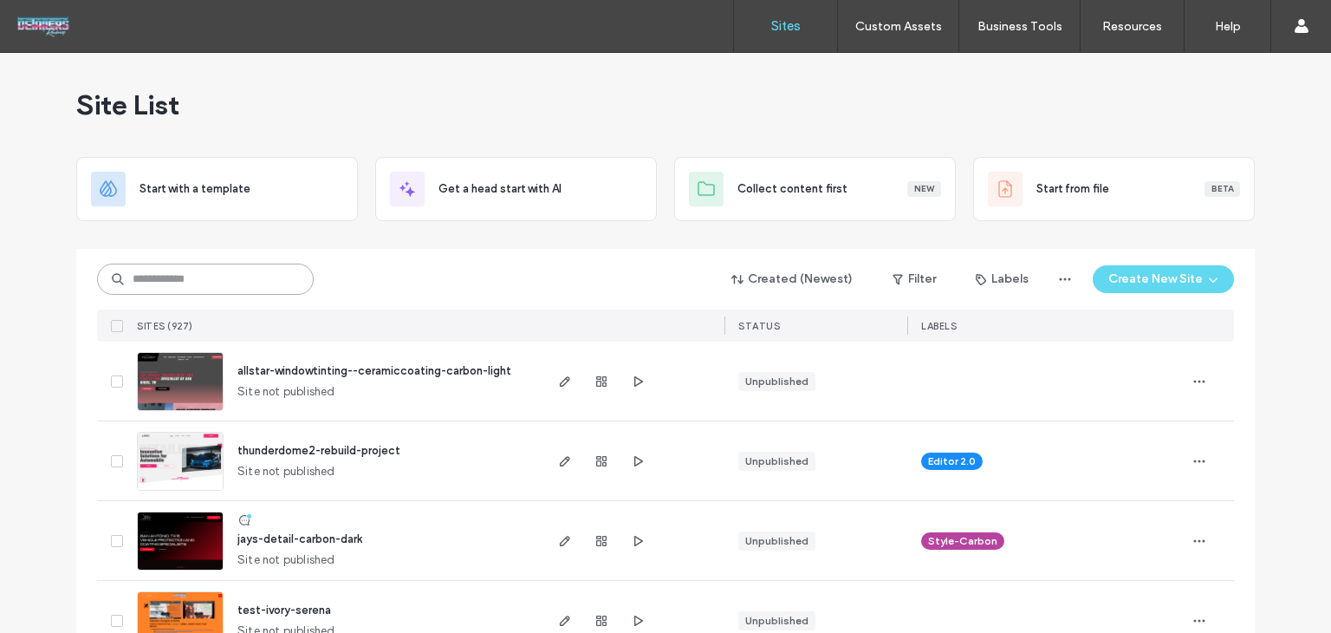
click at [173, 285] on input at bounding box center [205, 278] width 217 height 31
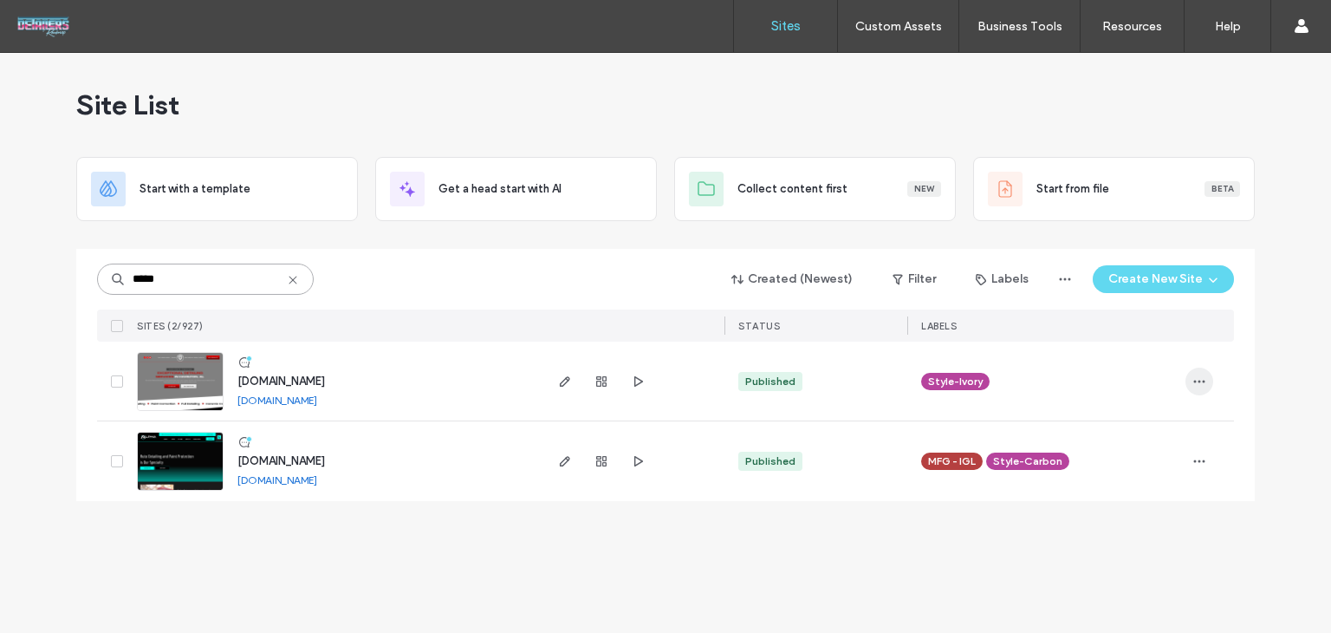
type input "*****"
click at [1201, 385] on icon "button" at bounding box center [1200, 381] width 14 height 14
click at [1118, 531] on span "Unassign Label" at bounding box center [1129, 524] width 77 height 17
click icon "button"
click div "Assign Label"
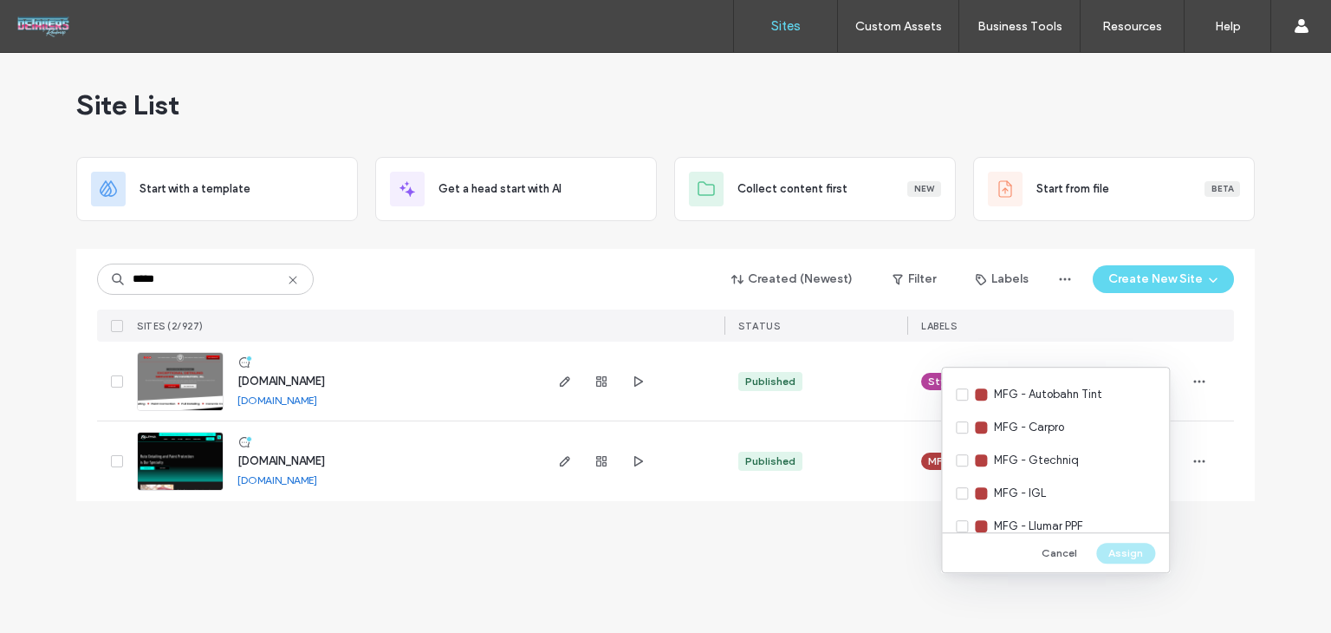
scroll to position [347, 0]
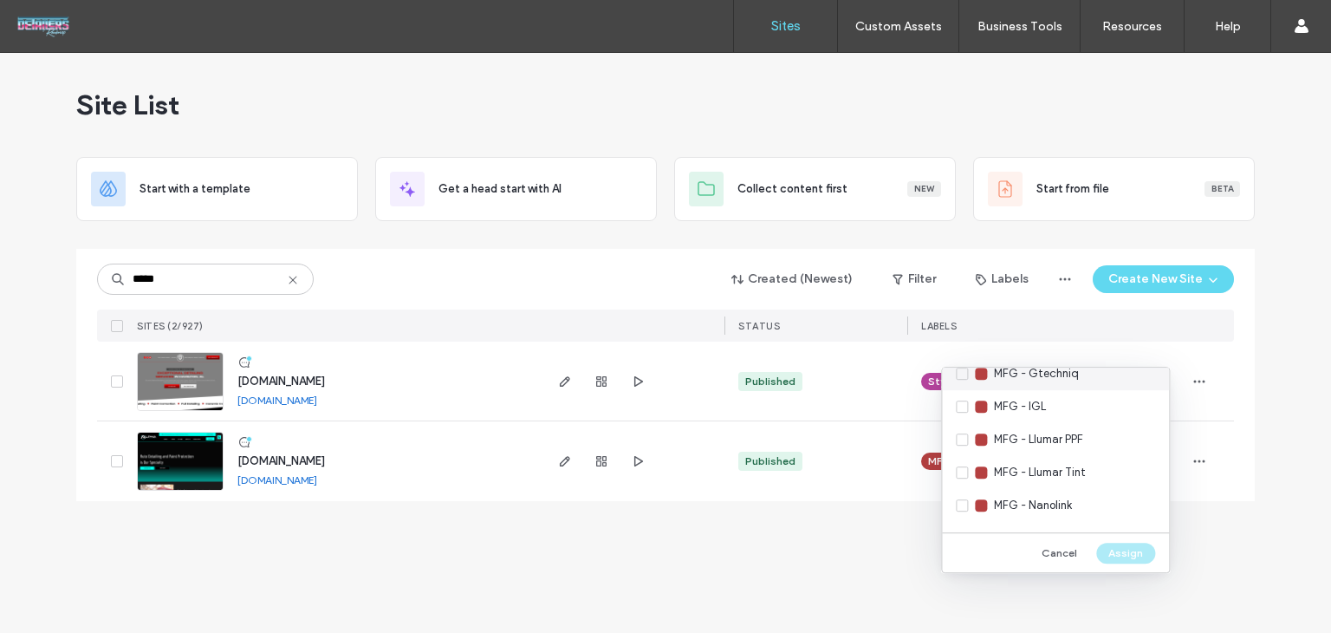
click span "MFG - Gtechniq"
click button "Assign"
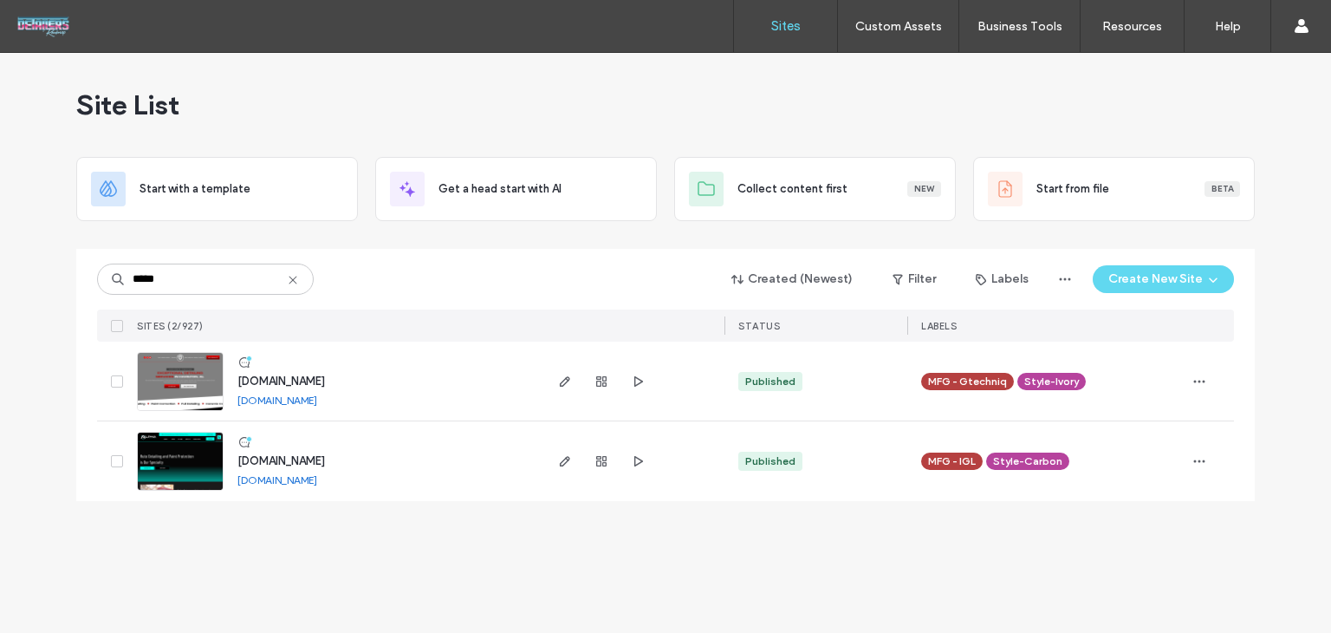
click span "www.alphadetailllc.com"
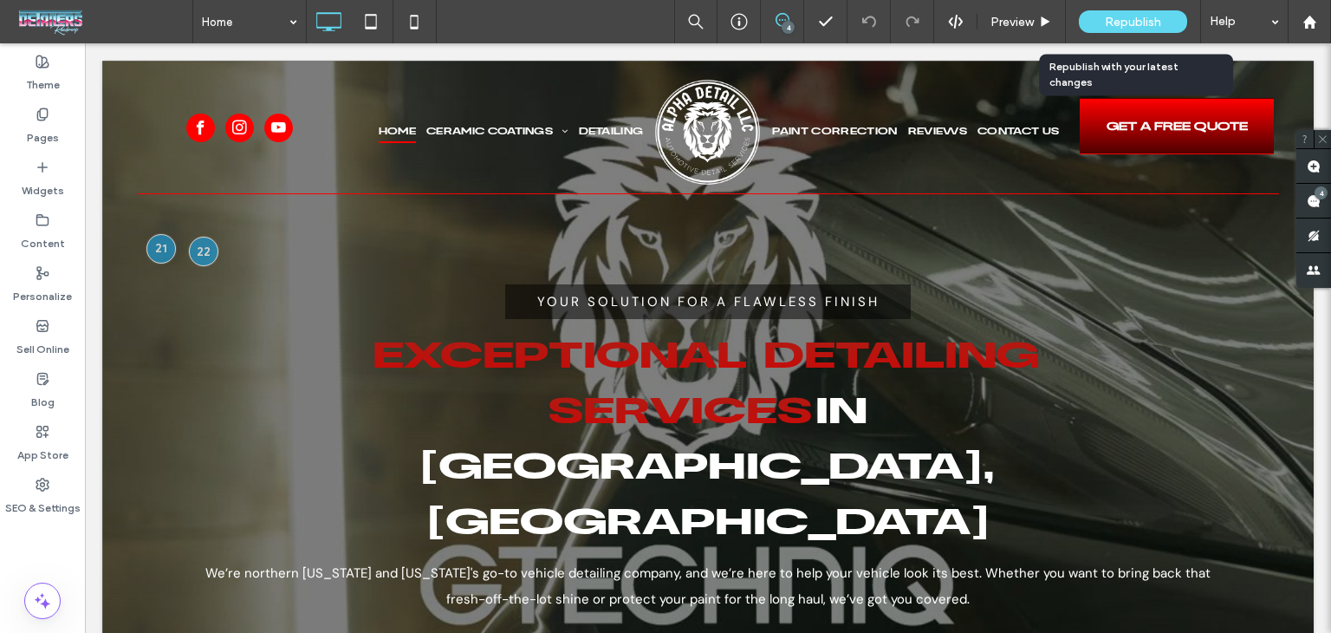
click at [1118, 28] on span "Republish" at bounding box center [1133, 22] width 56 height 15
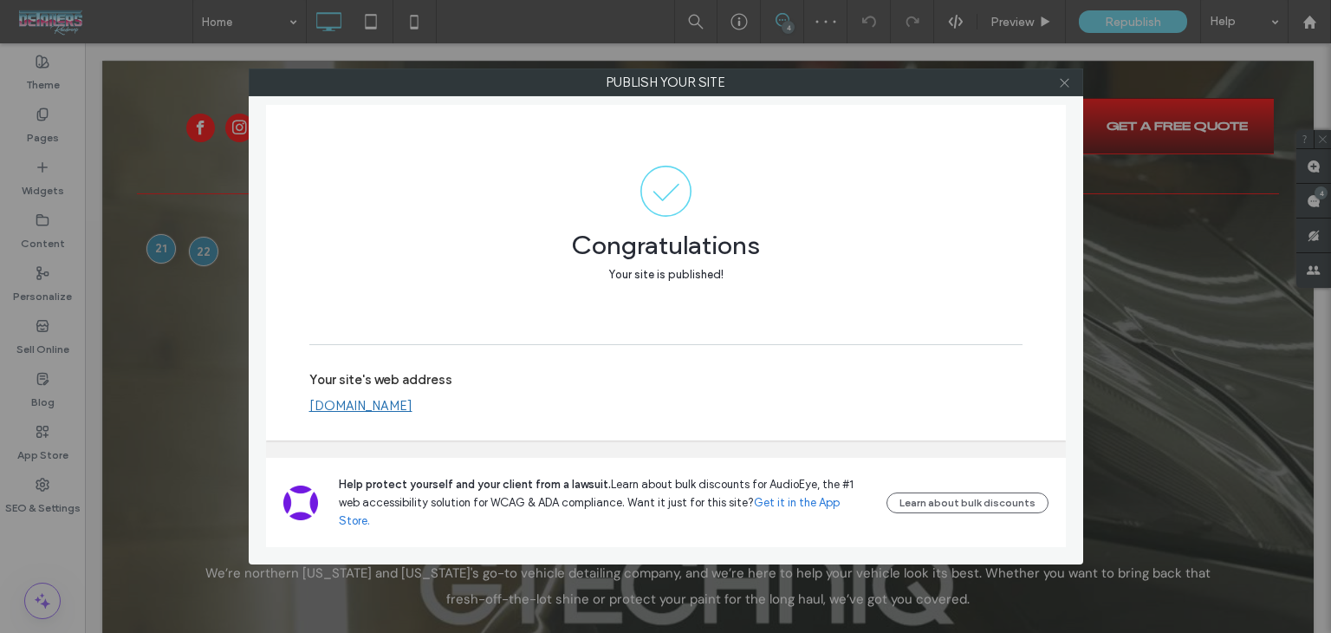
click at [1061, 82] on icon at bounding box center [1064, 82] width 13 height 13
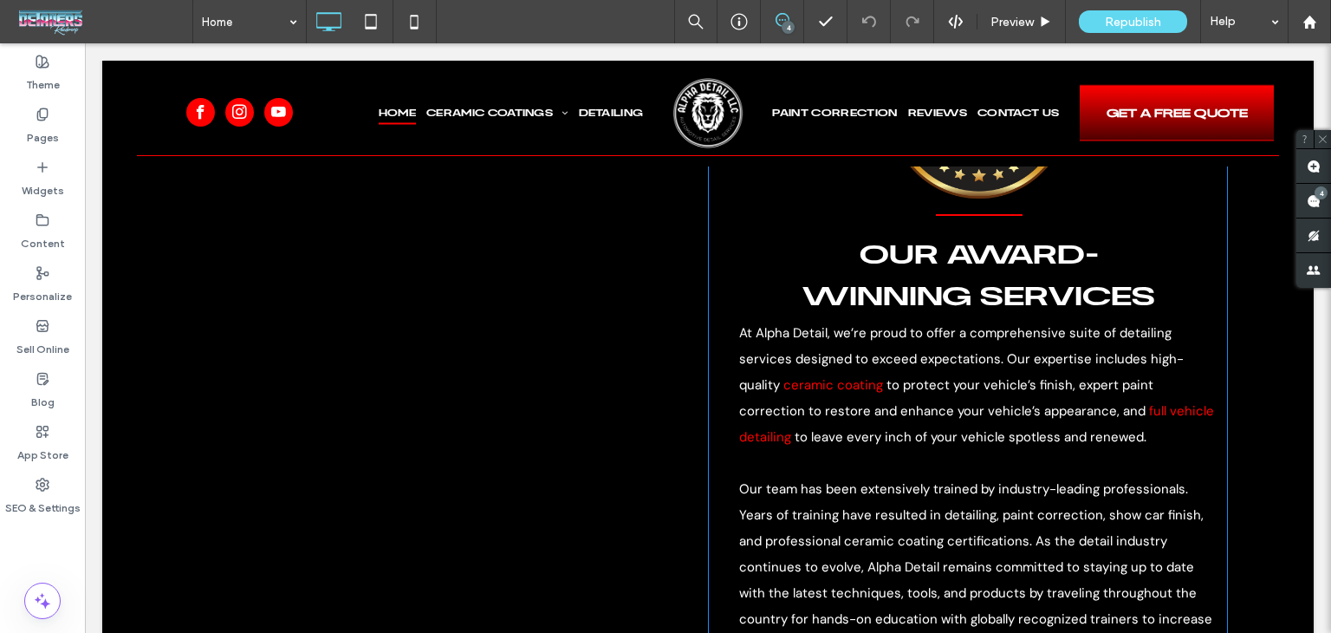
scroll to position [1085, 0]
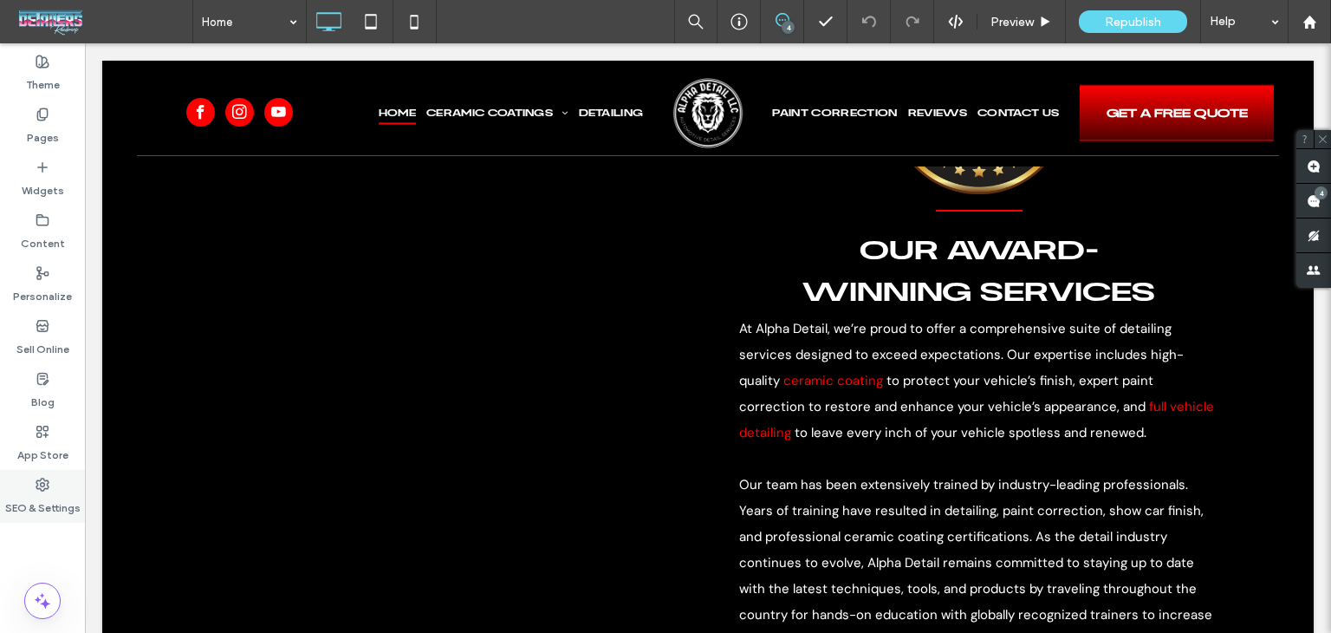
click at [46, 497] on label "SEO & Settings" at bounding box center [42, 503] width 75 height 24
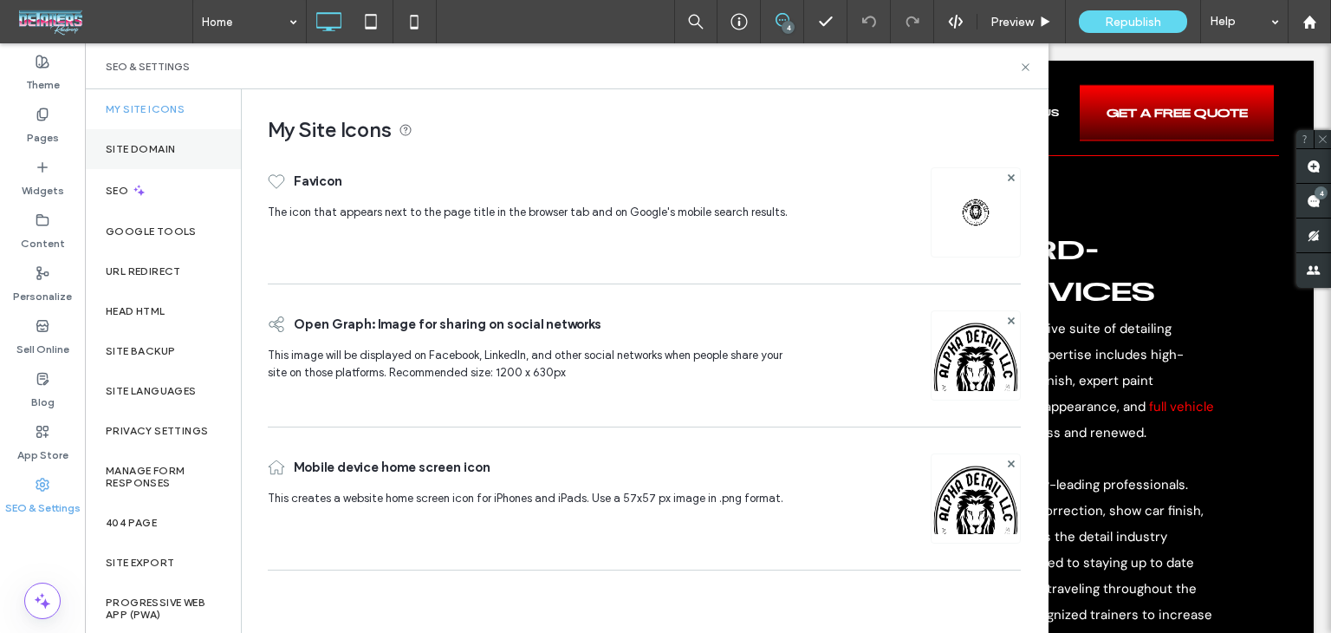
click at [146, 146] on label "Site Domain" at bounding box center [140, 149] width 69 height 12
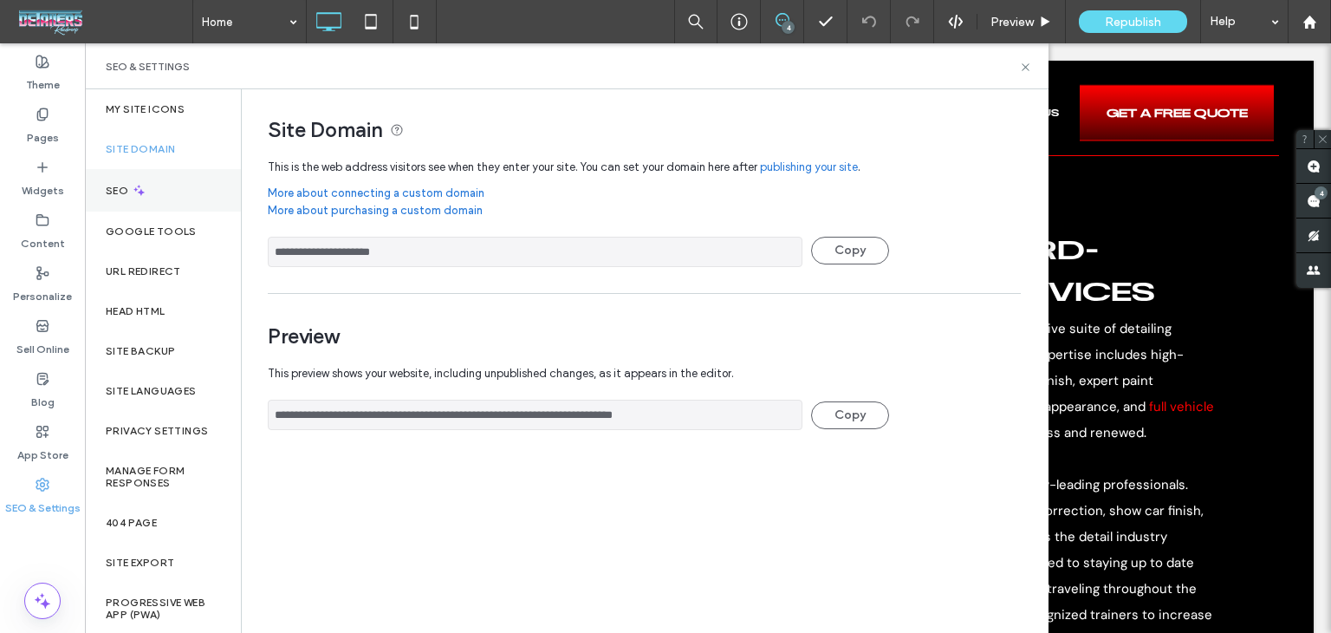
click at [125, 189] on label "SEO" at bounding box center [119, 191] width 26 height 12
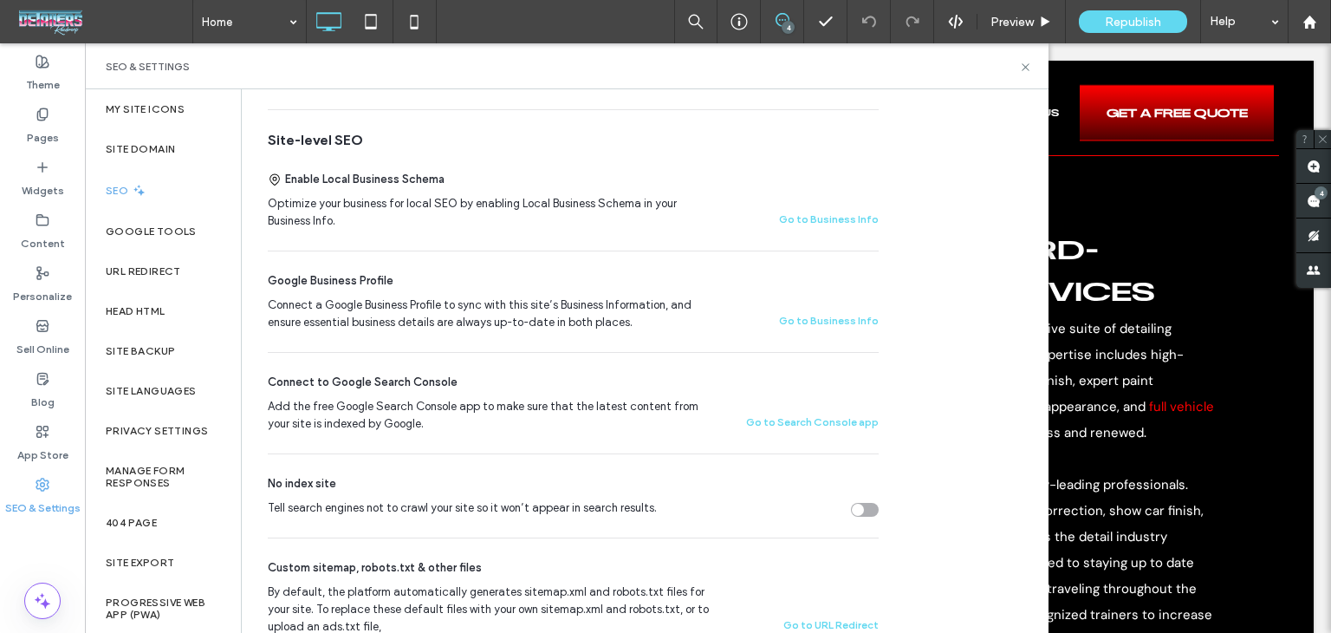
scroll to position [433, 0]
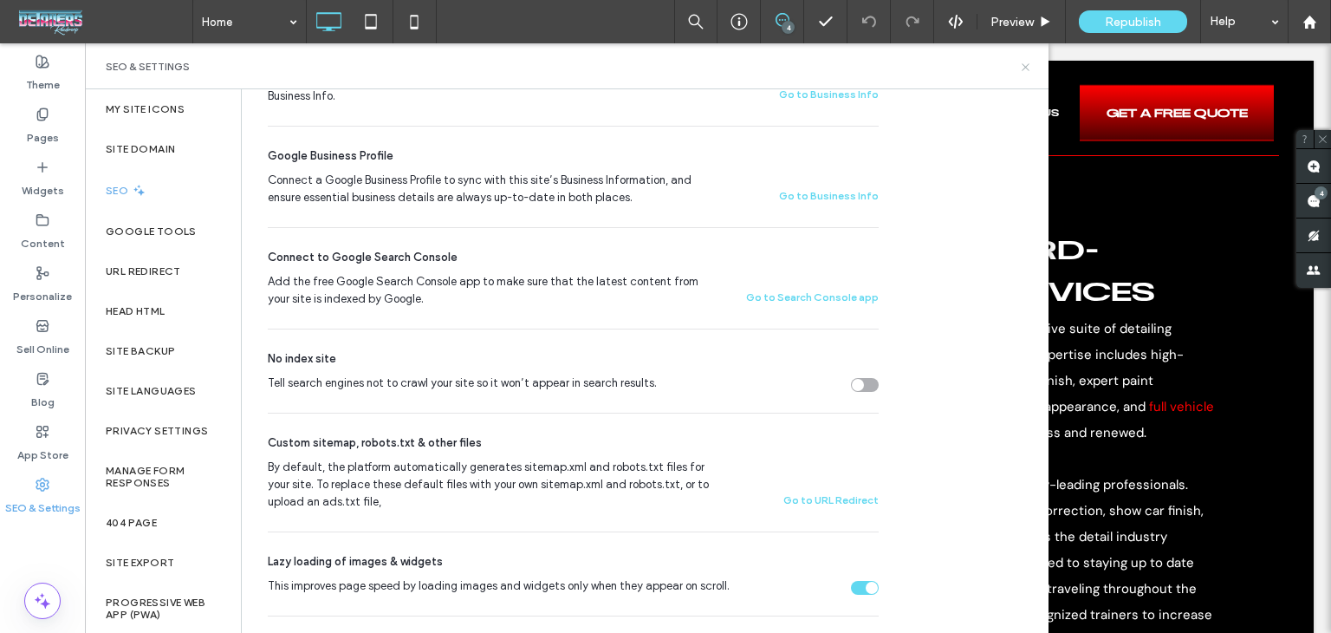
click at [1035, 67] on div "SEO & Settings" at bounding box center [567, 66] width 964 height 46
click at [1022, 68] on icon at bounding box center [1025, 67] width 13 height 13
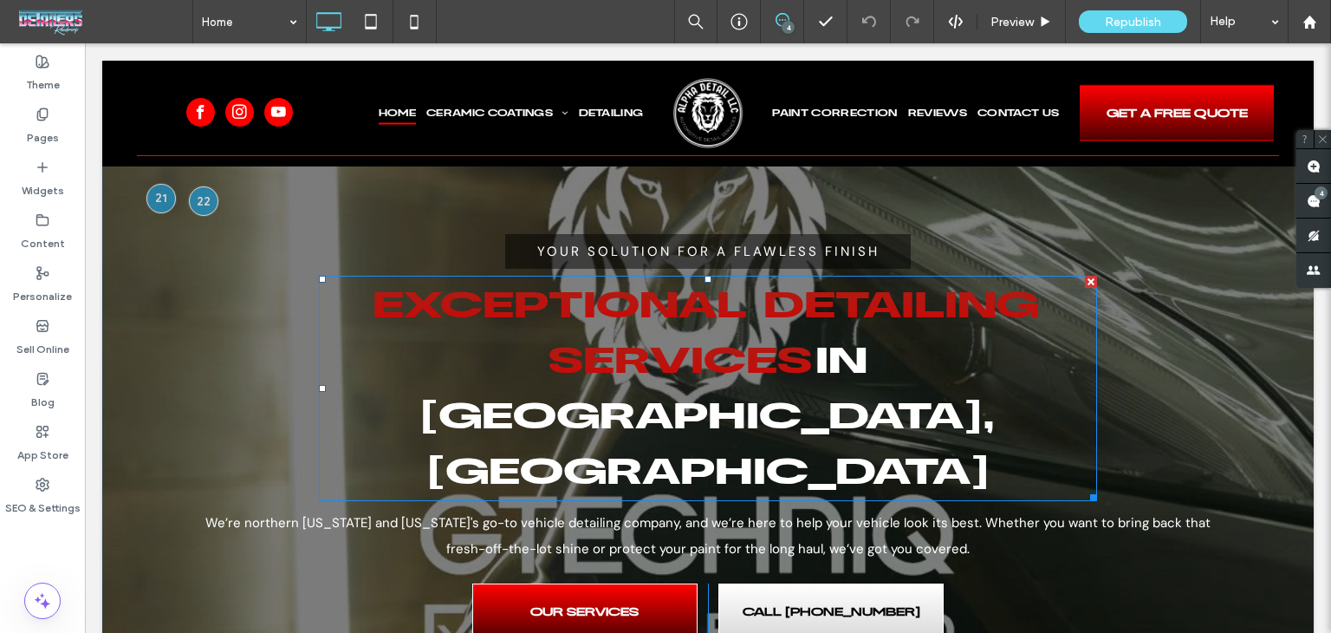
scroll to position [0, 0]
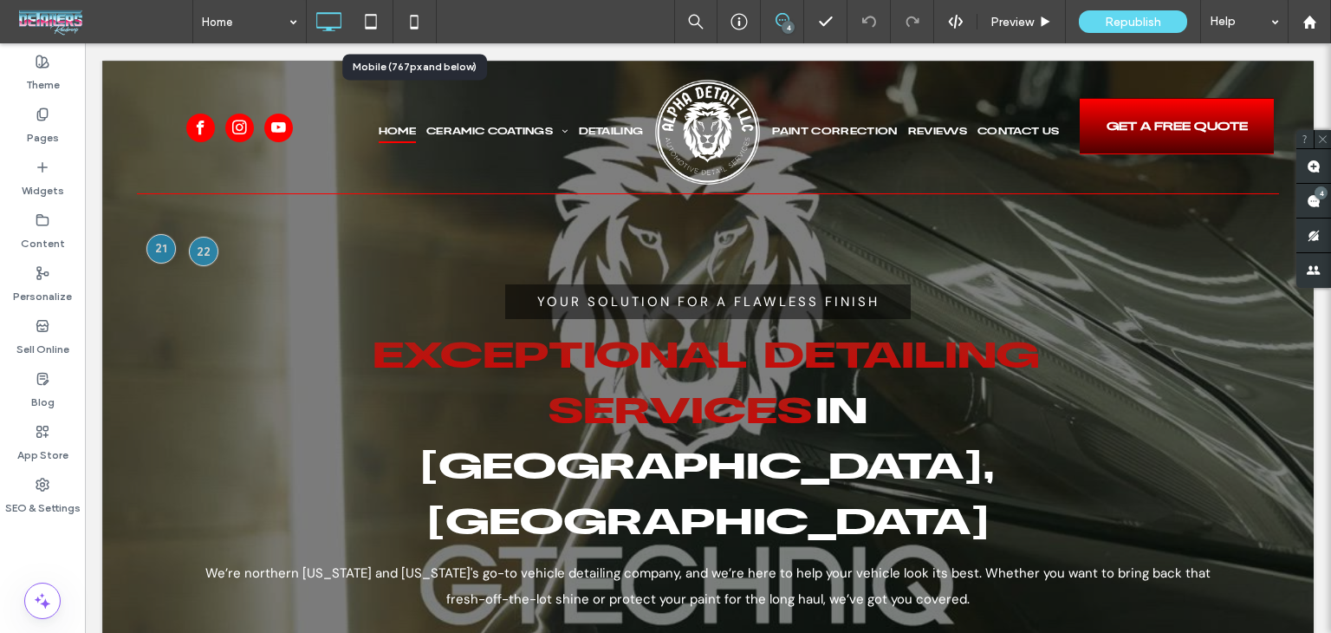
click at [412, 22] on icon at bounding box center [414, 21] width 35 height 35
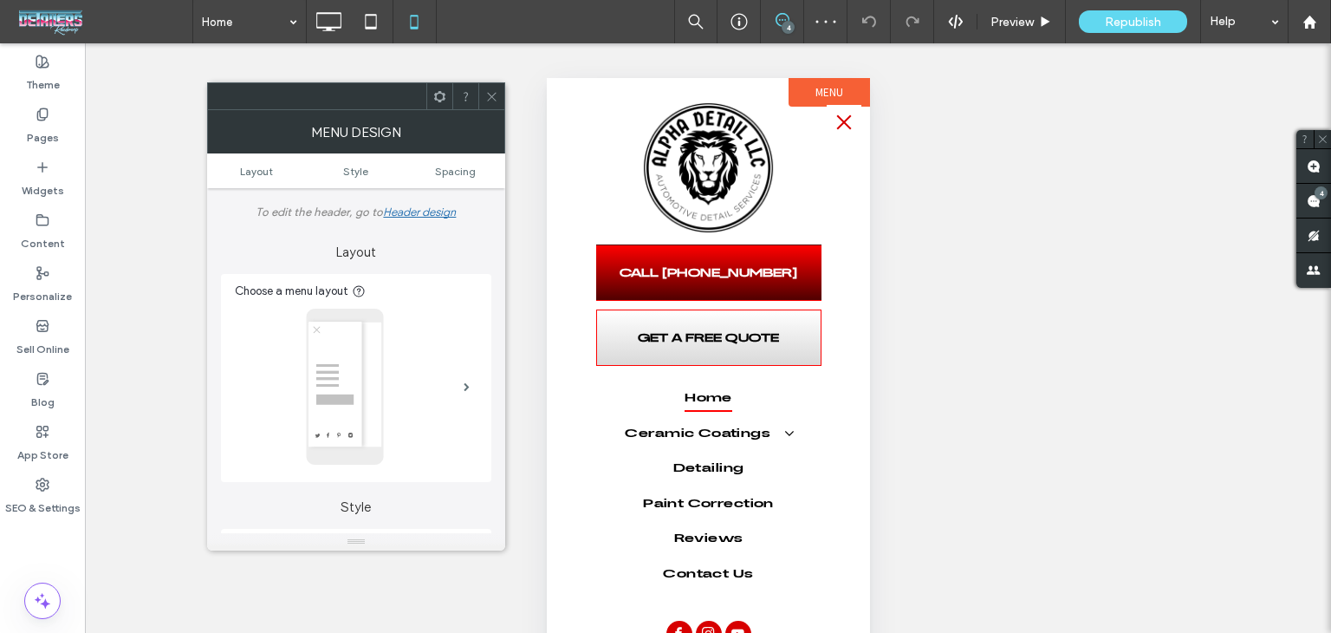
click at [849, 127] on span "menu" at bounding box center [843, 121] width 15 height 15
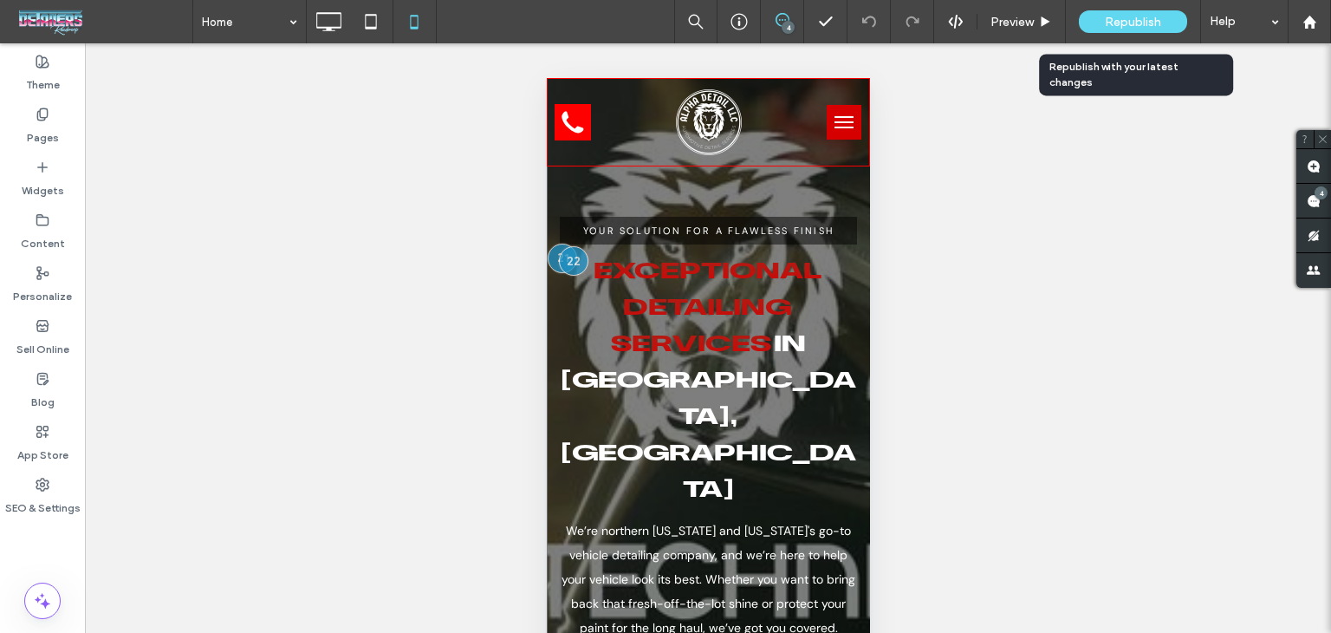
click at [1126, 34] on div "Republish" at bounding box center [1133, 21] width 108 height 43
click at [1123, 29] on div "Republish" at bounding box center [1133, 21] width 108 height 23
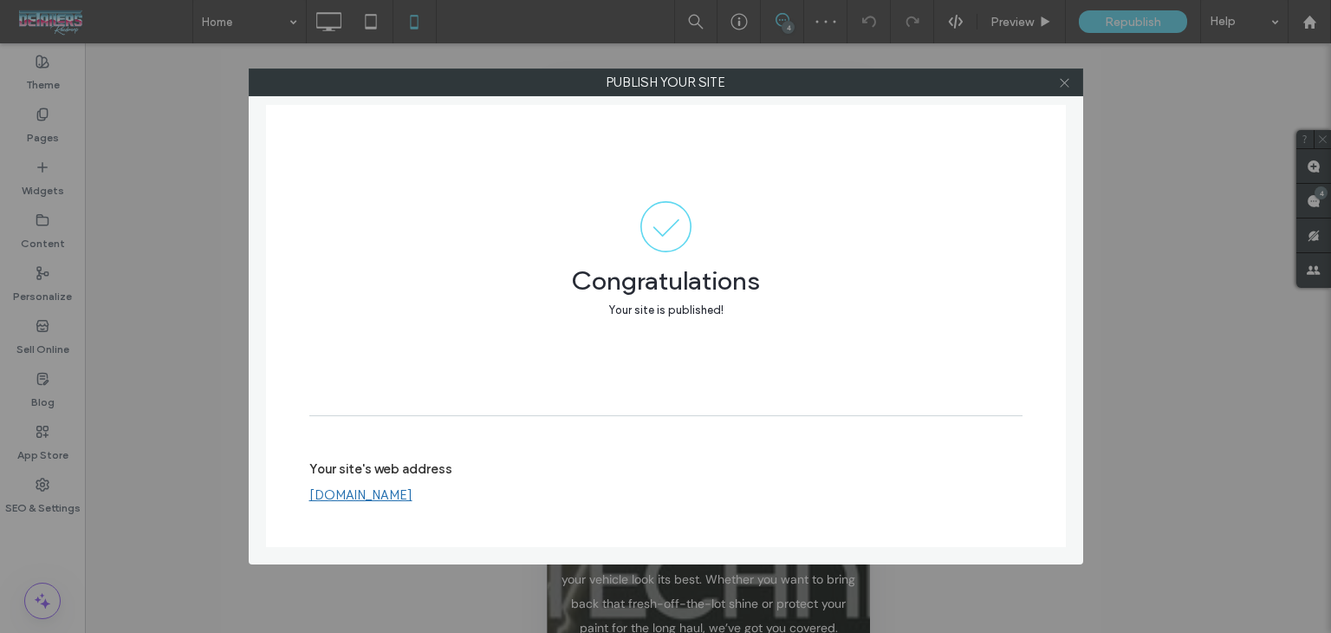
click at [1062, 88] on icon at bounding box center [1064, 82] width 13 height 13
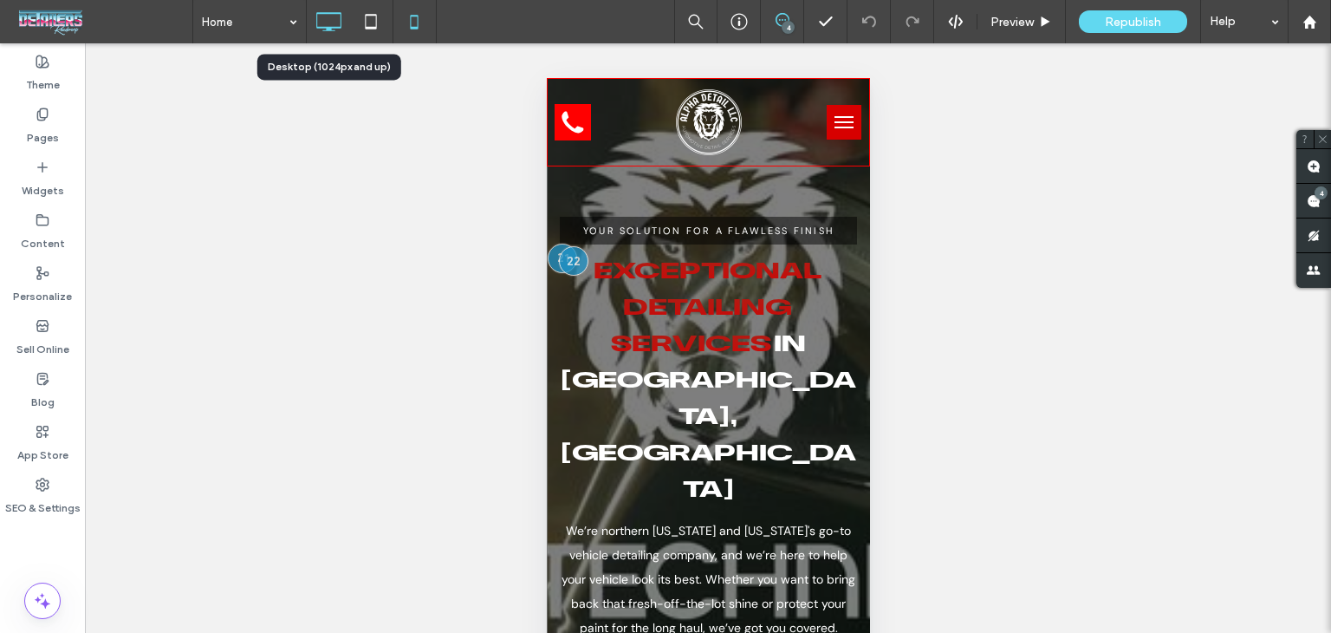
click at [322, 18] on icon at bounding box center [328, 21] width 35 height 35
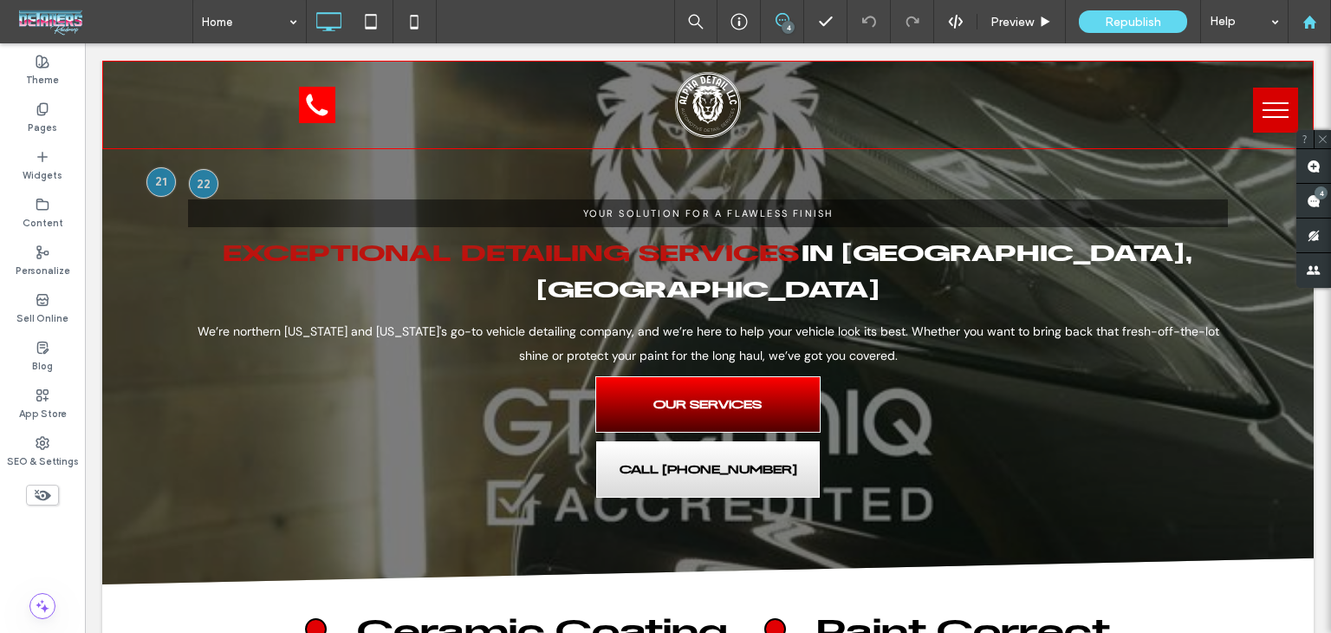
click at [1302, 8] on div at bounding box center [1309, 21] width 43 height 43
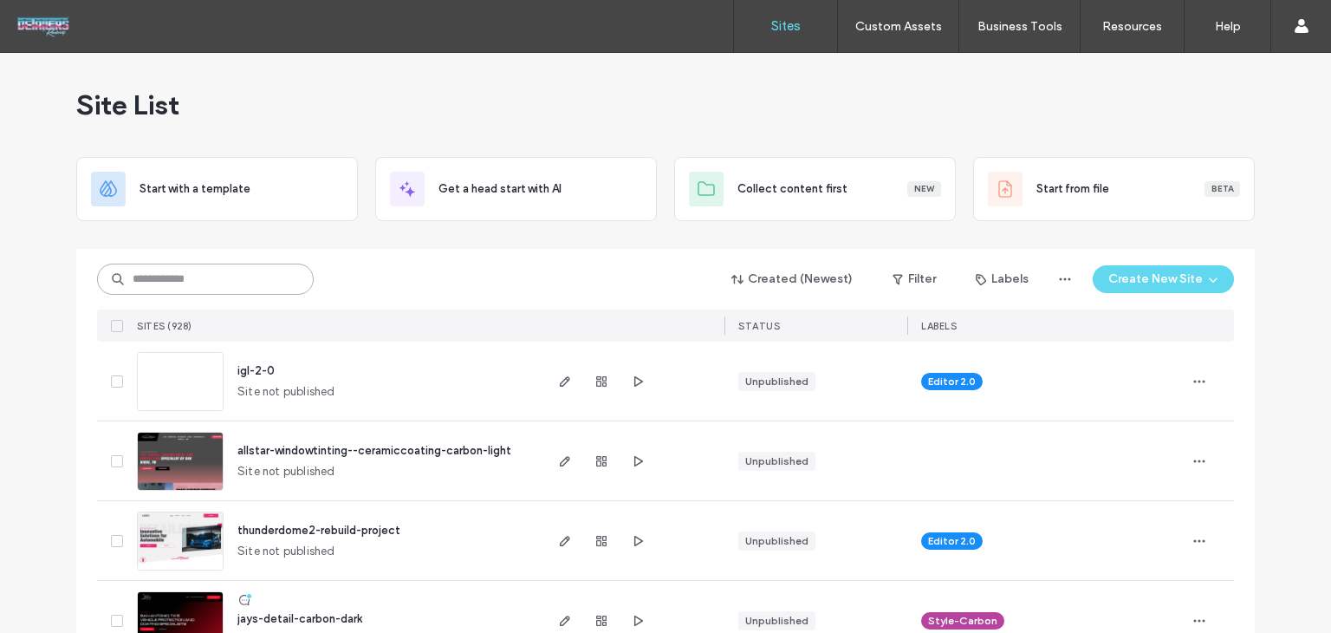
click at [224, 267] on input at bounding box center [205, 278] width 217 height 31
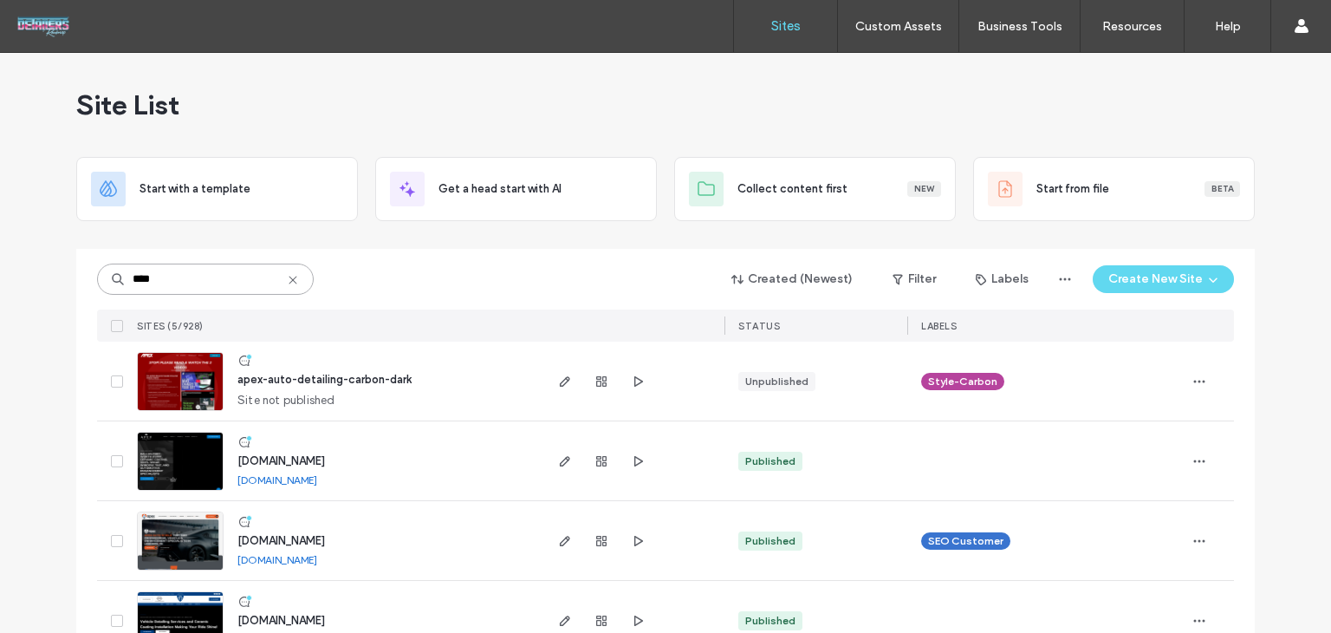
type input "****"
click at [361, 530] on div "www.apexautoshieldtx.com www.apexautoshieldtx.com" at bounding box center [382, 540] width 317 height 79
click at [325, 536] on span "www.apexautoshieldtx.com" at bounding box center [281, 540] width 88 height 13
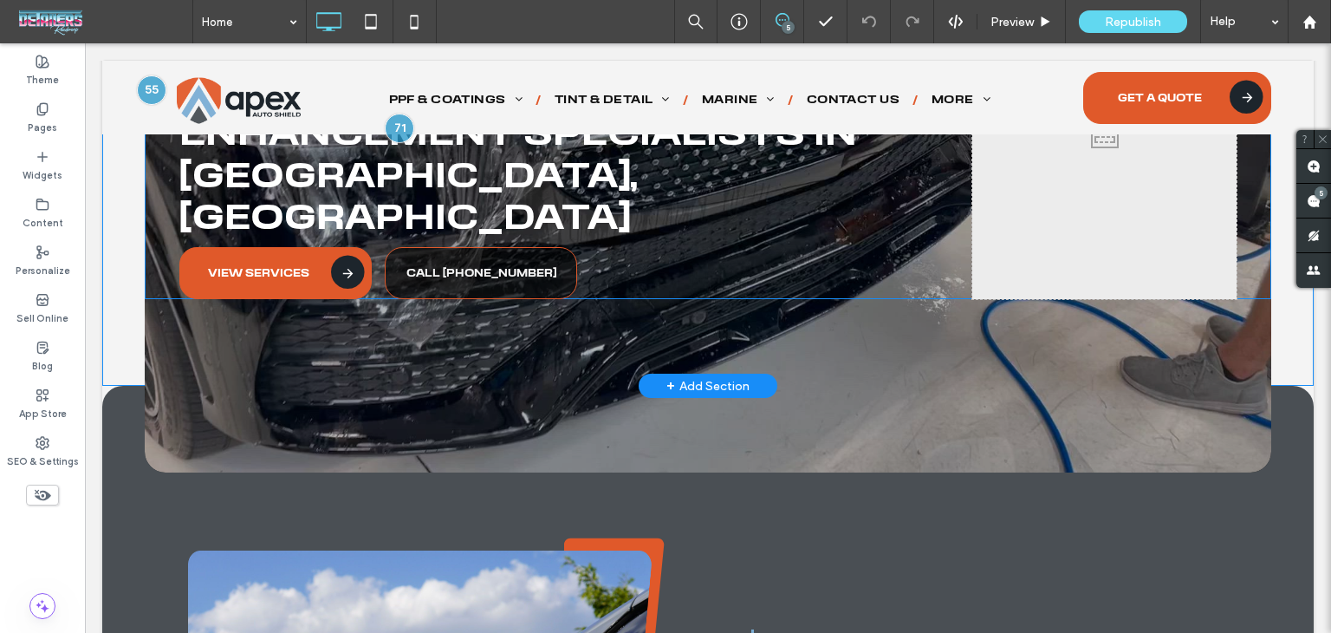
scroll to position [693, 0]
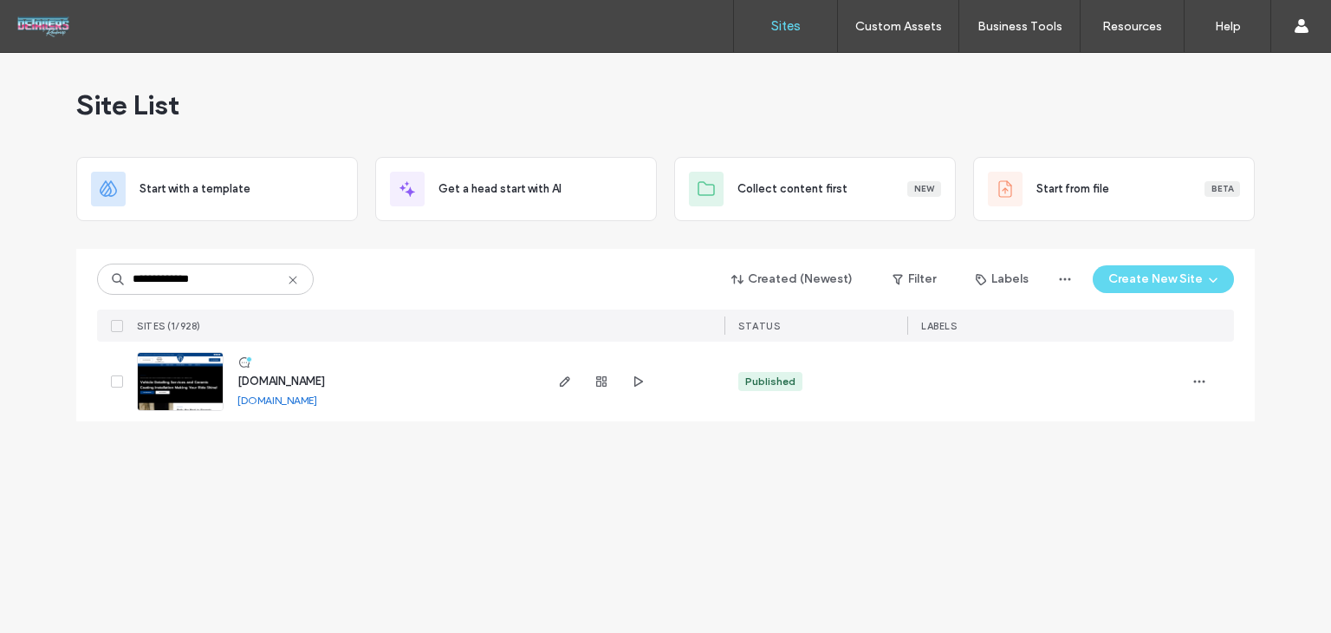
type input "**********"
click at [298, 376] on span "[DOMAIN_NAME]" at bounding box center [281, 380] width 88 height 13
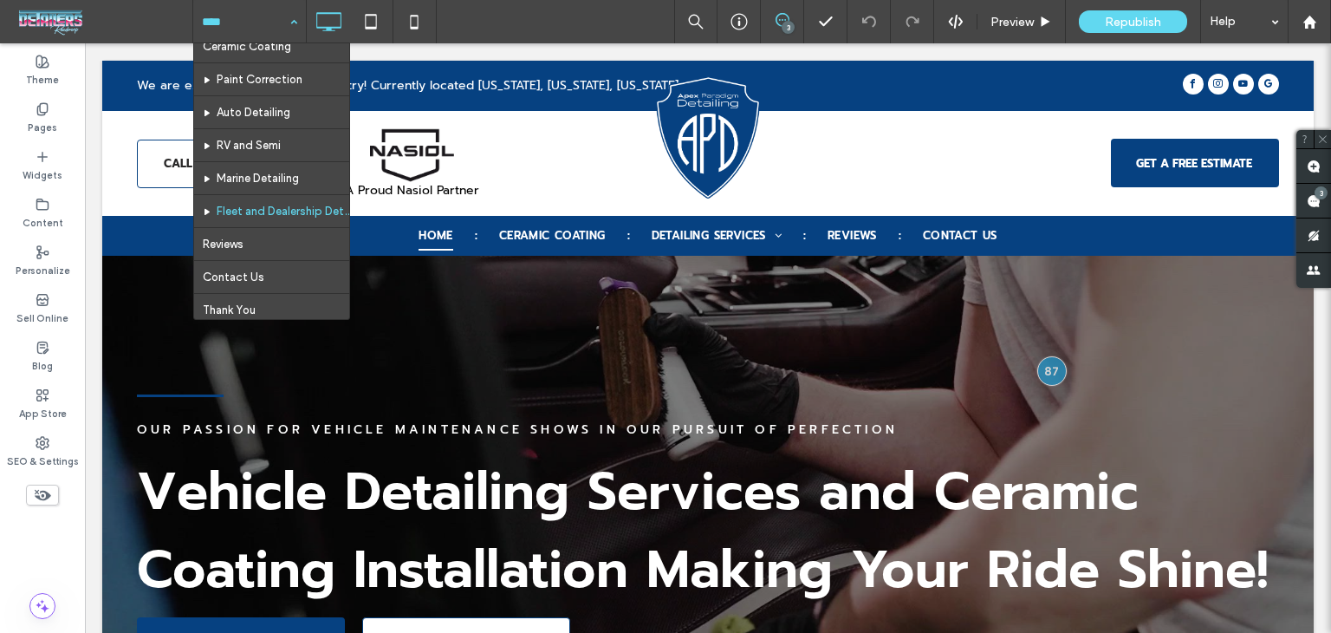
scroll to position [87, 0]
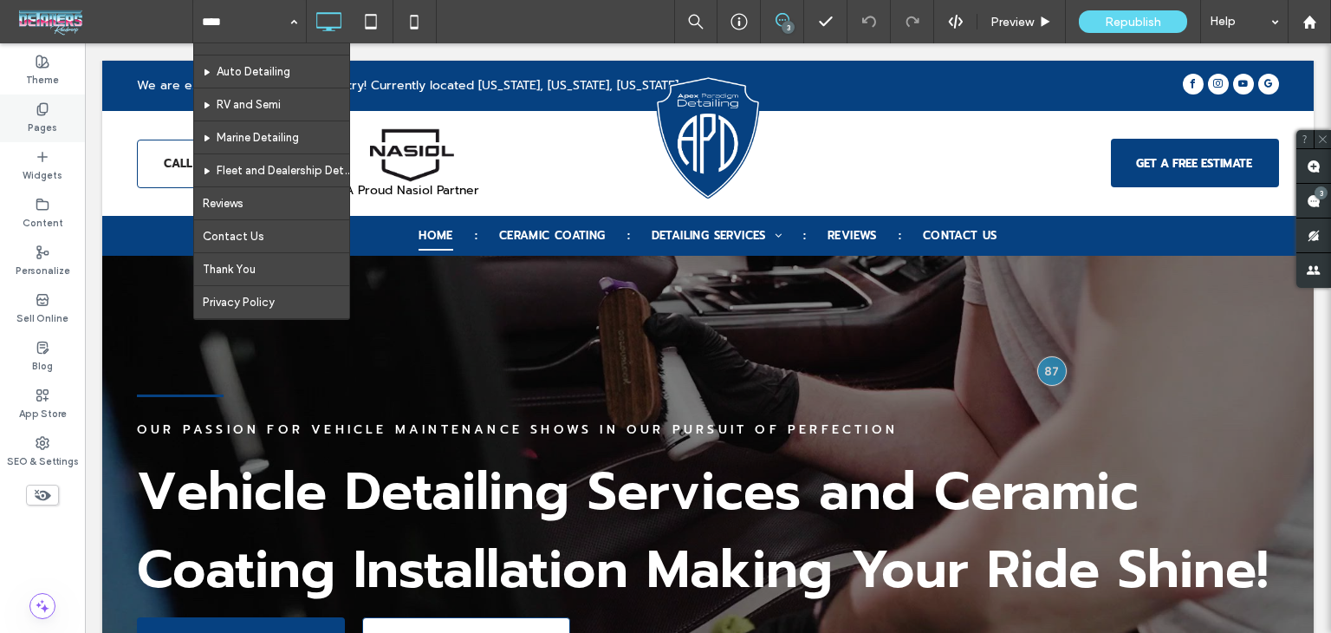
click at [55, 114] on div "Pages" at bounding box center [42, 118] width 85 height 48
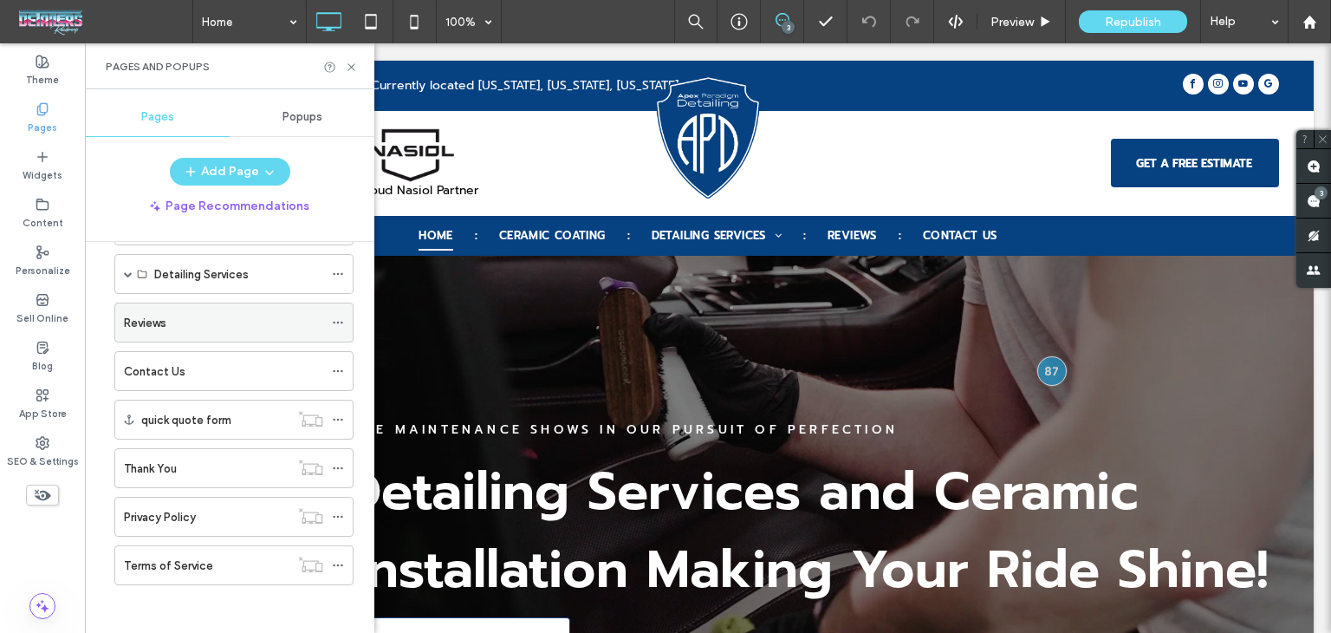
scroll to position [28, 0]
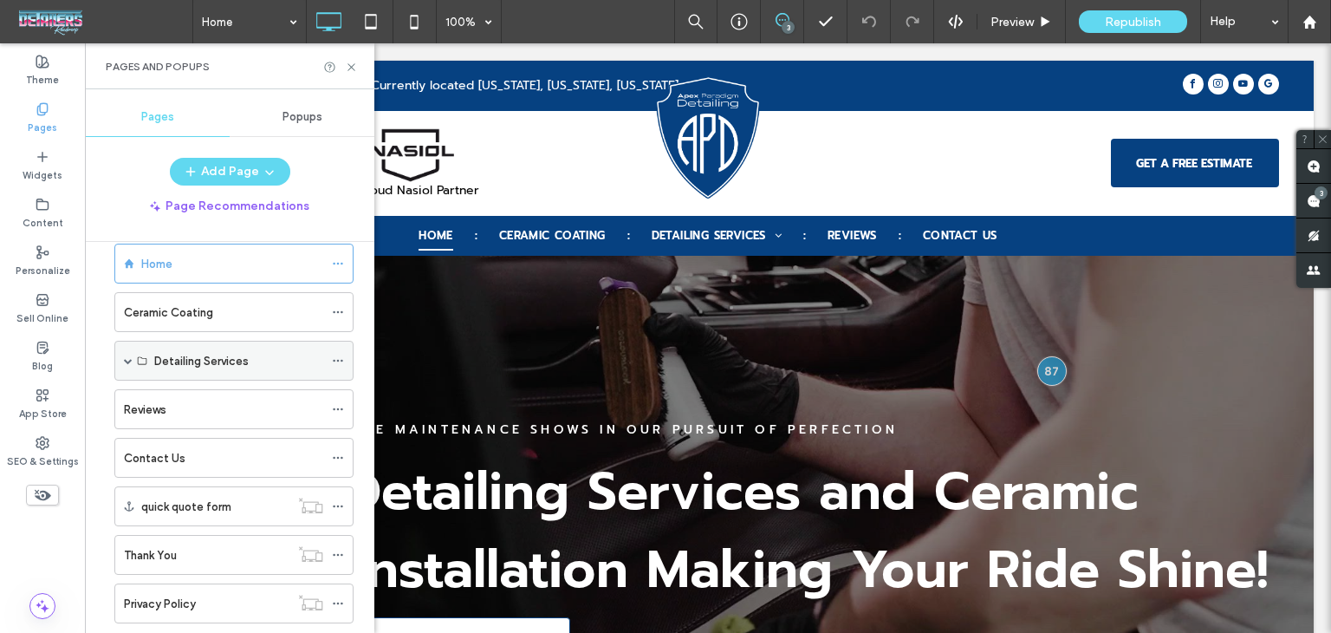
click at [128, 360] on span at bounding box center [128, 360] width 9 height 9
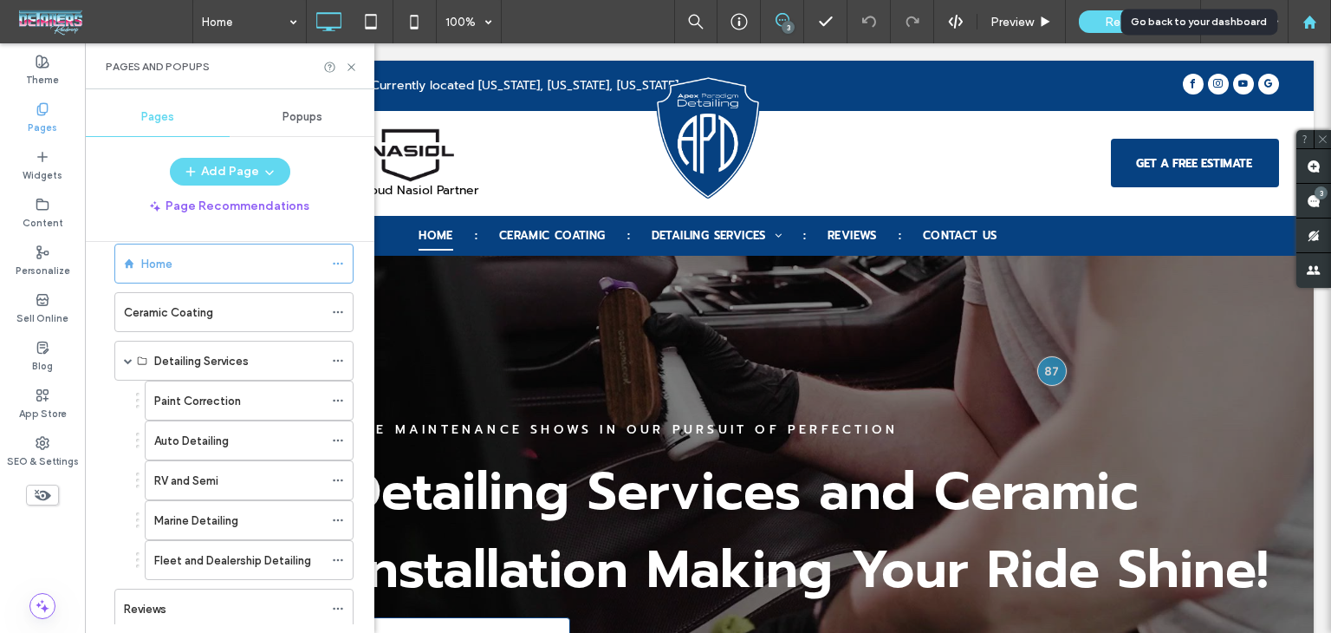
click at [1317, 23] on div at bounding box center [1310, 22] width 42 height 15
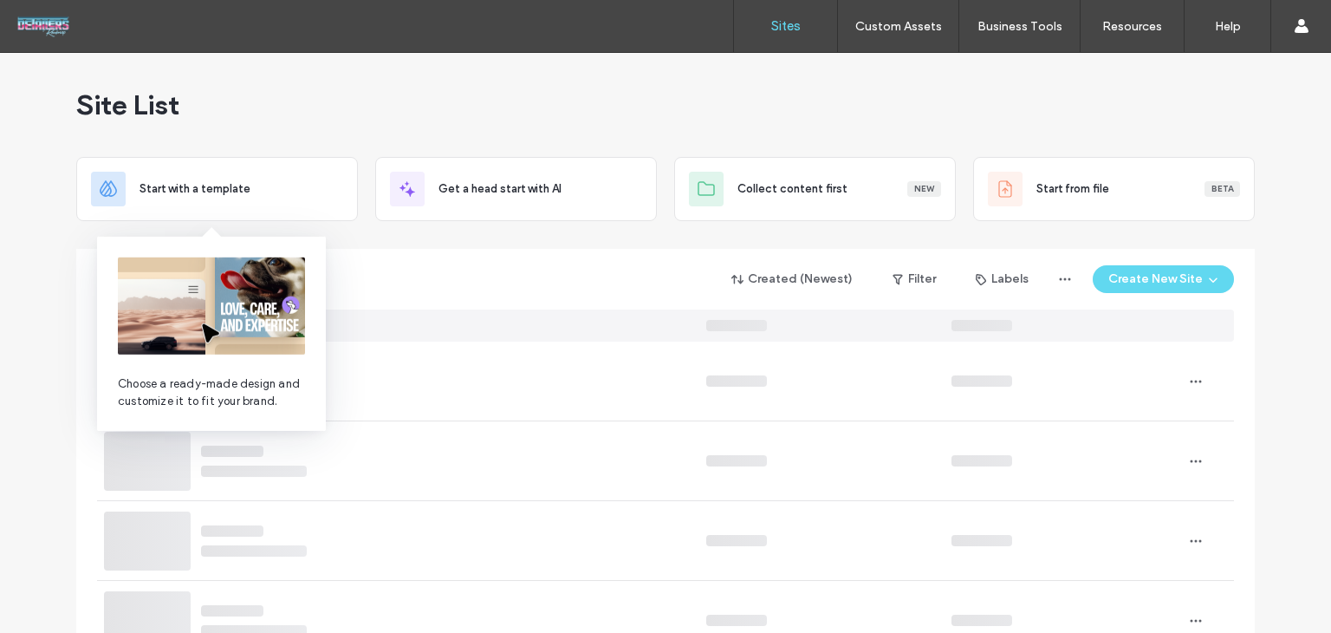
click at [461, 272] on div "Created (Newest) Filter Labels Create New Site" at bounding box center [665, 279] width 1137 height 33
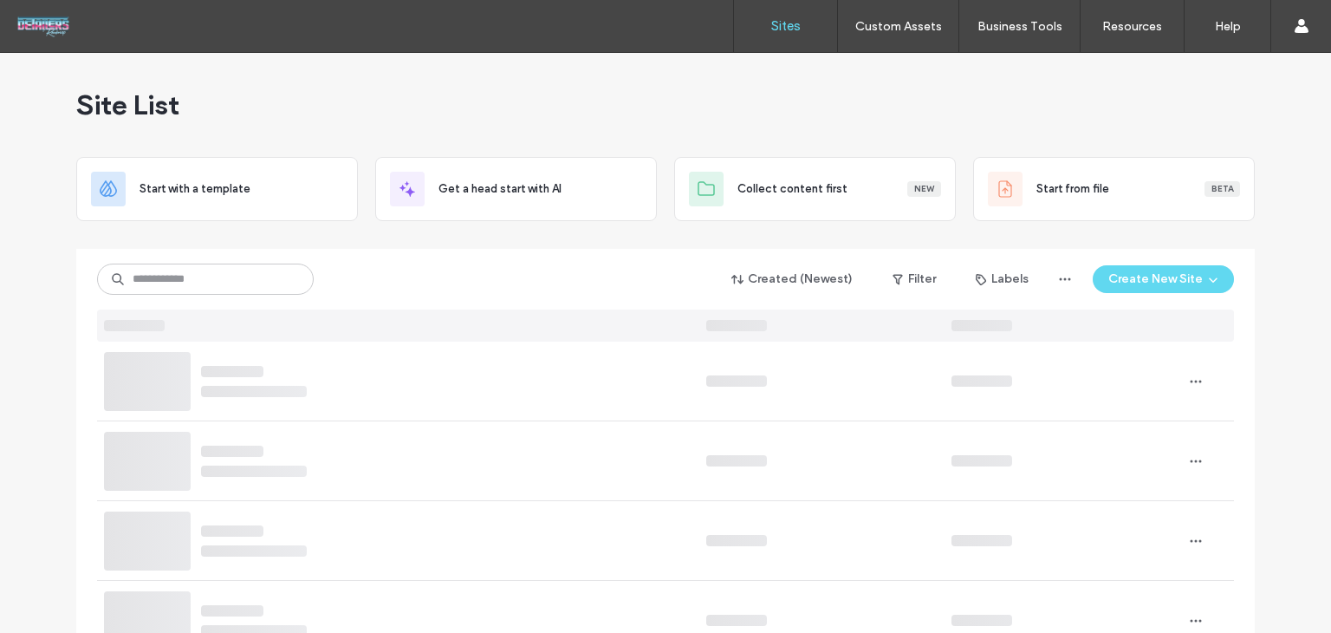
click at [229, 263] on div "Created (Newest) Filter Labels Create New Site" at bounding box center [665, 295] width 1137 height 93
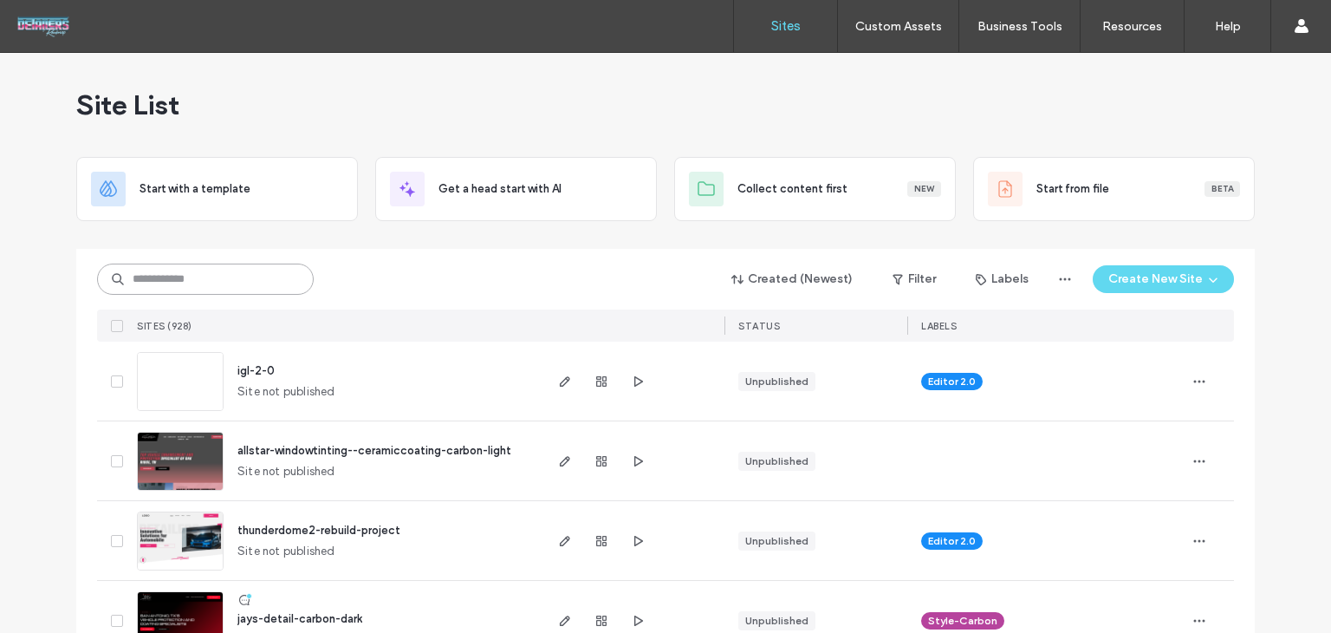
click at [229, 263] on input at bounding box center [205, 278] width 217 height 31
click at [201, 281] on input at bounding box center [205, 278] width 217 height 31
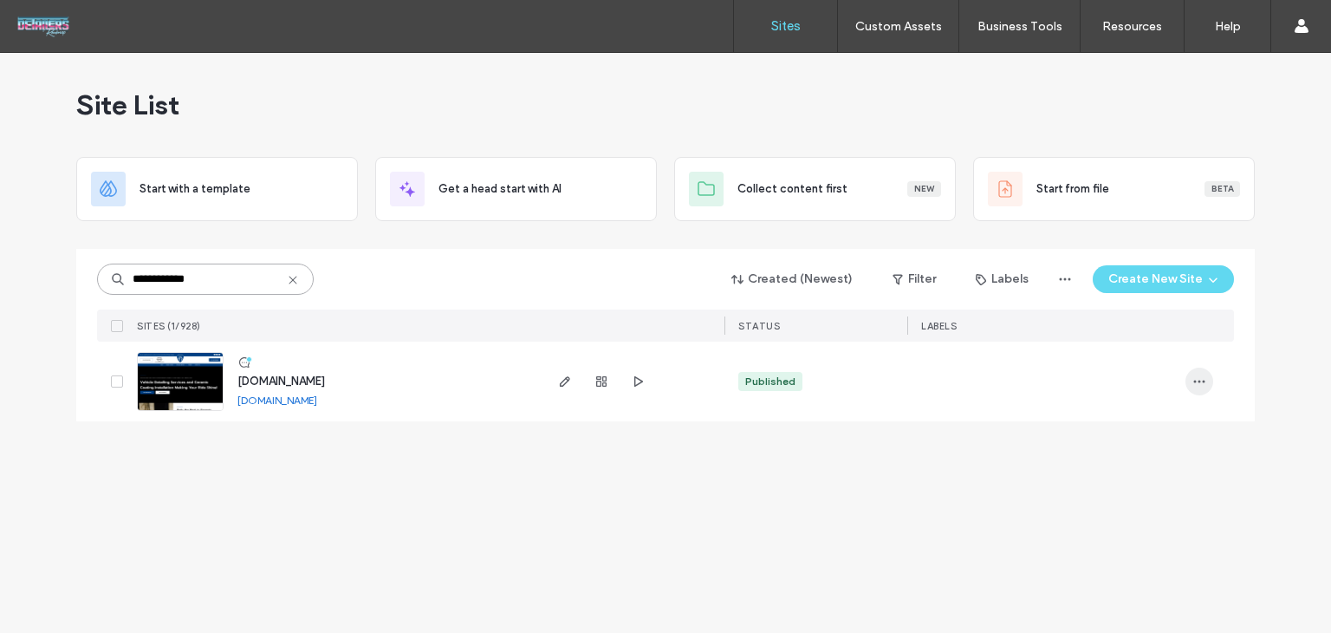
type input "**********"
click at [1200, 380] on use "button" at bounding box center [1199, 381] width 11 height 3
click at [1131, 486] on span "Assign Label" at bounding box center [1122, 492] width 63 height 17
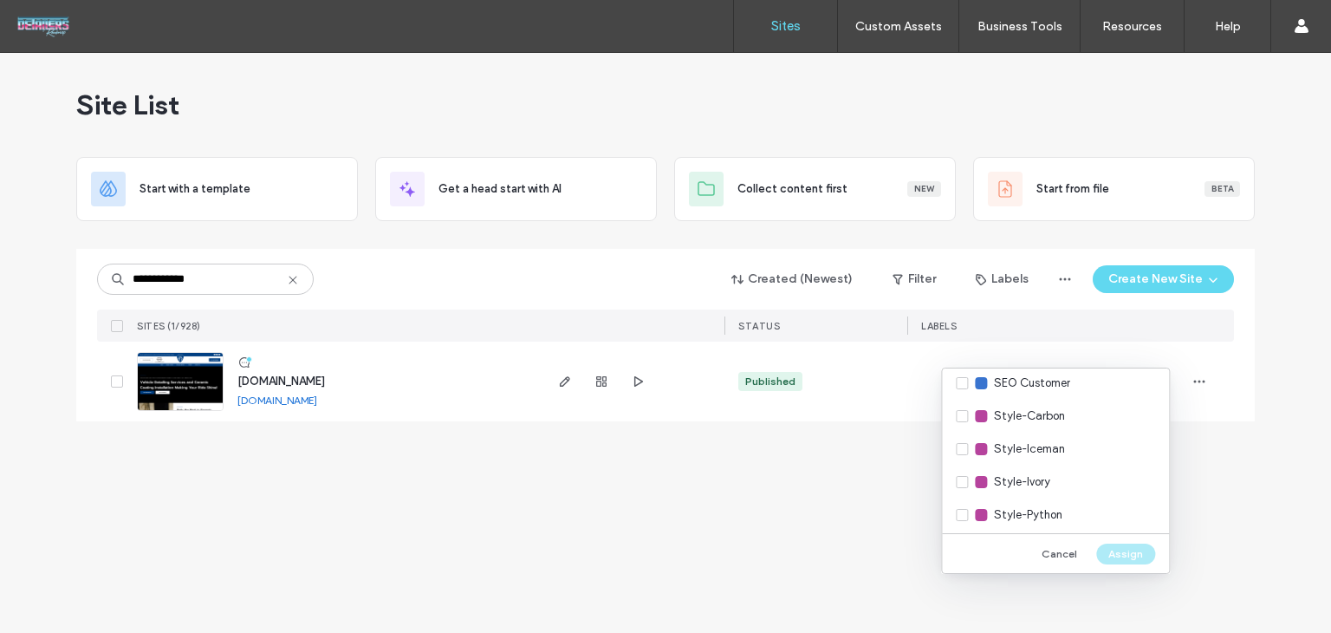
scroll to position [780, 0]
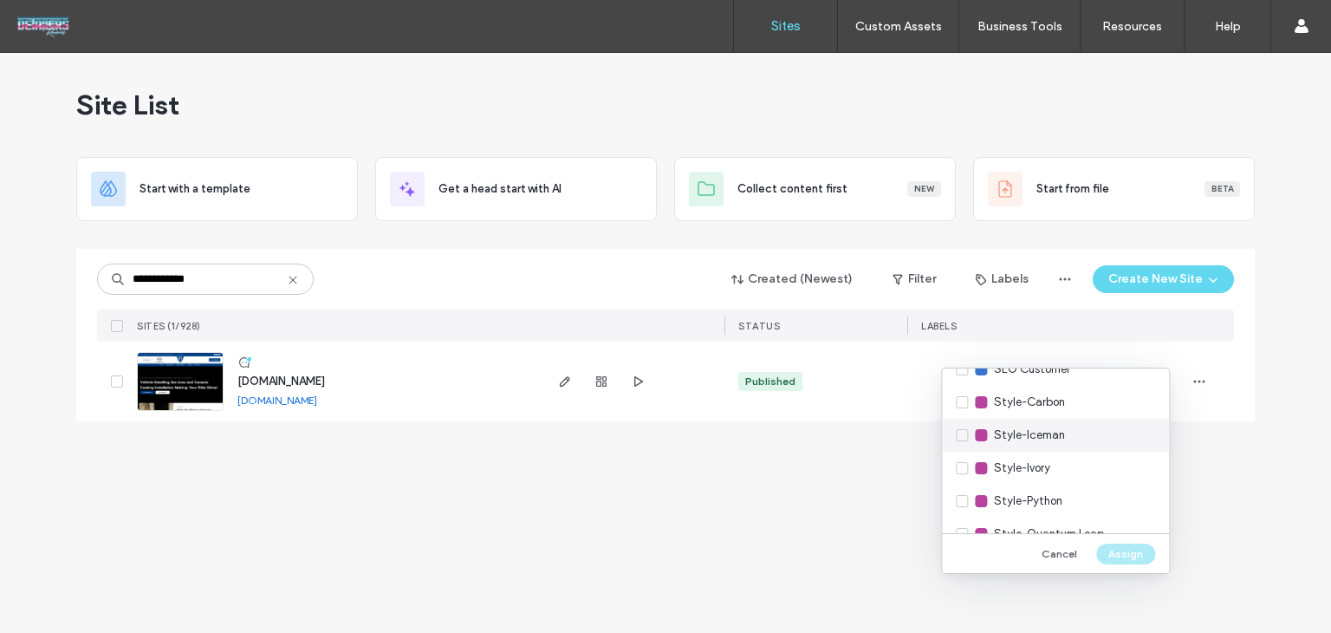
click at [1076, 445] on div "Style-Iceman" at bounding box center [1055, 435] width 227 height 33
click at [1119, 545] on div "Cancel Assign" at bounding box center [1055, 553] width 227 height 40
click at [1119, 563] on div "Cancel Assign" at bounding box center [1055, 553] width 227 height 40
drag, startPoint x: 1136, startPoint y: 555, endPoint x: 1138, endPoint y: 572, distance: 17.4
click at [1135, 554] on button "Assign" at bounding box center [1125, 553] width 59 height 21
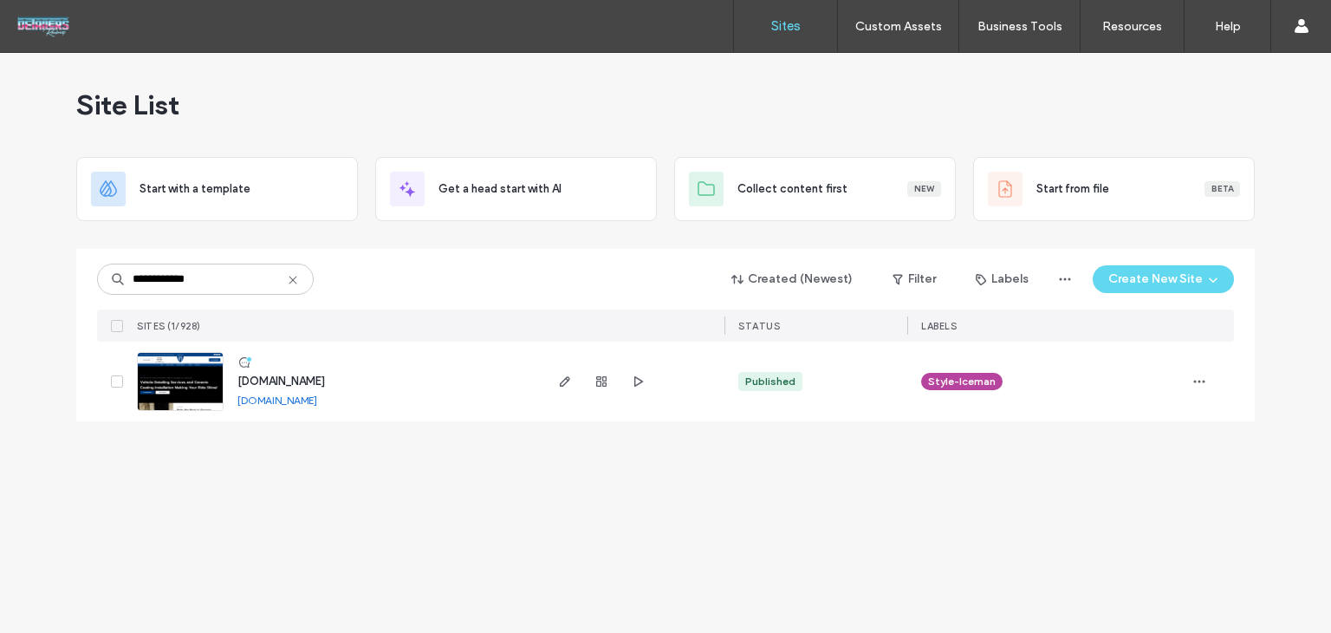
click at [325, 375] on span "www.apexparadigmdetailing.com" at bounding box center [281, 380] width 88 height 13
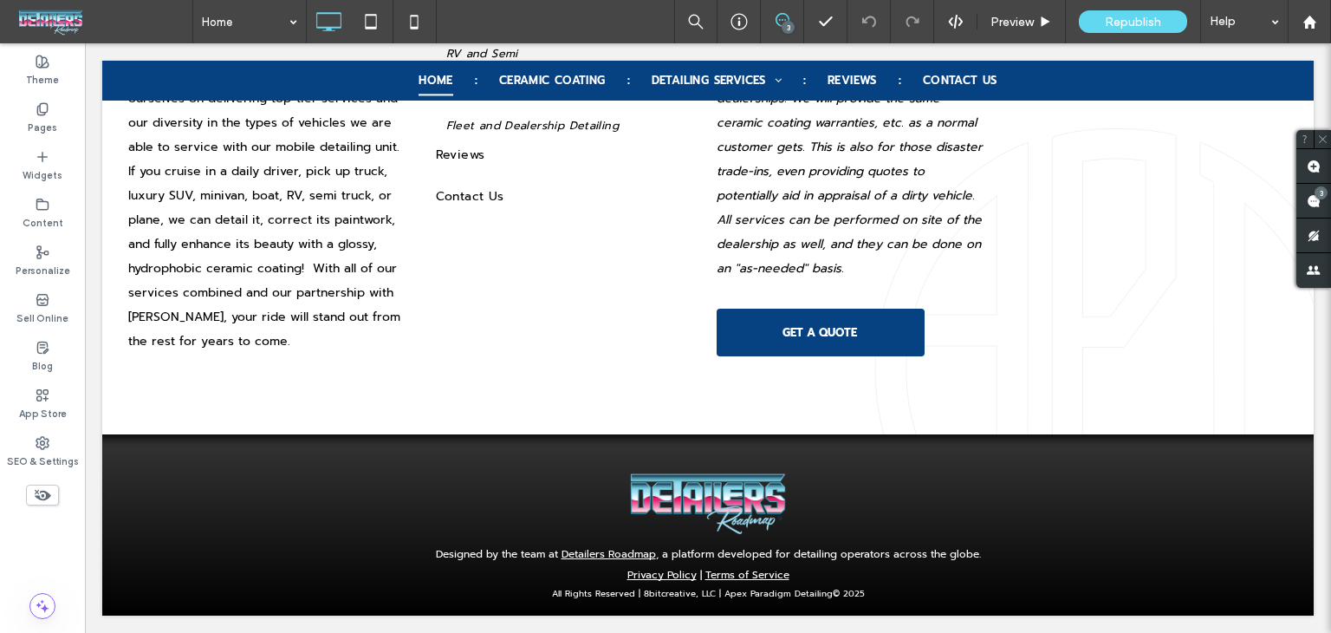
scroll to position [4475, 0]
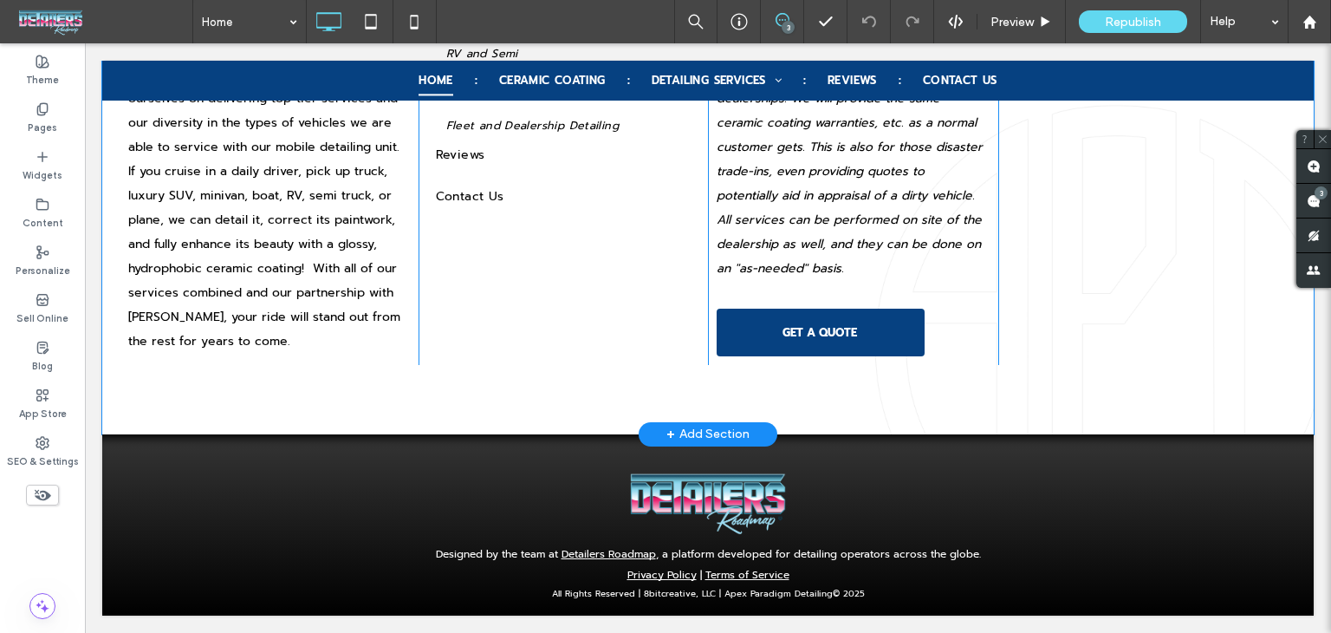
click at [680, 431] on div "+ Add Section" at bounding box center [708, 434] width 83 height 19
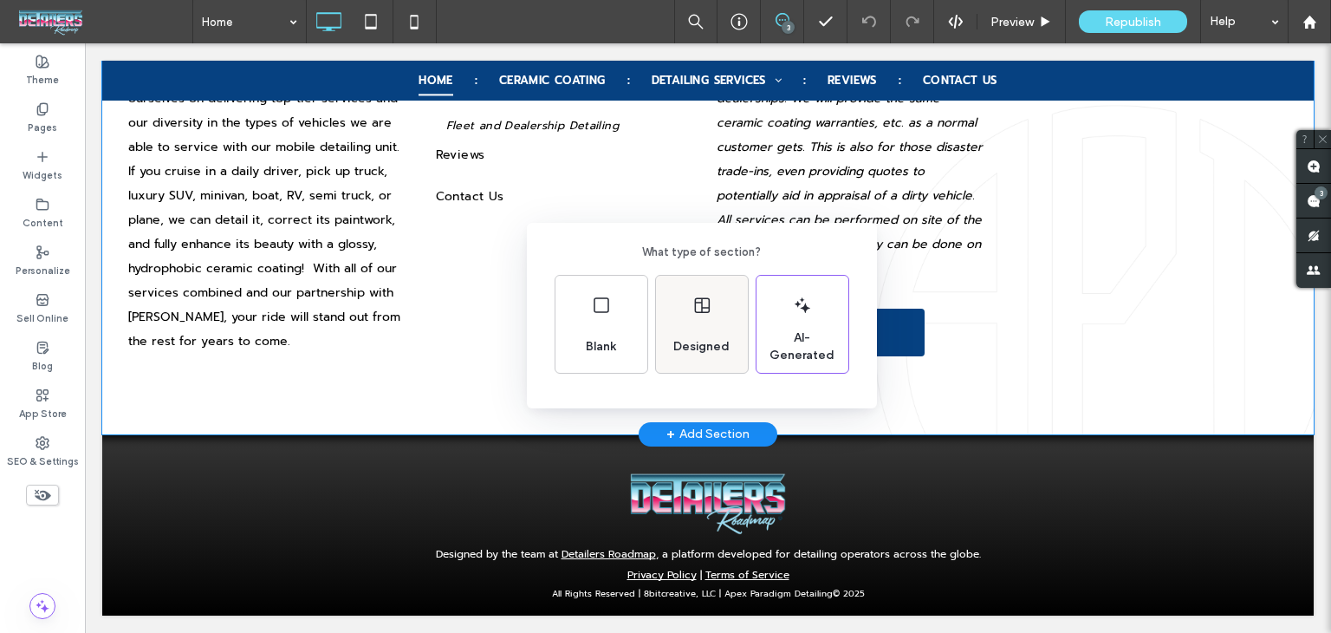
click at [688, 337] on div "Designed" at bounding box center [702, 347] width 70 height 38
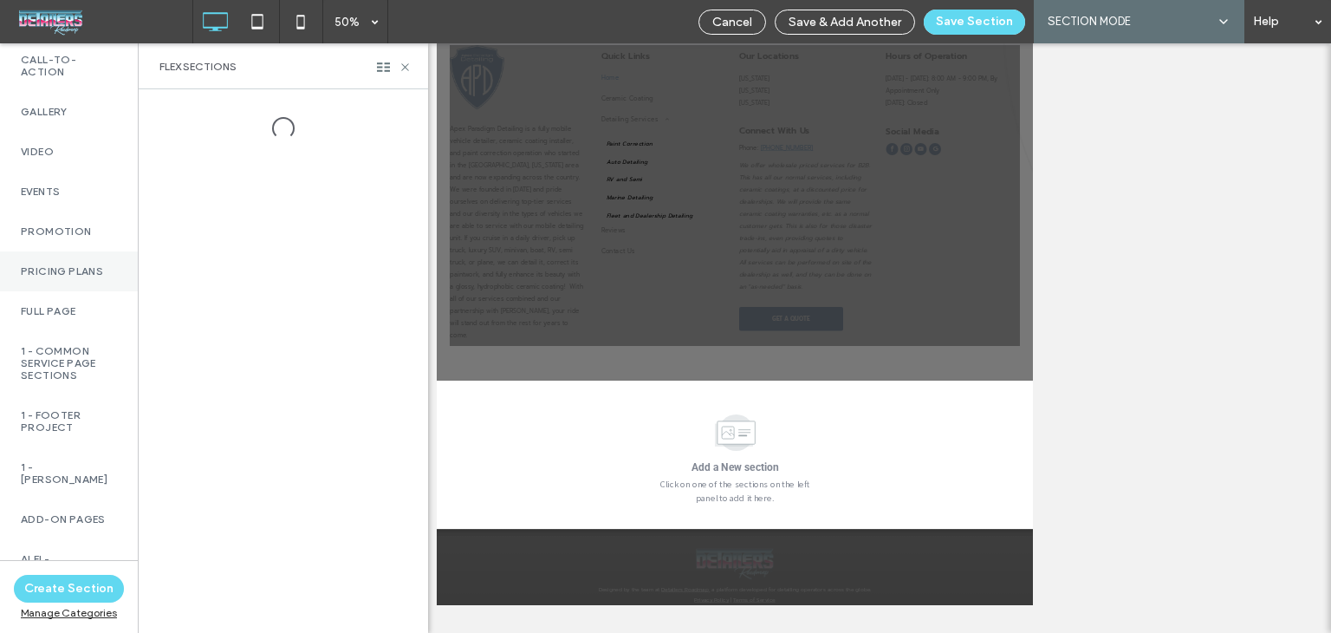
scroll to position [693, 0]
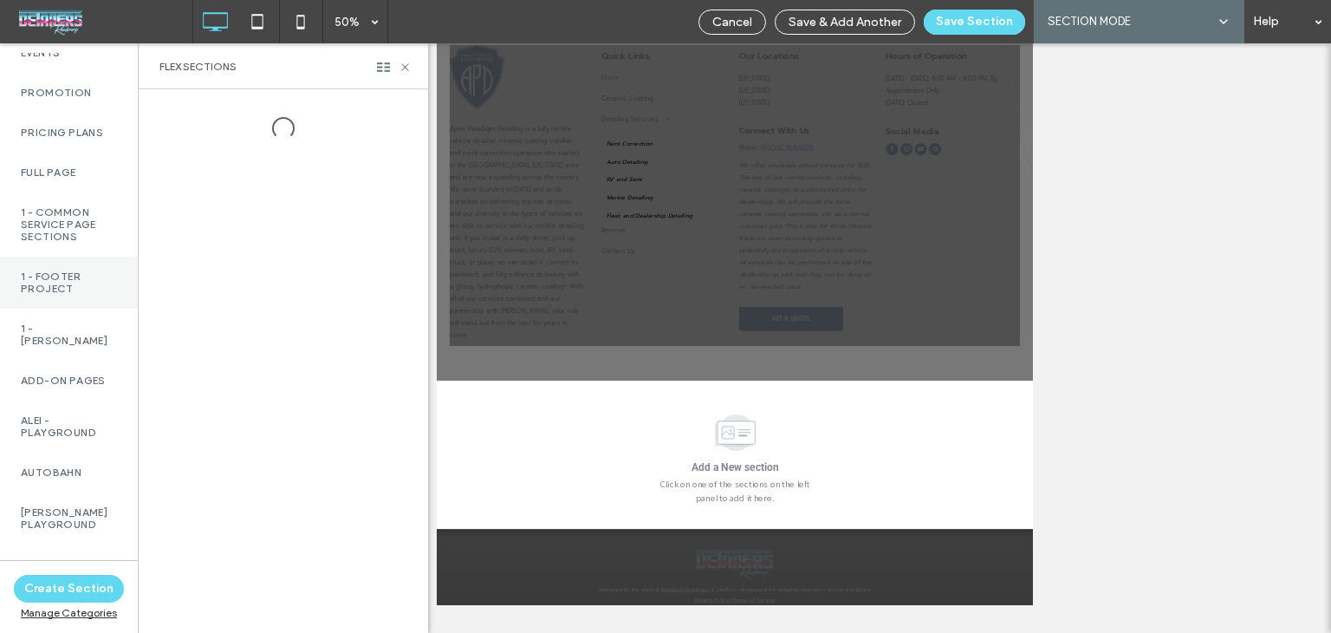
click at [58, 292] on label "1 - Footer Project" at bounding box center [69, 282] width 96 height 24
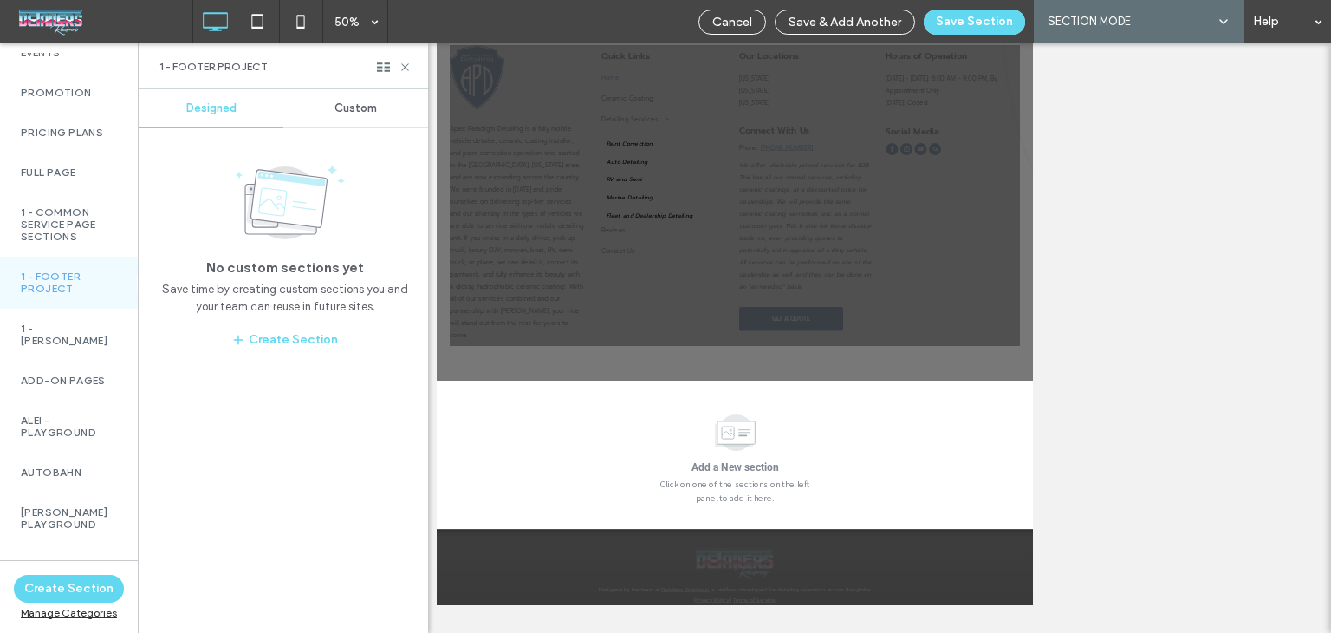
click at [339, 115] on div "Custom" at bounding box center [355, 108] width 145 height 38
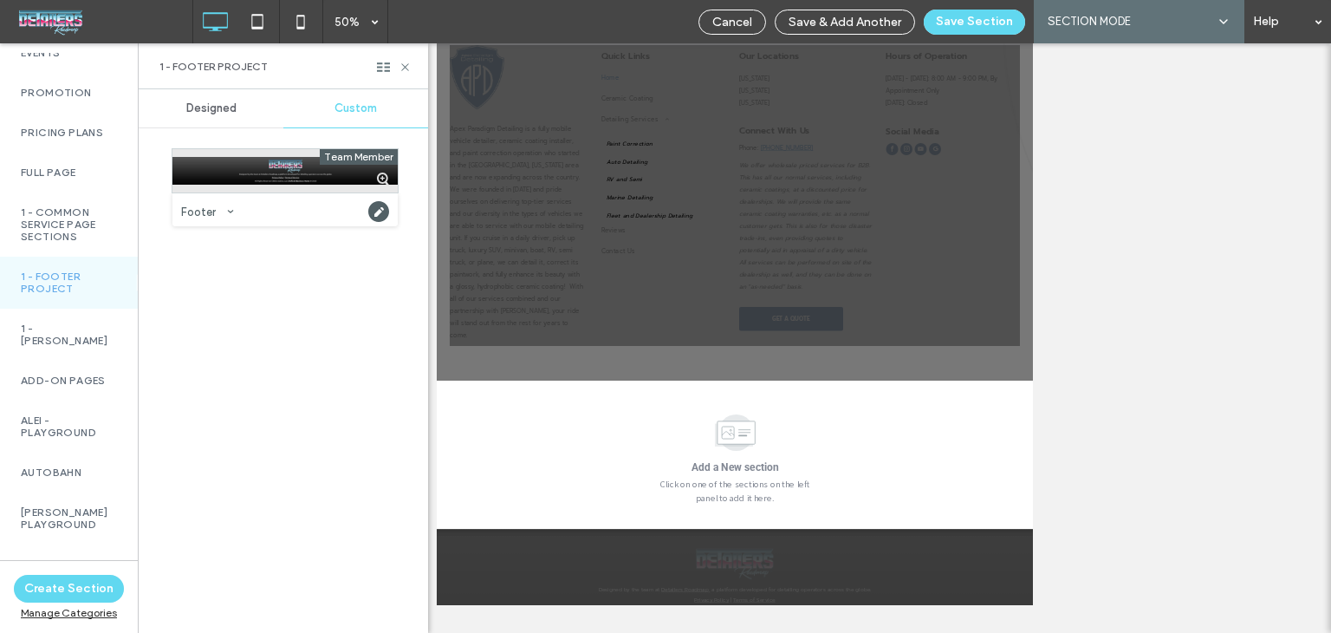
click at [300, 174] on div at bounding box center [284, 170] width 225 height 43
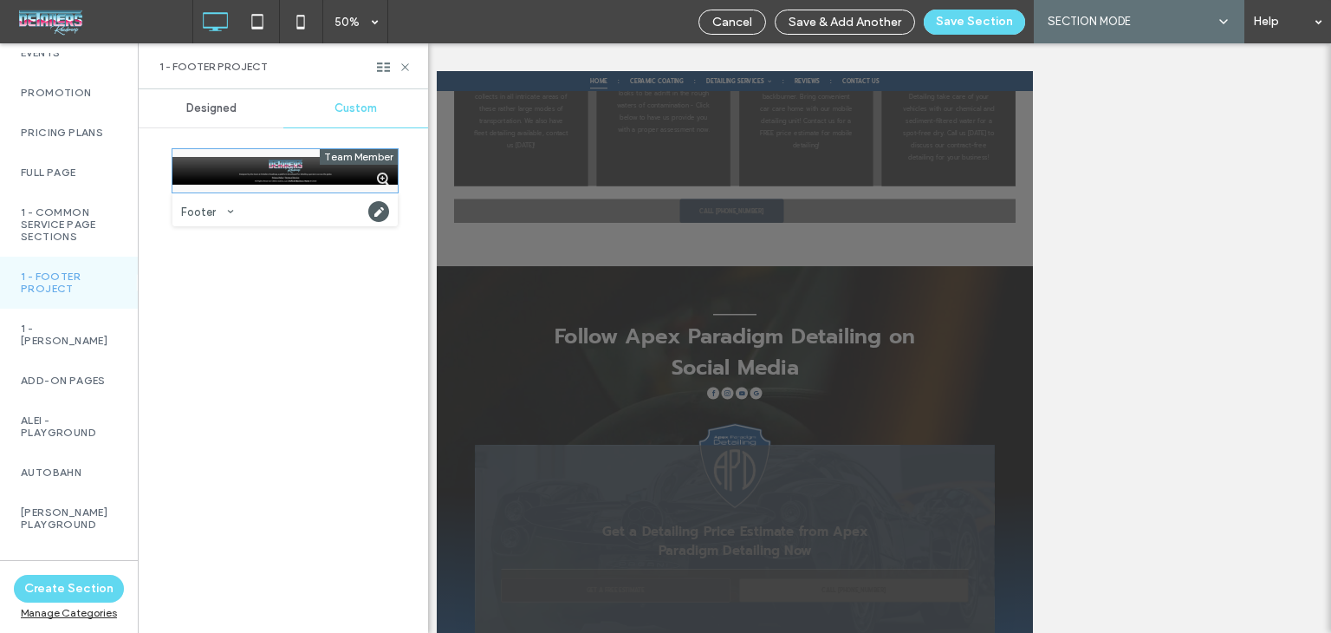
scroll to position [591, 0]
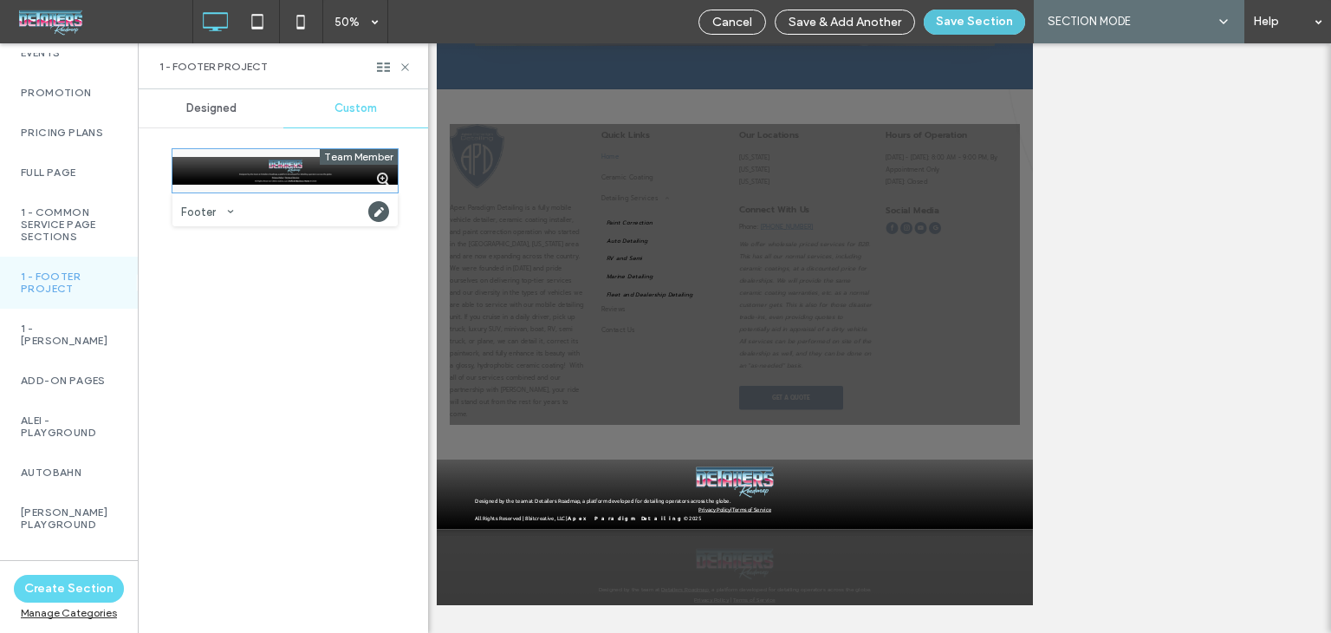
click at [944, 21] on button "Save Section" at bounding box center [974, 22] width 101 height 25
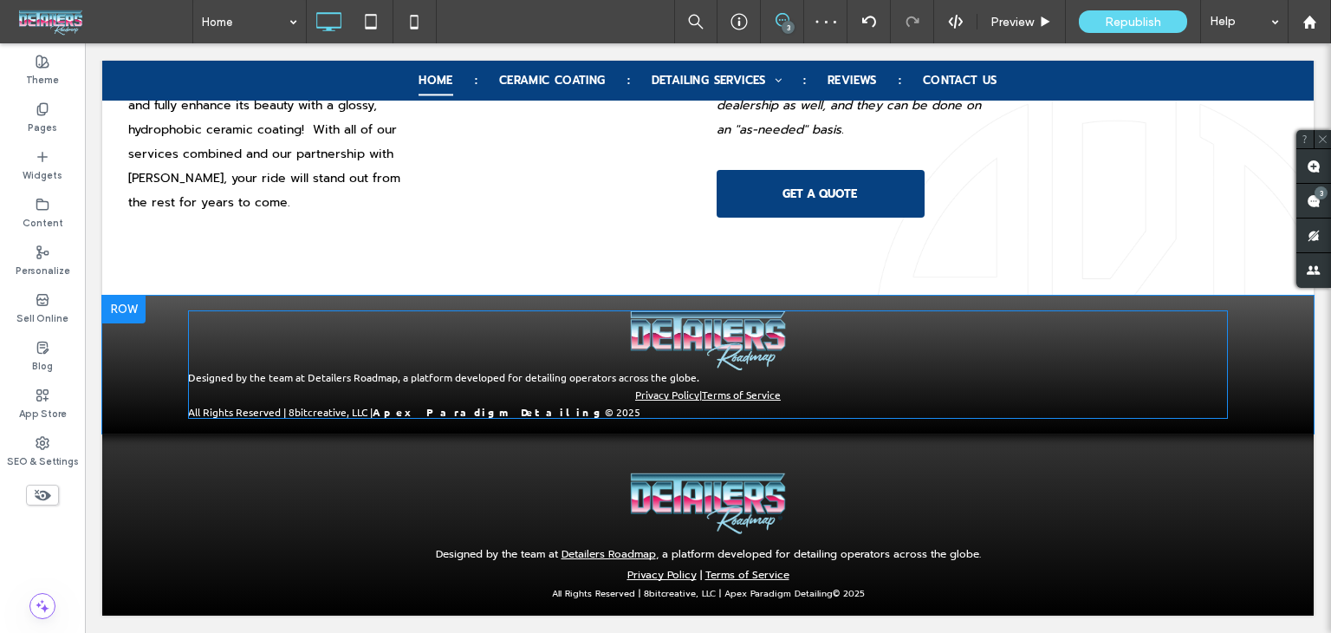
scroll to position [4614, 0]
click at [812, 396] on span at bounding box center [708, 364] width 1040 height 109
click at [812, 396] on div "Privacy Policy | Terms of Service" at bounding box center [708, 394] width 1040 height 21
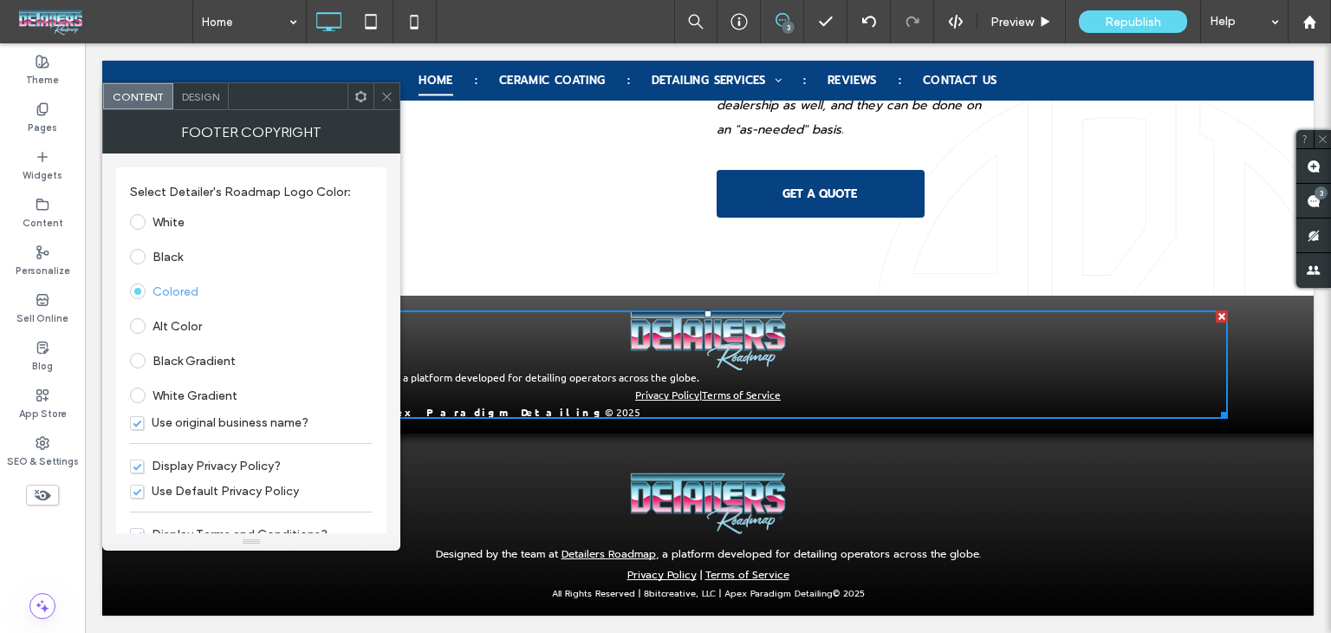
click at [194, 98] on span "Design" at bounding box center [200, 96] width 37 height 13
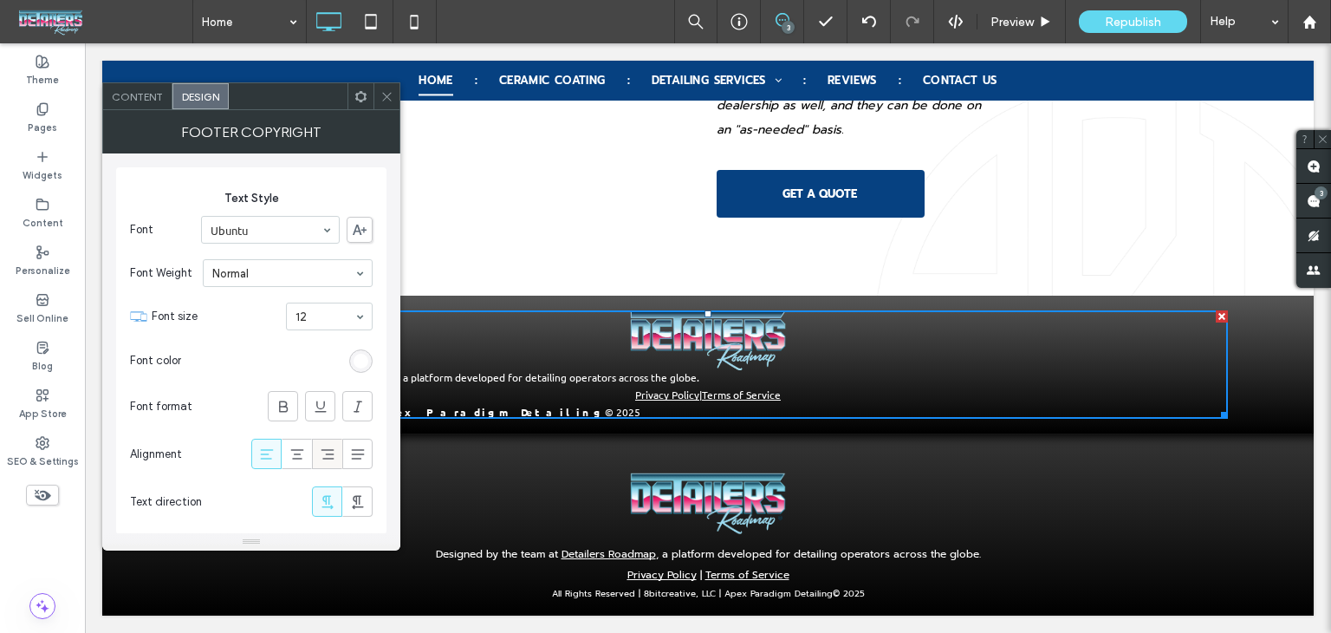
drag, startPoint x: 307, startPoint y: 452, endPoint x: 329, endPoint y: 438, distance: 26.9
click at [306, 452] on div at bounding box center [297, 453] width 29 height 29
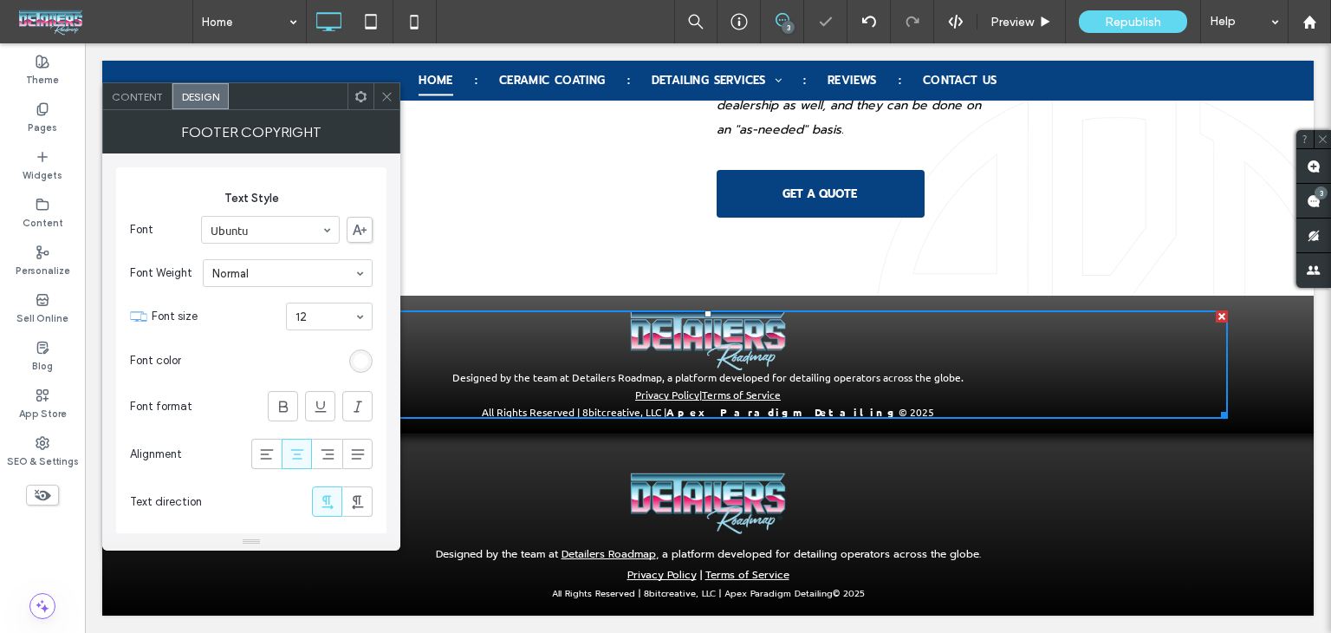
click at [389, 102] on span at bounding box center [386, 96] width 13 height 26
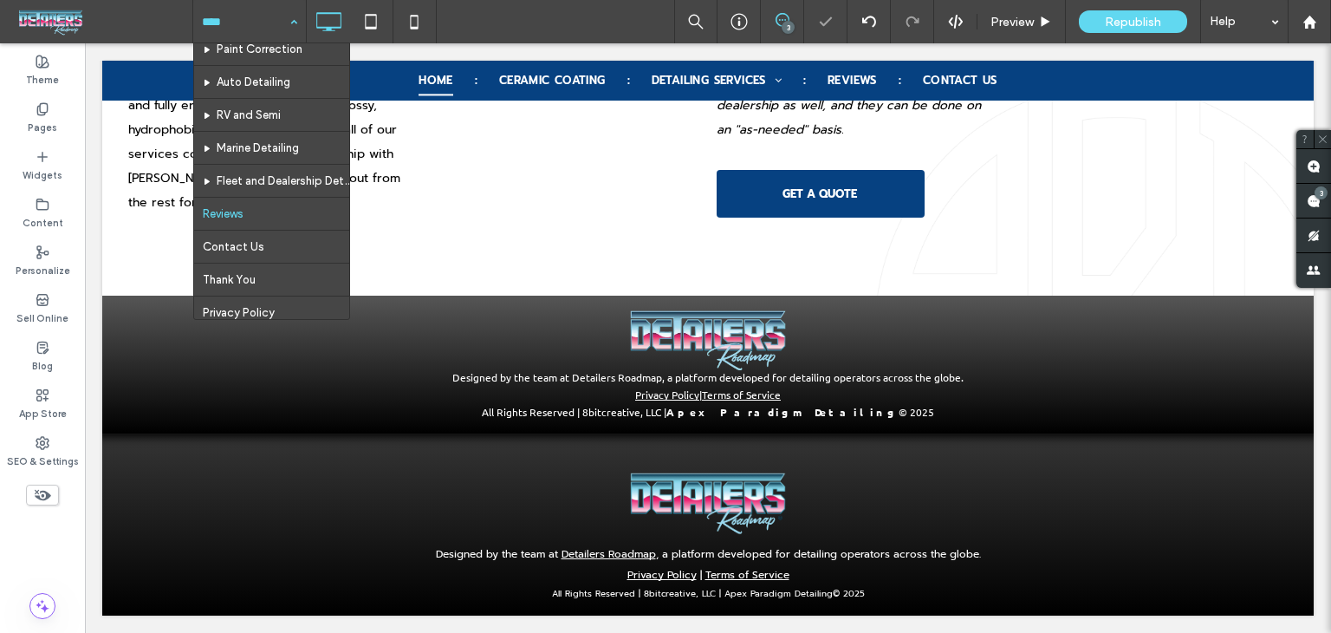
scroll to position [125, 0]
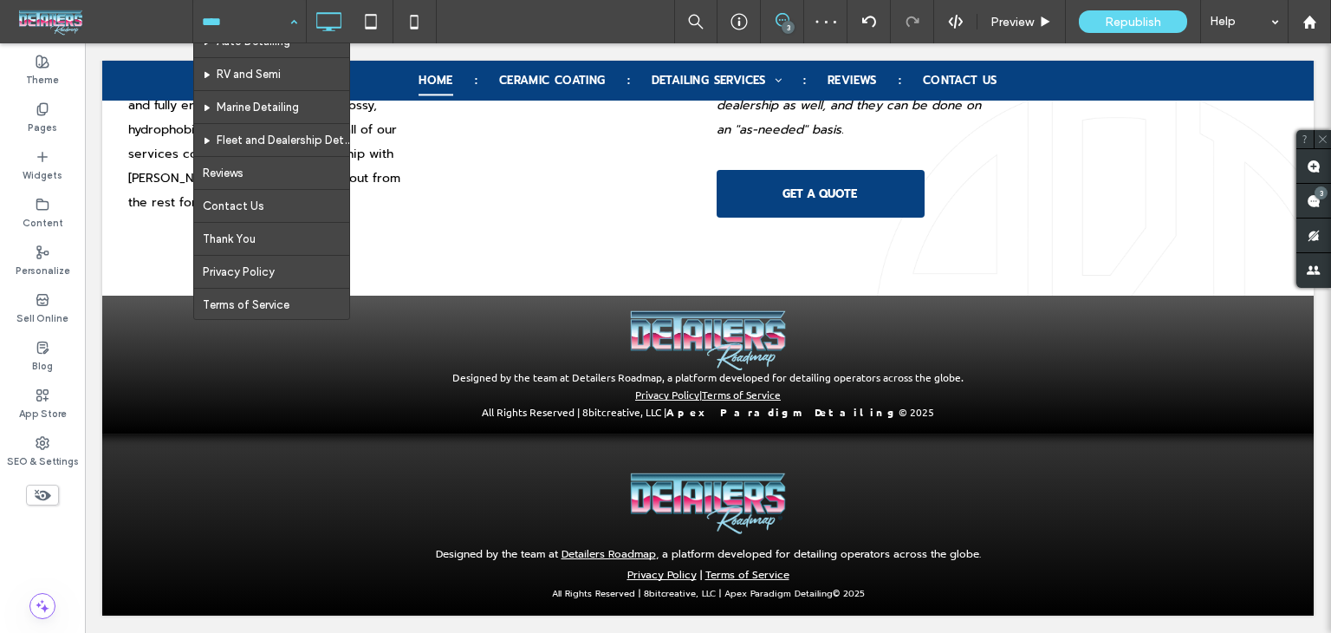
click at [301, 22] on div "Home Ceramic Coating Paint Correction Auto Detailing RV and Semi Marine Detaili…" at bounding box center [249, 21] width 113 height 43
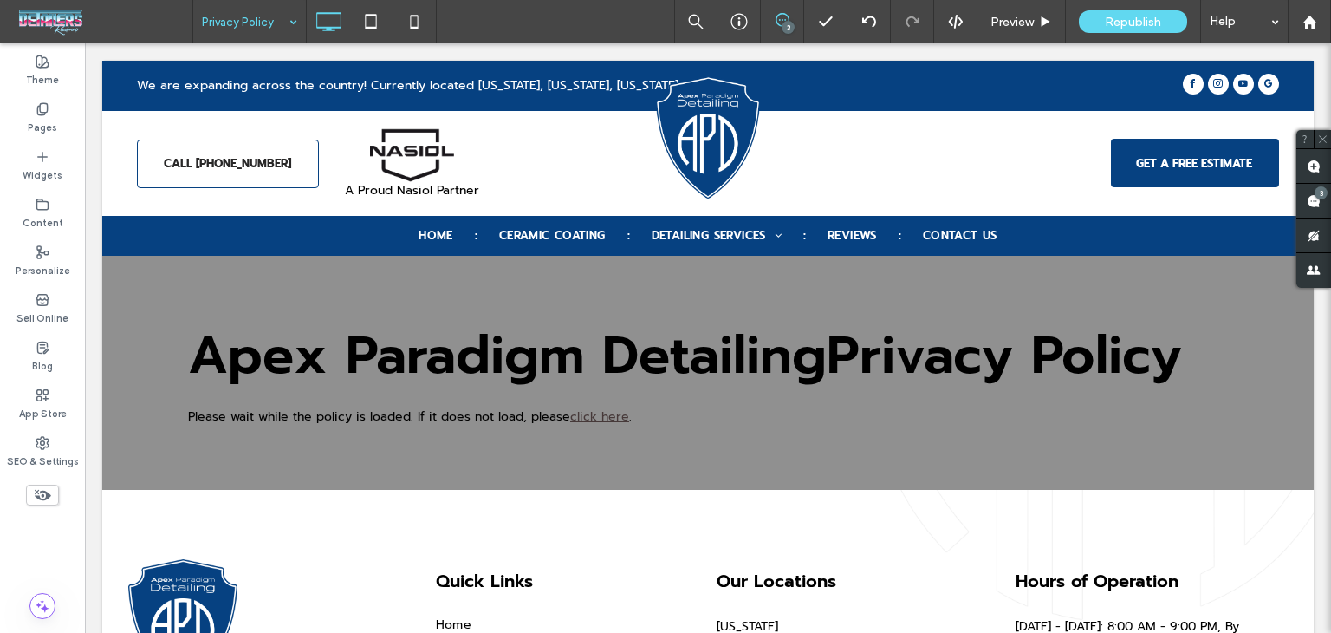
scroll to position [0, 0]
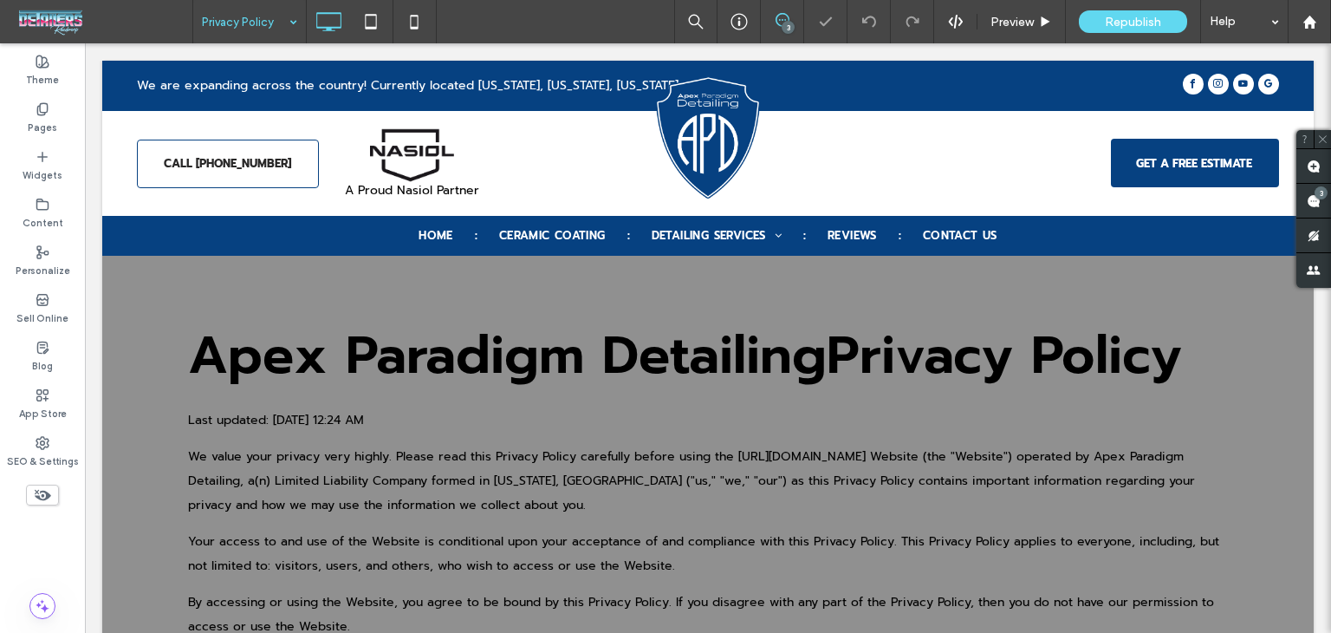
click at [244, 34] on input at bounding box center [245, 21] width 87 height 43
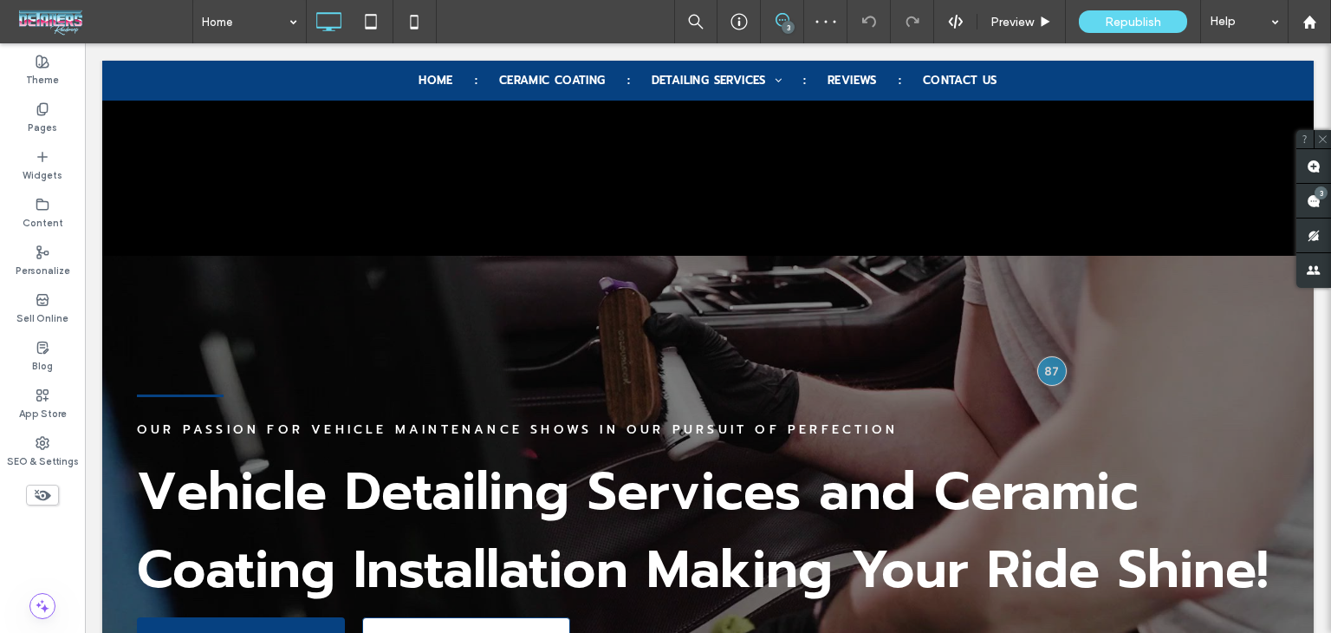
scroll to position [4581, 0]
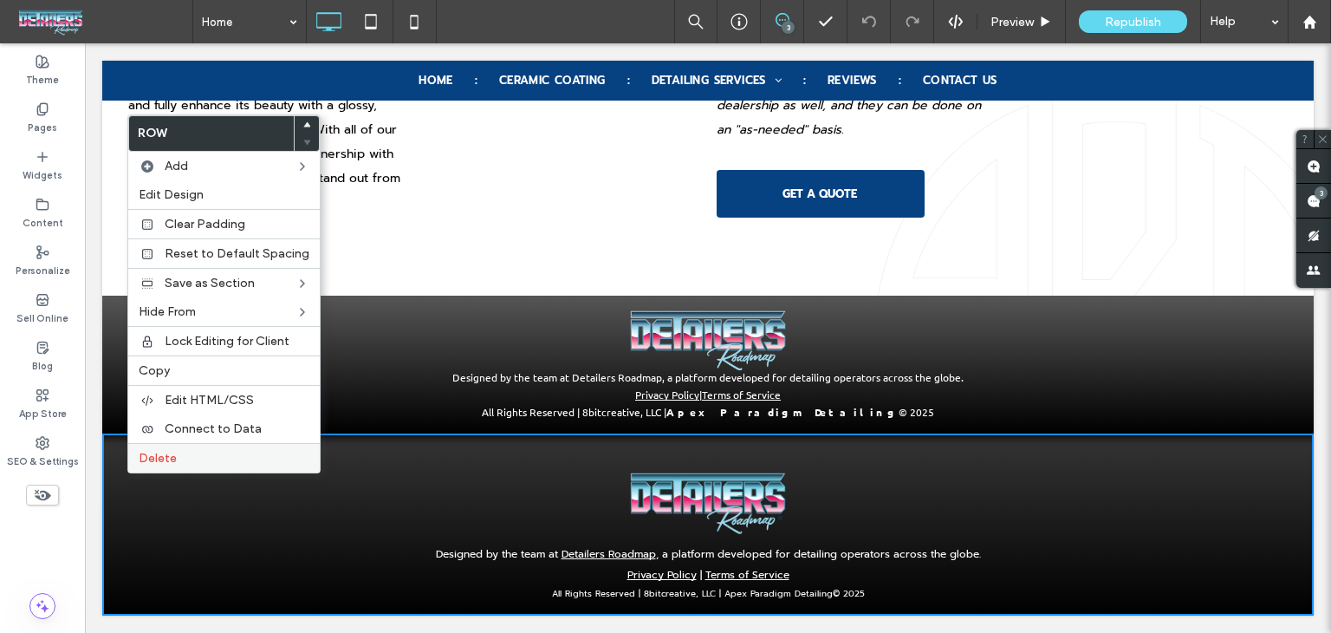
click at [225, 460] on label "Delete" at bounding box center [224, 458] width 171 height 15
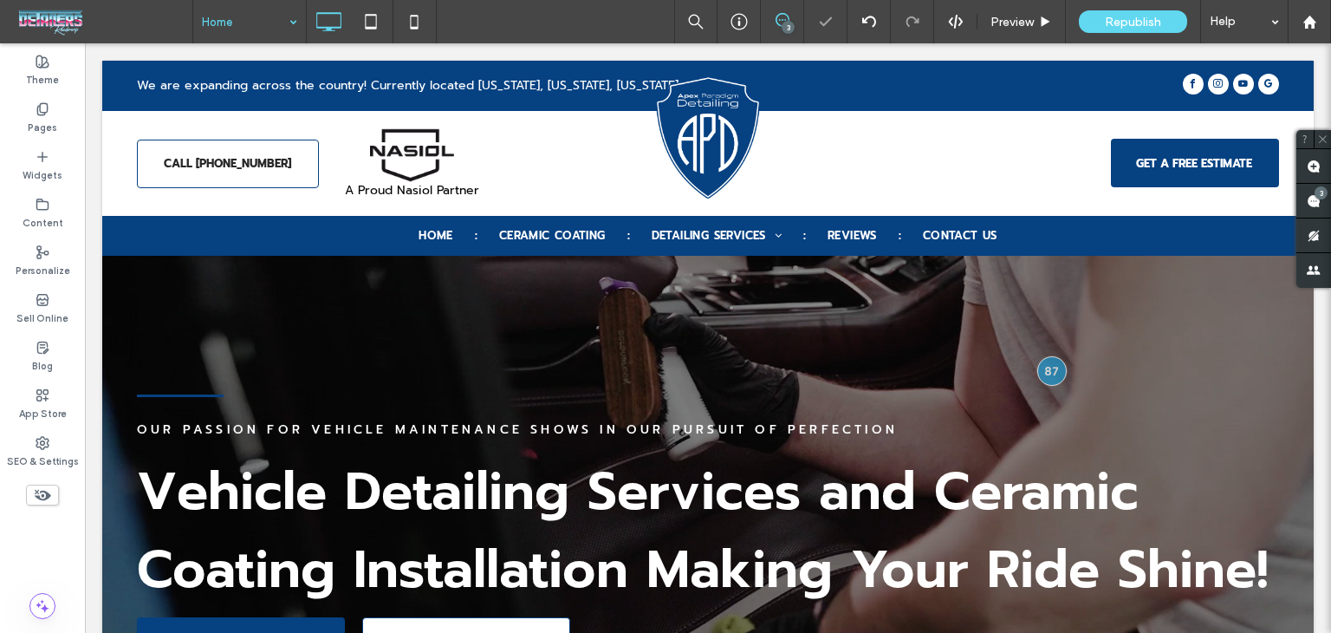
scroll to position [0, 0]
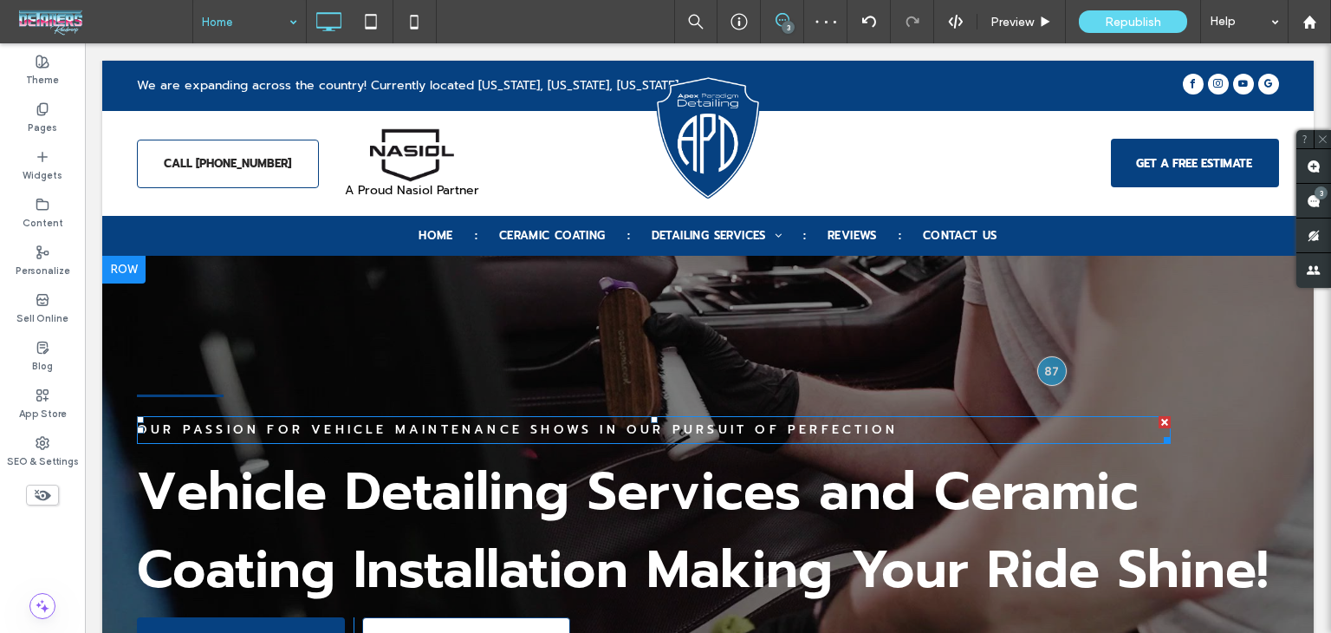
click at [408, 427] on span "Our passion for vehicle maintenance shows in our pursuit of perfection" at bounding box center [517, 429] width 761 height 18
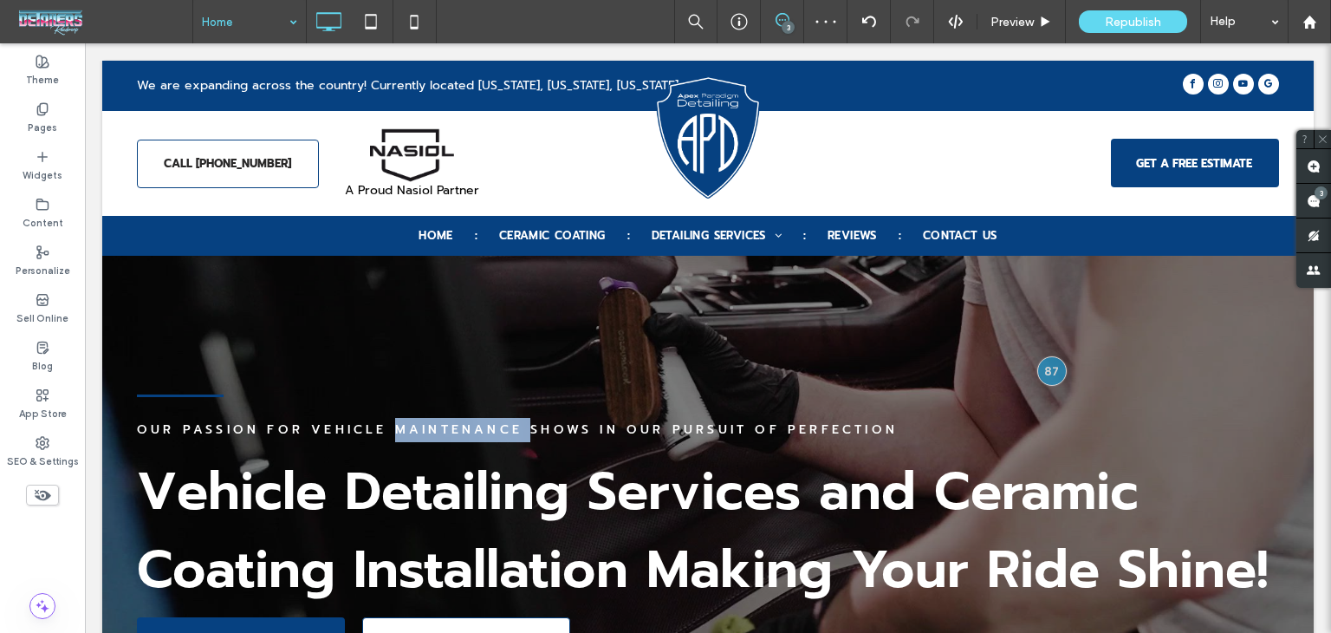
click at [408, 427] on span "Our passion for vehicle maintenance shows in our pursuit of perfection" at bounding box center [517, 429] width 761 height 18
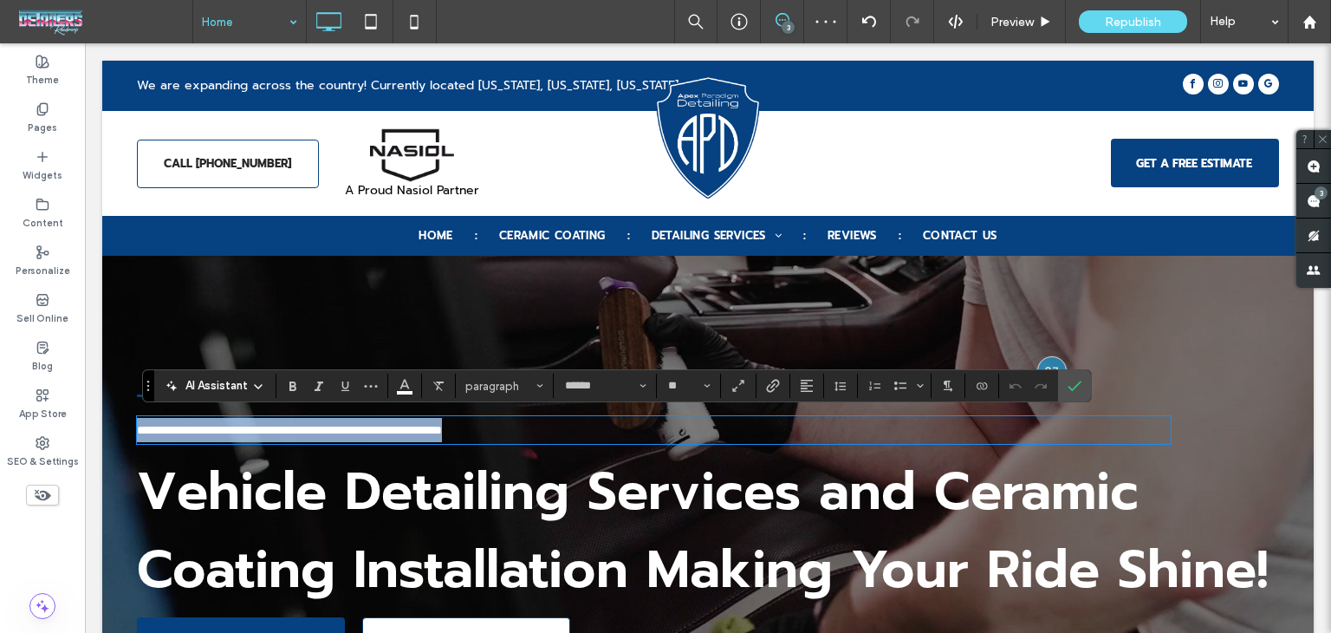
click at [408, 427] on span "**********" at bounding box center [289, 430] width 305 height 12
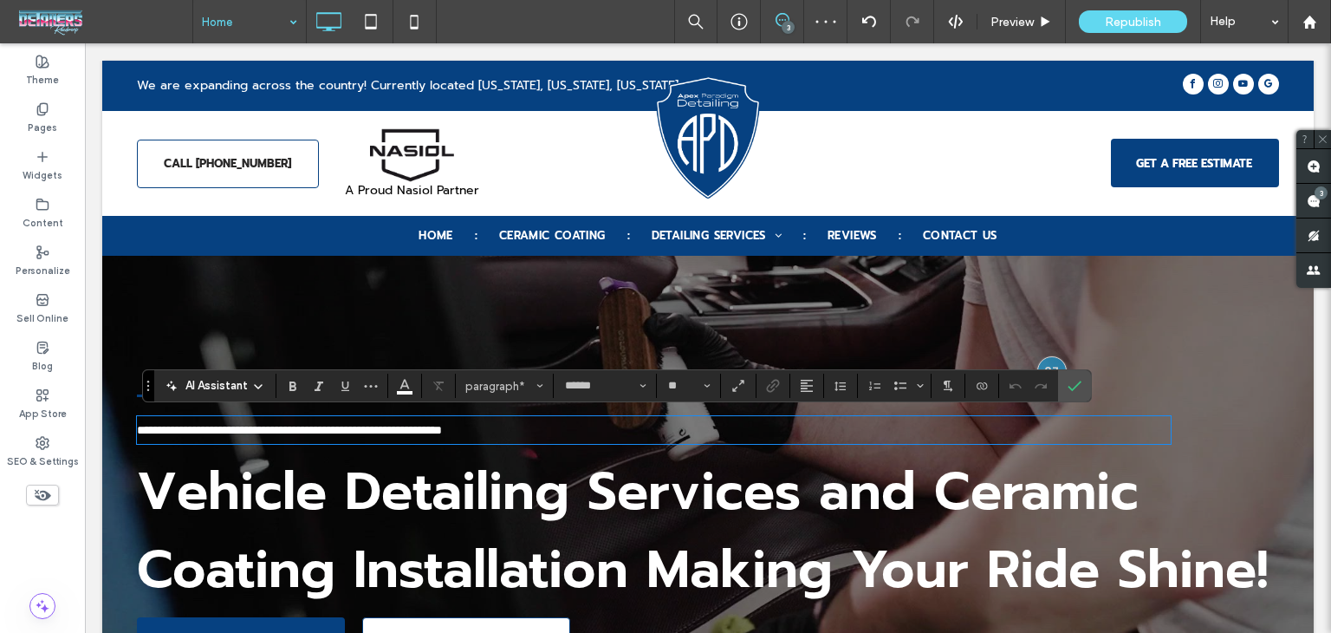
click at [408, 427] on span "**********" at bounding box center [289, 430] width 305 height 12
click at [1073, 382] on icon "Confirm" at bounding box center [1075, 386] width 14 height 14
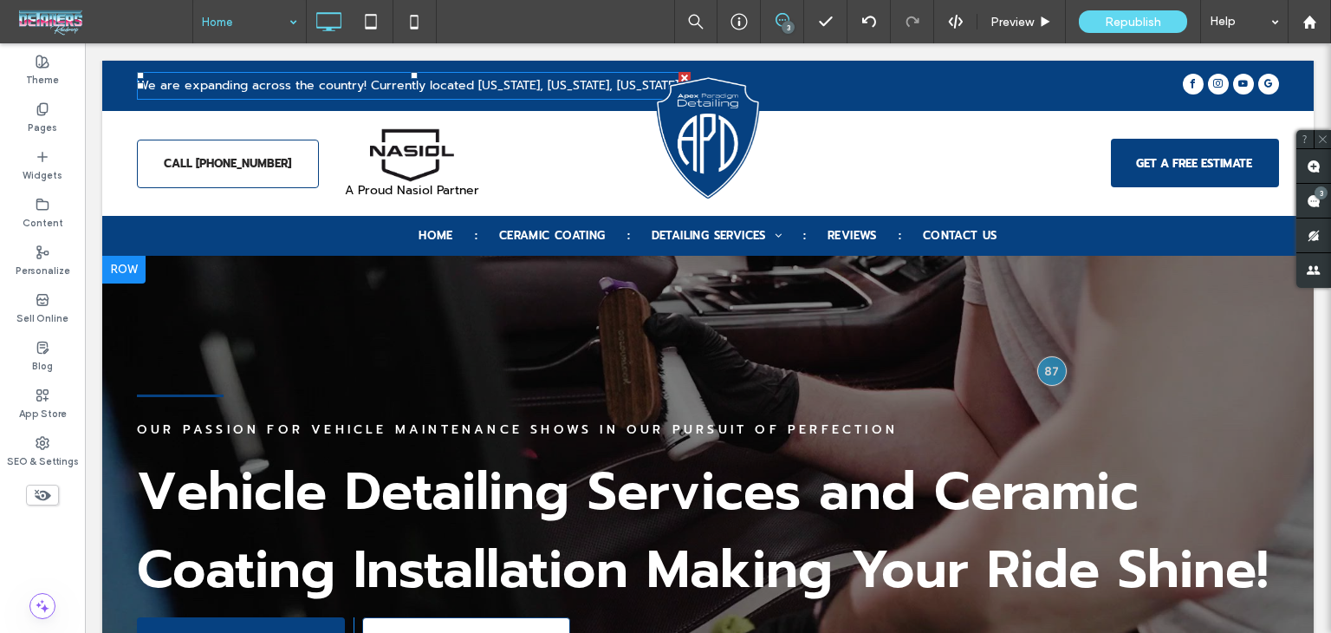
type input "******"
type input "**"
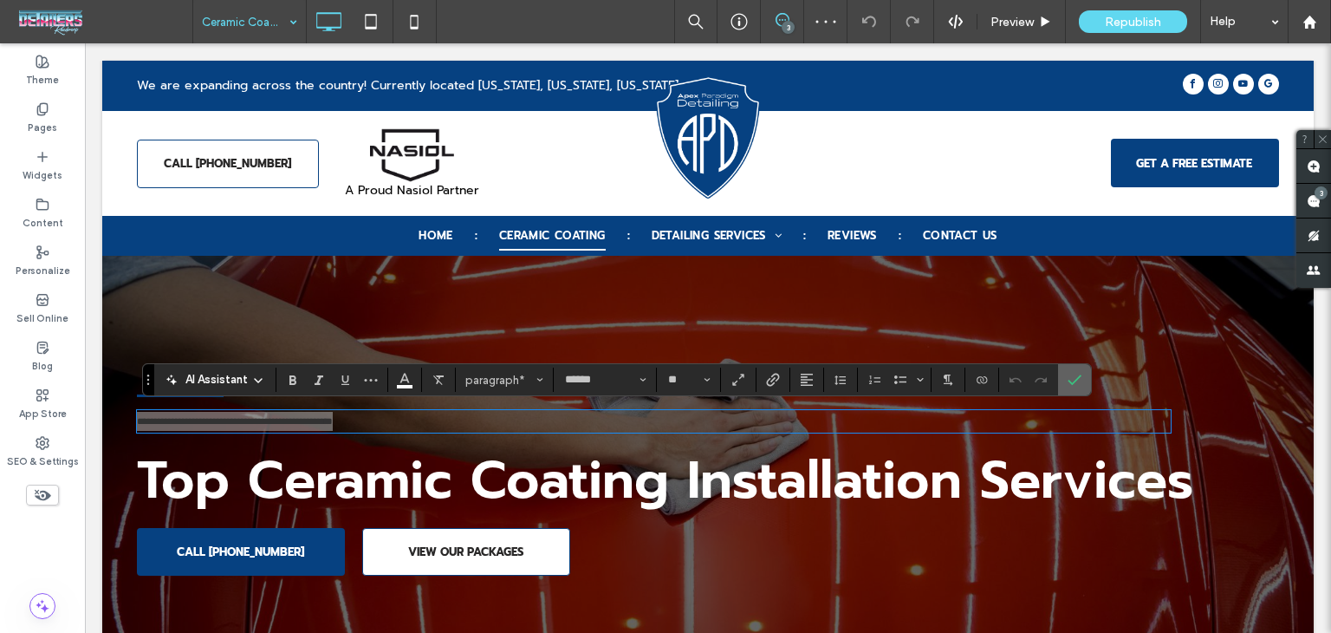
click at [1071, 385] on icon "Confirm" at bounding box center [1075, 380] width 14 height 14
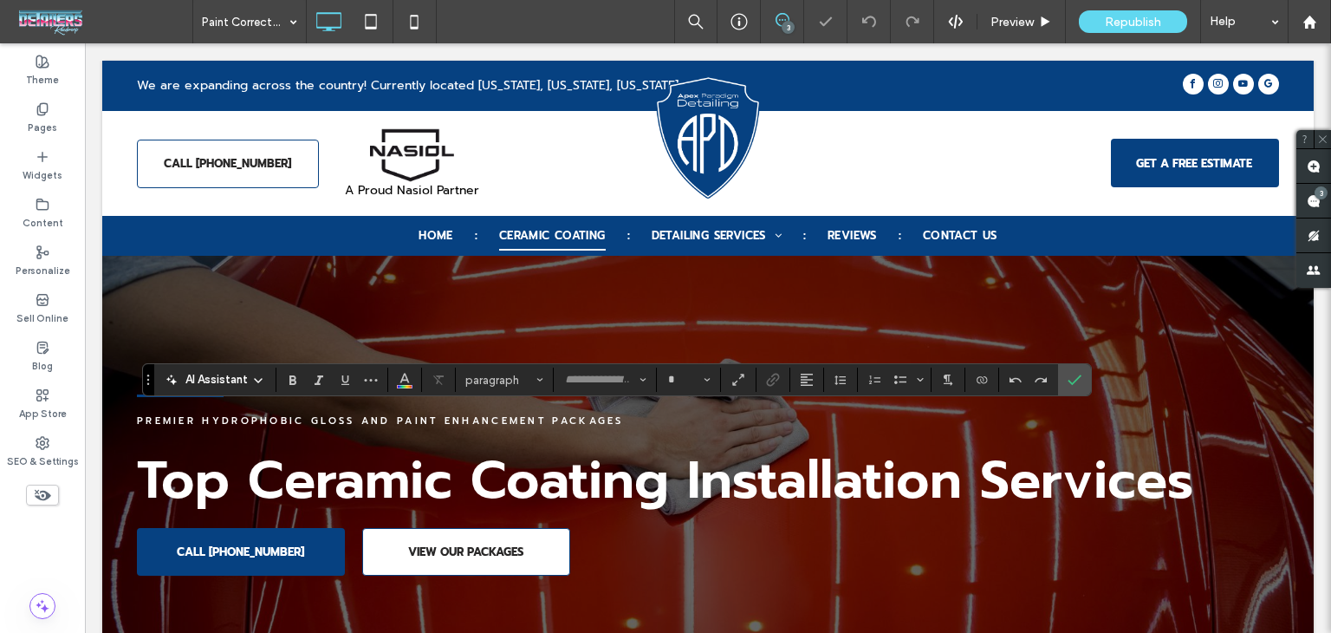
type input "******"
type input "**"
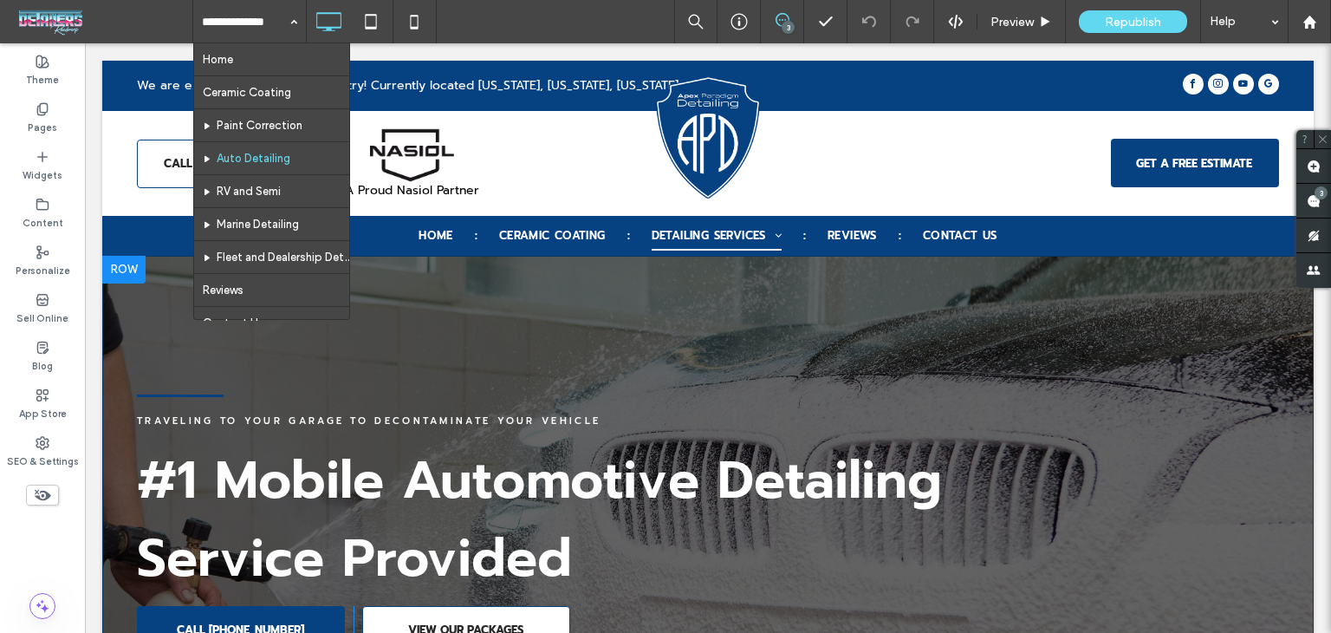
click at [454, 394] on div "Traveling to Your Garage to Decontaminate Your Vehicle #1 Mobile Automotive Det…" at bounding box center [708, 520] width 1142 height 268
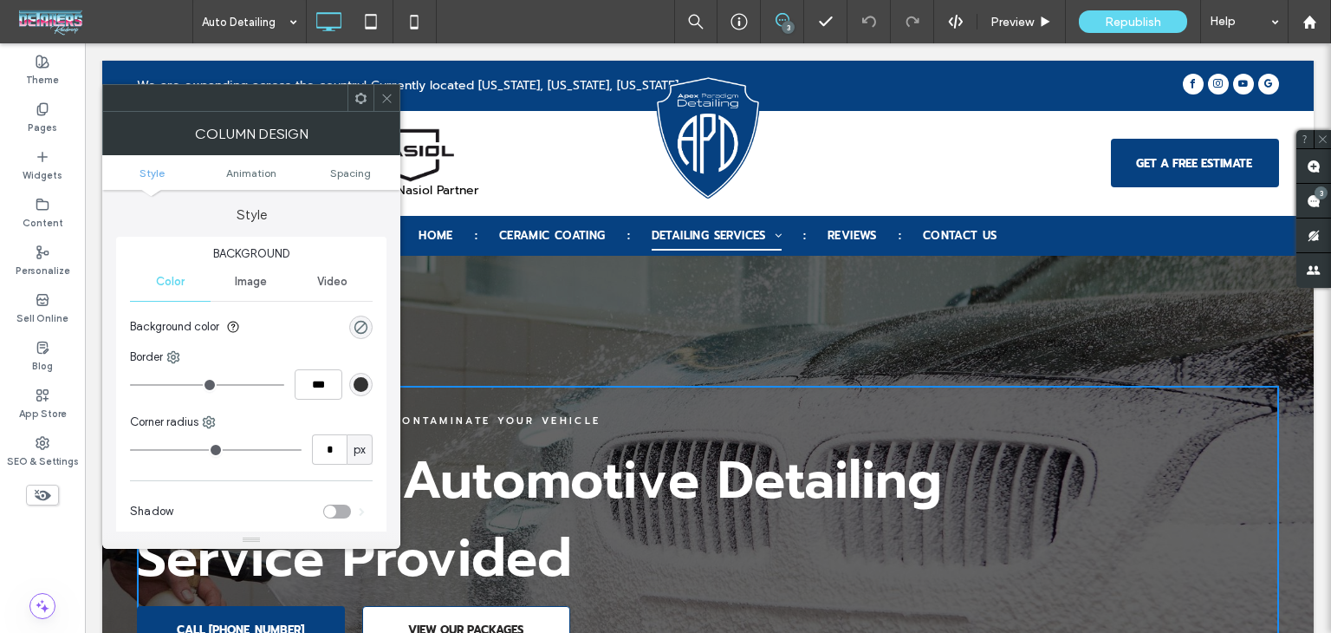
click at [457, 416] on span "Traveling to Your Garage to Decontaminate Your Vehicle" at bounding box center [369, 420] width 464 height 15
click at [385, 107] on span at bounding box center [386, 98] width 13 height 26
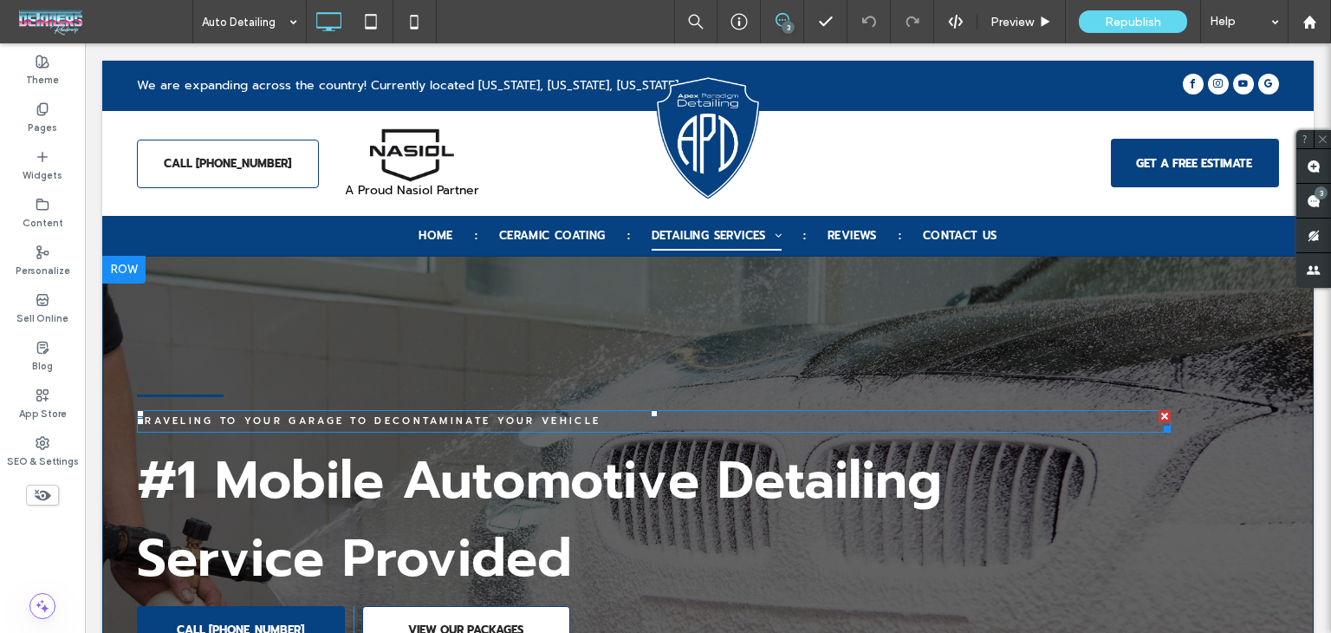
click at [506, 419] on span "Traveling to Your Garage to Decontaminate Your Vehicle" at bounding box center [369, 420] width 464 height 15
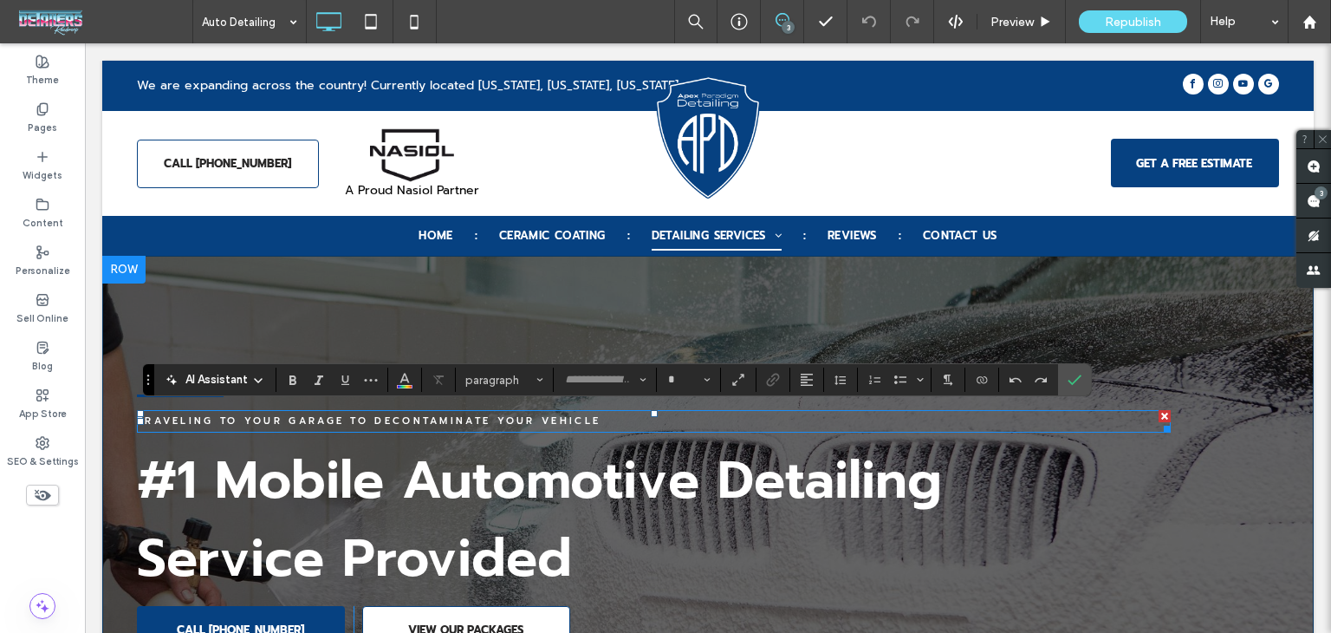
type input "******"
type input "**"
click at [1075, 379] on icon "Confirm" at bounding box center [1075, 380] width 14 height 14
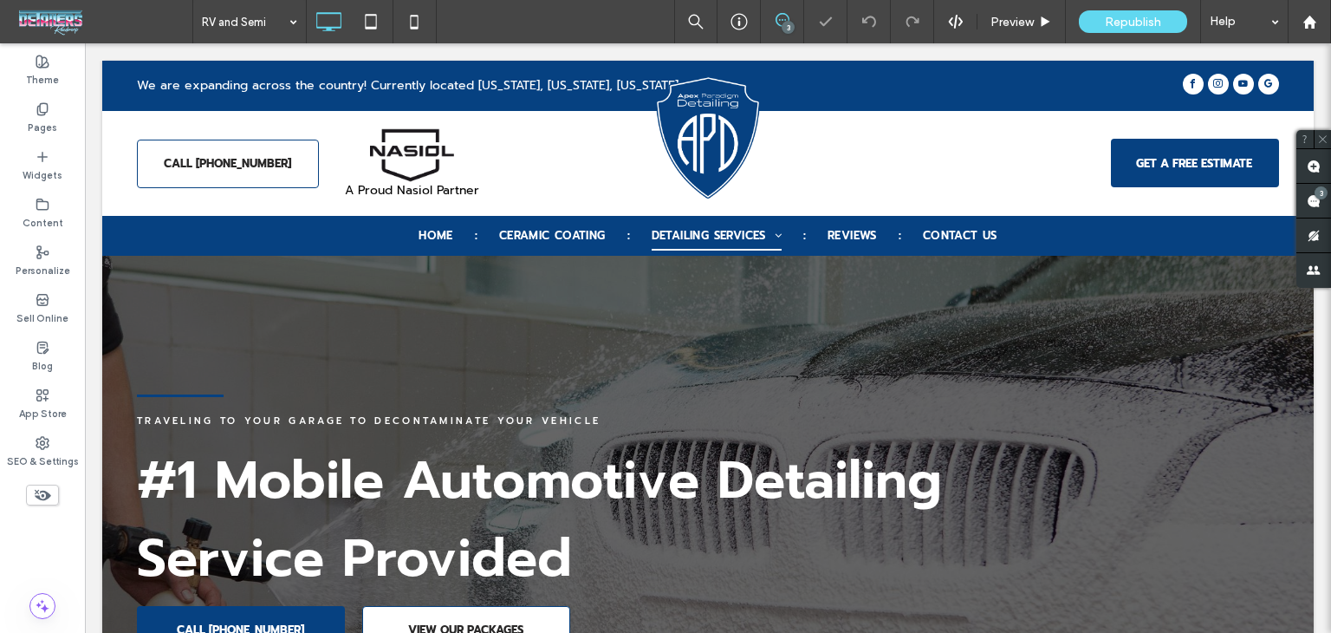
type input "******"
type input "**"
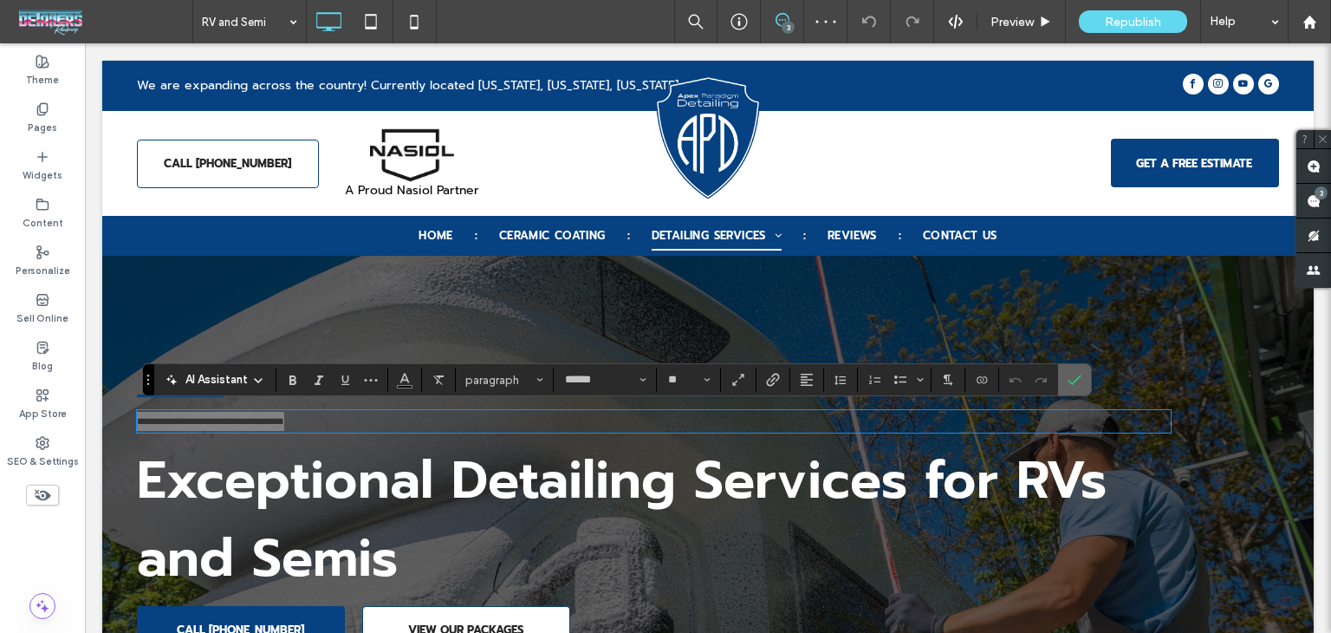
click at [1077, 387] on span "Confirm" at bounding box center [1075, 379] width 14 height 29
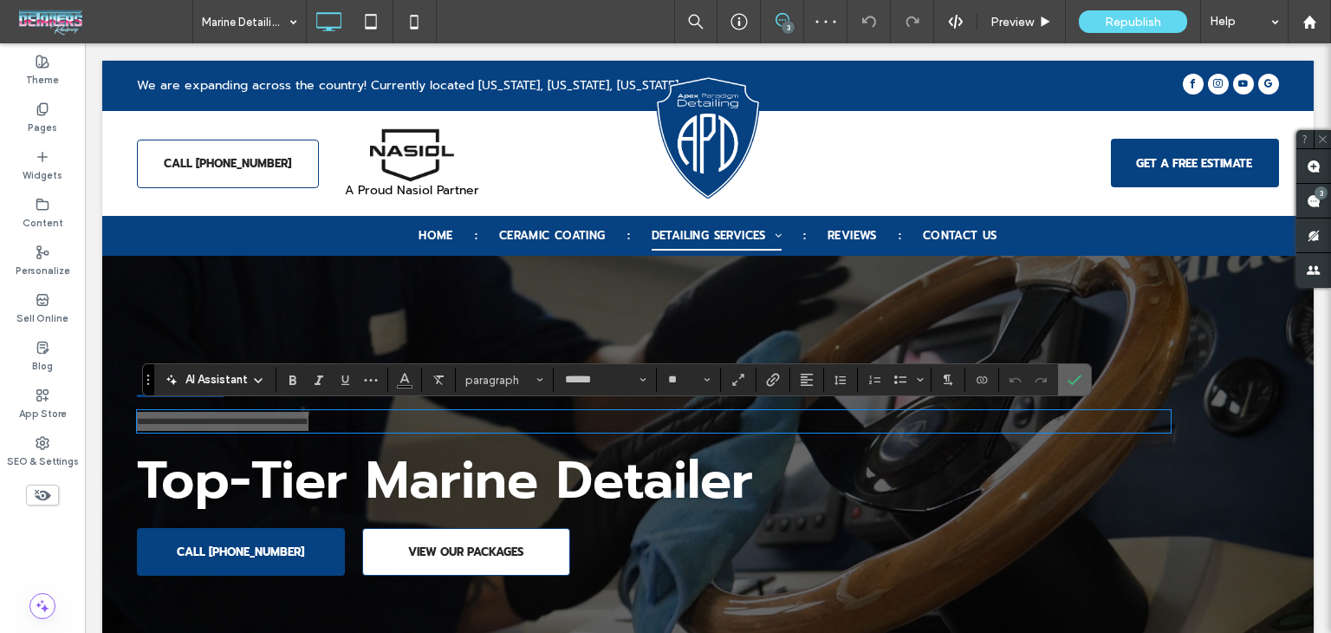
drag, startPoint x: 1071, startPoint y: 380, endPoint x: 934, endPoint y: 308, distance: 155.1
click at [1071, 380] on icon "Confirm" at bounding box center [1075, 380] width 14 height 14
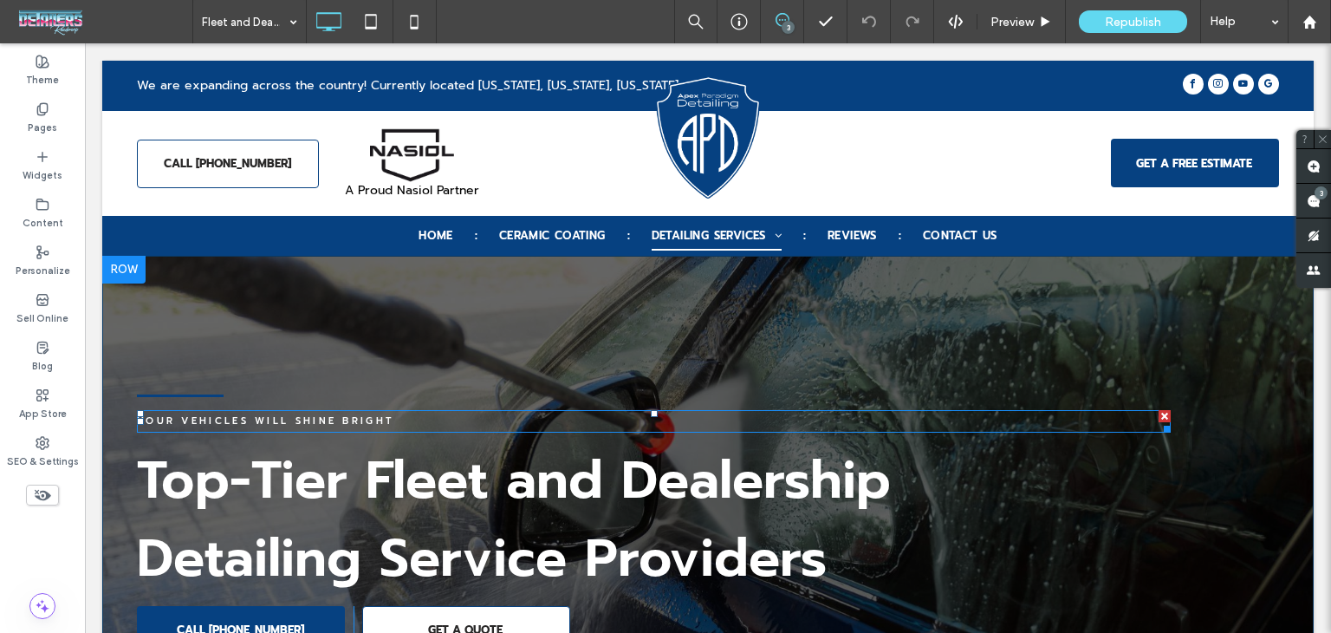
click at [277, 417] on span "Your Vehicles Will Shine Bright" at bounding box center [265, 420] width 257 height 15
type input "******"
type input "**"
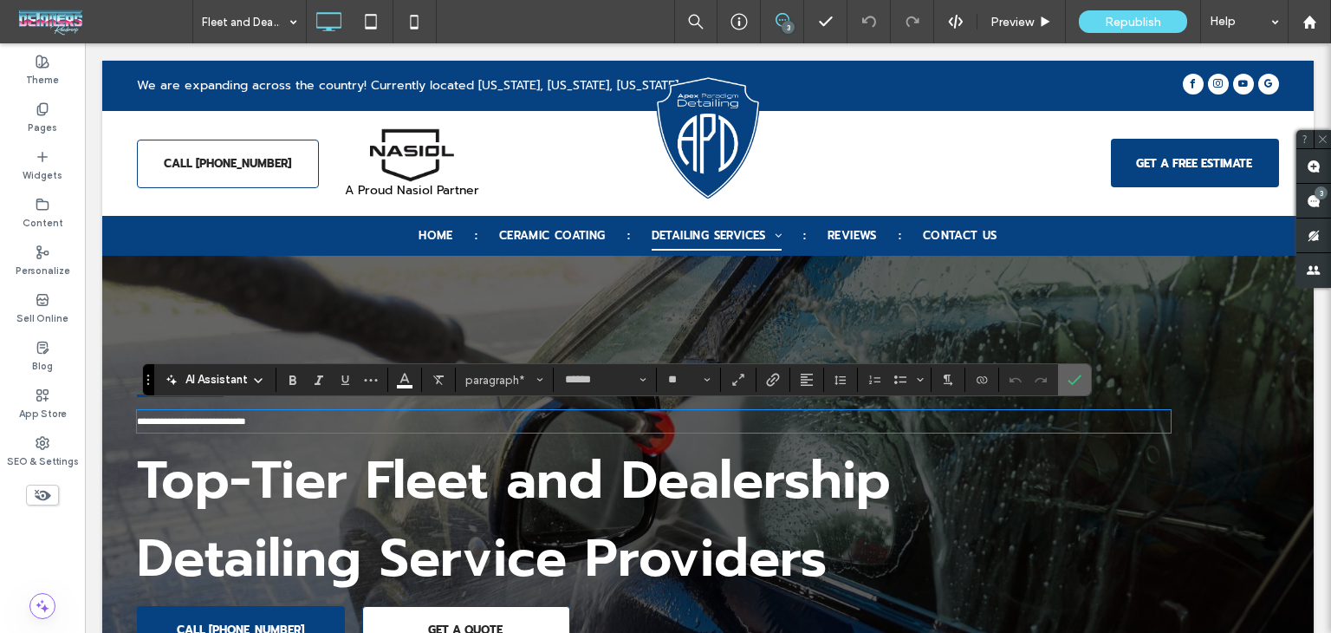
click at [1070, 384] on use "Confirm" at bounding box center [1076, 380] width 14 height 10
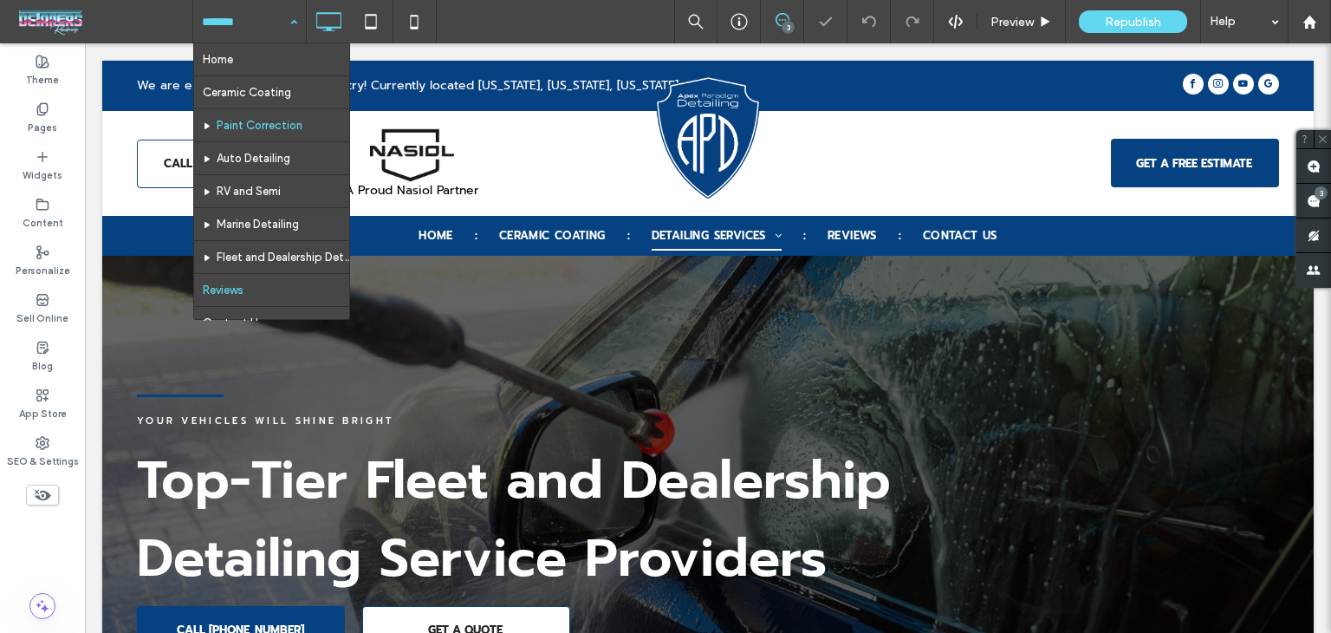
drag, startPoint x: 237, startPoint y: 11, endPoint x: 231, endPoint y: 126, distance: 114.6
click at [237, 10] on input at bounding box center [245, 21] width 87 height 43
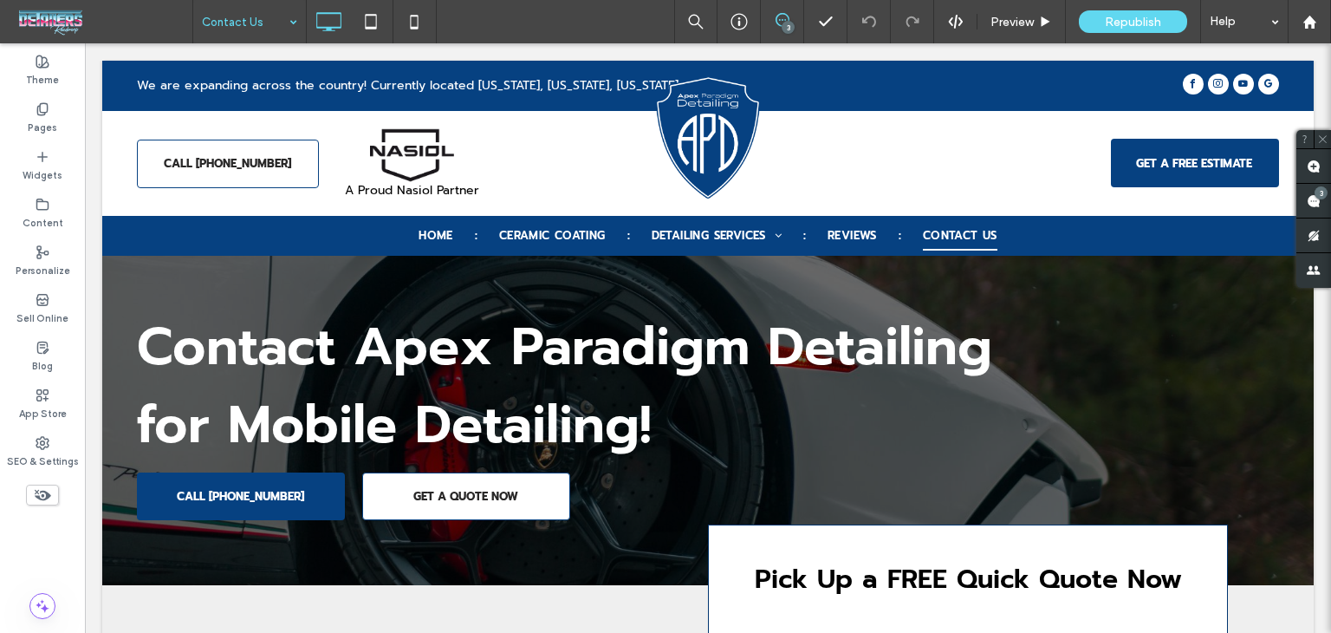
drag, startPoint x: 259, startPoint y: 23, endPoint x: 244, endPoint y: 32, distance: 17.1
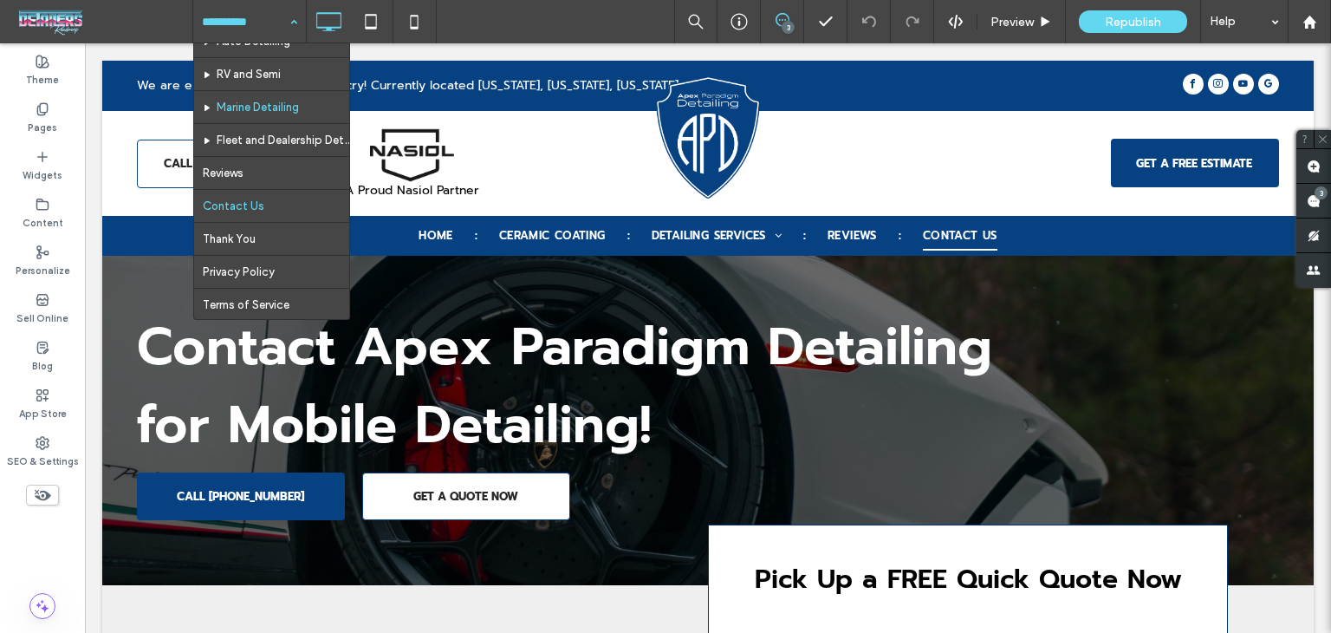
scroll to position [125, 0]
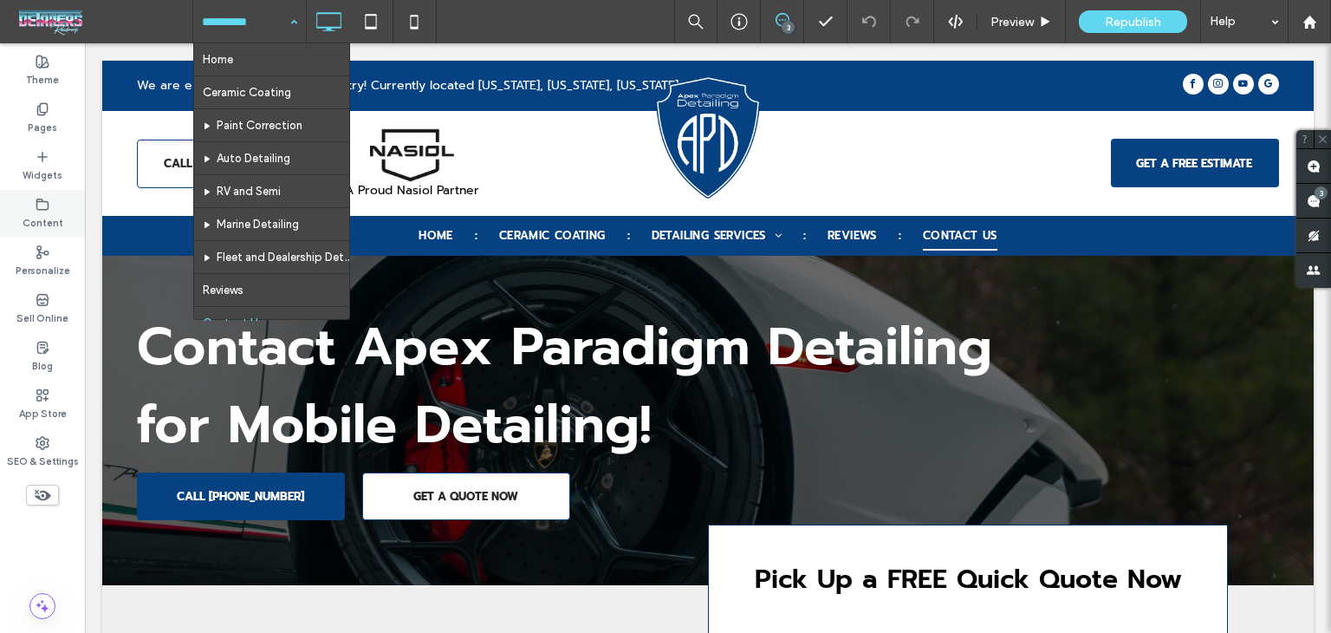
click at [16, 212] on div "Content" at bounding box center [42, 214] width 85 height 48
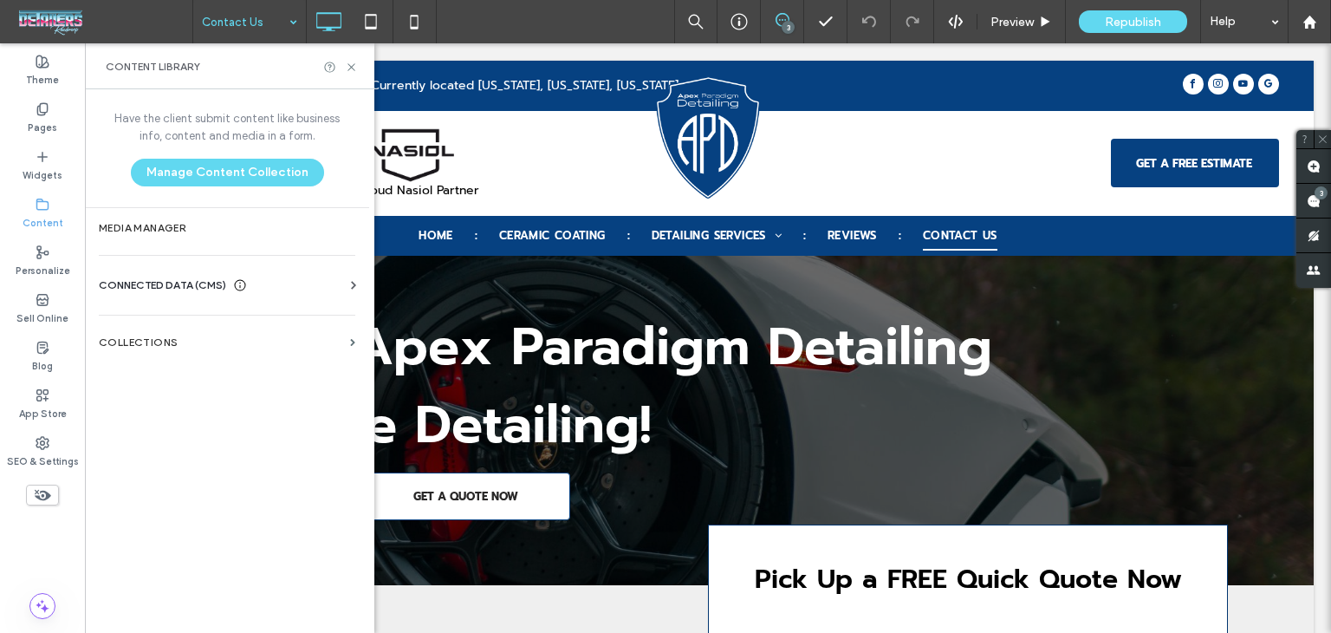
click at [179, 289] on span "CONNECTED DATA (CMS)" at bounding box center [162, 284] width 127 height 17
click at [196, 337] on section "Business Info" at bounding box center [230, 328] width 263 height 40
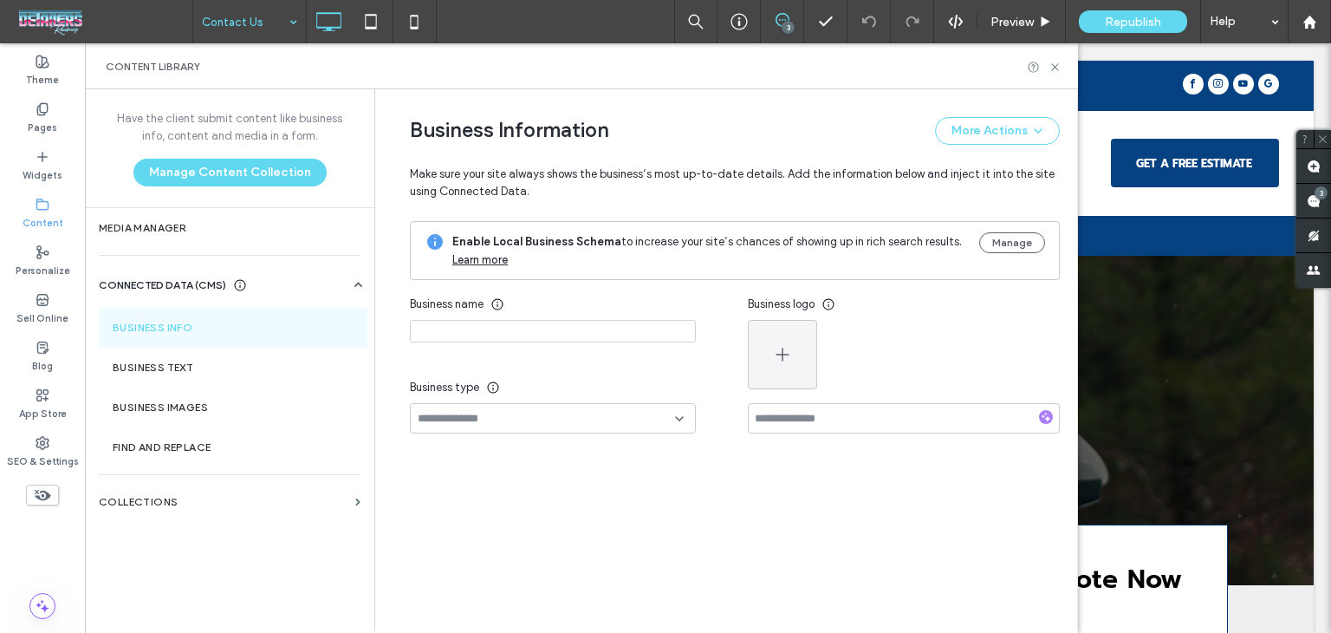
type input "**********"
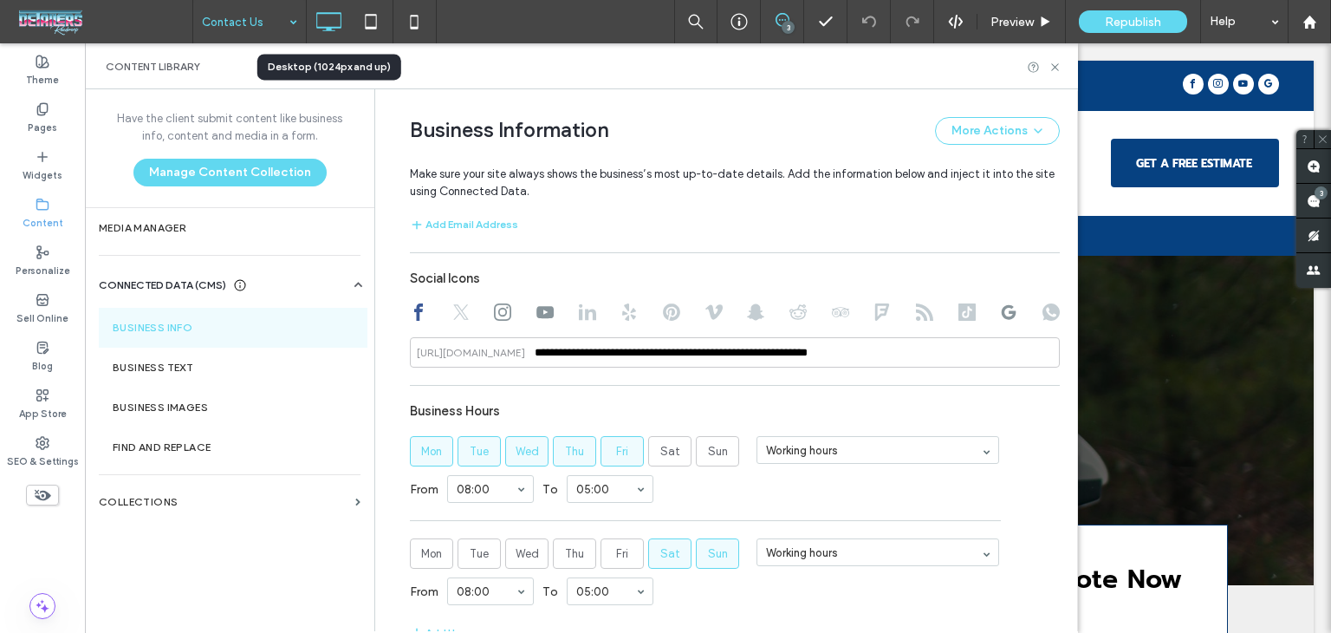
scroll to position [955, 0]
click at [1056, 66] on icon at bounding box center [1055, 67] width 13 height 13
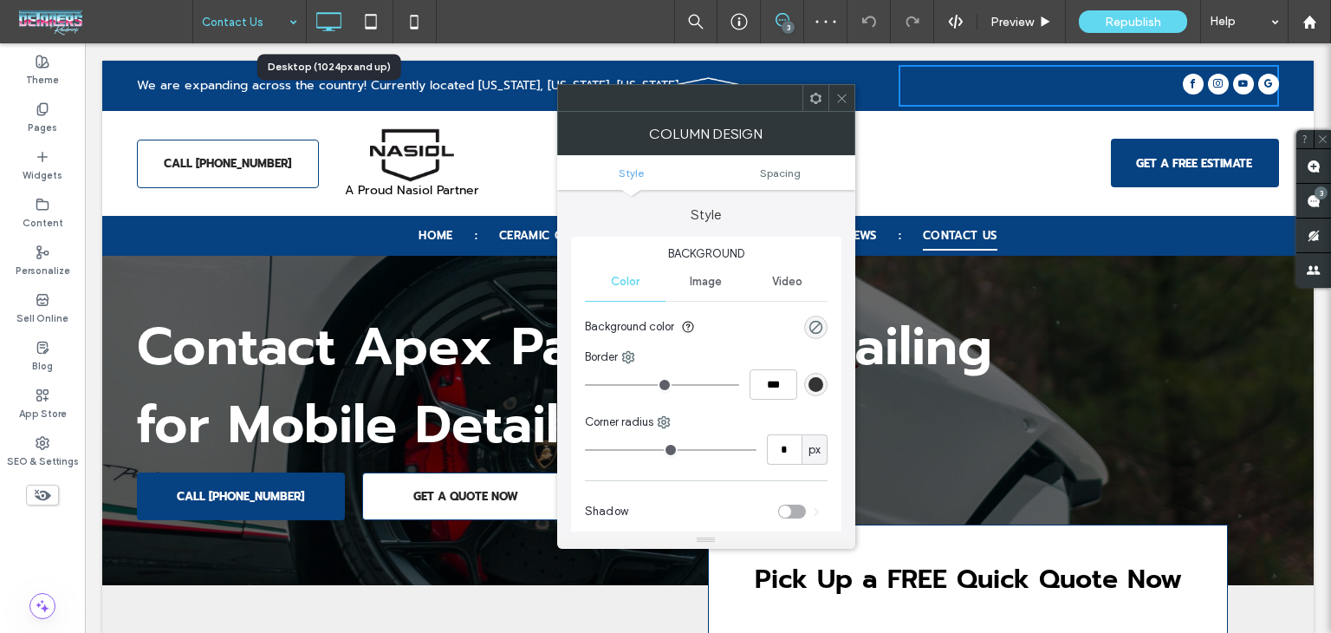
scroll to position [0, 0]
drag, startPoint x: 832, startPoint y: 101, endPoint x: 848, endPoint y: 103, distance: 15.8
click at [834, 101] on div at bounding box center [842, 98] width 26 height 26
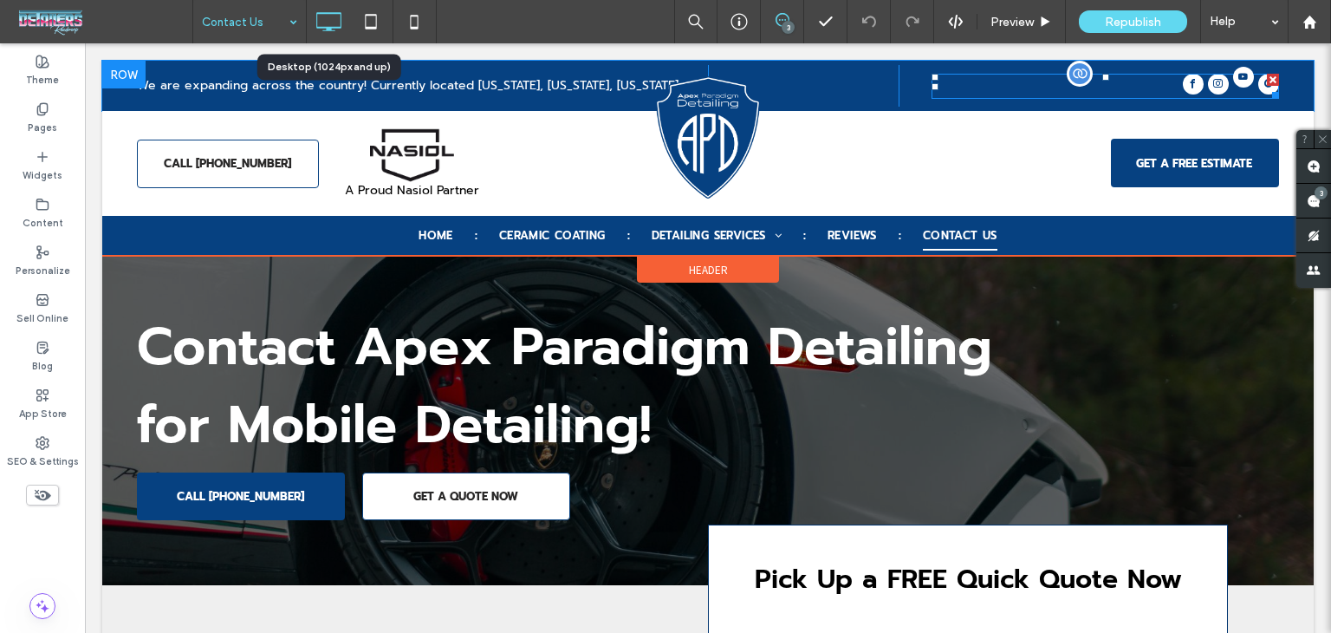
click at [1233, 88] on link "youtube" at bounding box center [1243, 86] width 21 height 25
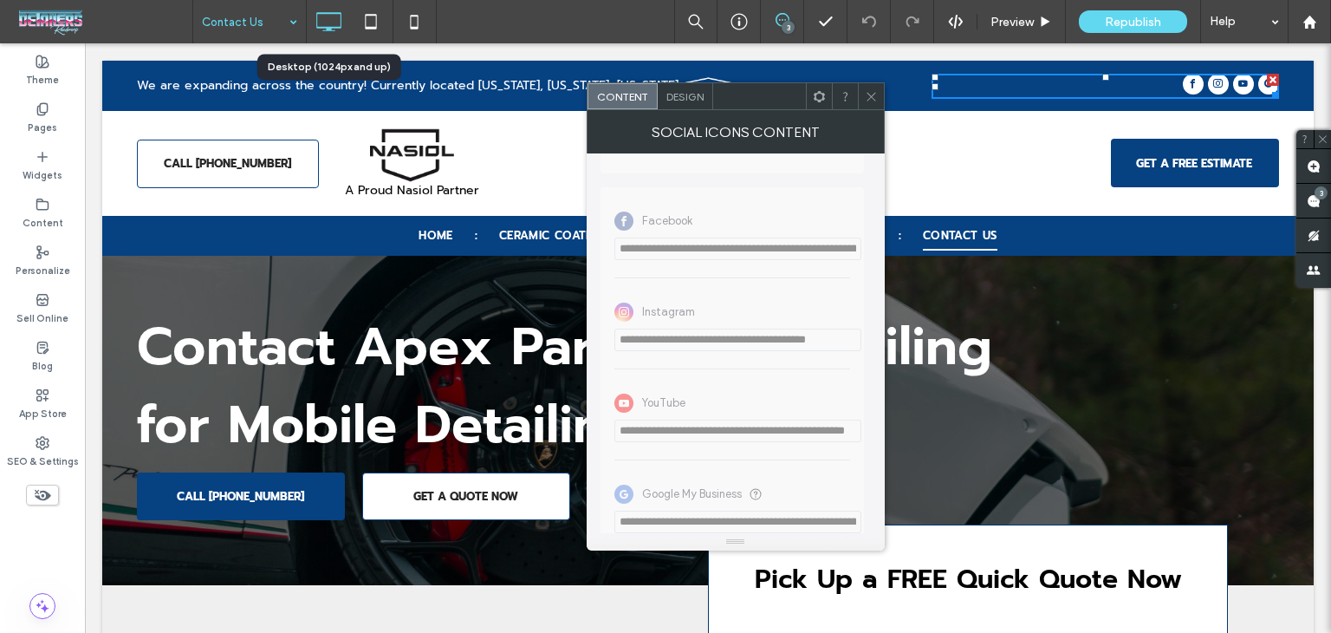
scroll to position [542, 0]
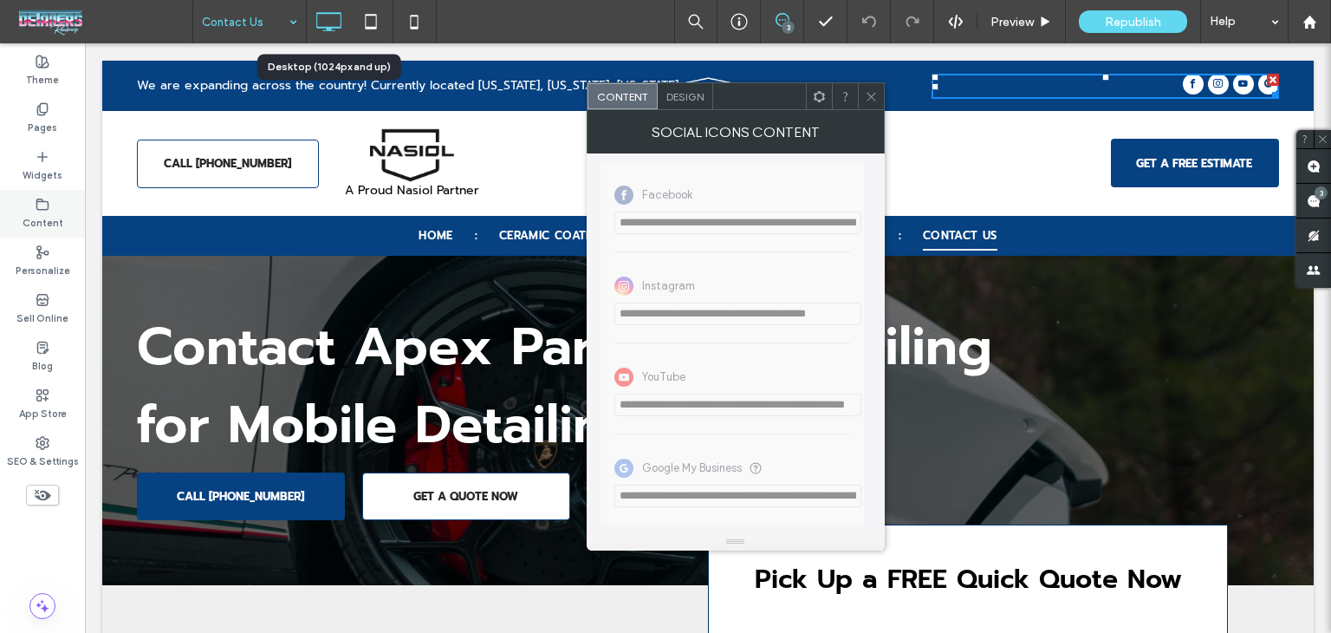
click at [47, 209] on use at bounding box center [42, 203] width 11 height 10
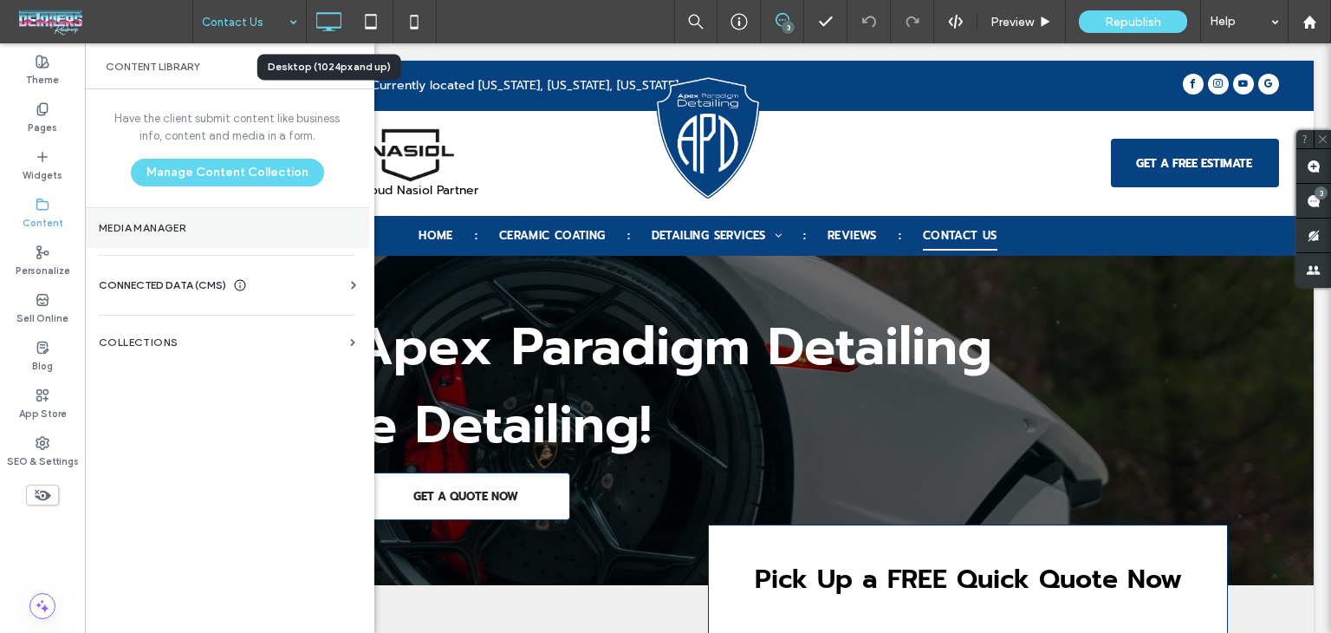
click at [147, 219] on section "Media Manager" at bounding box center [227, 228] width 284 height 40
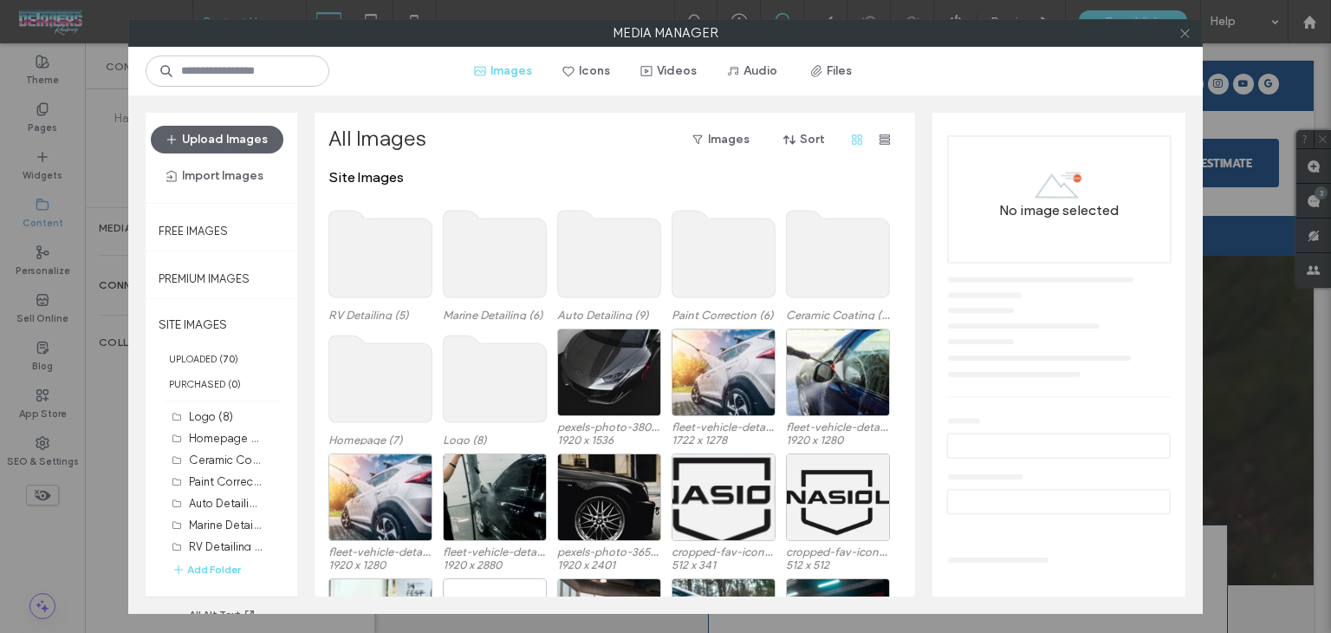
click at [1186, 31] on use at bounding box center [1184, 33] width 9 height 9
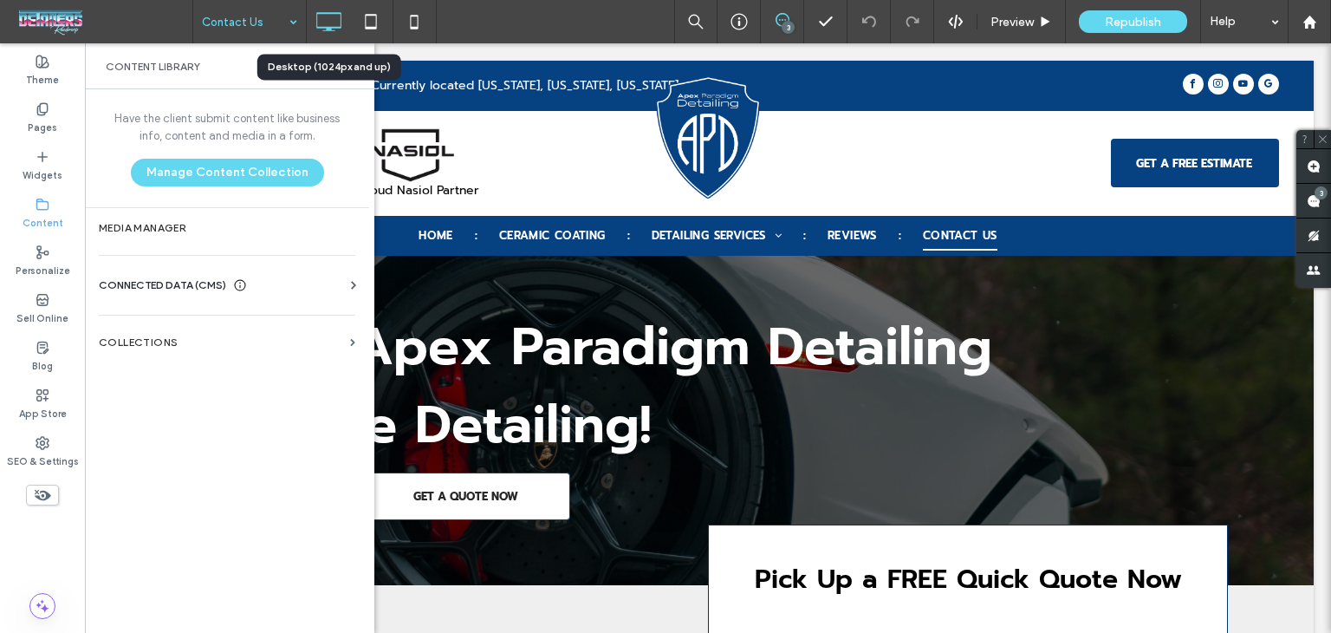
click at [158, 268] on div "CONNECTED DATA (CMS) Business Info Business Text Business Images Find and Repla…" at bounding box center [227, 285] width 284 height 45
drag, startPoint x: 163, startPoint y: 284, endPoint x: 208, endPoint y: 349, distance: 79.1
click at [163, 286] on span "CONNECTED DATA (CMS)" at bounding box center [162, 284] width 127 height 17
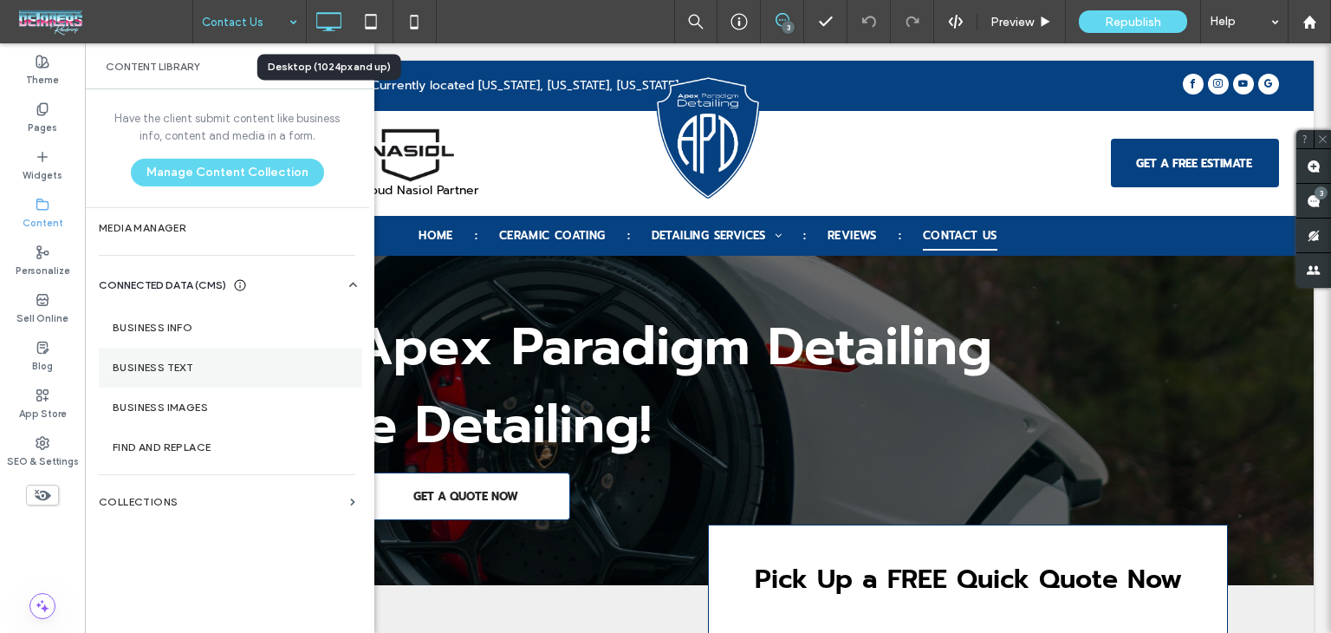
click at [194, 359] on section "Business Text" at bounding box center [230, 368] width 263 height 40
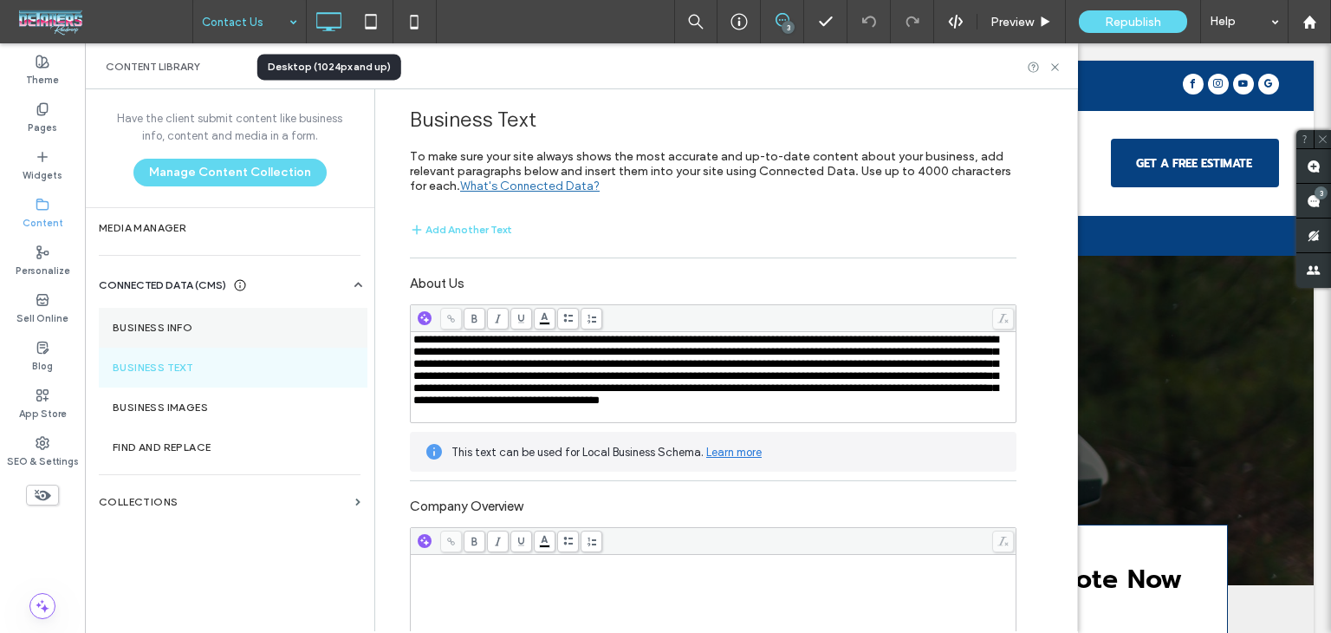
click at [222, 324] on label "Business Info" at bounding box center [233, 328] width 241 height 12
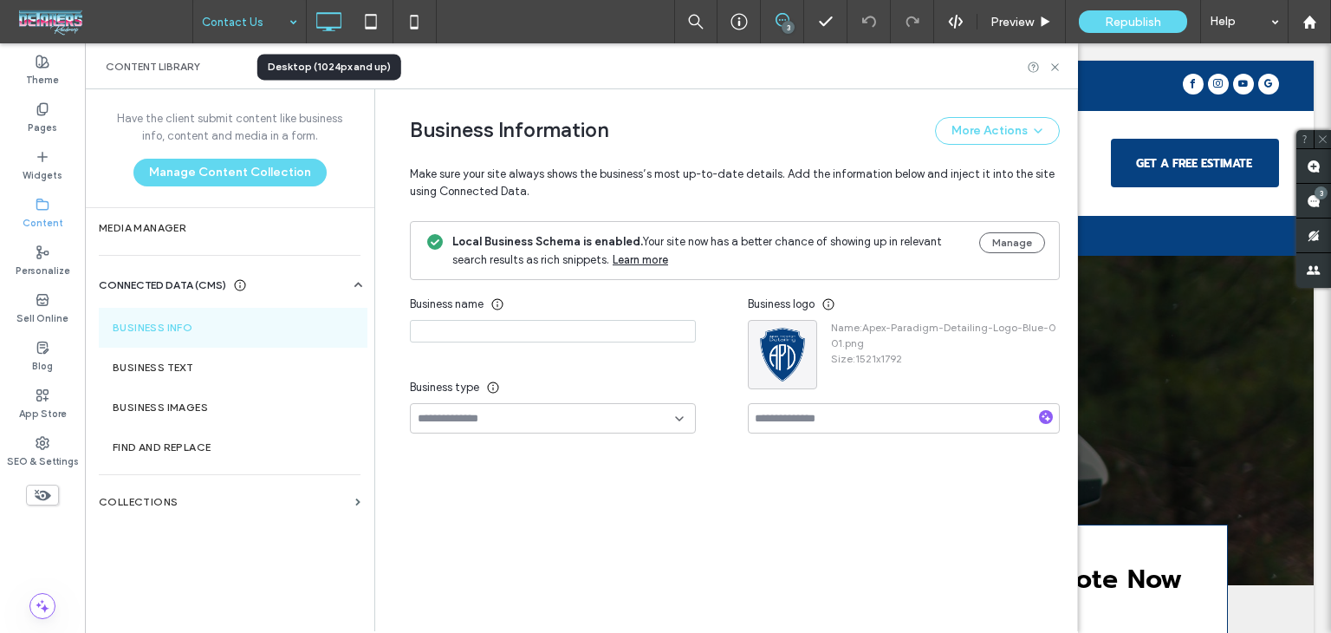
type input "**********"
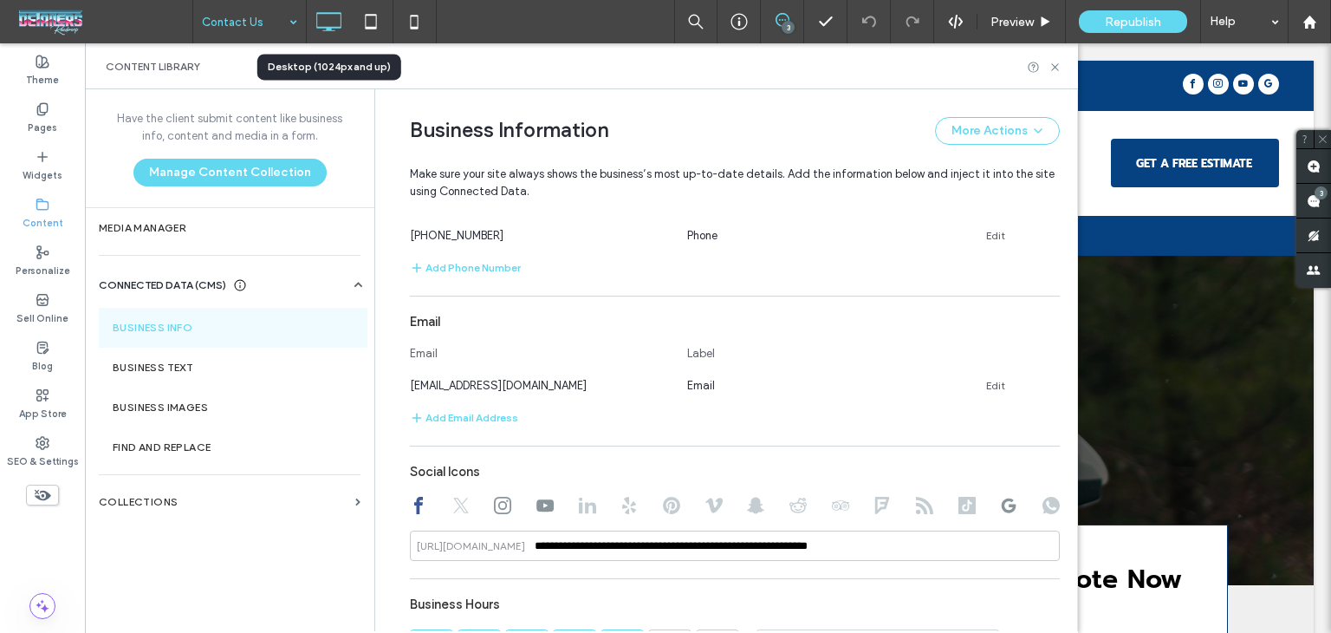
scroll to position [766, 0]
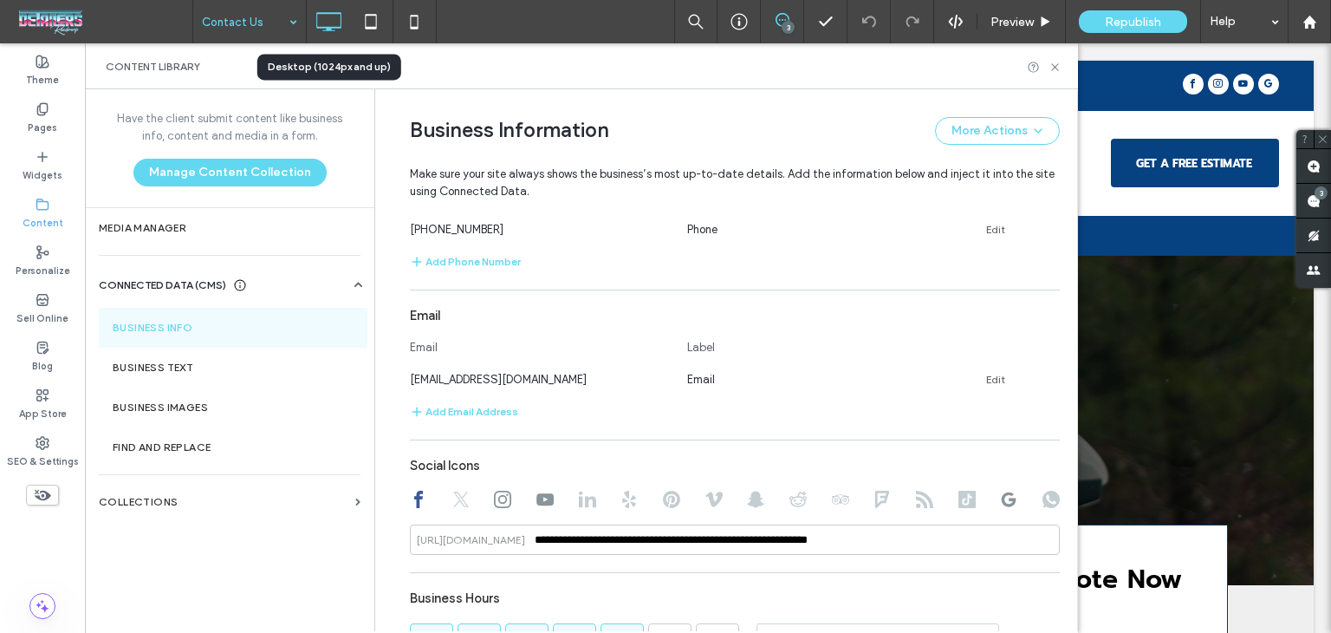
click at [1014, 501] on div at bounding box center [735, 501] width 650 height 21
click at [1009, 500] on icon at bounding box center [1008, 499] width 17 height 17
type input "**********"
click at [1050, 62] on icon at bounding box center [1055, 67] width 13 height 13
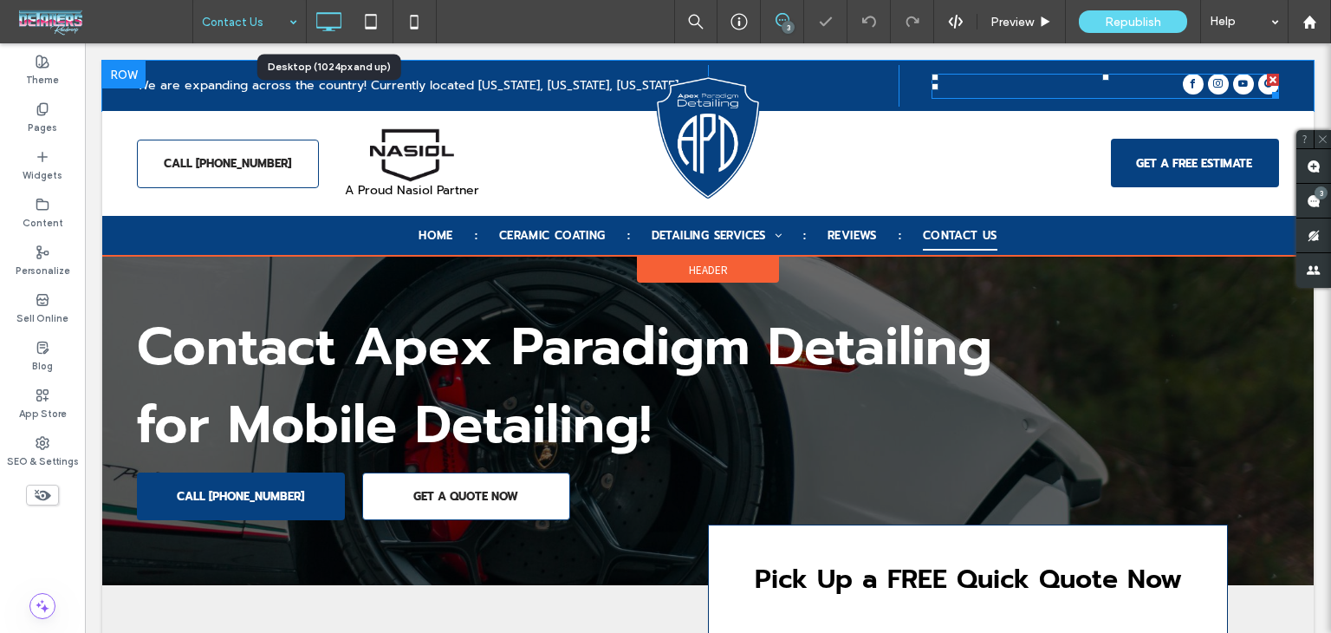
scroll to position [0, 0]
click at [1127, 84] on div at bounding box center [1106, 86] width 348 height 25
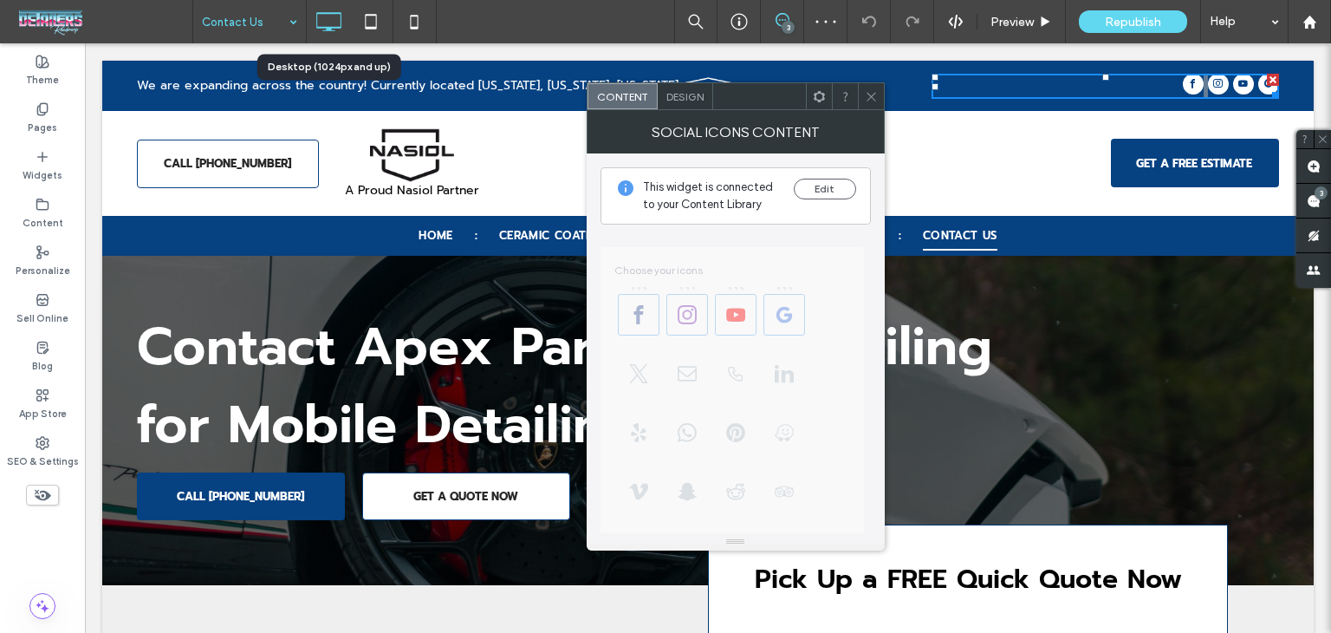
click at [815, 199] on div "Edit" at bounding box center [825, 196] width 62 height 35
click at [829, 186] on button "Edit" at bounding box center [825, 189] width 62 height 21
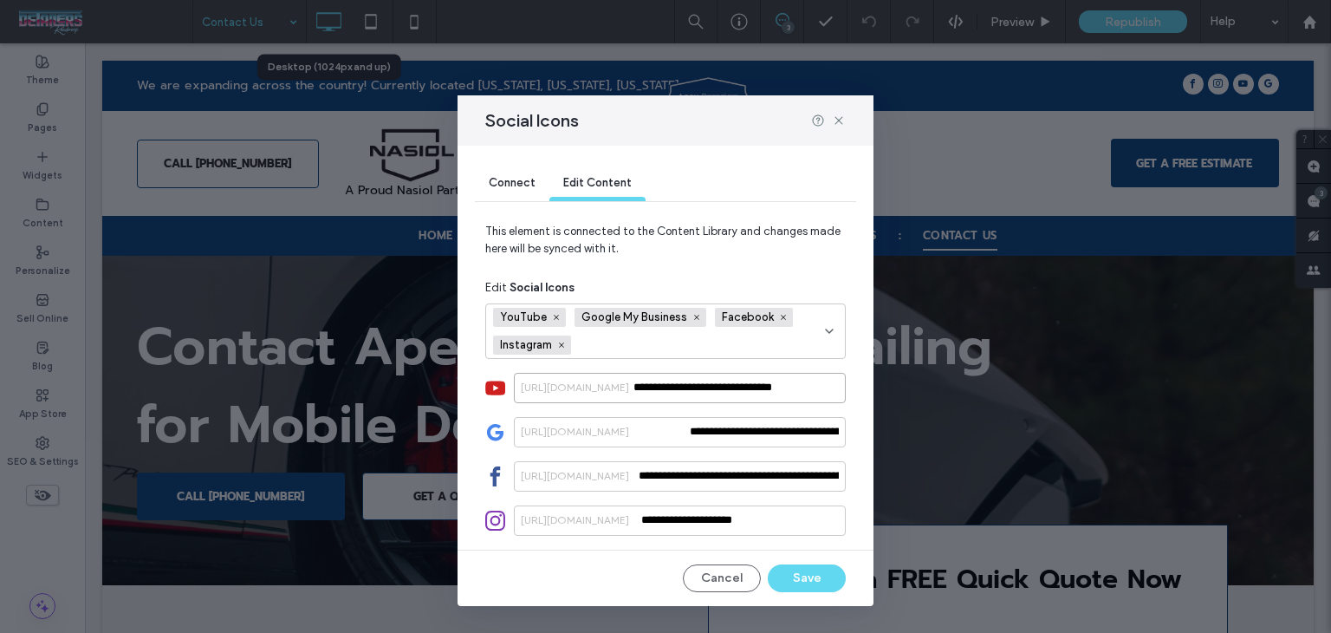
click at [720, 380] on input "**********" at bounding box center [680, 388] width 332 height 30
click at [814, 568] on button "Save" at bounding box center [807, 578] width 78 height 28
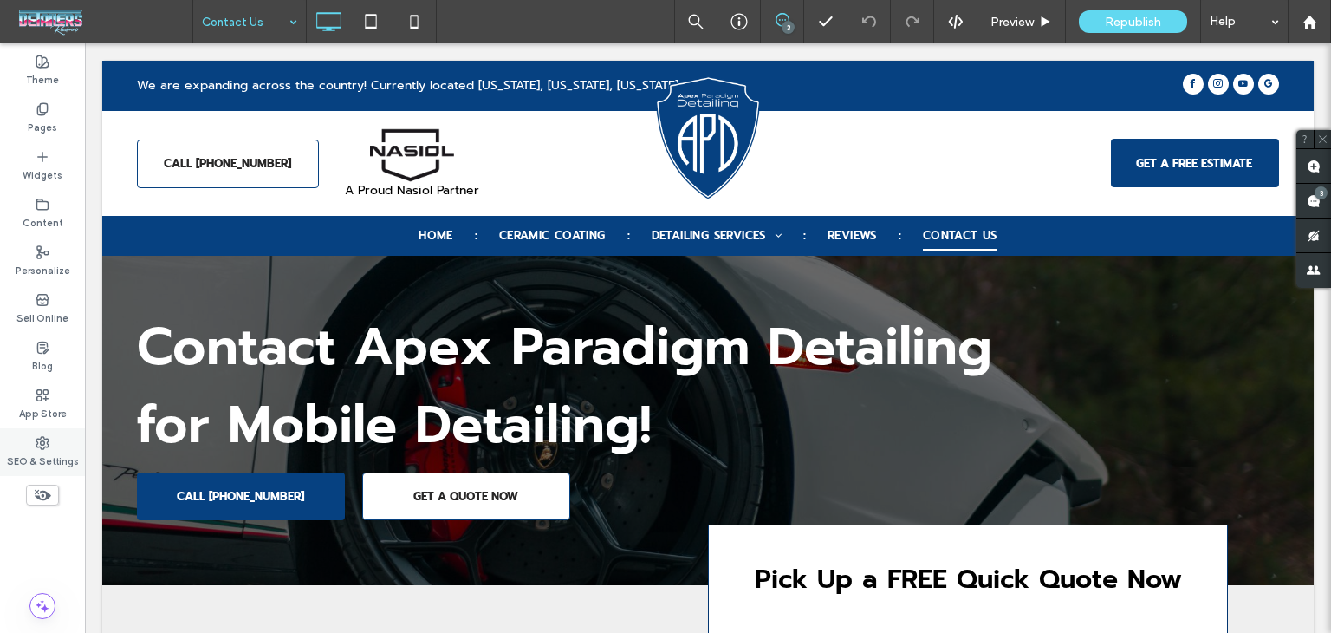
click at [36, 443] on icon at bounding box center [43, 443] width 14 height 14
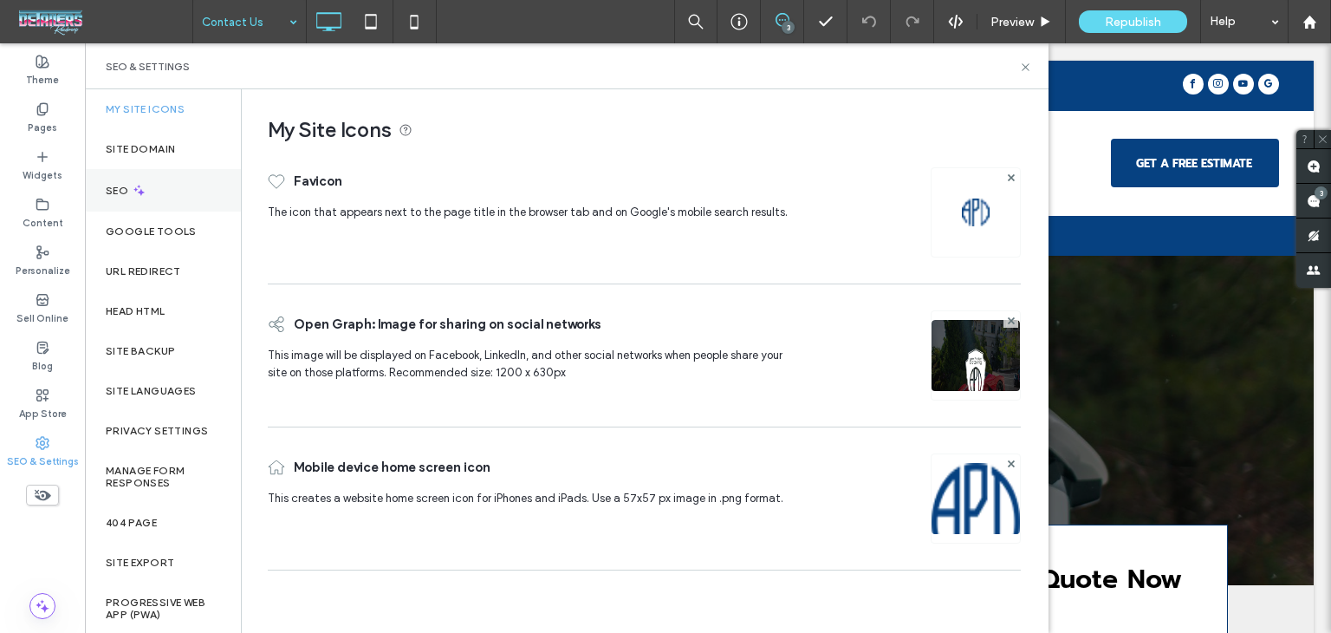
click at [156, 186] on div "SEO" at bounding box center [163, 190] width 156 height 42
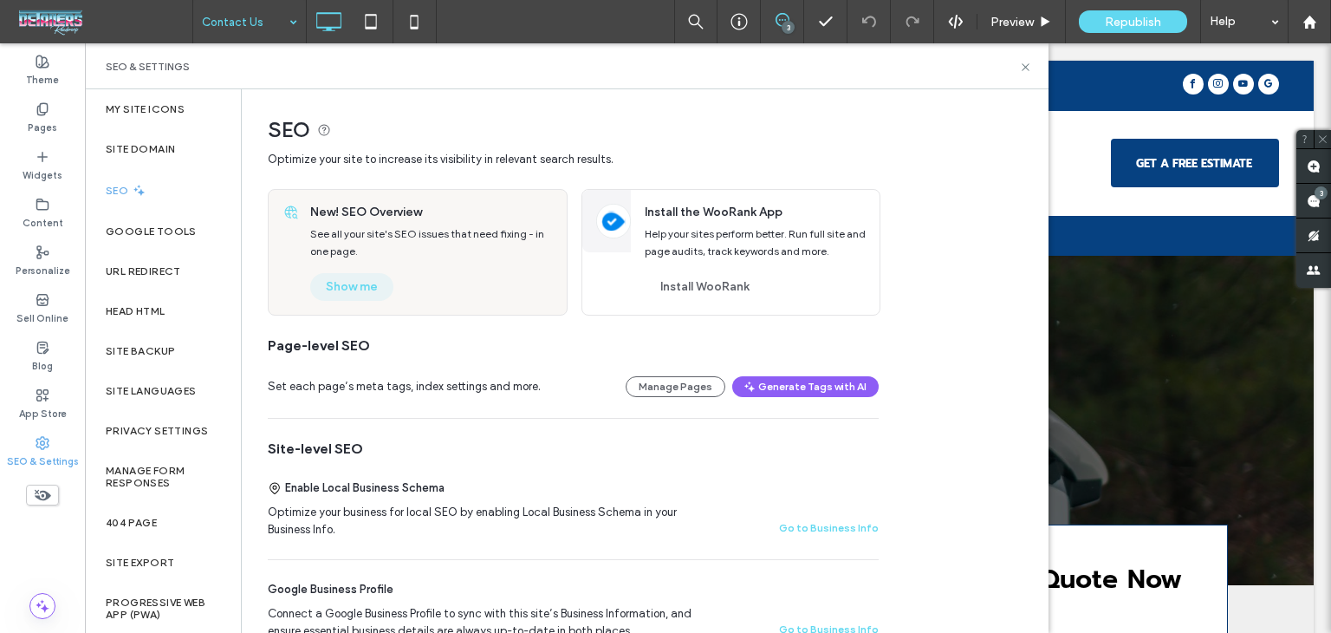
click at [380, 294] on button "Show me" at bounding box center [351, 287] width 83 height 28
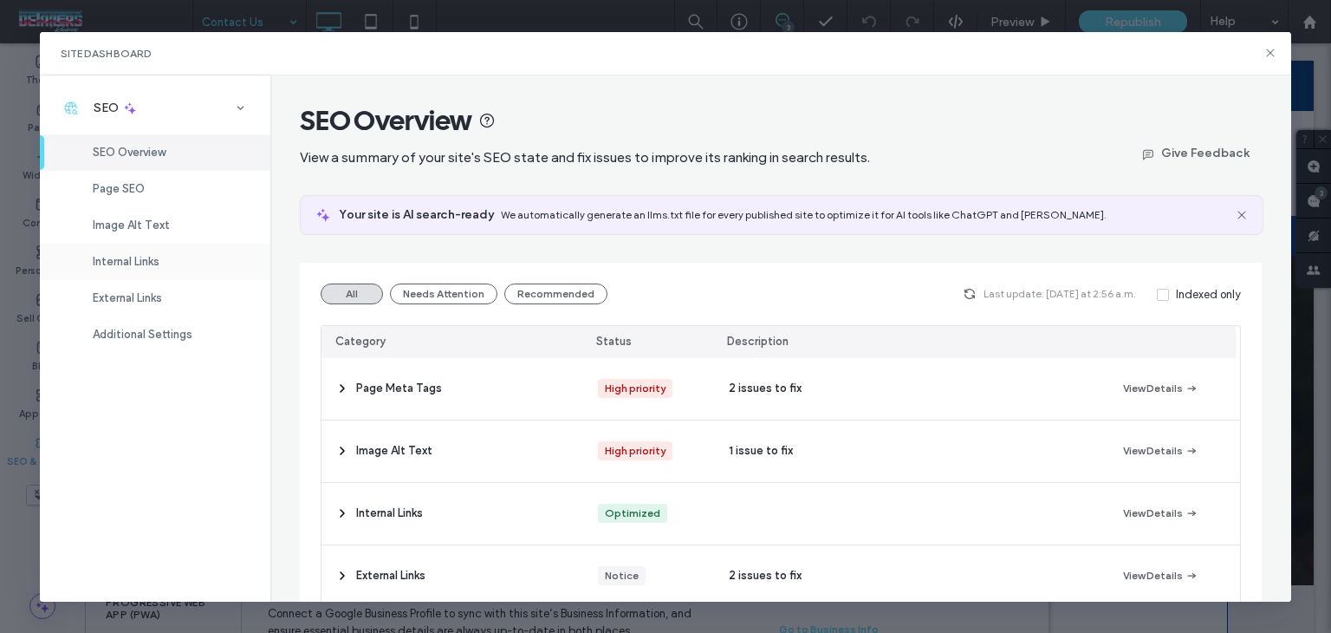
click at [151, 260] on span "Internal Links" at bounding box center [126, 261] width 67 height 13
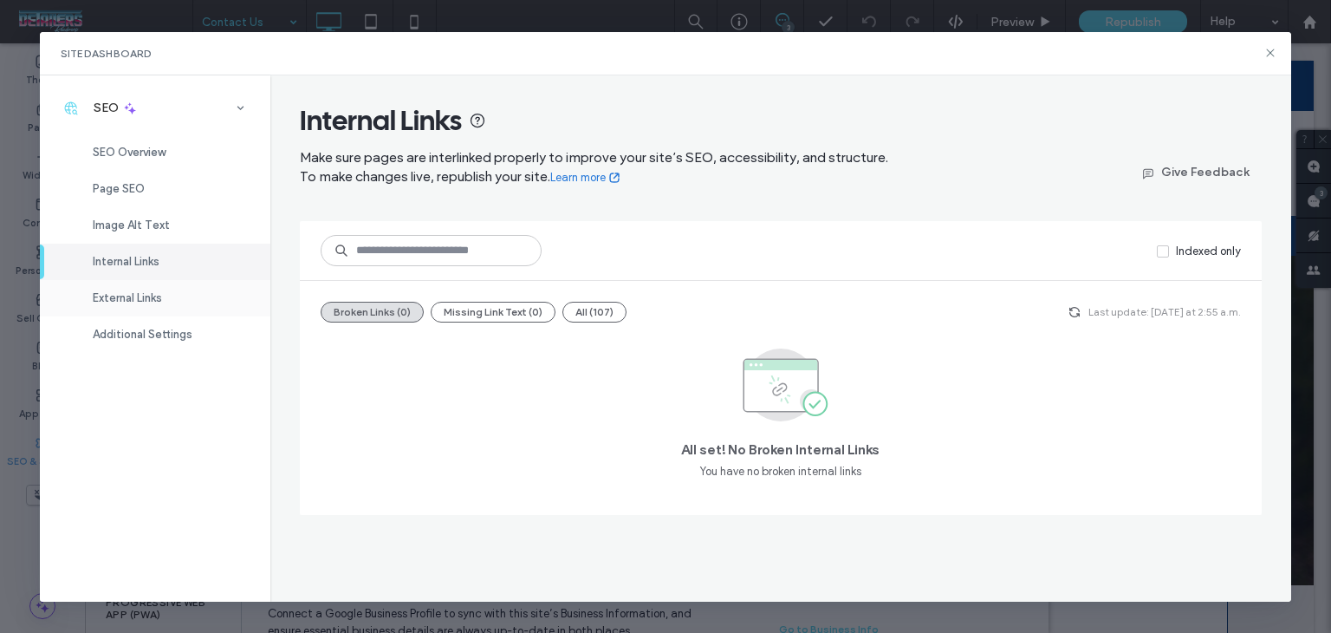
click at [149, 298] on span "External Links" at bounding box center [127, 297] width 69 height 13
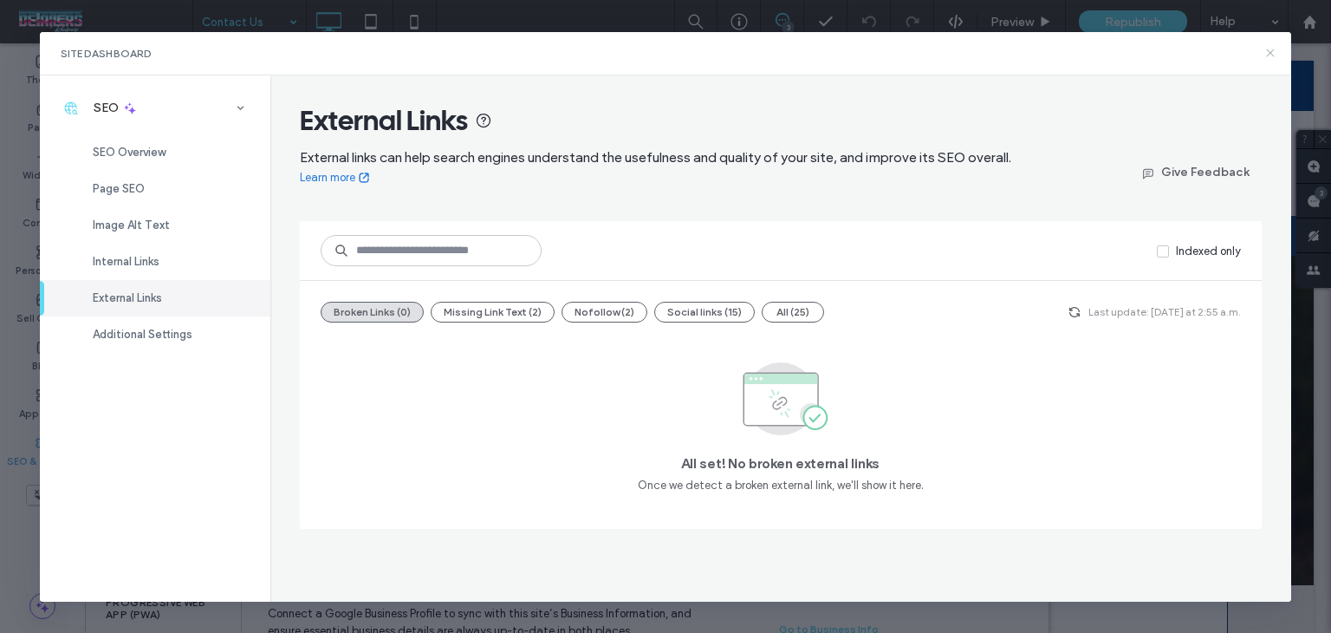
click at [1264, 49] on icon at bounding box center [1271, 53] width 14 height 14
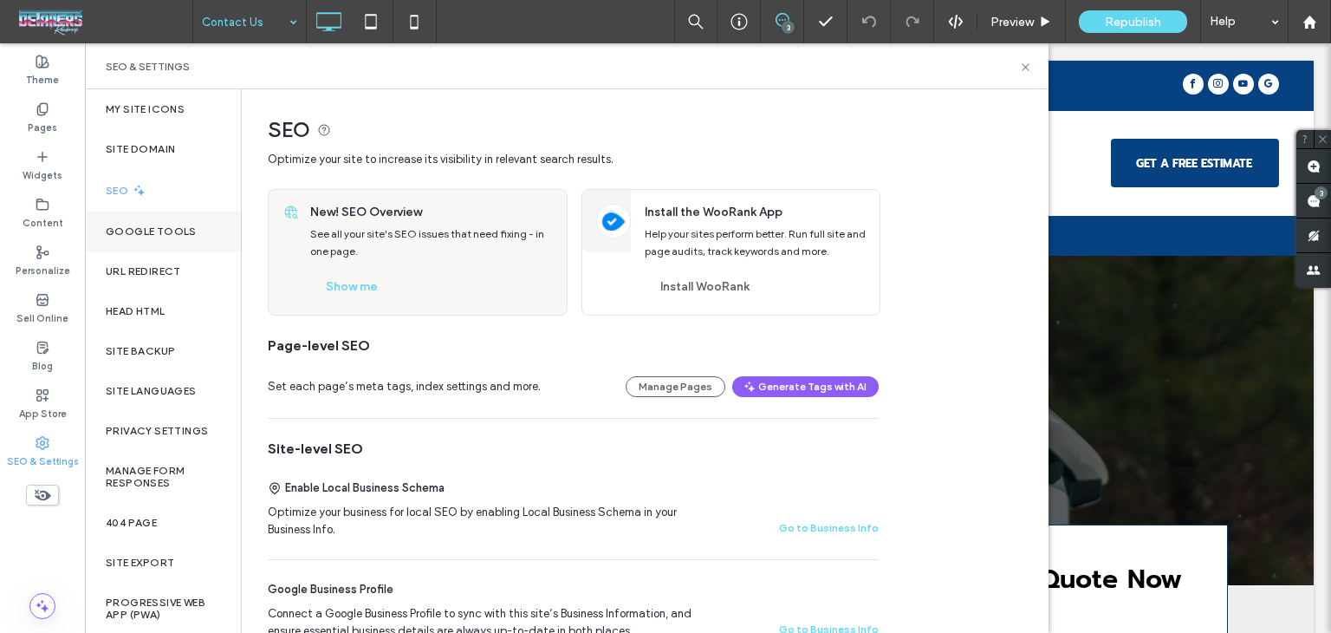
drag, startPoint x: 58, startPoint y: 219, endPoint x: 94, endPoint y: 244, distance: 43.0
click at [58, 218] on label "Content" at bounding box center [43, 220] width 41 height 19
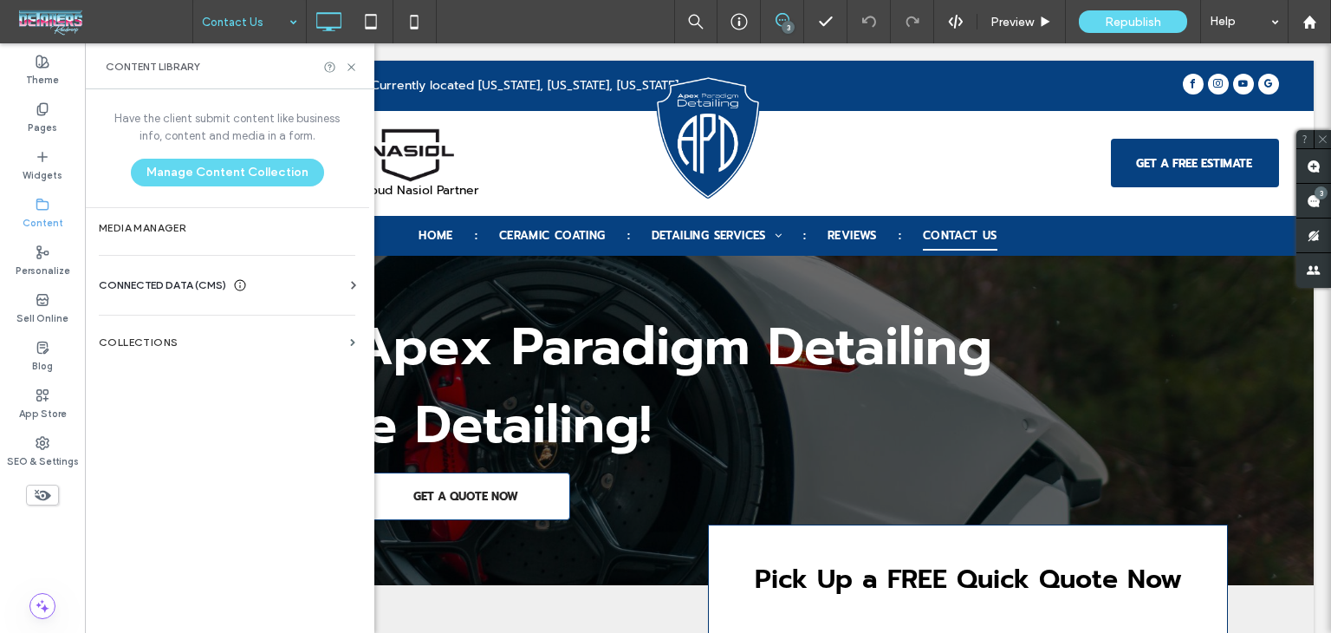
click at [204, 283] on span "CONNECTED DATA (CMS)" at bounding box center [162, 284] width 127 height 17
click at [233, 323] on label "Business Info" at bounding box center [231, 328] width 236 height 12
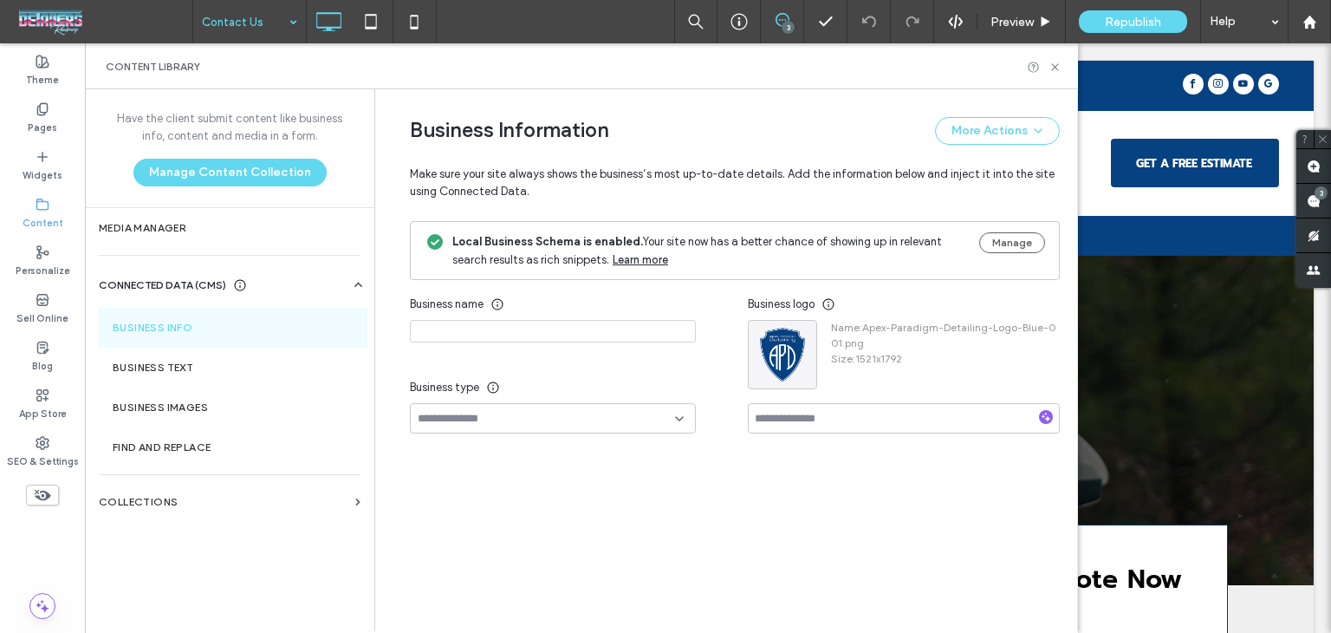
type input "**********"
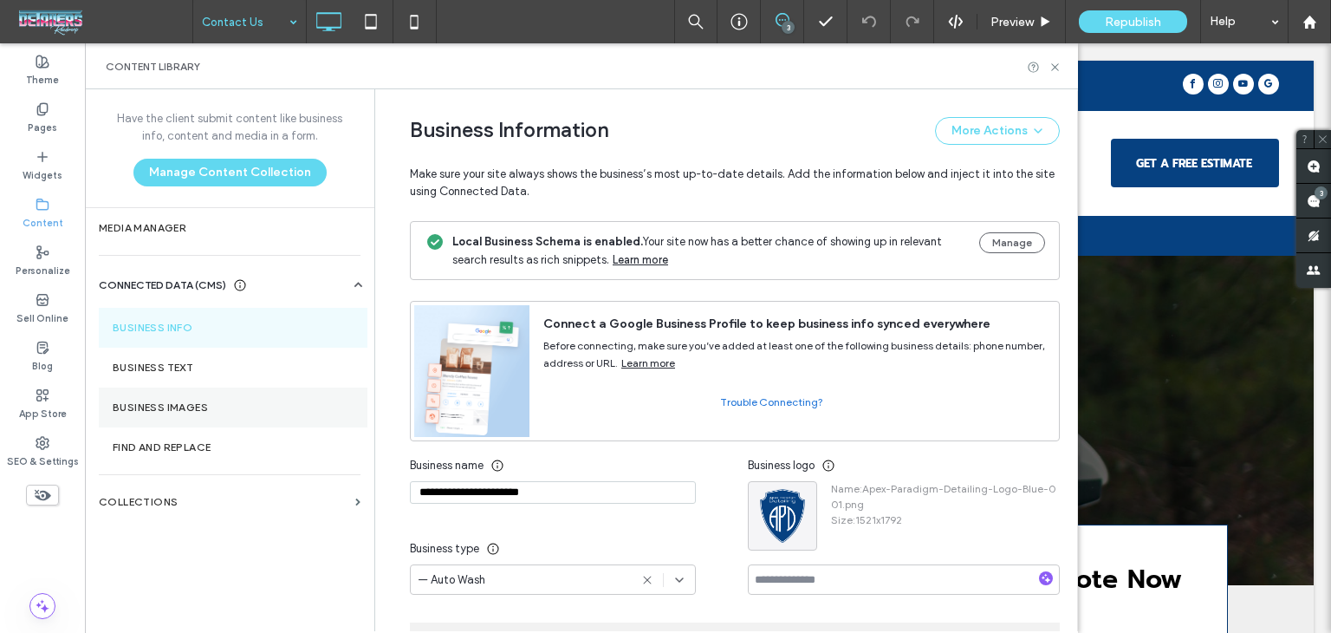
drag, startPoint x: 41, startPoint y: 443, endPoint x: 224, endPoint y: 398, distance: 188.3
click at [41, 441] on use at bounding box center [42, 443] width 12 height 12
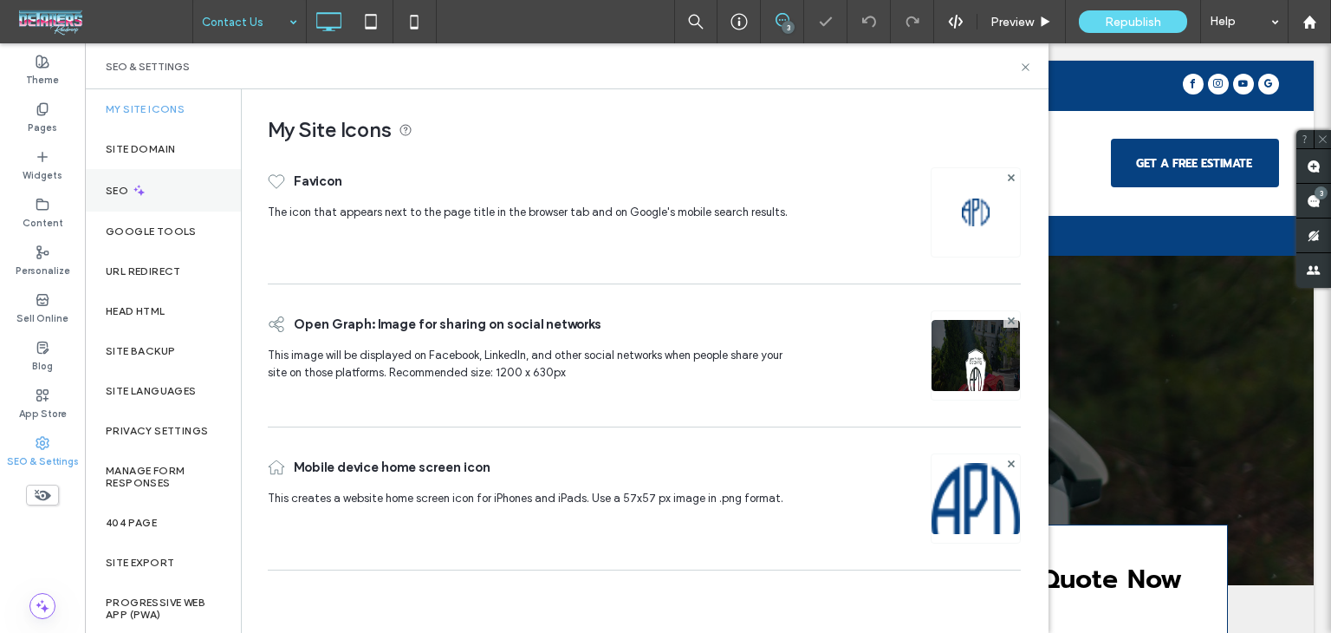
click at [167, 175] on div "SEO" at bounding box center [163, 190] width 156 height 42
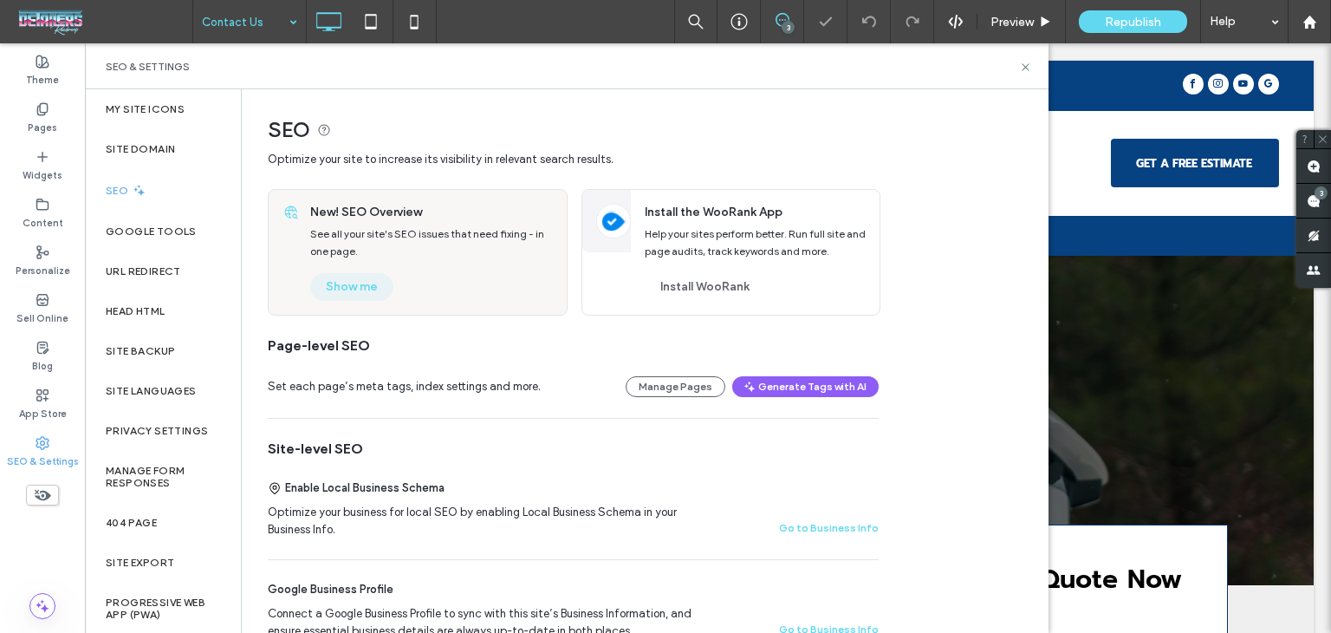
click at [368, 283] on button "Show me" at bounding box center [351, 287] width 83 height 28
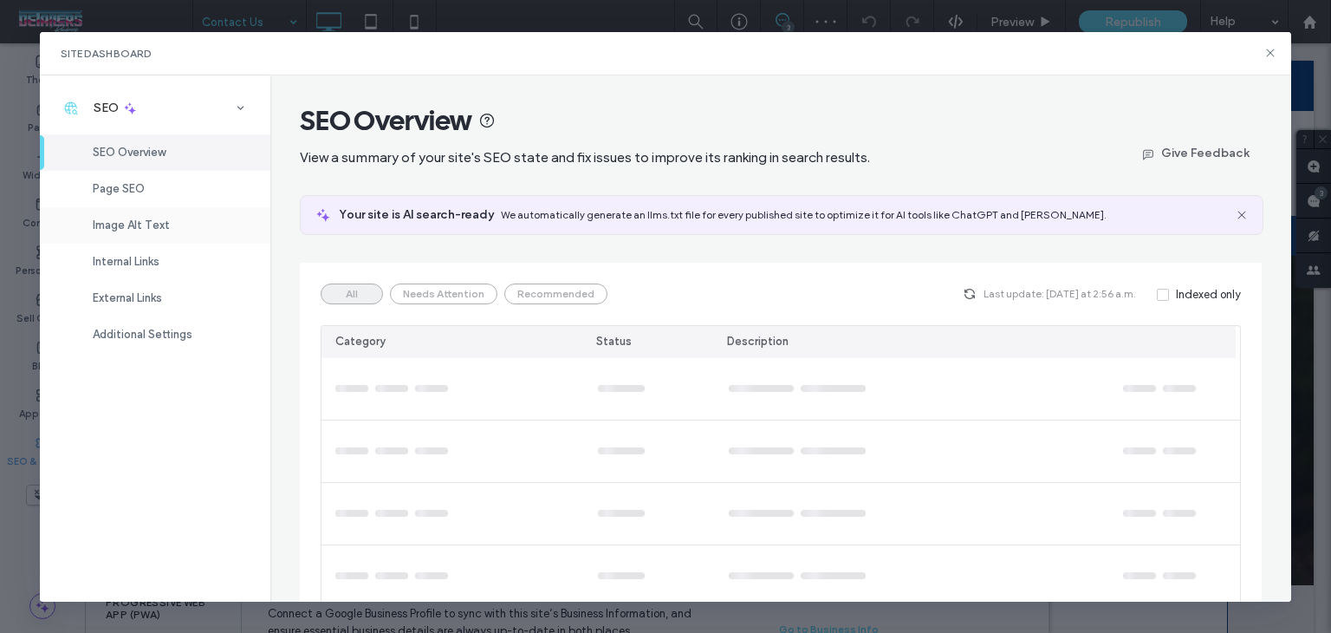
click at [139, 227] on span "Image Alt Text" at bounding box center [131, 224] width 77 height 13
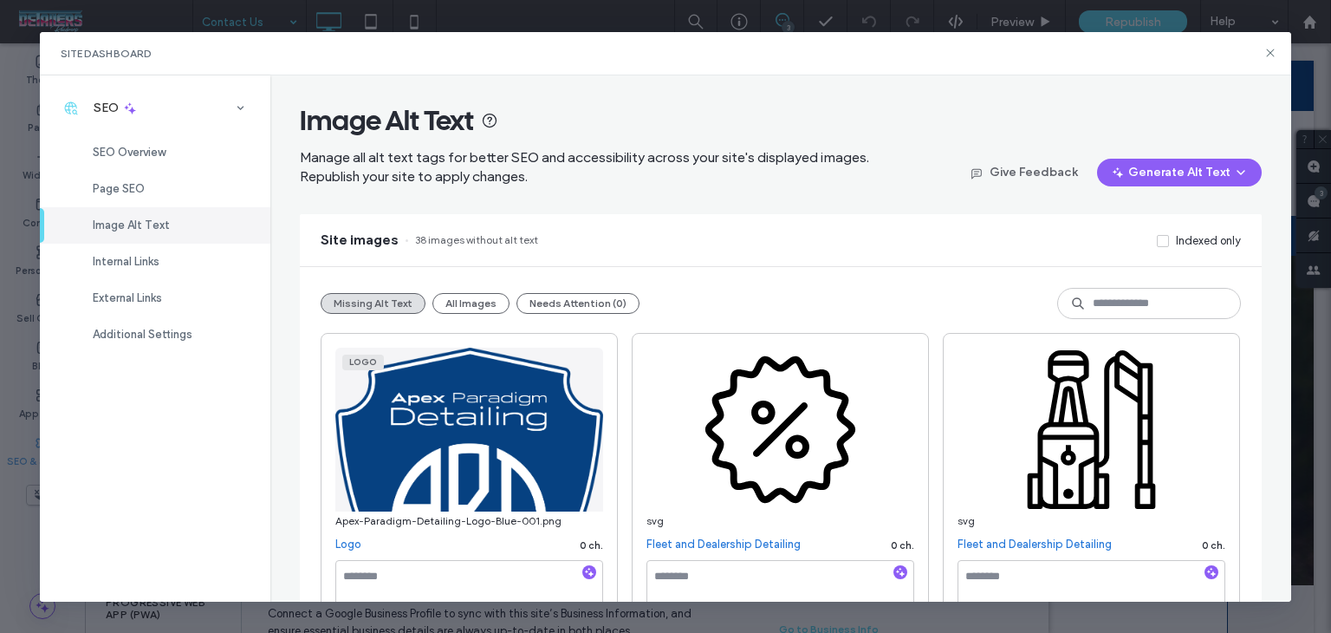
click at [1196, 174] on button "Generate Alt Text" at bounding box center [1179, 173] width 165 height 28
click at [1163, 211] on span "Generate Missing Alt Text Only" at bounding box center [1154, 216] width 159 height 17
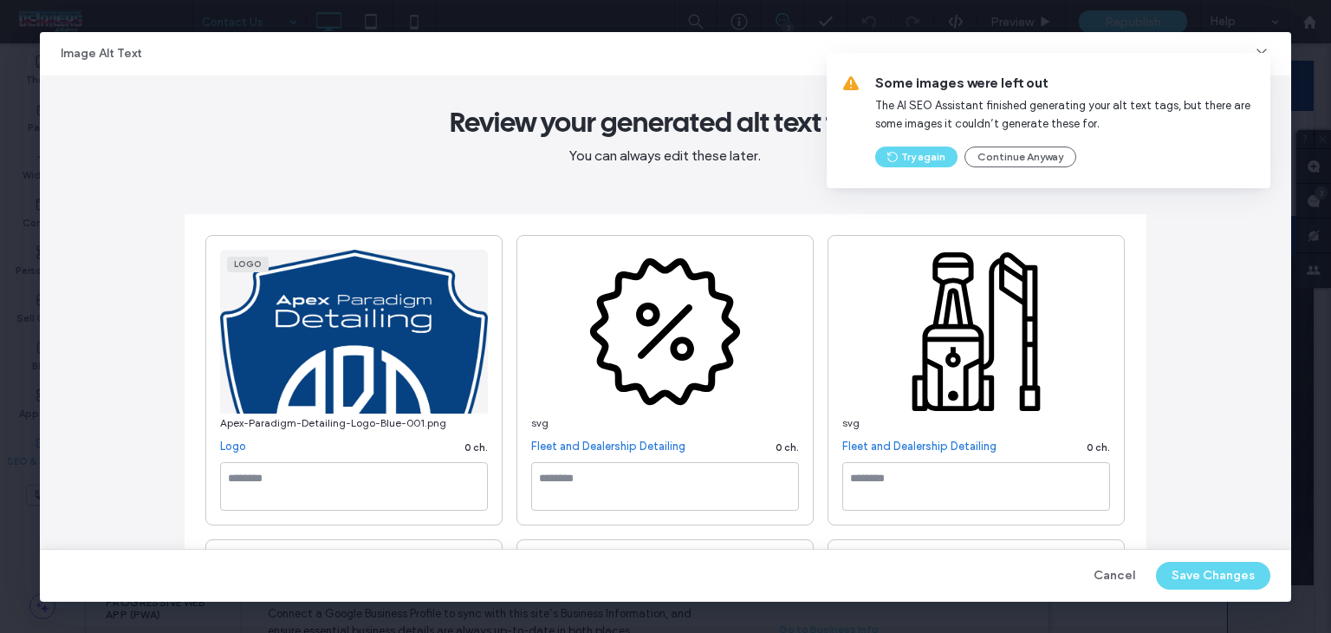
drag, startPoint x: 941, startPoint y: 150, endPoint x: 1134, endPoint y: 396, distance: 312.4
click at [940, 150] on button "Try again" at bounding box center [916, 156] width 82 height 21
click at [905, 156] on button "Try again" at bounding box center [916, 156] width 82 height 21
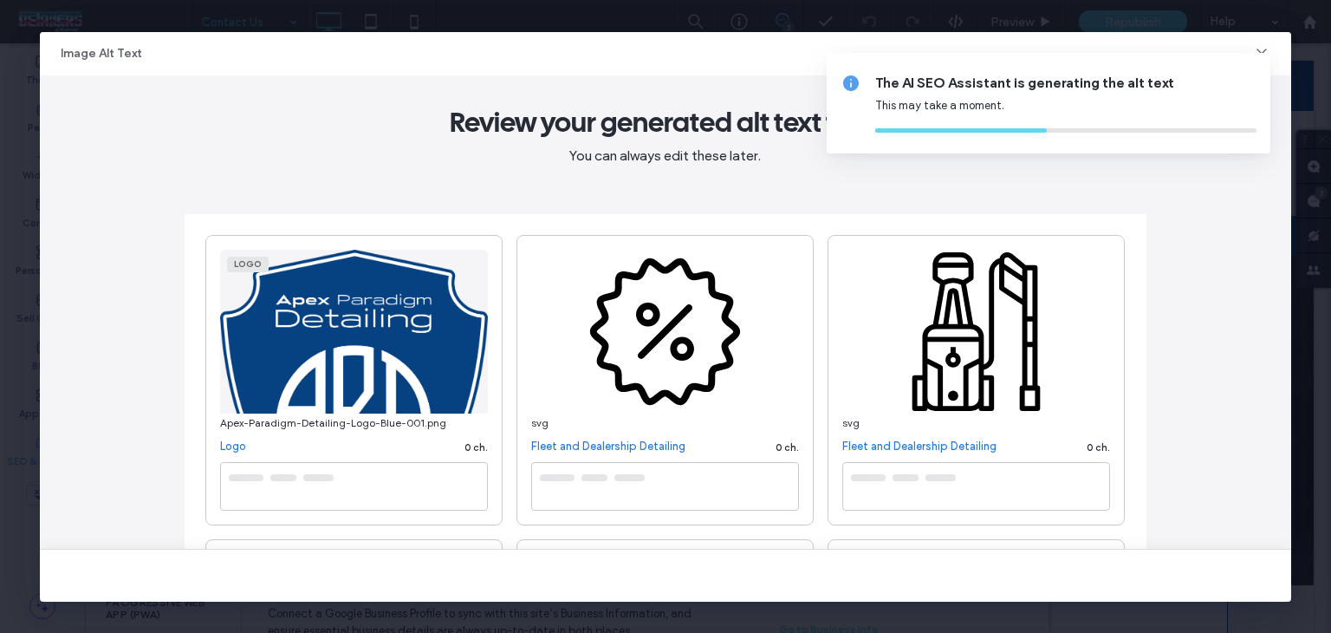
type textarea "**********"
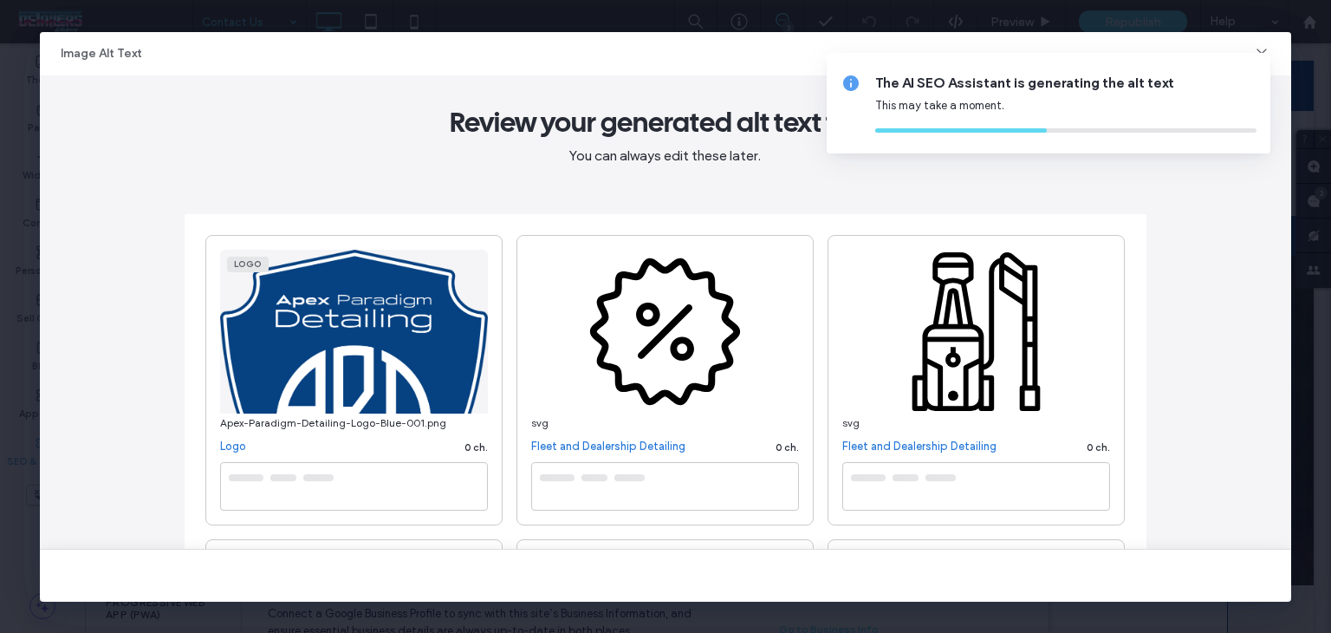
type textarea "**********"
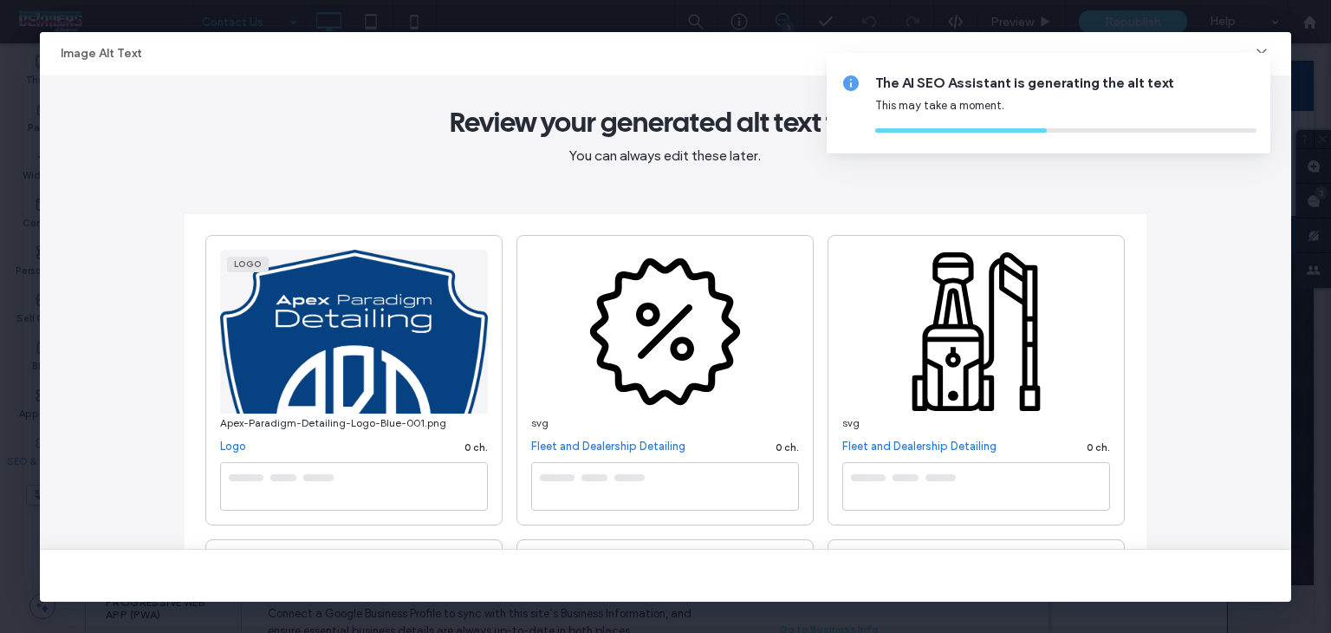
type textarea "**********"
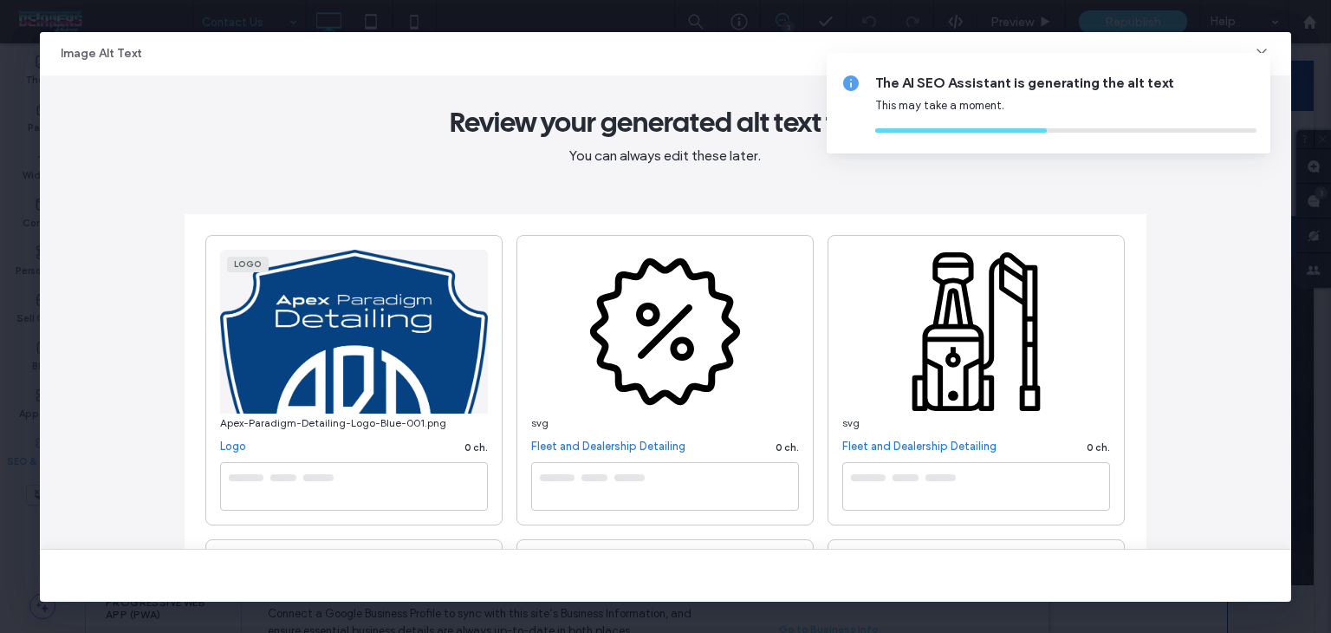
type textarea "**********"
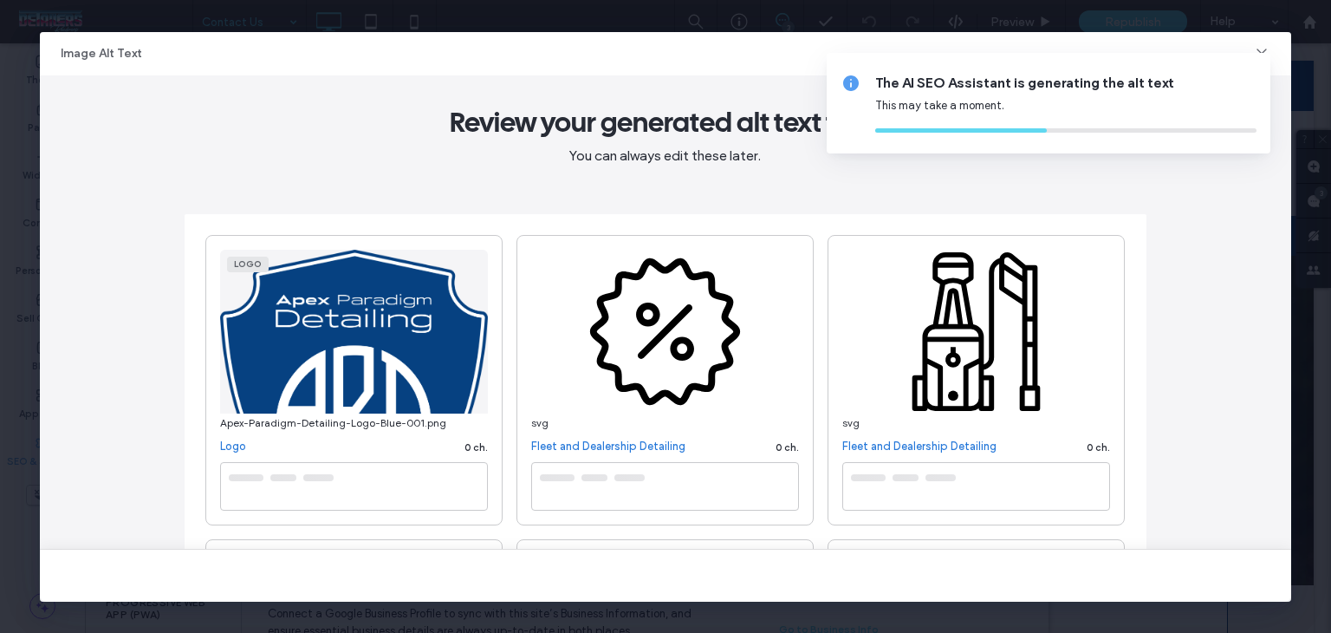
type textarea "**********"
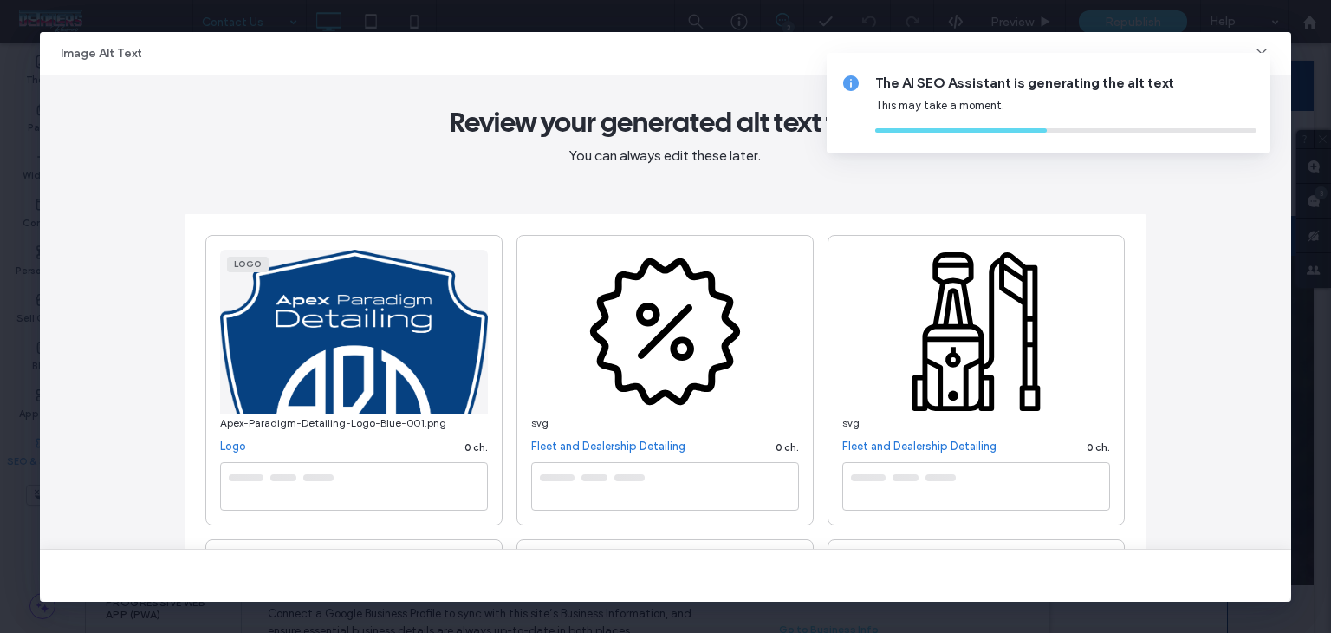
type textarea "**********"
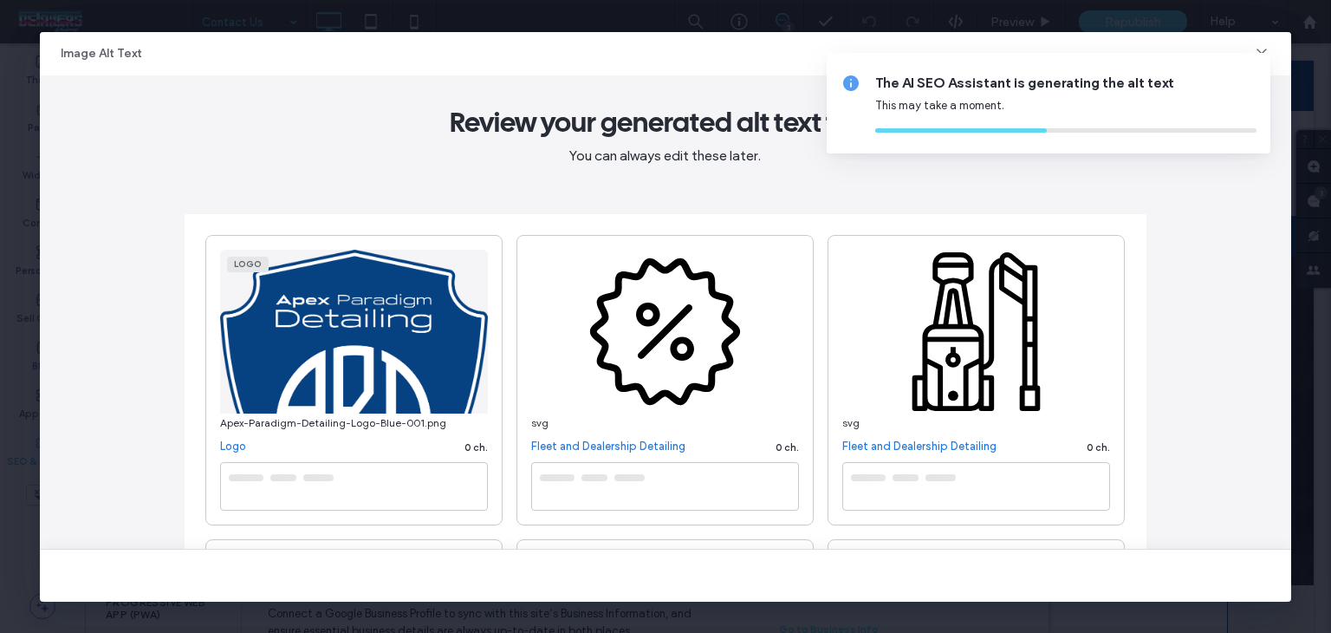
type textarea "**********"
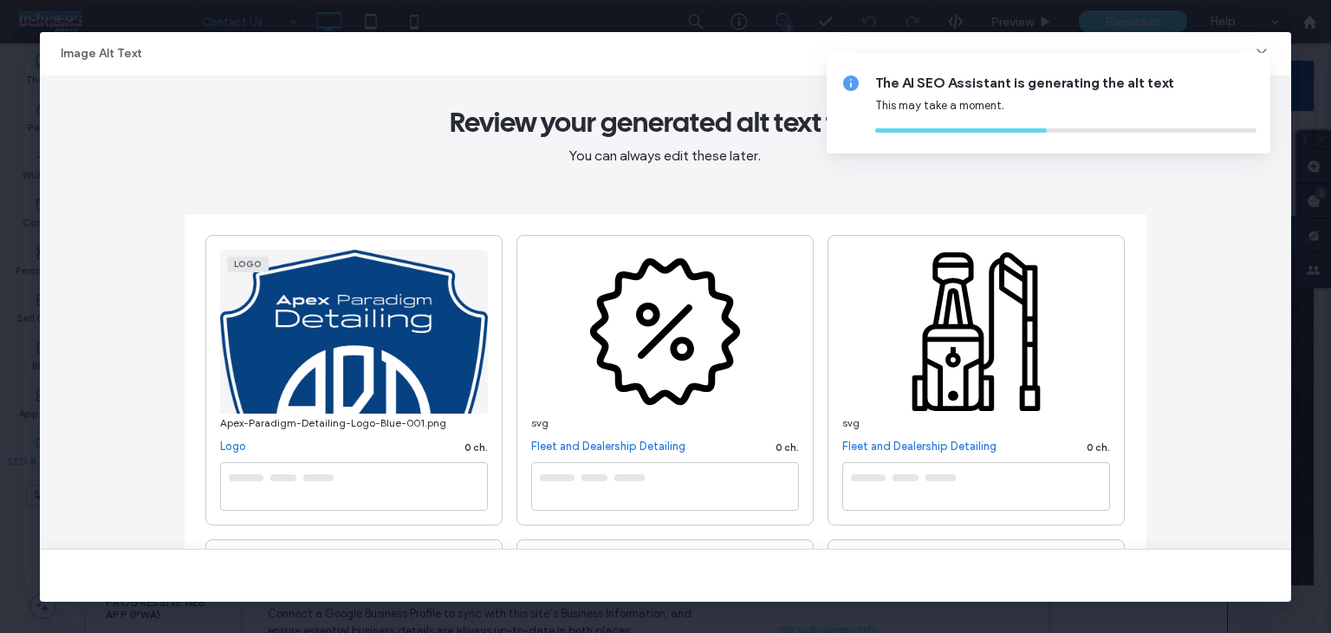
type textarea "**********"
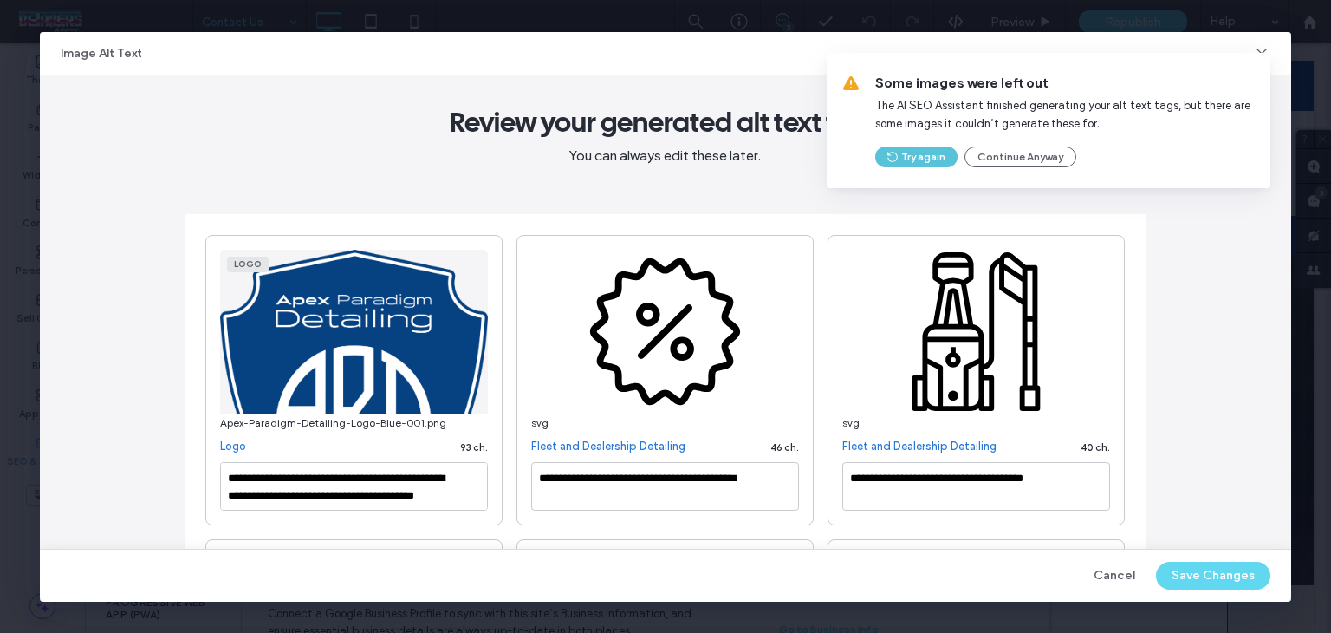
click at [912, 150] on button "Try again" at bounding box center [916, 156] width 82 height 21
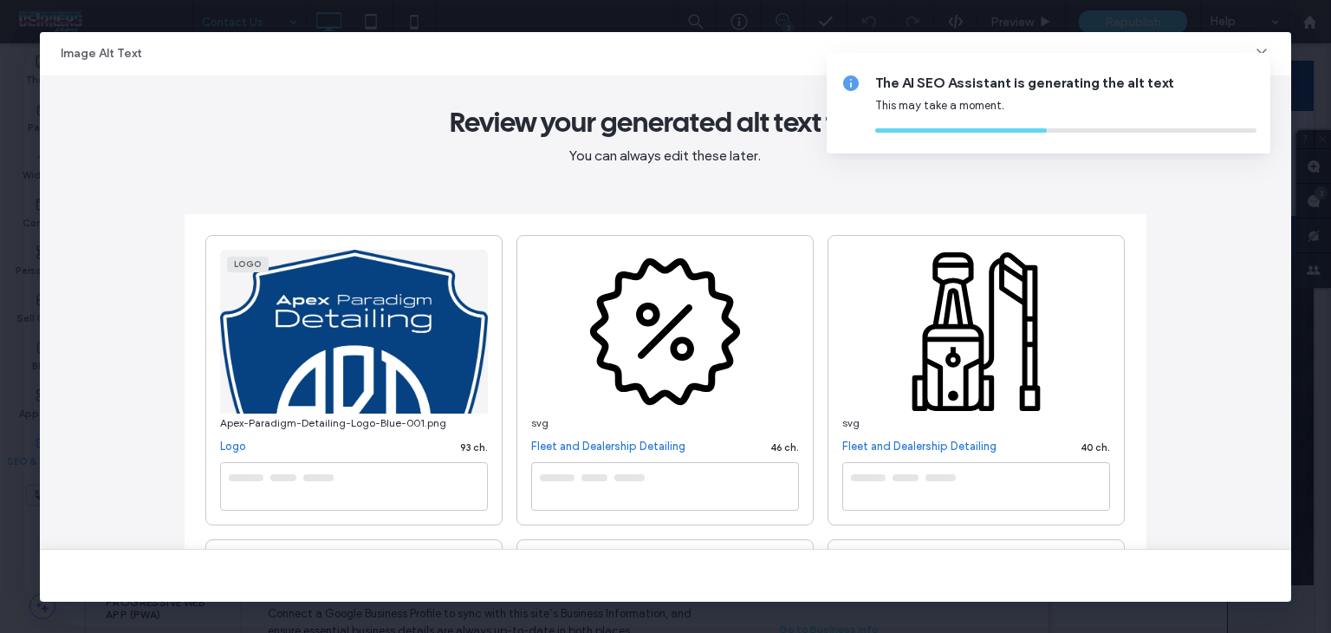
type textarea "**********"
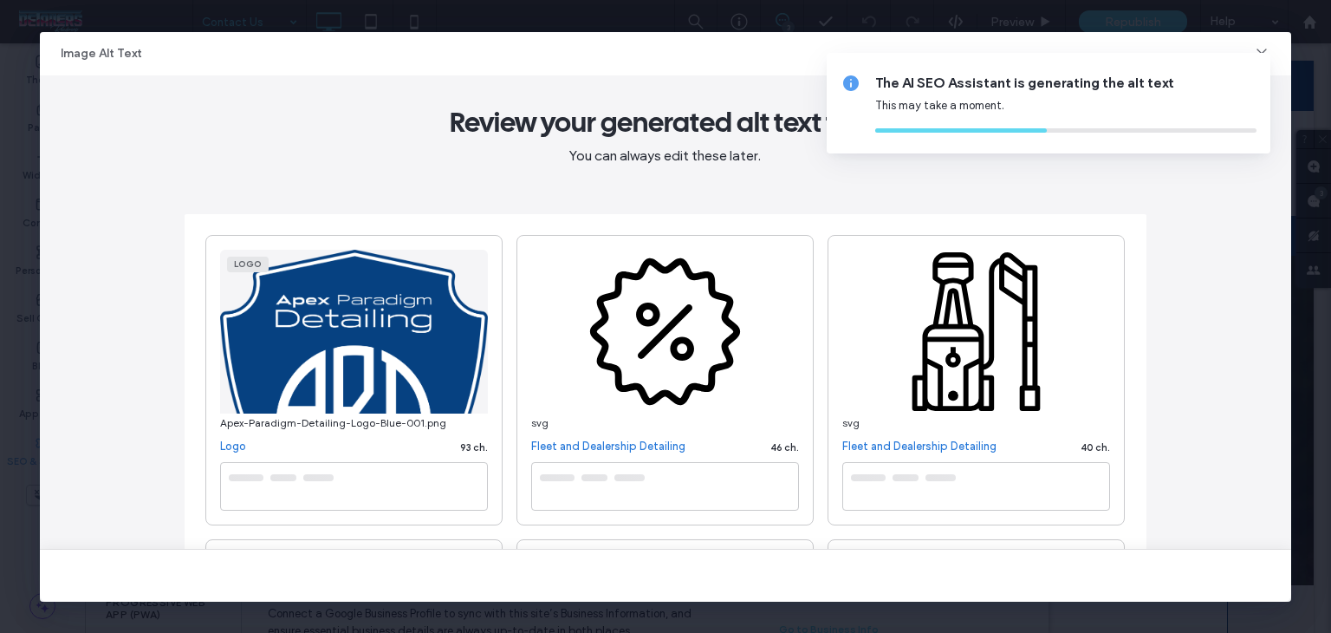
type textarea "*********"
type textarea "**********"
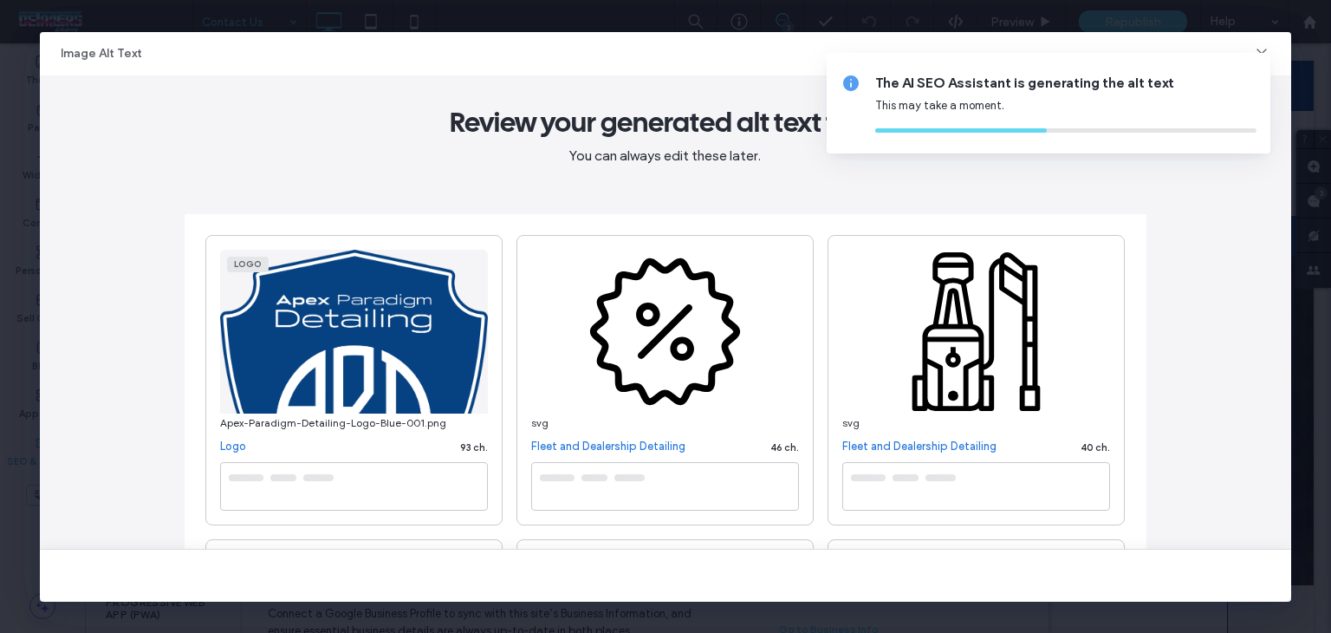
type textarea "**********"
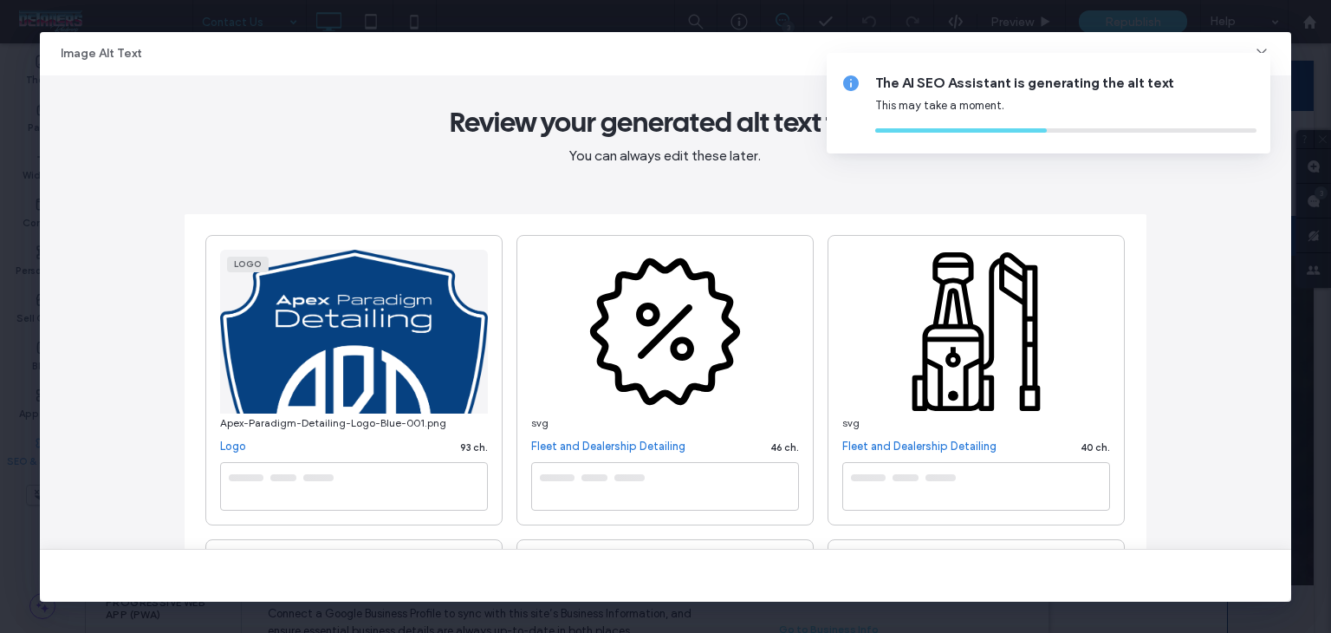
type textarea "**********"
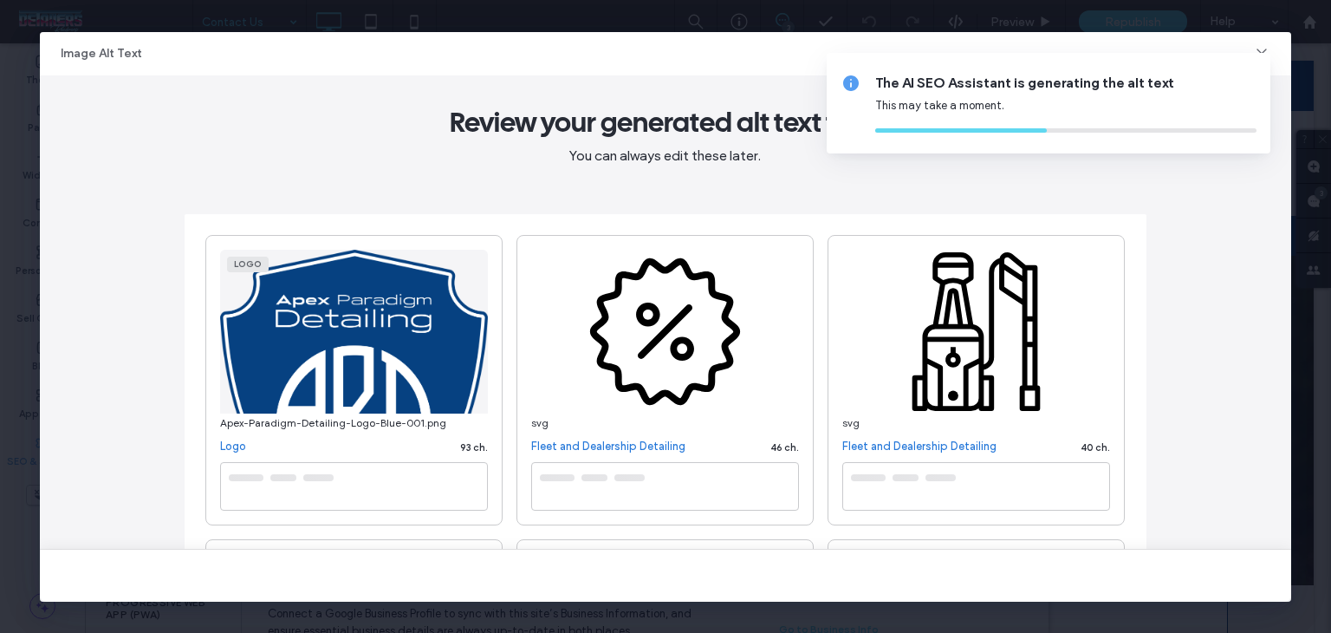
type textarea "**********"
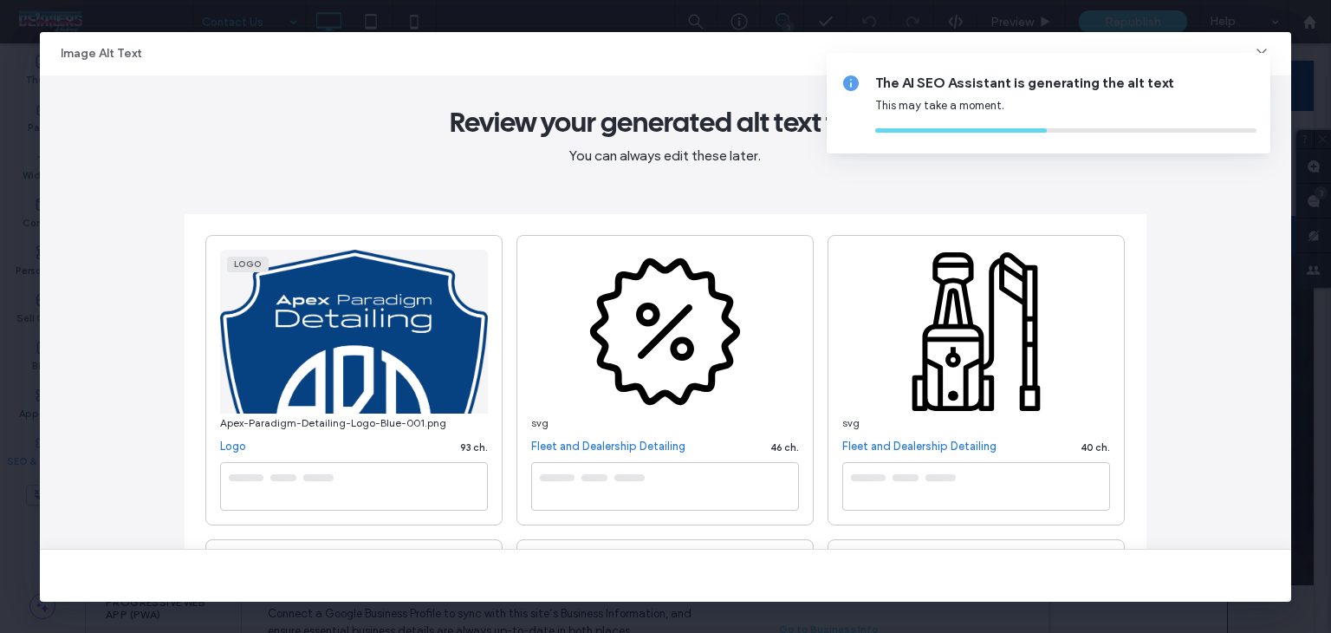
type textarea "**********"
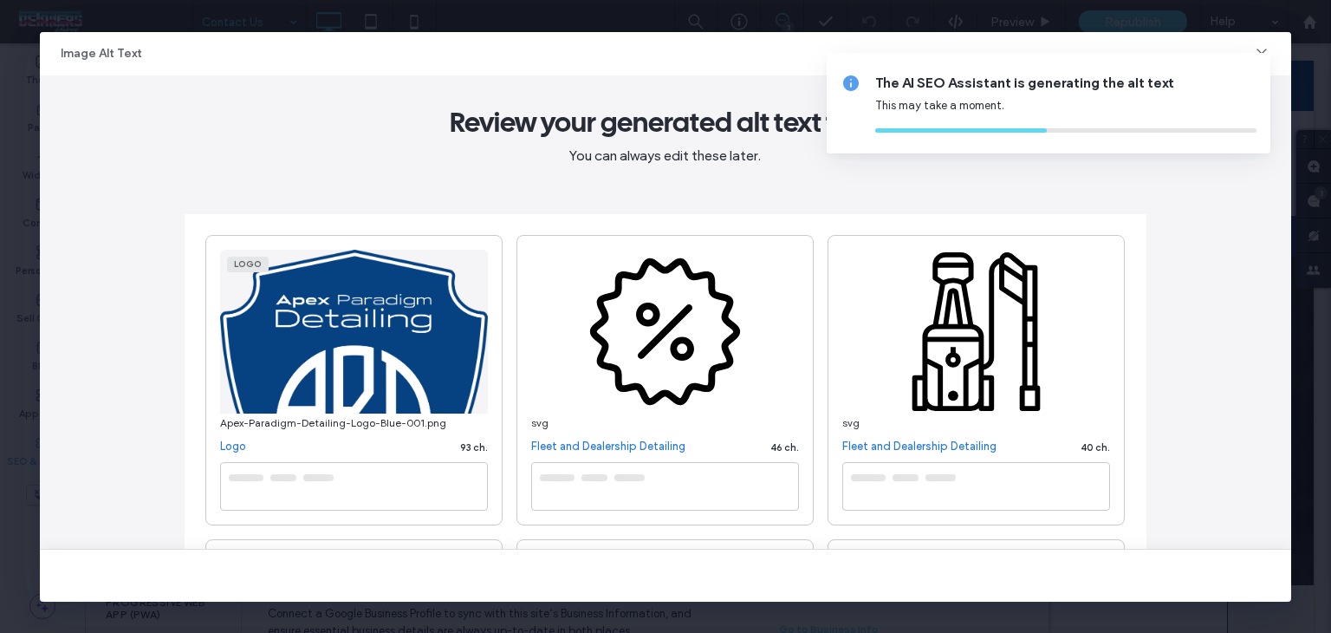
type textarea "**********"
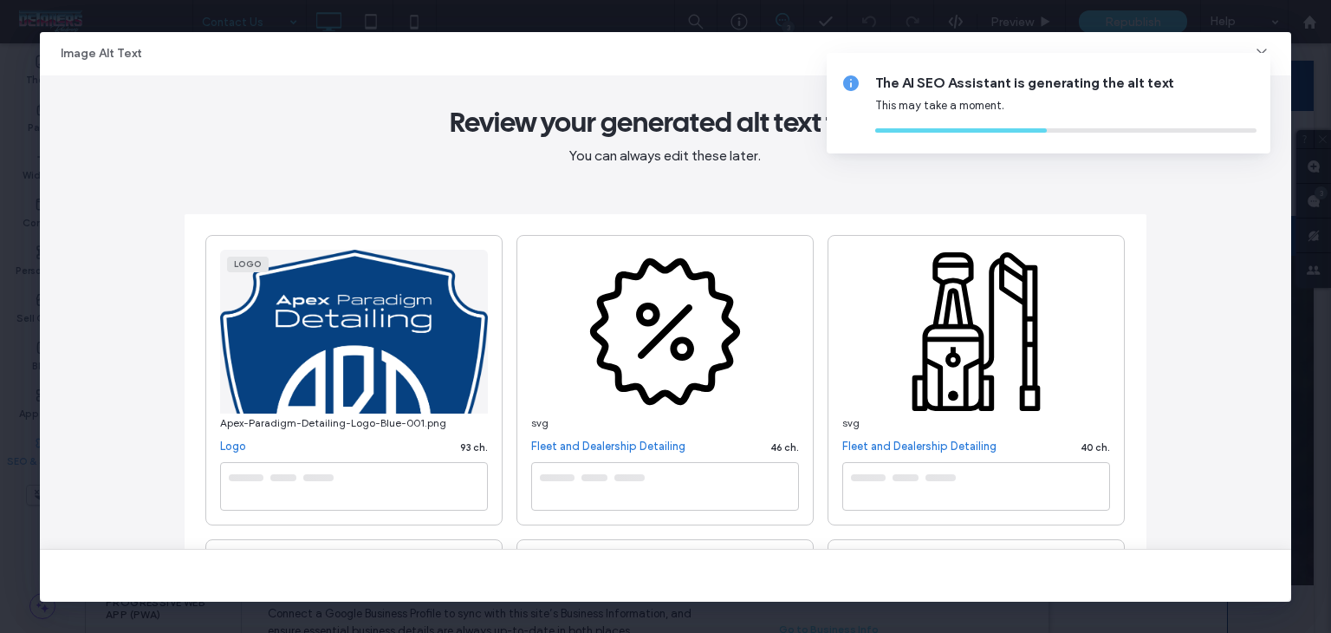
type textarea "**********"
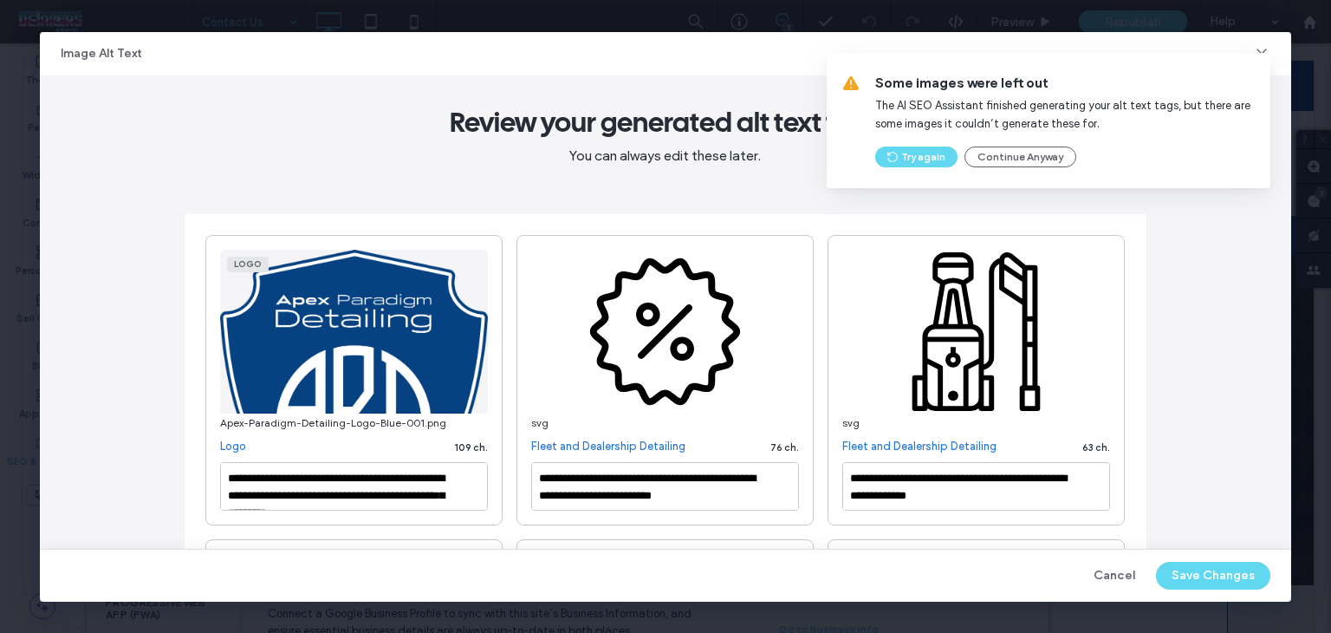
click at [1270, 49] on icon at bounding box center [1261, 53] width 17 height 17
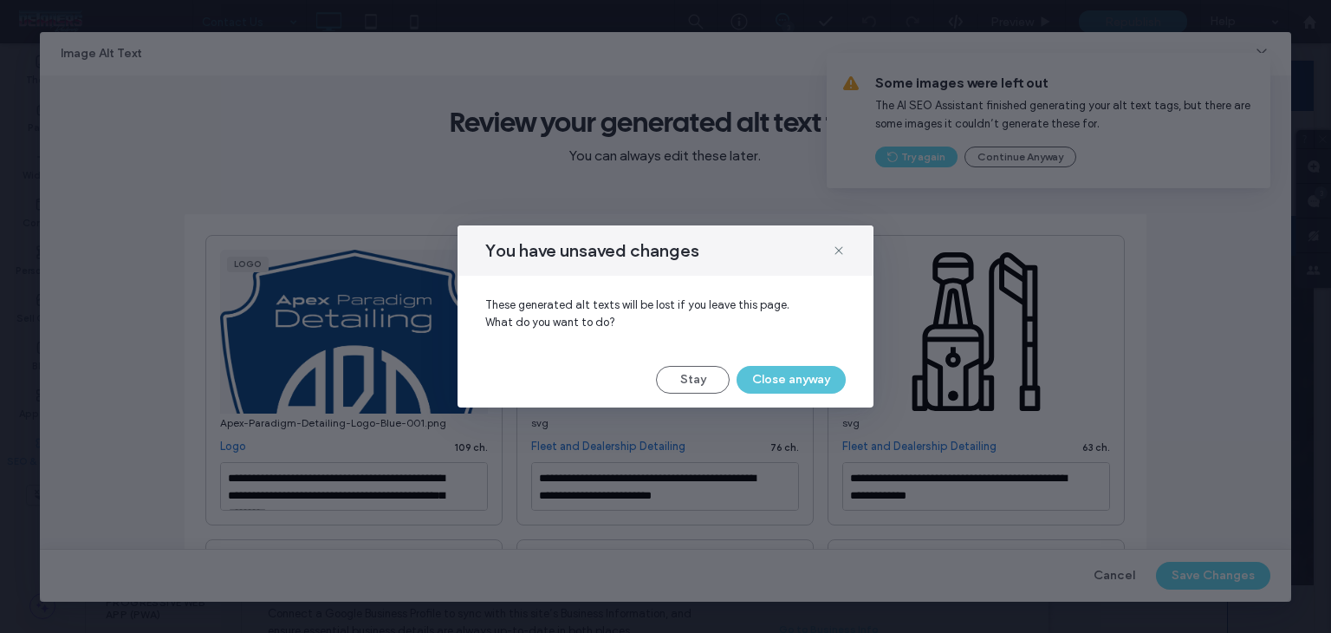
click at [760, 378] on button "Close anyway" at bounding box center [791, 380] width 109 height 28
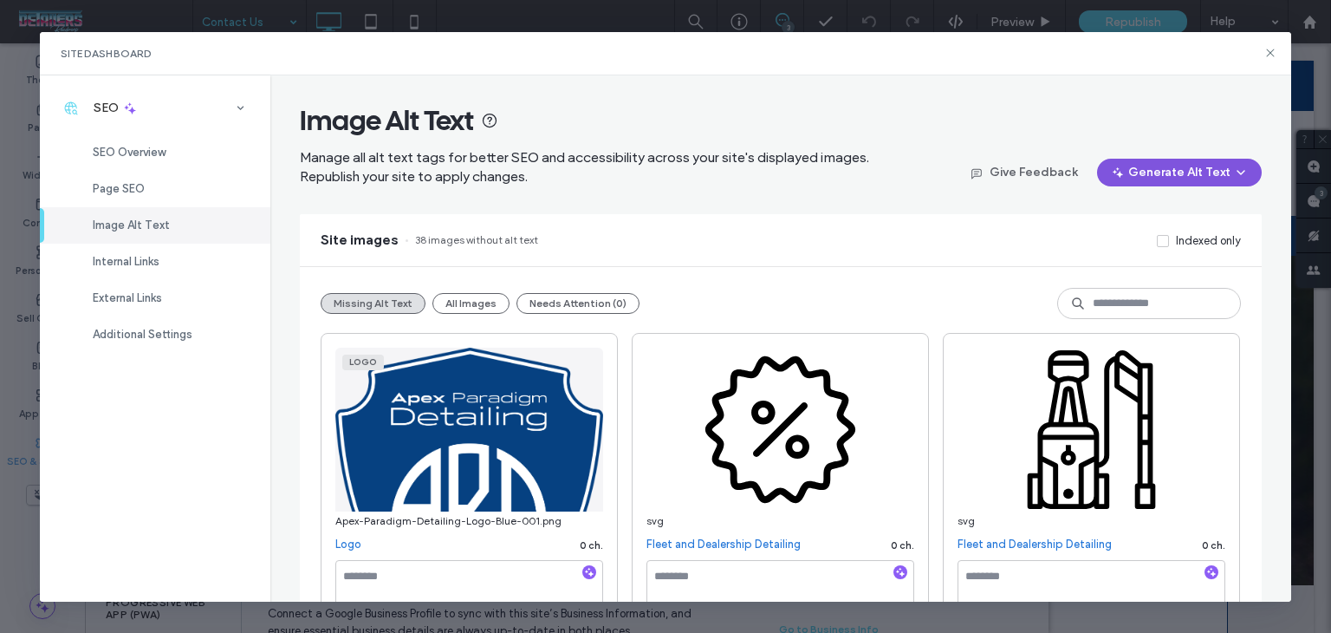
click at [1160, 159] on button "Generate Alt Text" at bounding box center [1179, 173] width 165 height 28
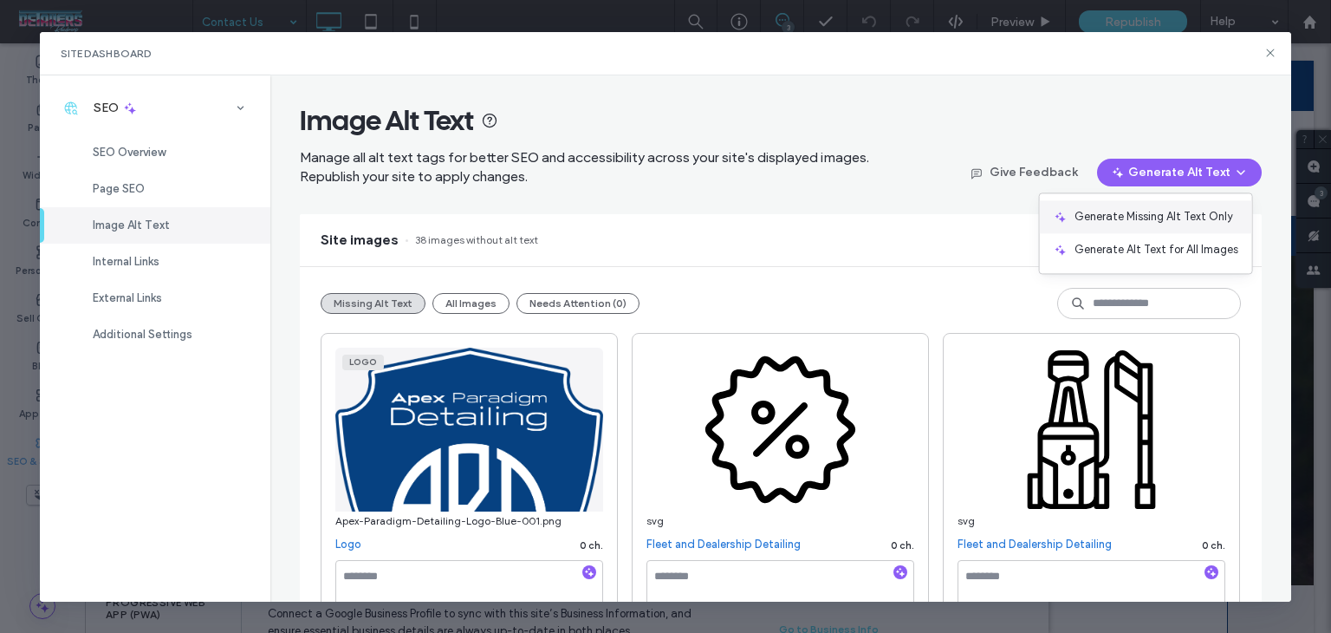
click at [1138, 205] on div "Generate Missing Alt Text Only" at bounding box center [1146, 216] width 212 height 33
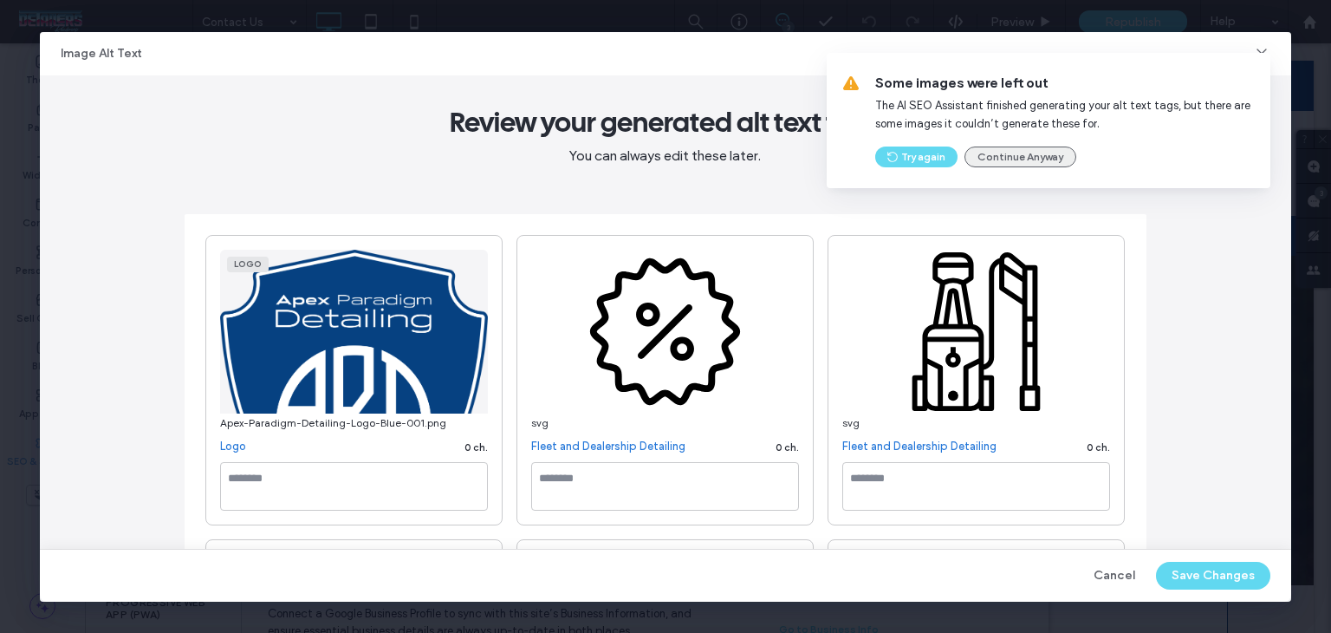
click at [1030, 164] on button "Continue Anyway" at bounding box center [1021, 156] width 112 height 21
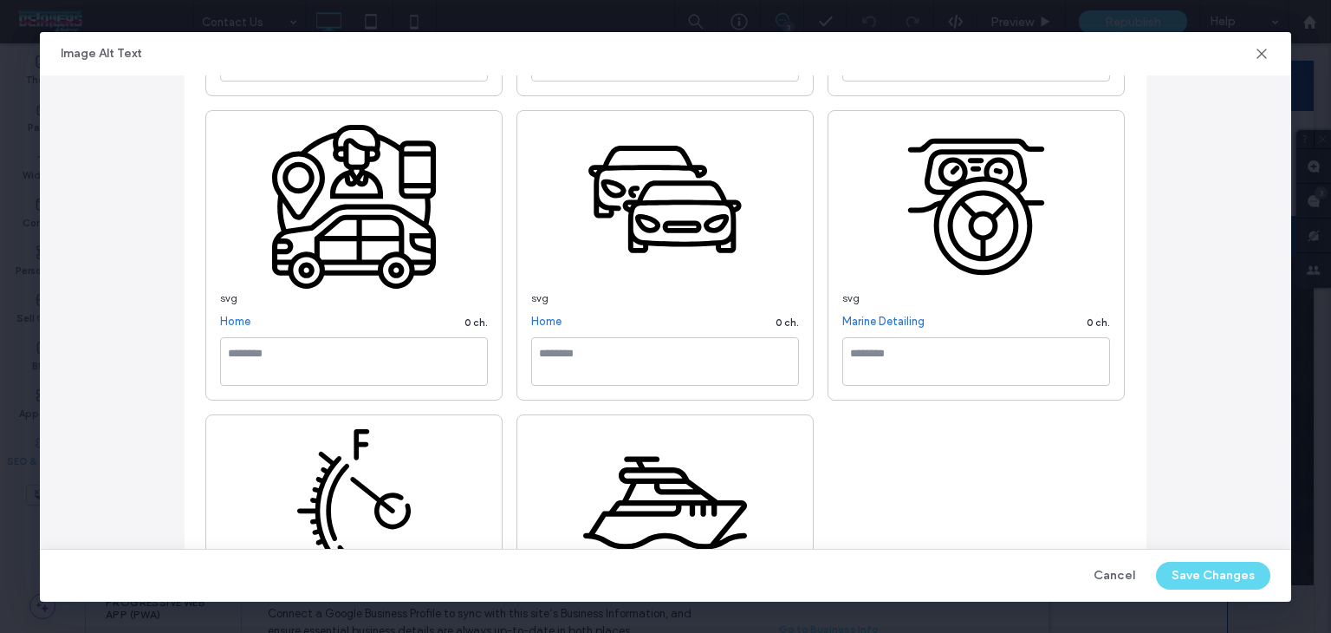
scroll to position [3640, 0]
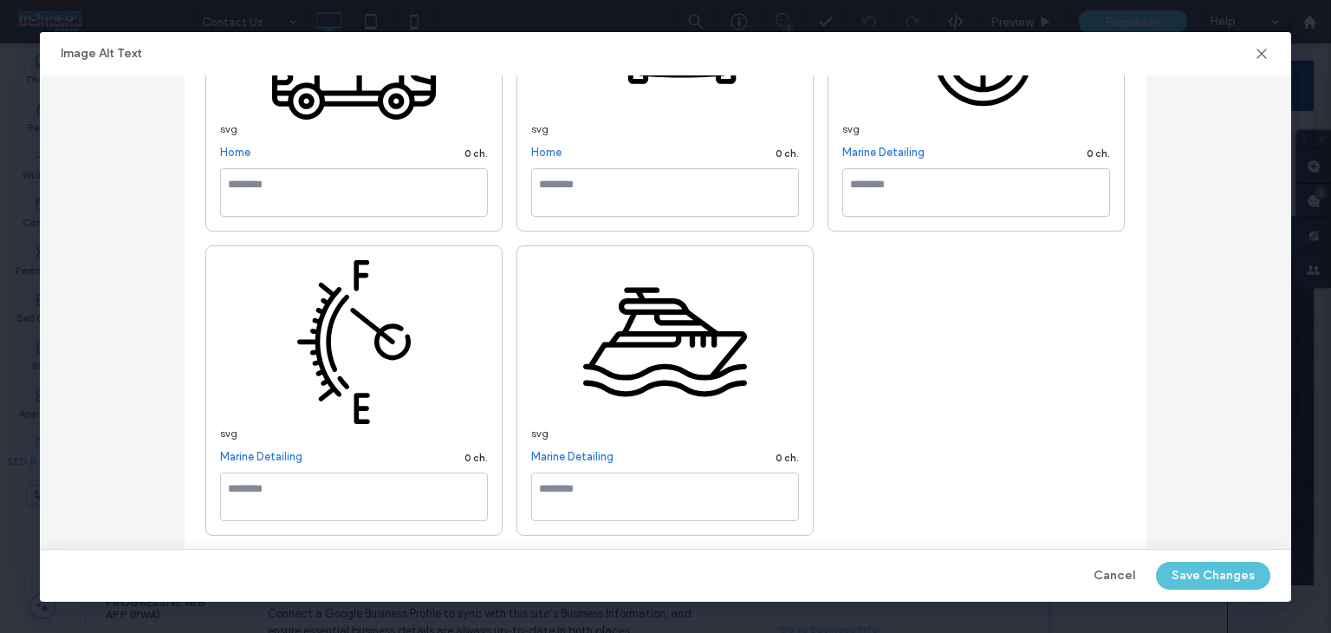
click at [1178, 580] on button "Save Changes" at bounding box center [1213, 576] width 114 height 28
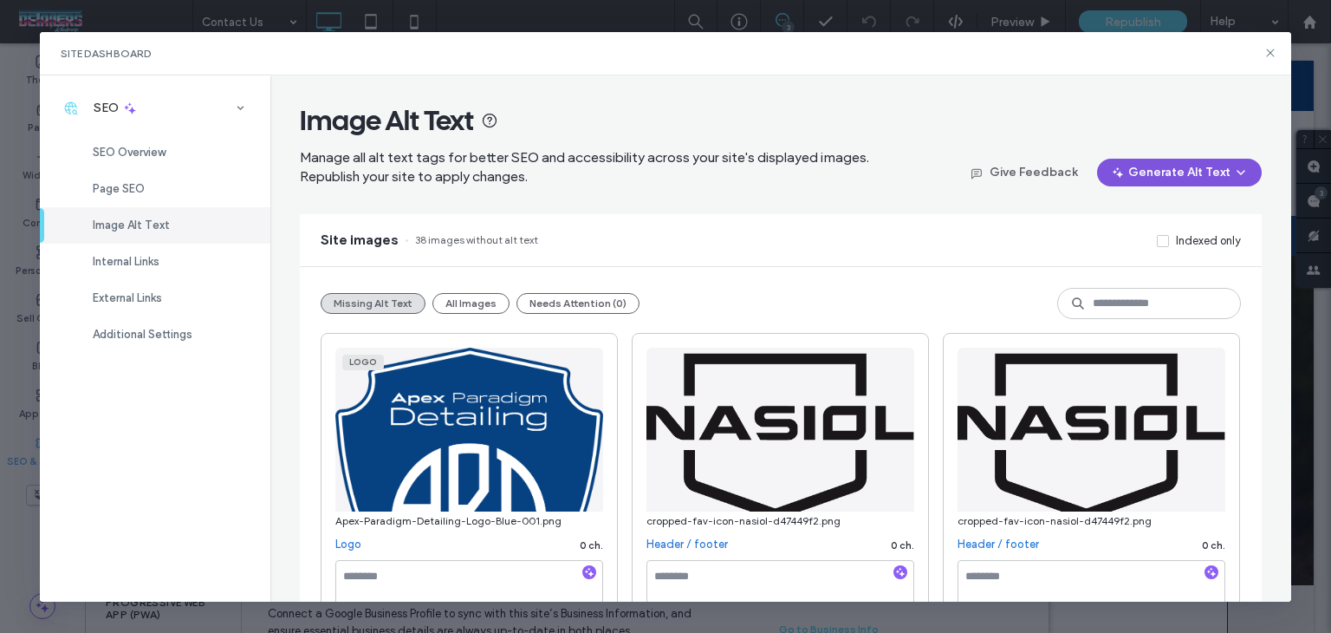
click at [1170, 171] on button "Generate Alt Text" at bounding box center [1179, 173] width 165 height 28
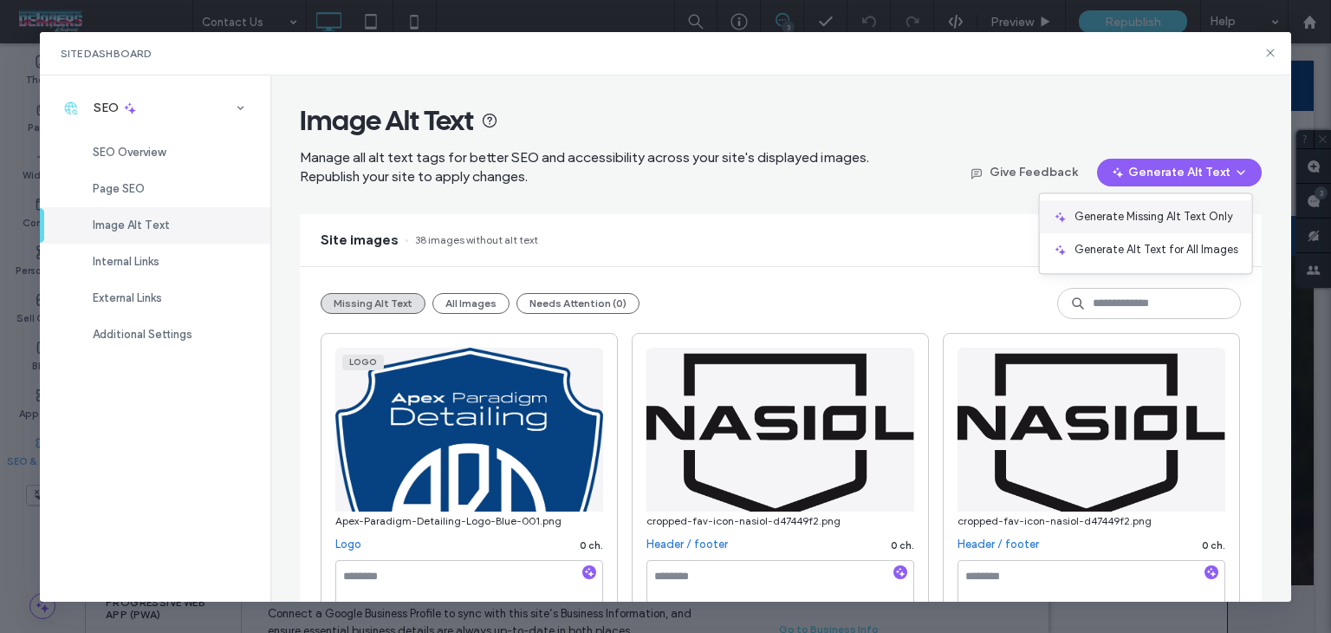
click at [1145, 220] on span "Generate Missing Alt Text Only" at bounding box center [1154, 216] width 159 height 17
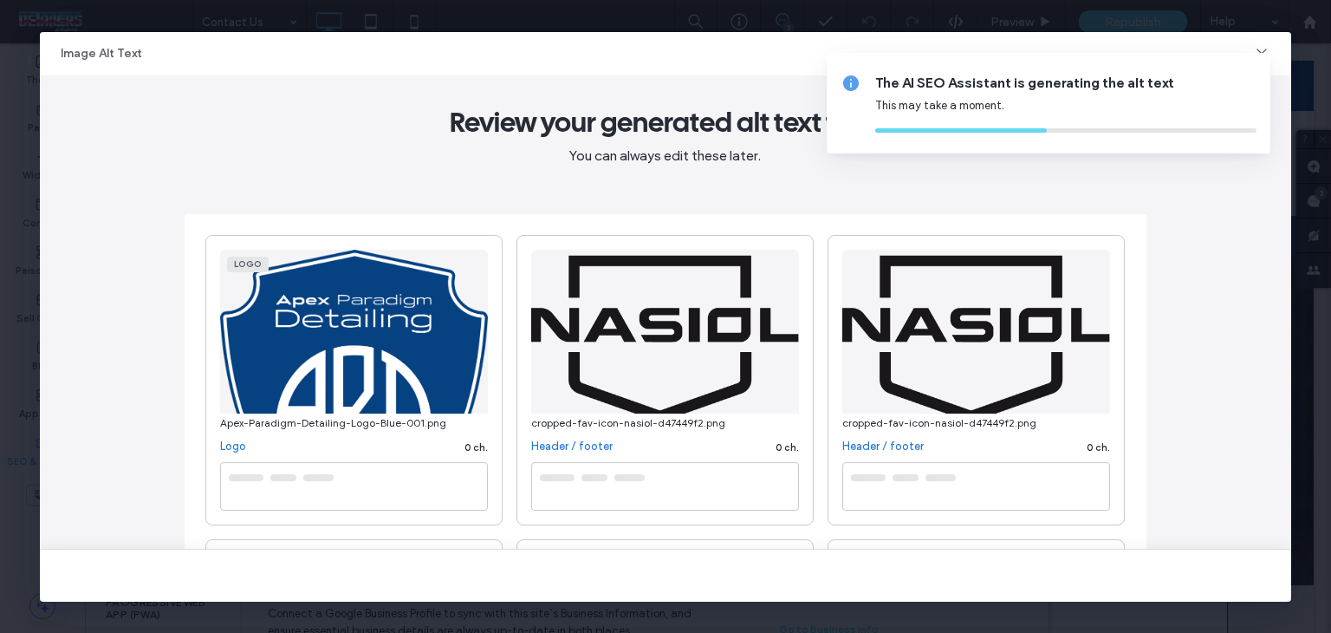
type textarea "**********"
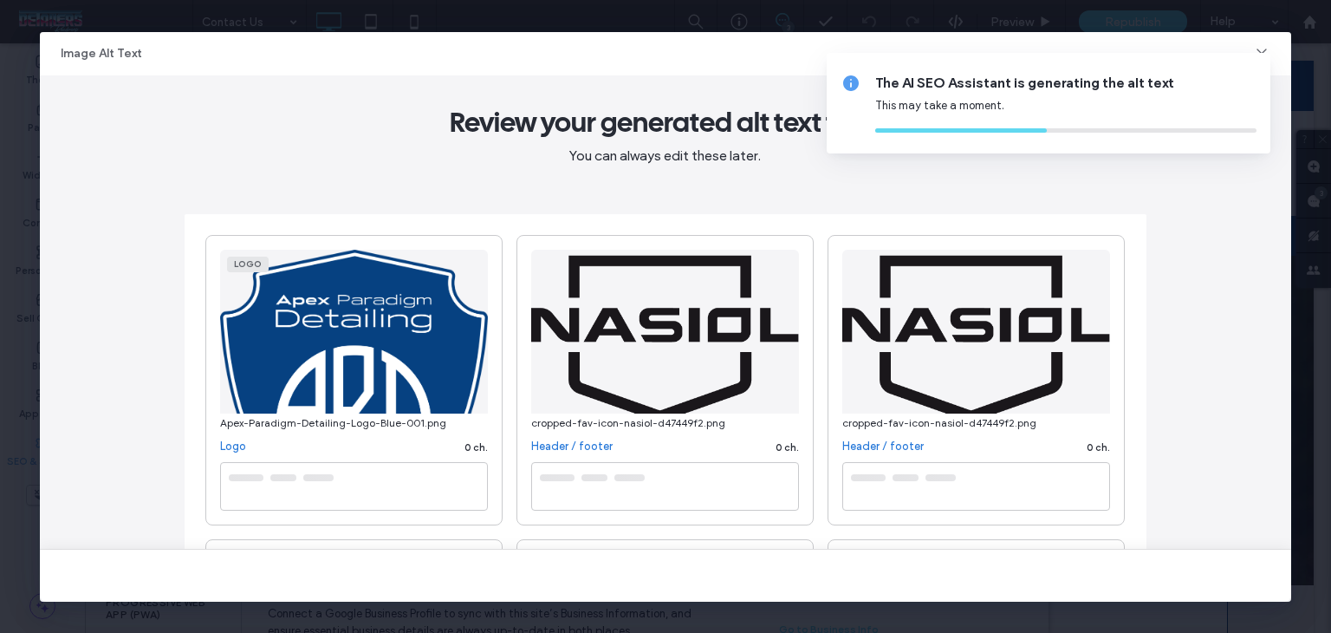
type textarea "**********"
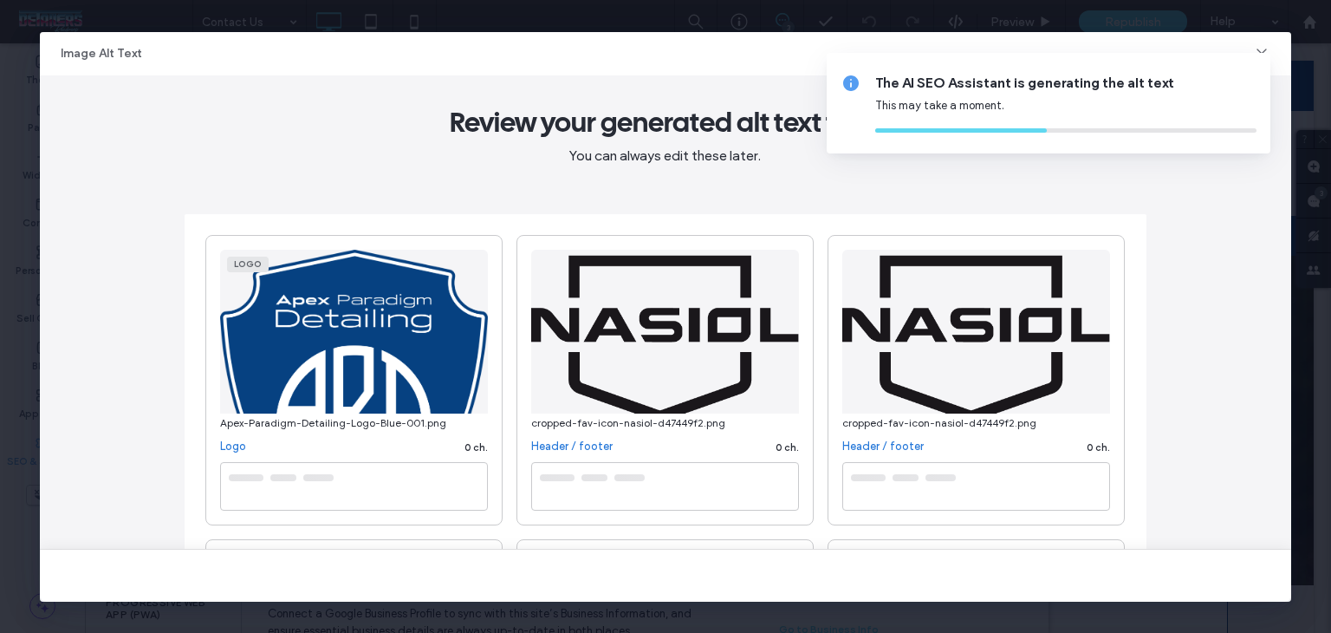
type textarea "**********"
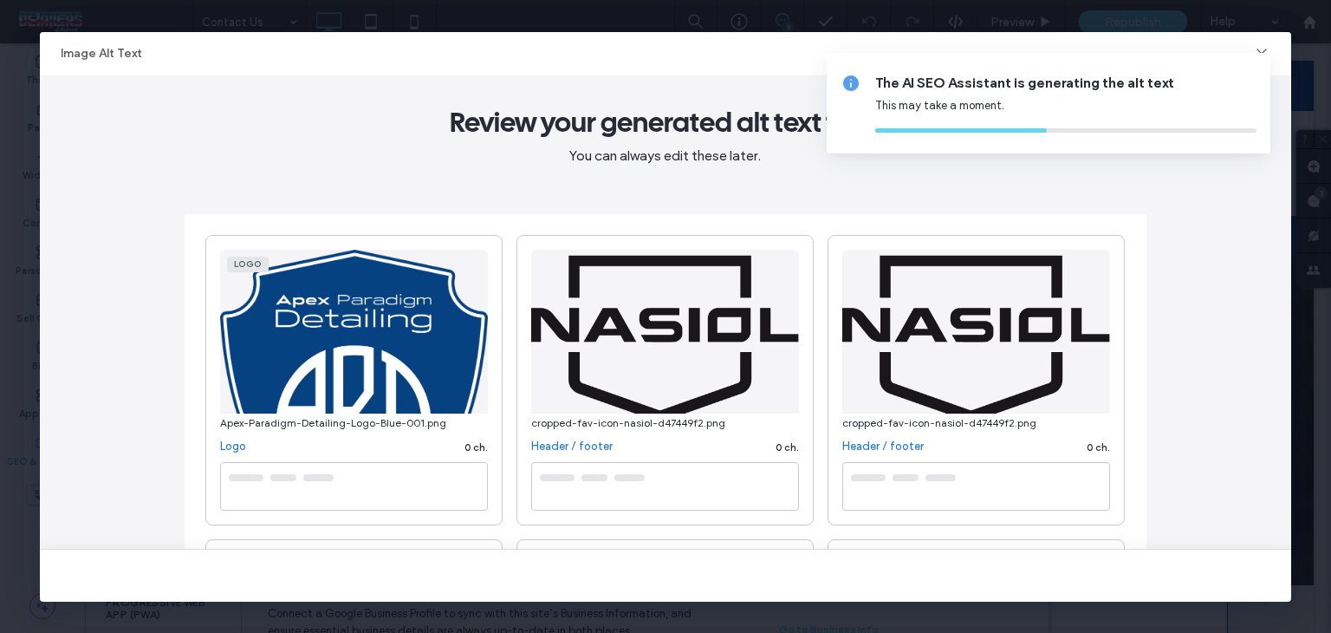
type textarea "**********"
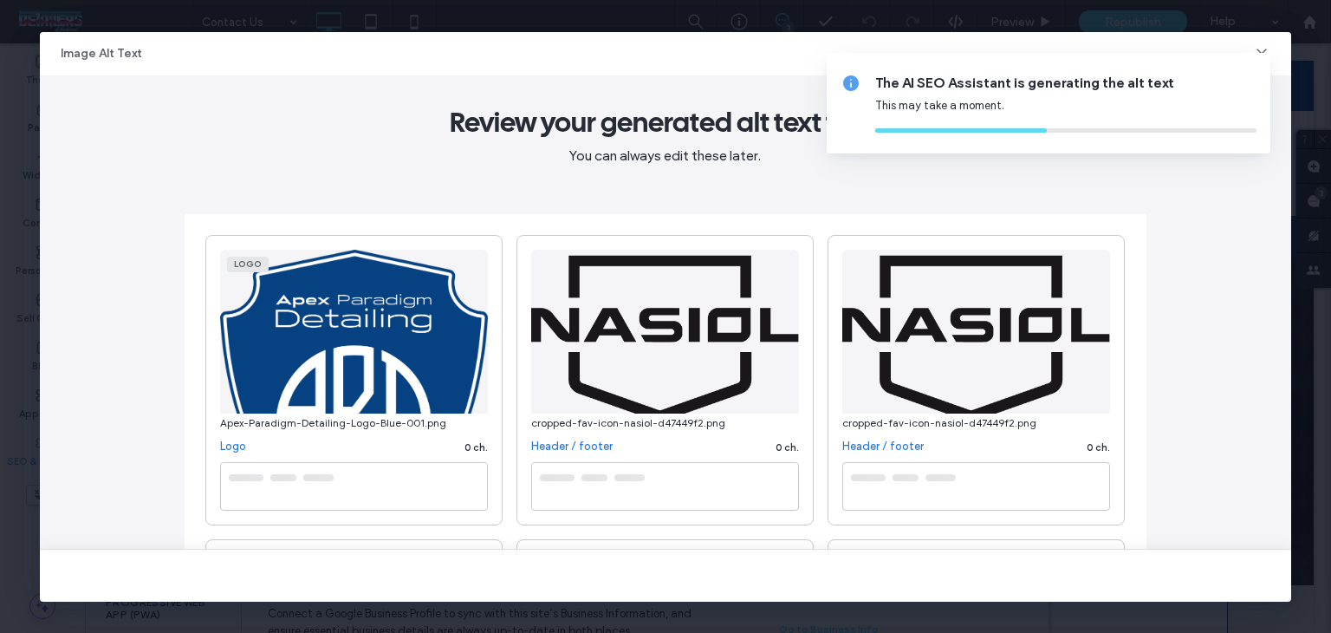
type textarea "**********"
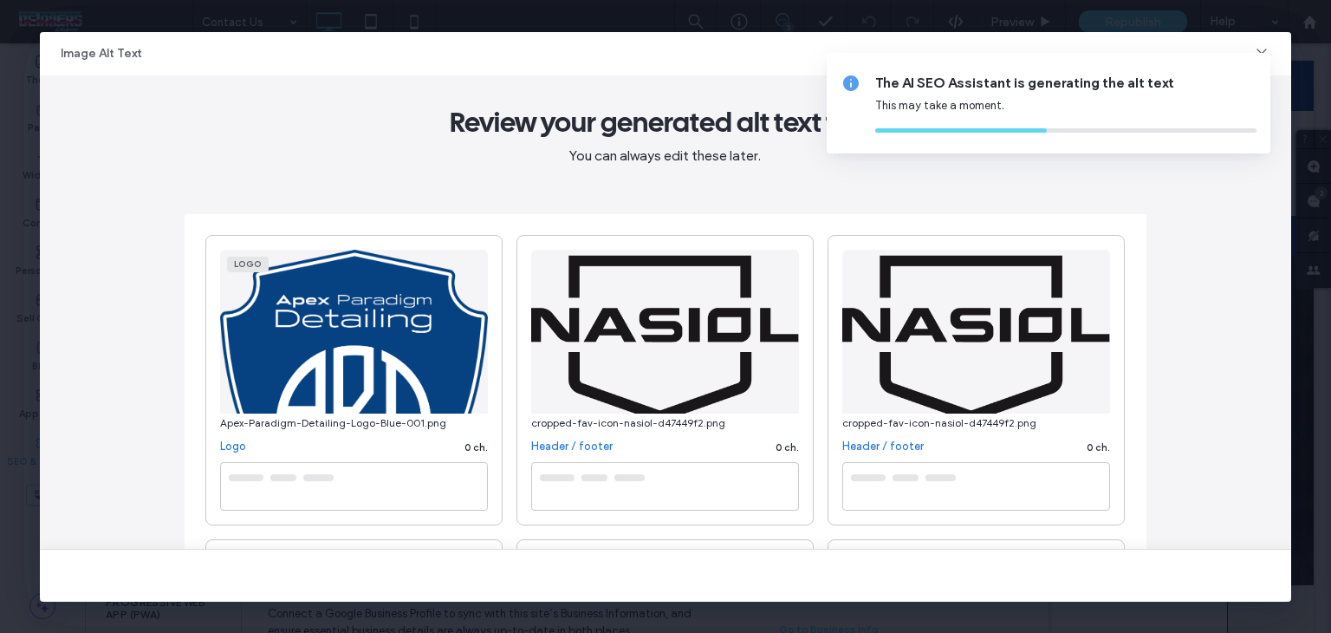
type textarea "**********"
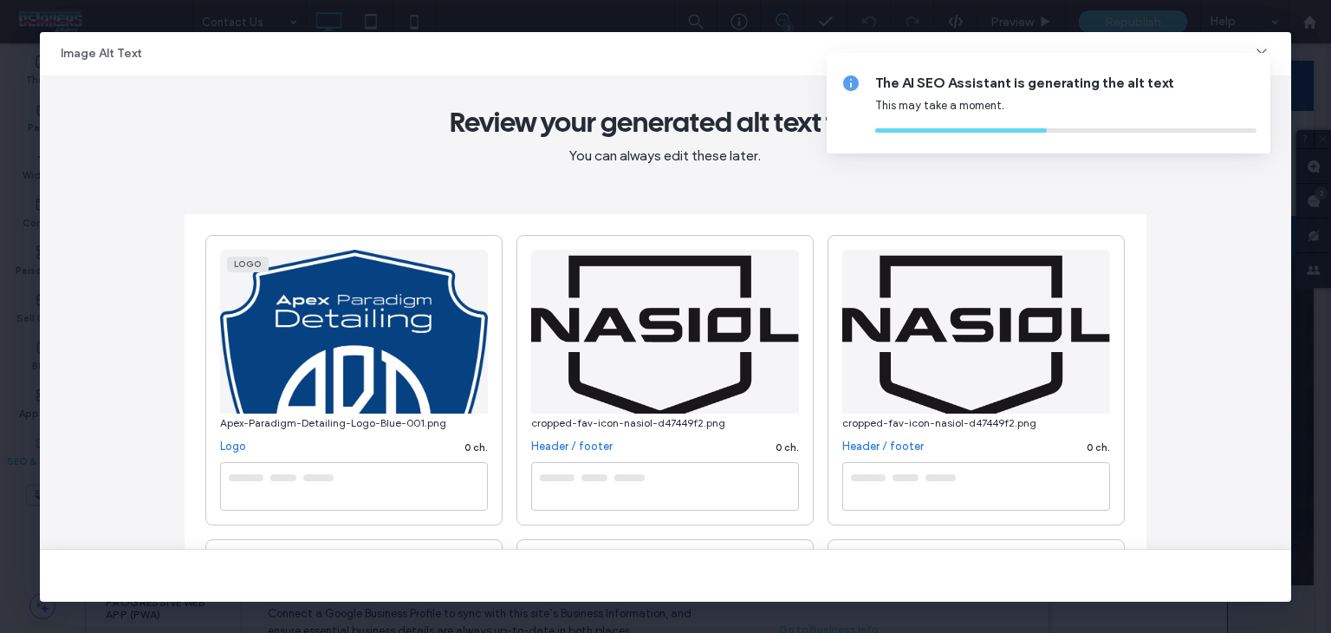
type textarea "**********"
type textarea "*********"
type textarea "**********"
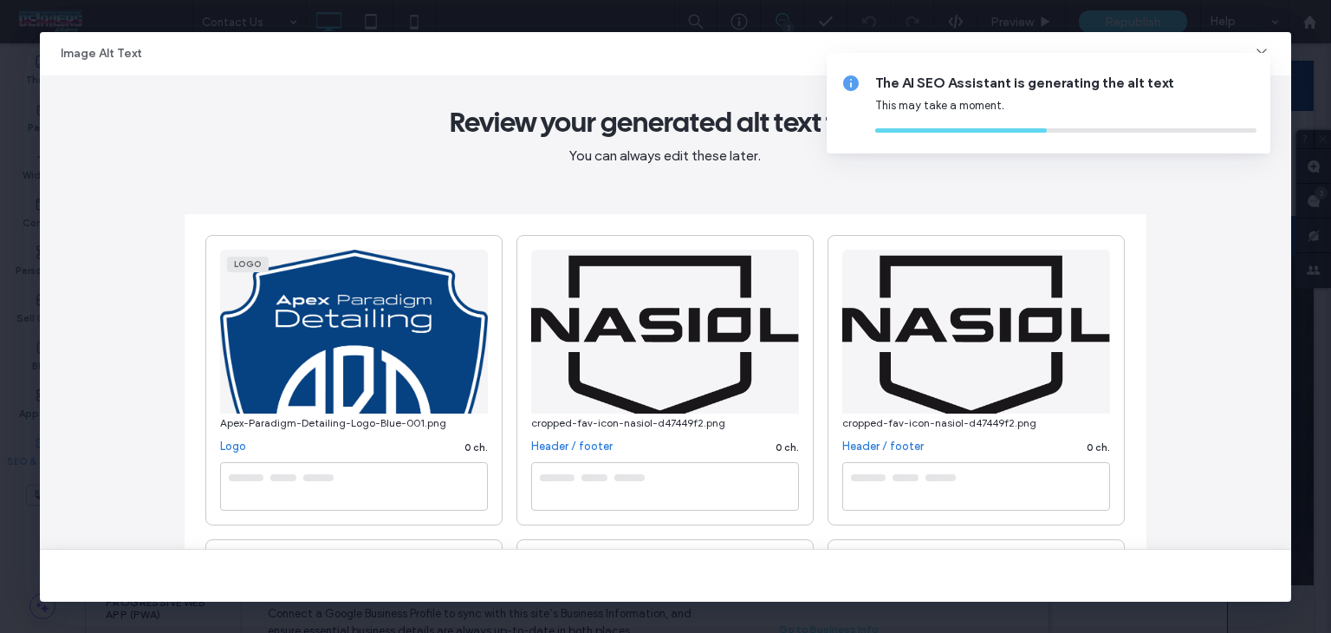
type textarea "**********"
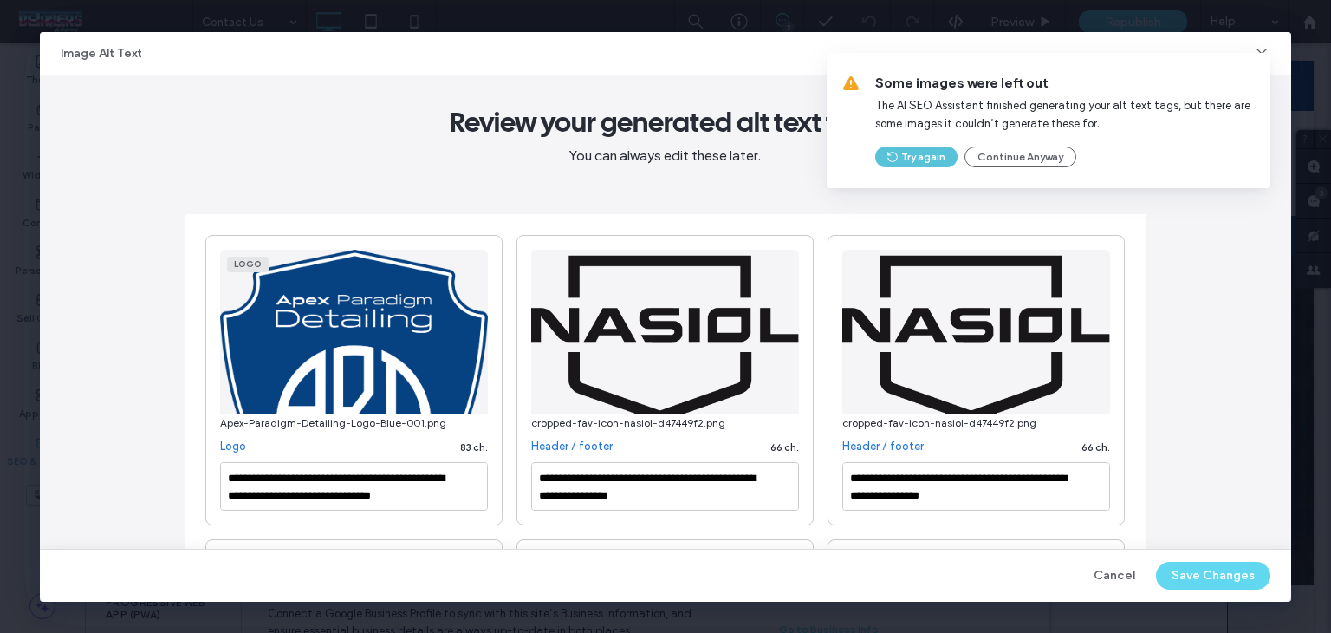
click at [926, 154] on button "Try again" at bounding box center [916, 156] width 82 height 21
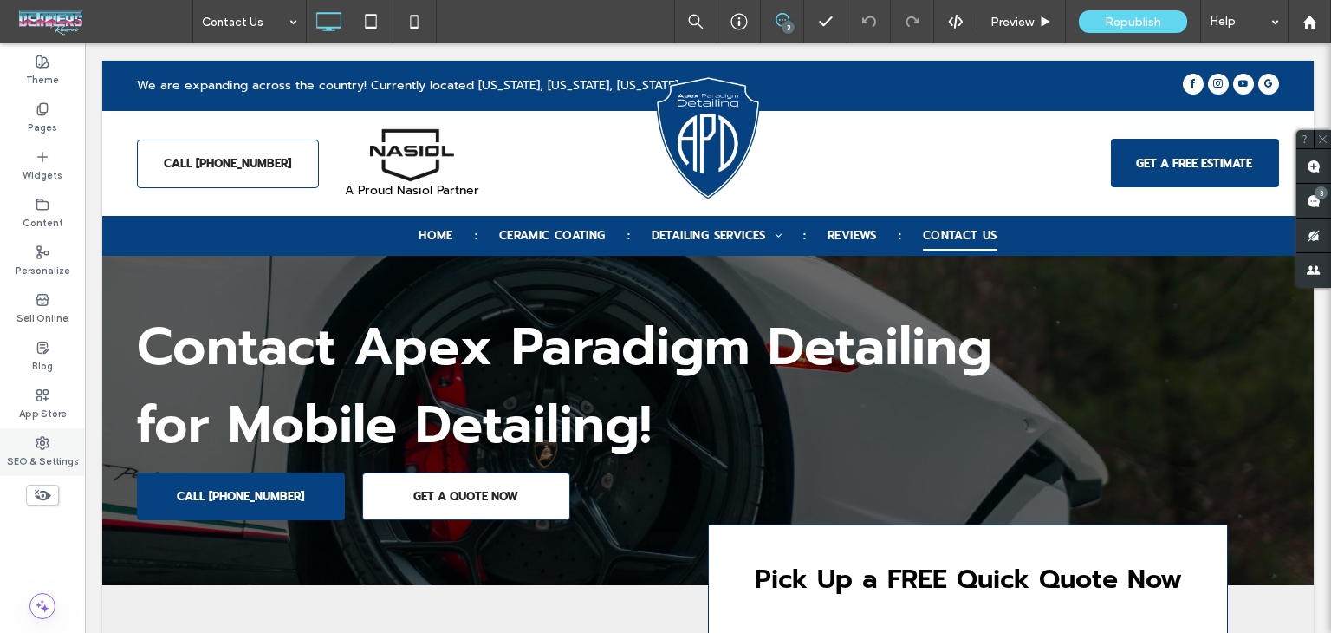
click at [29, 472] on div "SEO & Settings" at bounding box center [42, 452] width 85 height 48
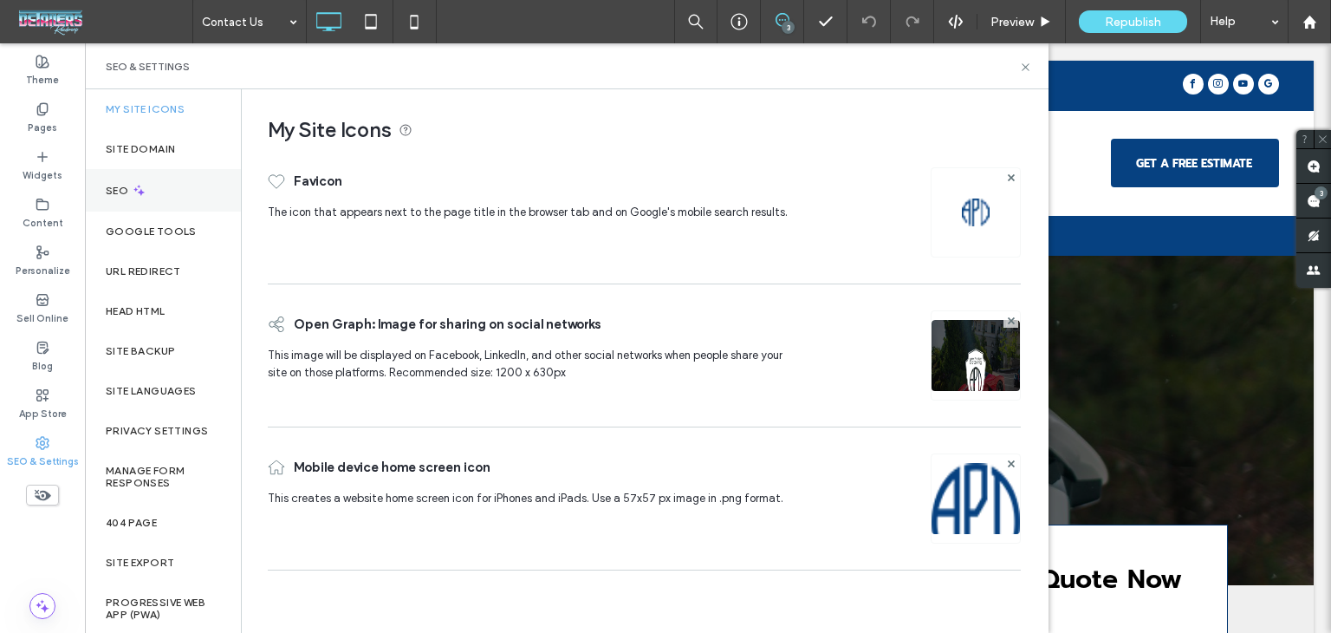
click at [161, 191] on div "SEO" at bounding box center [163, 190] width 156 height 42
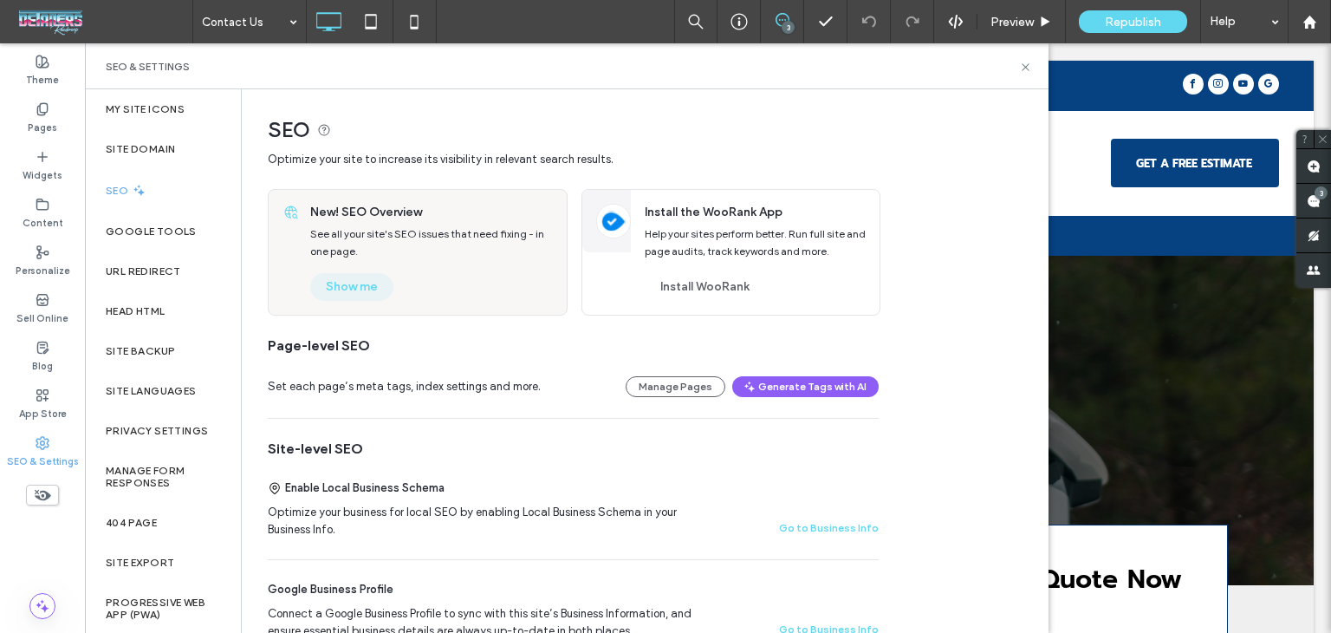
click at [355, 289] on button "Show me" at bounding box center [351, 287] width 83 height 28
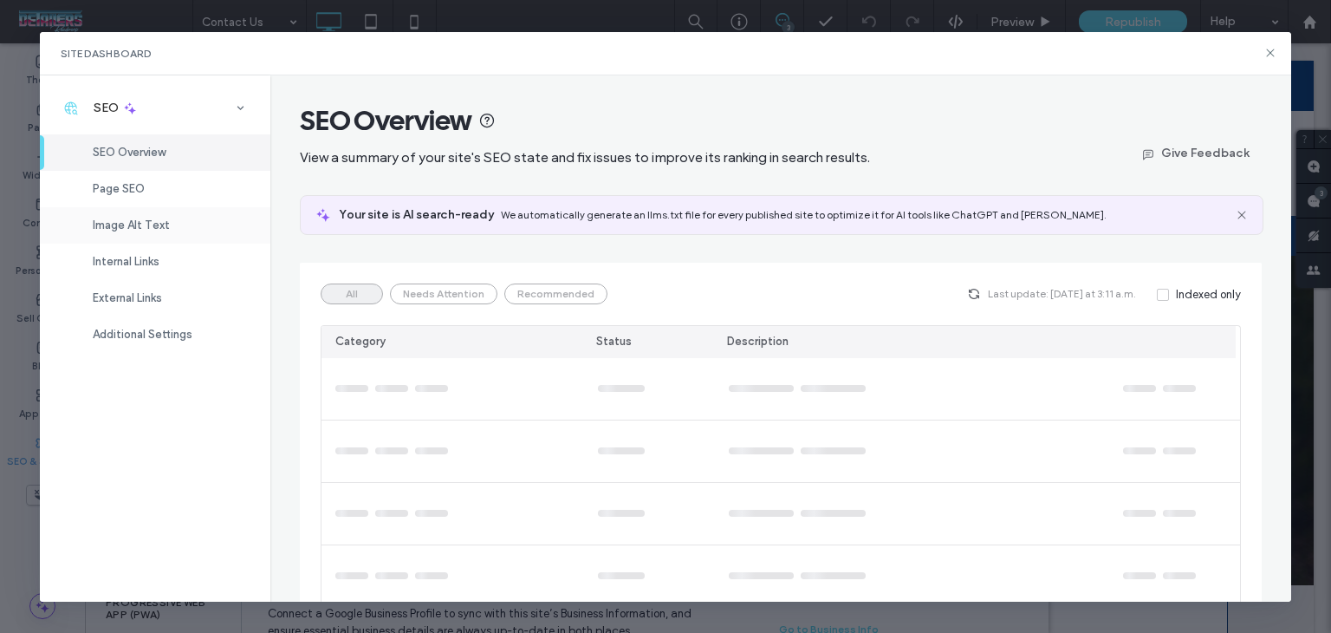
click at [166, 227] on span "Image Alt Text" at bounding box center [131, 224] width 77 height 13
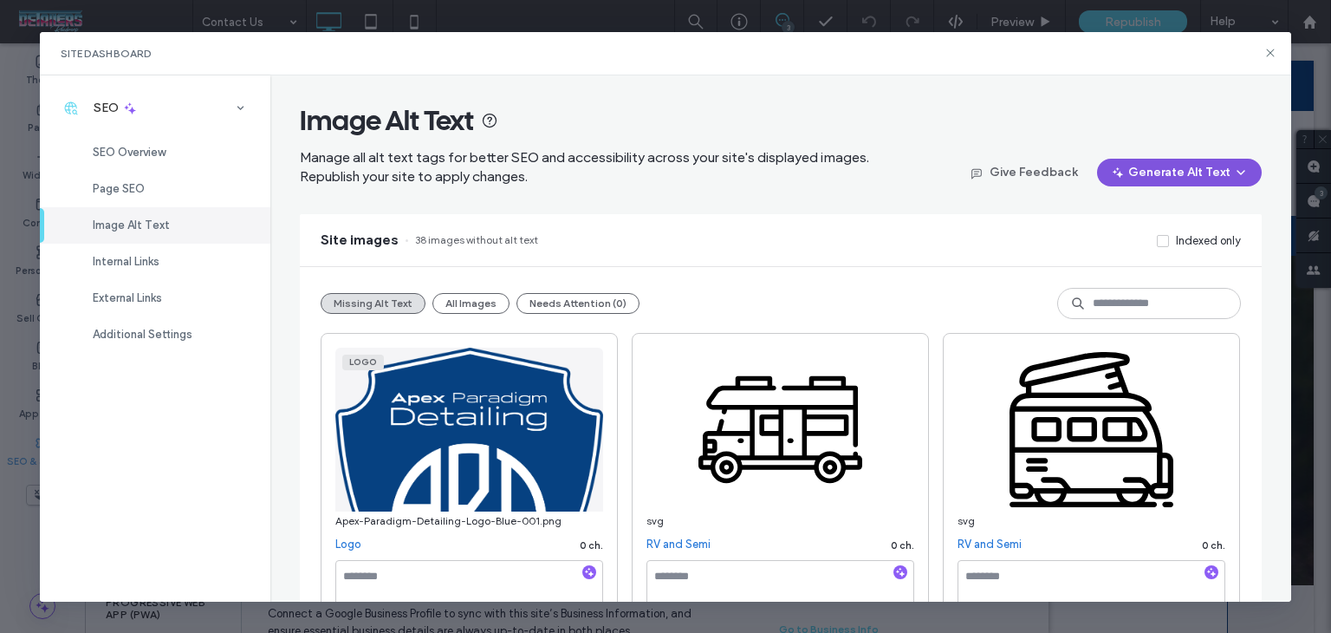
click at [1144, 183] on button "Generate Alt Text" at bounding box center [1179, 173] width 165 height 28
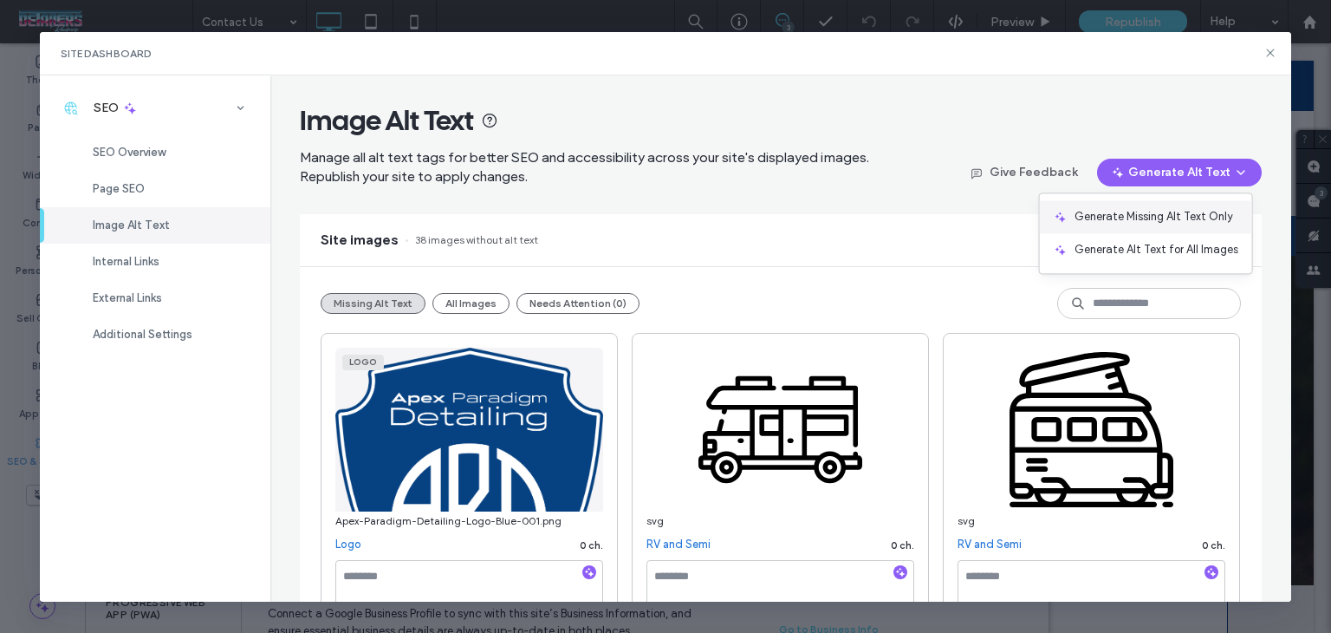
click at [1130, 214] on span "Generate Missing Alt Text Only" at bounding box center [1154, 216] width 159 height 17
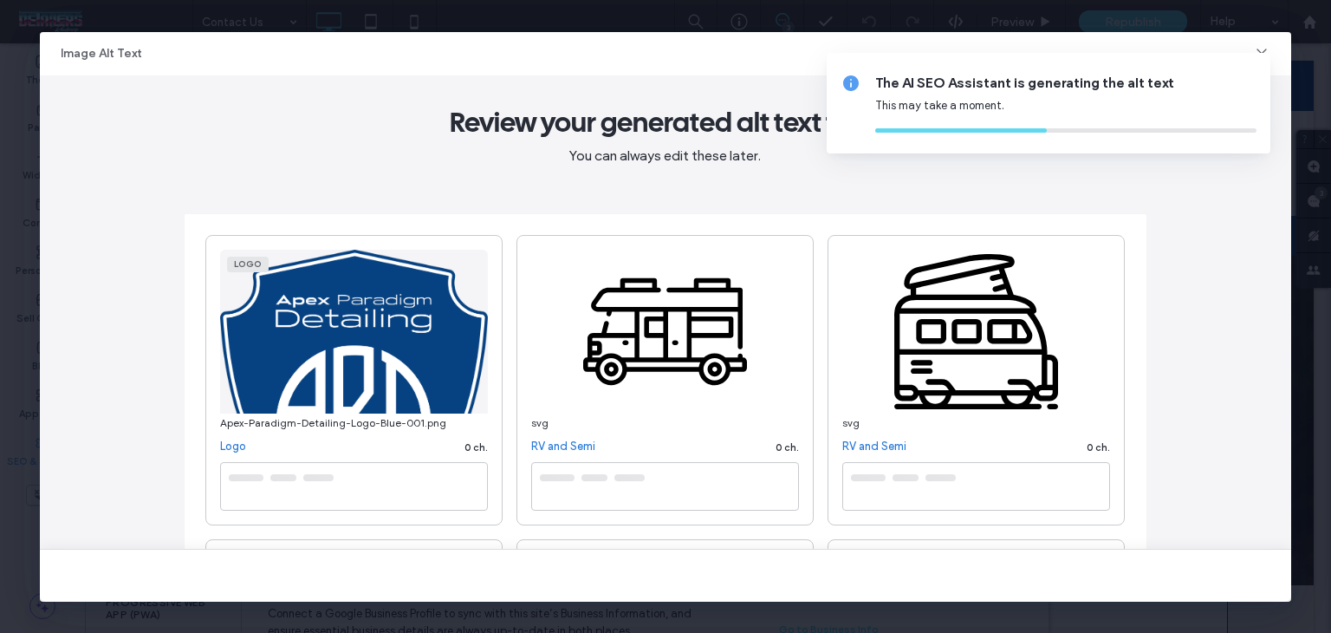
type textarea "**********"
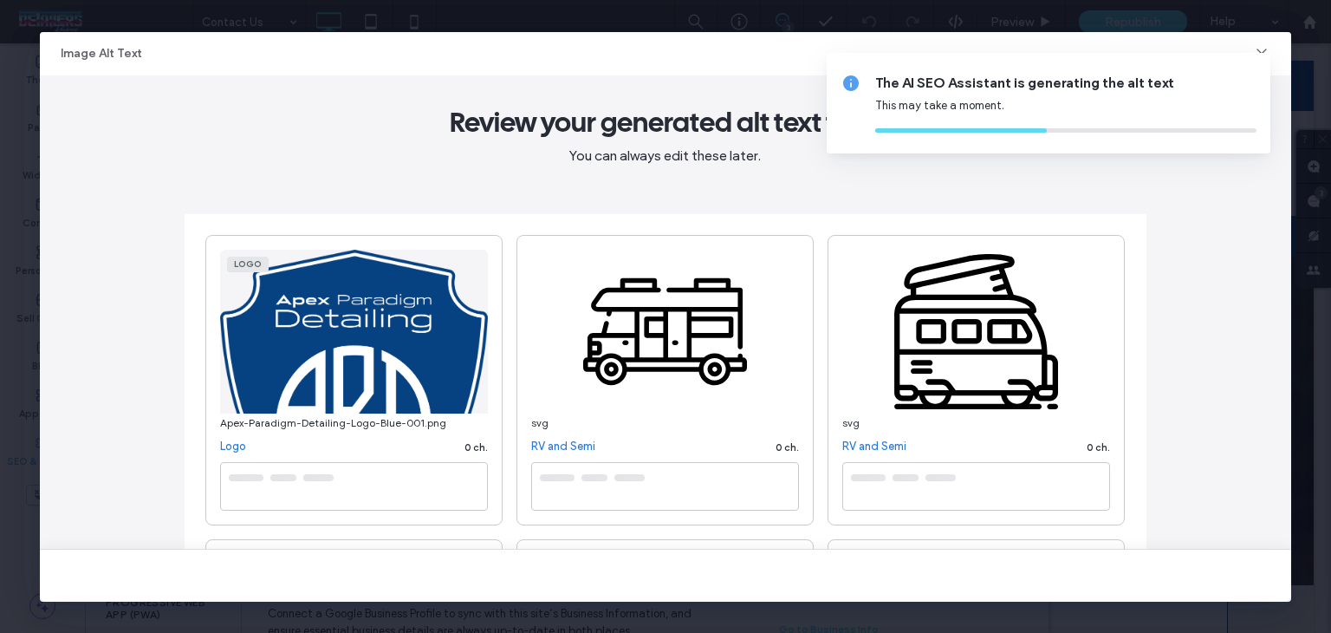
type textarea "**********"
type textarea "********"
type textarea "**********"
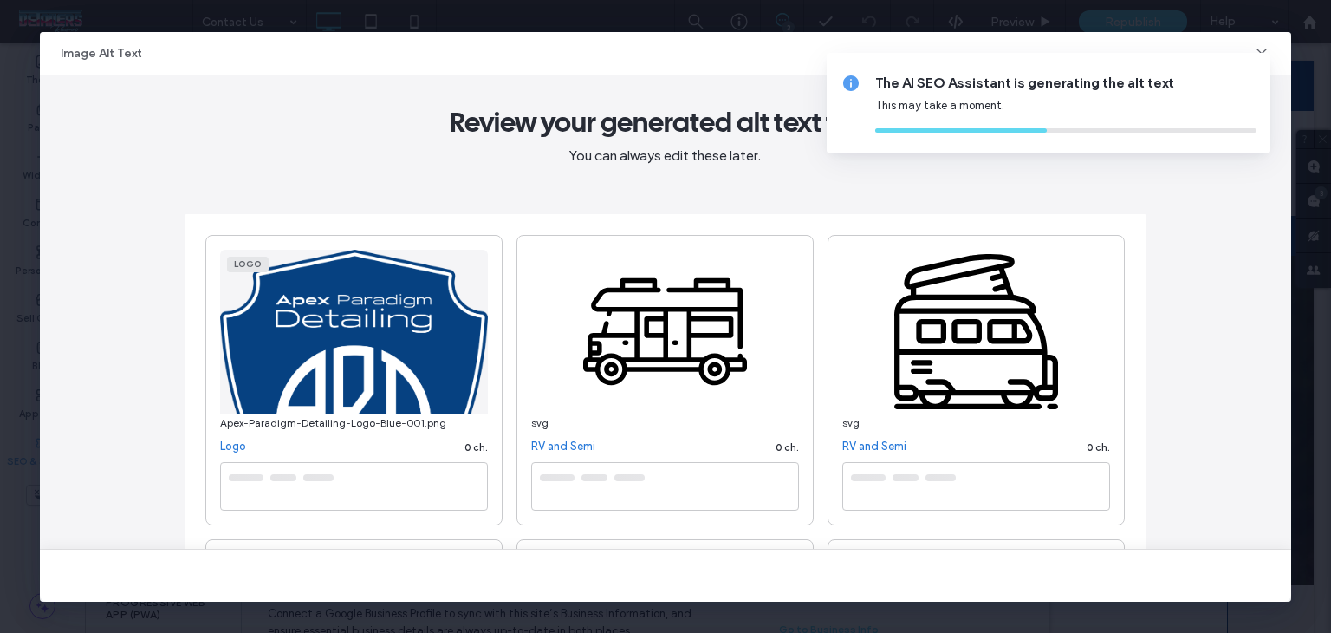
type textarea "**********"
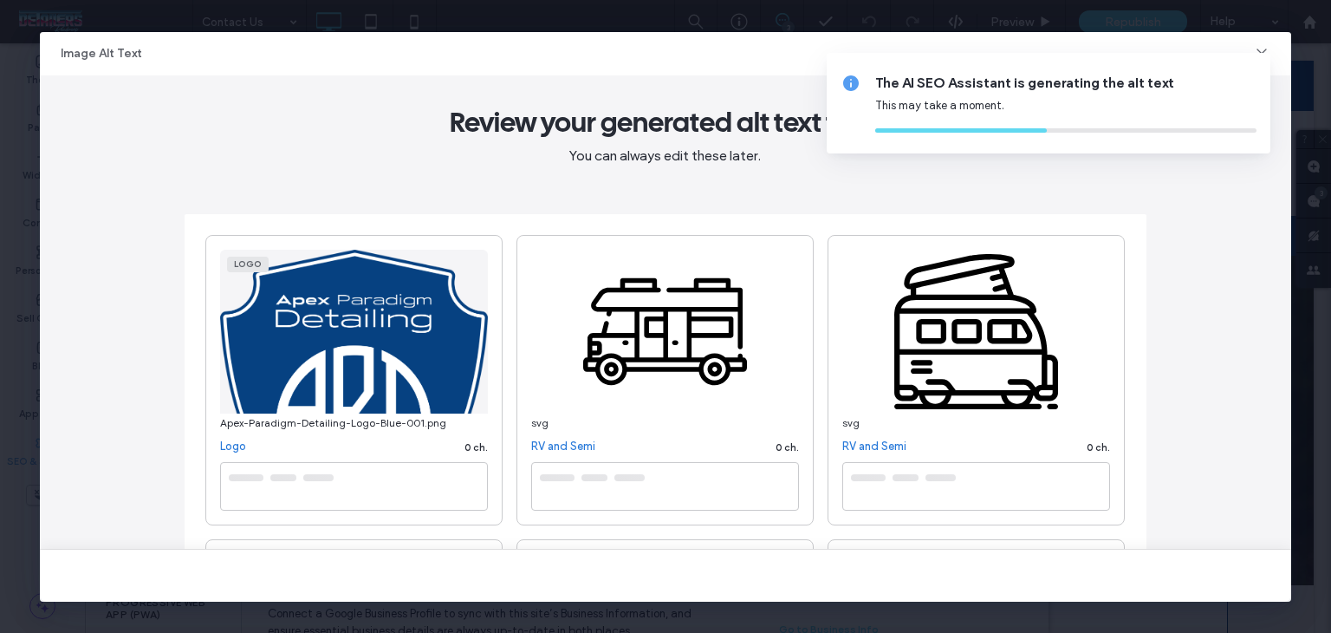
type textarea "**********"
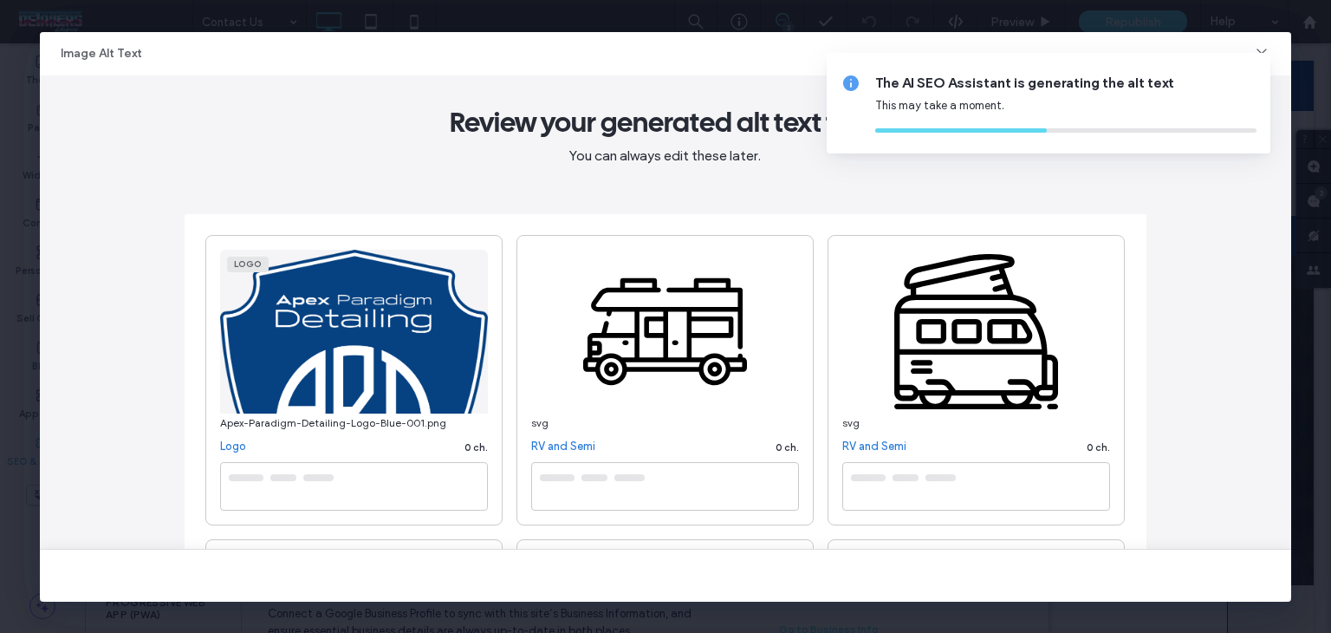
type textarea "**********"
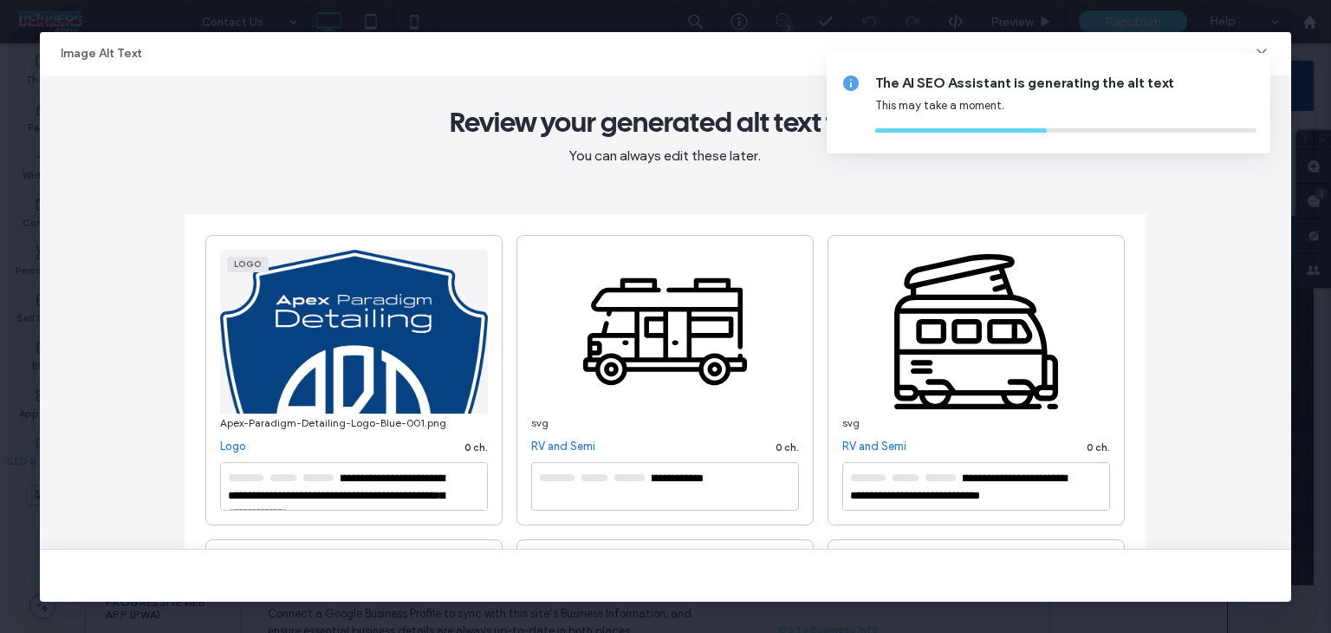
type textarea "**********"
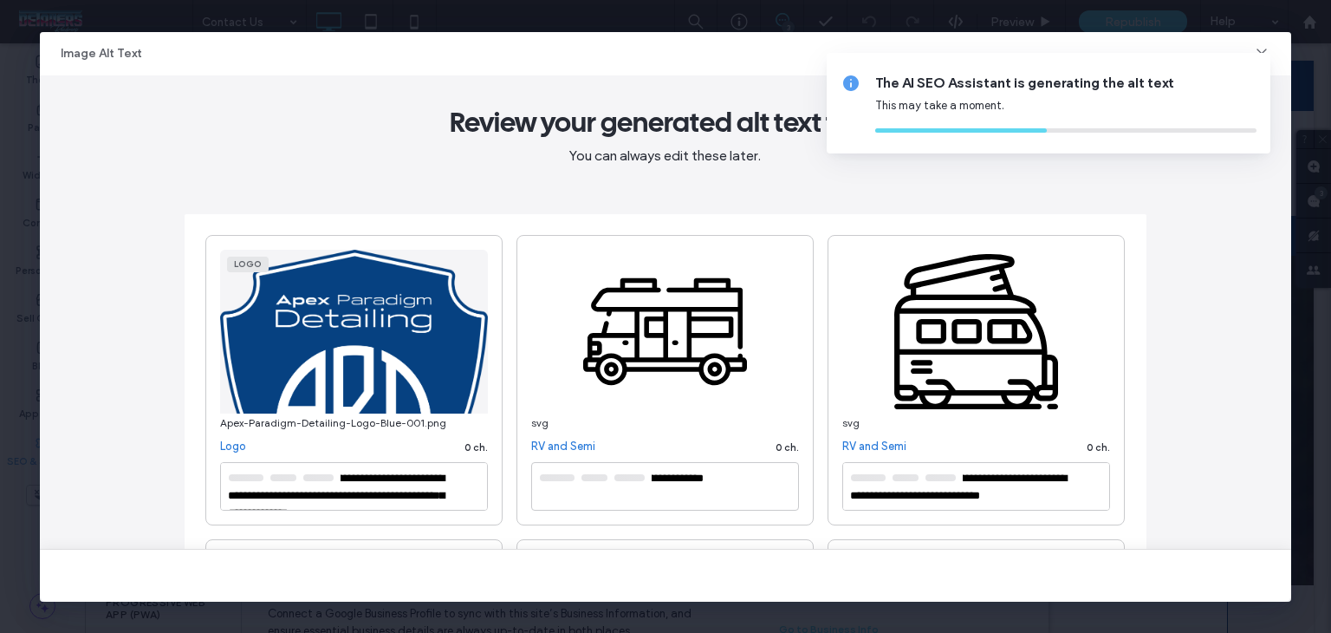
type textarea "**********"
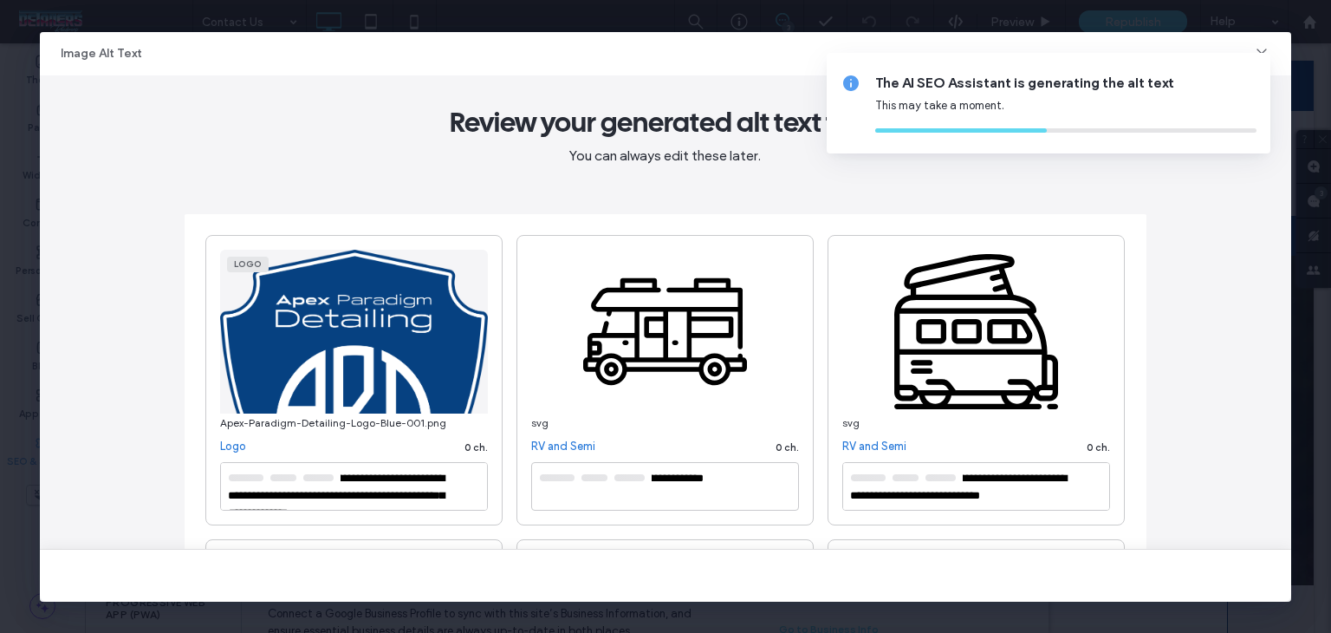
type textarea "**********"
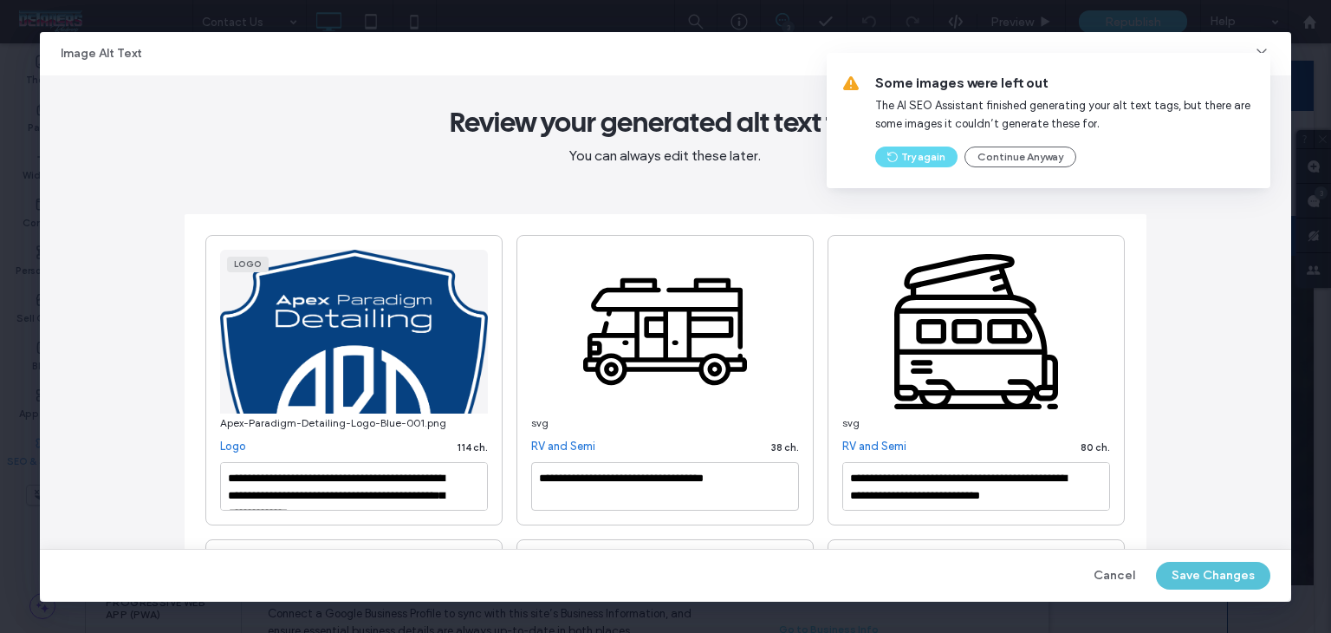
click at [1180, 575] on button "Save Changes" at bounding box center [1213, 576] width 114 height 28
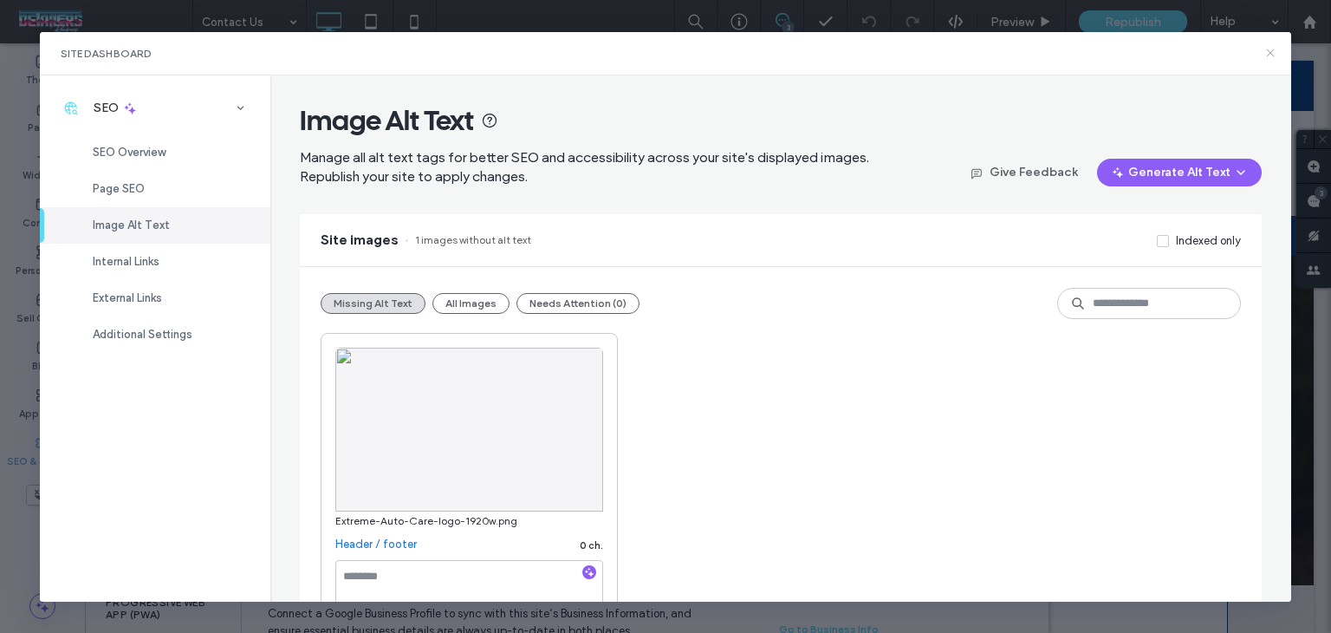
drag, startPoint x: 1265, startPoint y: 53, endPoint x: 1158, endPoint y: 7, distance: 116.9
click at [1265, 53] on icon at bounding box center [1271, 53] width 14 height 14
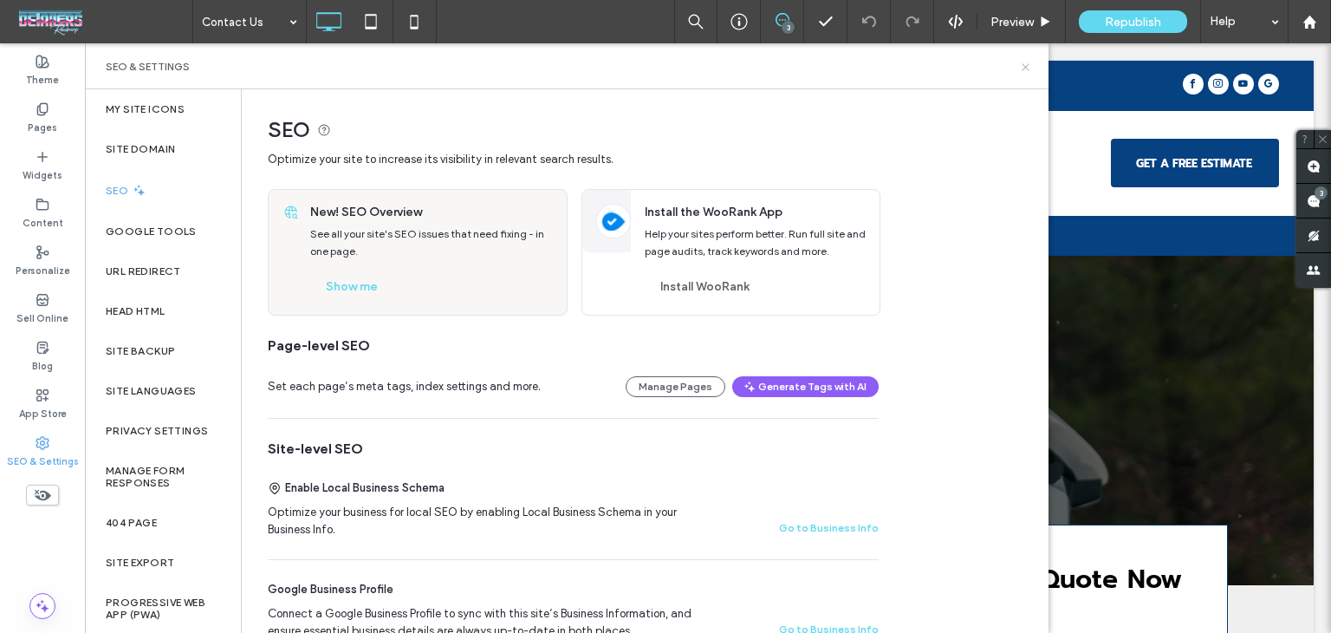
click at [1023, 72] on icon at bounding box center [1025, 67] width 13 height 13
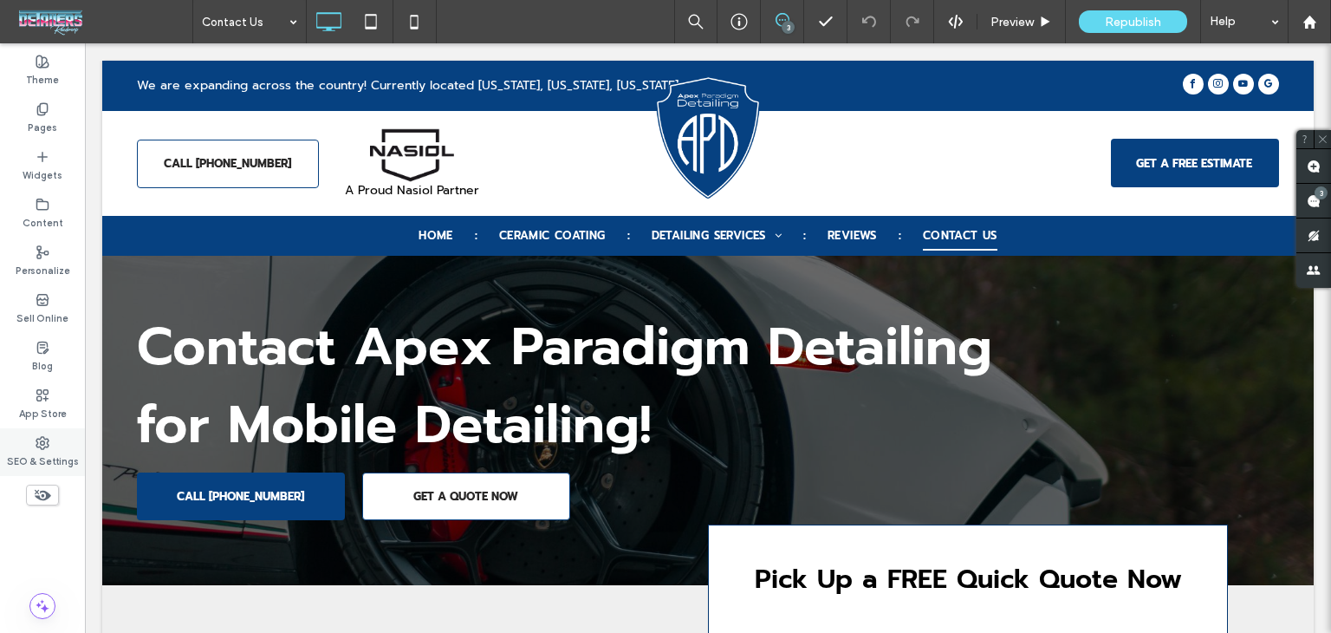
click at [40, 452] on label "SEO & Settings" at bounding box center [43, 459] width 72 height 19
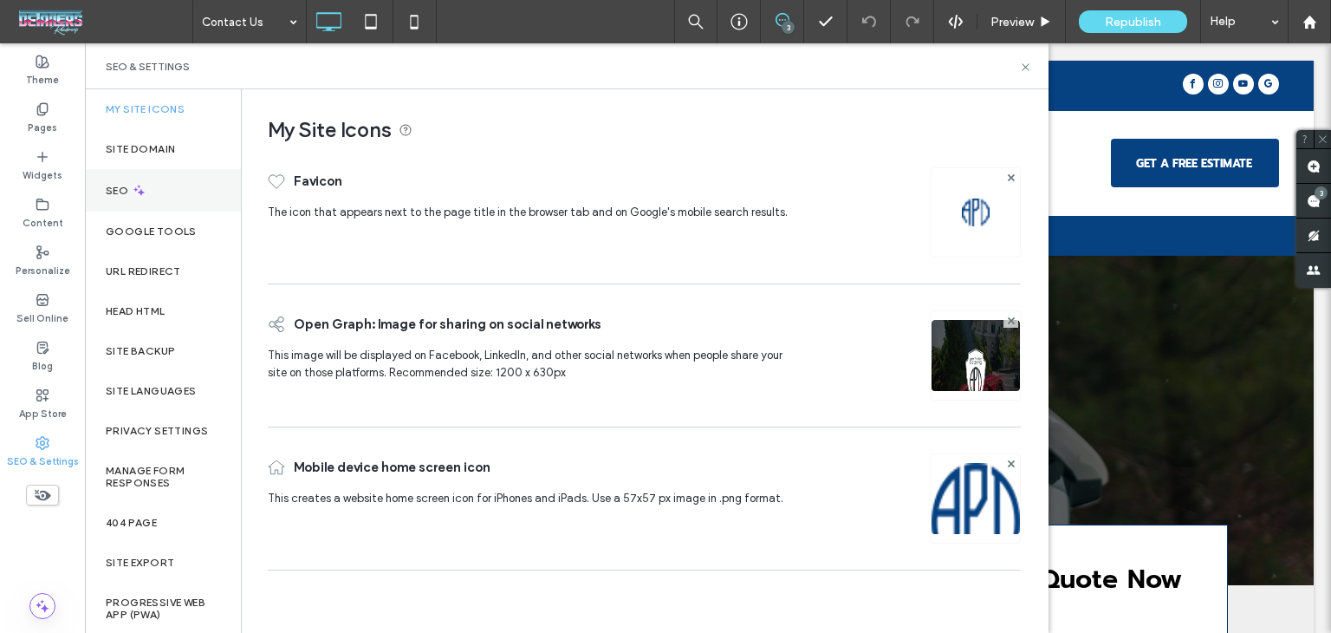
click at [139, 185] on icon at bounding box center [139, 190] width 15 height 15
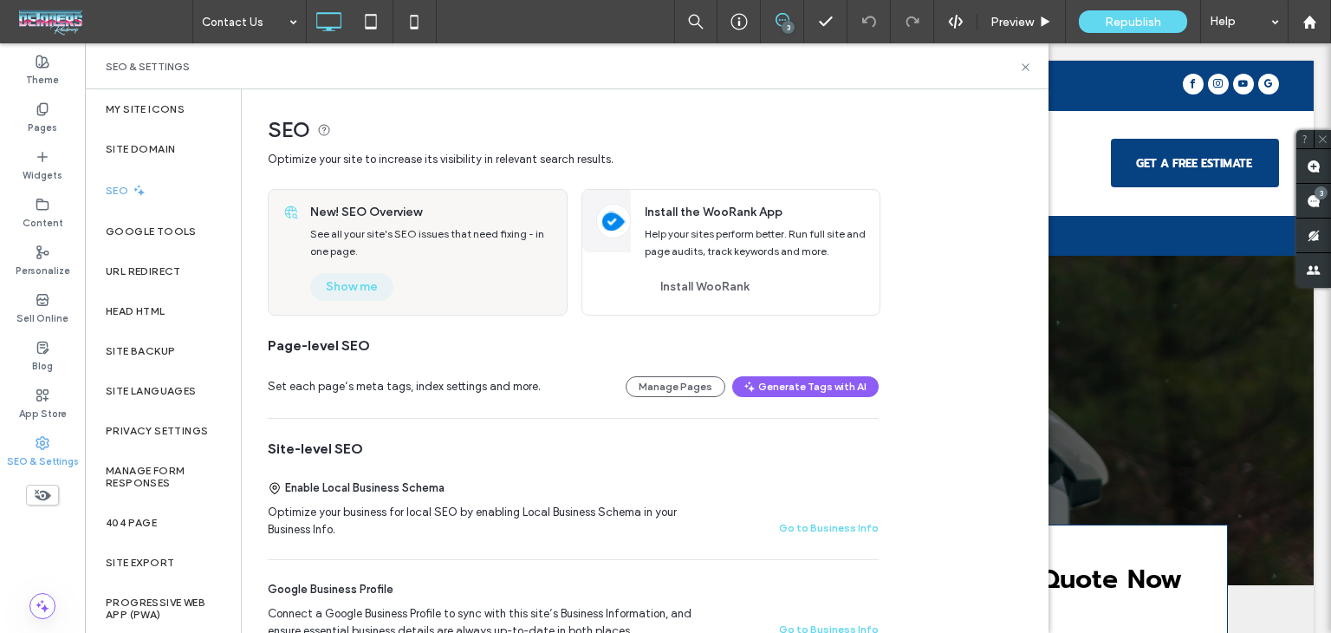
click at [331, 282] on button "Show me" at bounding box center [351, 287] width 83 height 28
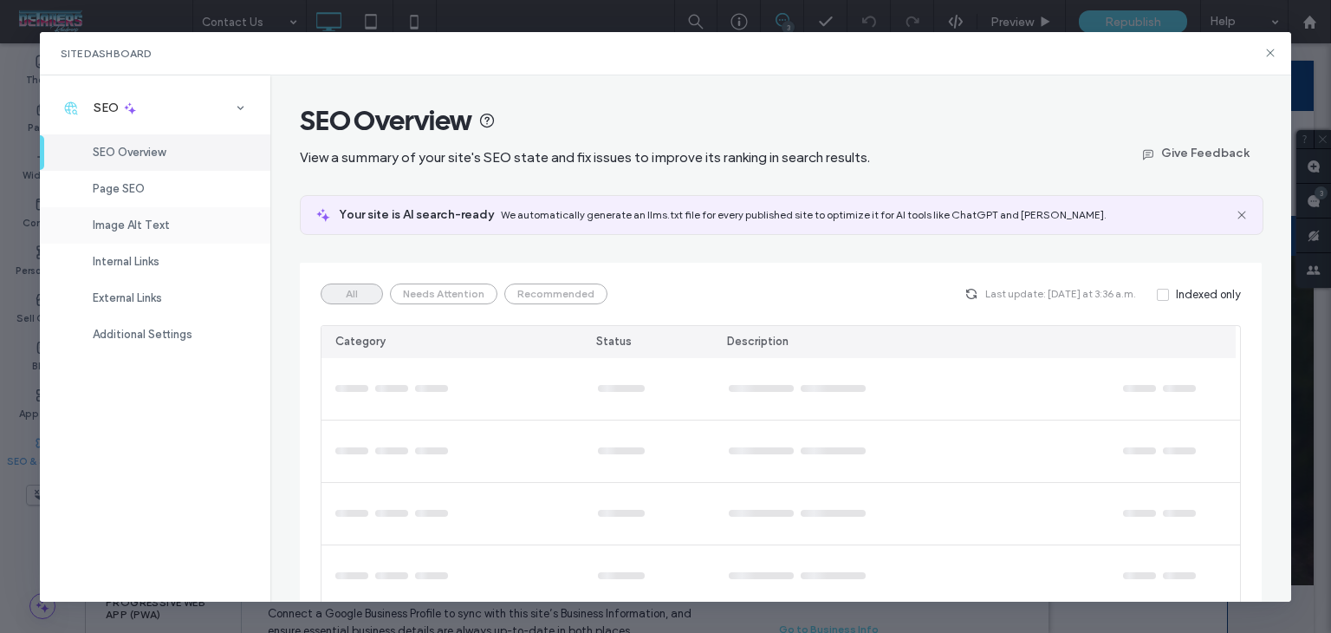
click at [183, 220] on div "Image Alt Text" at bounding box center [155, 225] width 231 height 36
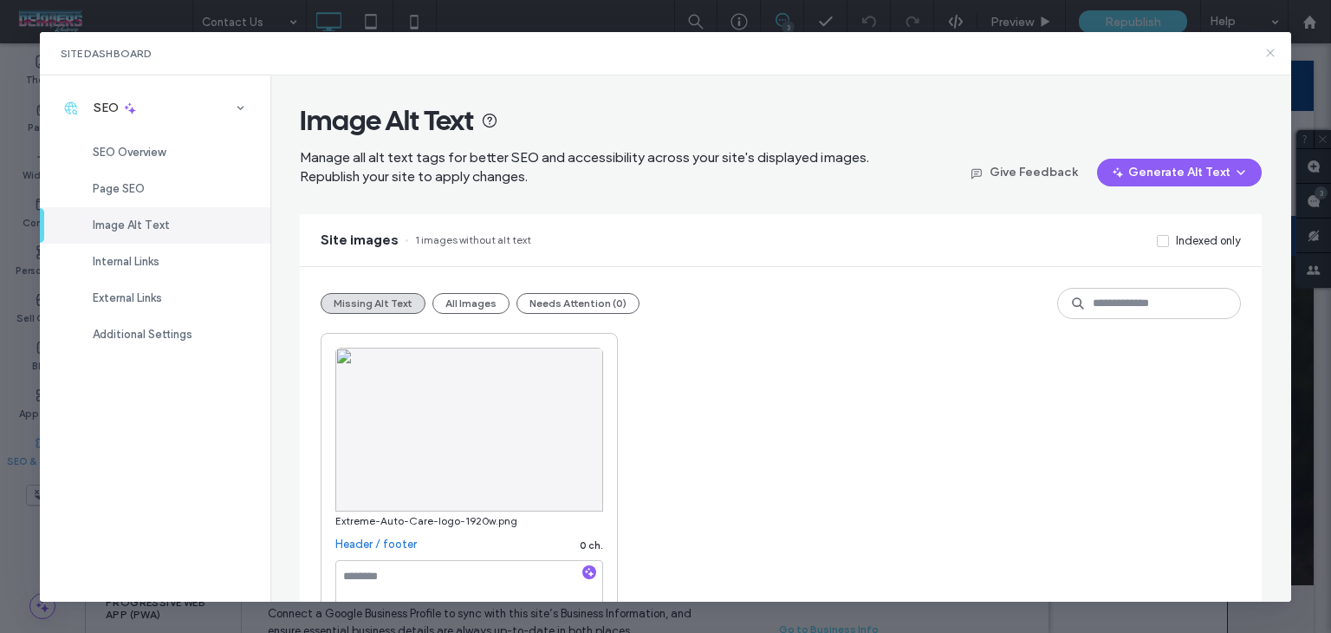
click at [1270, 49] on icon at bounding box center [1271, 53] width 14 height 14
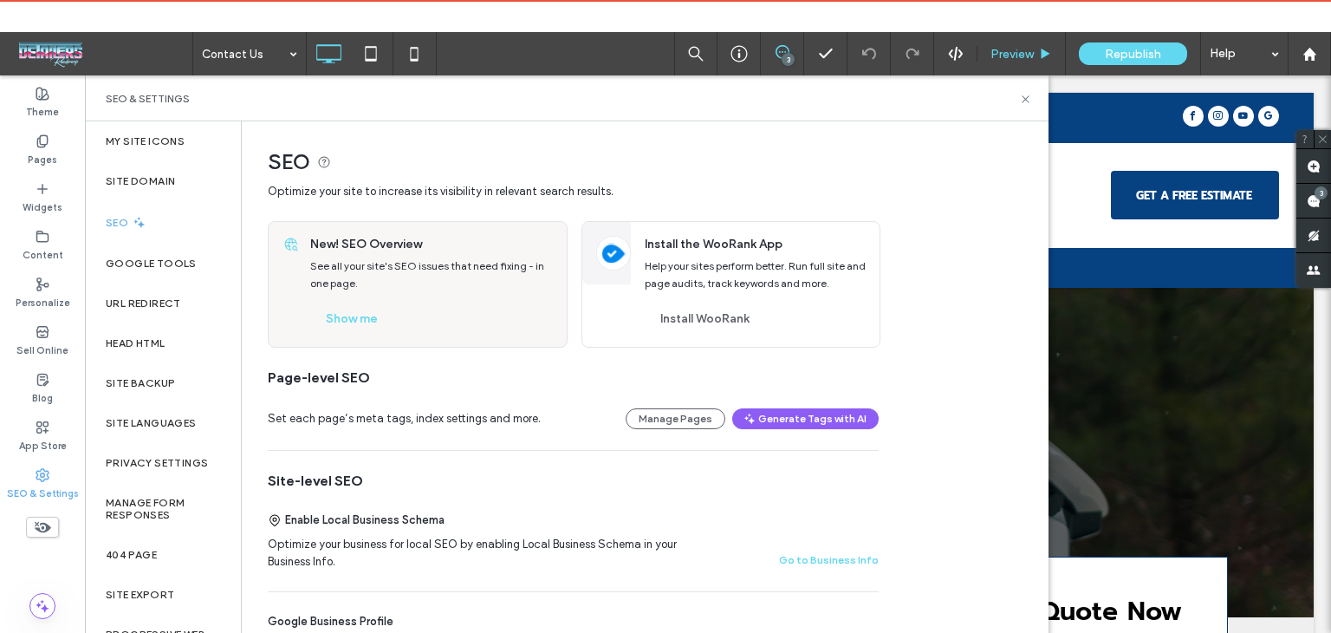
click at [1037, 71] on div "Preview" at bounding box center [1022, 53] width 88 height 43
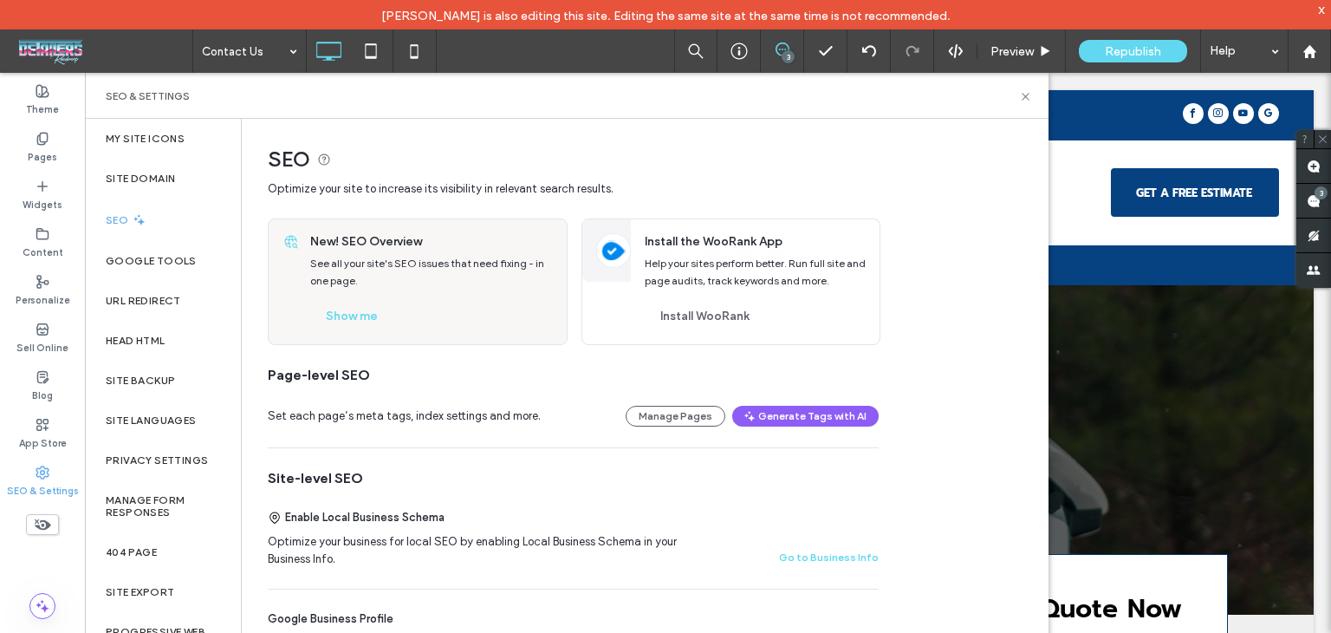
click at [1030, 102] on div "SEO & Settings" at bounding box center [567, 96] width 964 height 46
